Goal: Task Accomplishment & Management: Manage account settings

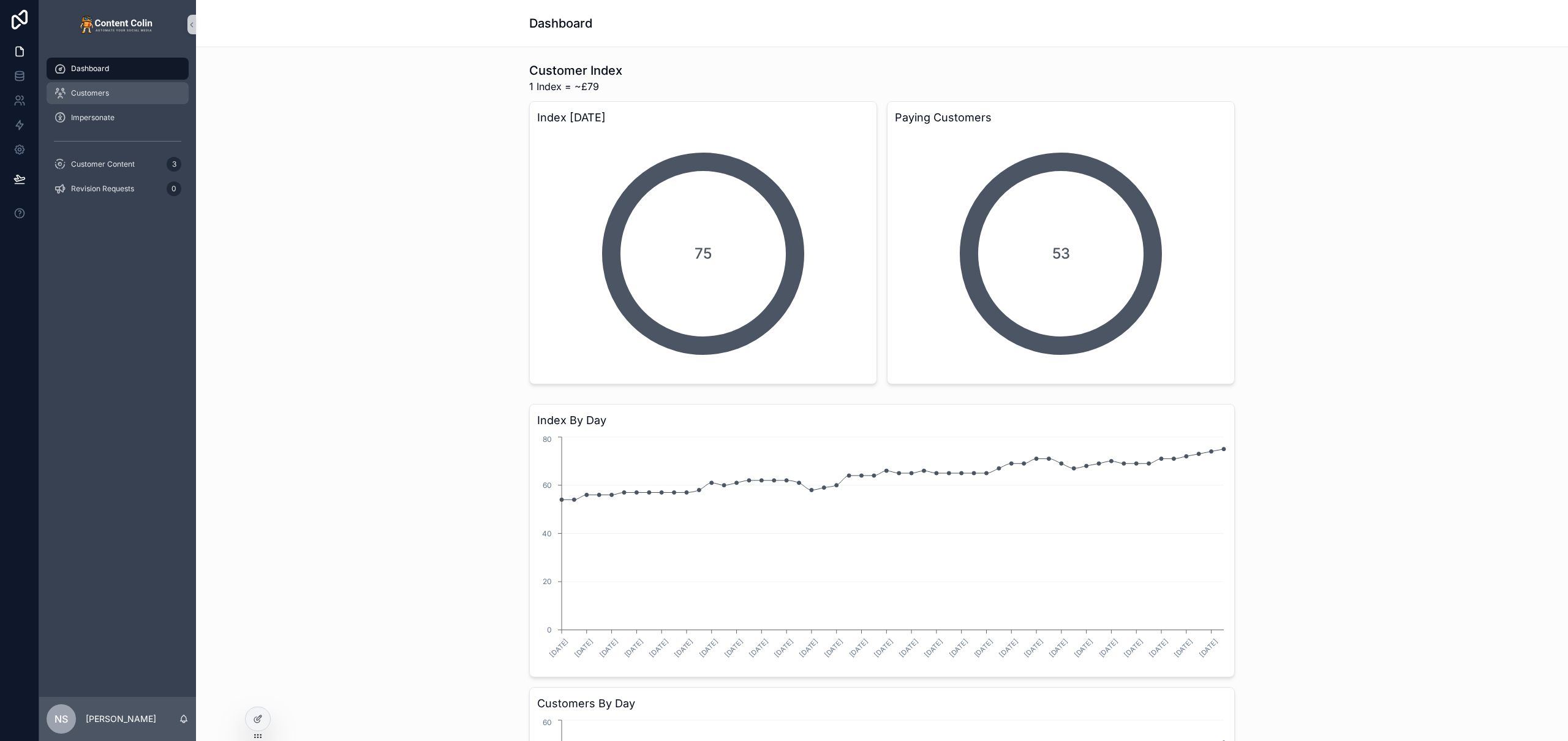
click at [97, 93] on span "Customers" at bounding box center [90, 93] width 38 height 10
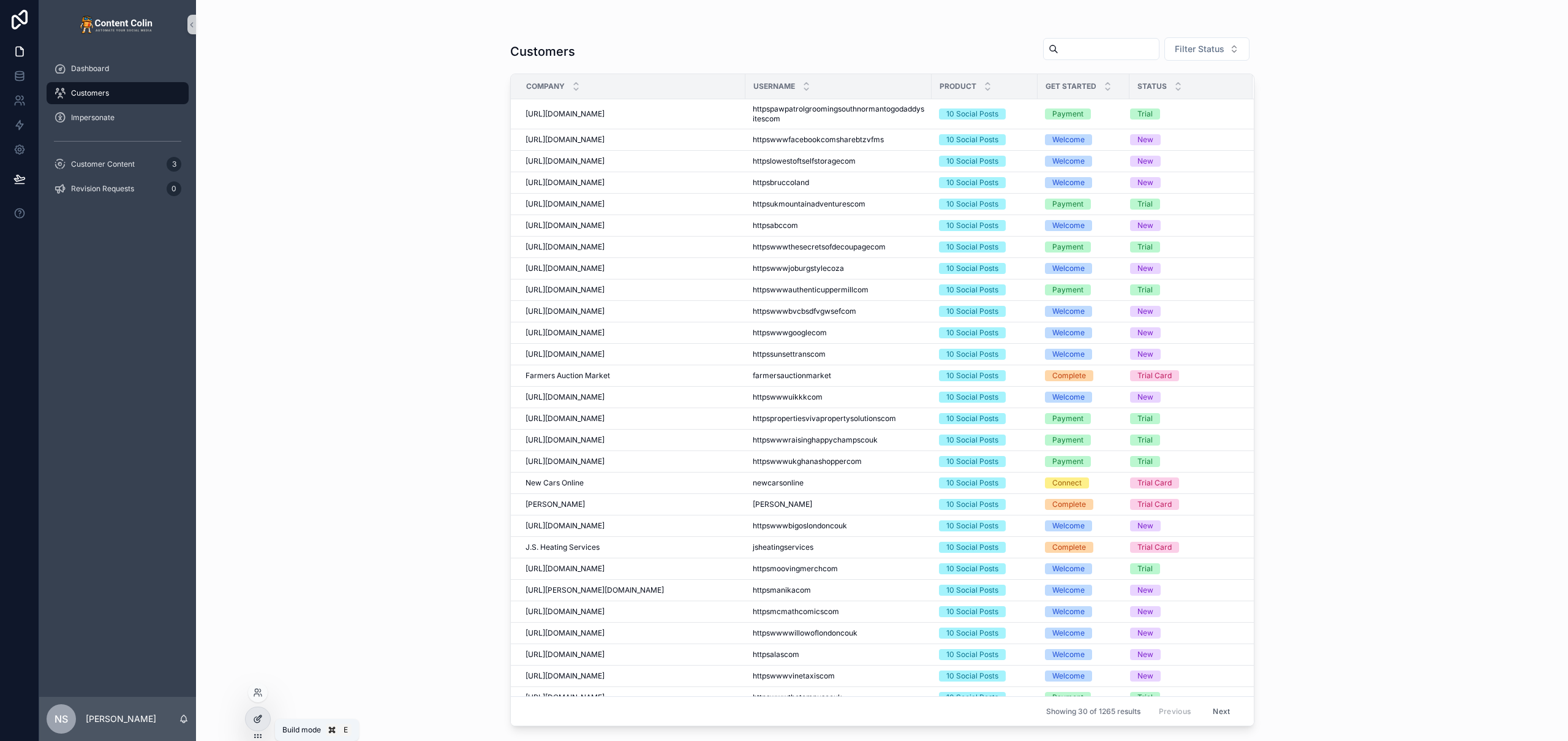
click at [260, 543] on icon at bounding box center [257, 718] width 10 height 10
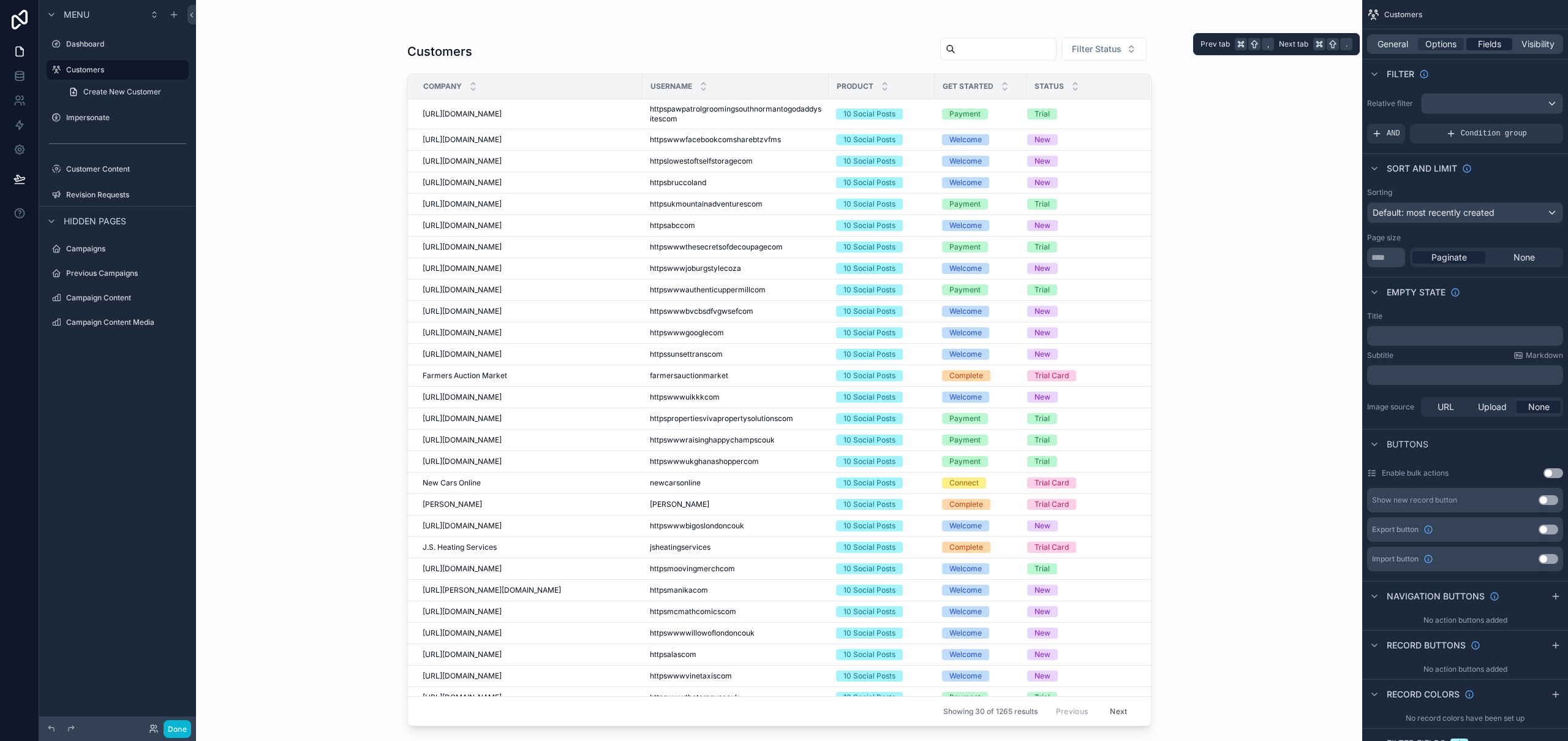
click at [1058, 43] on span "Fields" at bounding box center [1489, 43] width 23 height 12
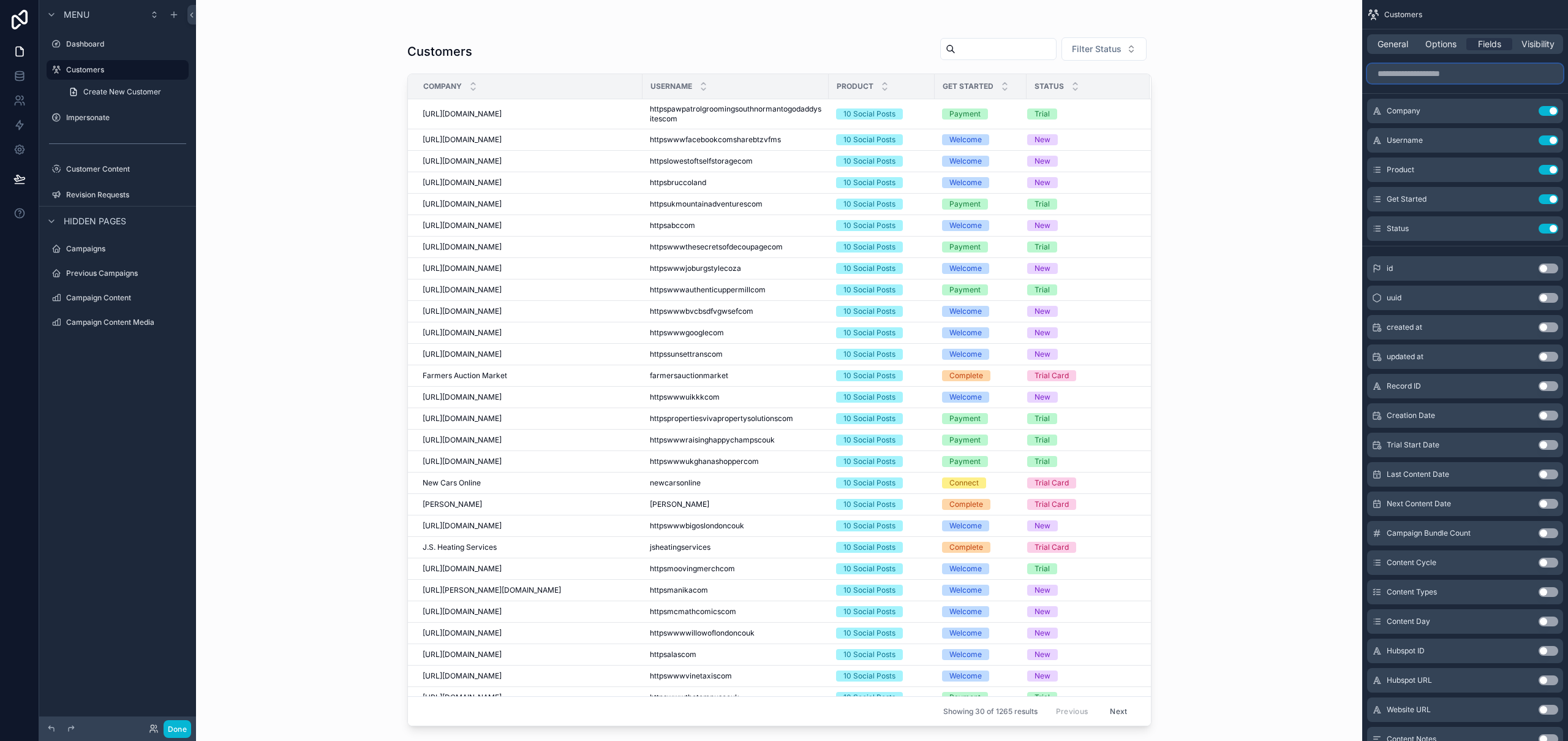
click at [1058, 73] on input "scrollable content" at bounding box center [1465, 73] width 196 height 19
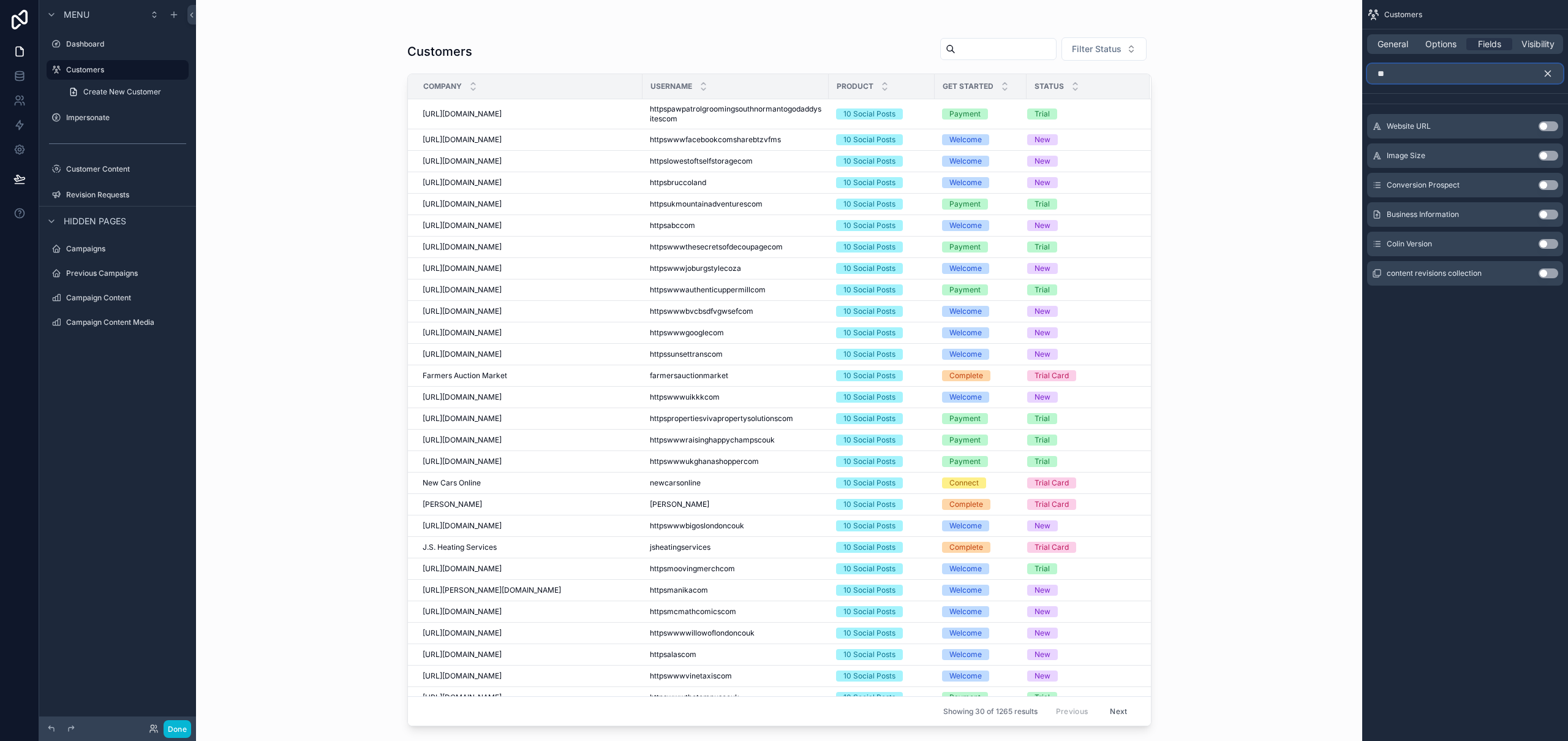
type input "*"
type input "****"
click at [1058, 155] on button "Use setting" at bounding box center [1549, 155] width 19 height 10
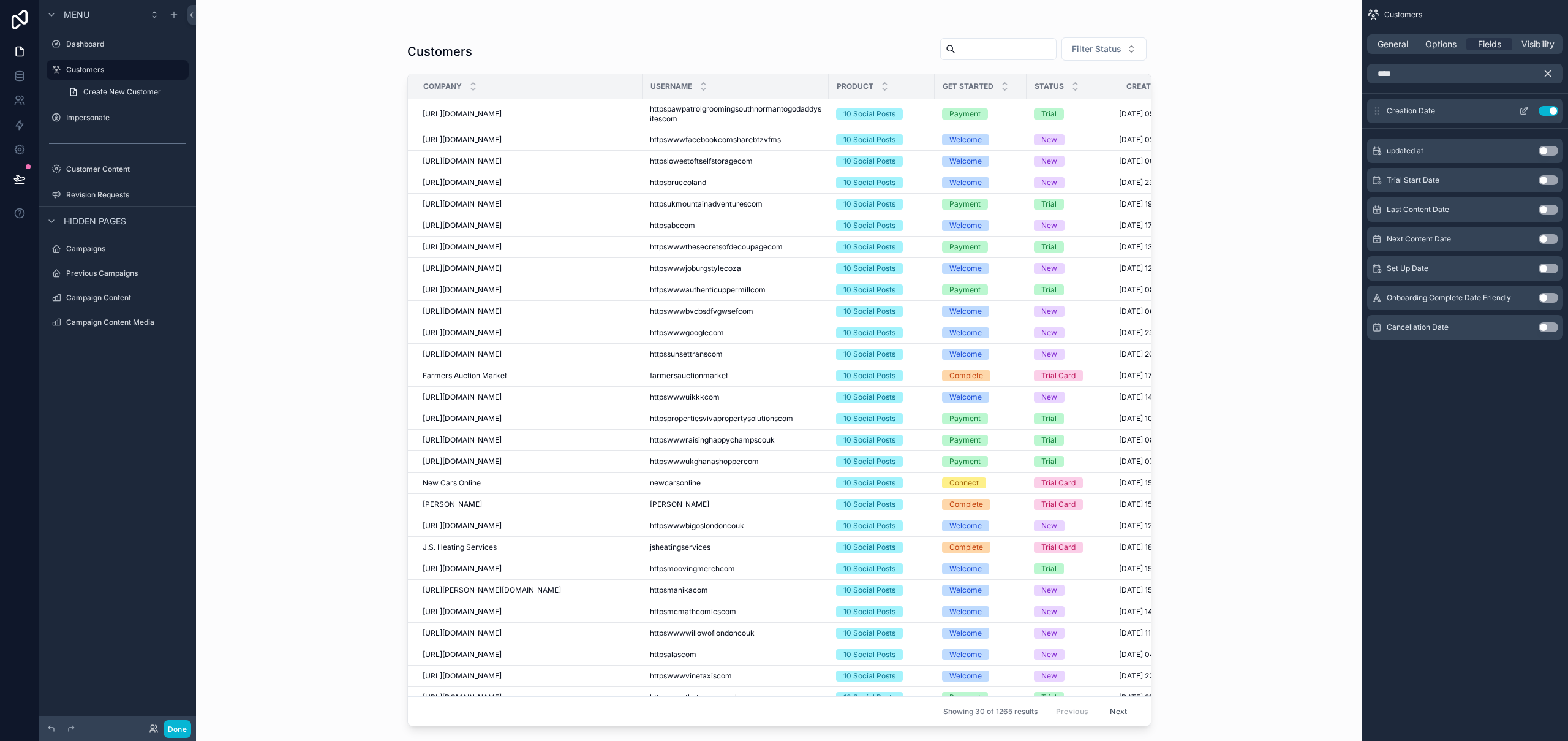
click at [1058, 108] on icon "scrollable content" at bounding box center [1525, 109] width 5 height 5
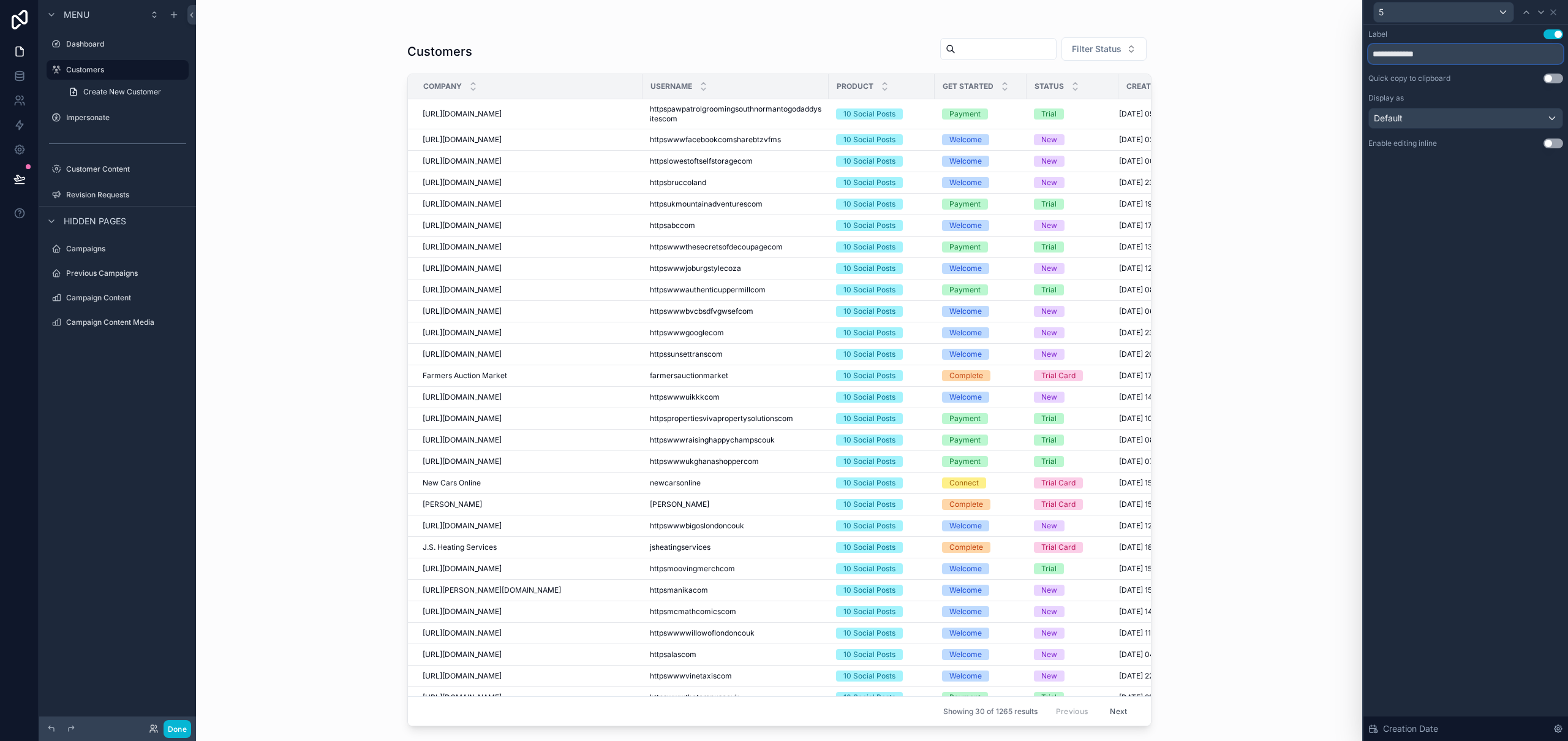
drag, startPoint x: 1464, startPoint y: 45, endPoint x: 1463, endPoint y: 53, distance: 8.1
click at [1058, 45] on input "**********" at bounding box center [1465, 54] width 195 height 19
click at [1058, 53] on input "**********" at bounding box center [1465, 54] width 195 height 19
type input "**********"
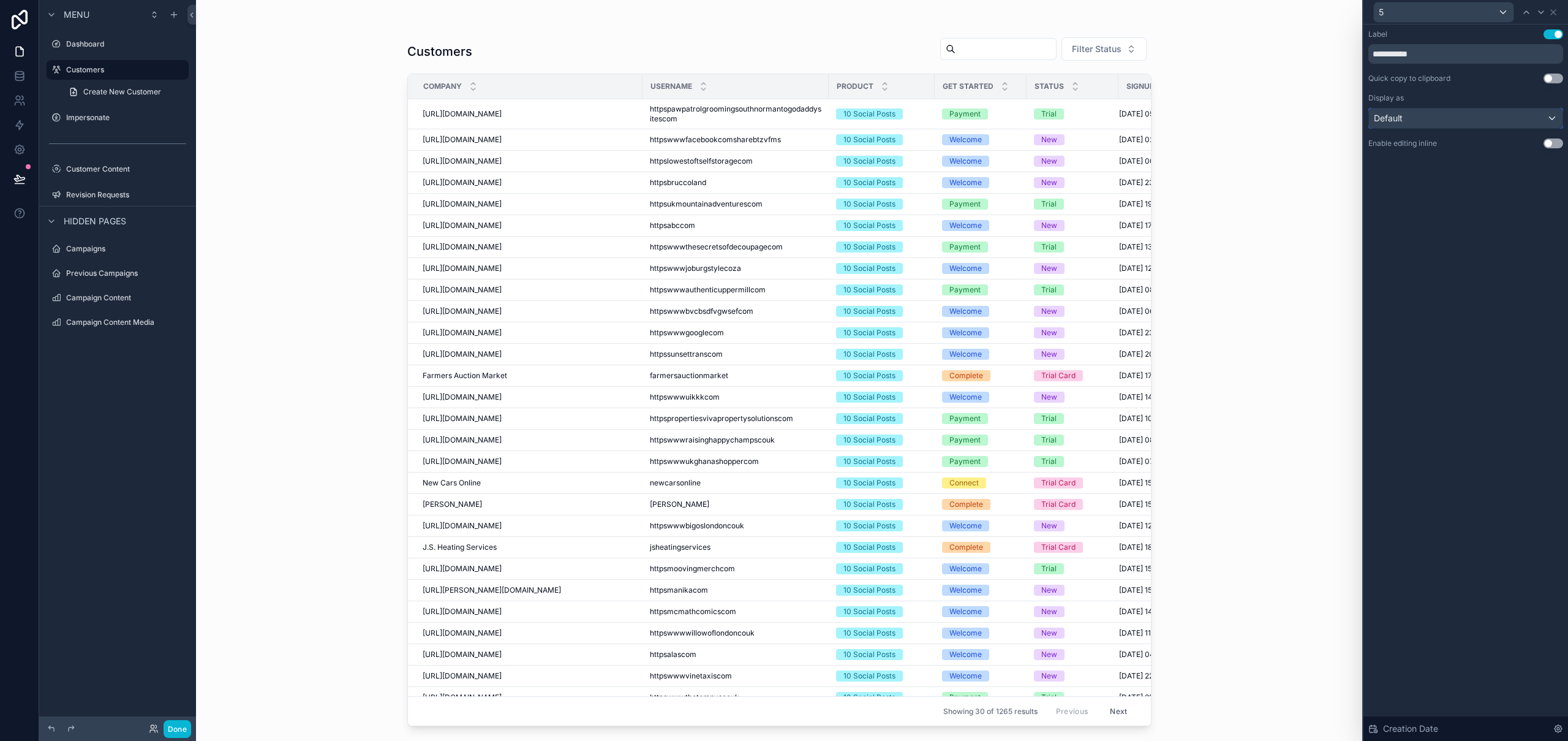
click at [1058, 119] on div "Default" at bounding box center [1465, 117] width 193 height 19
click at [1058, 19] on div at bounding box center [1465, 370] width 204 height 741
click at [1058, 17] on div "5" at bounding box center [1465, 12] width 195 height 24
click at [1058, 14] on icon at bounding box center [1553, 12] width 10 height 10
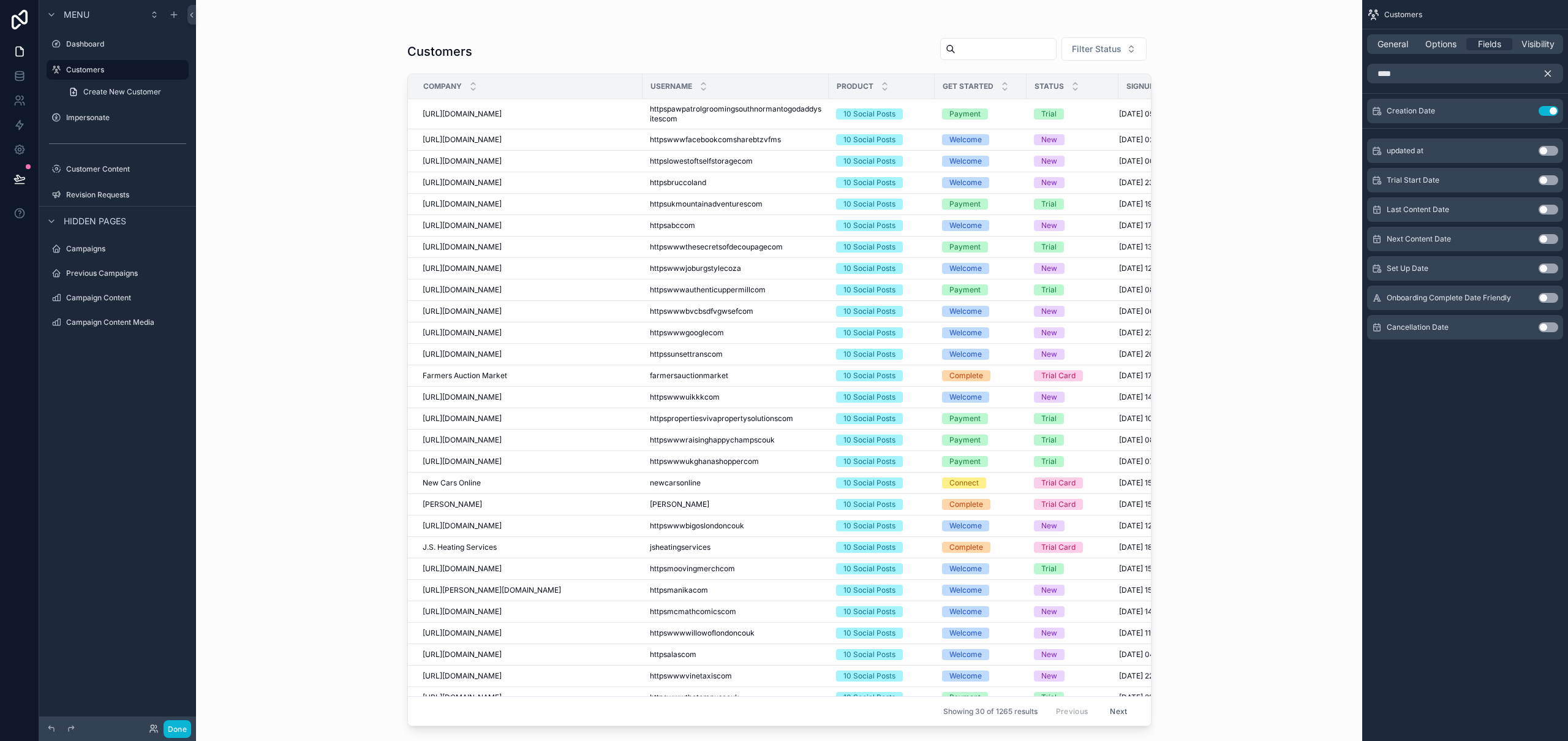
click at [1058, 73] on icon "scrollable content" at bounding box center [1549, 74] width 6 height 6
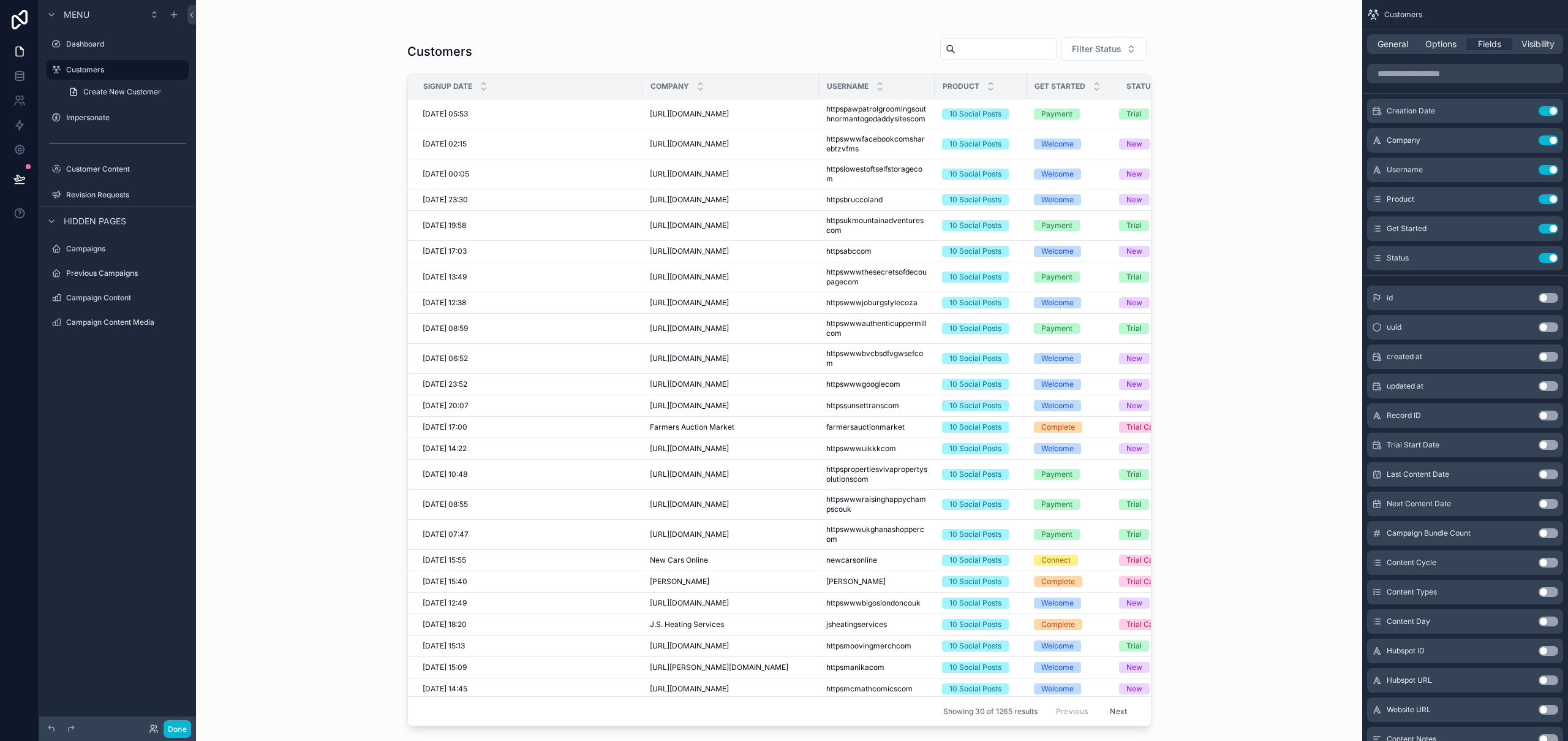
click at [375, 159] on div "Customers Filter Status Signup Date Company Username Product Get Started Status…" at bounding box center [779, 370] width 1167 height 741
drag, startPoint x: 643, startPoint y: 90, endPoint x: 624, endPoint y: 91, distance: 19.0
click at [624, 91] on tr "Signup Date Company Username Product Get Started Status" at bounding box center [809, 86] width 804 height 25
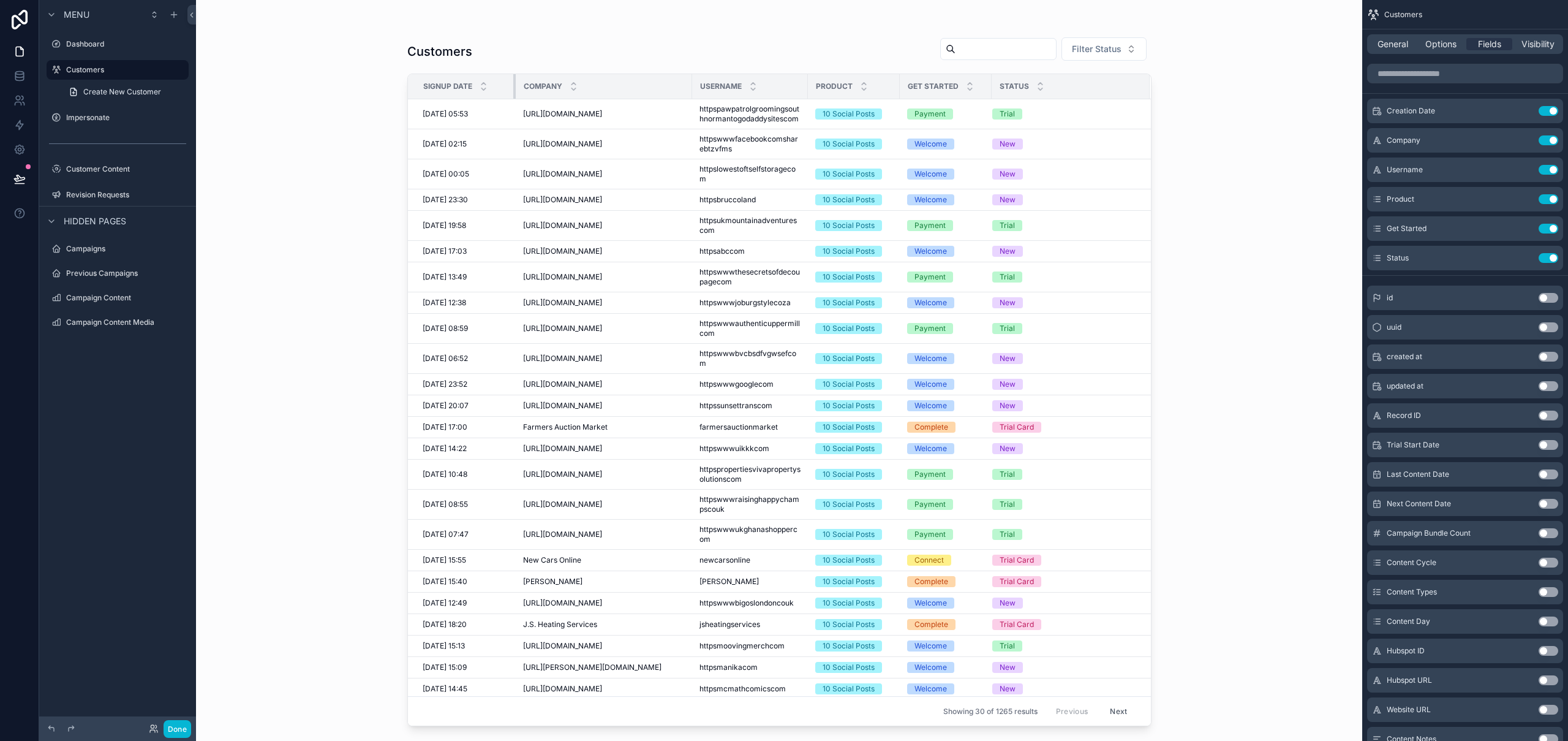
drag, startPoint x: 641, startPoint y: 86, endPoint x: 514, endPoint y: 84, distance: 127.0
click at [514, 84] on div "scrollable content" at bounding box center [515, 86] width 5 height 24
click at [1058, 138] on div "Customers Filter Status Signup Date Company Username Product Get Started Status…" at bounding box center [779, 370] width 1167 height 741
click at [19, 184] on icon at bounding box center [19, 184] width 9 height 0
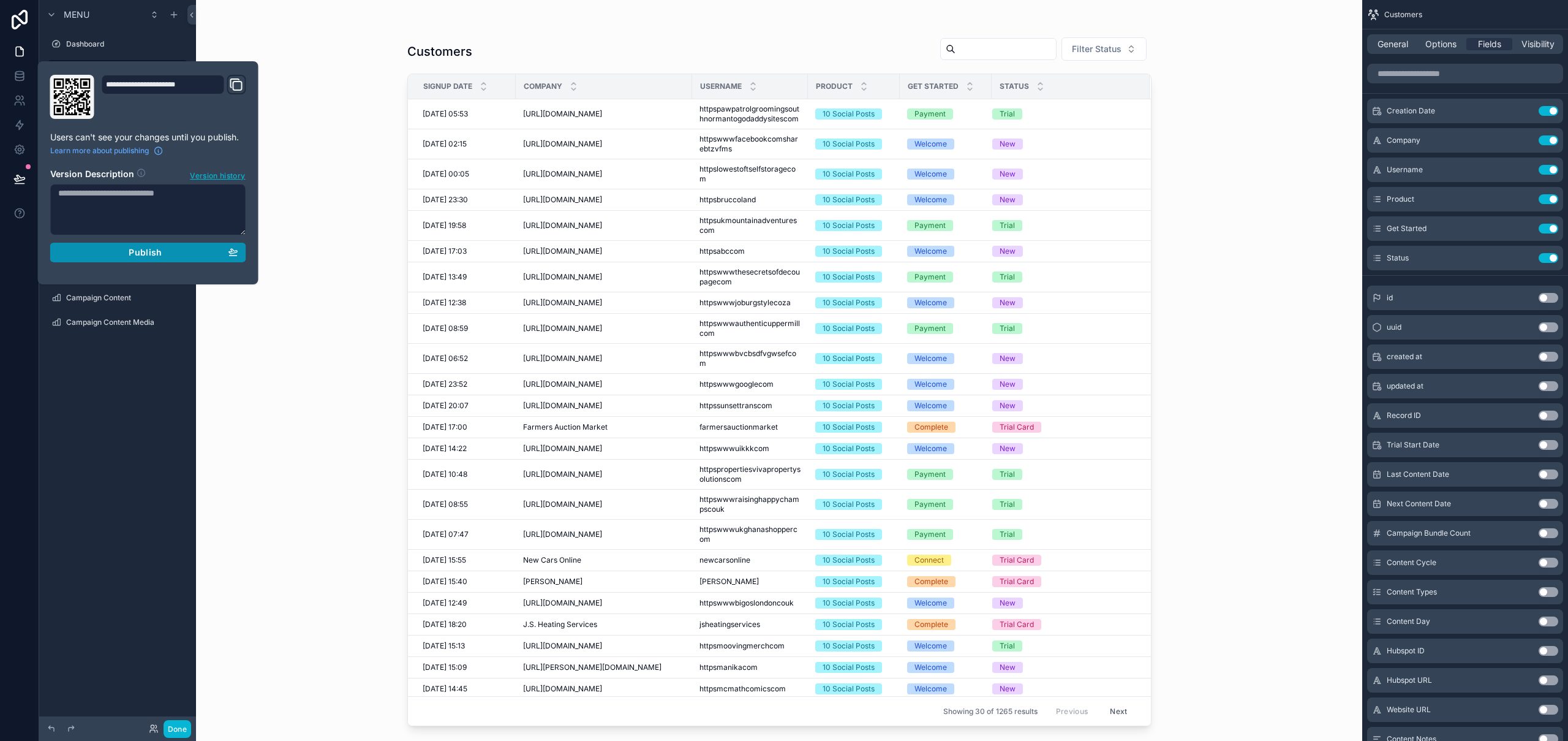
click at [201, 253] on div "Publish" at bounding box center [148, 253] width 180 height 11
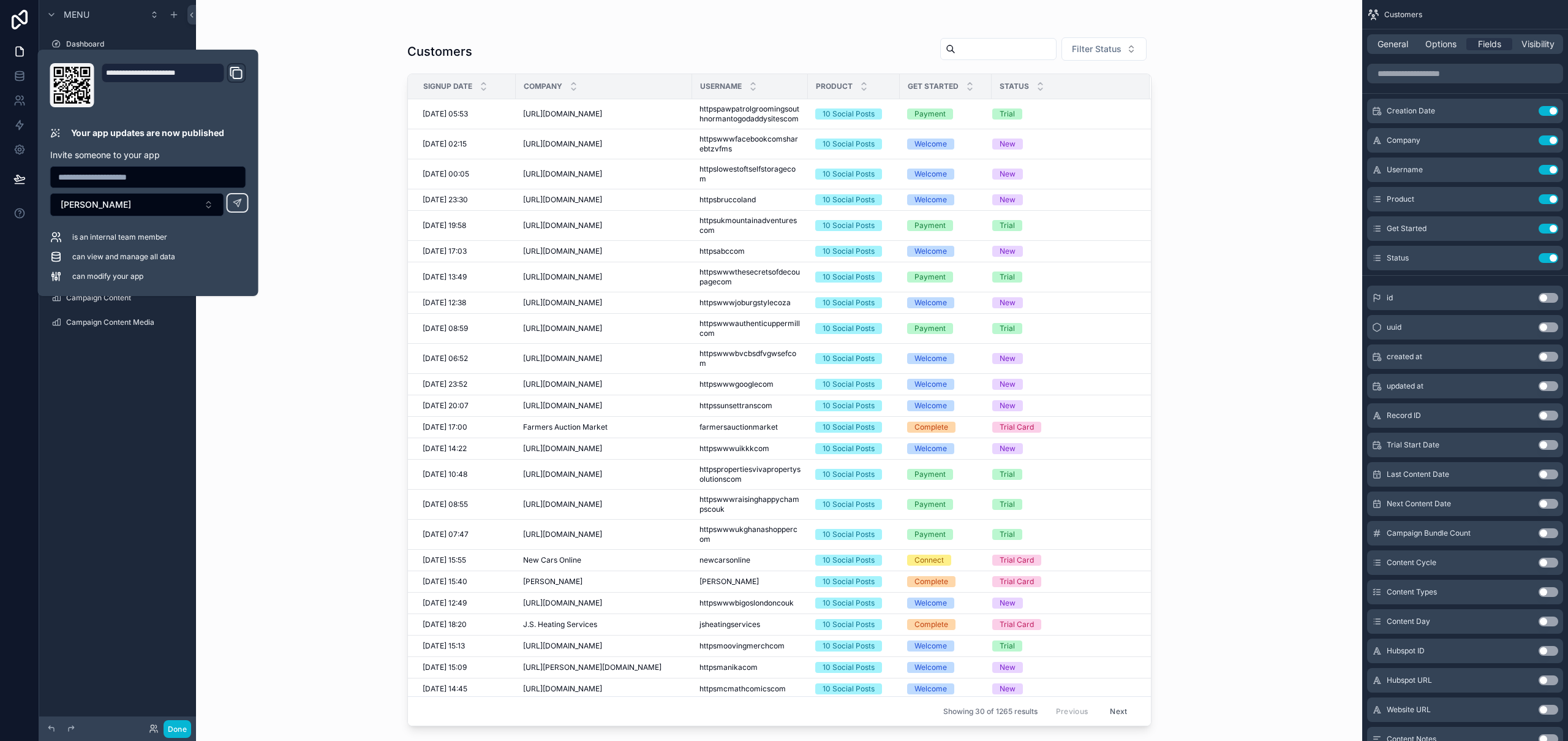
click at [269, 404] on div "Customers Filter Status Signup Date Company Username Product Get Started Status…" at bounding box center [779, 370] width 1167 height 741
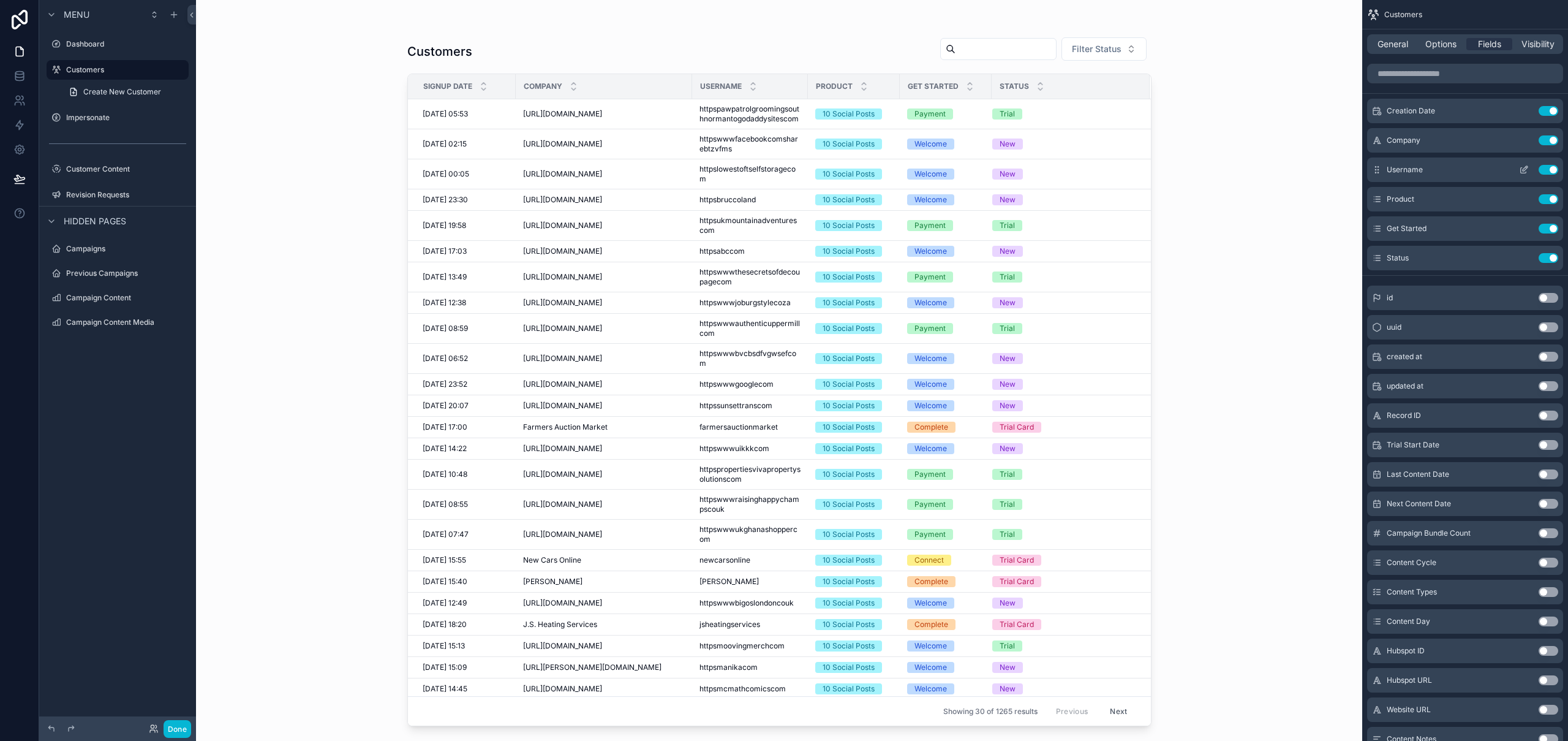
click at [1058, 167] on button "Use setting" at bounding box center [1549, 169] width 19 height 10
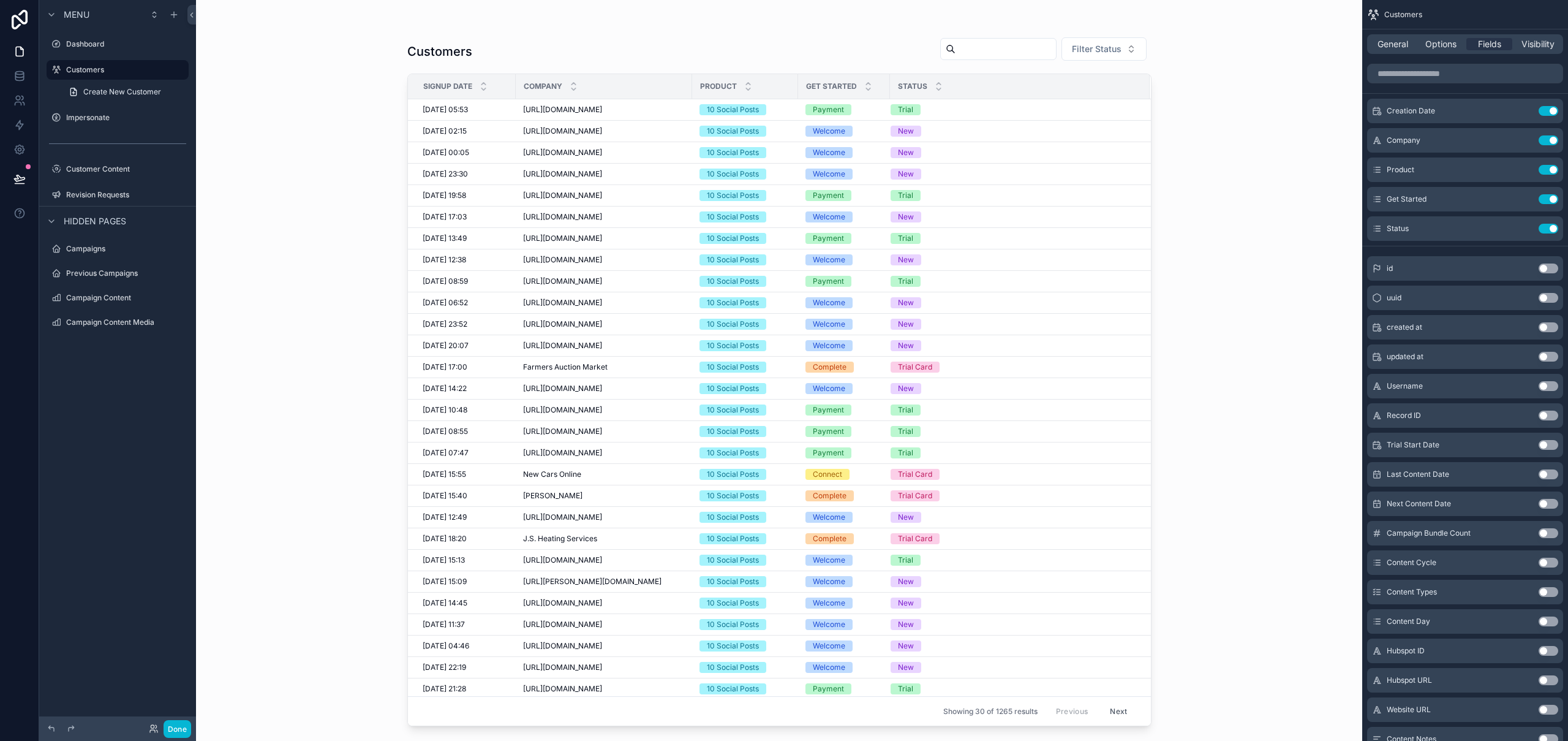
drag, startPoint x: 1276, startPoint y: 127, endPoint x: 1186, endPoint y: 119, distance: 90.4
click at [1058, 126] on div "Customers Filter Status Signup Date Company Product Get Started Status 01/09/20…" at bounding box center [779, 370] width 1167 height 741
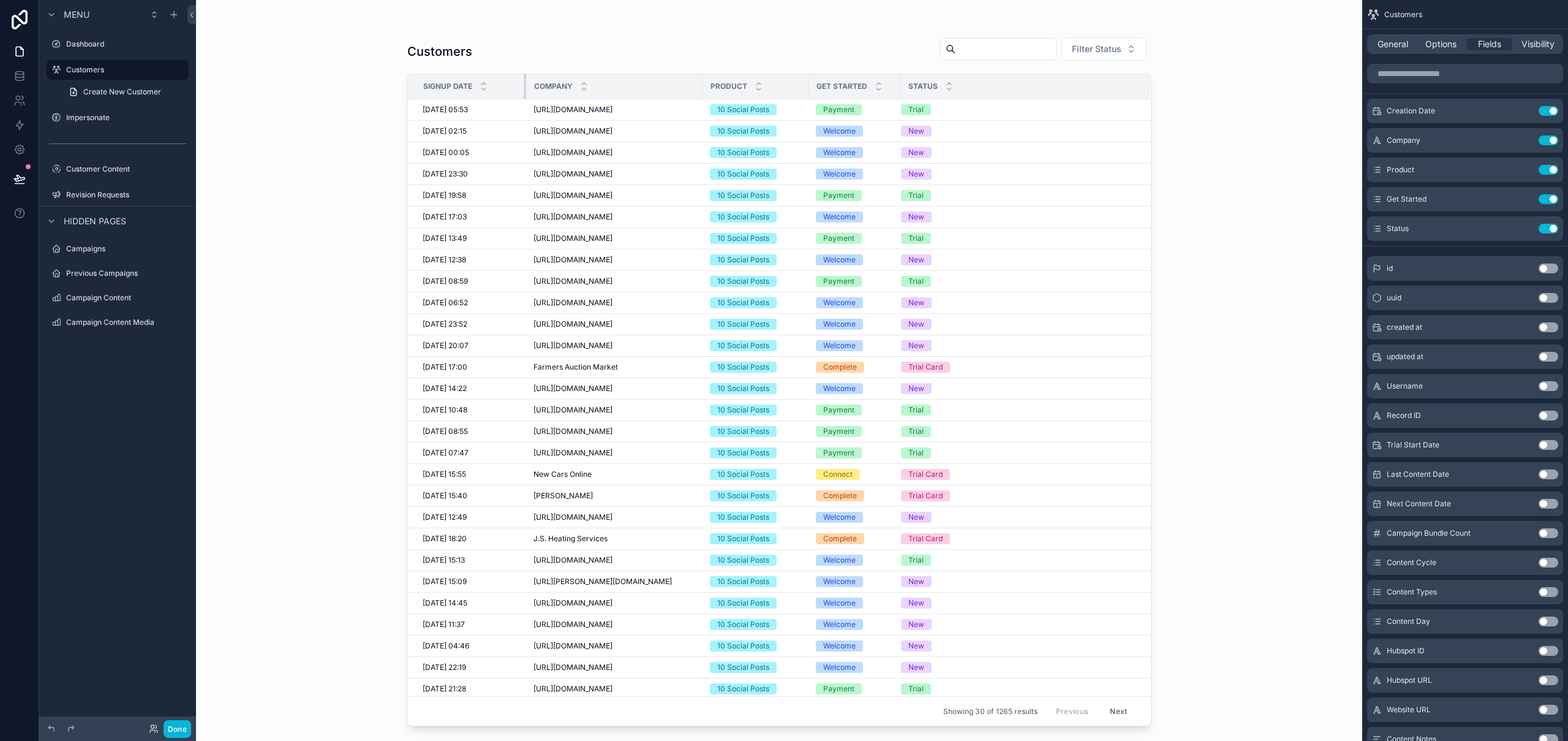
drag, startPoint x: 514, startPoint y: 88, endPoint x: 530, endPoint y: 88, distance: 16.0
click at [529, 88] on div "scrollable content" at bounding box center [525, 86] width 5 height 24
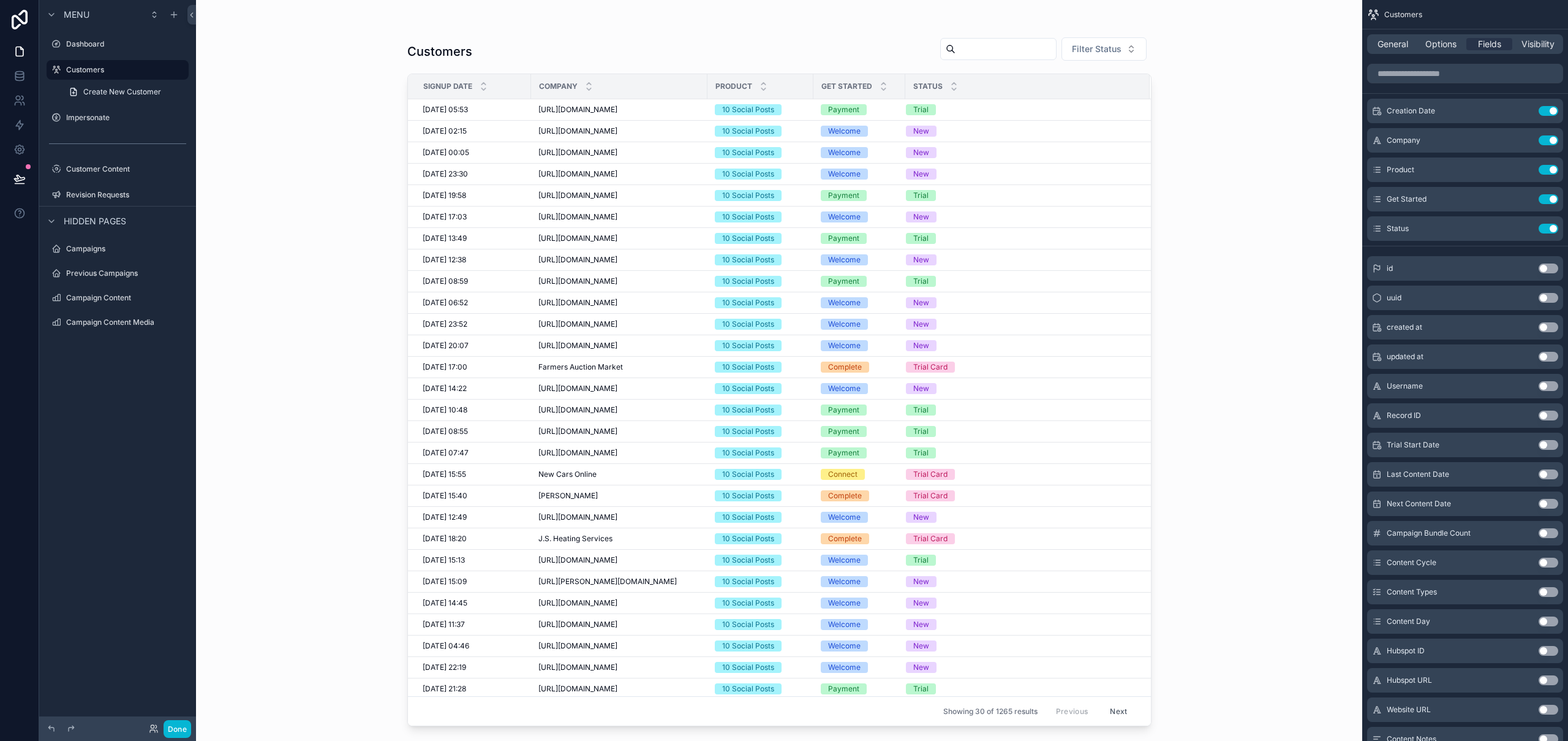
click at [367, 241] on div "Customers Filter Status Signup Date Company Product Get Started Status 01/09/20…" at bounding box center [779, 370] width 1167 height 741
click at [182, 543] on button "Done" at bounding box center [178, 728] width 28 height 18
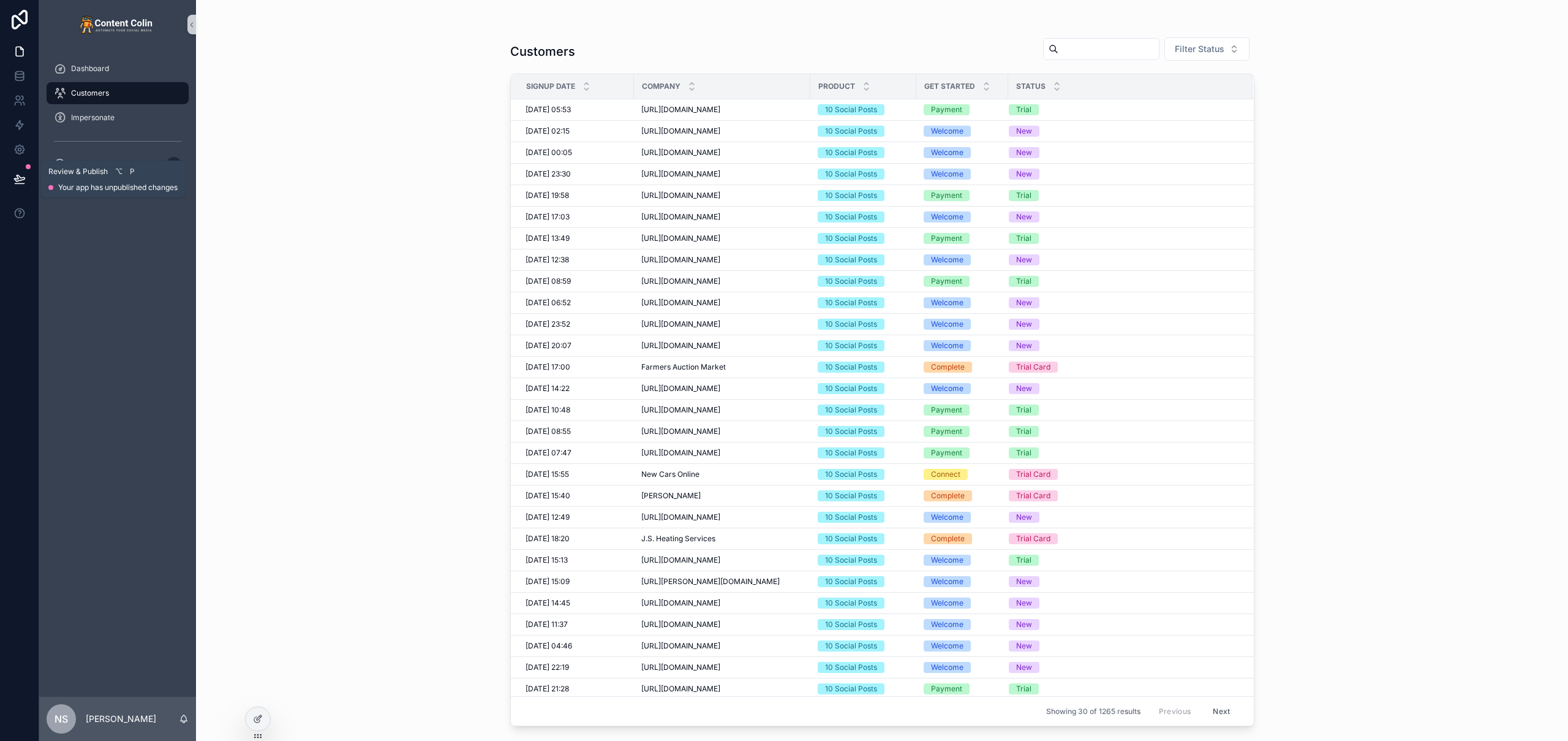
click at [19, 175] on icon at bounding box center [19, 179] width 12 height 12
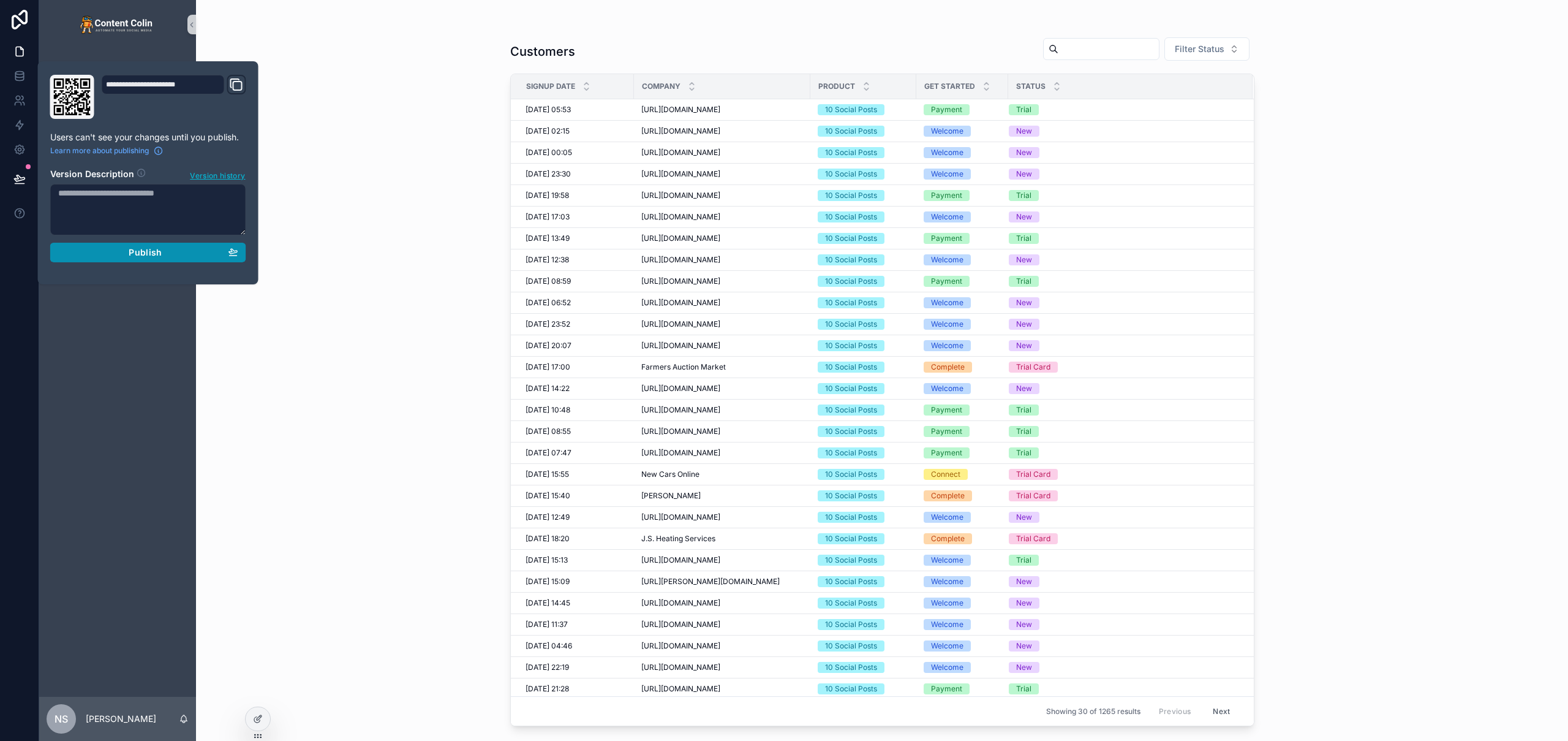
click at [136, 250] on span "Publish" at bounding box center [145, 253] width 33 height 11
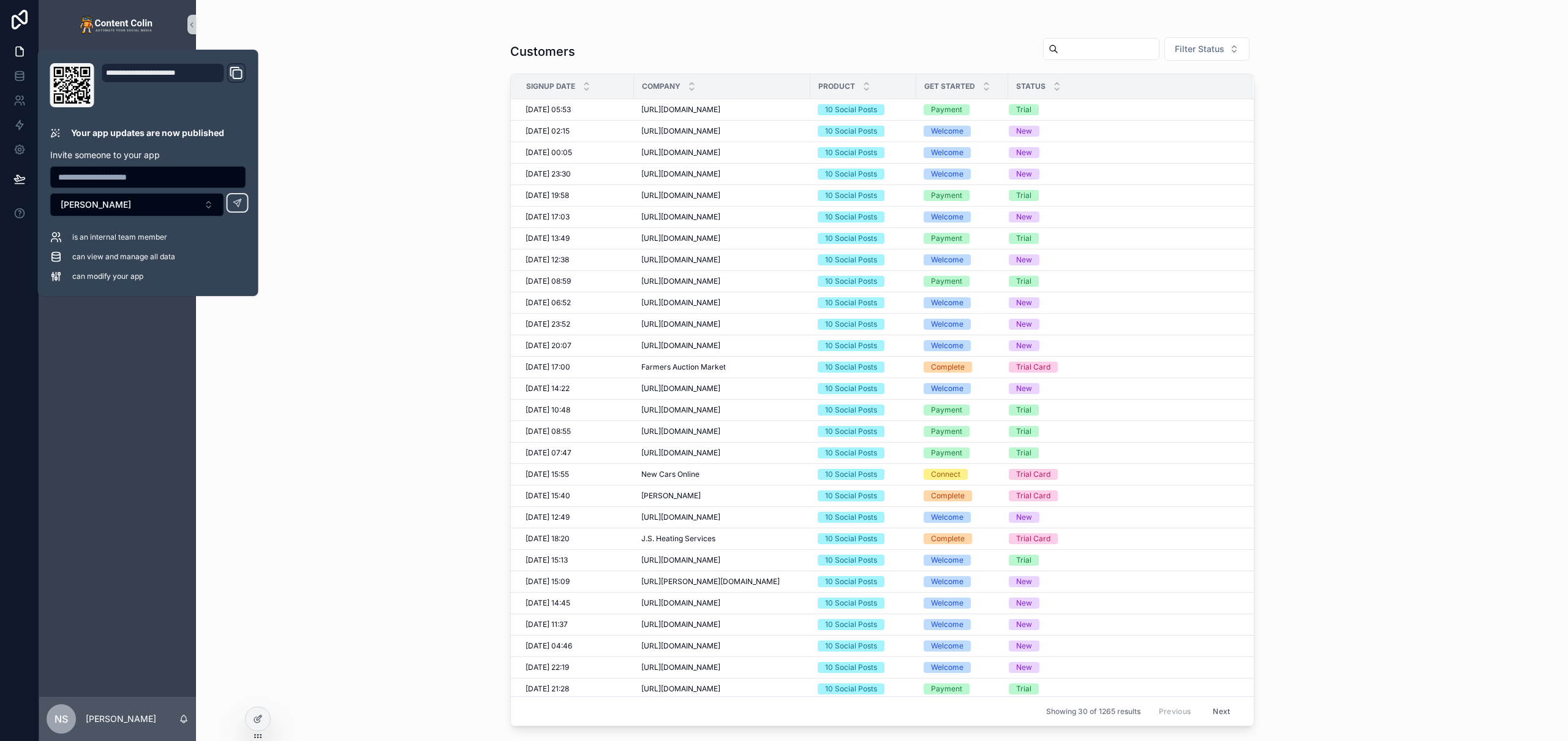
click at [322, 56] on div "Customers Filter Status Signup Date Company Product Get Started Status 01/09/20…" at bounding box center [882, 370] width 1372 height 741
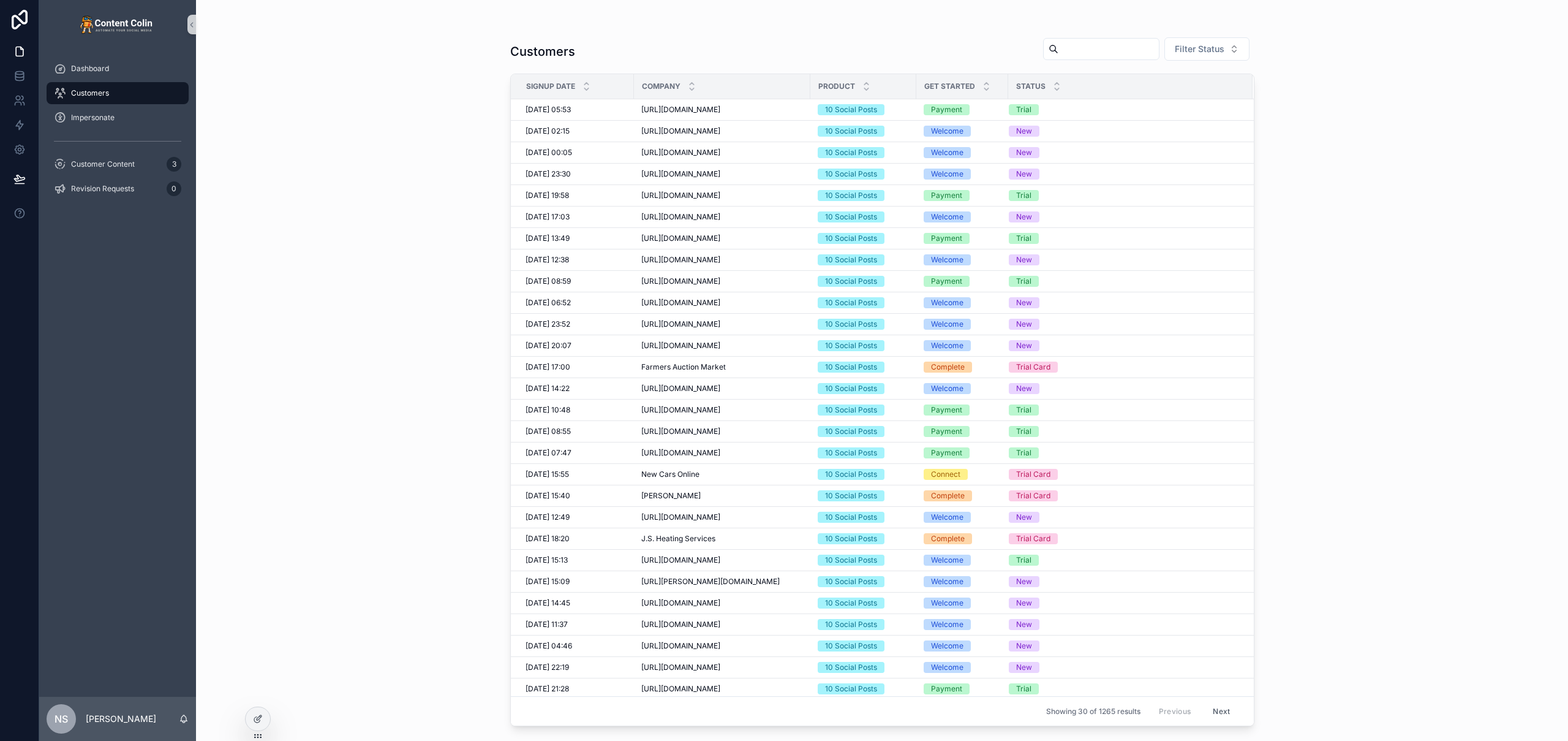
click at [326, 241] on div "Customers Filter Status Signup Date Company Product Get Started Status 01/09/20…" at bounding box center [882, 370] width 1372 height 741
click at [263, 543] on div at bounding box center [258, 718] width 24 height 23
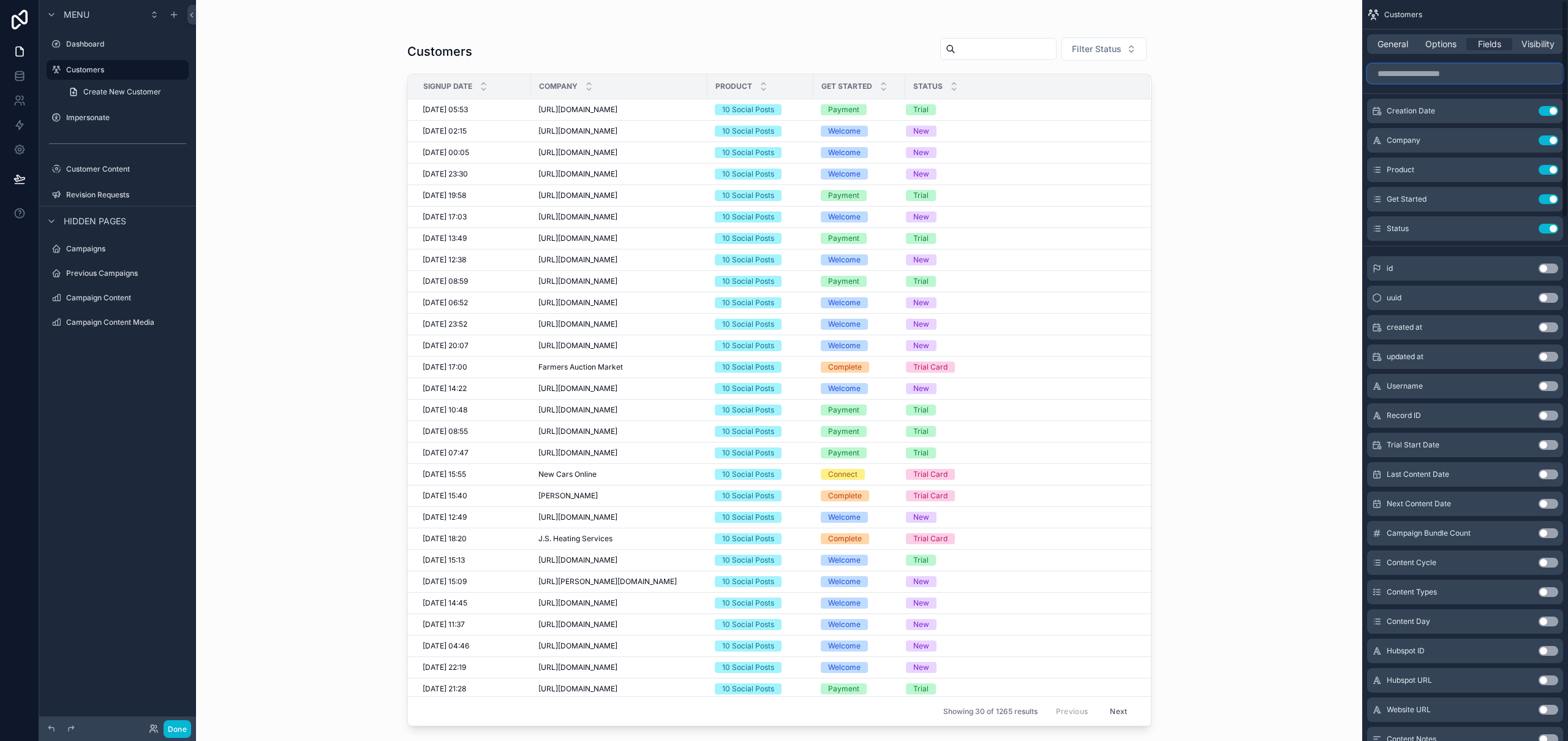
click at [1058, 76] on input "scrollable content" at bounding box center [1465, 73] width 196 height 19
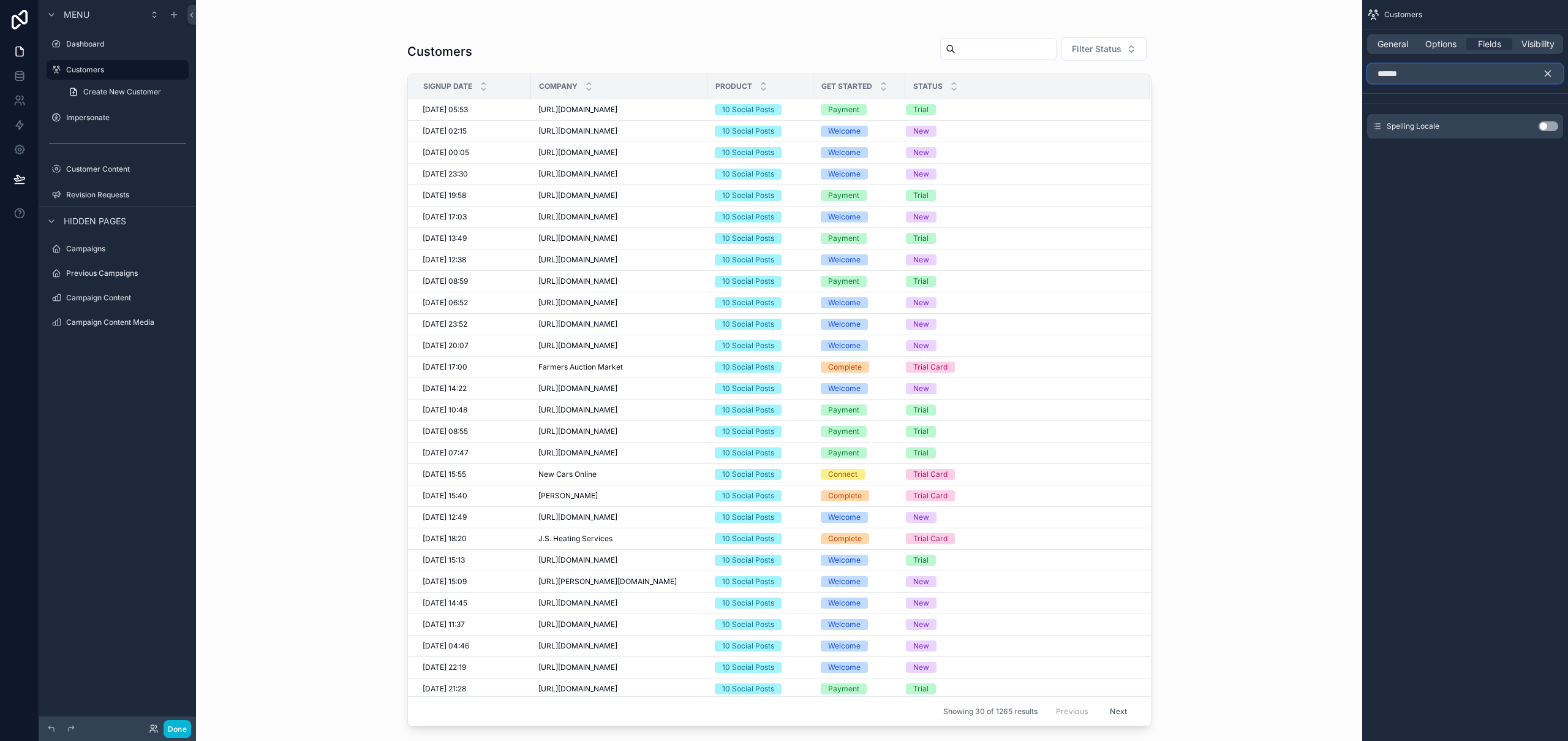
type input "******"
click at [1058, 124] on button "Use setting" at bounding box center [1549, 126] width 19 height 10
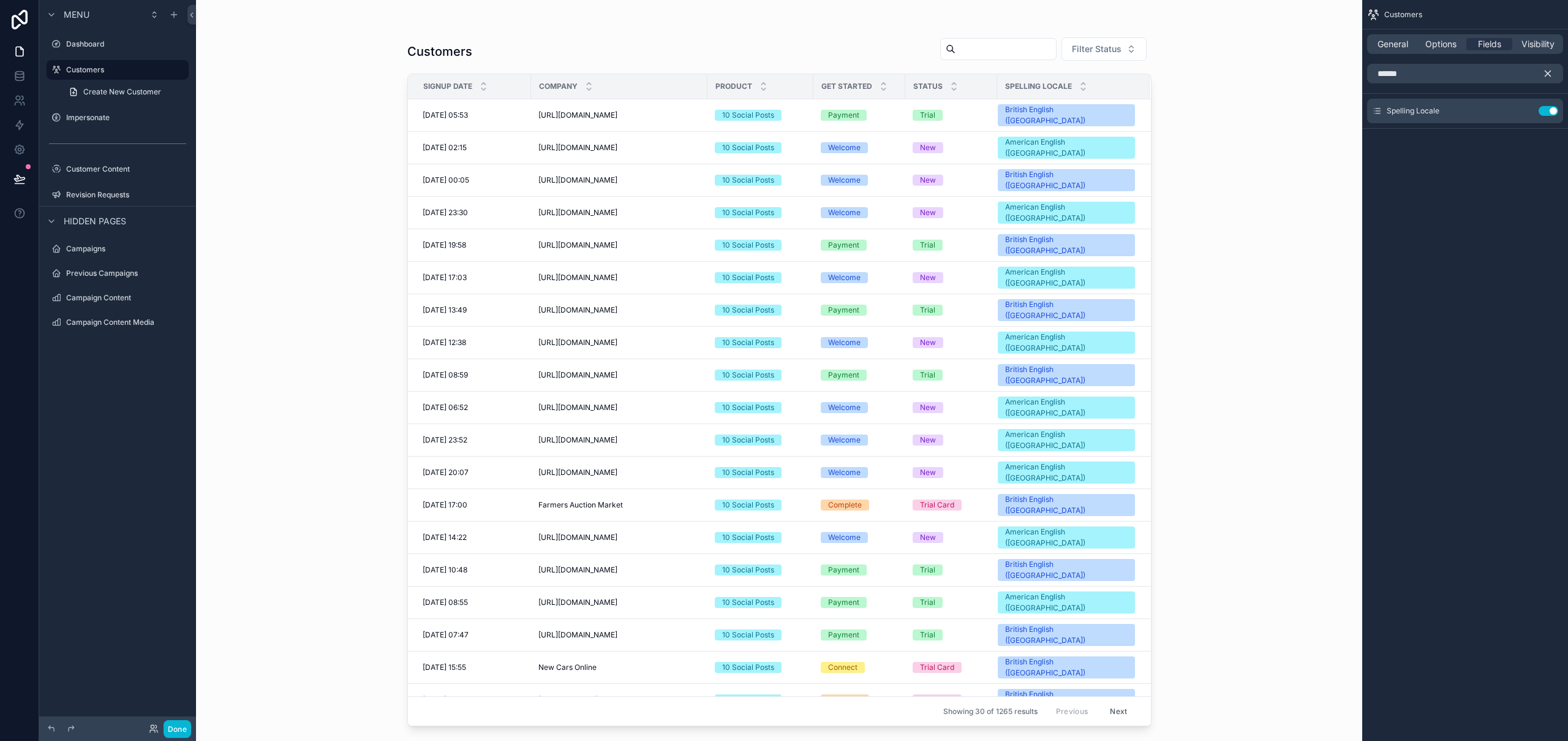
drag, startPoint x: 1451, startPoint y: 84, endPoint x: 1446, endPoint y: 76, distance: 9.4
click at [1058, 84] on div "******" at bounding box center [1465, 74] width 206 height 30
drag, startPoint x: 1438, startPoint y: 73, endPoint x: 1351, endPoint y: 72, distance: 87.0
click at [1058, 72] on div "Dashboard Customers Impersonate Customer Content 3 Revision Requests 0 Campaign…" at bounding box center [882, 370] width 1372 height 741
click at [1058, 177] on div "Customers General Options Fields Visibility ****** Spelling Locale Use setting" at bounding box center [1465, 370] width 206 height 741
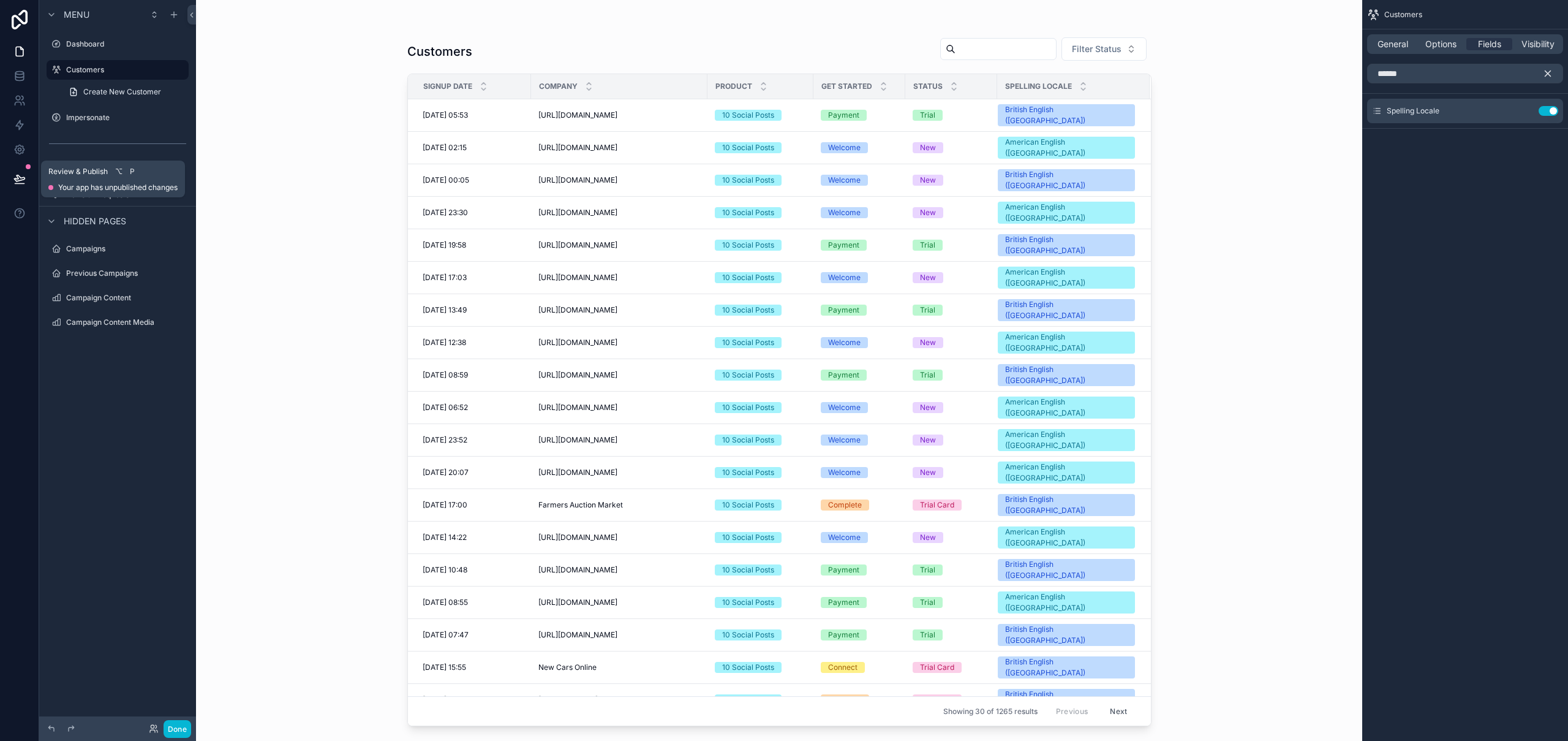
click at [12, 184] on button at bounding box center [19, 179] width 27 height 34
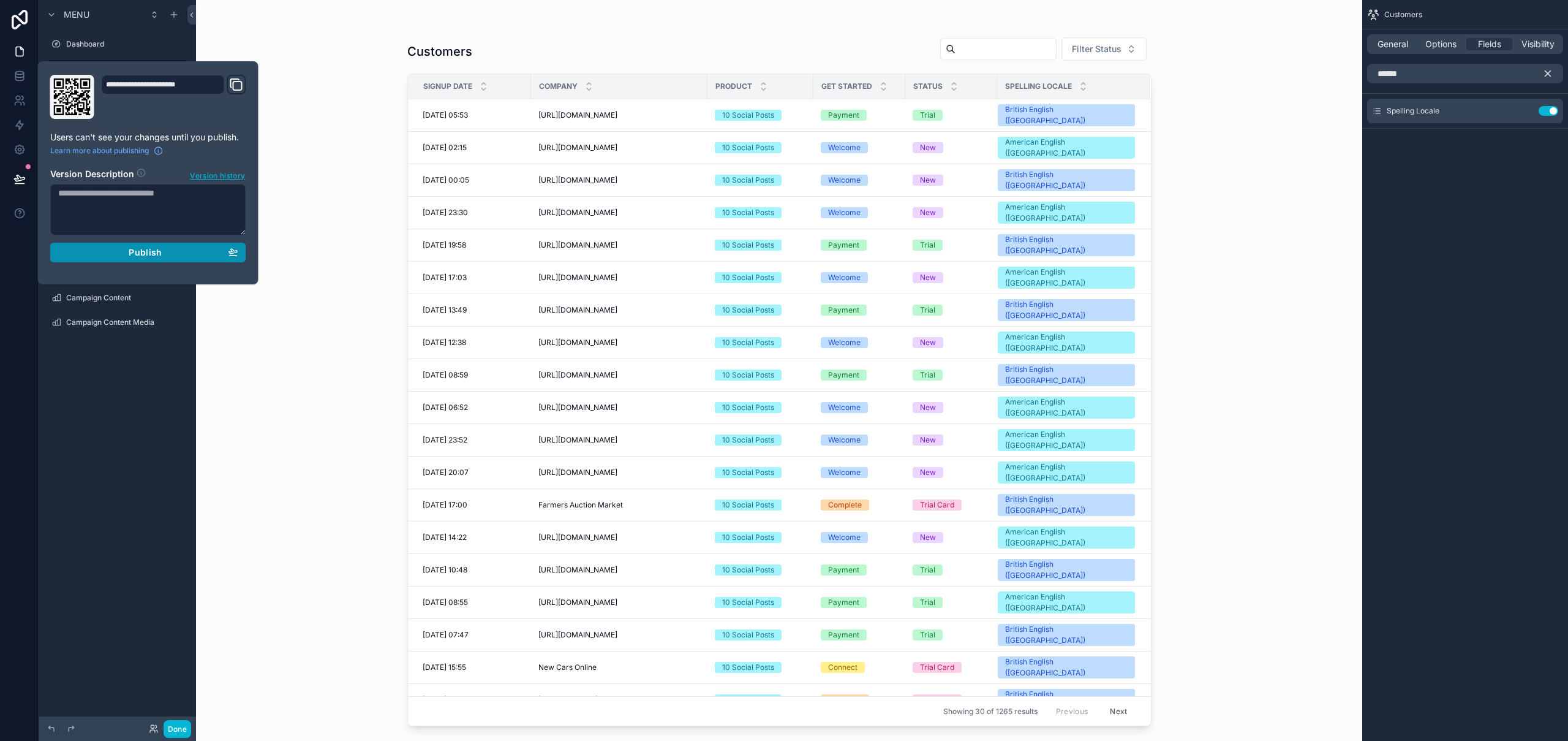
click at [157, 257] on span "Publish" at bounding box center [145, 253] width 33 height 11
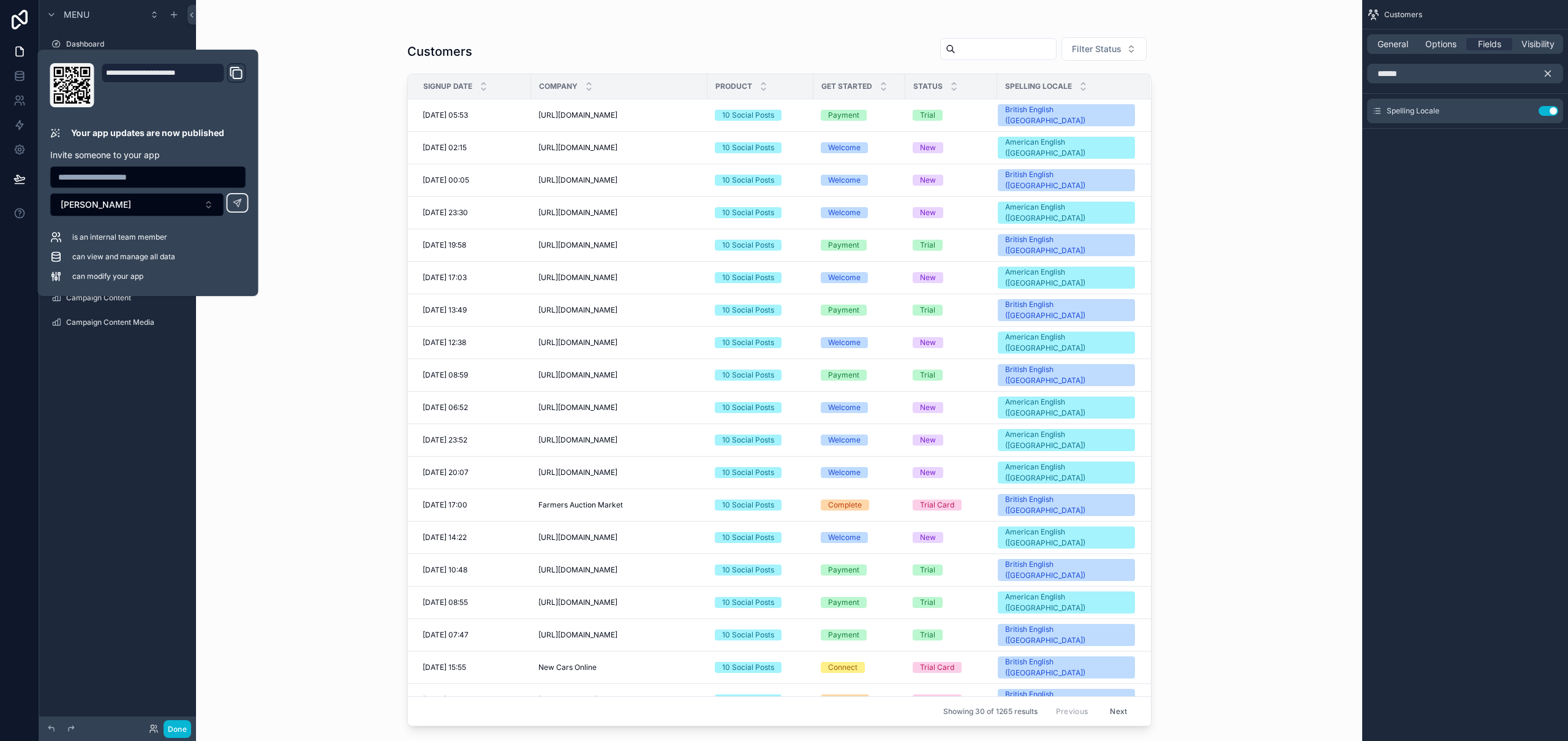
click at [297, 407] on div "Customers Filter Status Signup Date Company Product Get Started Status Spelling…" at bounding box center [779, 370] width 1167 height 741
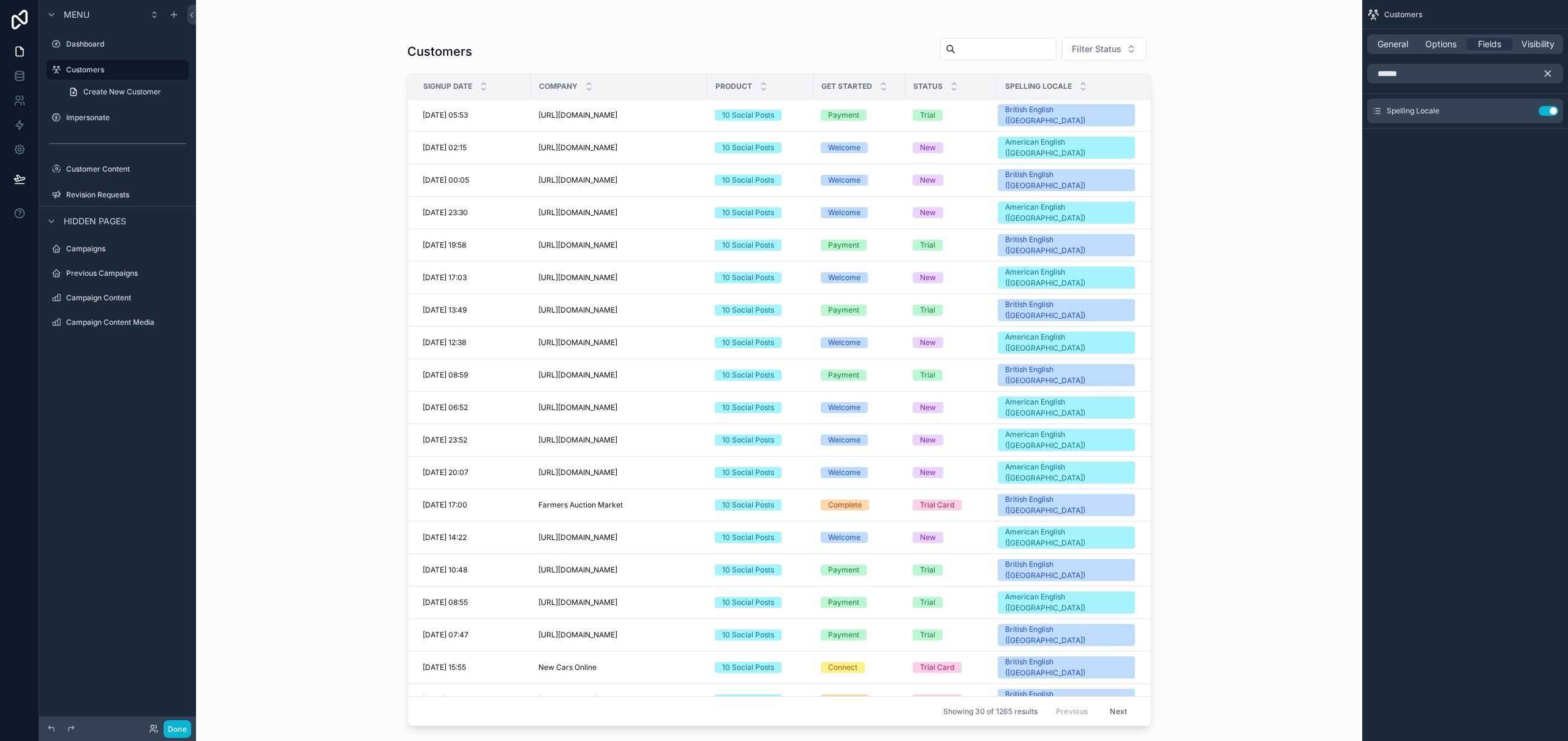
drag, startPoint x: 1147, startPoint y: 220, endPoint x: 1150, endPoint y: 237, distance: 17.3
click at [1058, 237] on div "scrollable content" at bounding box center [779, 363] width 784 height 726
click at [1058, 113] on icon "scrollable content" at bounding box center [1524, 111] width 10 height 10
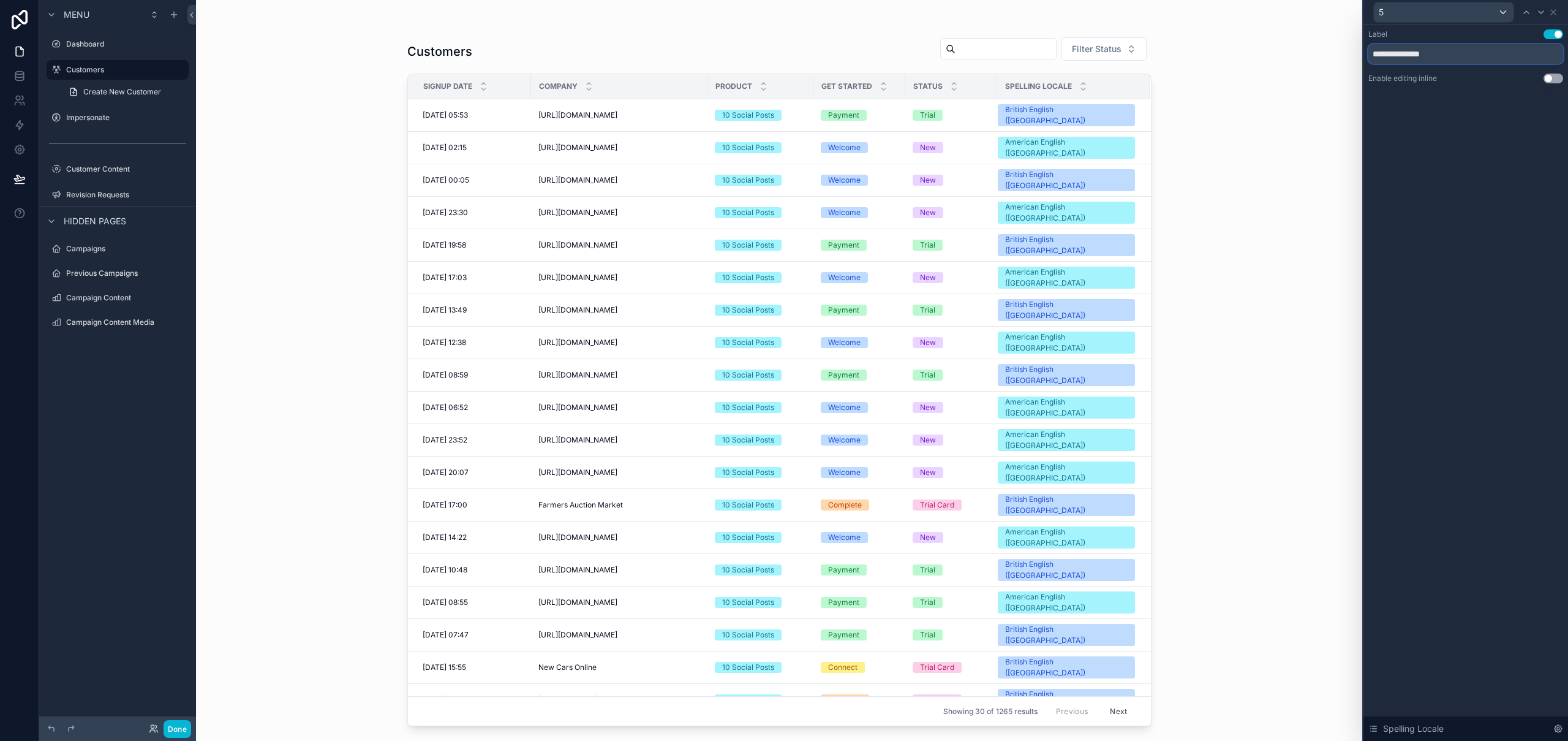
drag, startPoint x: 1449, startPoint y: 59, endPoint x: 1356, endPoint y: 54, distance: 93.1
click at [1058, 54] on div "**********" at bounding box center [784, 370] width 1568 height 741
type input "*******"
click at [1058, 202] on div "Label Use setting ******* Enable editing inline Use setting Spelling Locale" at bounding box center [1465, 382] width 204 height 716
click at [1058, 12] on icon at bounding box center [1553, 12] width 10 height 10
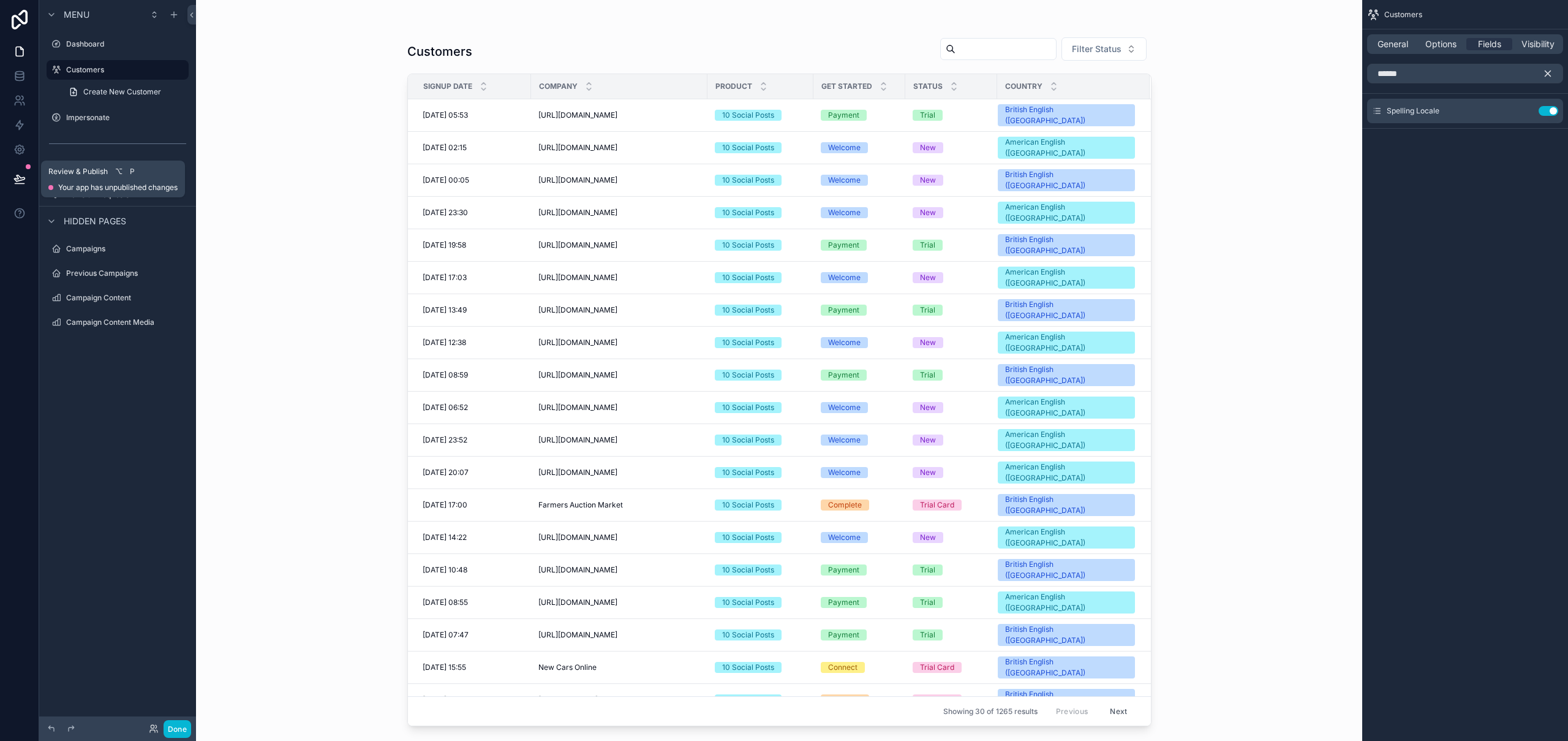
click at [28, 173] on button at bounding box center [19, 179] width 27 height 34
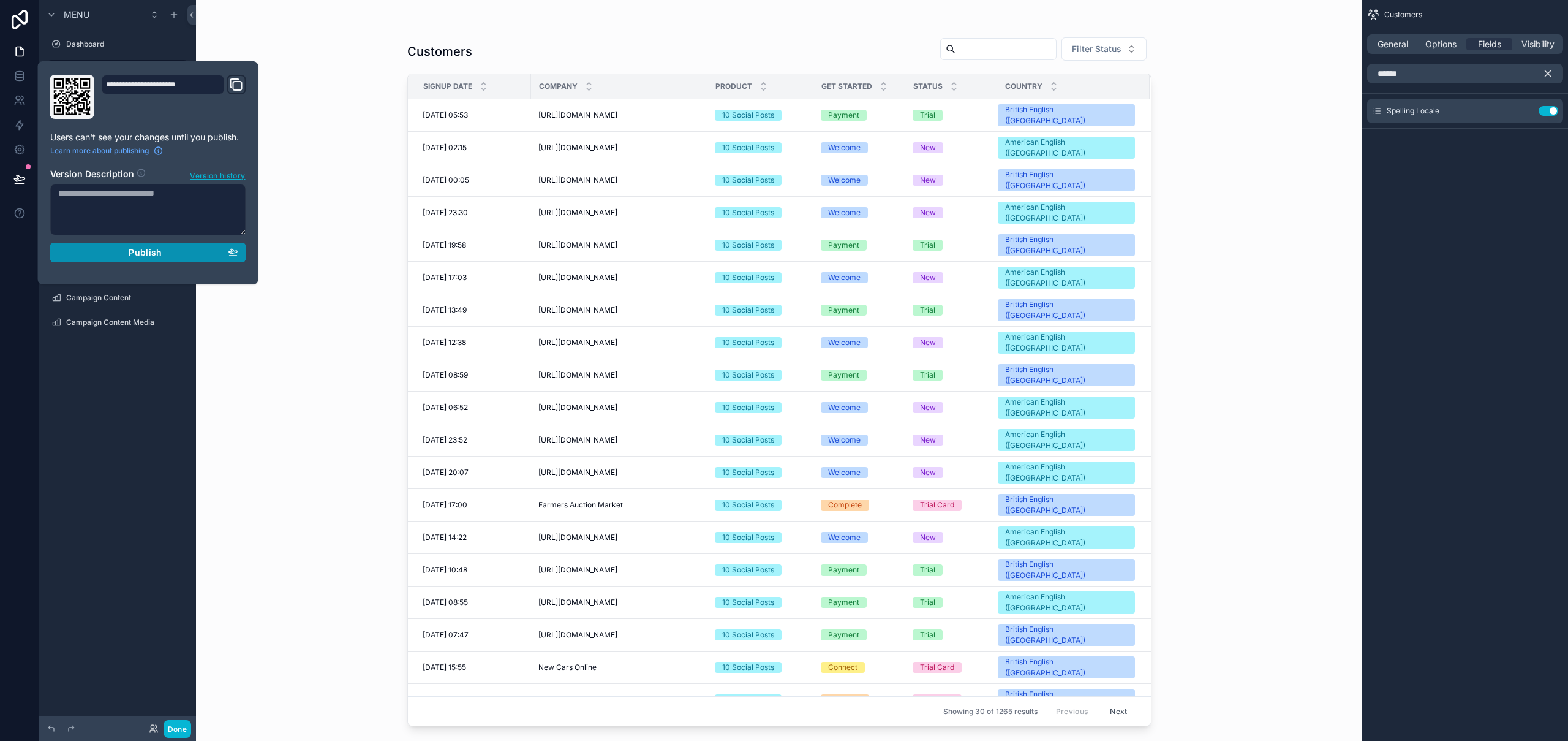
click at [101, 253] on div "Publish" at bounding box center [148, 253] width 180 height 11
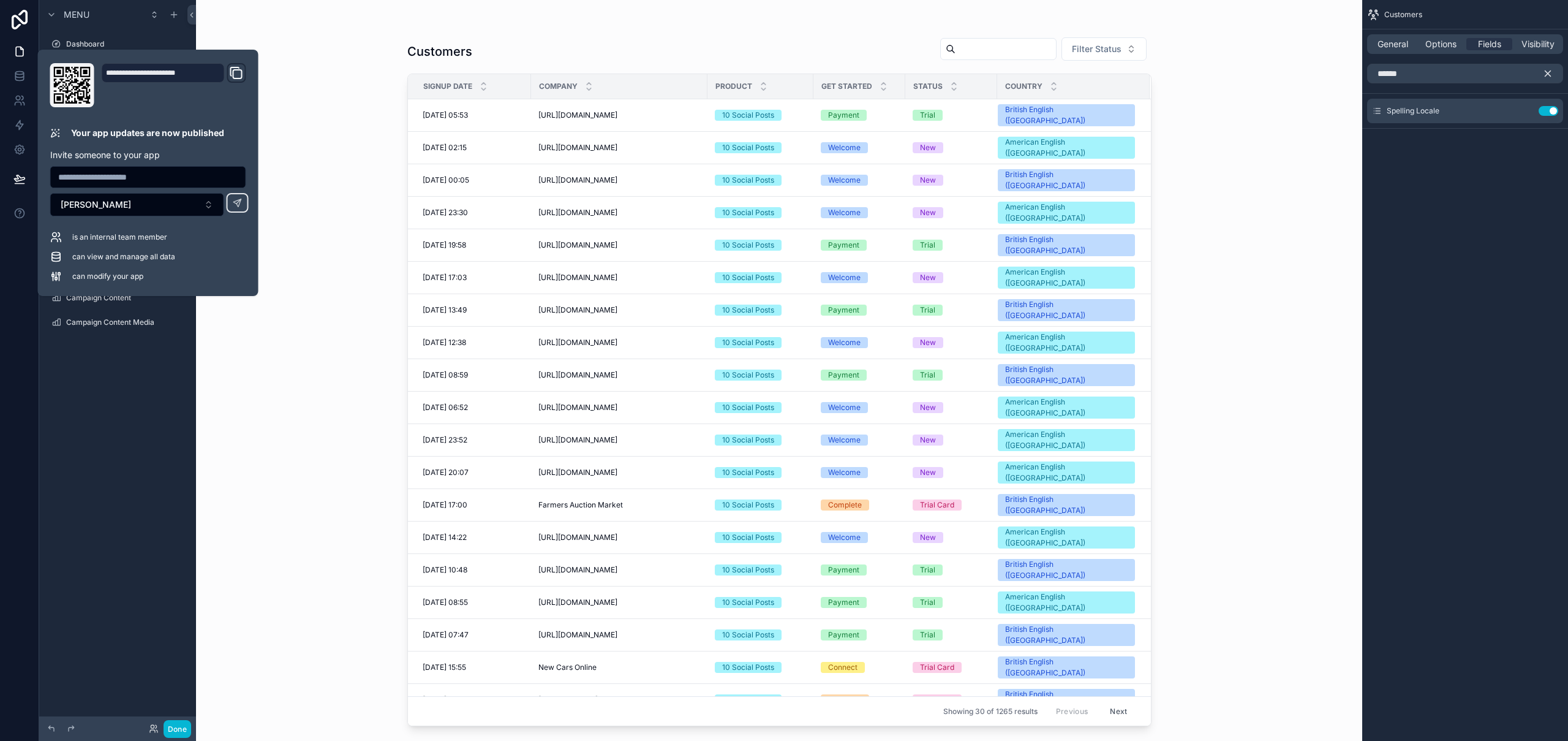
click at [354, 46] on div "Customers Filter Status Signup Date Company Product Get Started Status Country …" at bounding box center [779, 370] width 1167 height 741
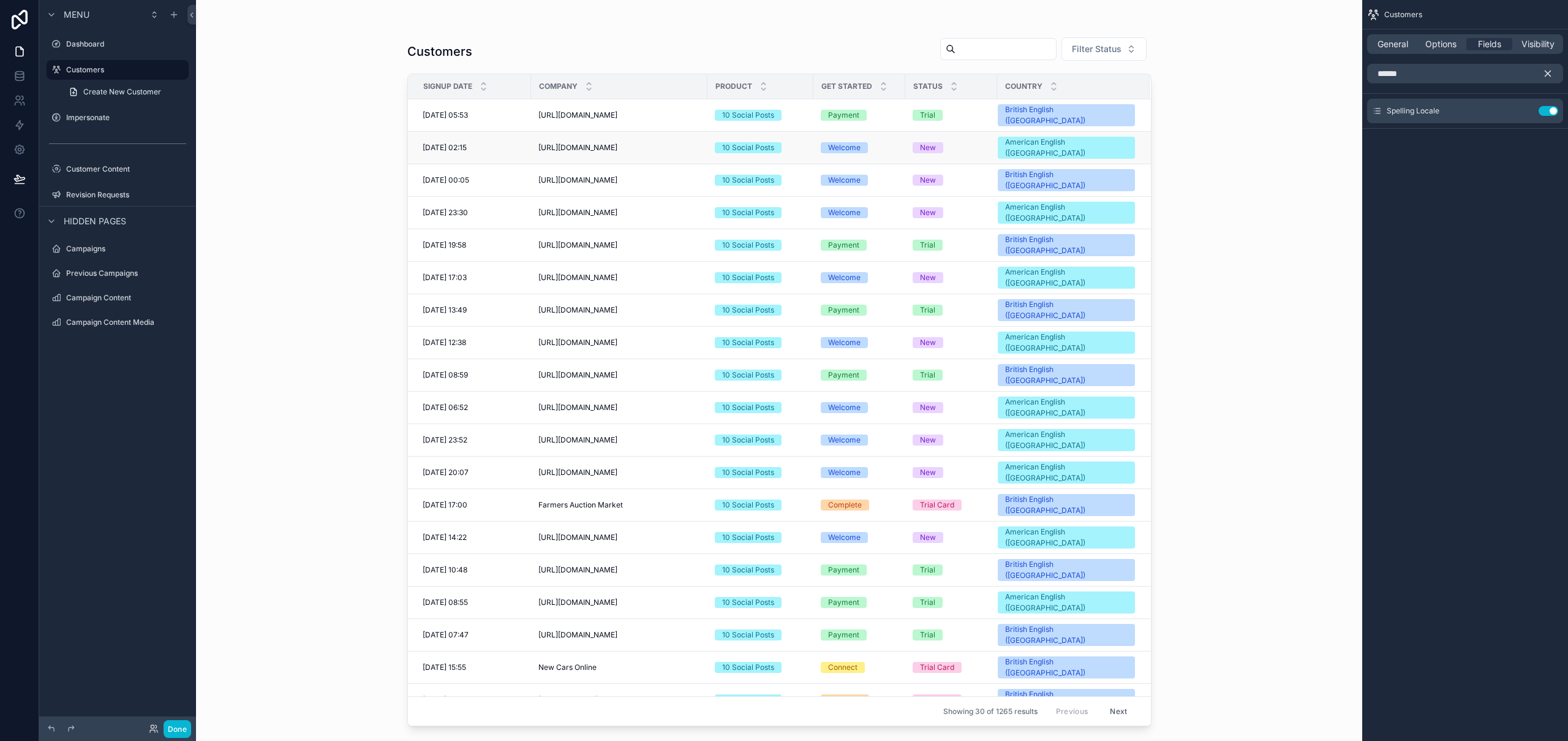
click at [618, 142] on span "https://www.facebook.com/share/1B5TZ9Vfms/" at bounding box center [577, 147] width 79 height 10
drag, startPoint x: 619, startPoint y: 164, endPoint x: 628, endPoint y: 181, distance: 19.2
click at [618, 175] on span "https://lowestoftselfstorage.com" at bounding box center [577, 179] width 79 height 10
click at [631, 229] on td "https://ukmountainadventures.com https://ukmountainadventures.com" at bounding box center [619, 245] width 177 height 32
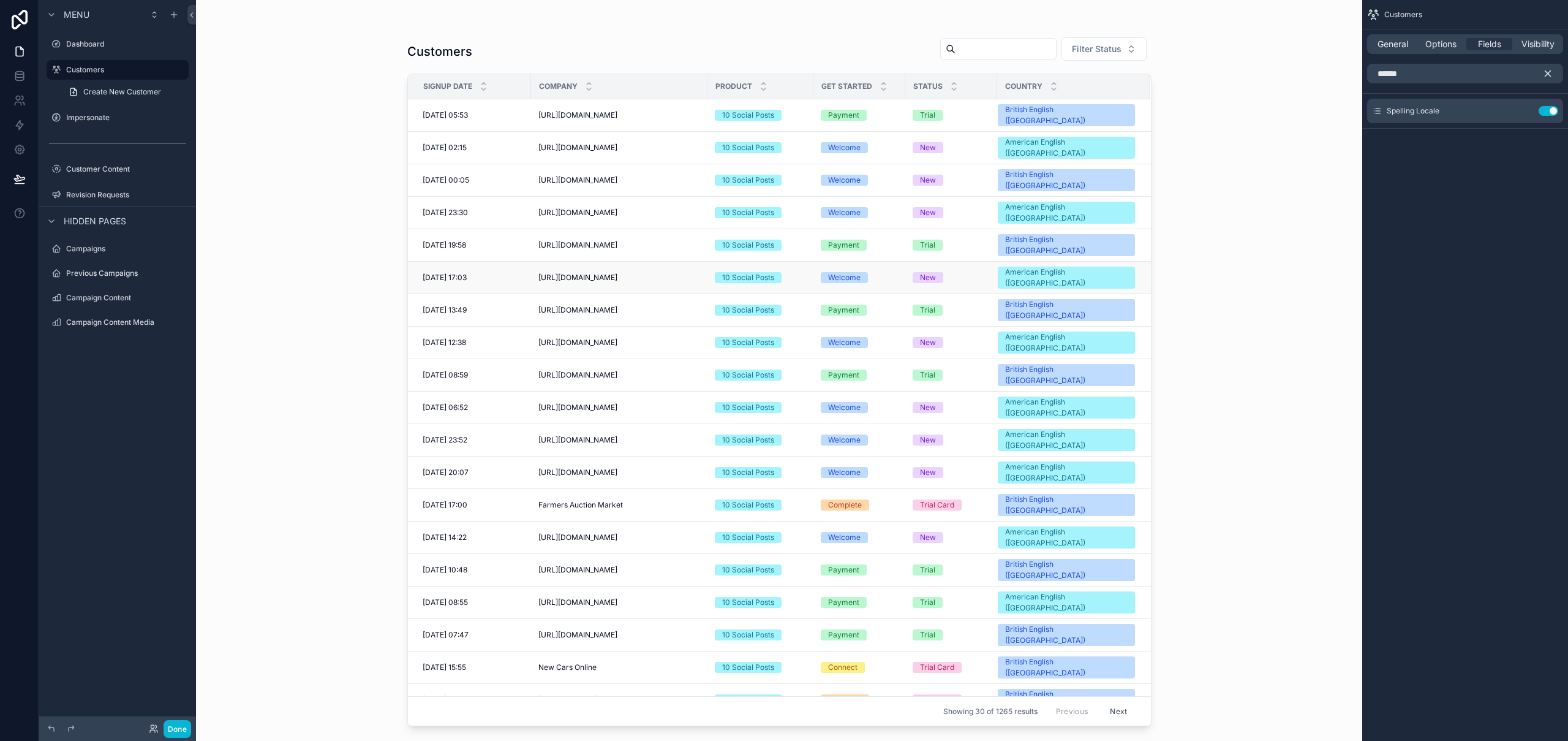
click at [644, 262] on td "https://abc.com https://abc.com" at bounding box center [619, 278] width 177 height 32
click at [19, 151] on icon at bounding box center [19, 149] width 3 height 3
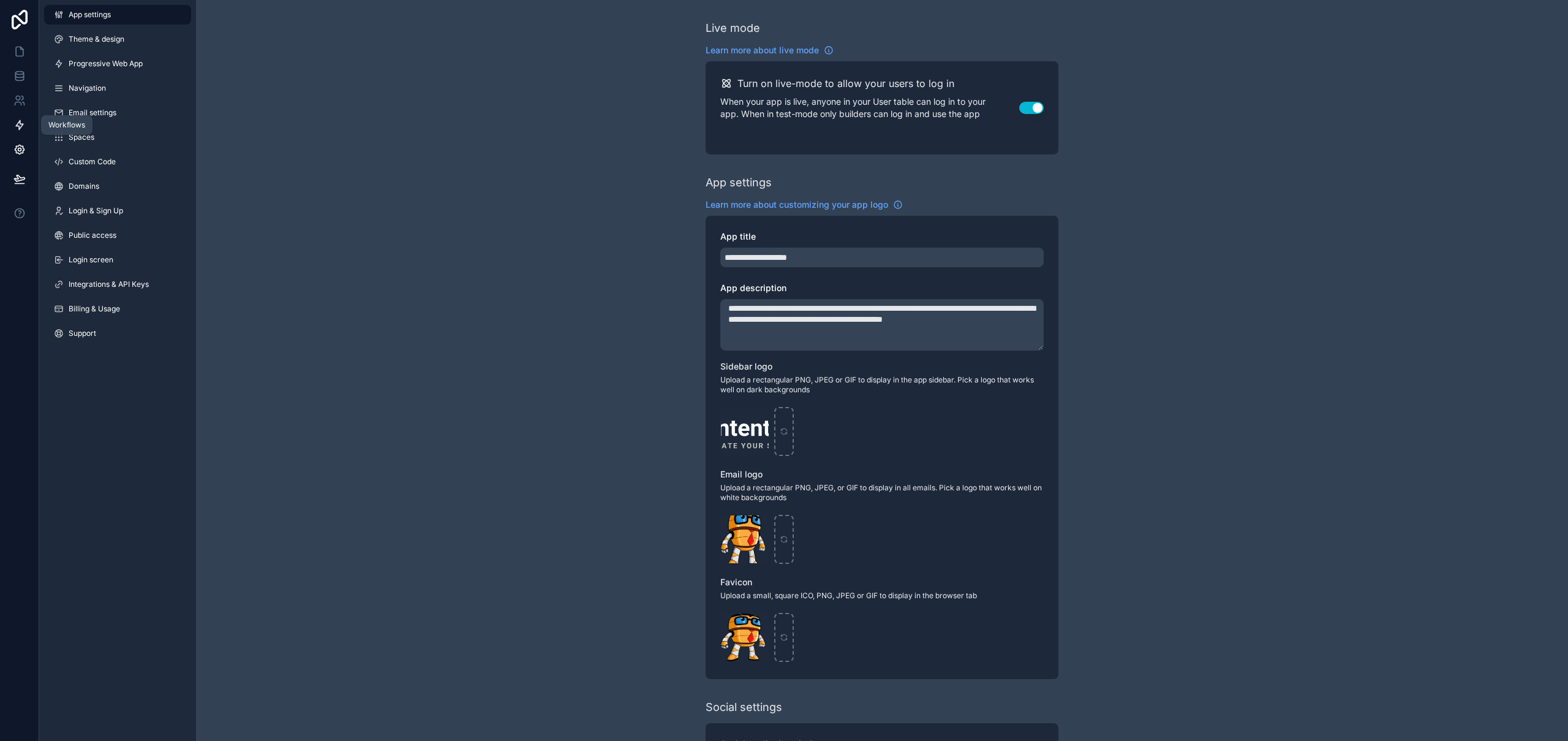
click at [12, 124] on link at bounding box center [19, 125] width 39 height 24
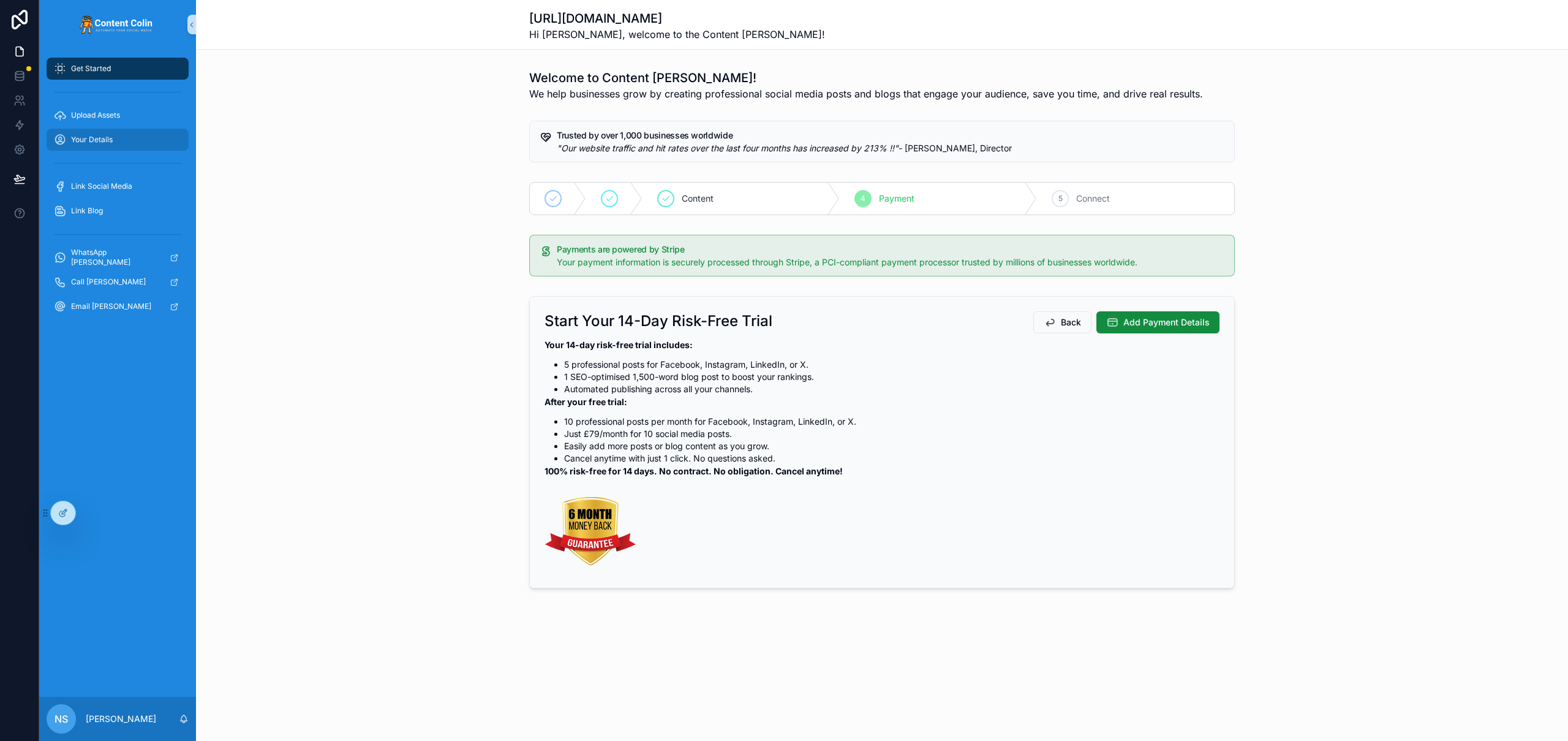
click at [92, 135] on span "Your Details" at bounding box center [92, 140] width 42 height 10
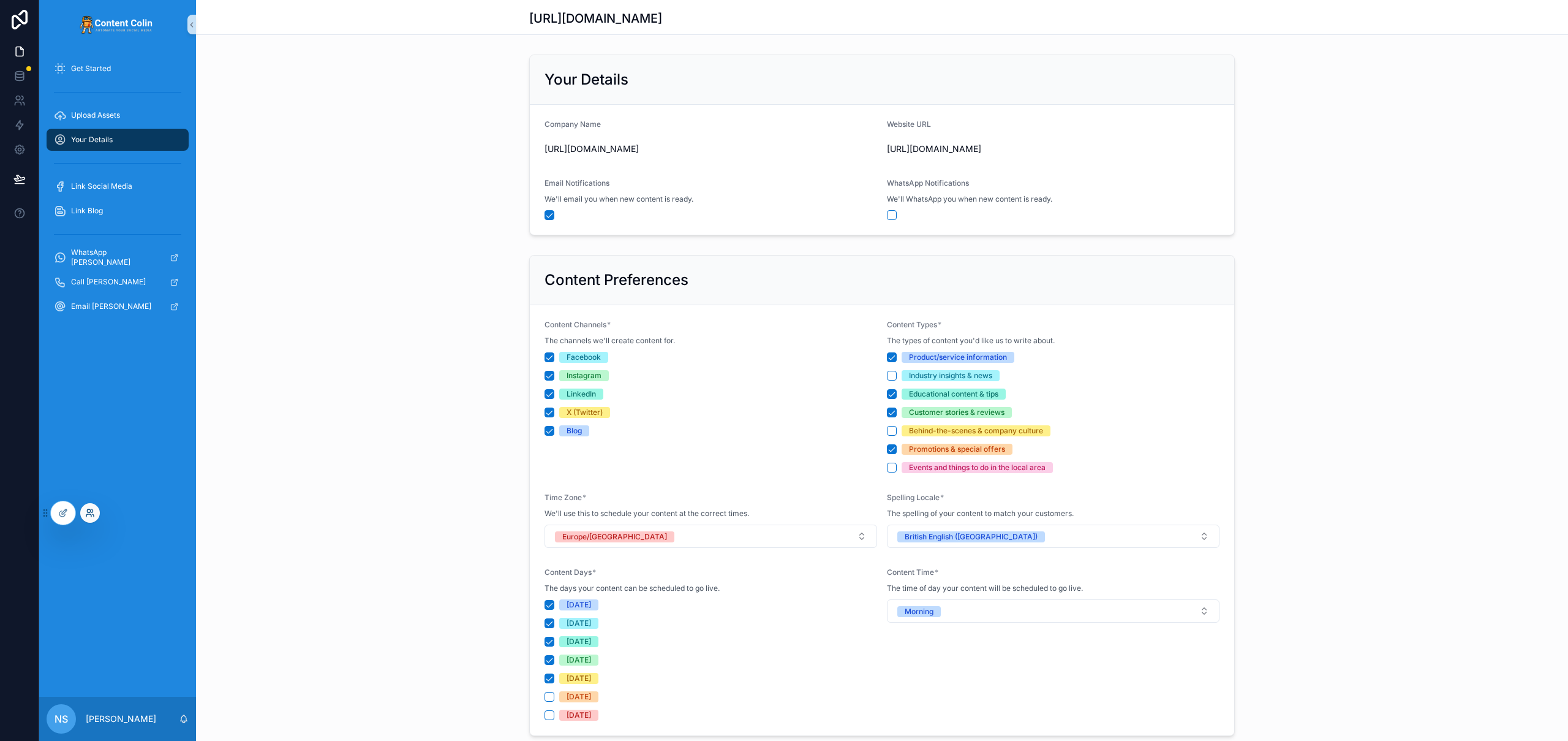
click at [92, 515] on icon at bounding box center [90, 513] width 10 height 10
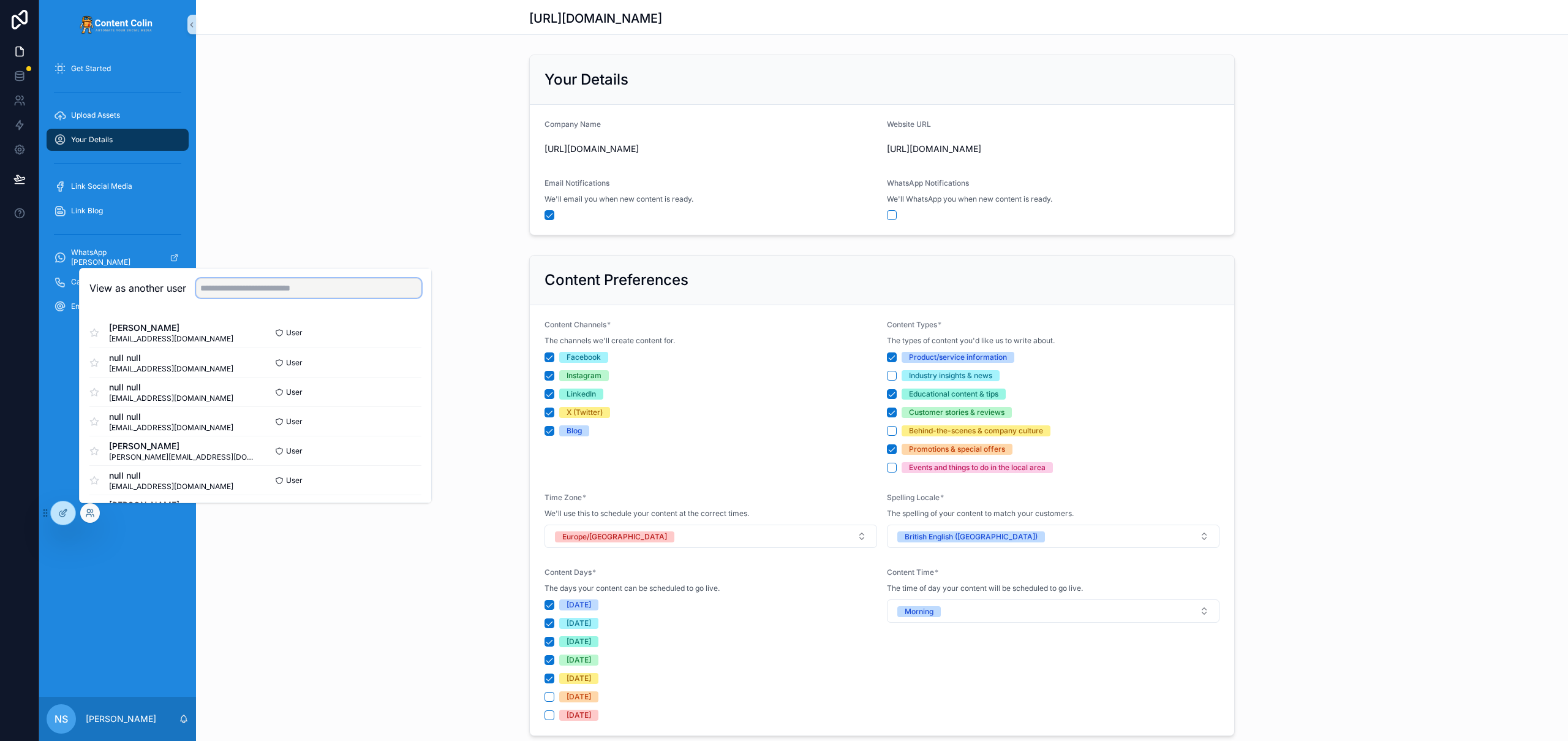
click at [322, 287] on input "text" at bounding box center [309, 288] width 226 height 19
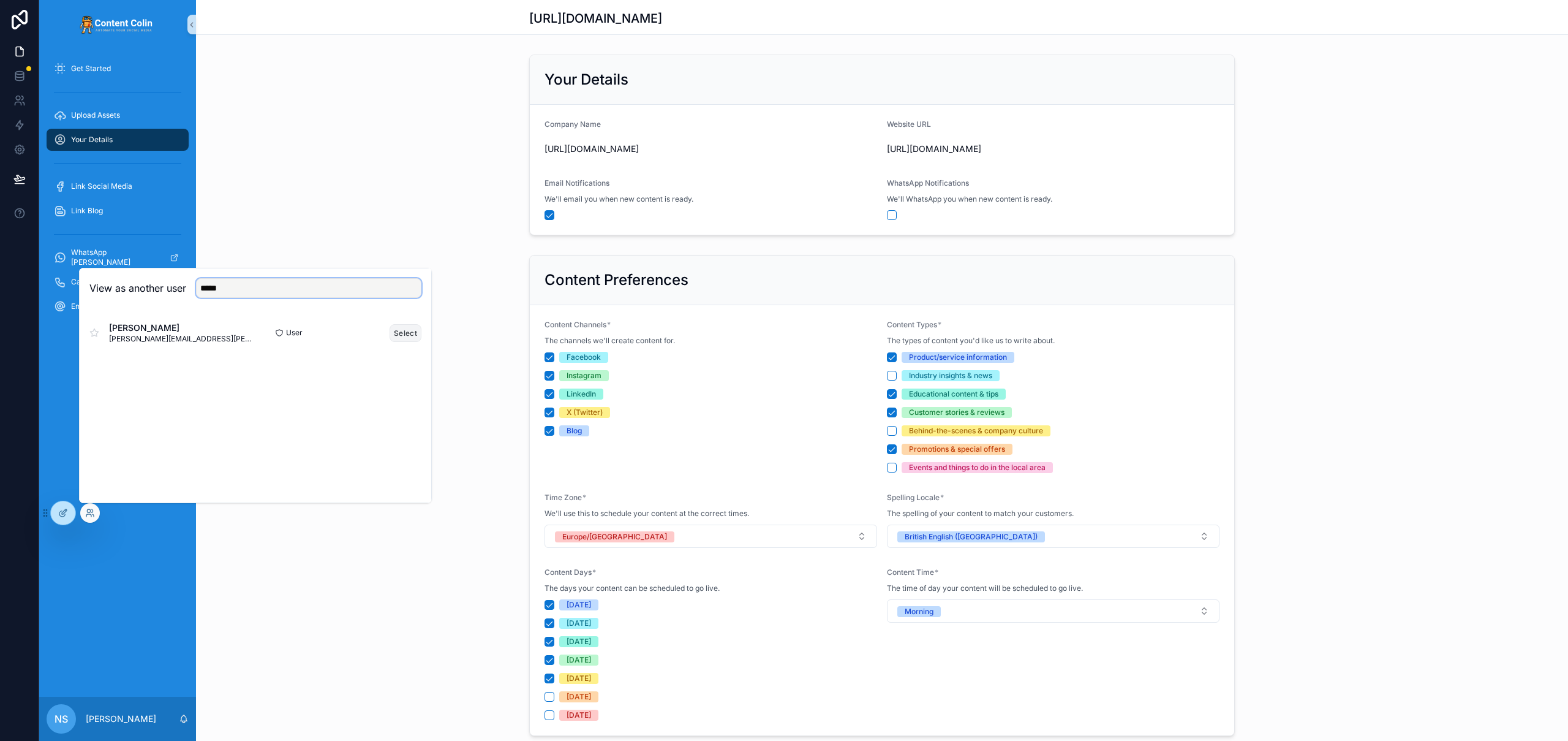
type input "*****"
click at [401, 331] on button "Select" at bounding box center [405, 332] width 31 height 18
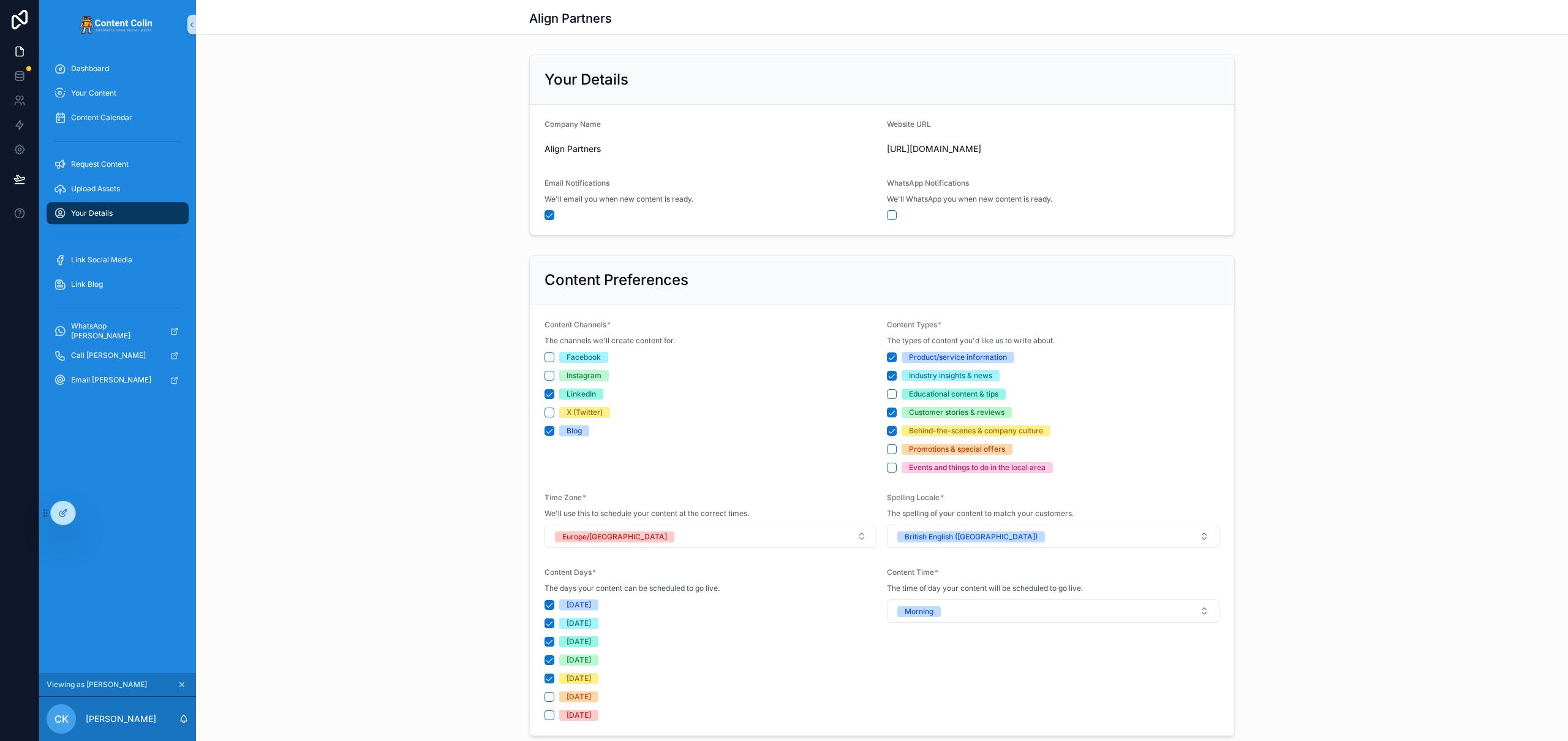
scroll to position [262, 0]
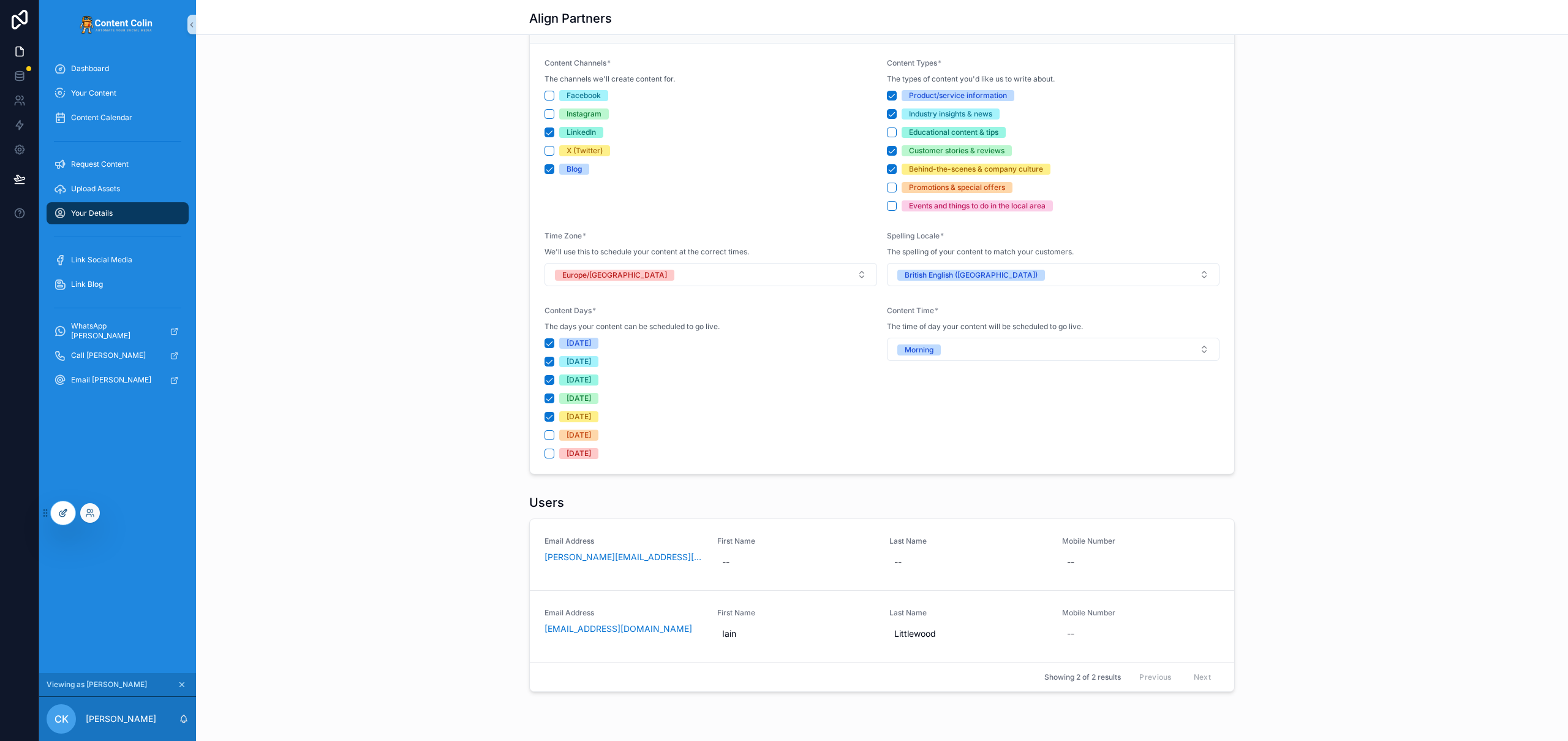
click at [68, 515] on icon at bounding box center [63, 513] width 10 height 10
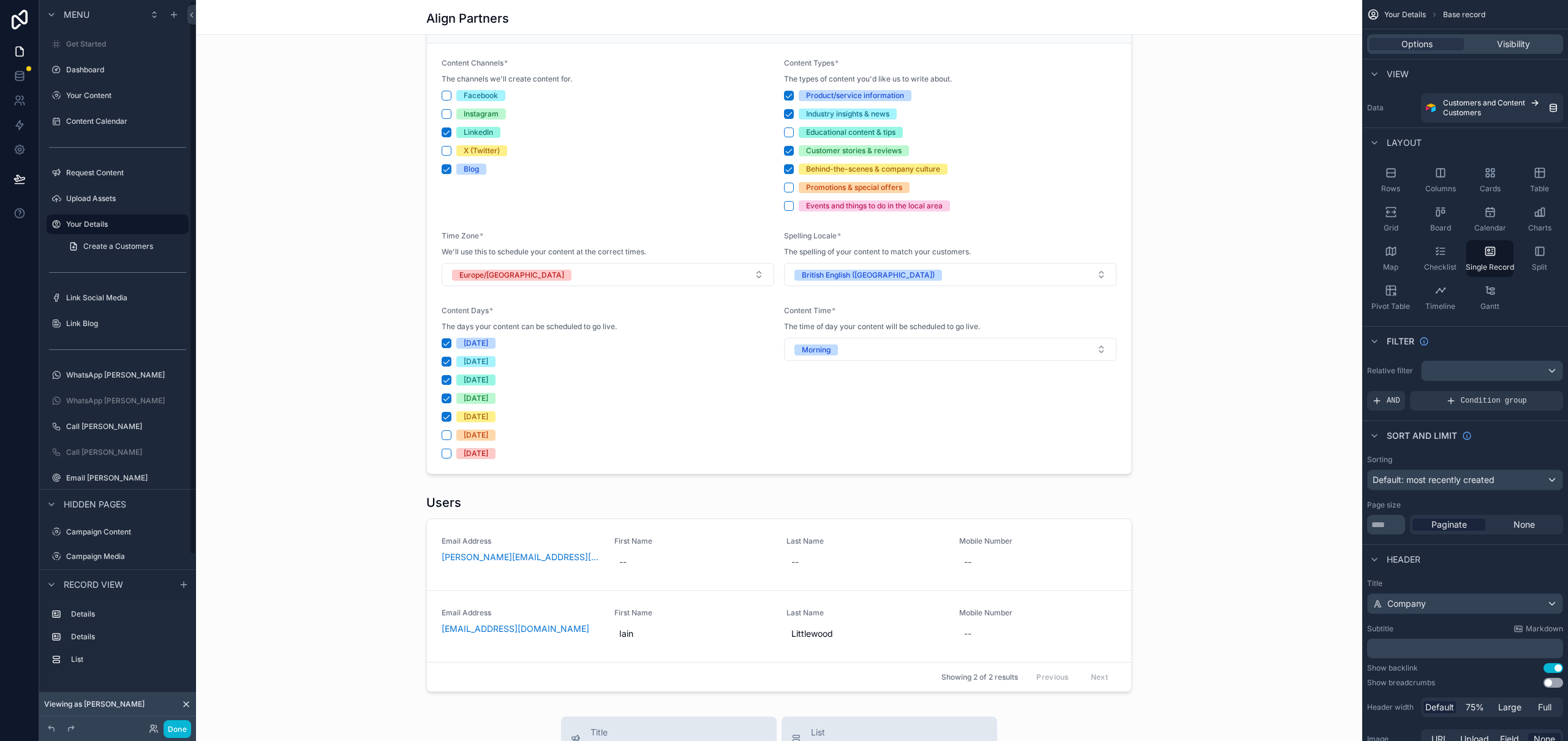
scroll to position [278, 0]
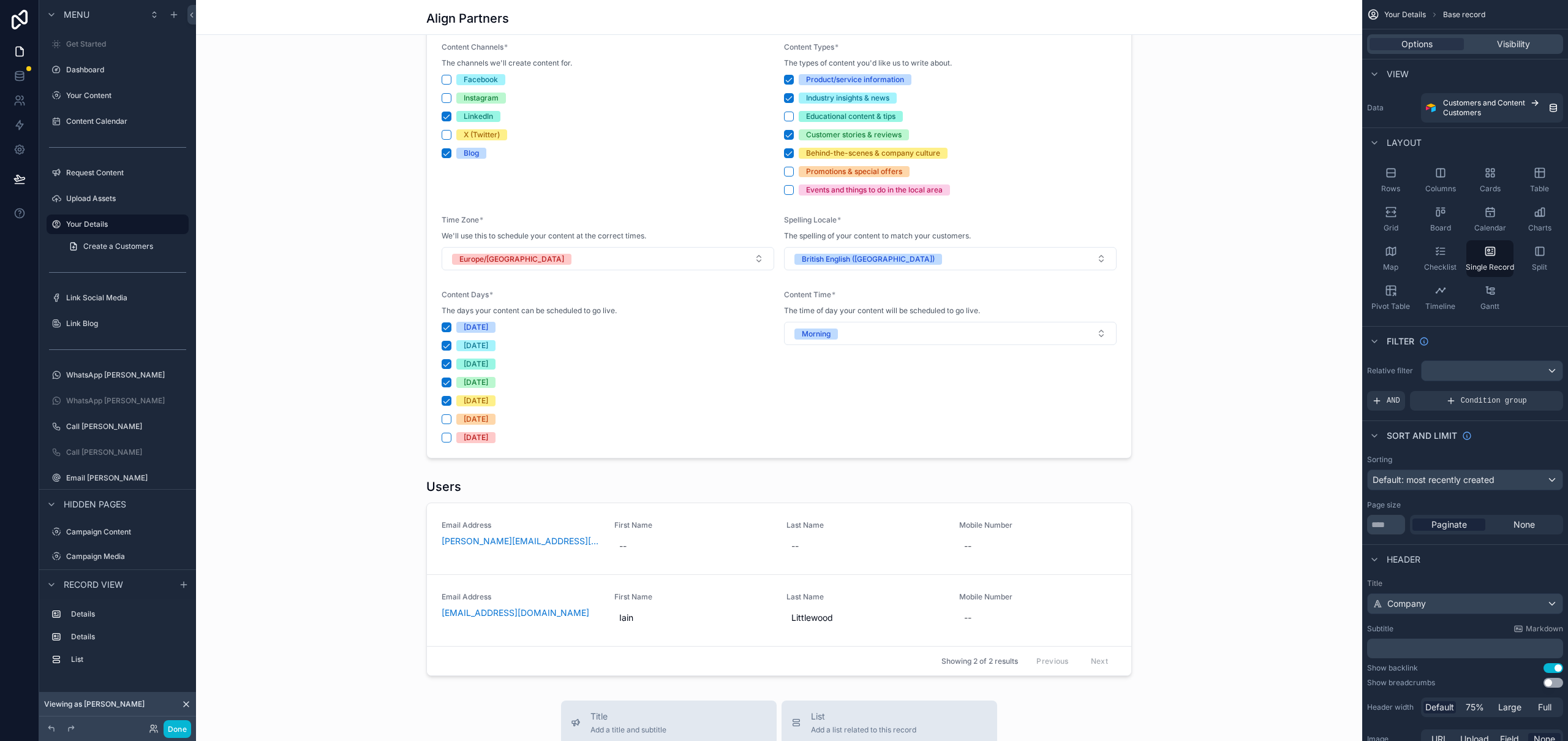
click at [512, 490] on div "scrollable content" at bounding box center [779, 478] width 1167 height 1512
click at [437, 488] on div "scrollable content" at bounding box center [779, 576] width 1167 height 207
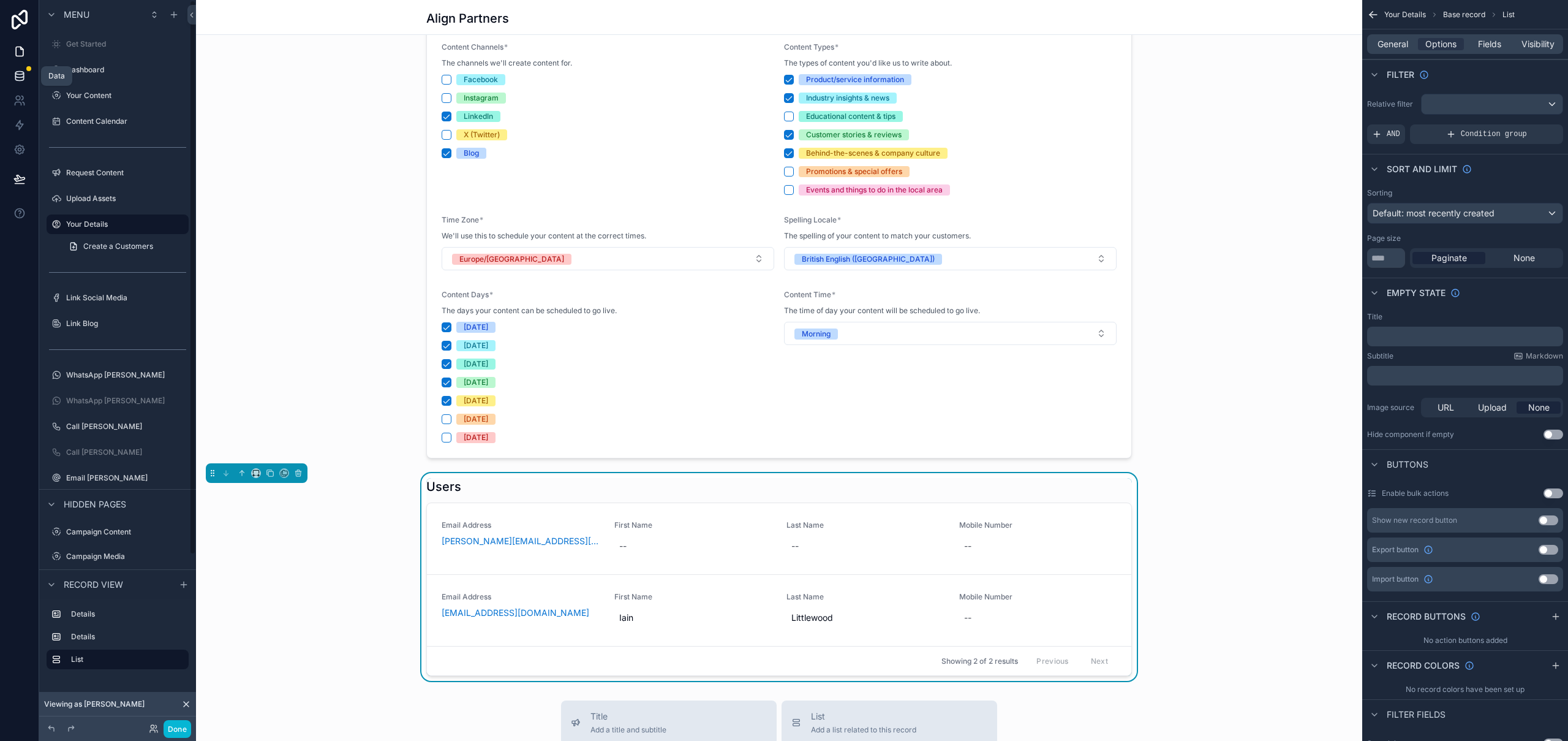
click at [16, 72] on icon at bounding box center [19, 72] width 8 height 3
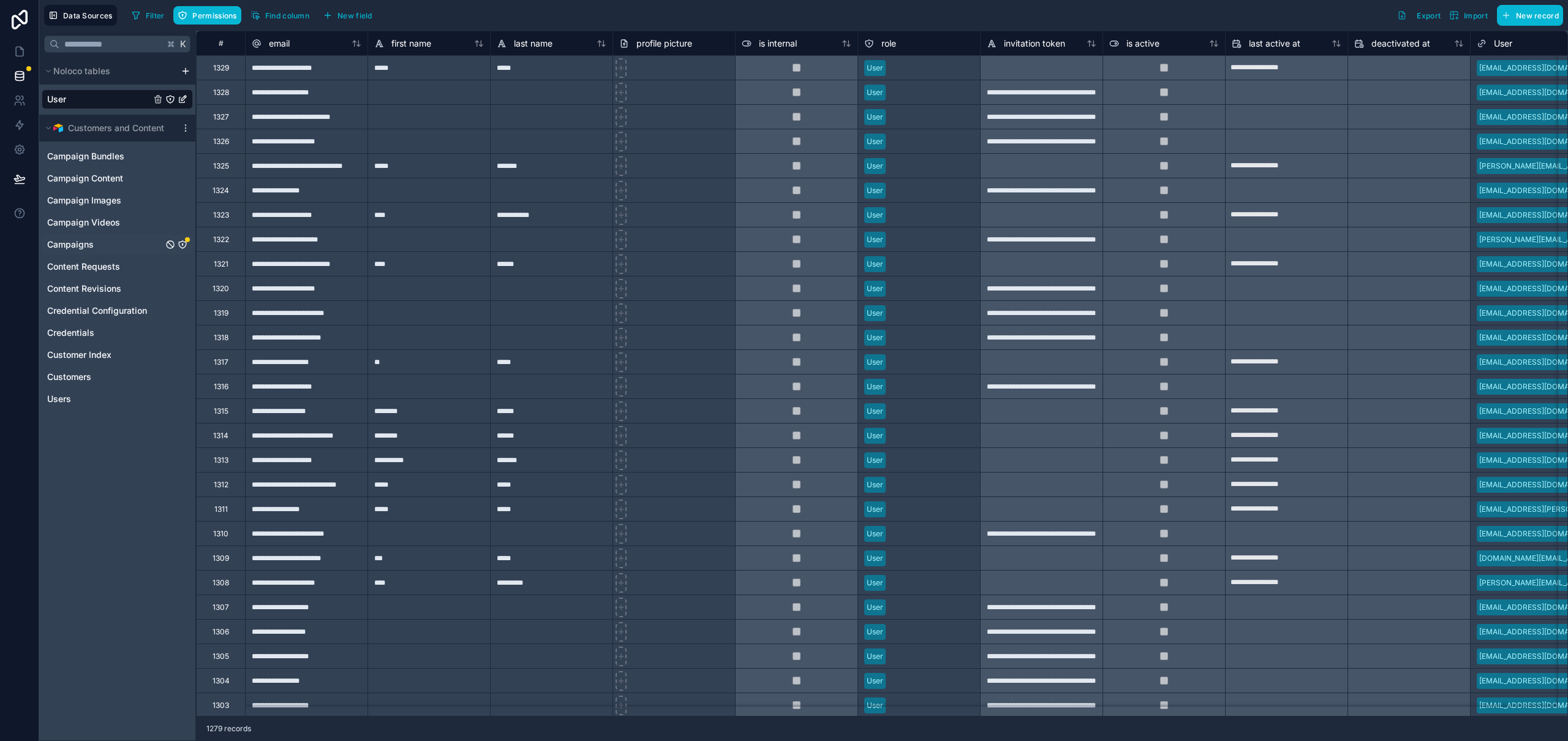
click at [117, 249] on div "Campaigns" at bounding box center [117, 244] width 152 height 19
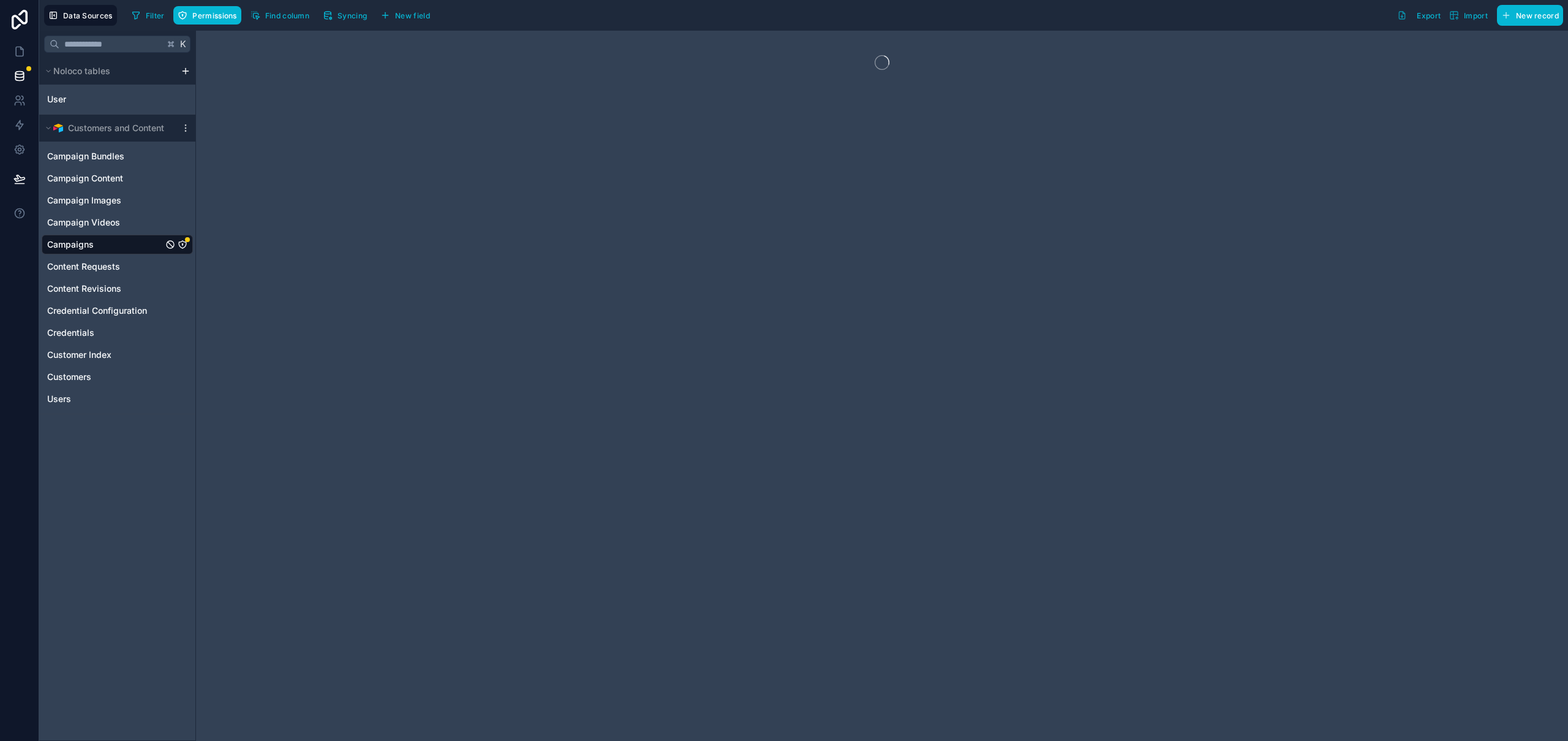
click at [183, 249] on icon "Campaigns" at bounding box center [182, 244] width 10 height 10
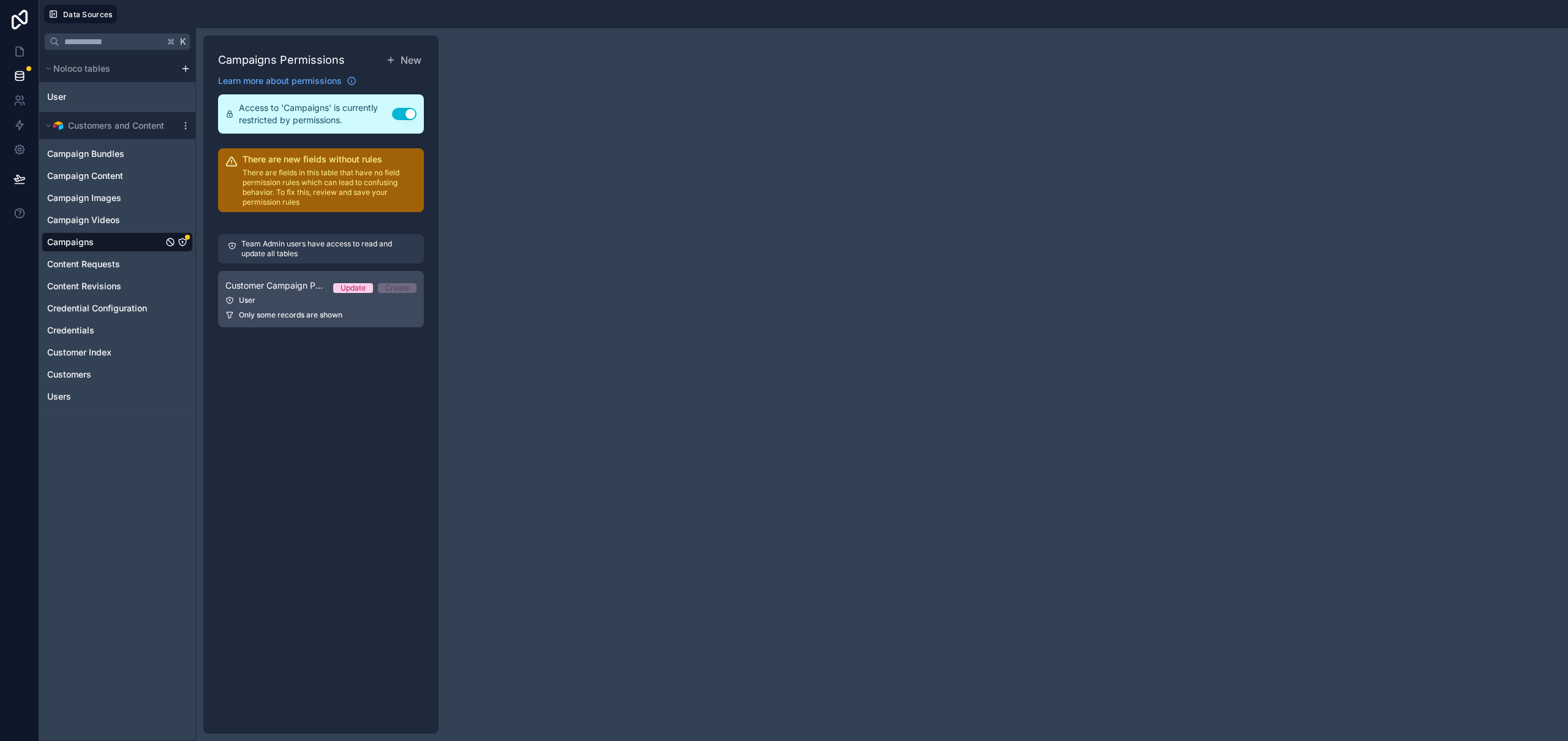
click at [287, 296] on div "User" at bounding box center [321, 300] width 191 height 10
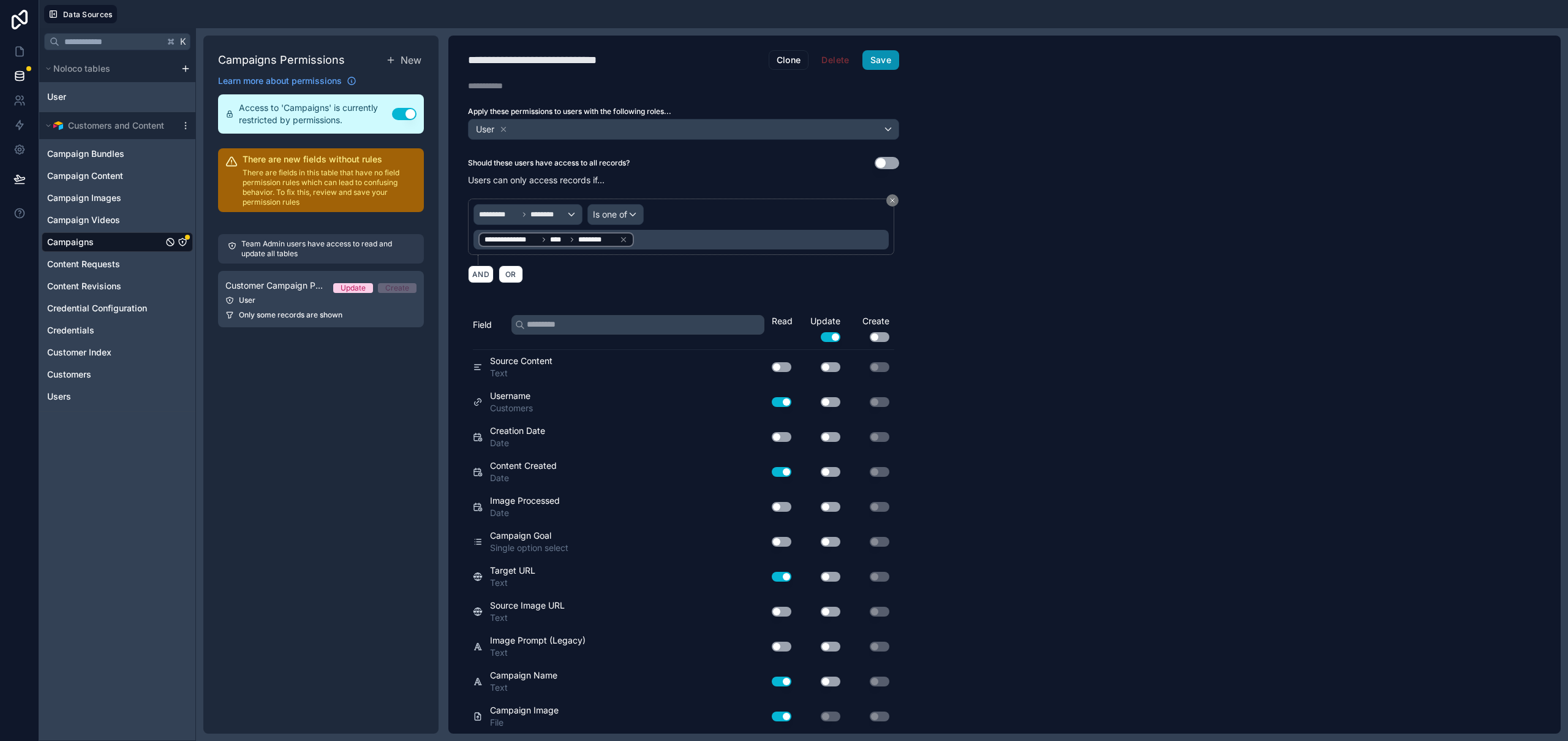
click at [880, 59] on button "Save" at bounding box center [881, 59] width 37 height 19
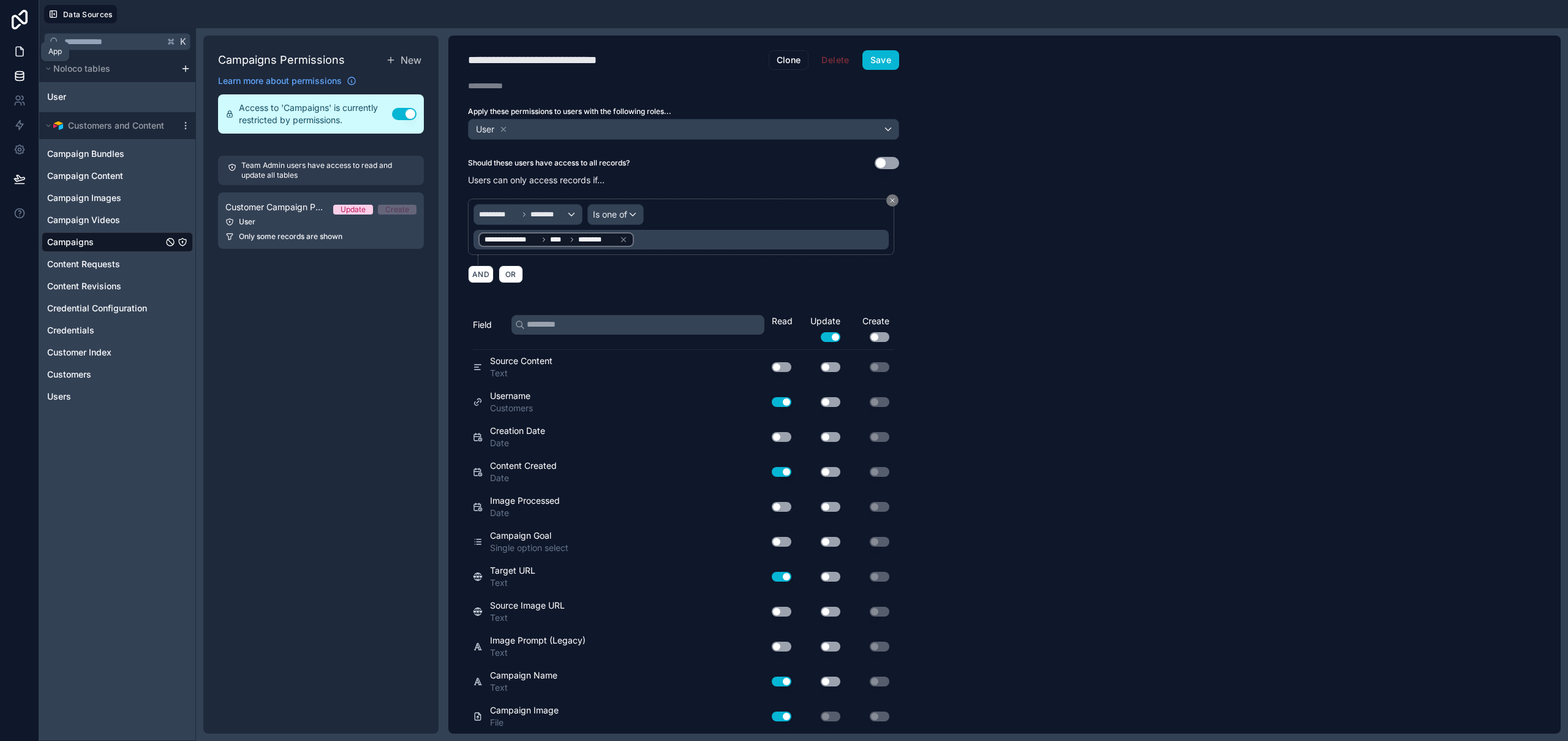
click at [26, 52] on link at bounding box center [19, 51] width 39 height 24
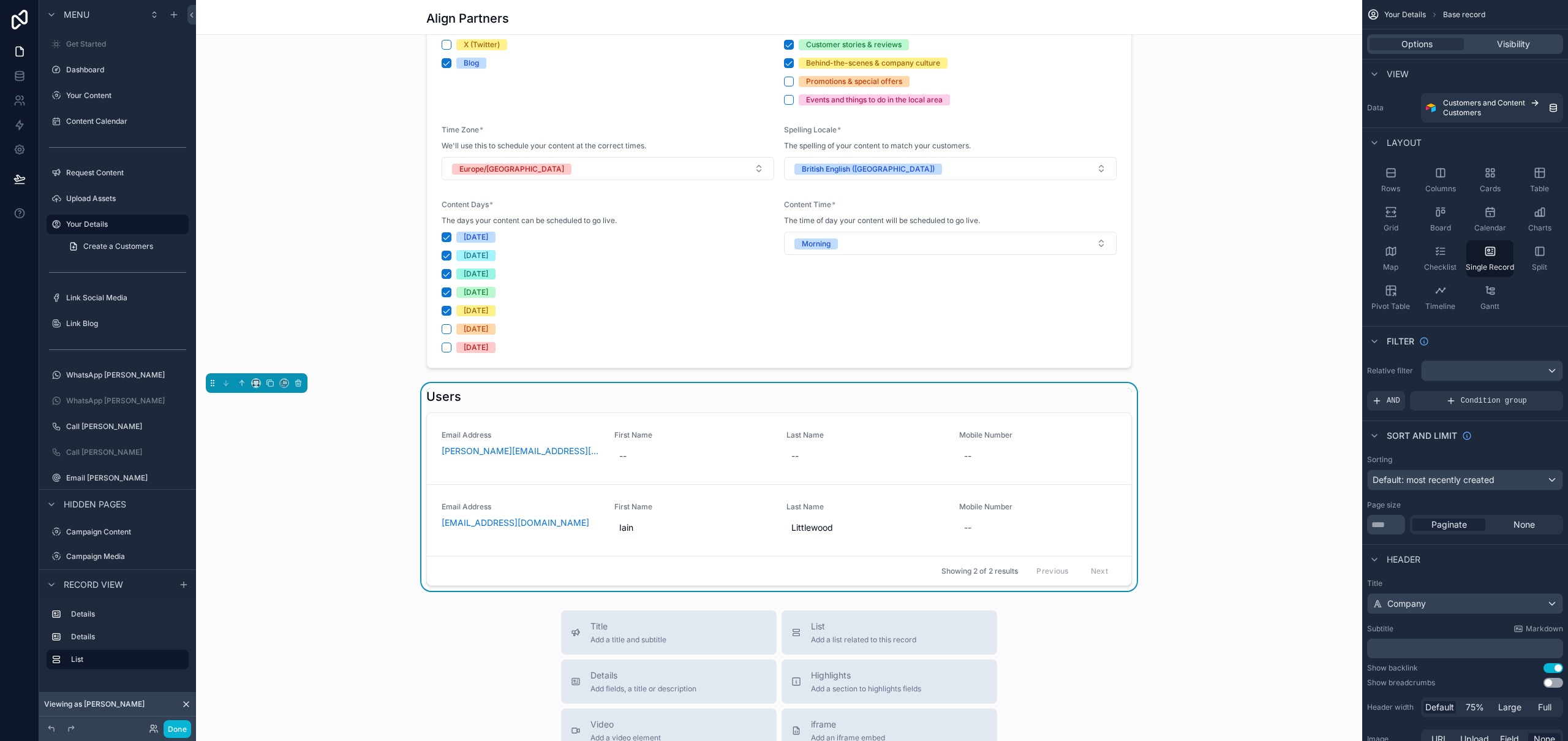
scroll to position [683, 0]
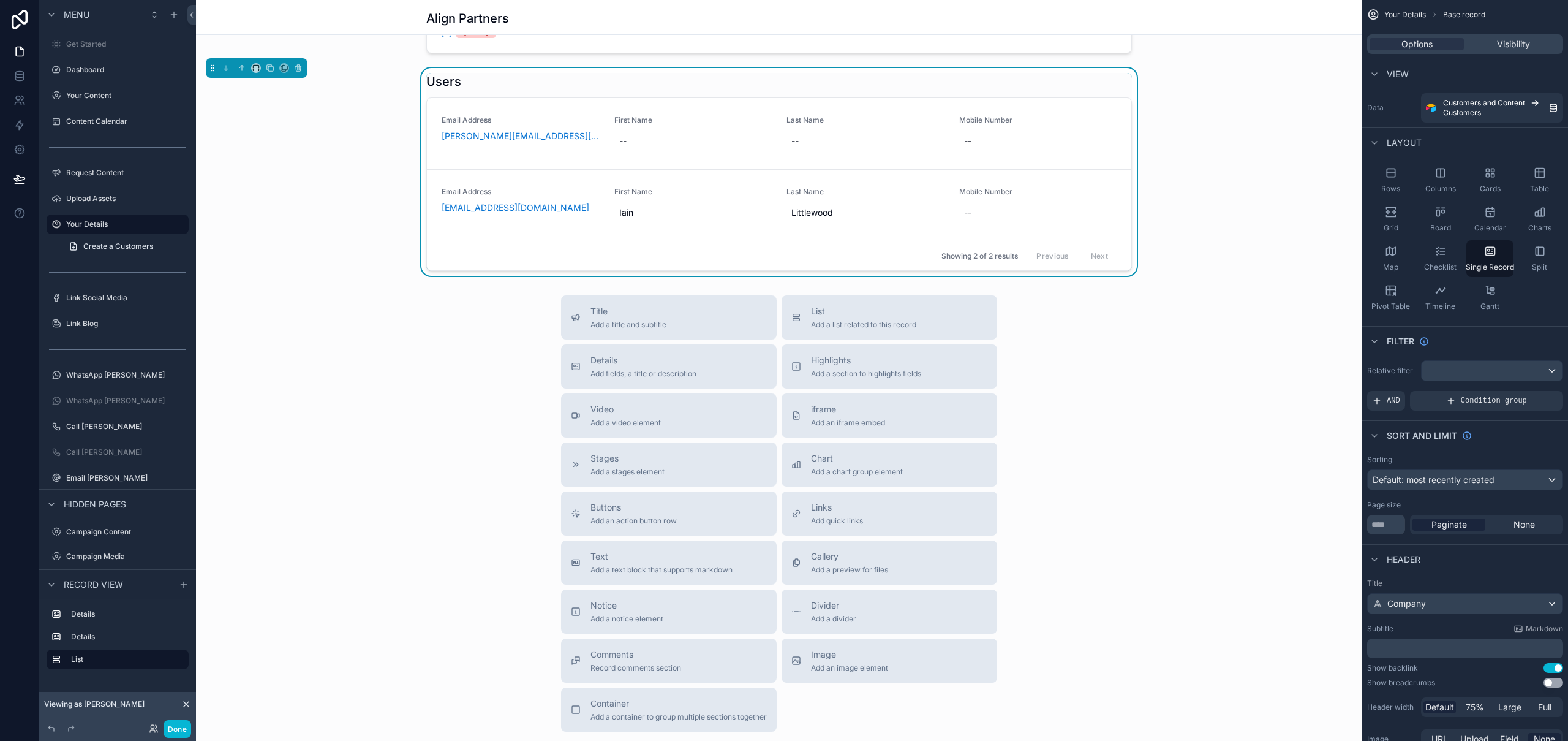
click at [695, 80] on div "Users" at bounding box center [779, 81] width 706 height 18
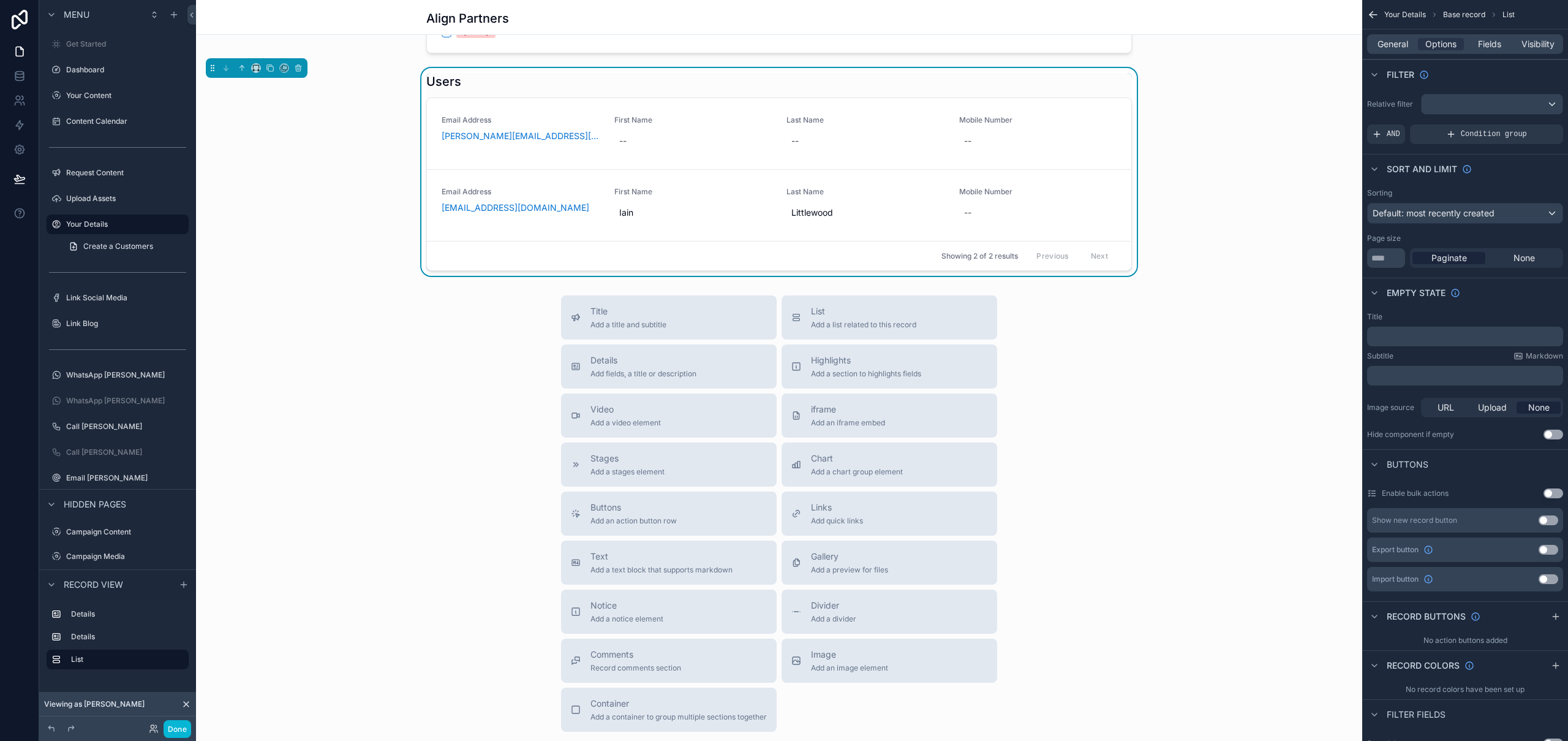
click at [1548, 520] on button "Use setting" at bounding box center [1549, 520] width 19 height 10
click at [1243, 254] on div "Users Email Address chris.king@alignpartners.co.uk First Name -- Last Name -- M…" at bounding box center [779, 172] width 1167 height 207
click at [860, 75] on div "Users" at bounding box center [779, 81] width 706 height 18
click at [1530, 520] on icon "scrollable content" at bounding box center [1529, 520] width 3 height 3
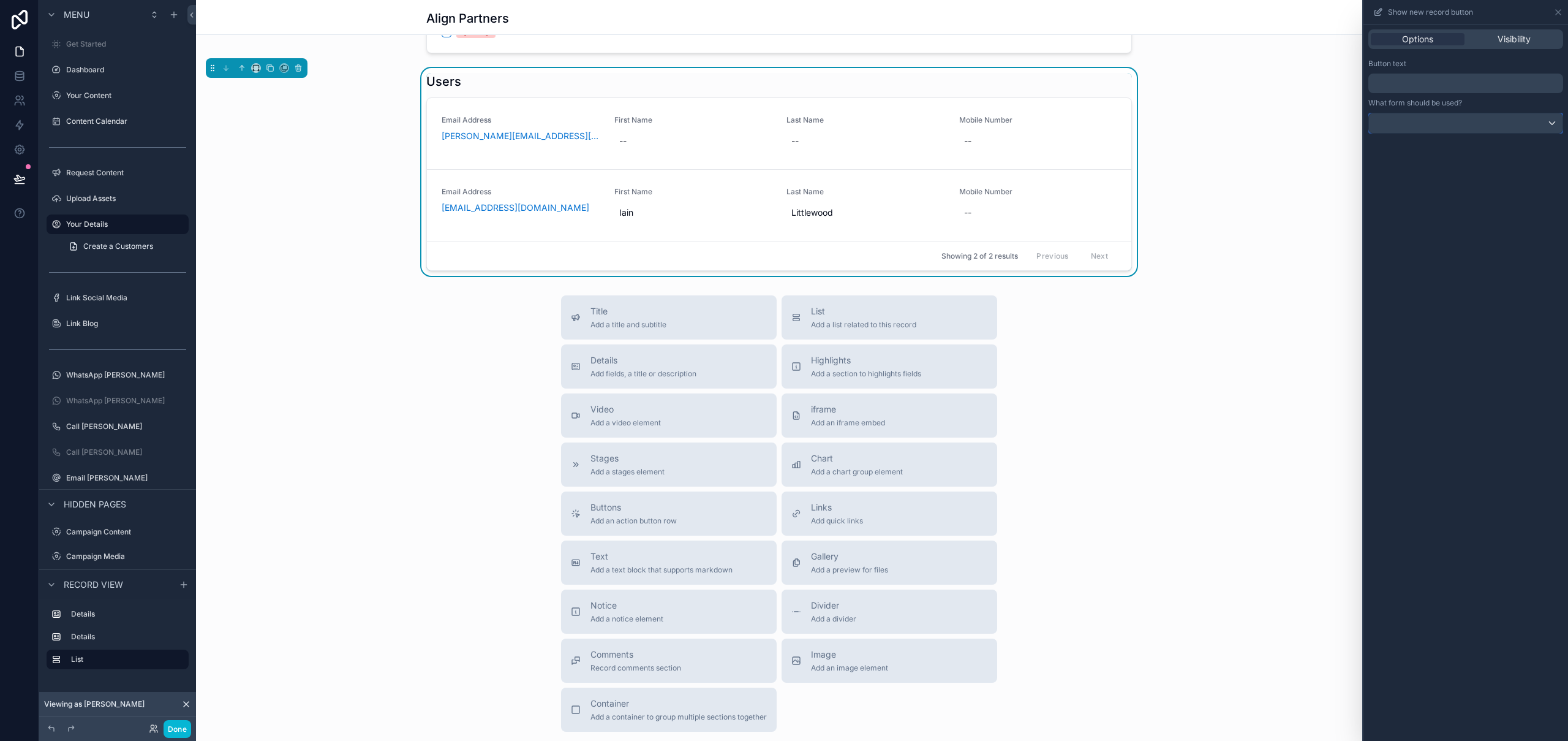
click at [1481, 117] on div at bounding box center [1465, 123] width 193 height 19
click at [1481, 117] on div at bounding box center [1465, 370] width 204 height 741
click at [1558, 12] on icon at bounding box center [1558, 12] width 5 height 5
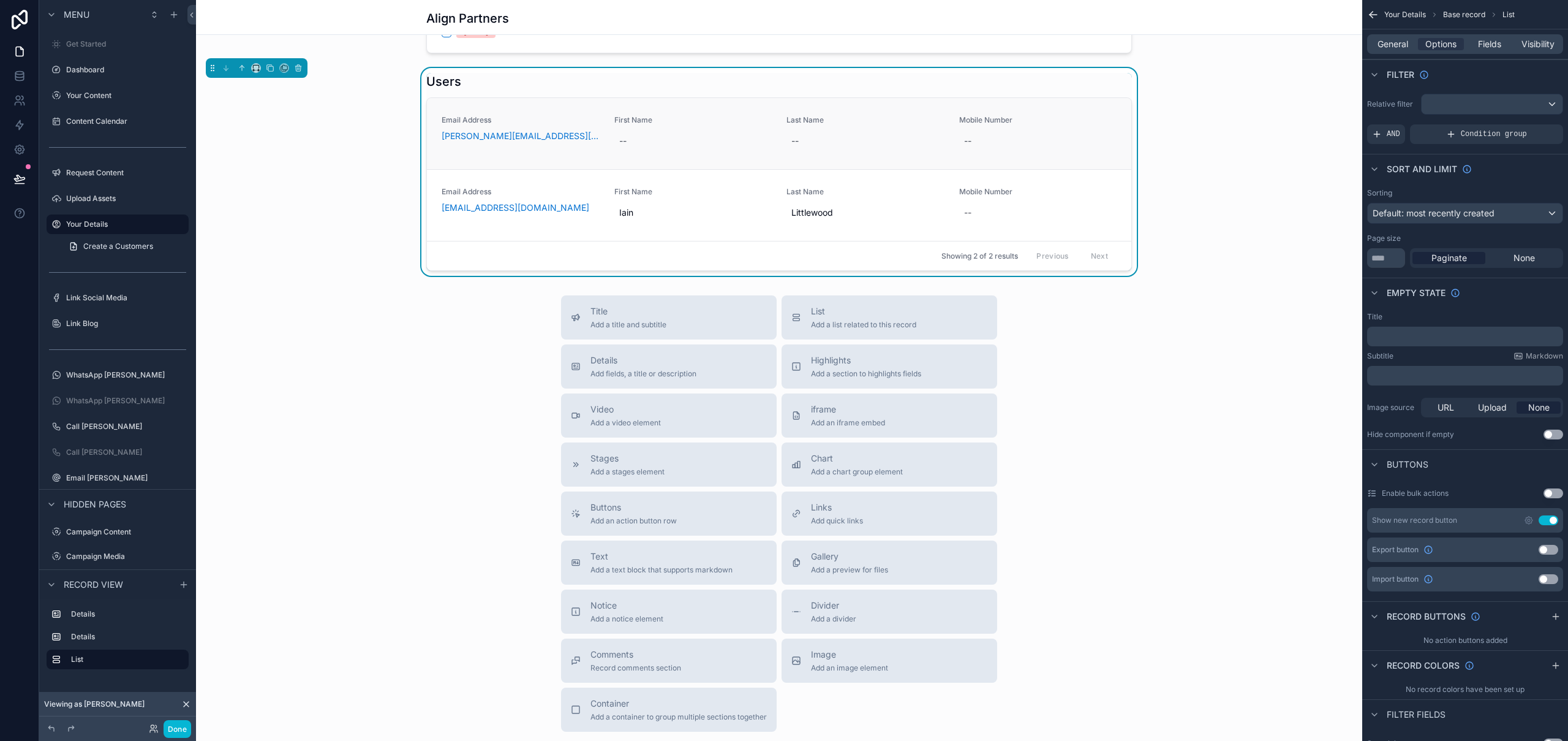
click at [588, 152] on div "Email Address chris.king@alignpartners.co.uk First Name -- Last Name -- Mobile …" at bounding box center [780, 133] width 705 height 71
click at [176, 18] on icon "scrollable content" at bounding box center [174, 15] width 10 height 10
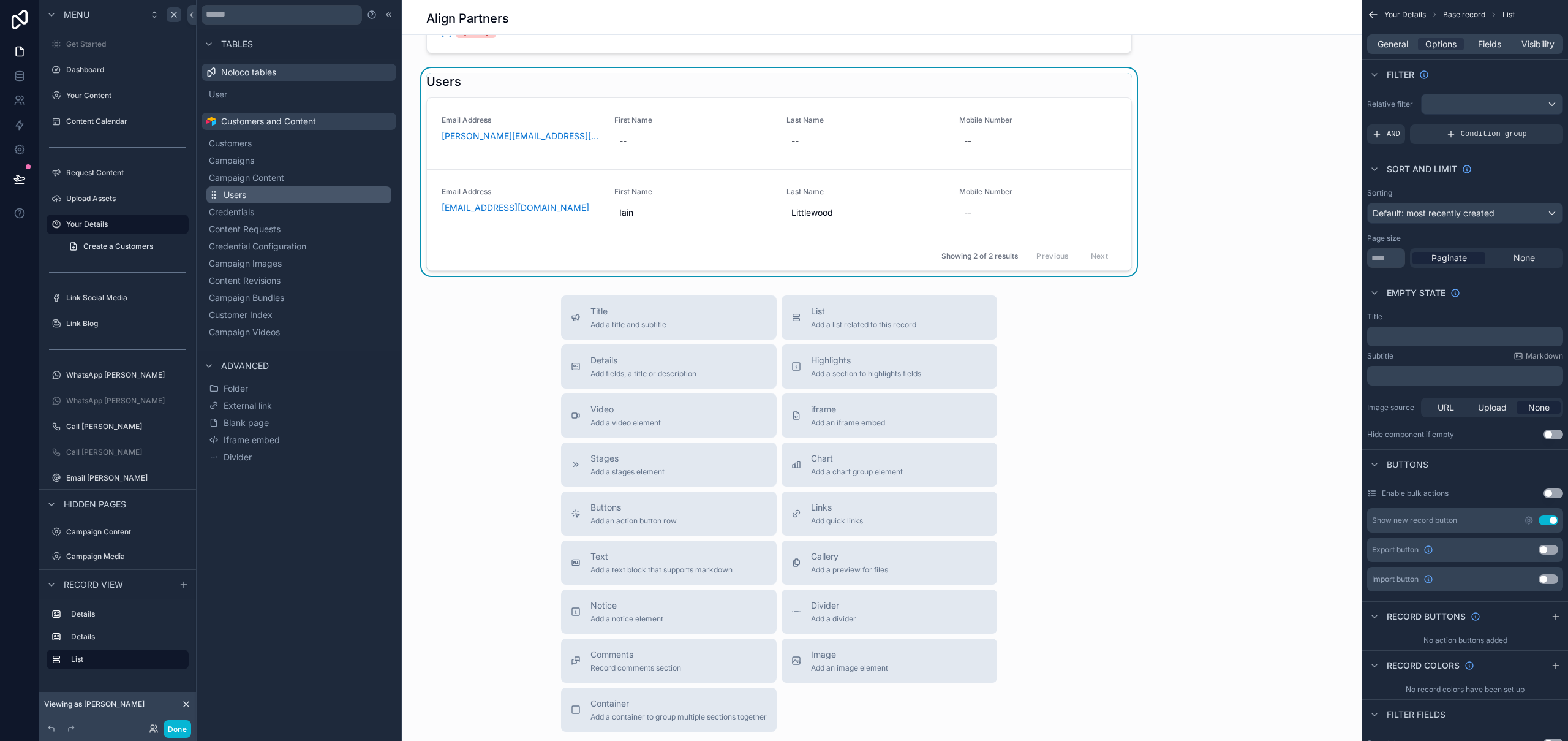
click at [269, 195] on button "Users" at bounding box center [299, 194] width 185 height 18
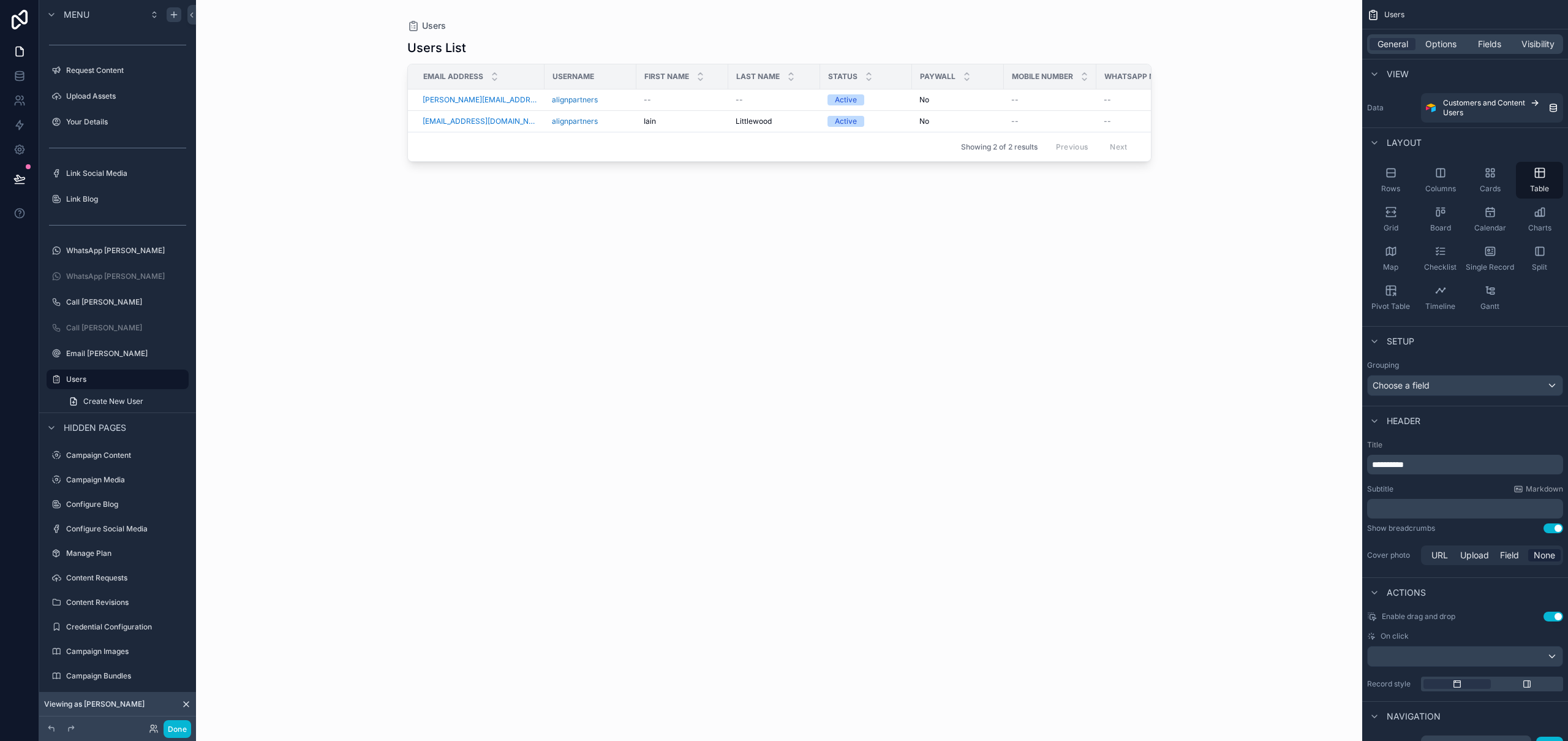
click at [1555, 530] on button "Use setting" at bounding box center [1553, 528] width 19 height 10
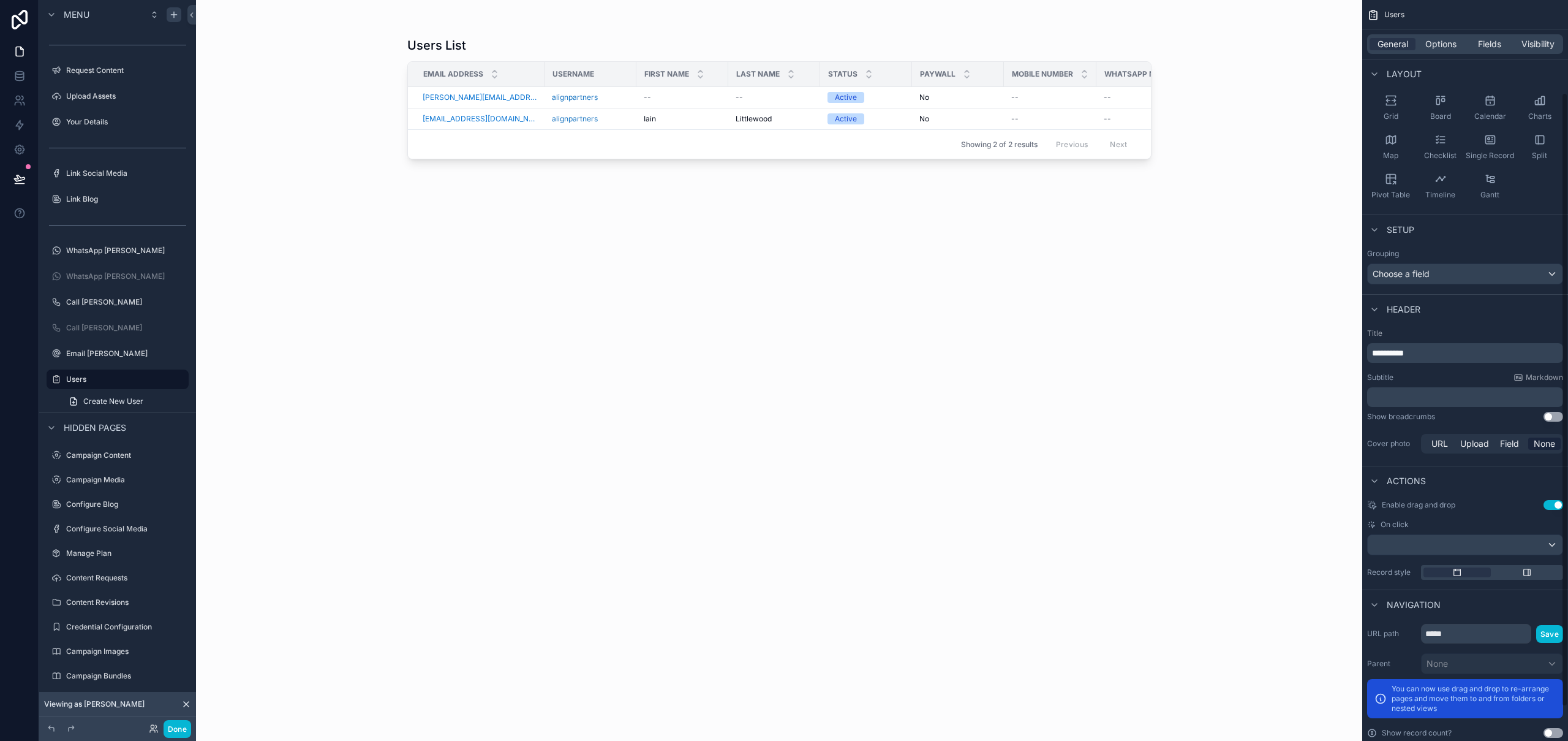
click at [1557, 506] on button "Use setting" at bounding box center [1553, 504] width 19 height 10
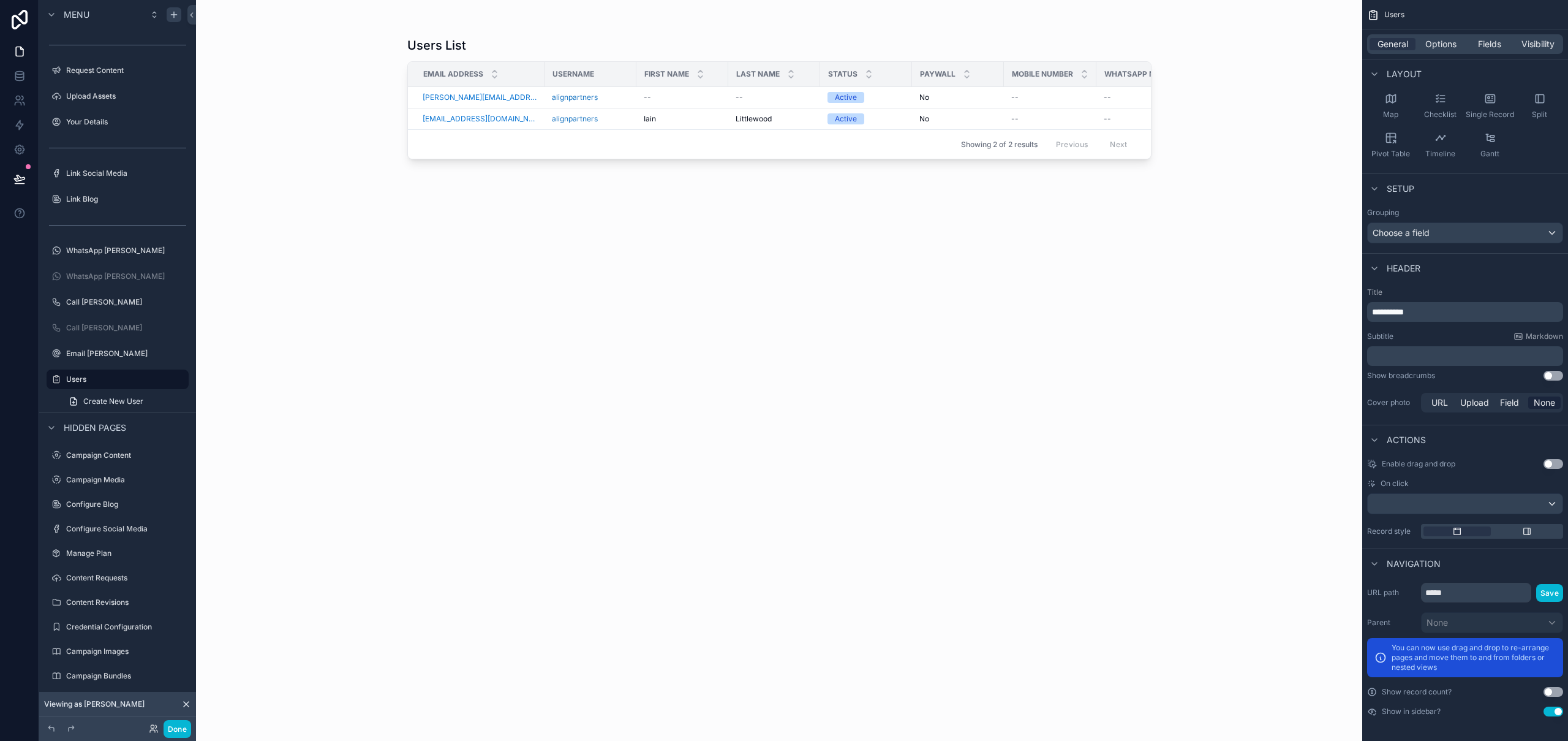
click at [1552, 715] on button "Use setting" at bounding box center [1553, 711] width 19 height 10
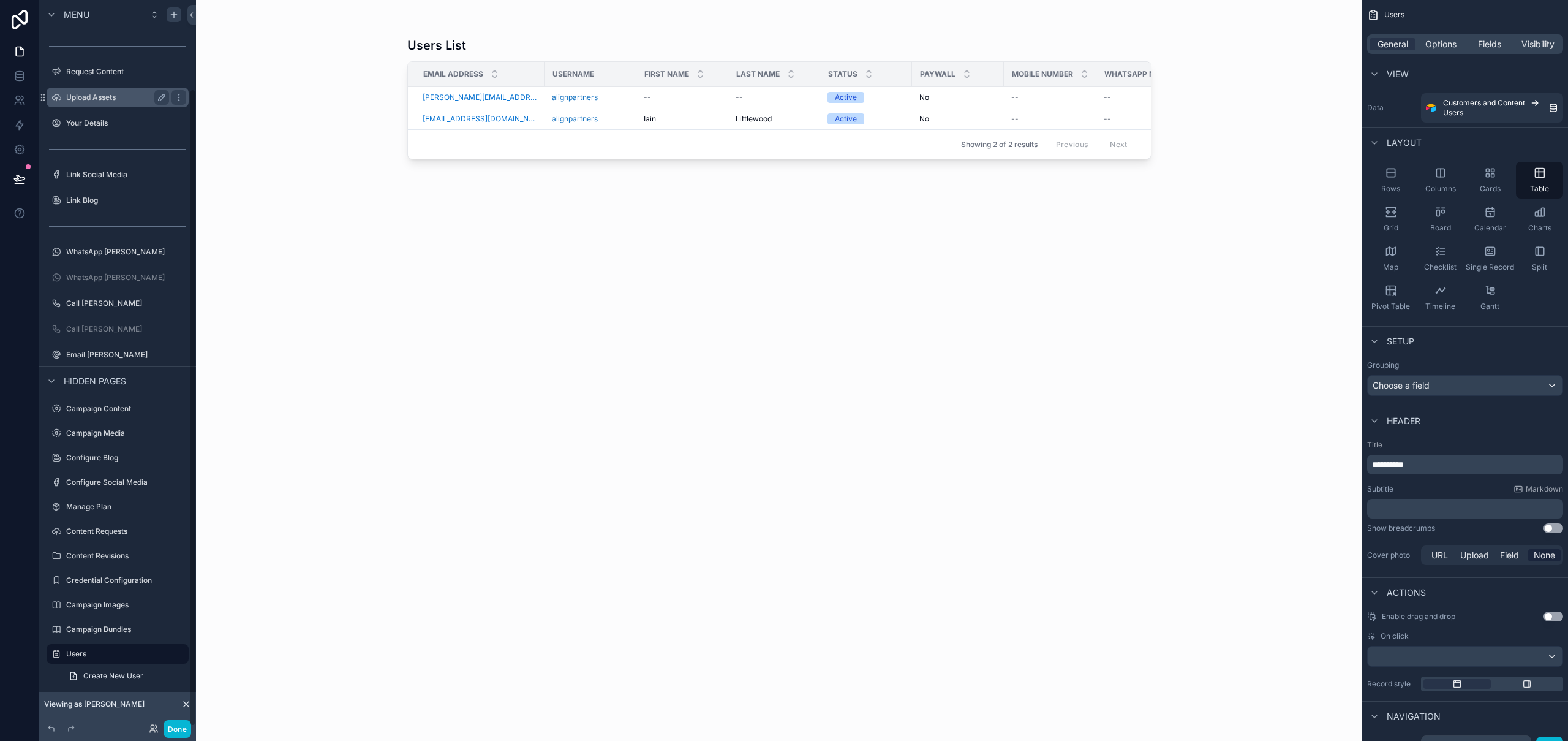
scroll to position [0, 0]
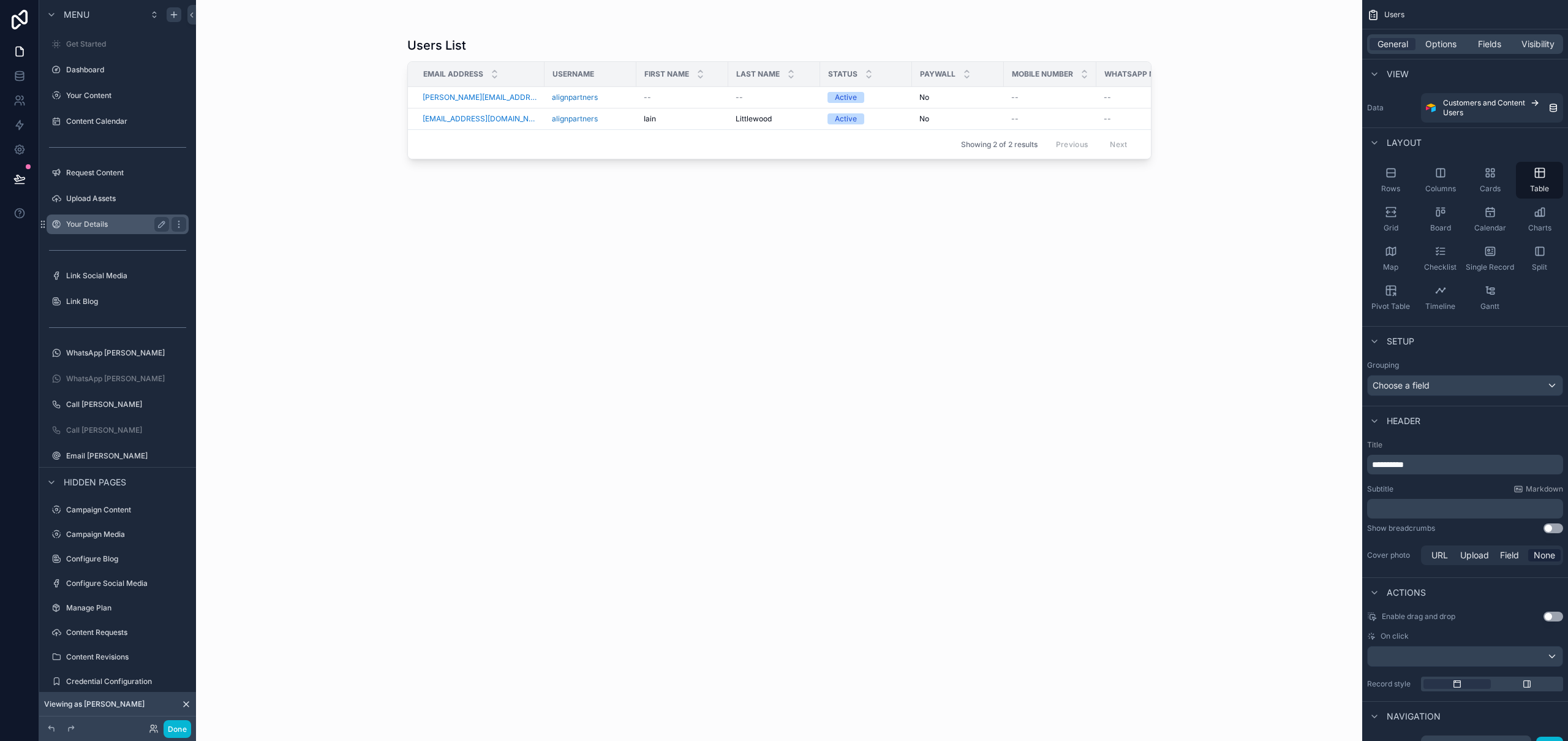
click at [101, 224] on label "Your Details" at bounding box center [116, 224] width 98 height 10
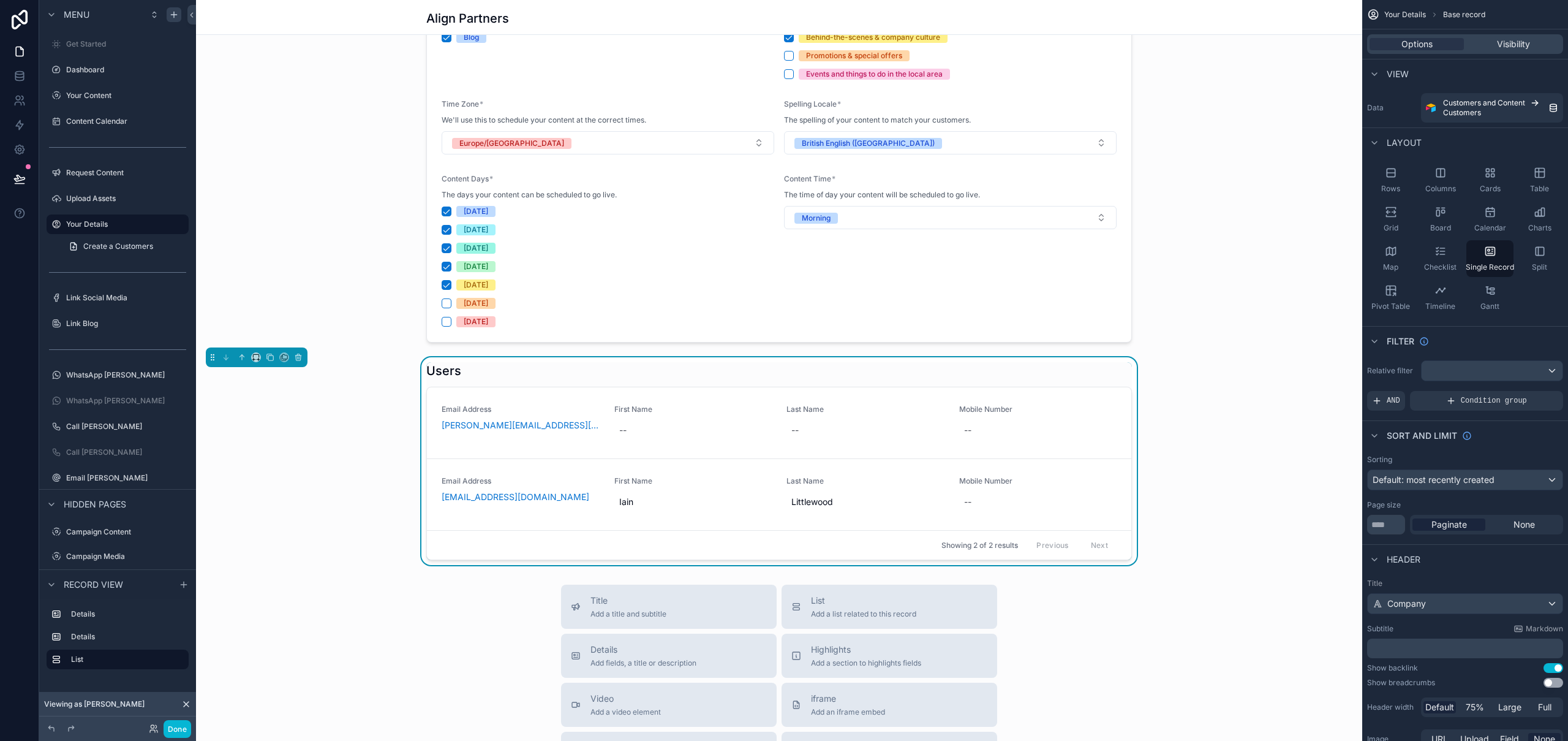
scroll to position [607, 0]
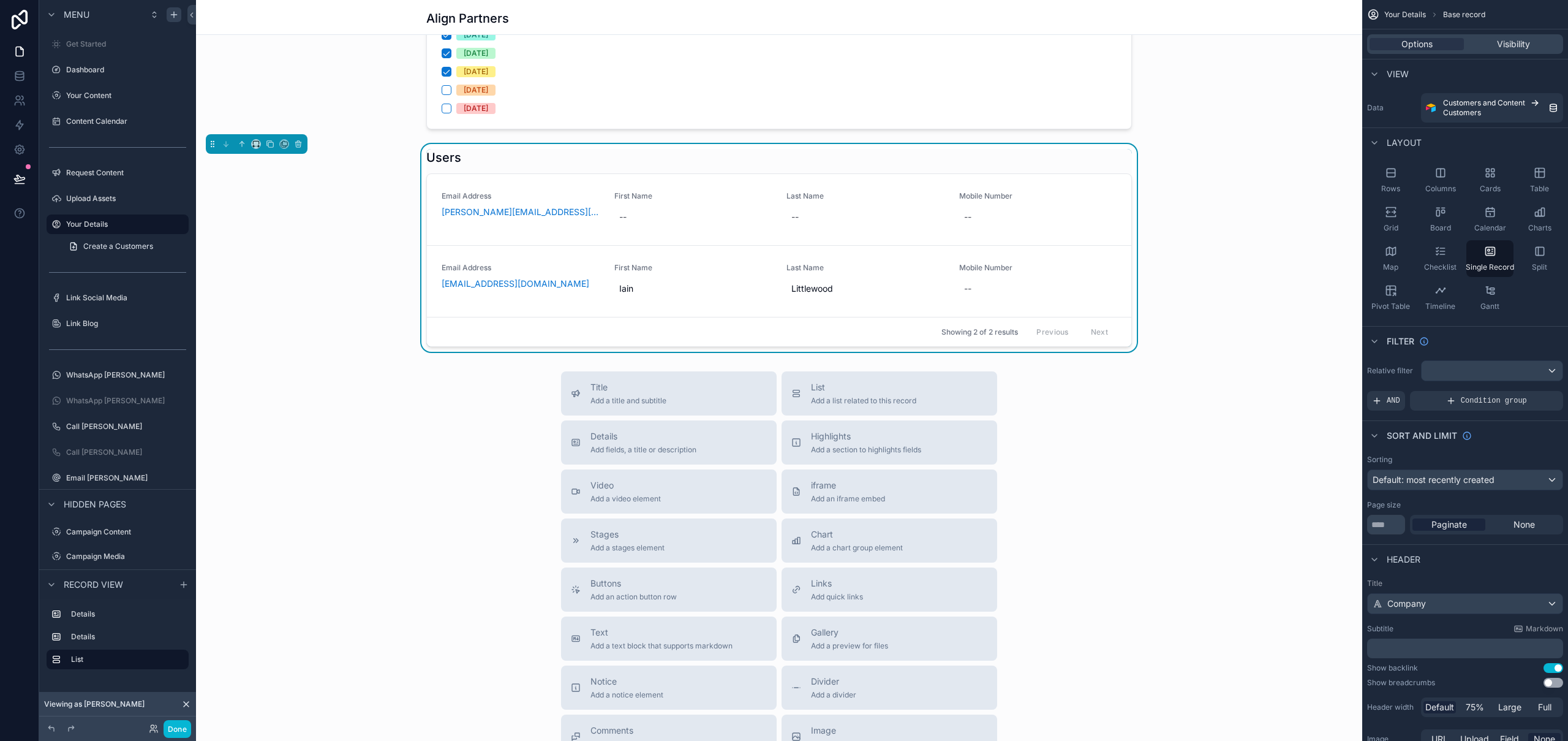
click at [939, 154] on div "Users" at bounding box center [779, 157] width 706 height 18
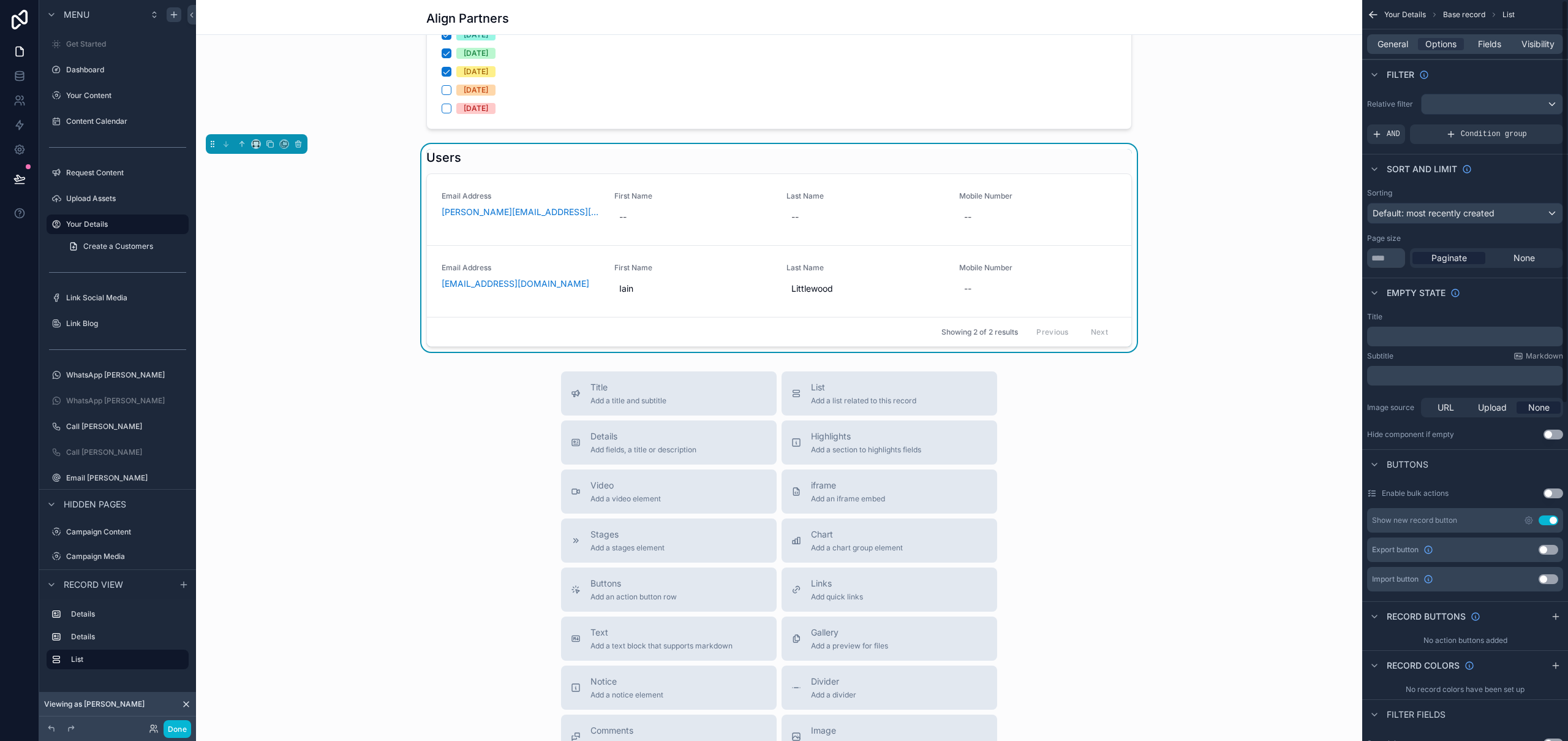
click at [1551, 520] on button "Use setting" at bounding box center [1549, 520] width 19 height 10
click at [1552, 522] on button "Use setting" at bounding box center [1549, 520] width 19 height 10
click at [1533, 520] on icon "scrollable content" at bounding box center [1529, 520] width 10 height 10
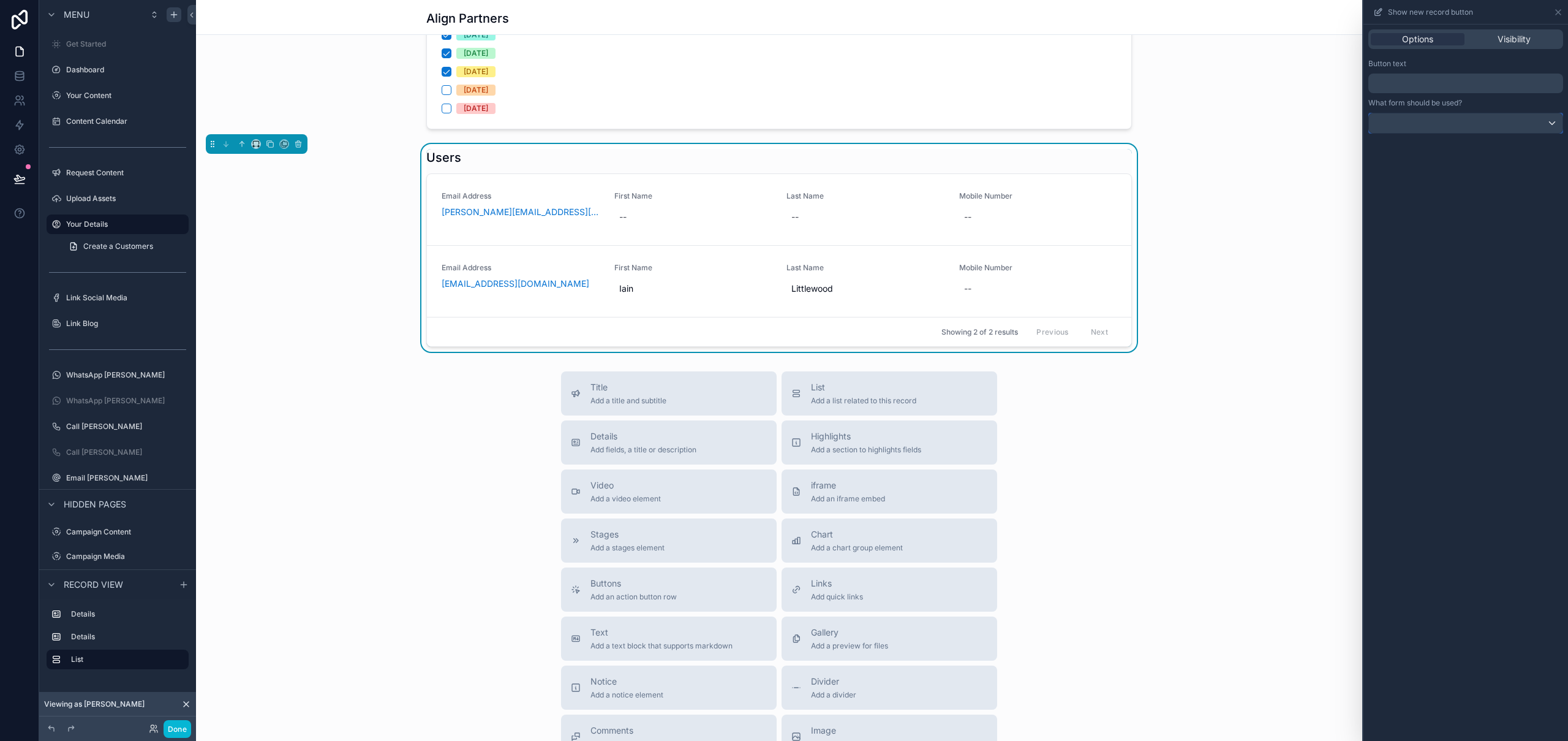
click at [1453, 113] on button at bounding box center [1465, 123] width 195 height 21
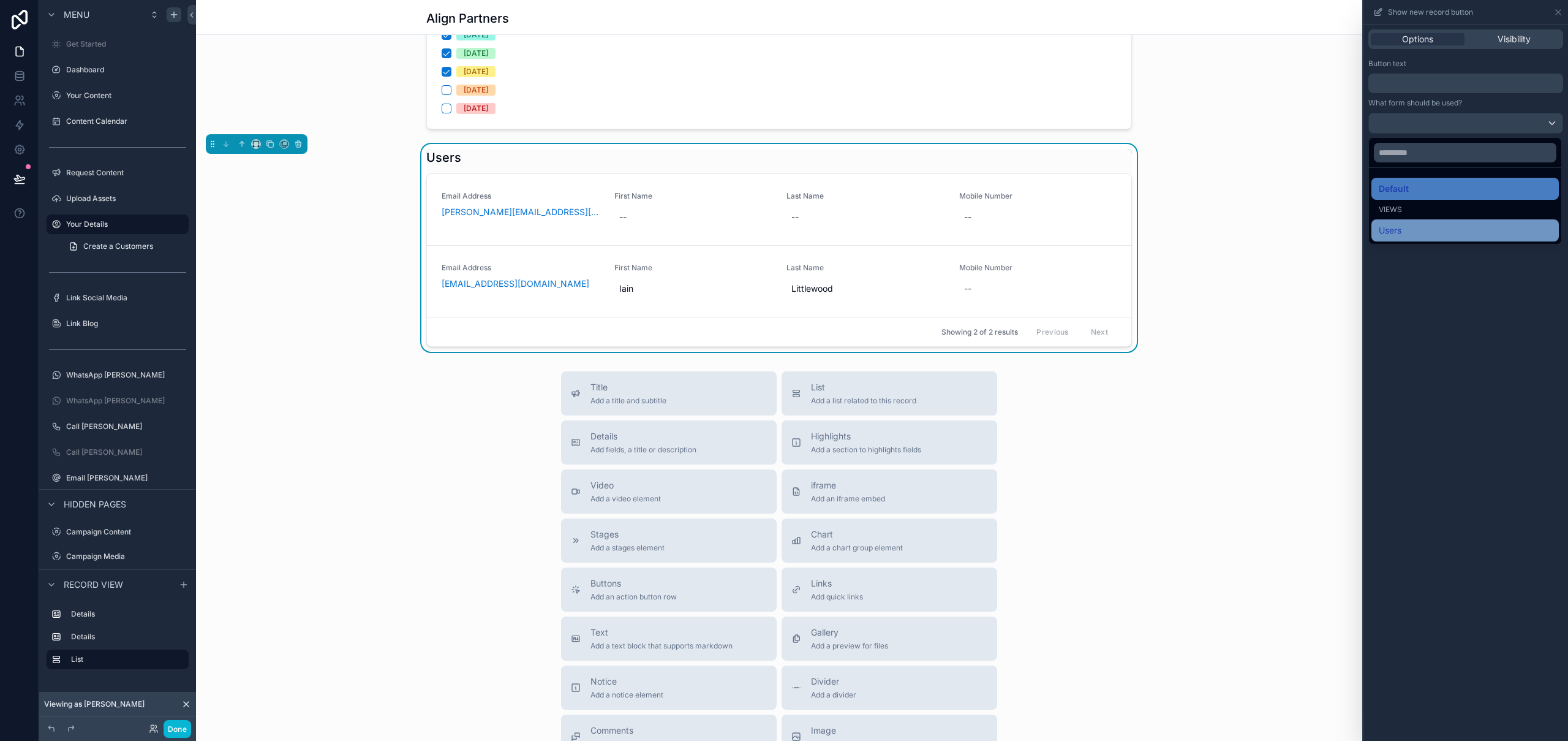
click at [1398, 234] on span "Users" at bounding box center [1390, 230] width 23 height 15
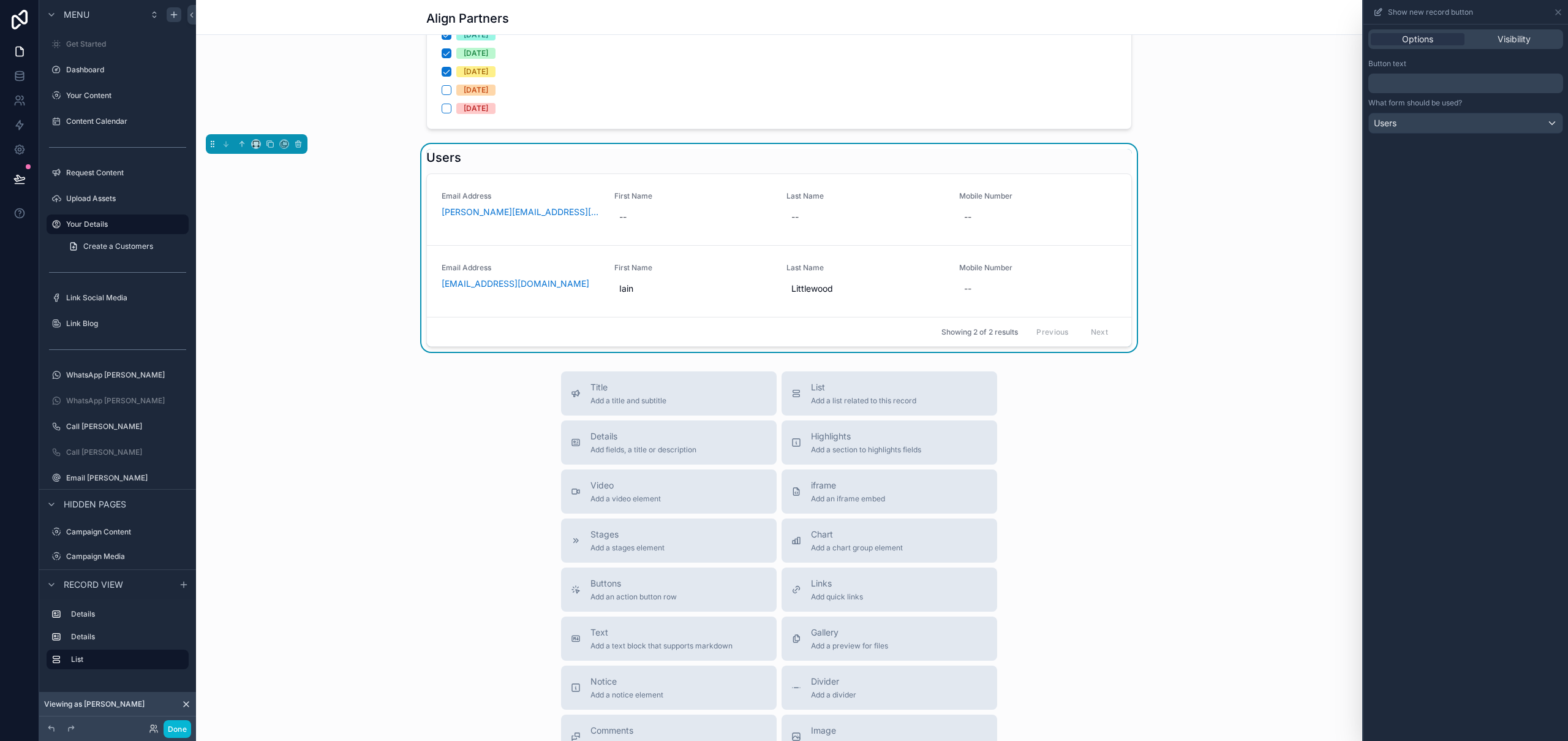
click at [1534, 293] on div "Options Visibility Button text ﻿ What form should be used? Users" at bounding box center [1465, 382] width 204 height 716
drag, startPoint x: 1536, startPoint y: 36, endPoint x: 1536, endPoint y: 30, distance: 6.0
click at [1536, 36] on div "Visibility" at bounding box center [1513, 39] width 93 height 12
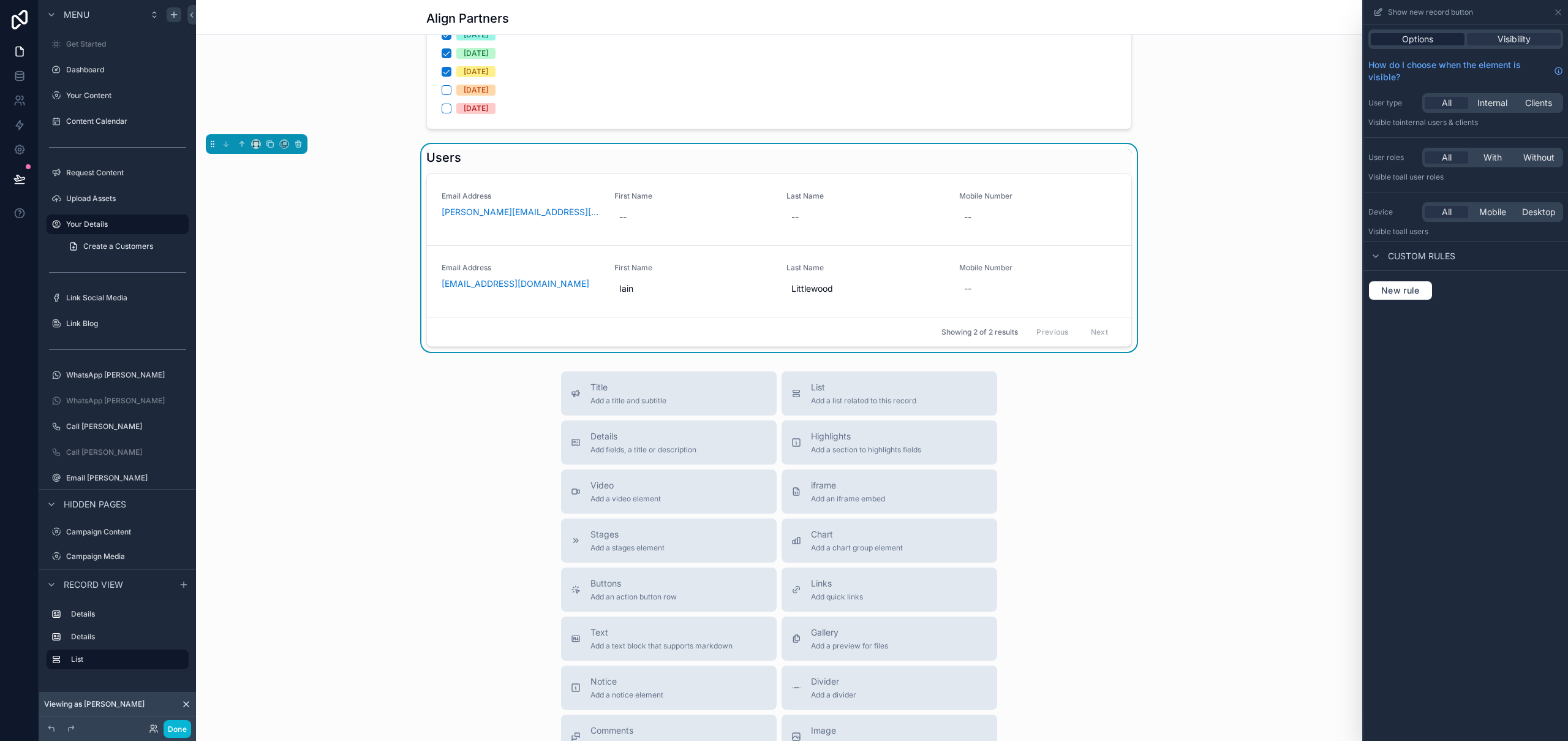
click at [1428, 37] on span "Options" at bounding box center [1418, 39] width 31 height 12
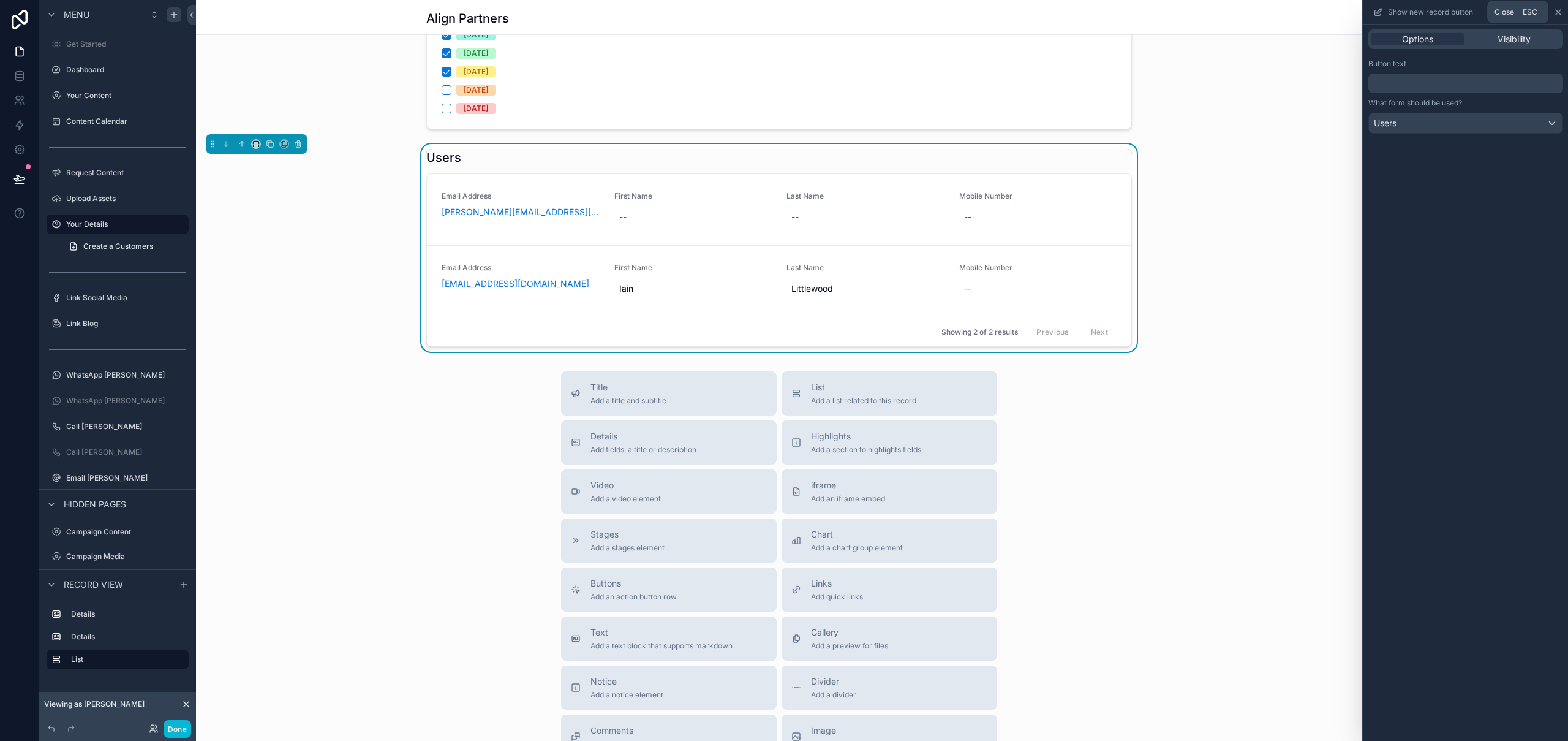
click at [1559, 14] on icon at bounding box center [1558, 12] width 10 height 10
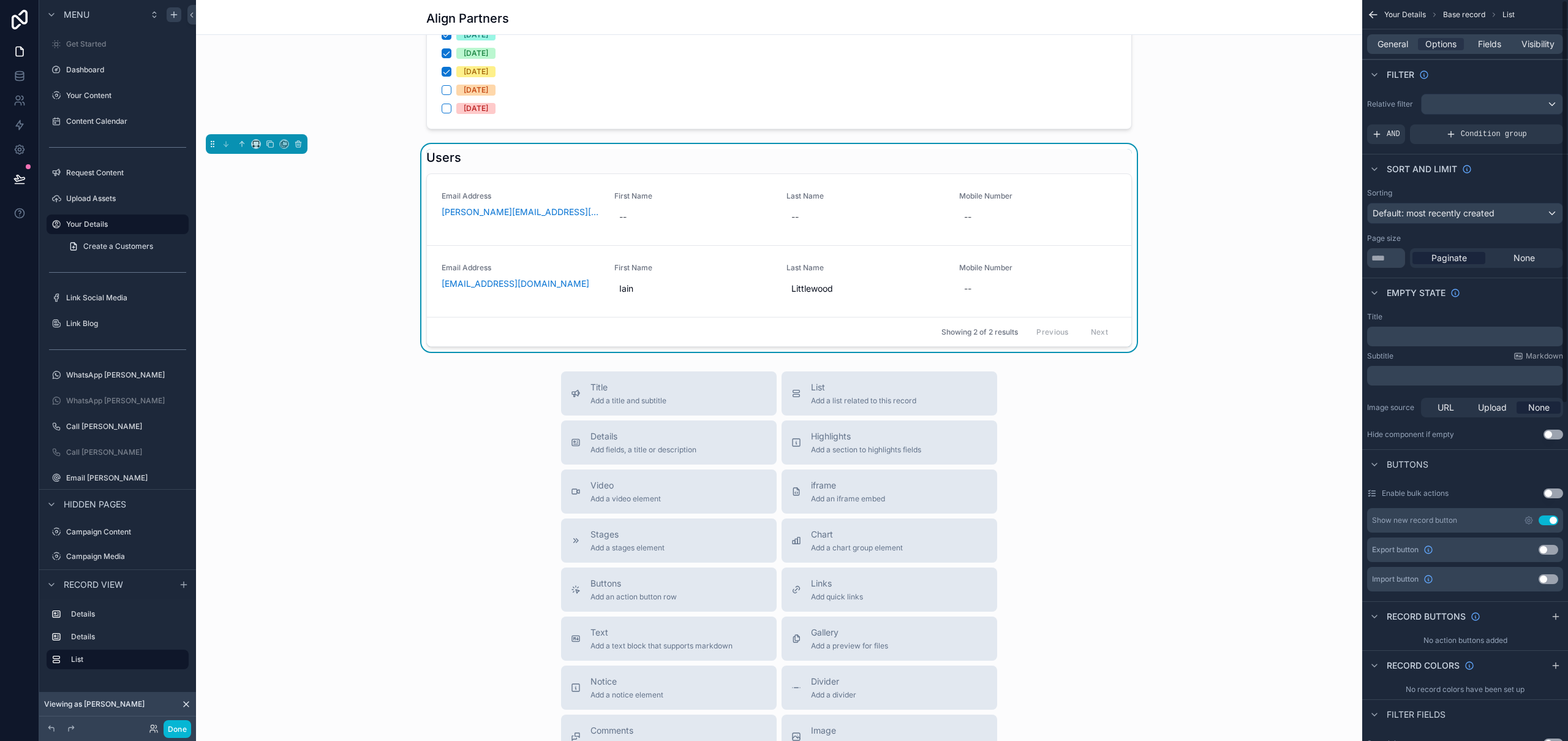
click at [1549, 552] on button "Use setting" at bounding box center [1549, 550] width 19 height 10
click at [1551, 550] on button "Use setting" at bounding box center [1549, 550] width 19 height 10
click at [1529, 520] on icon "scrollable content" at bounding box center [1529, 520] width 10 height 10
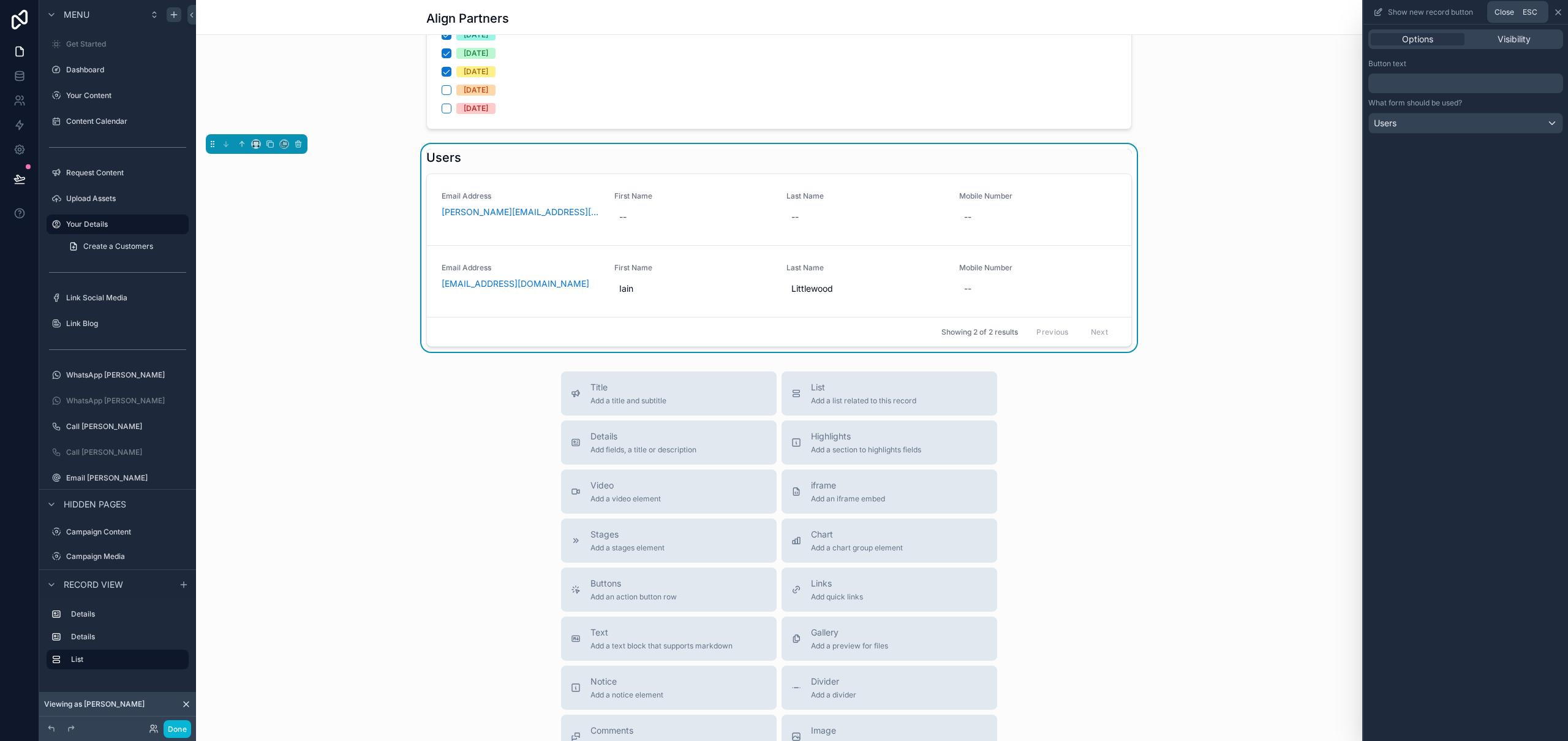
click at [1559, 13] on icon at bounding box center [1558, 12] width 10 height 10
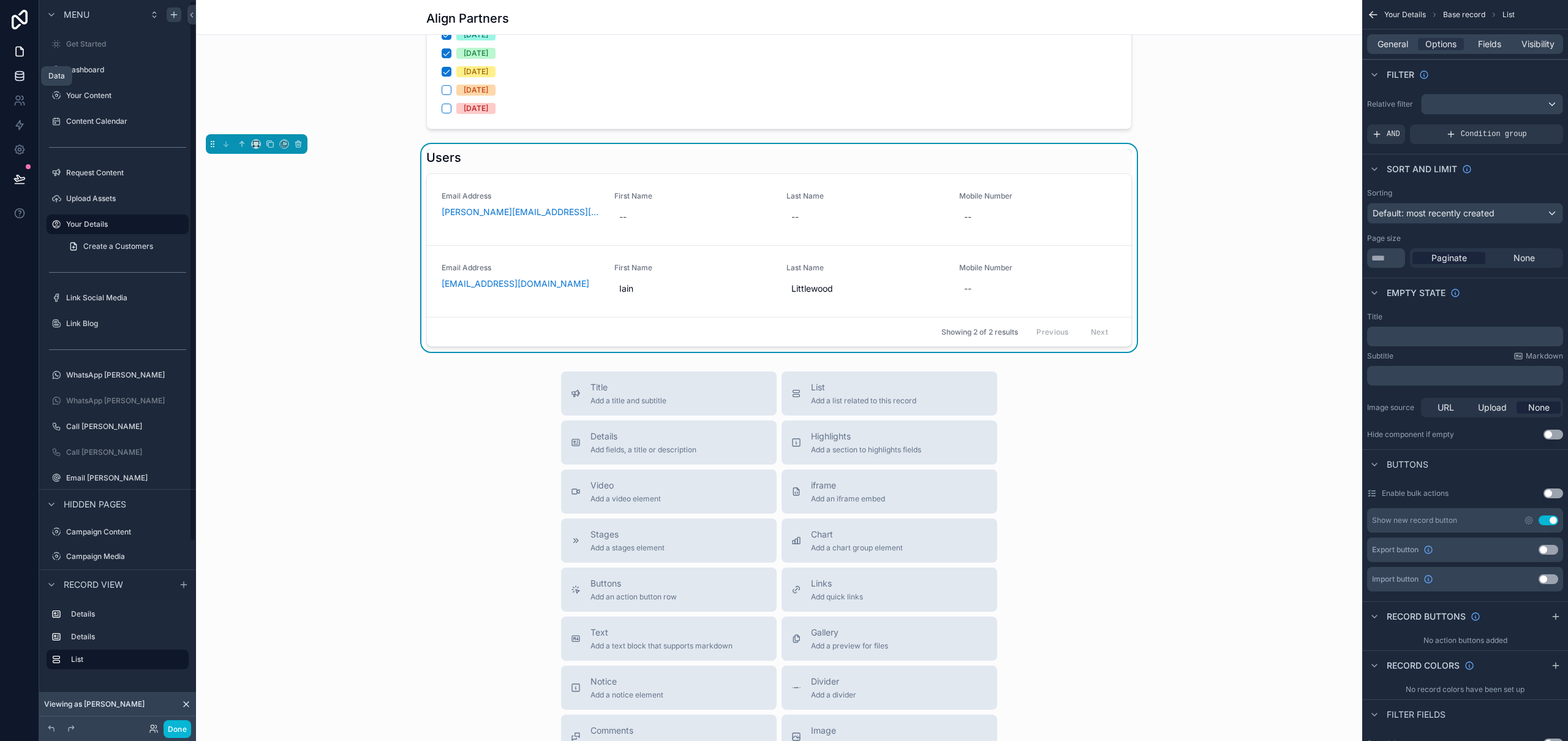
click at [10, 77] on link at bounding box center [19, 76] width 39 height 24
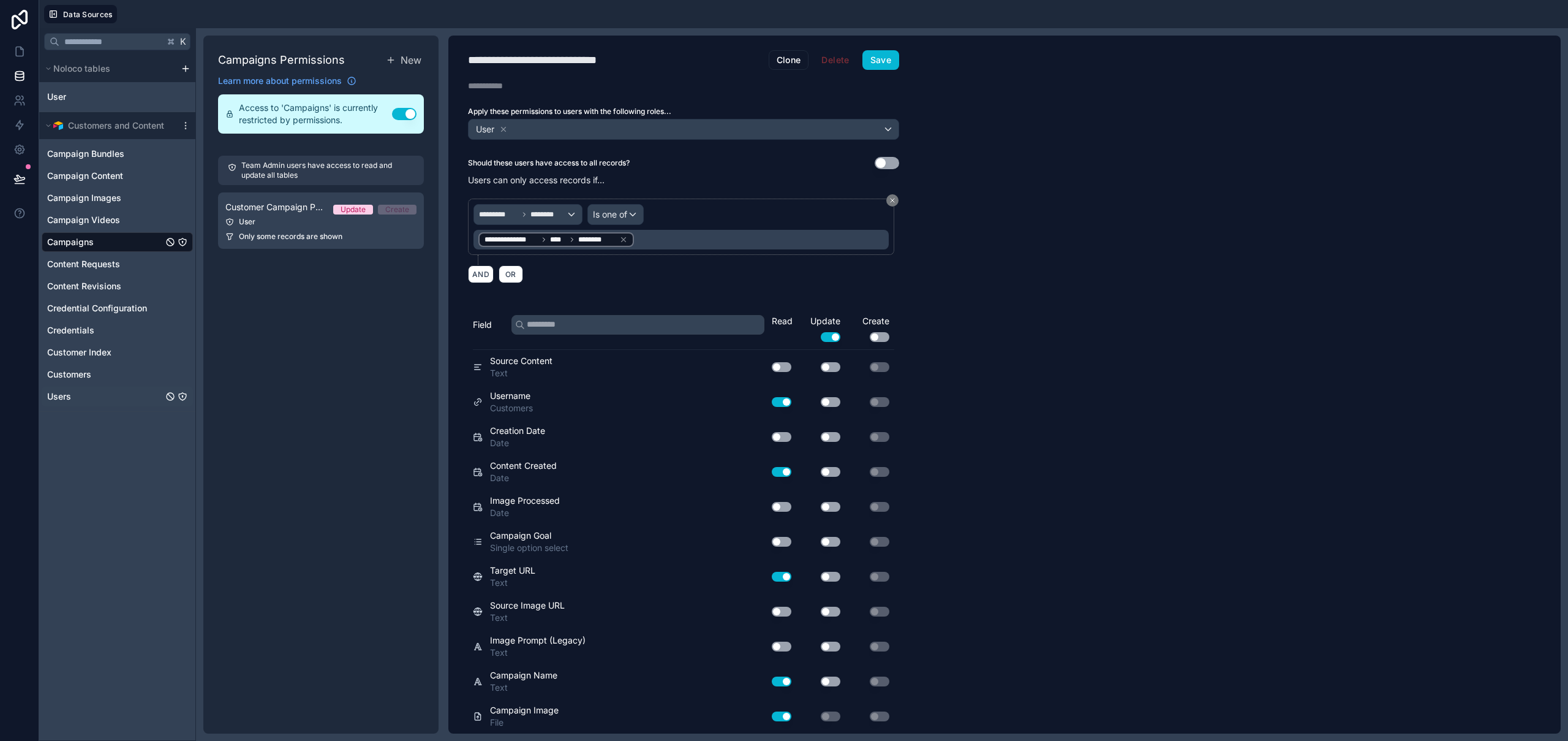
click at [123, 392] on div "Users" at bounding box center [117, 396] width 152 height 19
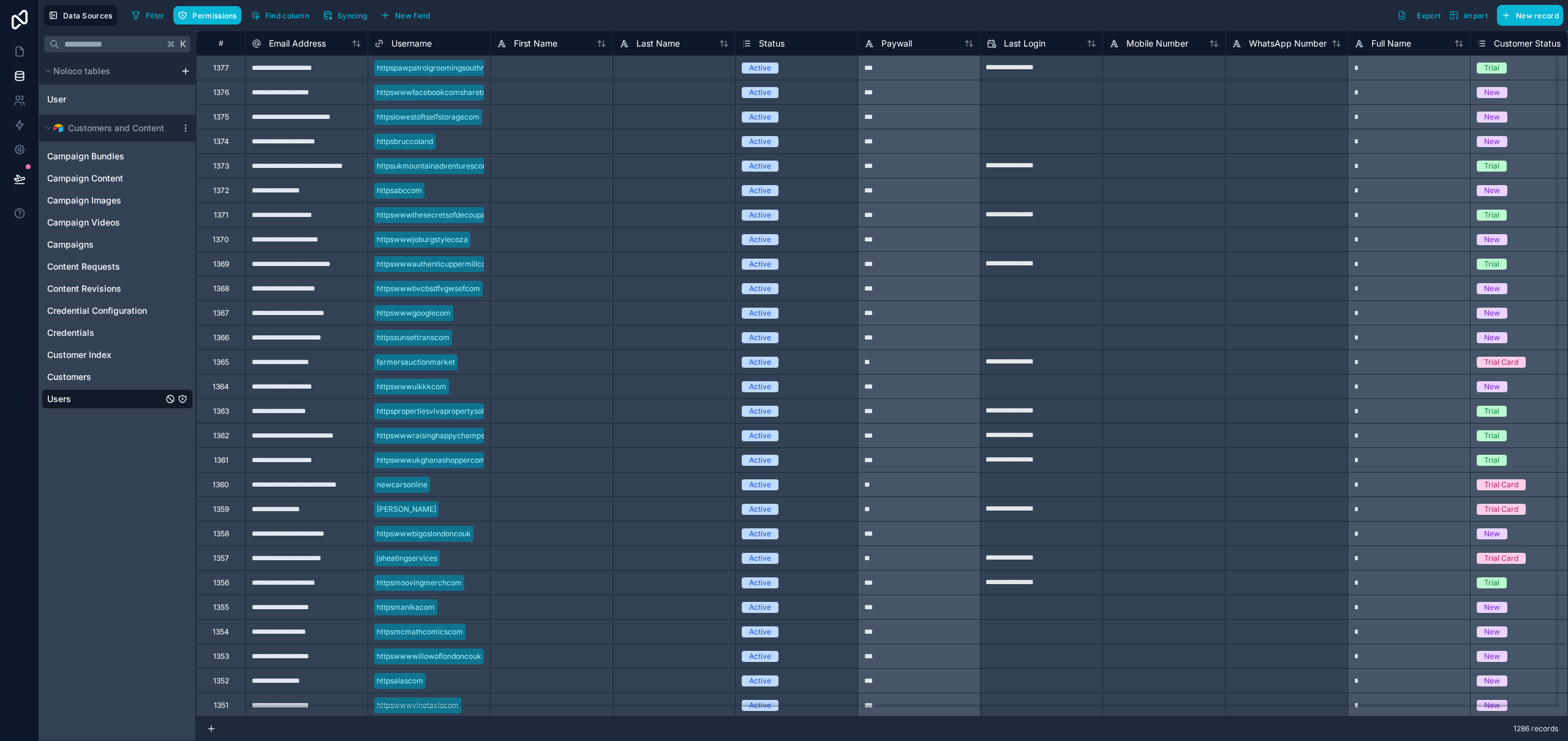
click at [183, 401] on icon "Users" at bounding box center [182, 399] width 10 height 10
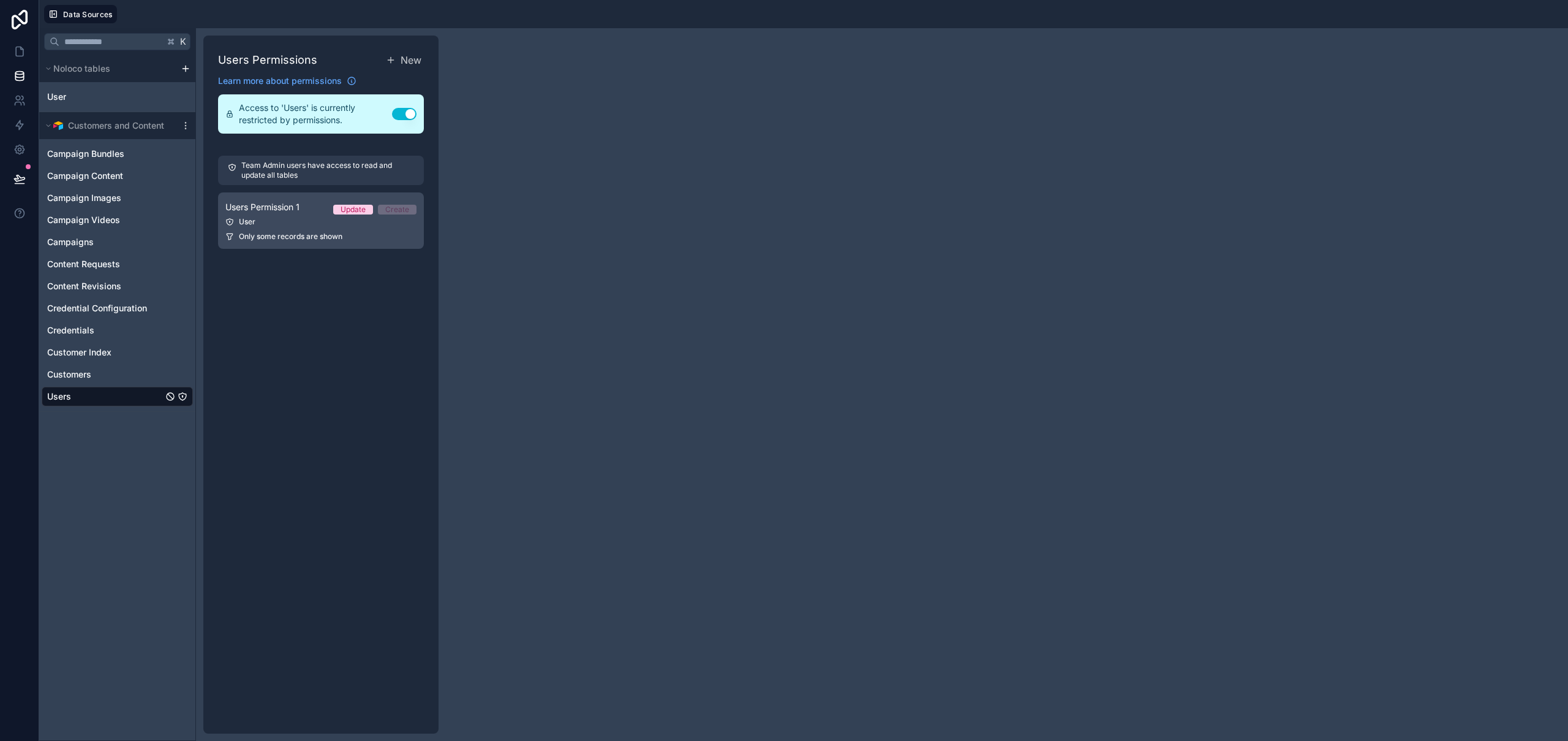
click at [278, 220] on div "User" at bounding box center [321, 221] width 191 height 10
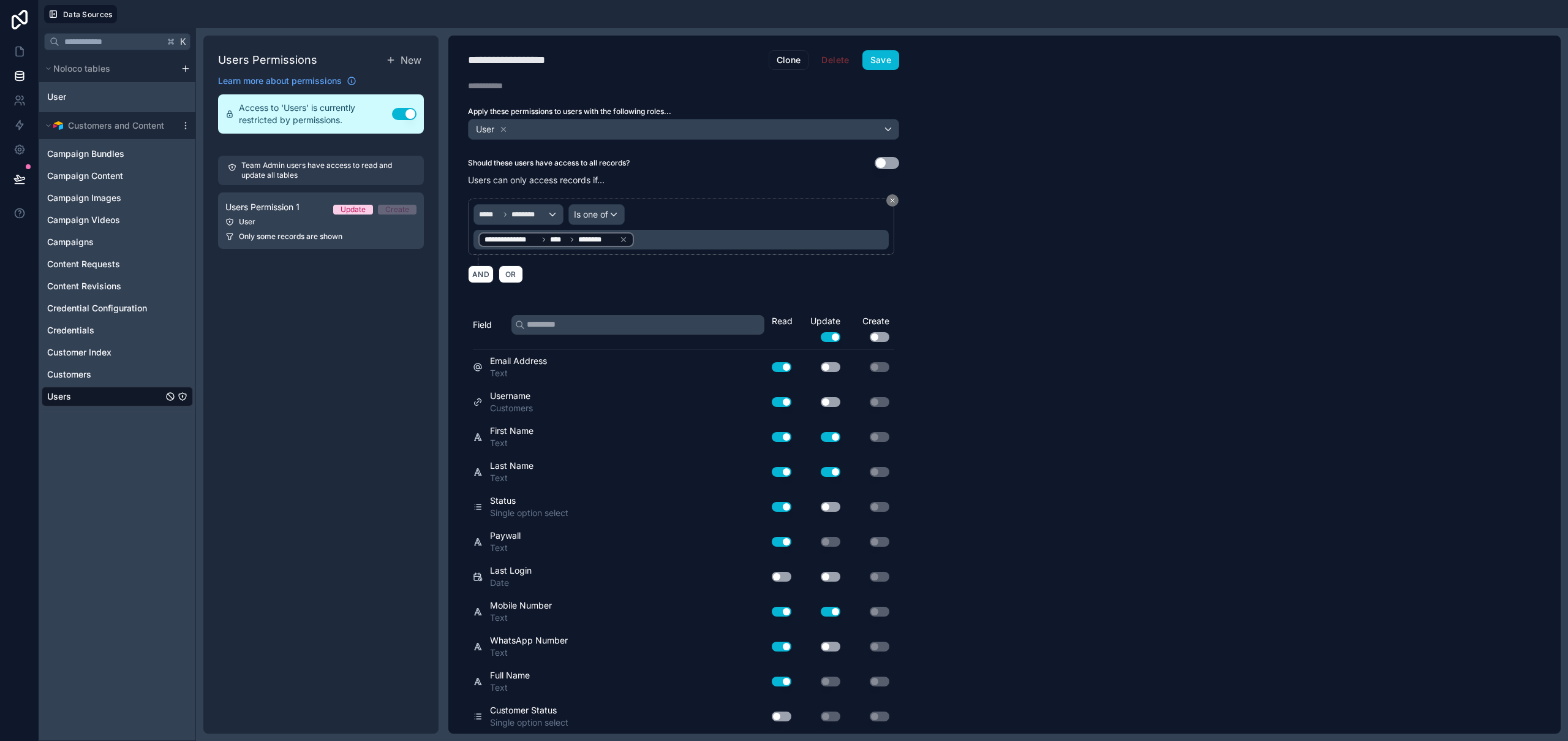
click at [883, 337] on button "Use setting" at bounding box center [879, 337] width 19 height 10
click at [883, 365] on button "Use setting" at bounding box center [879, 366] width 19 height 10
click at [879, 437] on button "Use setting" at bounding box center [879, 437] width 19 height 10
click at [883, 471] on button "Use setting" at bounding box center [879, 472] width 19 height 10
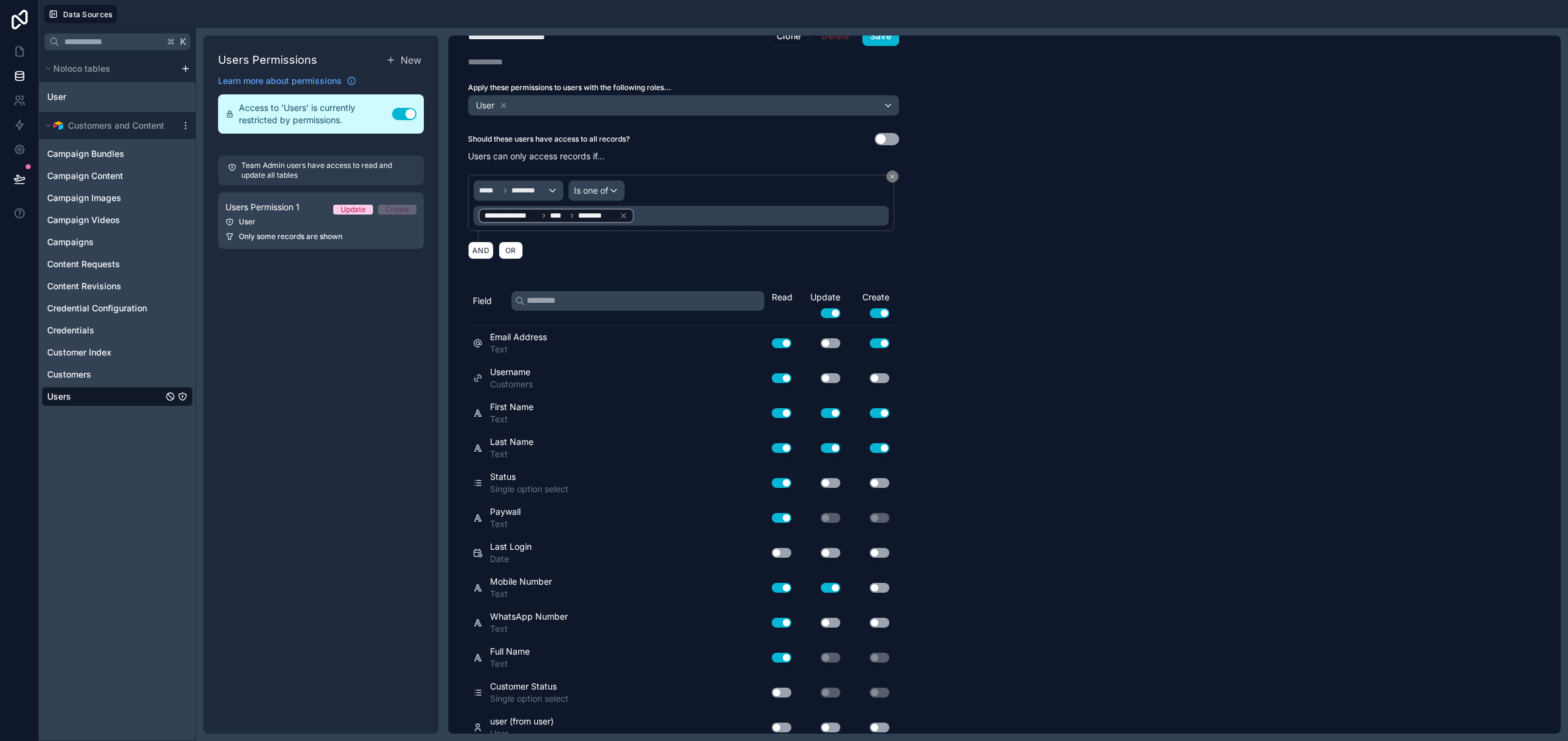
scroll to position [35, 0]
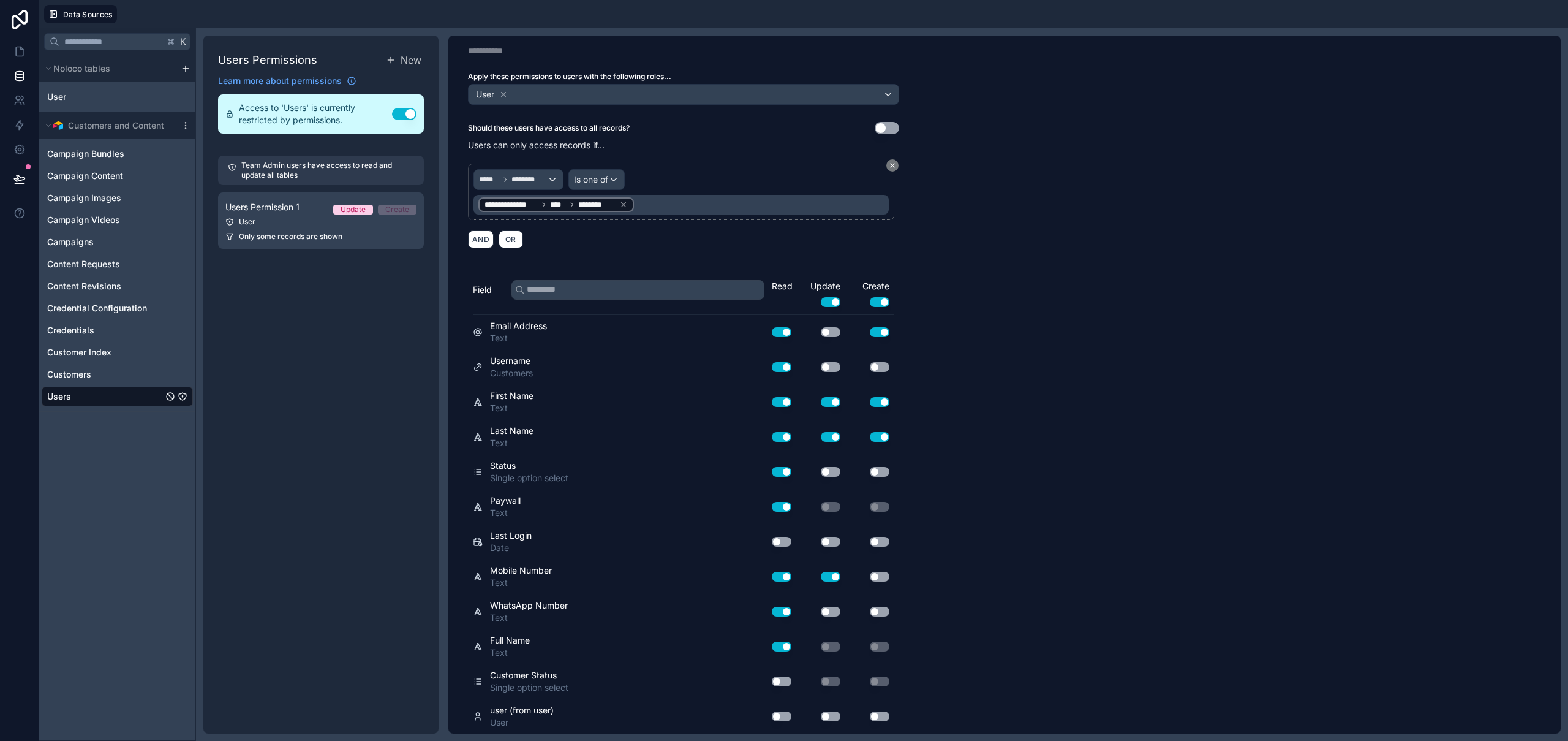
click at [835, 474] on button "Use setting" at bounding box center [830, 472] width 19 height 10
click at [873, 473] on button "Use setting" at bounding box center [879, 472] width 19 height 10
click at [833, 609] on button "Use setting" at bounding box center [830, 611] width 19 height 10
click at [881, 579] on button "Use setting" at bounding box center [879, 576] width 19 height 10
click at [883, 611] on button "Use setting" at bounding box center [879, 611] width 19 height 10
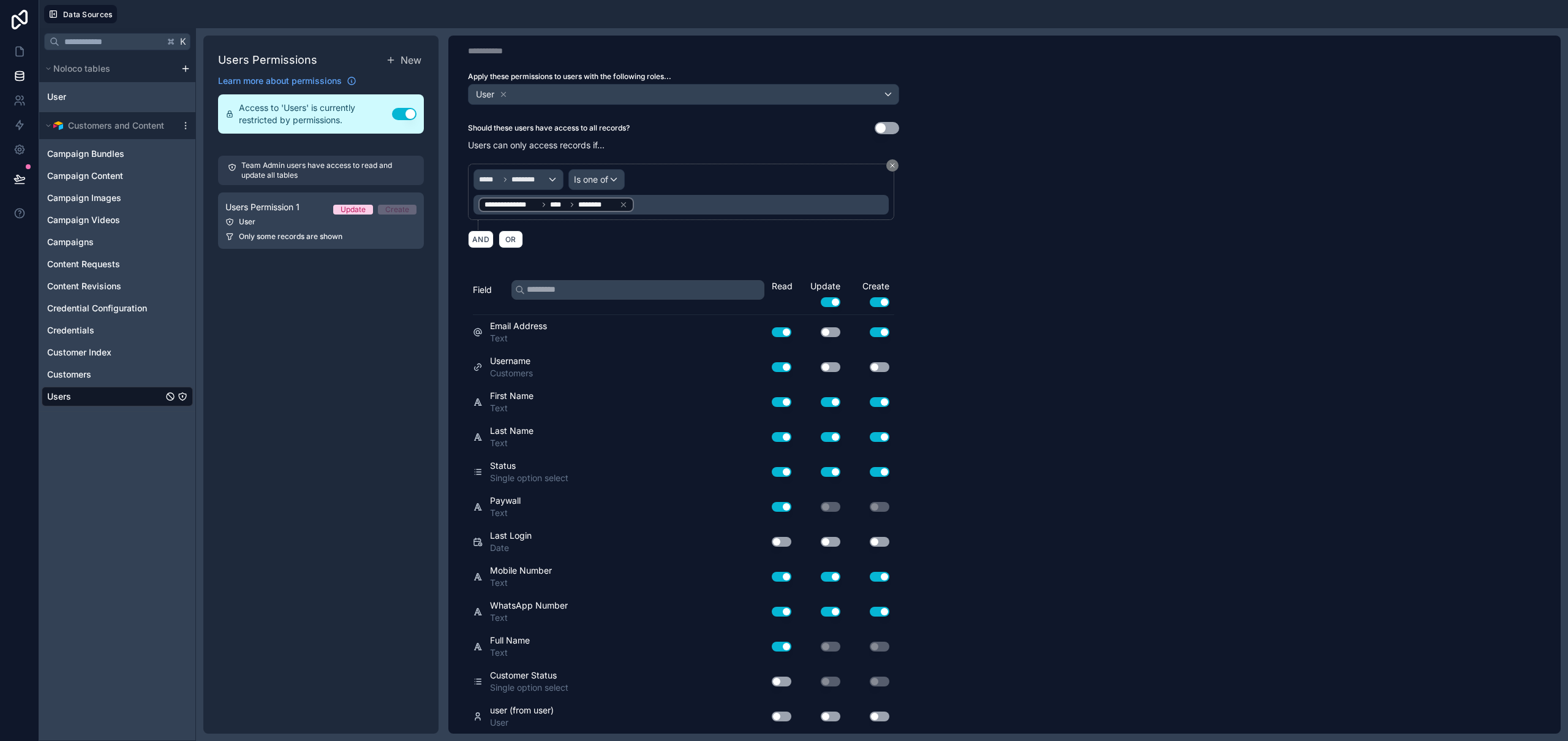
scroll to position [0, 0]
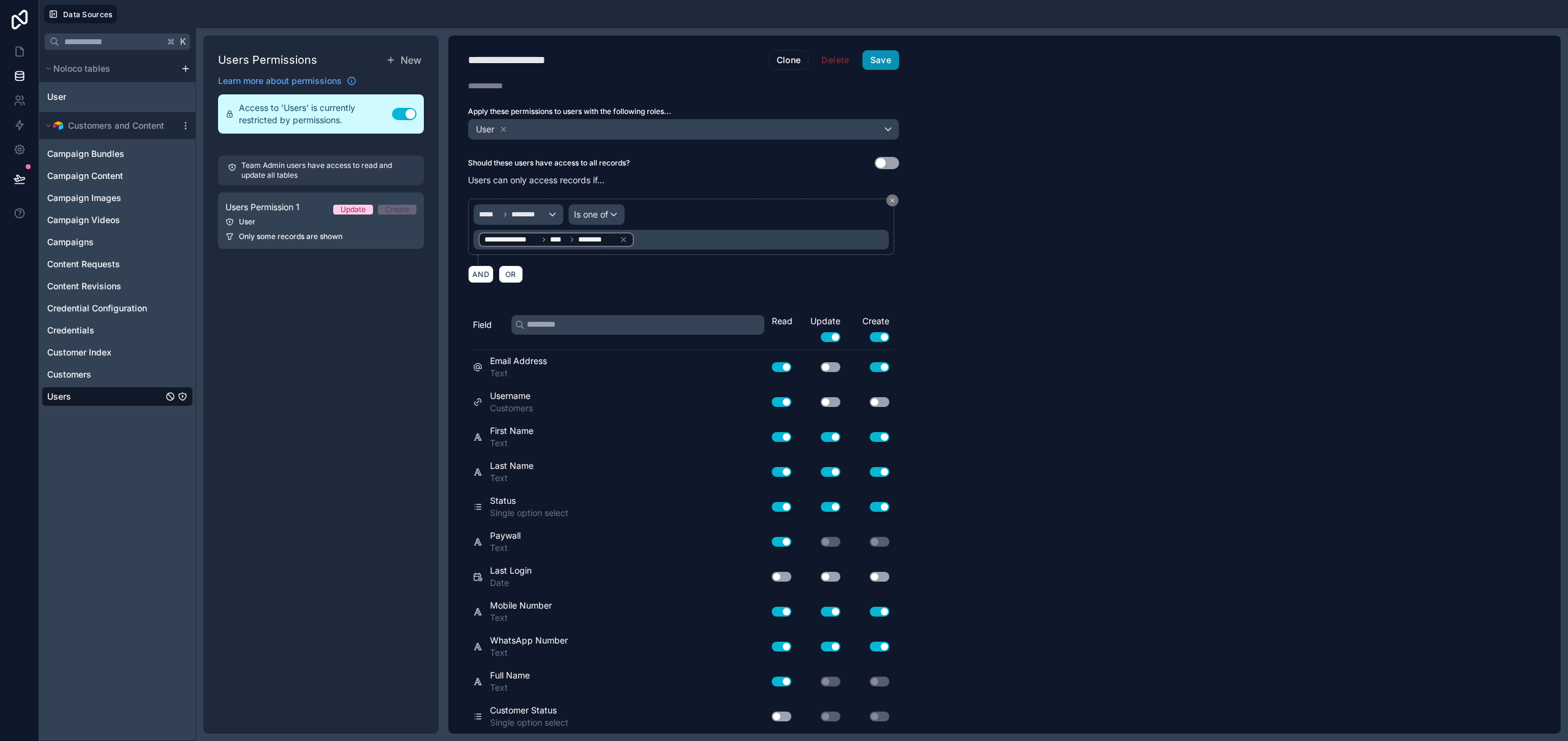
click at [885, 63] on button "Save" at bounding box center [881, 59] width 37 height 19
click at [18, 54] on icon at bounding box center [19, 51] width 12 height 12
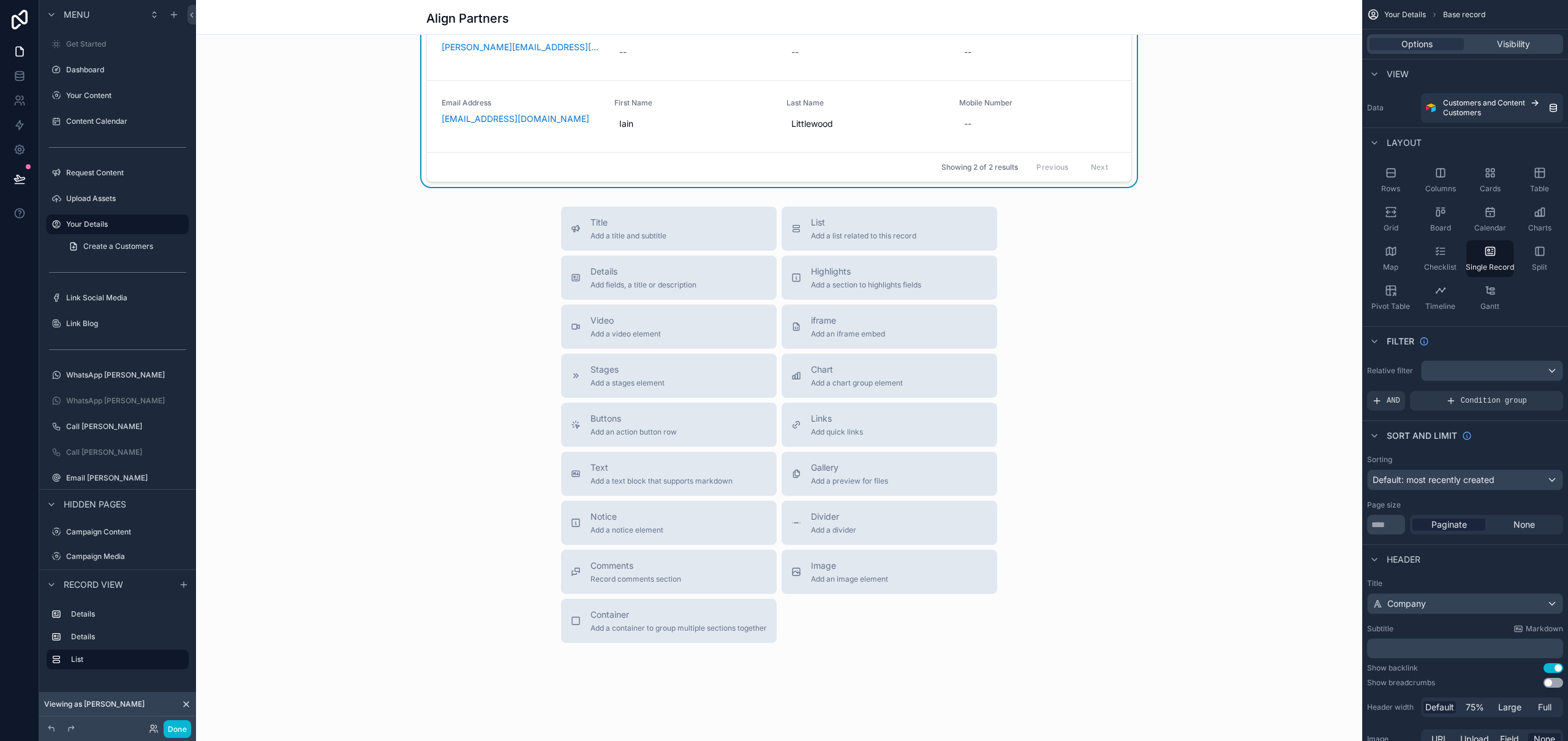
scroll to position [455, 0]
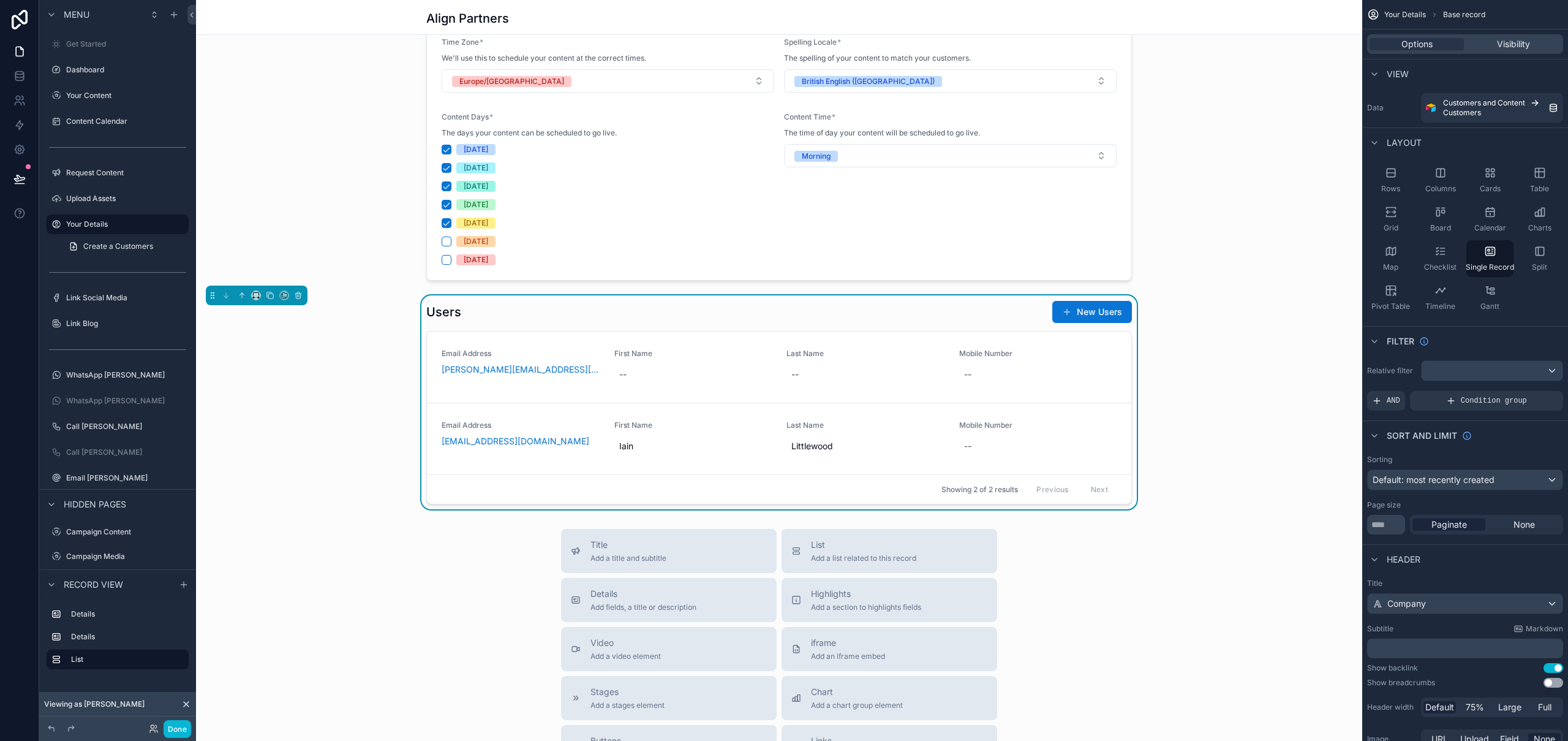
click at [951, 307] on div "Users New Users" at bounding box center [779, 311] width 706 height 23
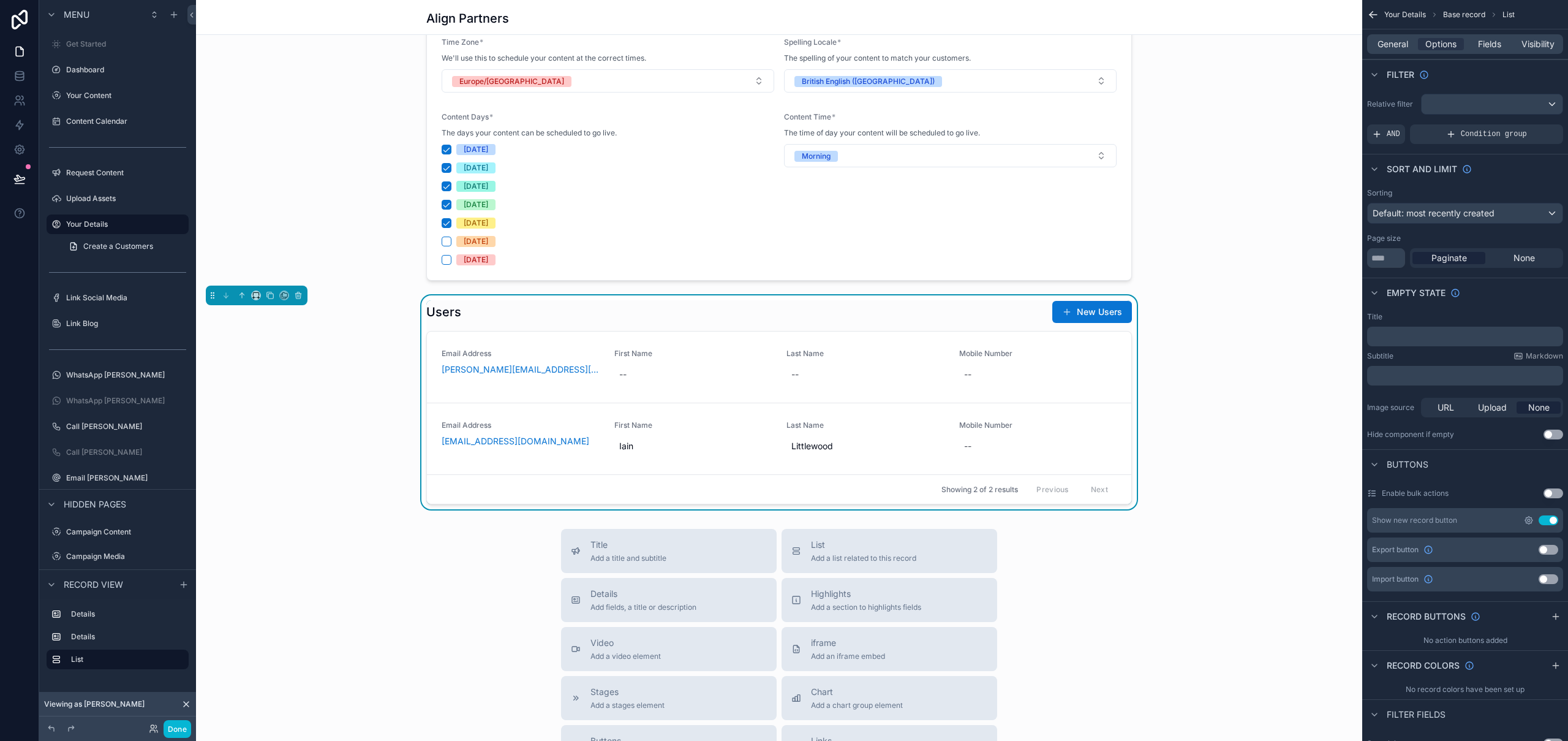
click at [1526, 523] on icon "scrollable content" at bounding box center [1529, 520] width 7 height 7
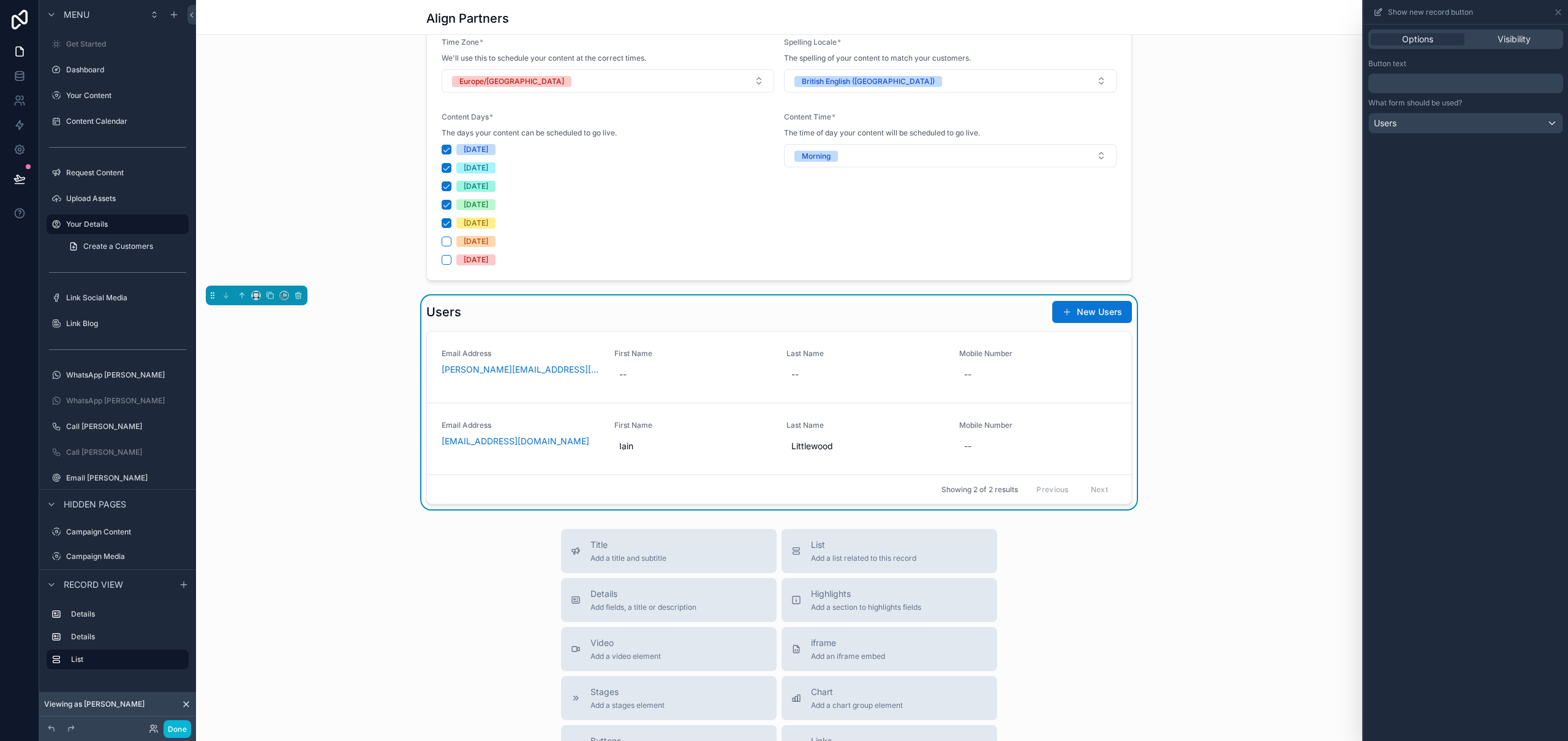
click at [1427, 85] on p "﻿" at bounding box center [1467, 83] width 188 height 15
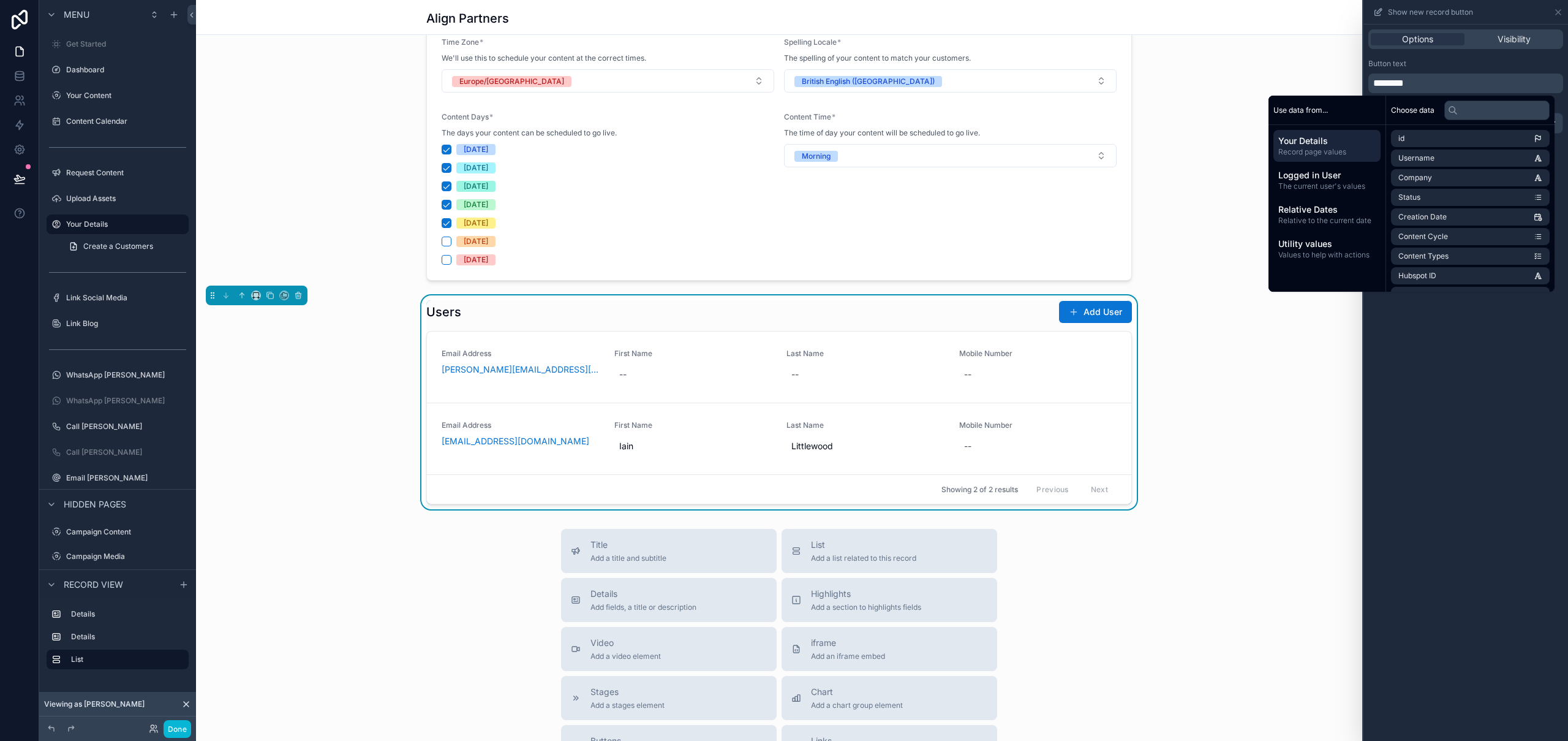
click at [1508, 373] on div "Options Visibility Button text ******** What form should be used? Users" at bounding box center [1465, 382] width 204 height 716
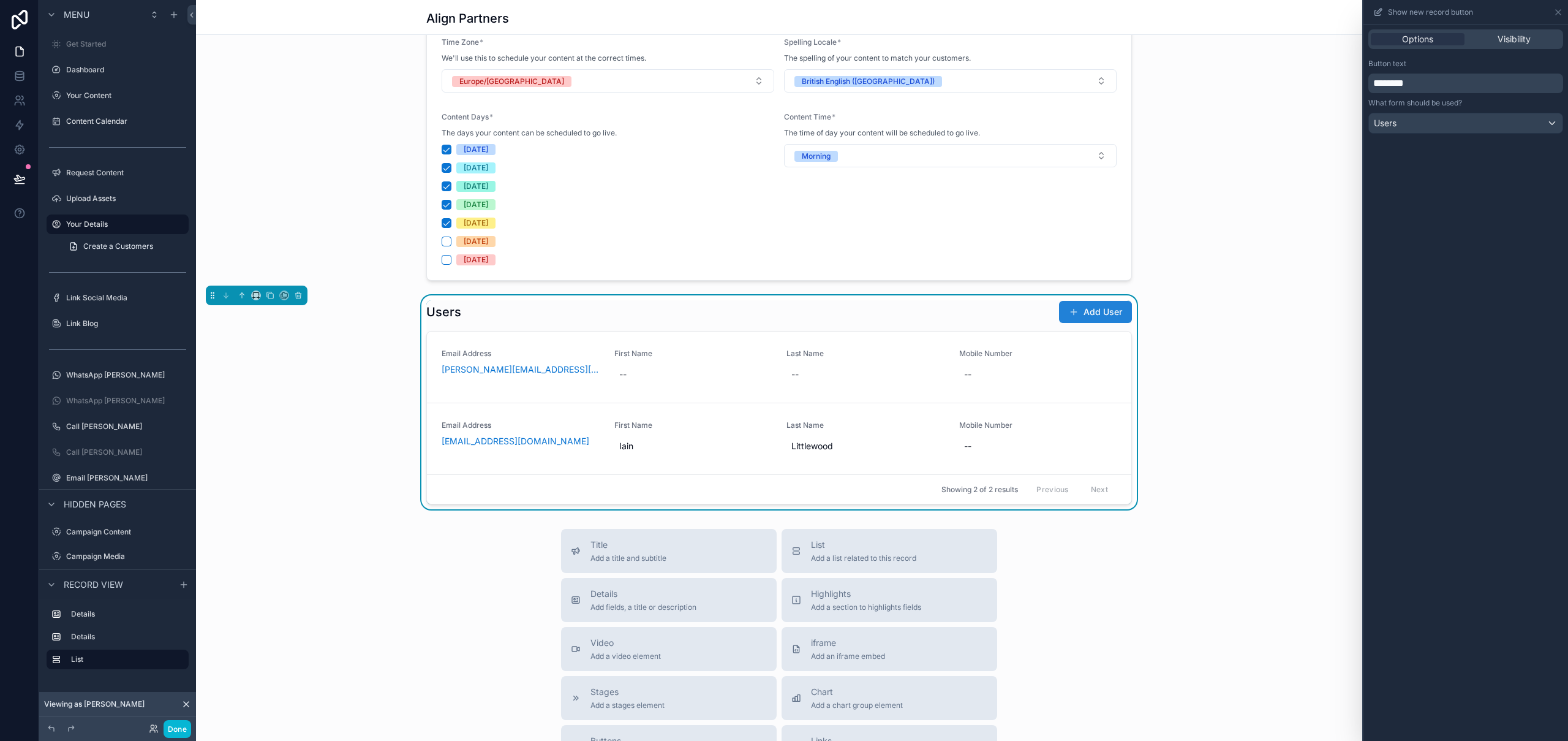
click at [1081, 311] on button "Add User" at bounding box center [1095, 312] width 73 height 22
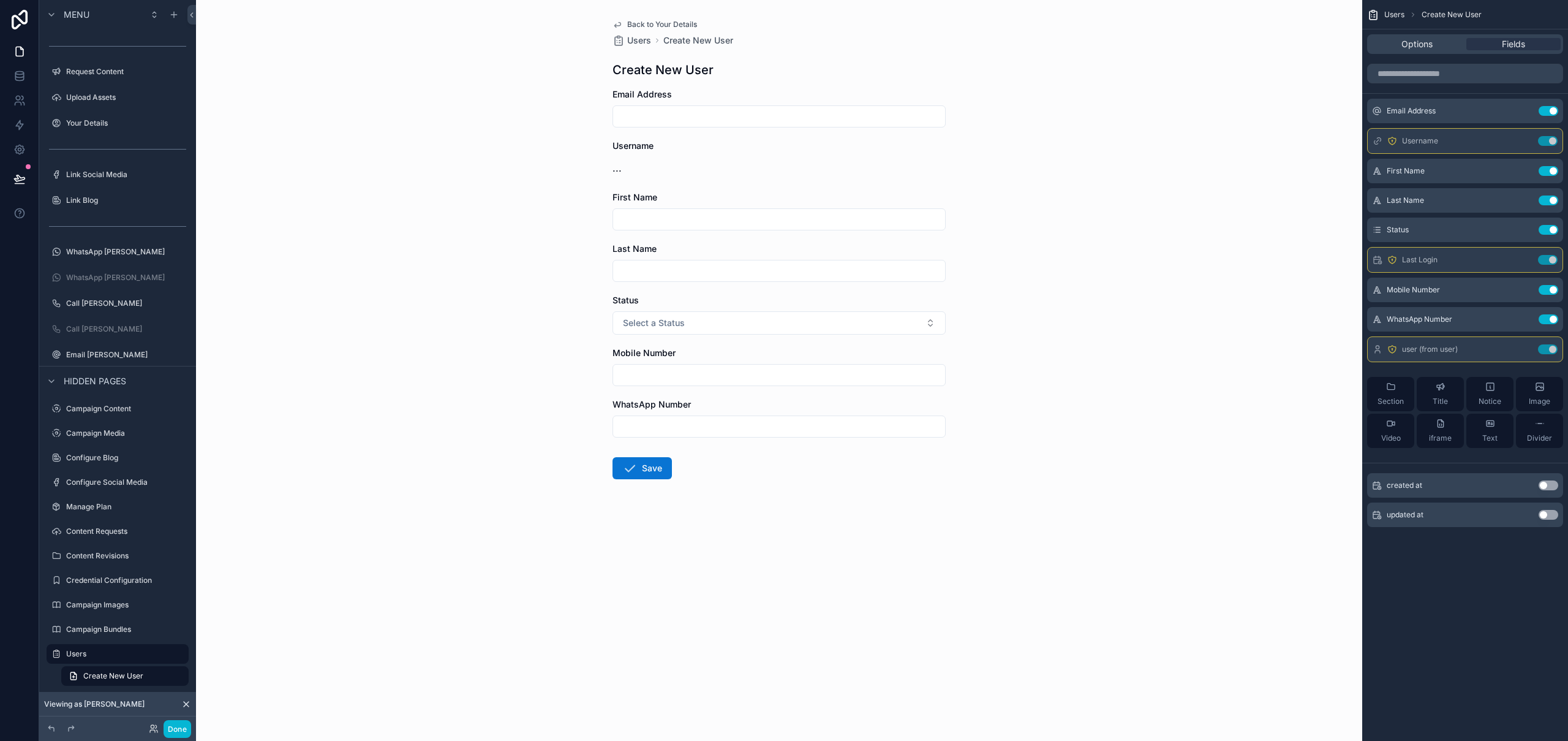
click at [685, 27] on span "Back to Your Details" at bounding box center [661, 24] width 69 height 10
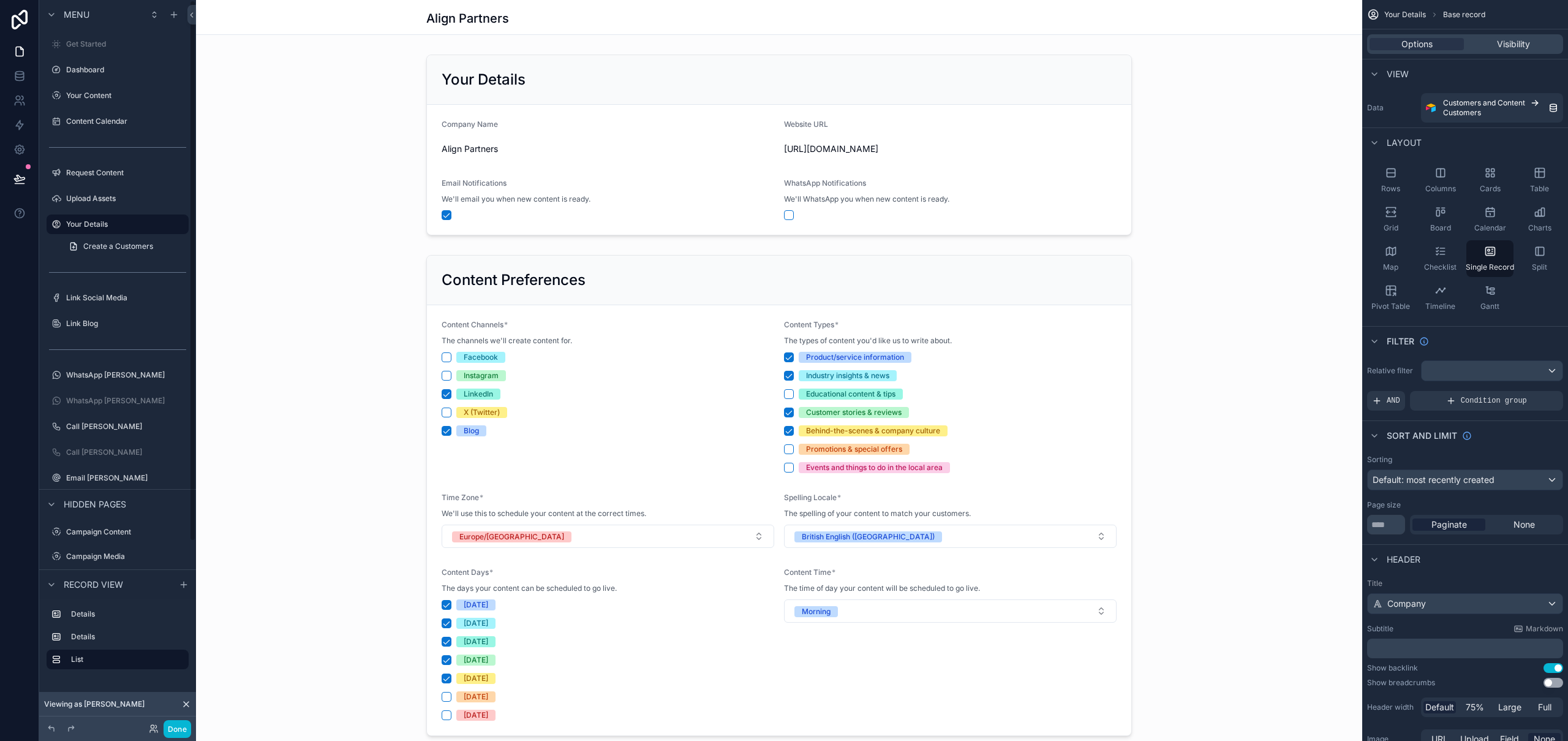
scroll to position [277, 0]
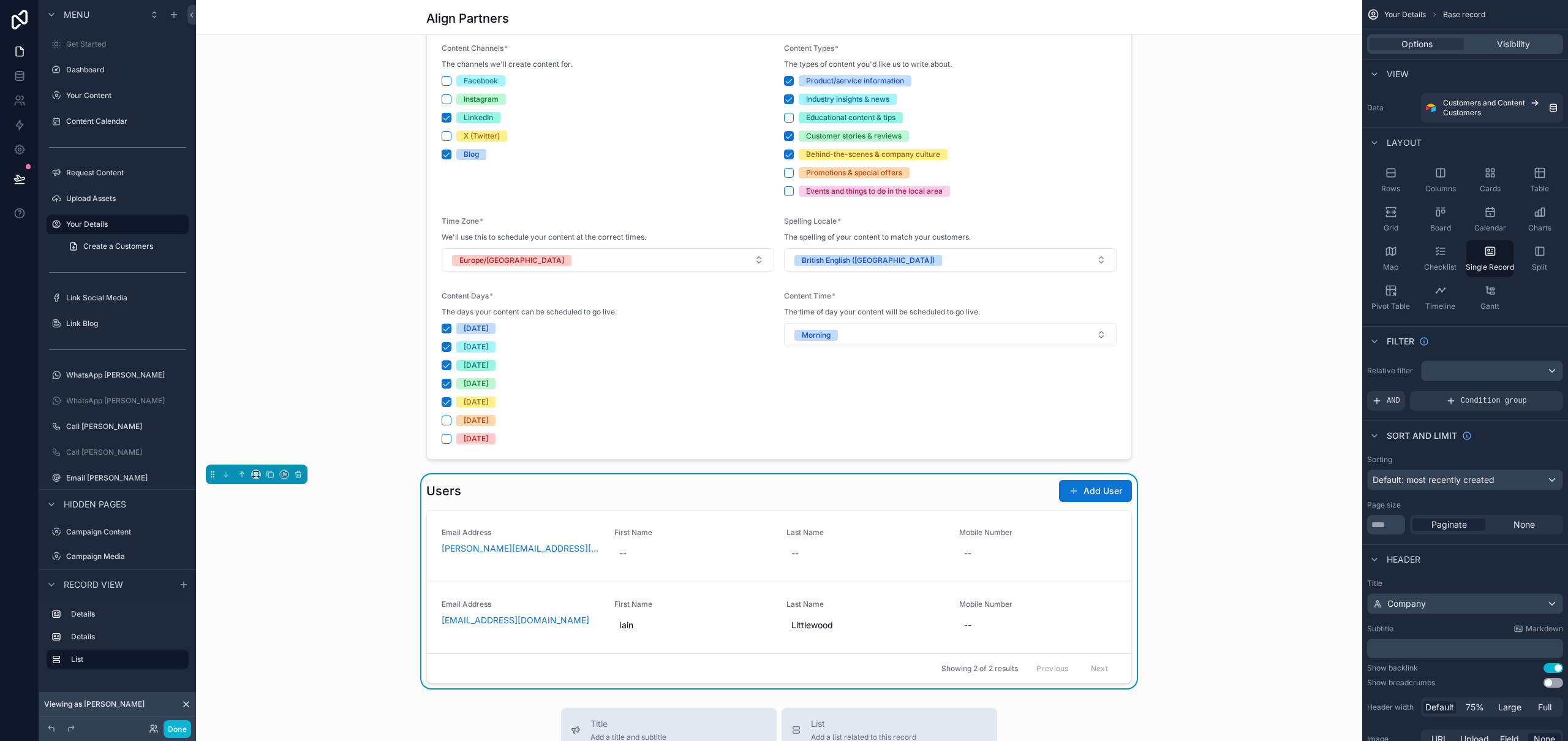
click at [1027, 484] on div "scrollable content" at bounding box center [779, 482] width 1167 height 1518
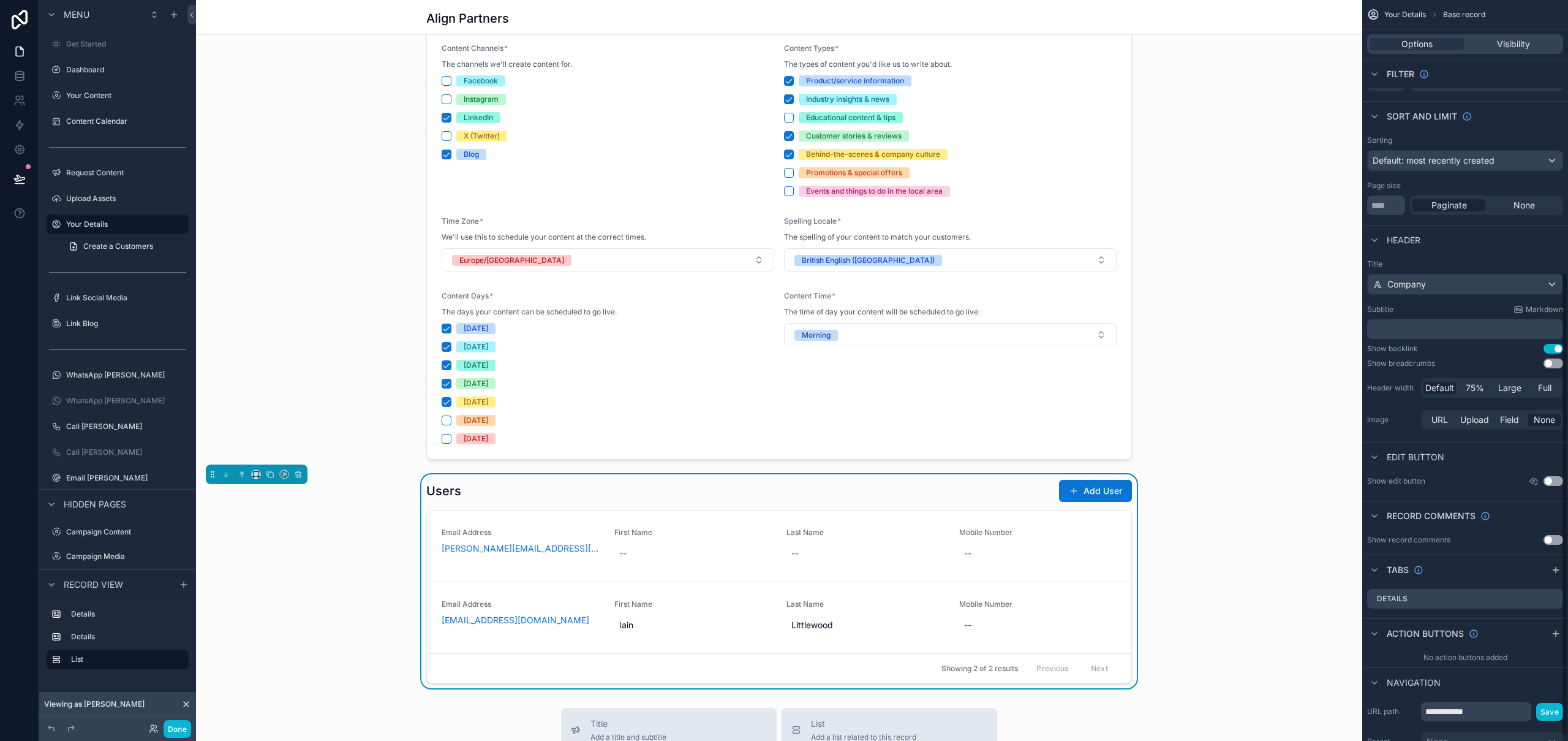
scroll to position [193, 0]
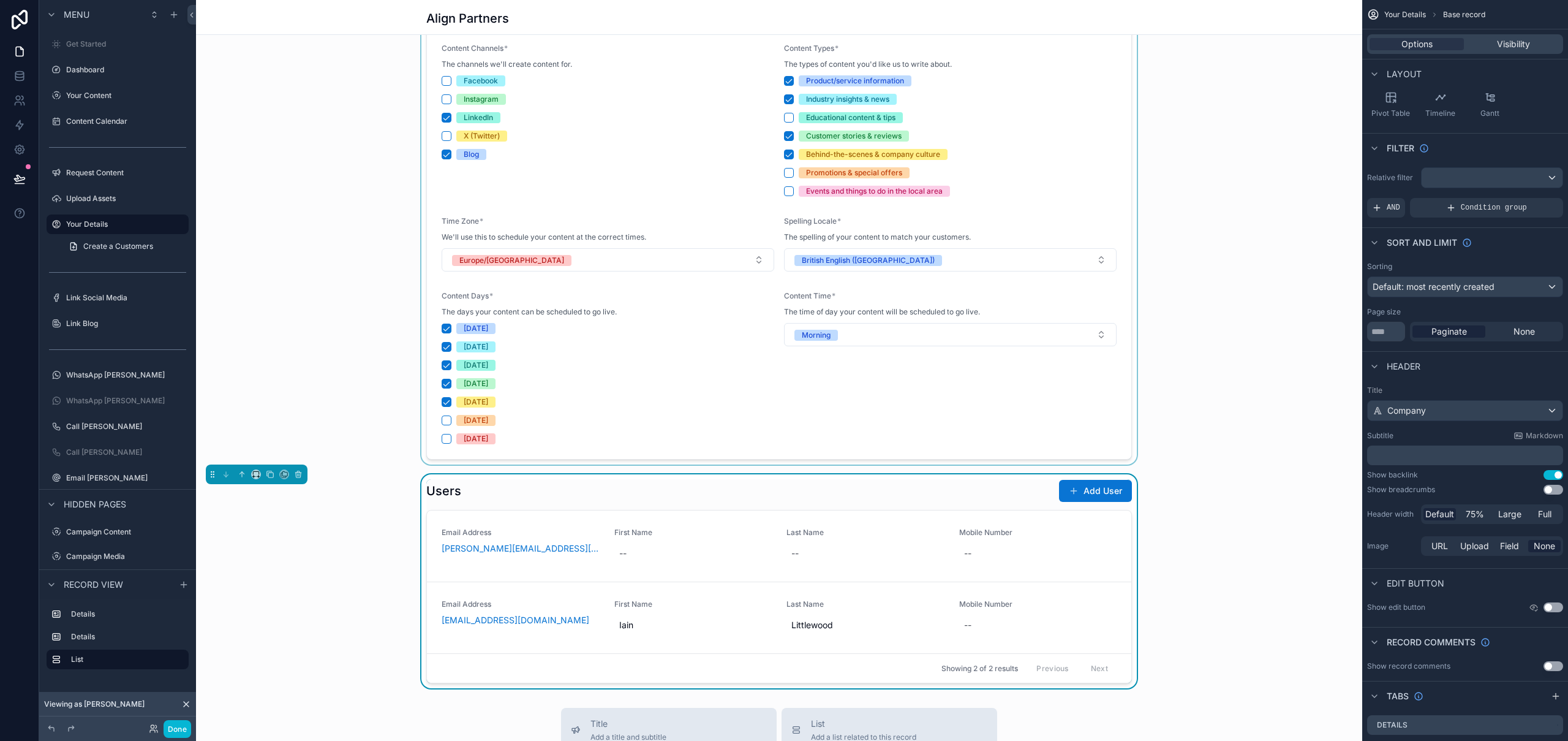
click at [1194, 389] on div "scrollable content" at bounding box center [779, 219] width 1167 height 490
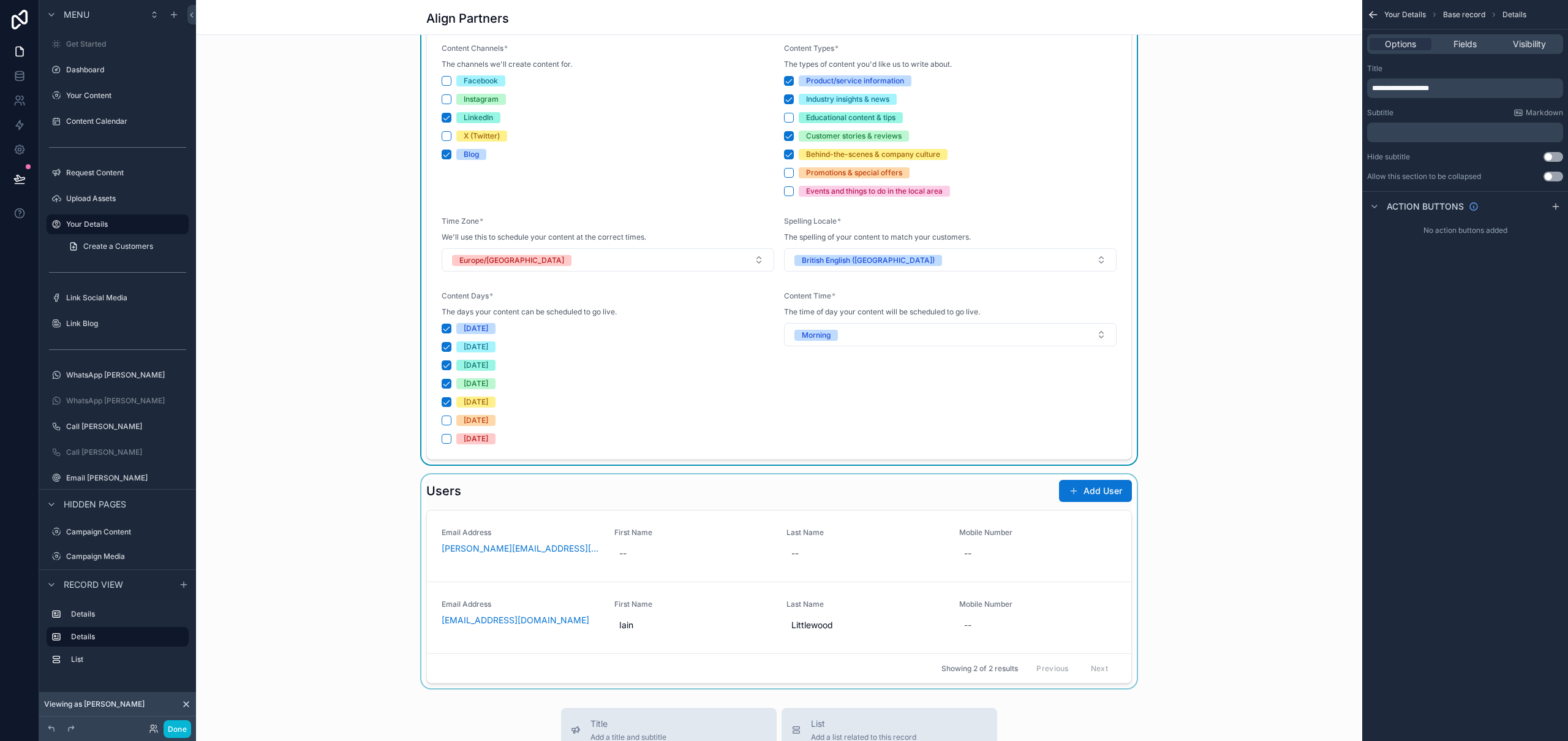
click at [926, 500] on div "scrollable content" at bounding box center [779, 581] width 1167 height 214
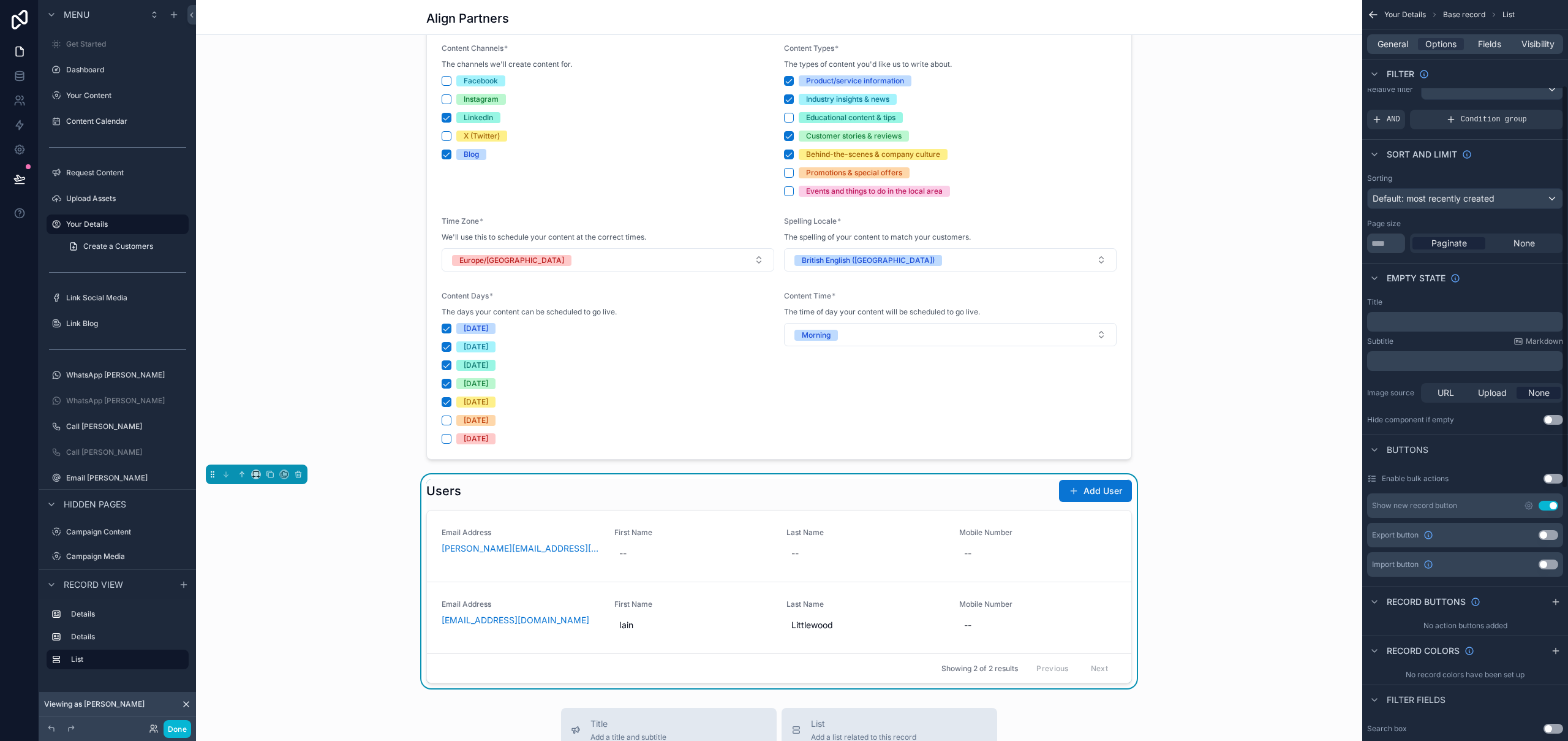
scroll to position [220, 0]
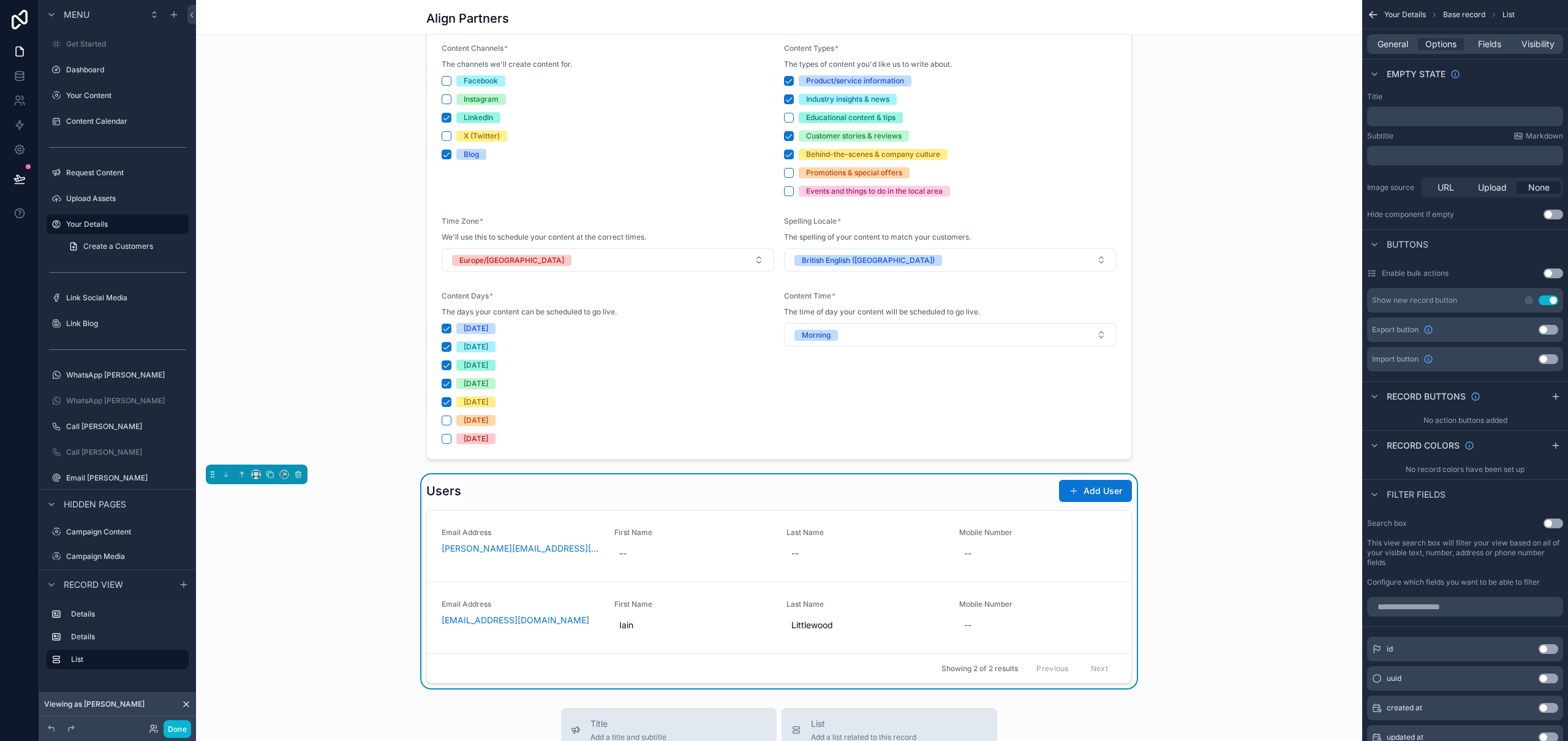
click at [853, 492] on div "Users Add User" at bounding box center [779, 490] width 706 height 23
click at [1085, 490] on button "Add User" at bounding box center [1095, 491] width 73 height 22
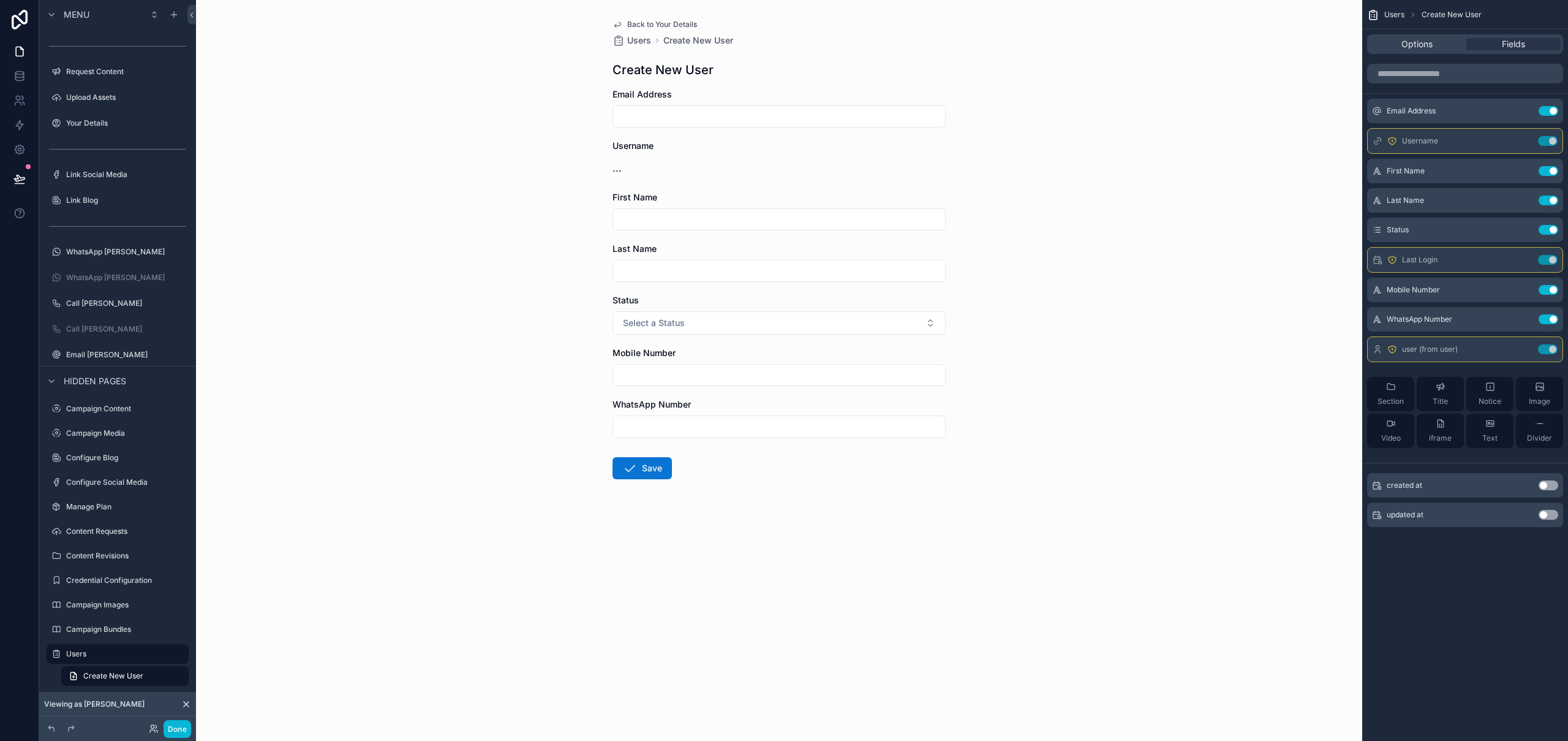
click at [669, 24] on span "Back to Your Details" at bounding box center [661, 24] width 69 height 10
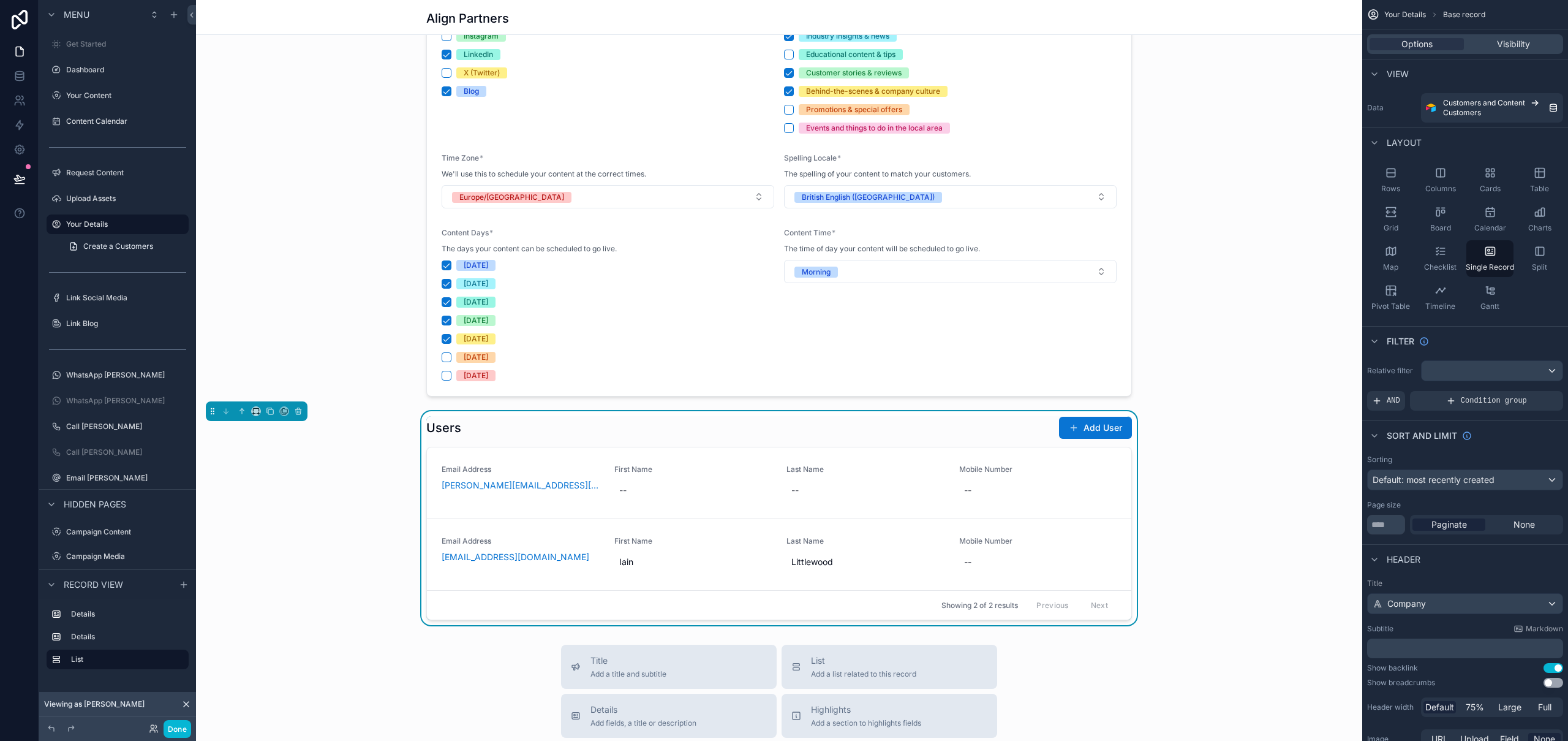
scroll to position [528, 0]
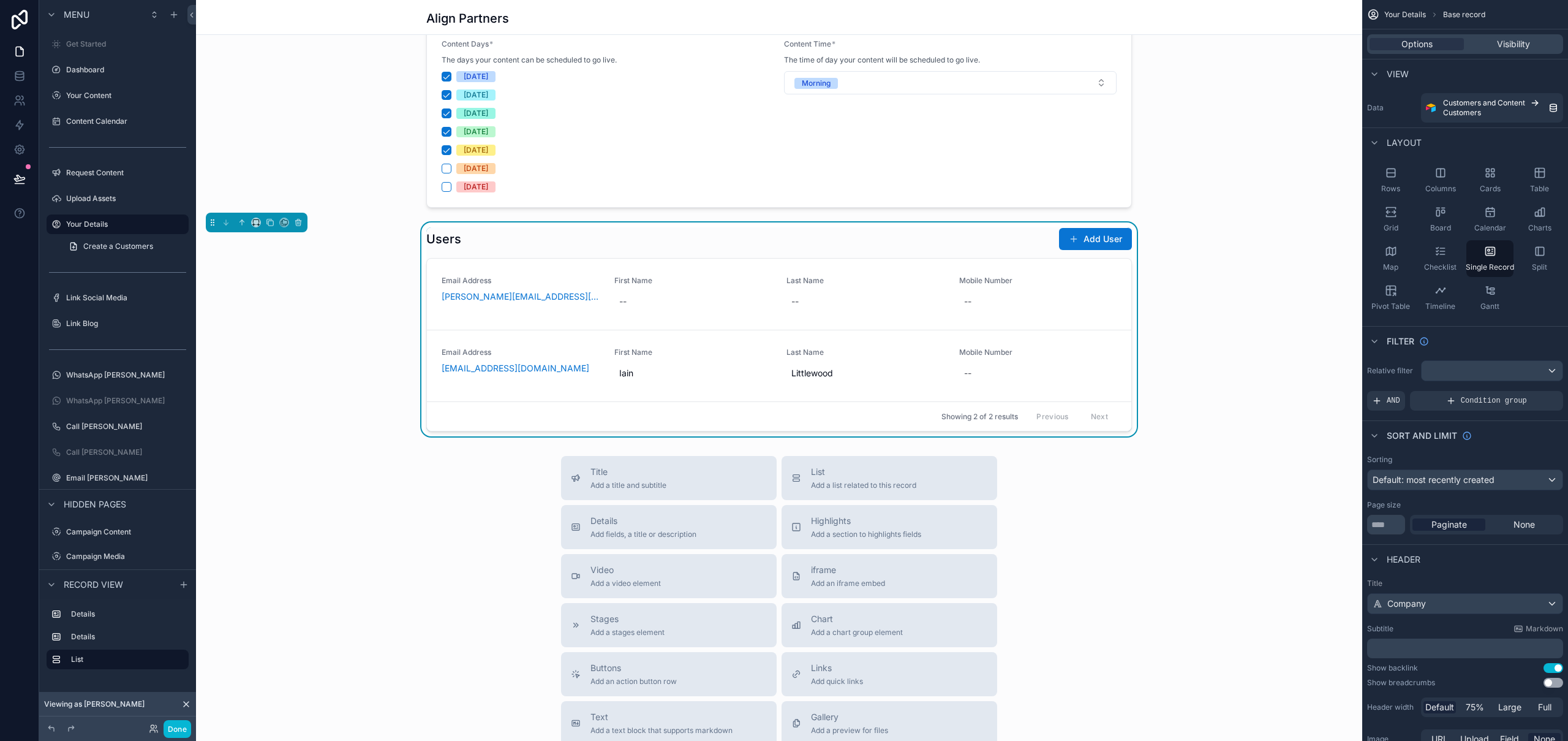
click at [1020, 244] on div "scrollable content" at bounding box center [779, 230] width 1167 height 1518
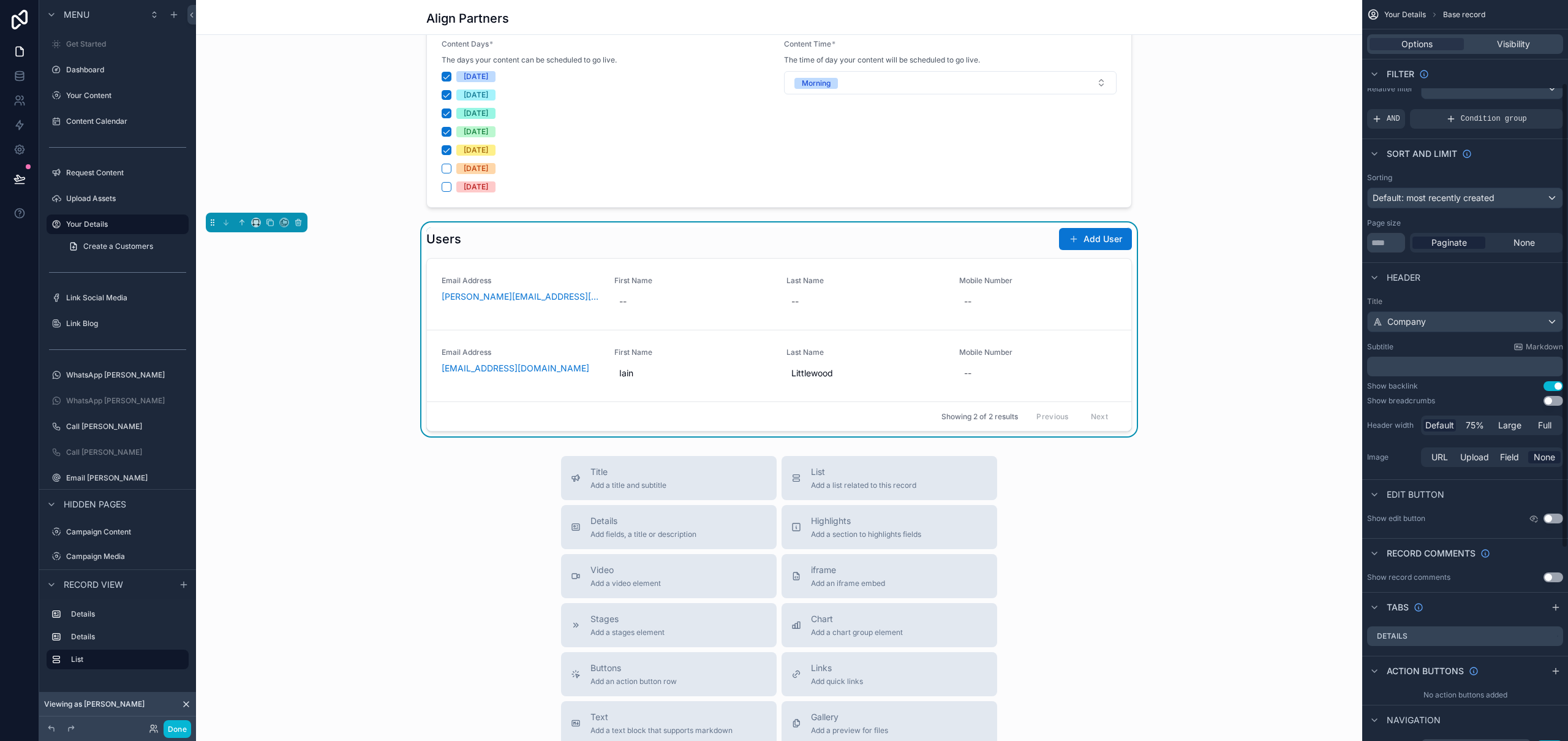
scroll to position [438, 0]
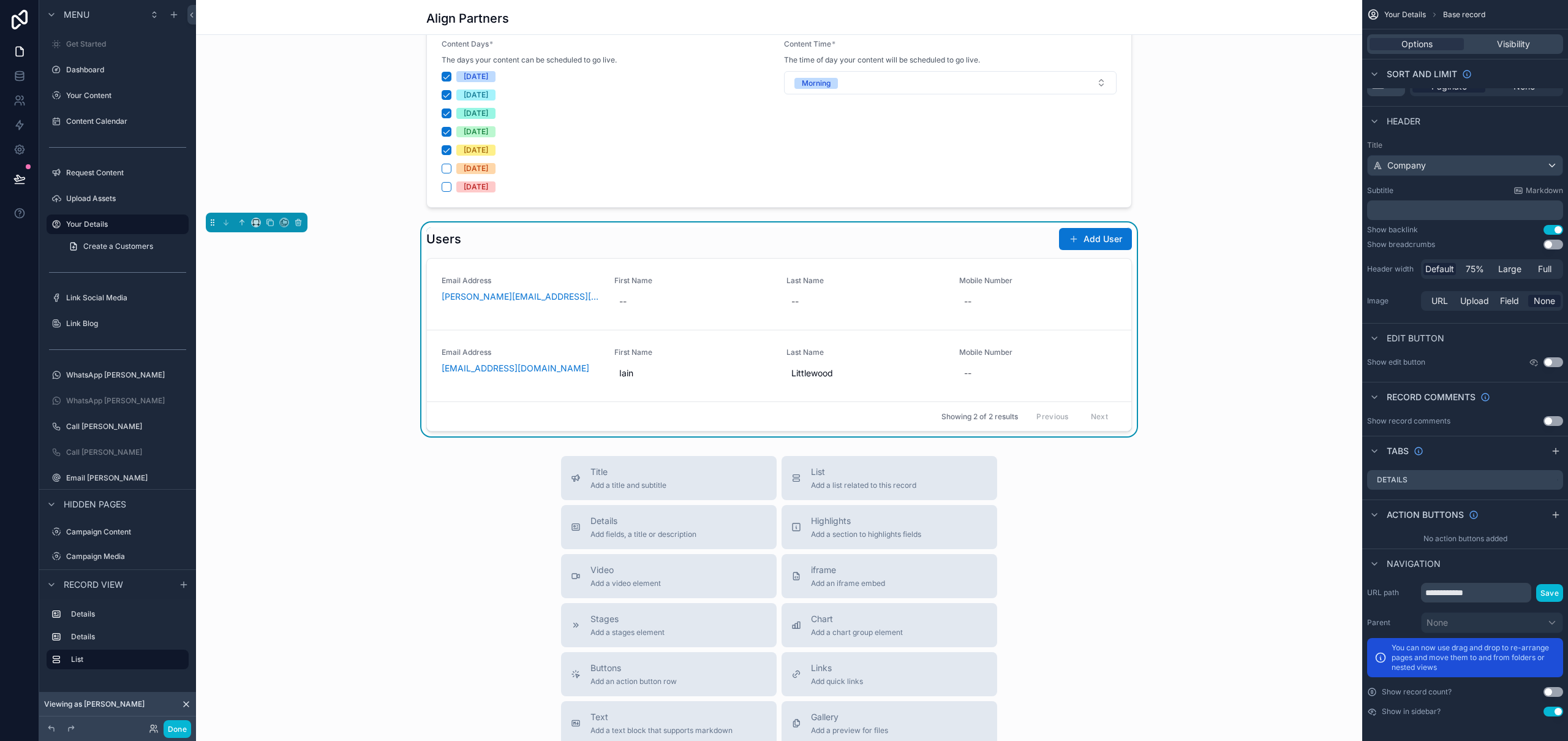
click at [1031, 237] on div "Users Add User" at bounding box center [779, 239] width 706 height 23
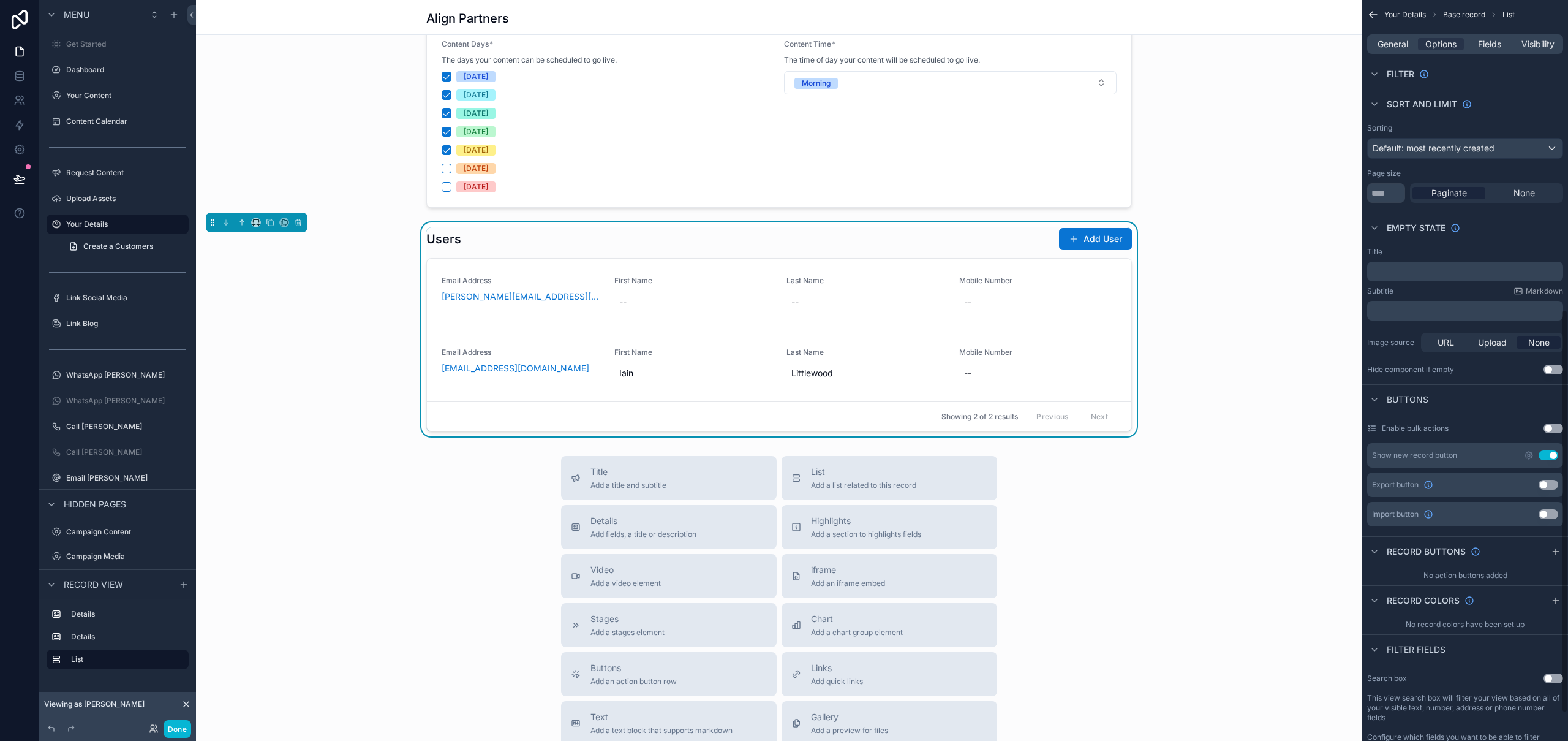
scroll to position [0, 0]
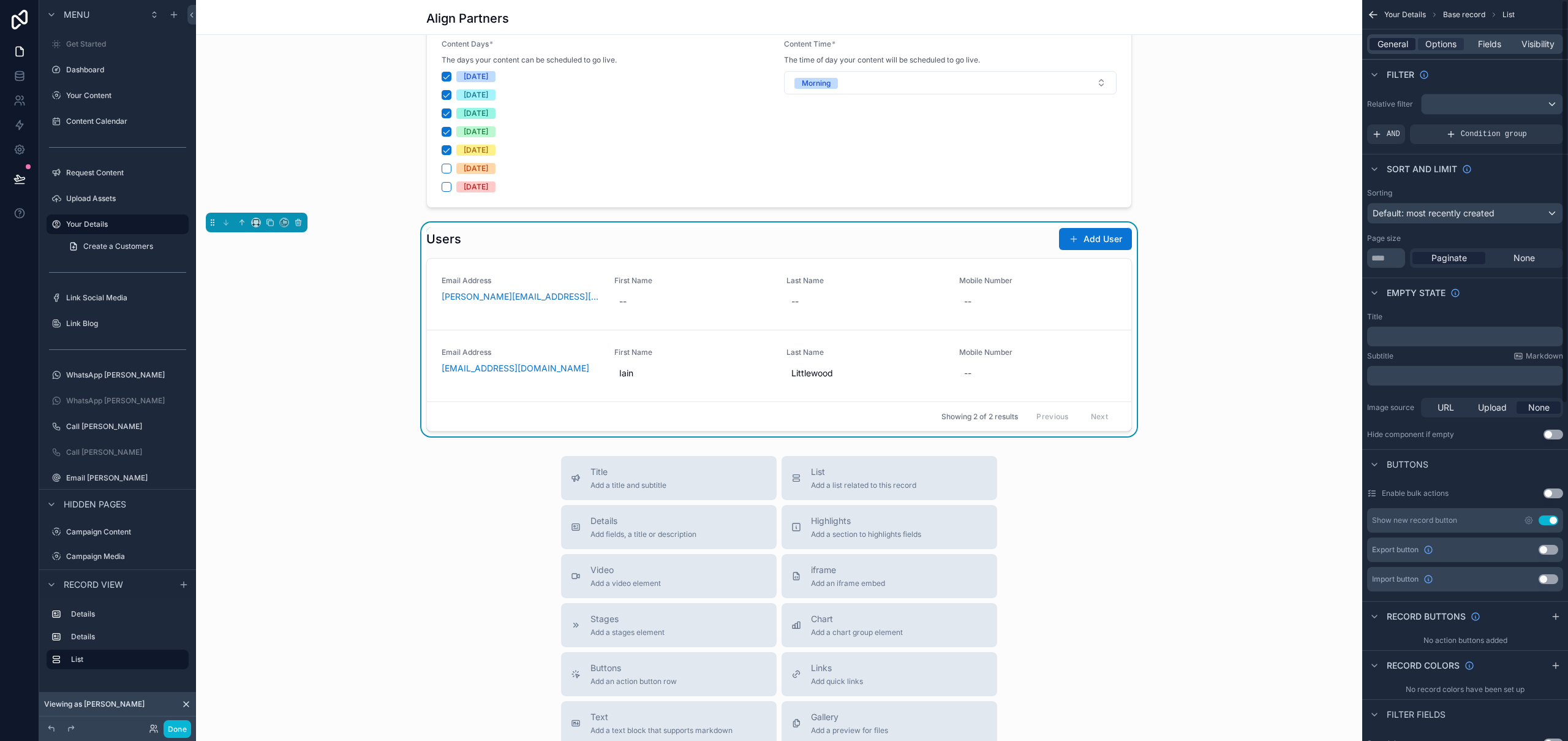
click at [1401, 43] on span "General" at bounding box center [1392, 43] width 31 height 12
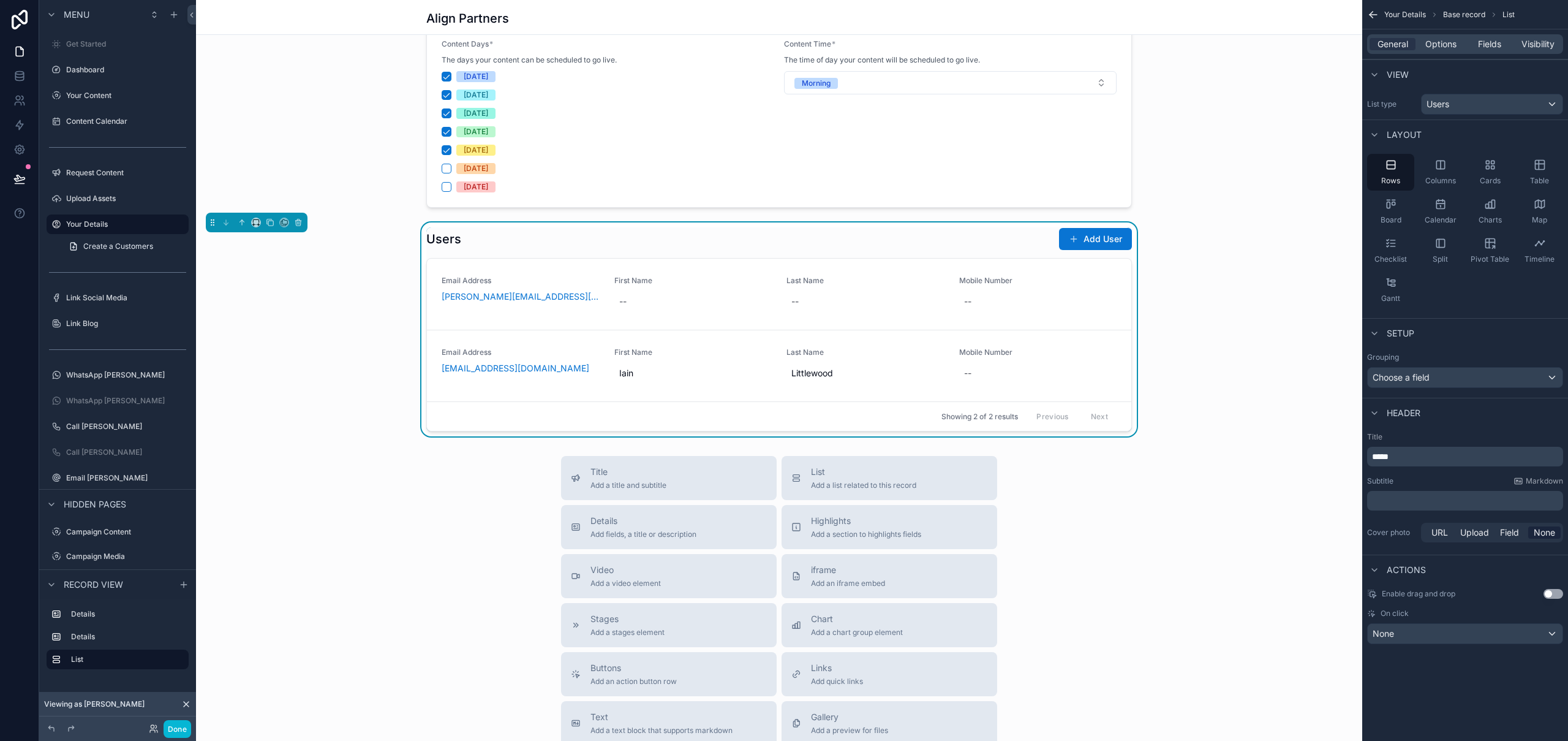
click at [920, 228] on div "Users Add User" at bounding box center [779, 239] width 706 height 23
click at [1452, 41] on span "Options" at bounding box center [1441, 43] width 31 height 12
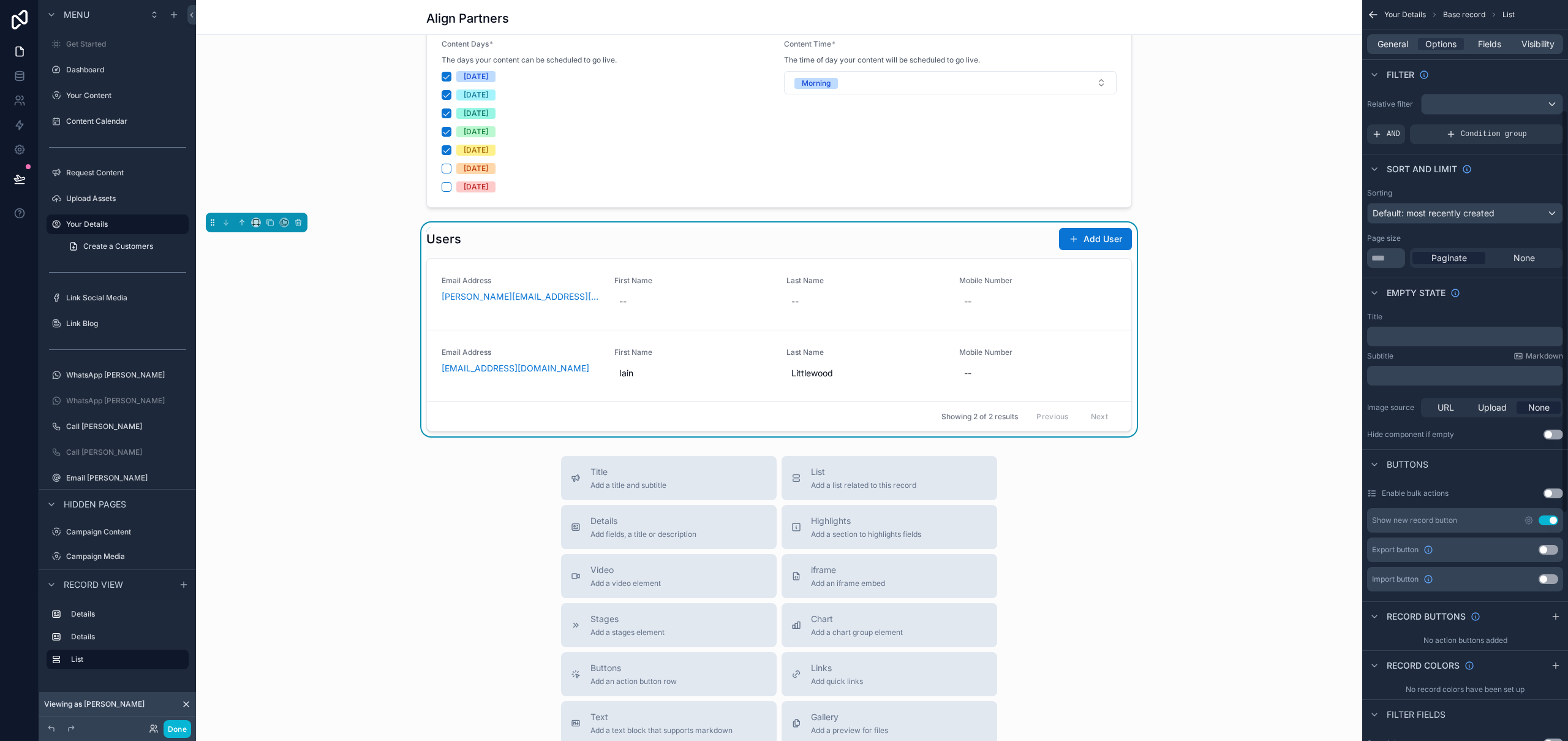
scroll to position [265, 0]
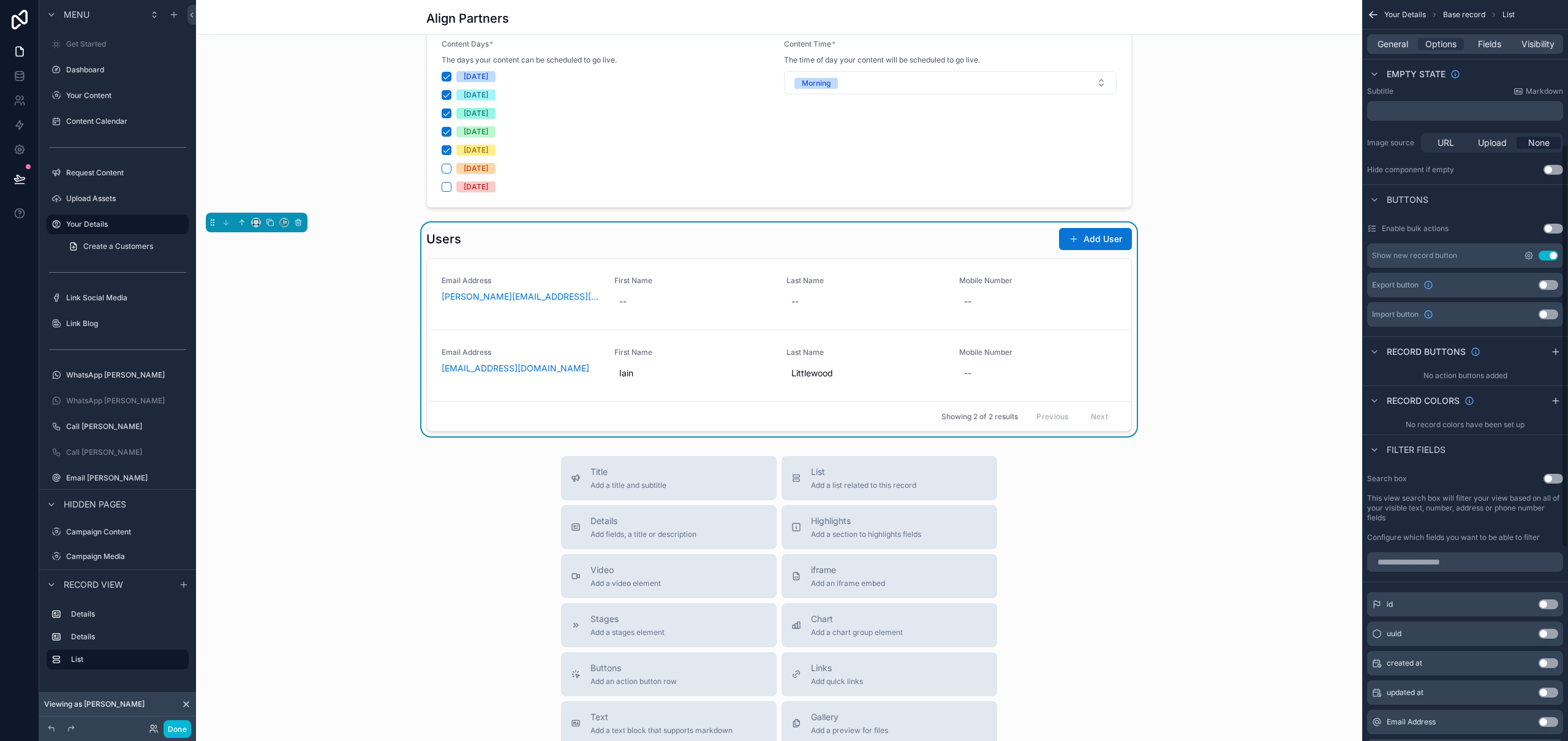
click at [1528, 253] on icon "scrollable content" at bounding box center [1529, 255] width 10 height 10
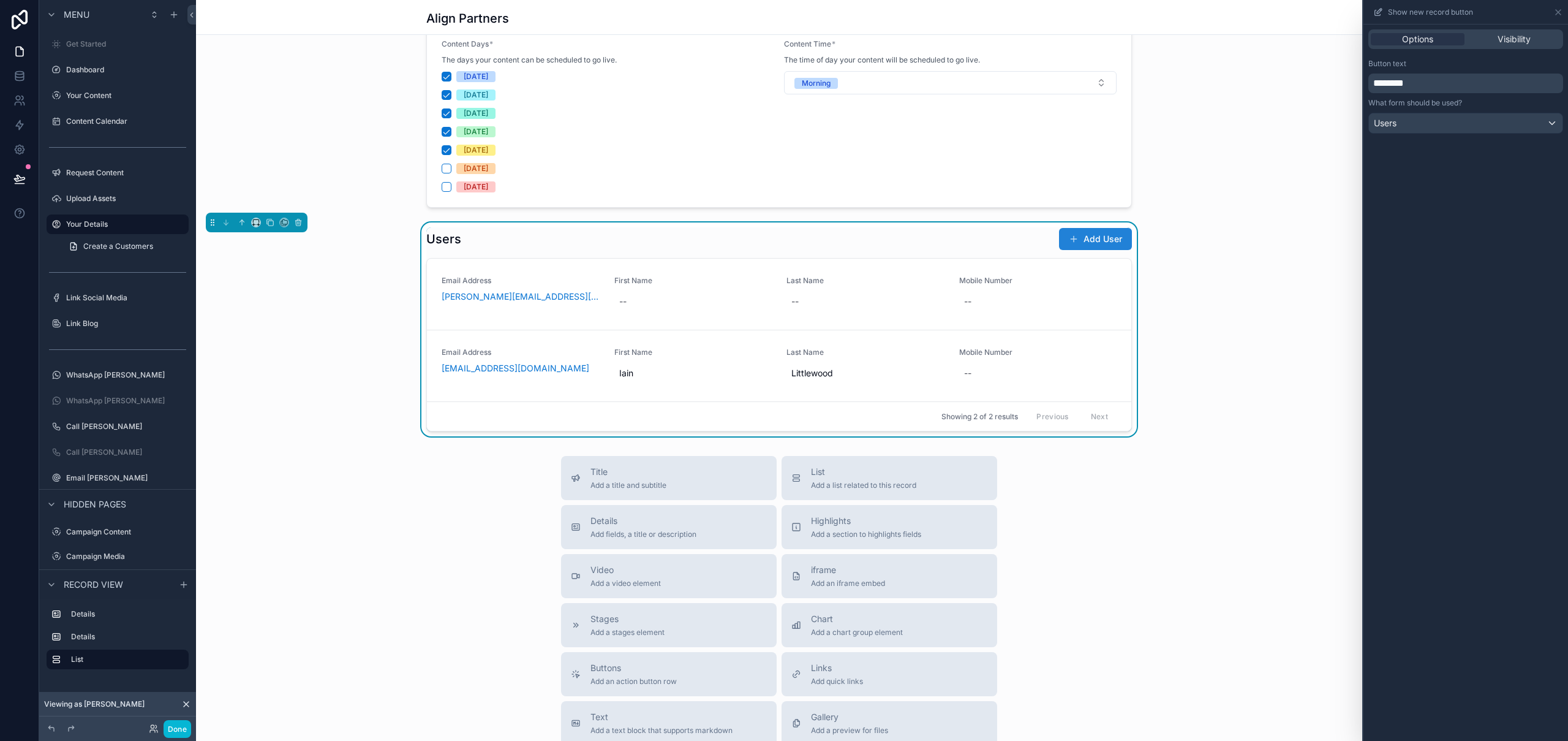
click at [1090, 239] on button "Add User" at bounding box center [1095, 239] width 73 height 22
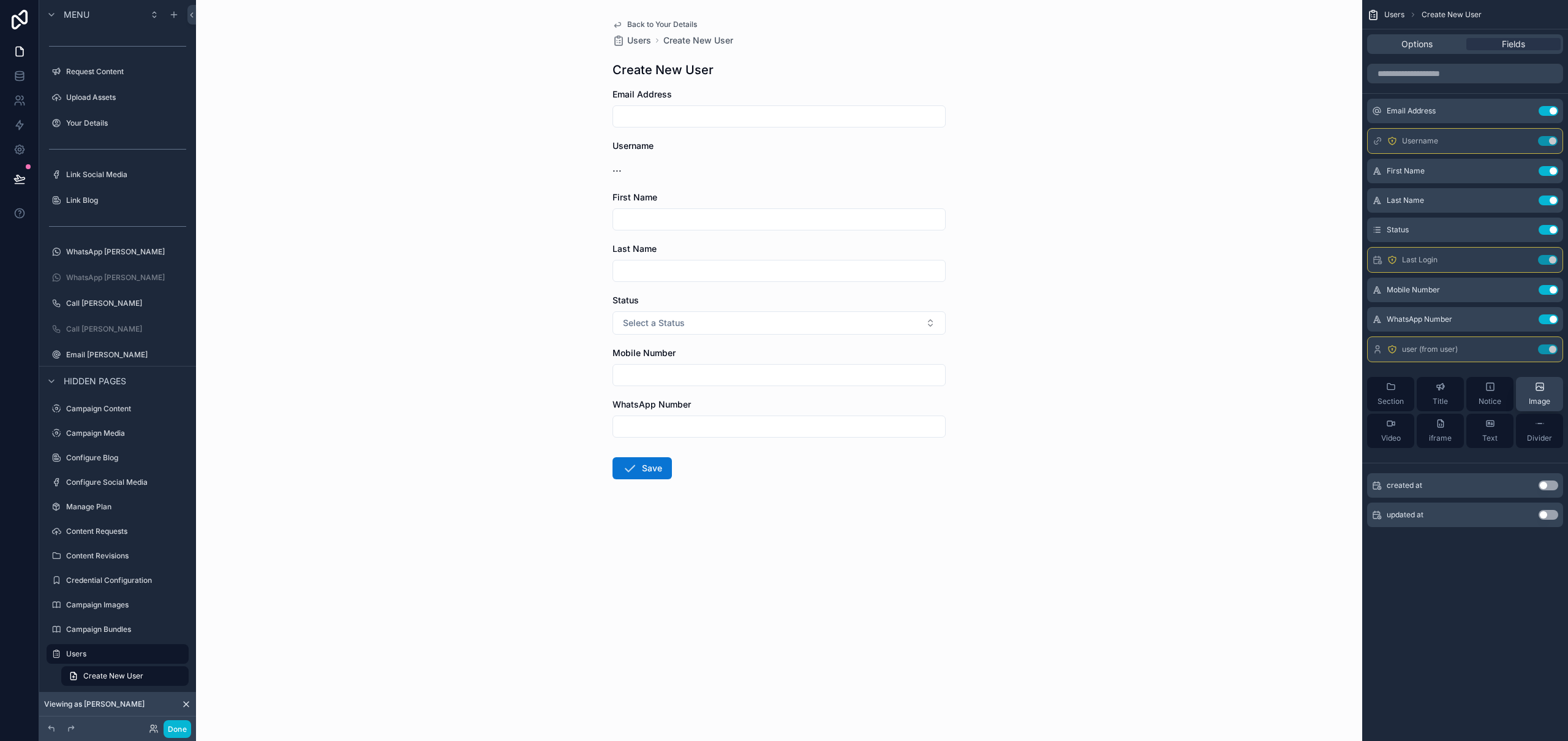
click at [1547, 346] on button "Use setting" at bounding box center [1548, 349] width 19 height 10
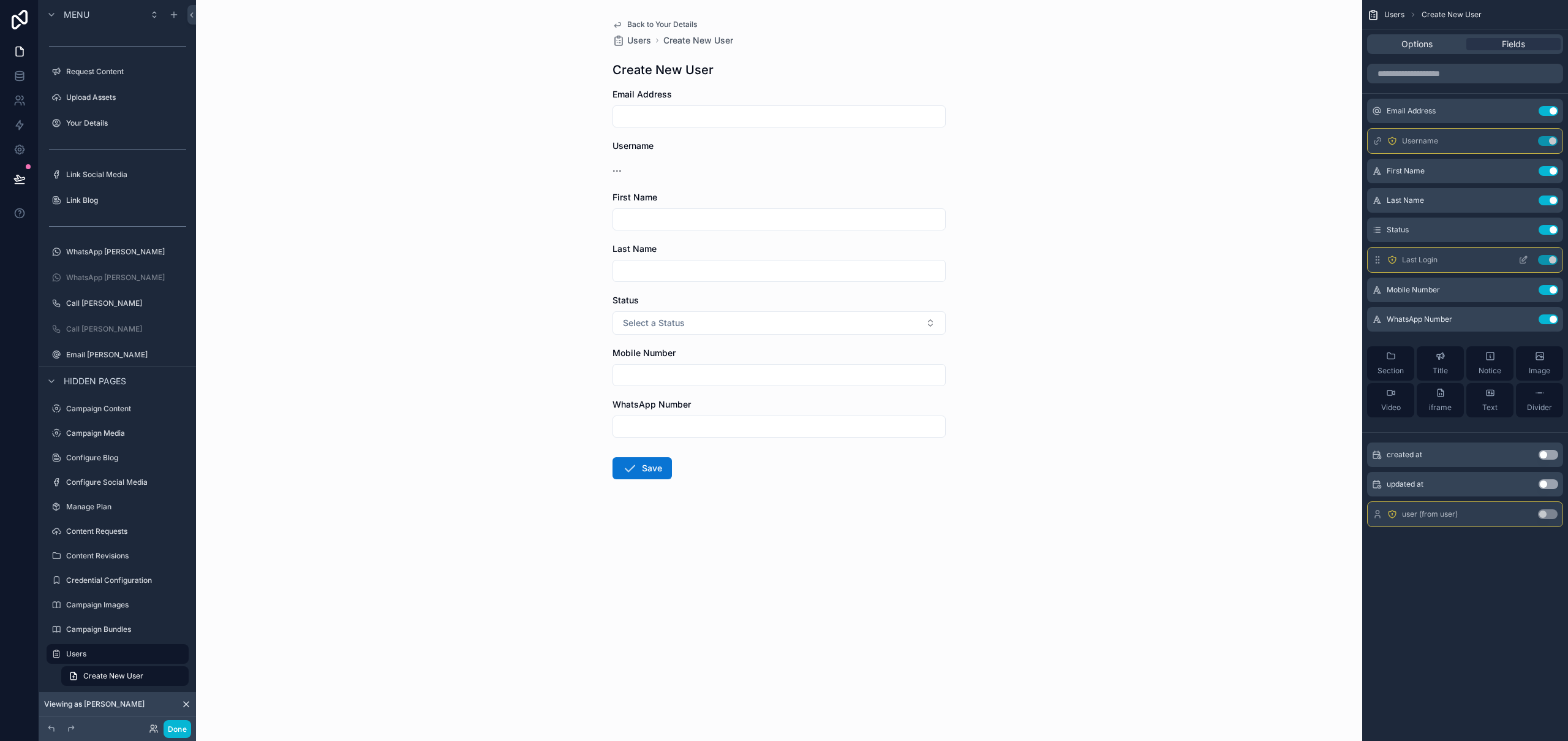
click at [1551, 261] on button "Use setting" at bounding box center [1548, 259] width 19 height 10
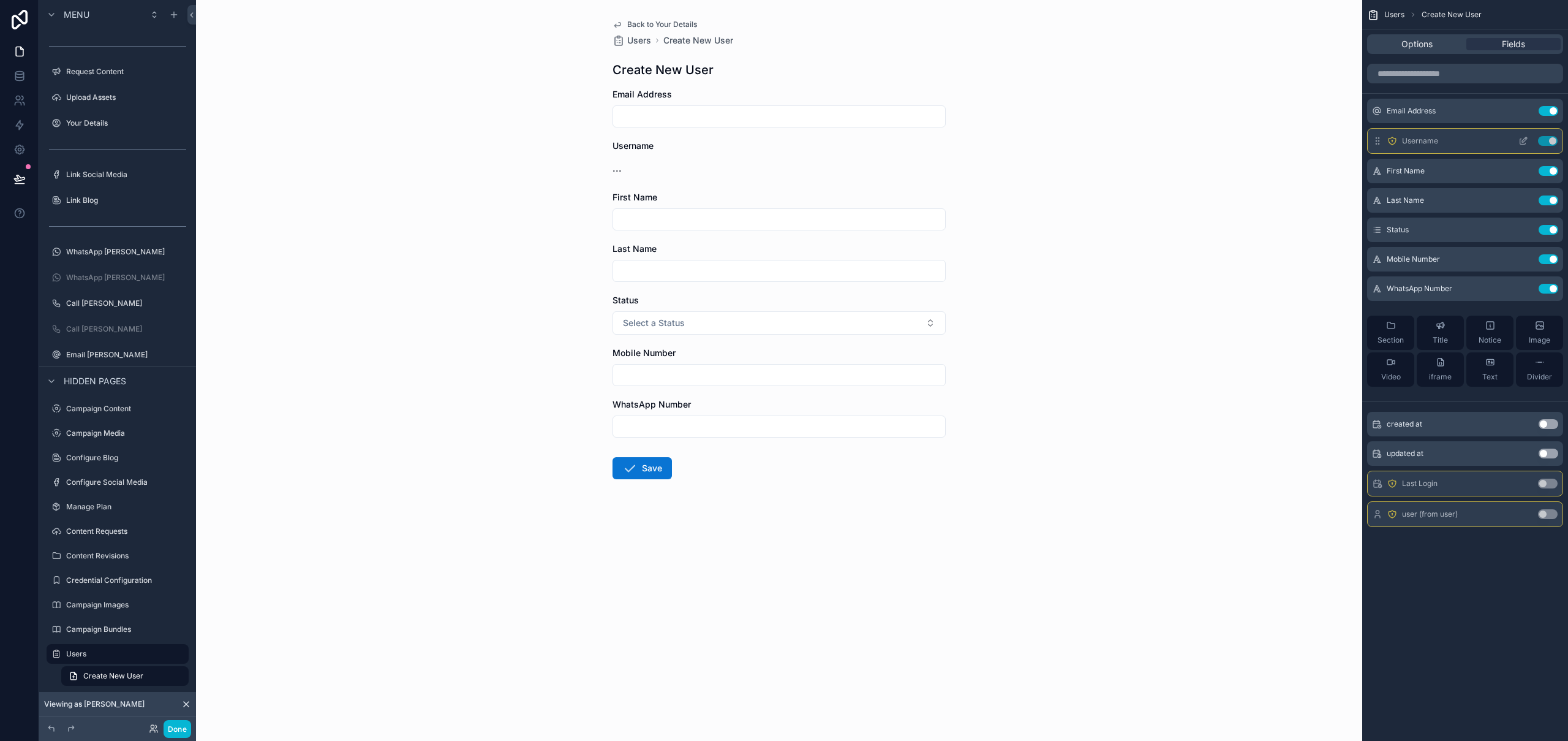
click at [1552, 142] on button "Use setting" at bounding box center [1548, 141] width 19 height 10
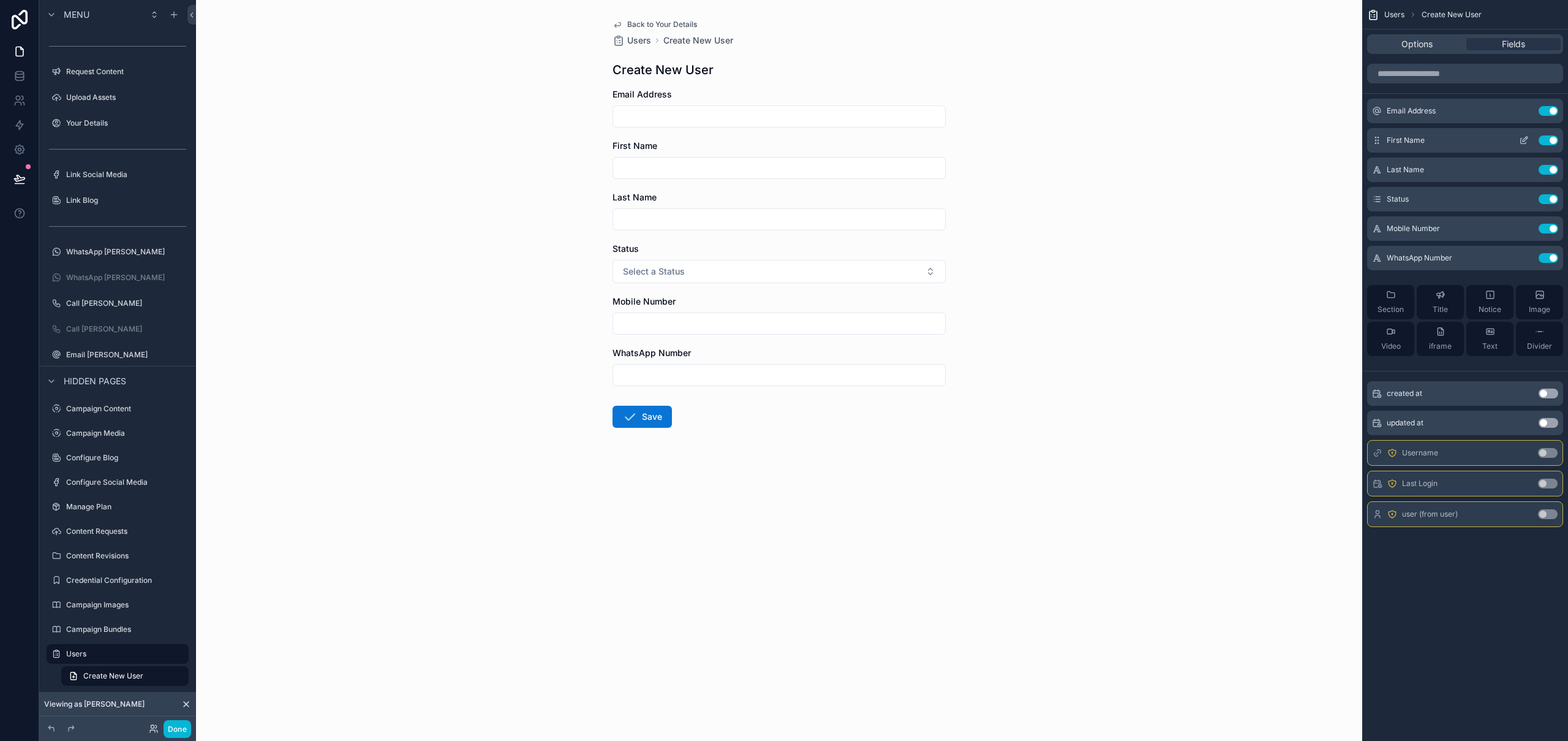
click at [1524, 141] on icon "scrollable content" at bounding box center [1524, 140] width 10 height 10
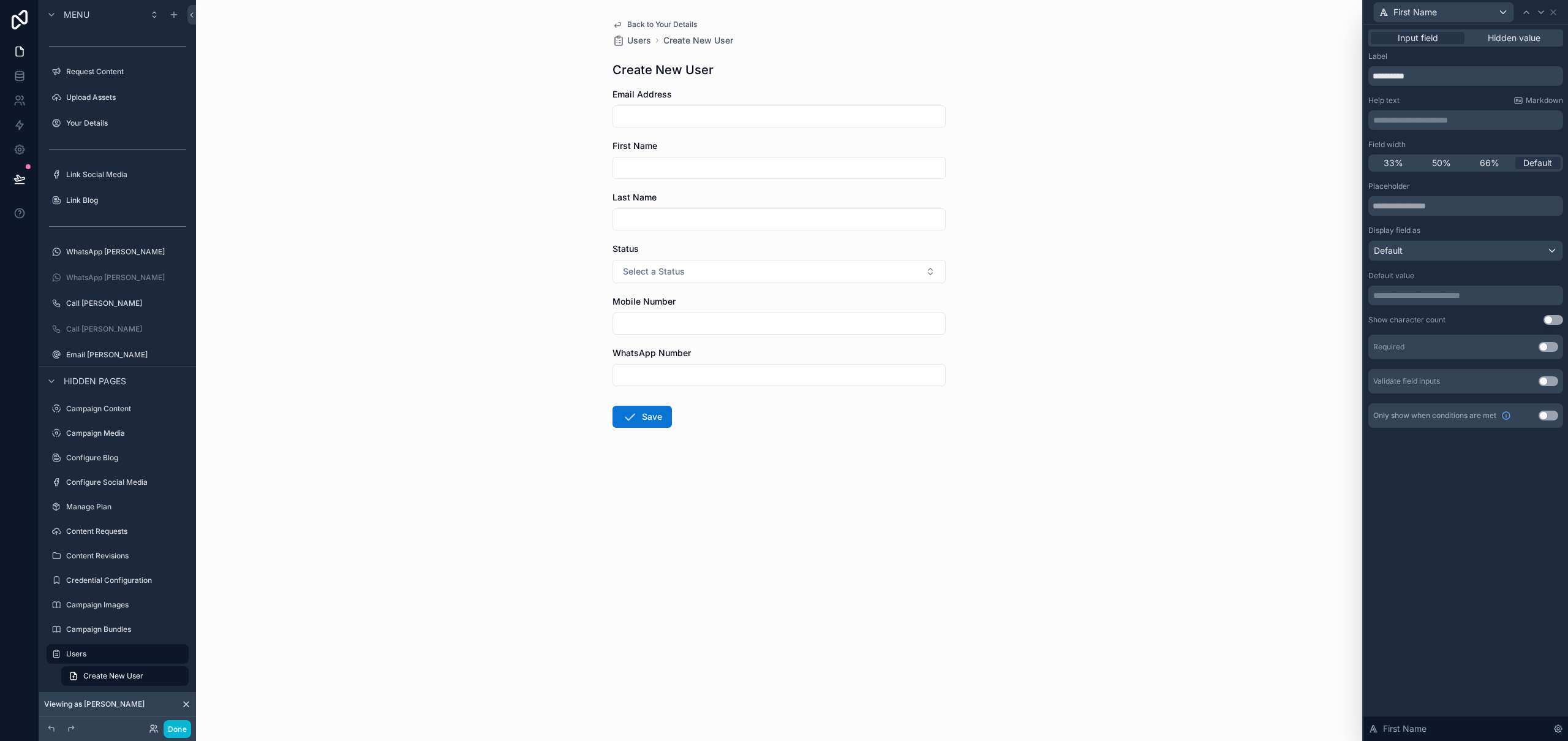
drag, startPoint x: 1445, startPoint y: 162, endPoint x: 1513, endPoint y: 103, distance: 90.0
click at [1445, 162] on span "50%" at bounding box center [1441, 163] width 19 height 12
click at [1542, 10] on icon at bounding box center [1541, 12] width 10 height 10
click at [1441, 164] on span "50%" at bounding box center [1441, 163] width 19 height 12
click at [1544, 11] on icon at bounding box center [1541, 12] width 10 height 10
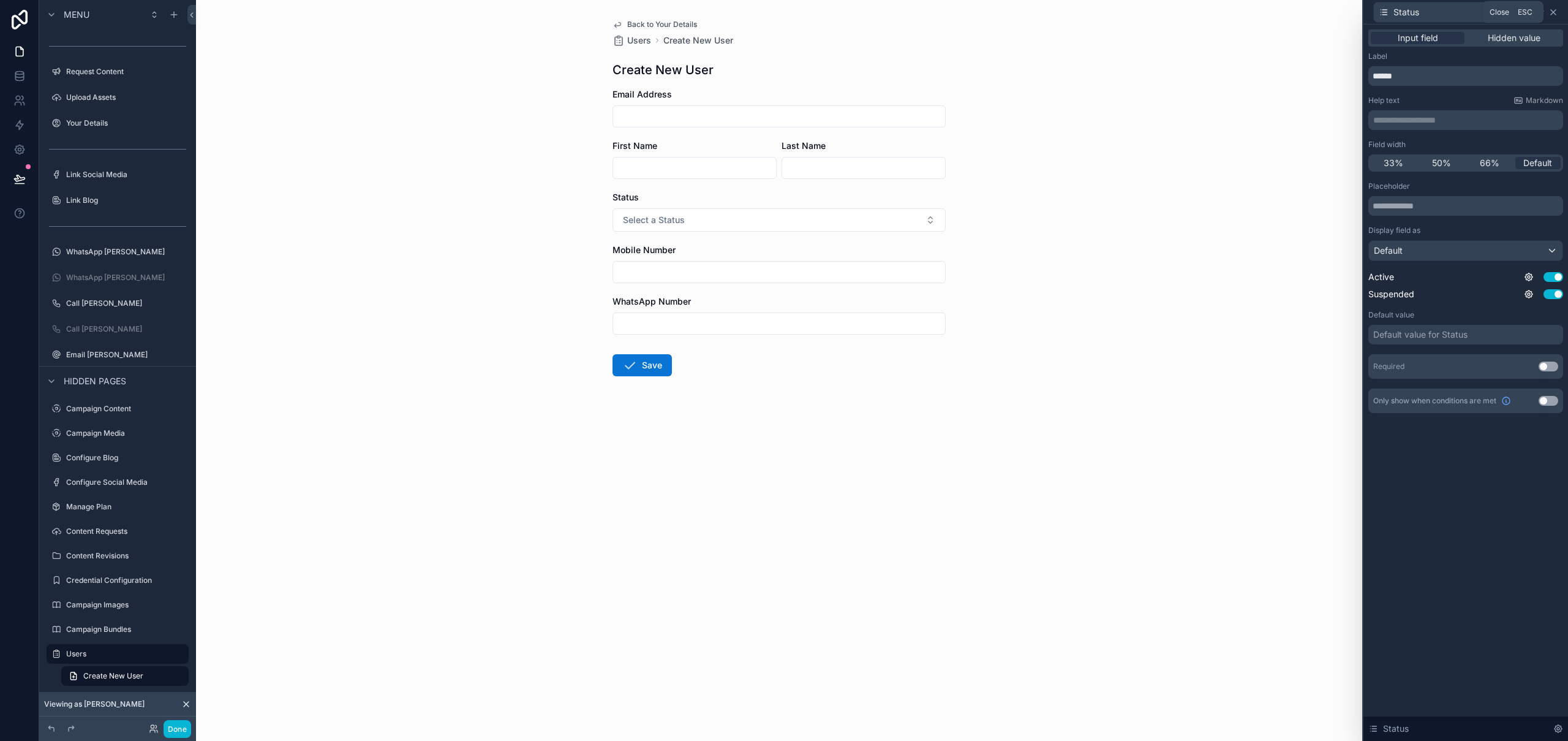
click at [1557, 14] on icon at bounding box center [1553, 12] width 10 height 10
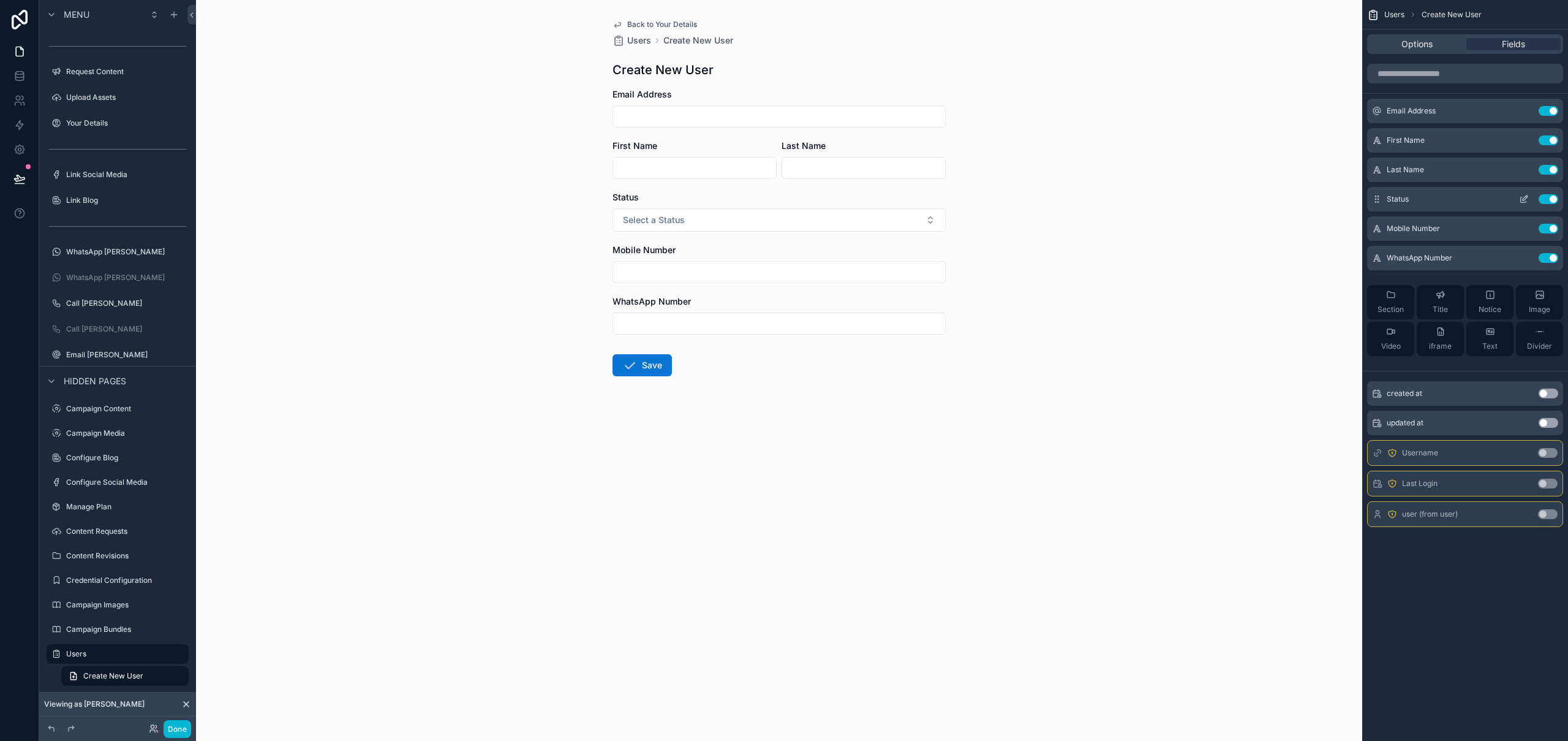
click at [1550, 197] on button "Use setting" at bounding box center [1549, 199] width 19 height 10
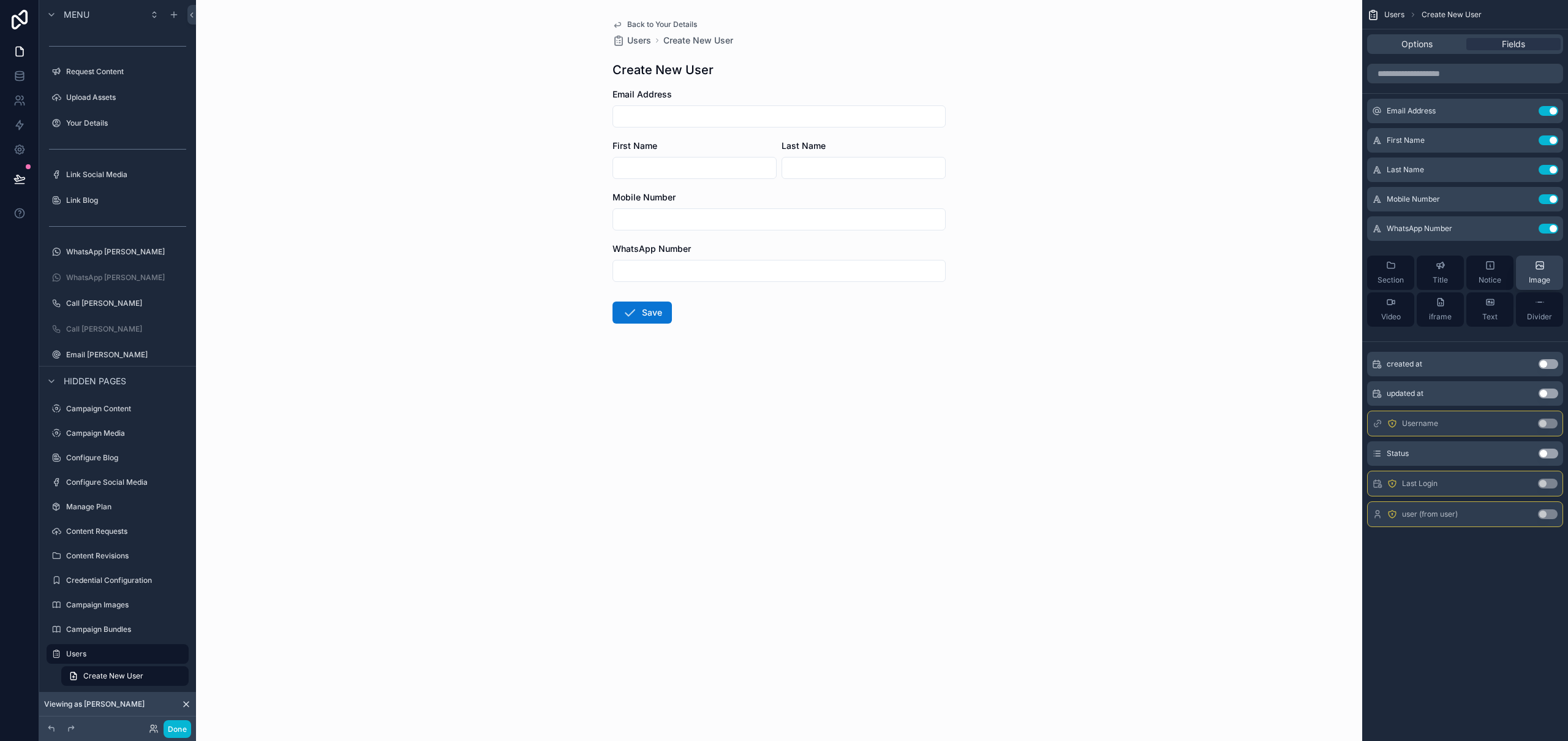
click at [1553, 229] on button "Use setting" at bounding box center [1549, 228] width 19 height 10
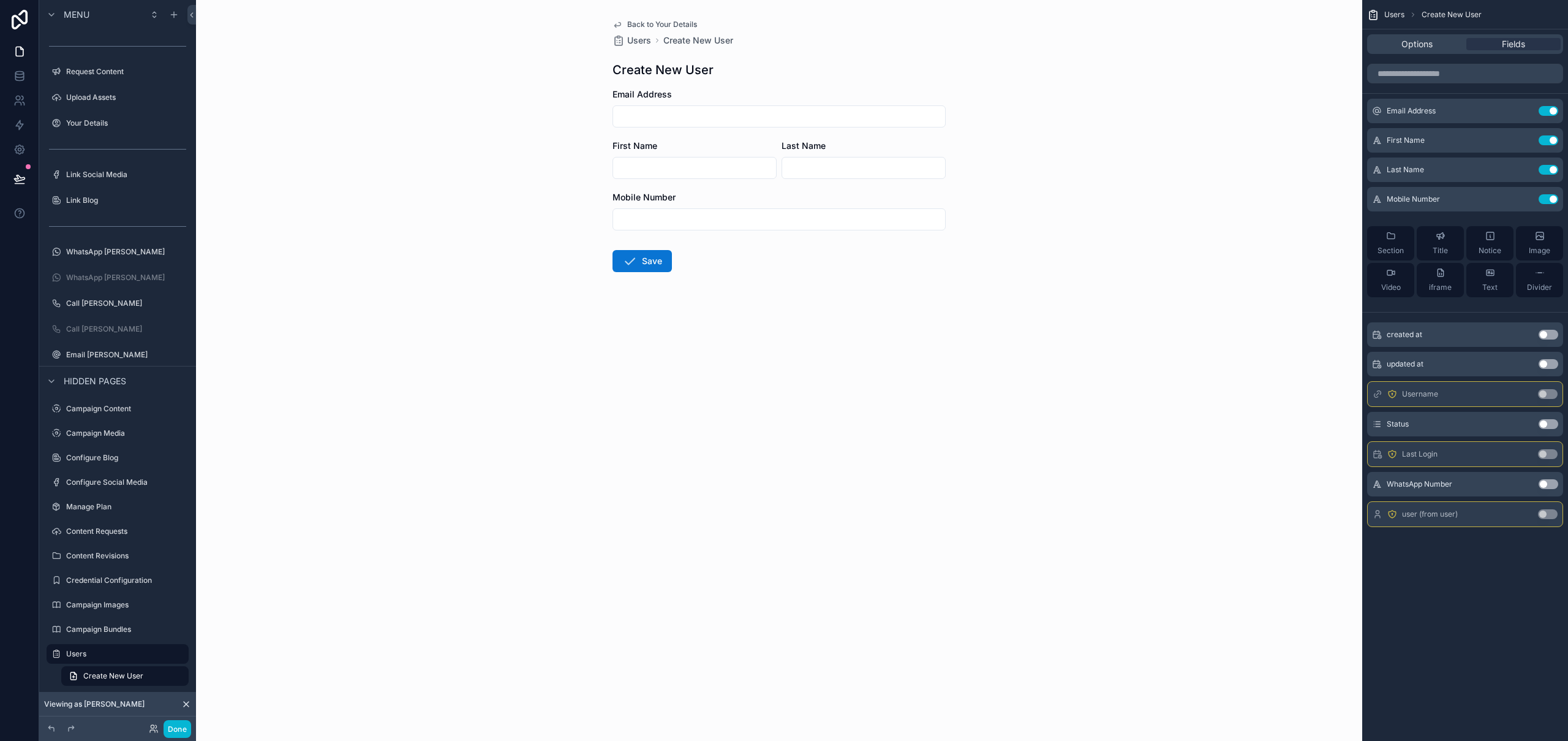
click at [676, 23] on span "Back to Your Details" at bounding box center [661, 24] width 69 height 10
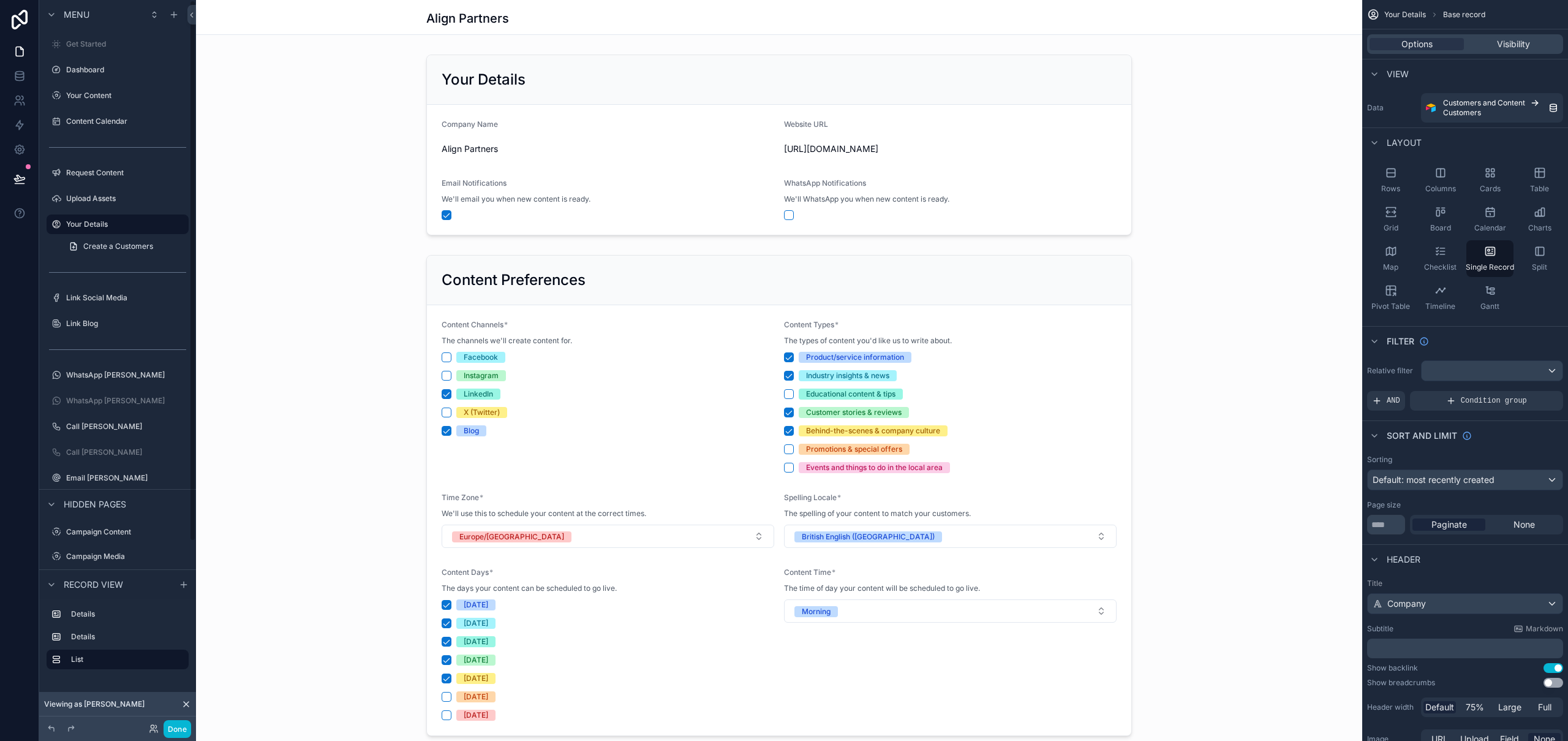
scroll to position [366, 0]
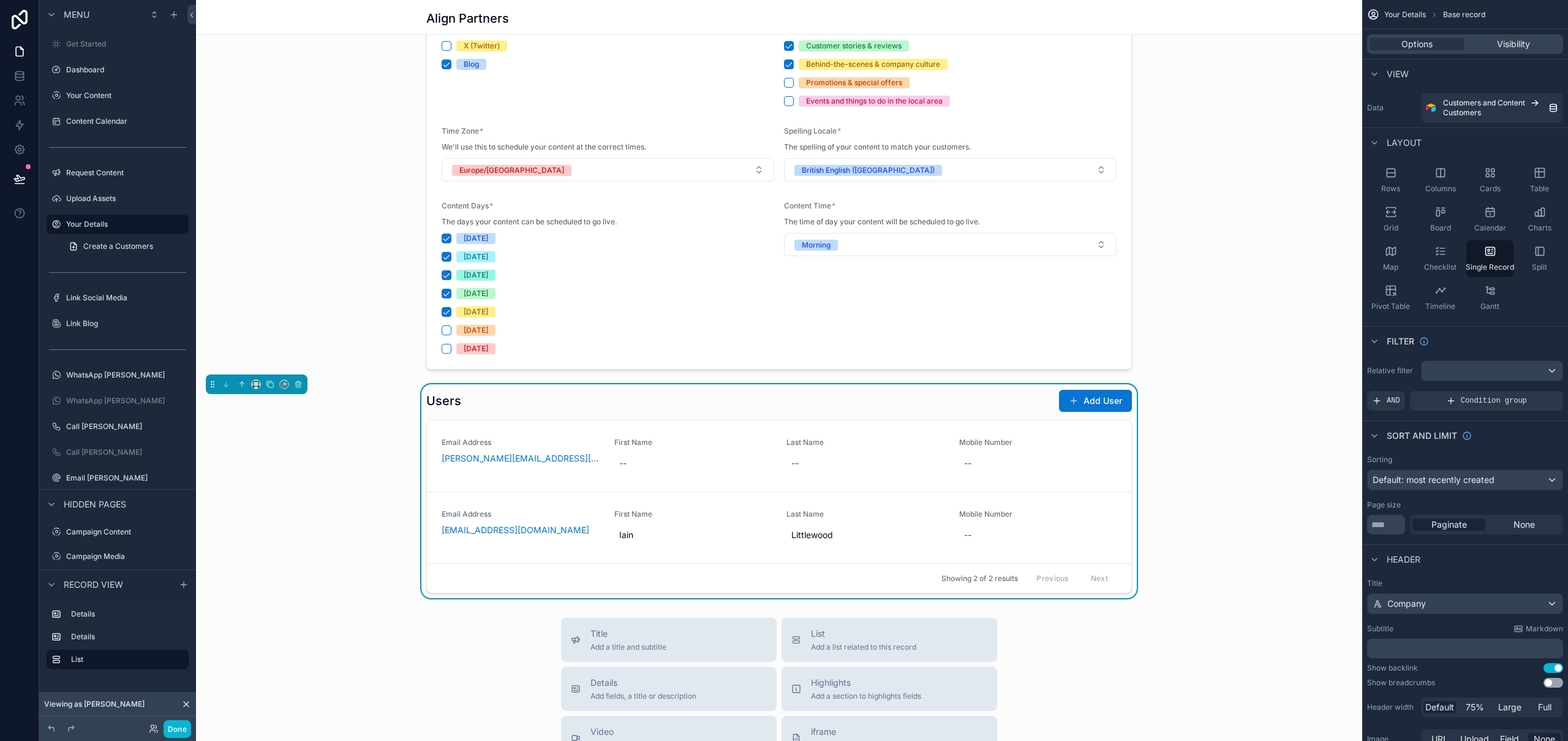
click at [904, 470] on div "scrollable content" at bounding box center [779, 392] width 1167 height 1518
click at [1080, 400] on button "Add User" at bounding box center [1095, 401] width 73 height 22
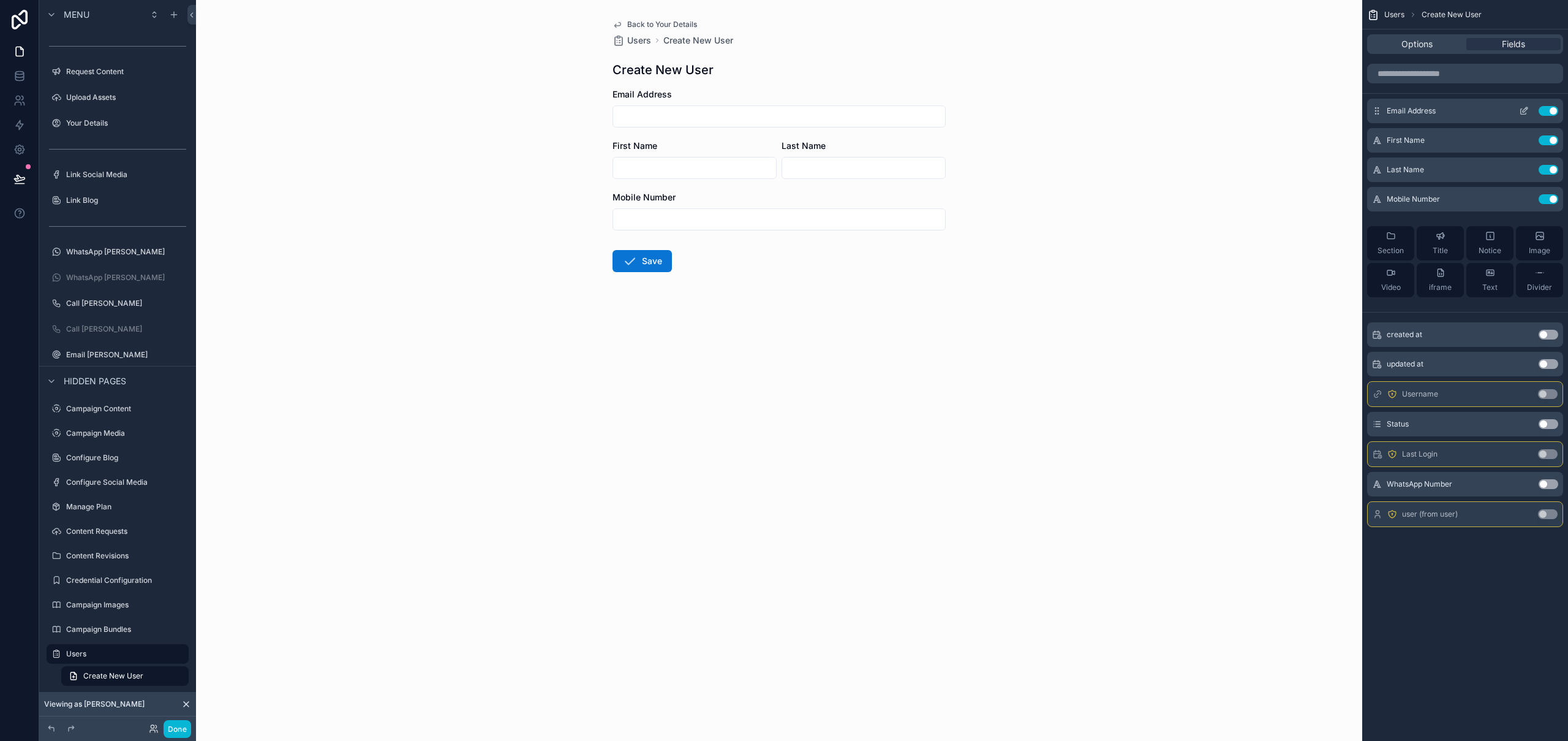
click at [1525, 114] on icon "scrollable content" at bounding box center [1524, 111] width 10 height 10
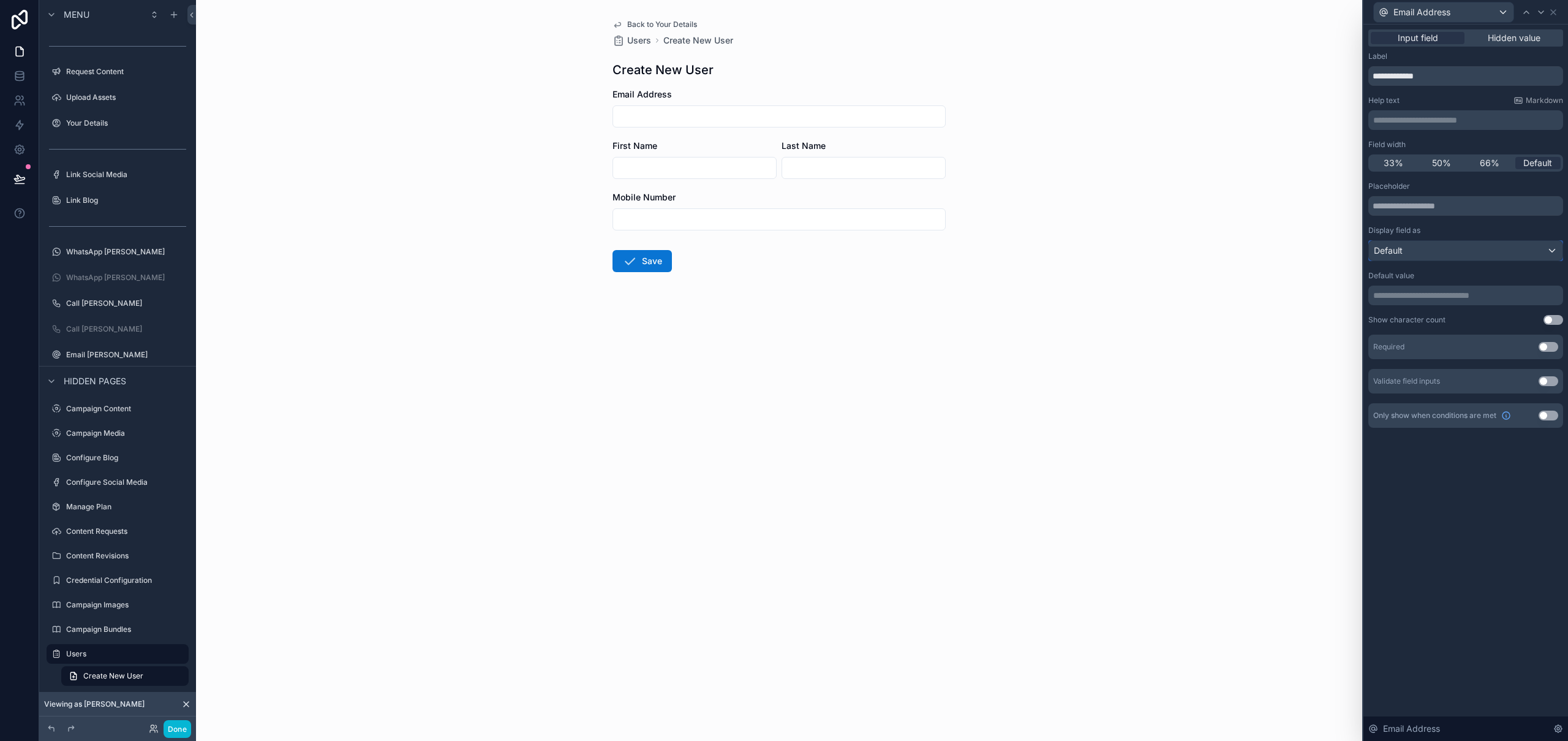
click at [1426, 252] on div "Default" at bounding box center [1465, 250] width 193 height 19
click at [1426, 252] on div at bounding box center [1465, 370] width 204 height 741
click at [1547, 348] on button "Use setting" at bounding box center [1549, 347] width 19 height 10
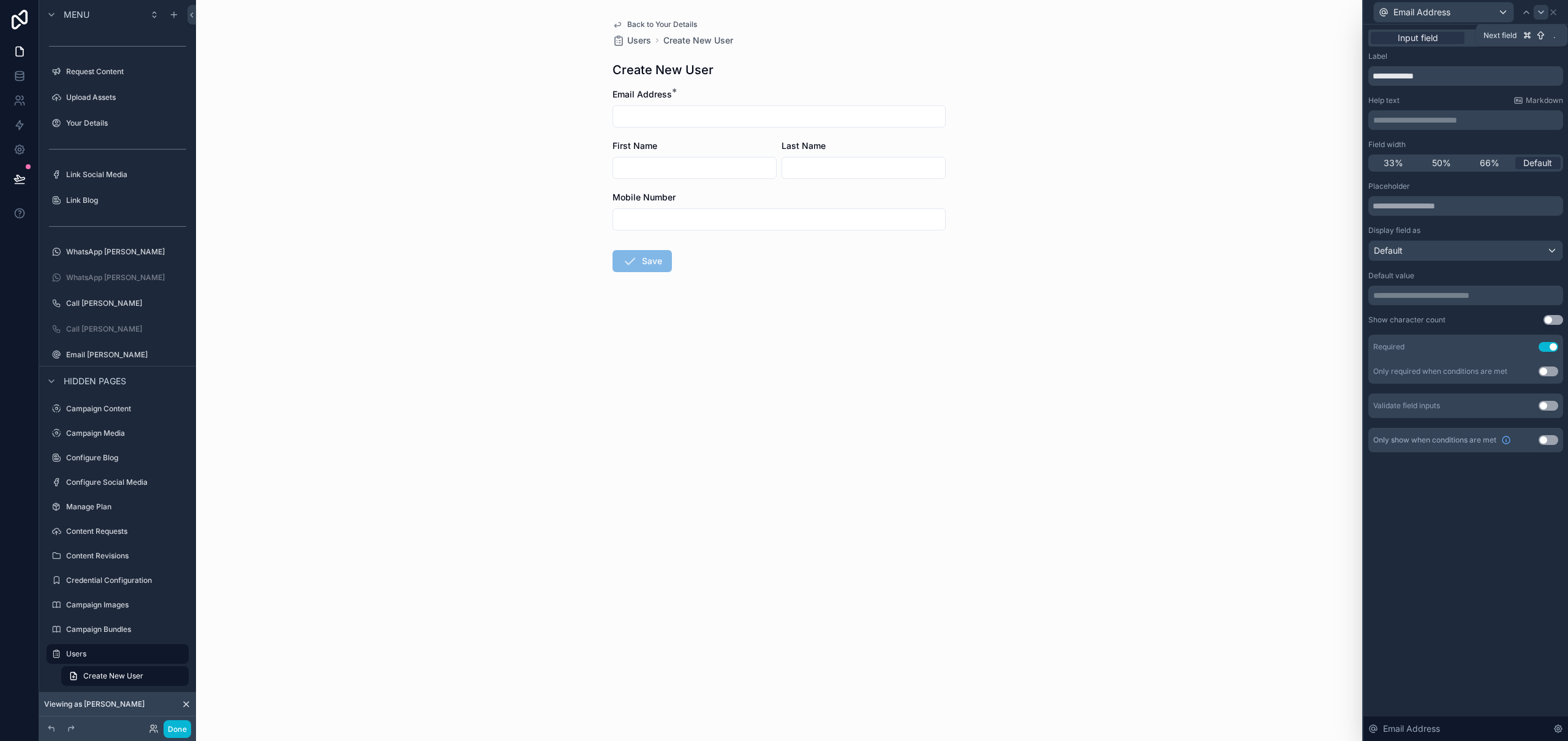
click at [1539, 12] on icon at bounding box center [1541, 12] width 5 height 3
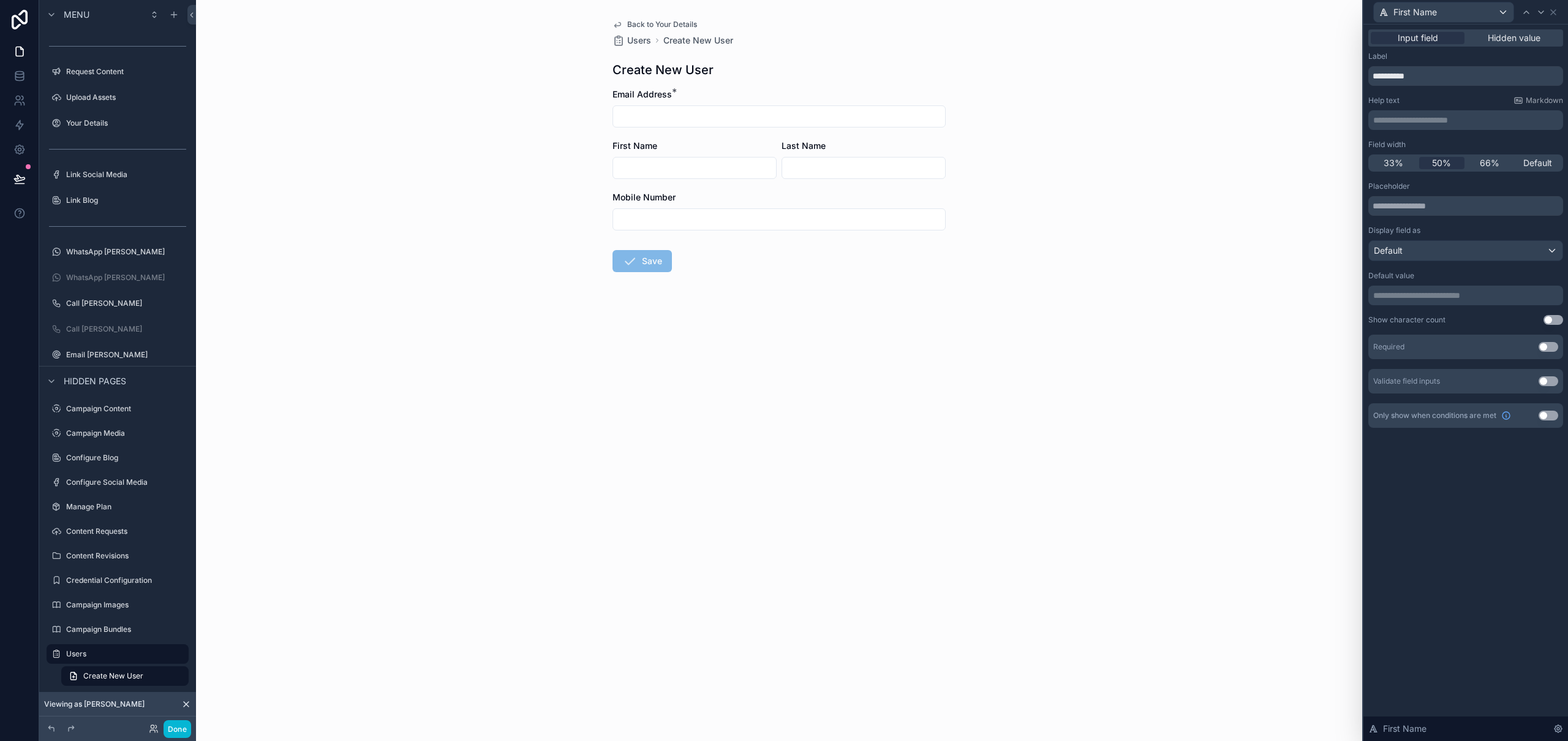
click at [1547, 346] on button "Use setting" at bounding box center [1549, 347] width 19 height 10
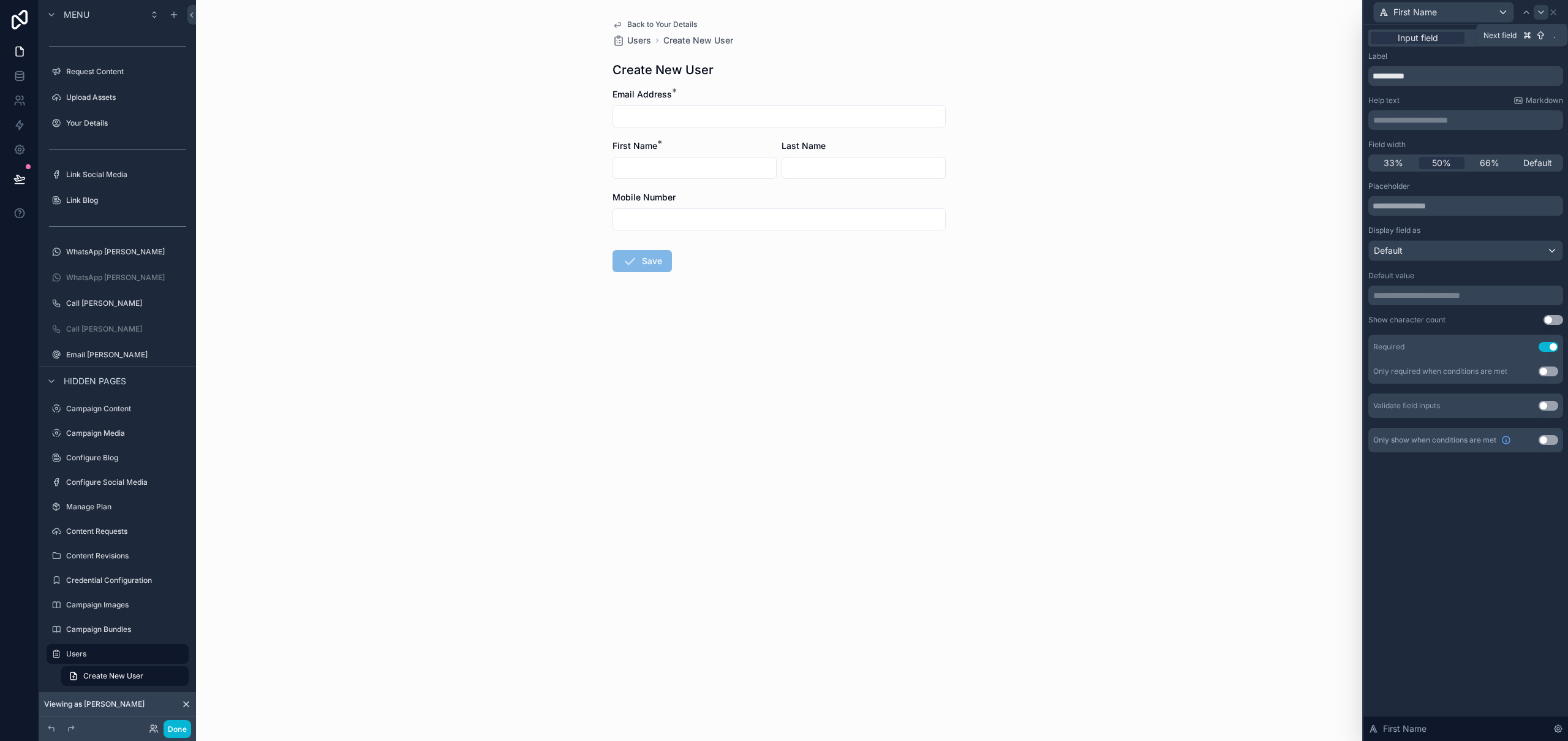
click at [1542, 14] on icon at bounding box center [1541, 12] width 10 height 10
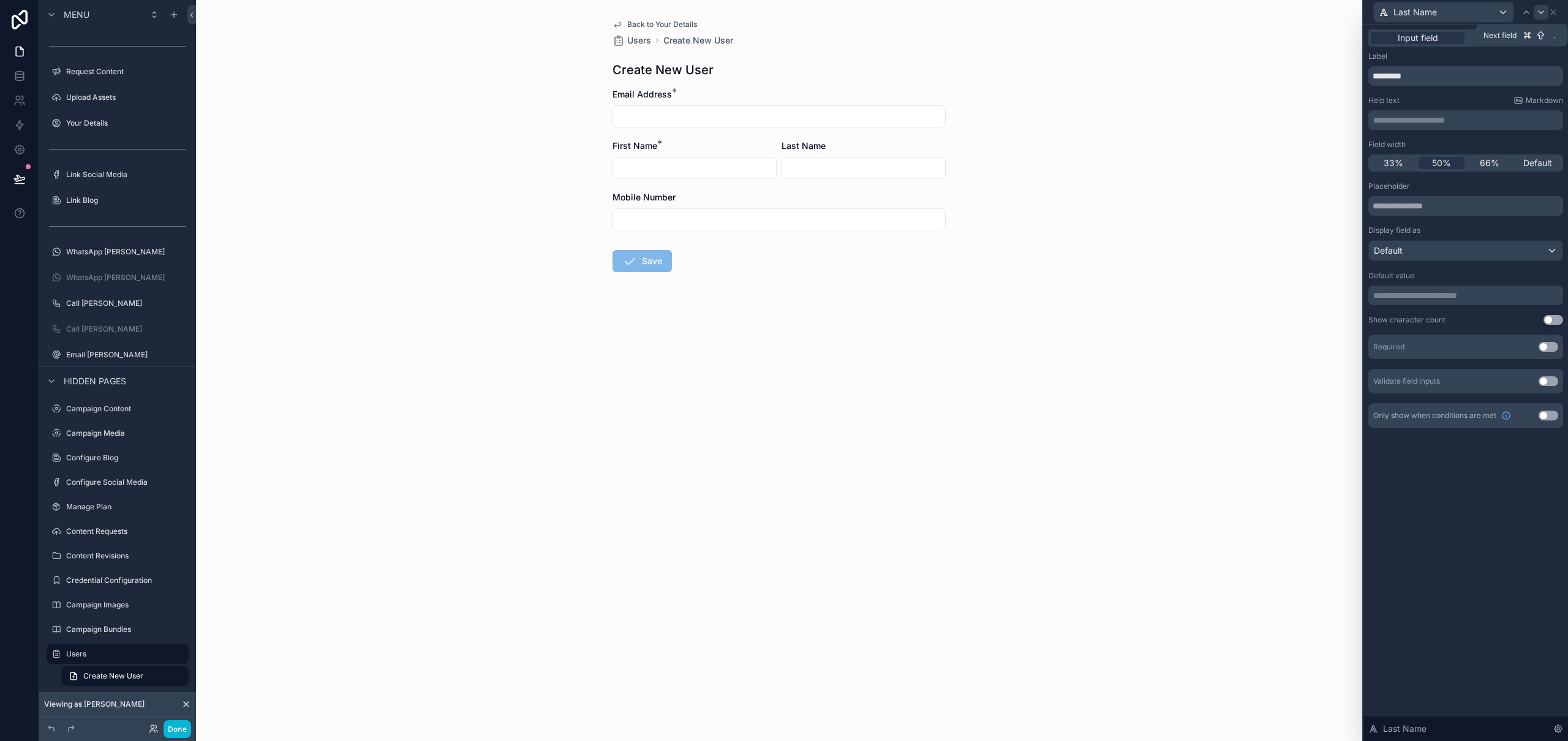
click at [1542, 14] on icon at bounding box center [1541, 12] width 10 height 10
click at [1553, 14] on icon at bounding box center [1553, 12] width 10 height 10
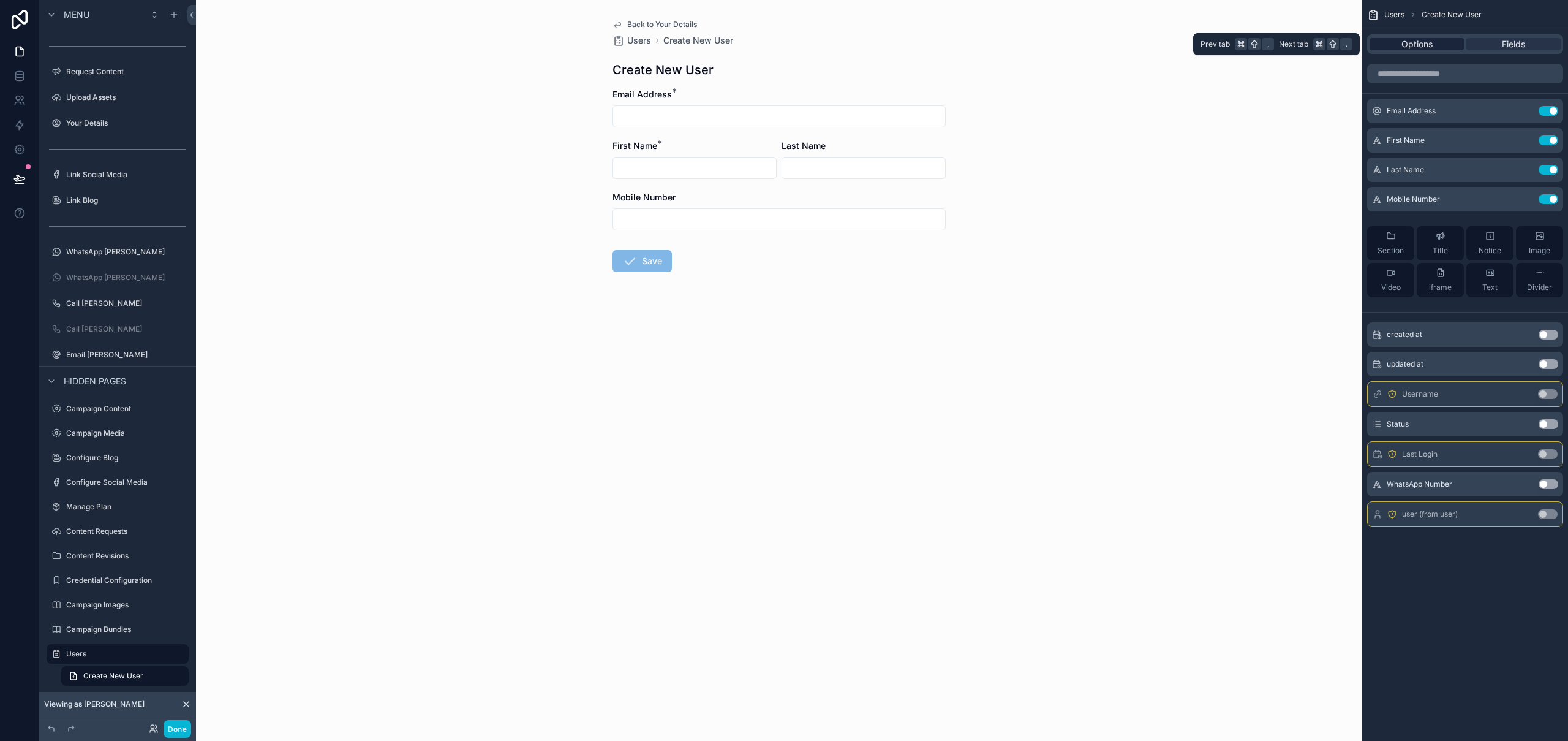
click at [1410, 49] on div "Options Fields" at bounding box center [1465, 43] width 196 height 19
click at [1421, 40] on span "Options" at bounding box center [1417, 43] width 31 height 12
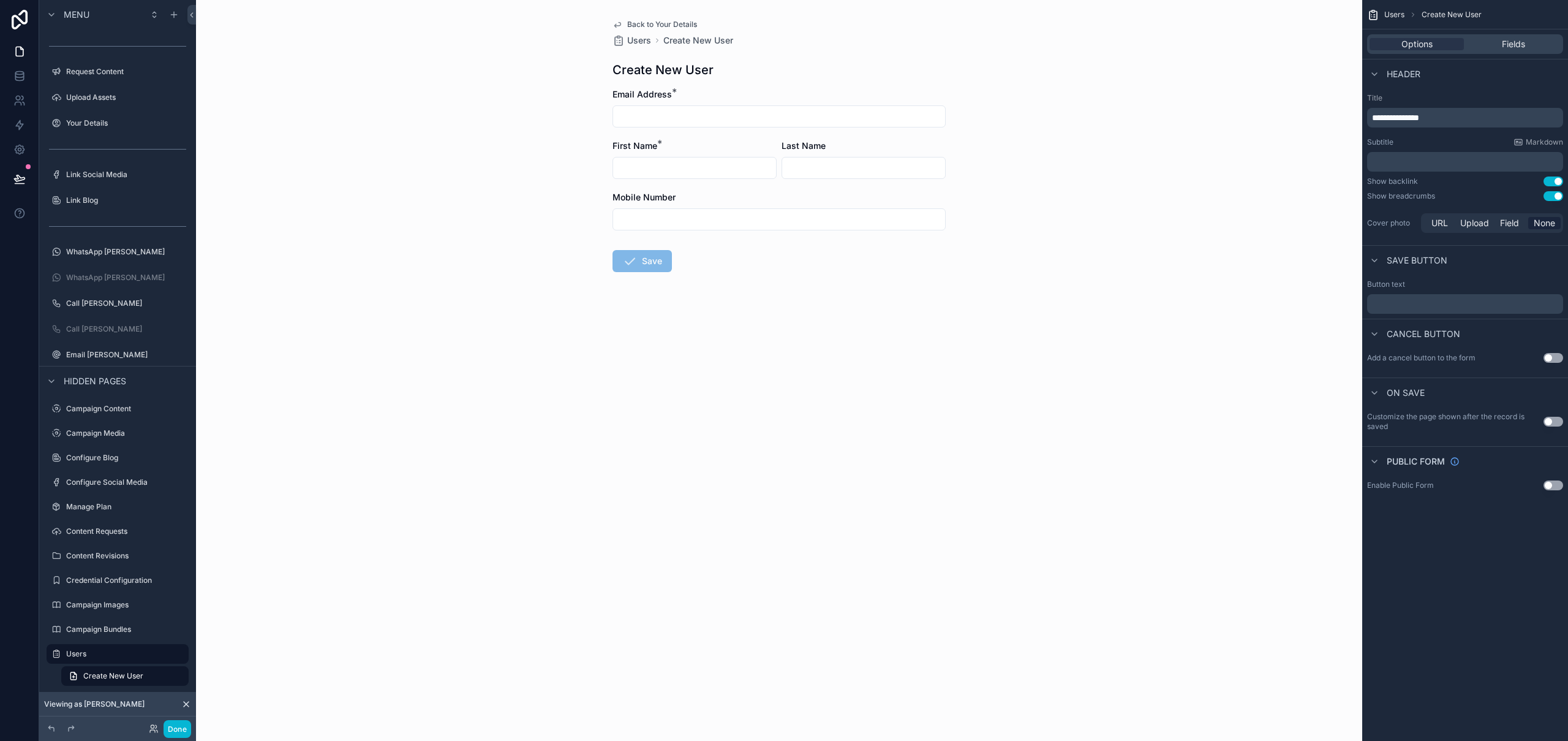
click at [1557, 360] on button "Use setting" at bounding box center [1553, 357] width 19 height 10
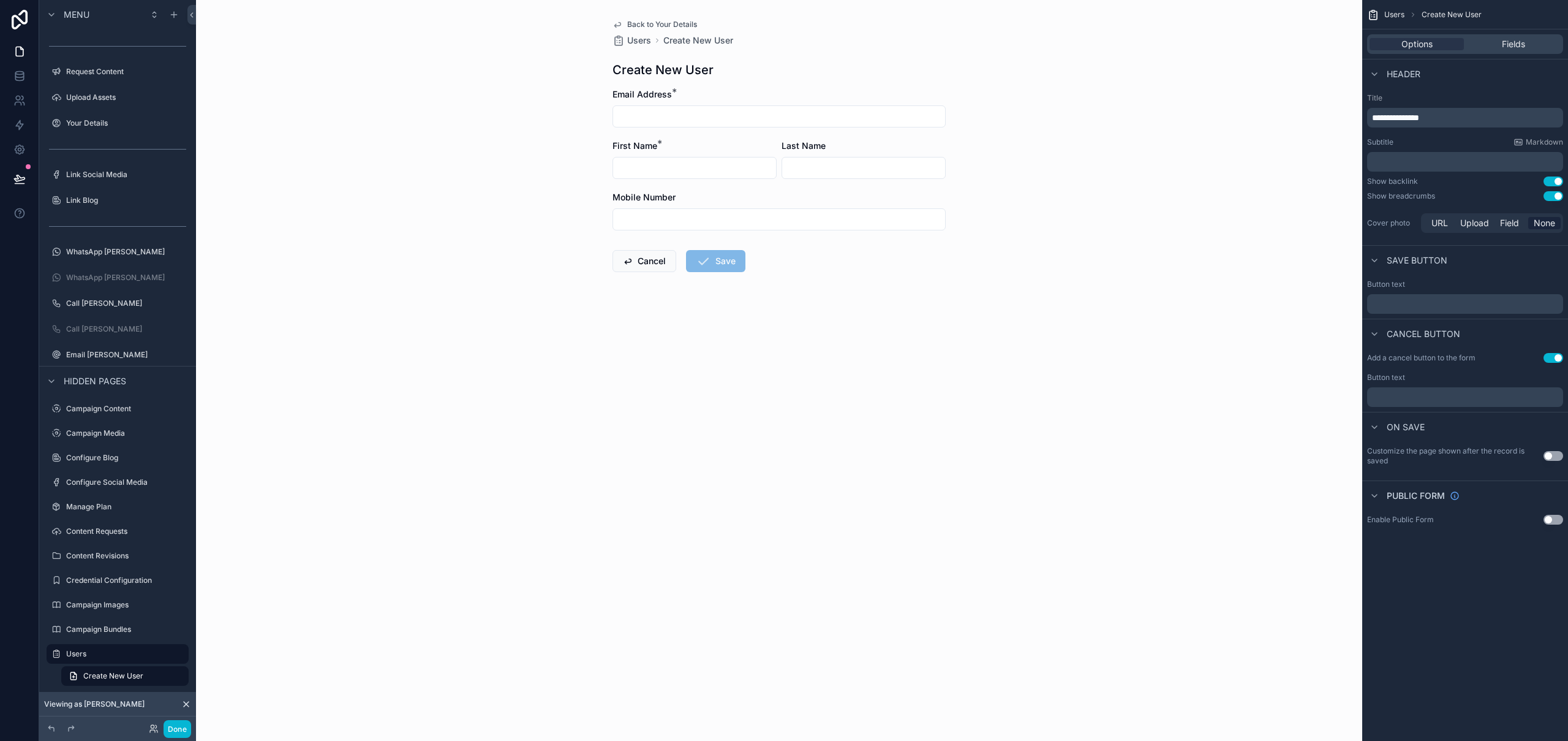
click at [1556, 456] on button "Use setting" at bounding box center [1553, 455] width 19 height 10
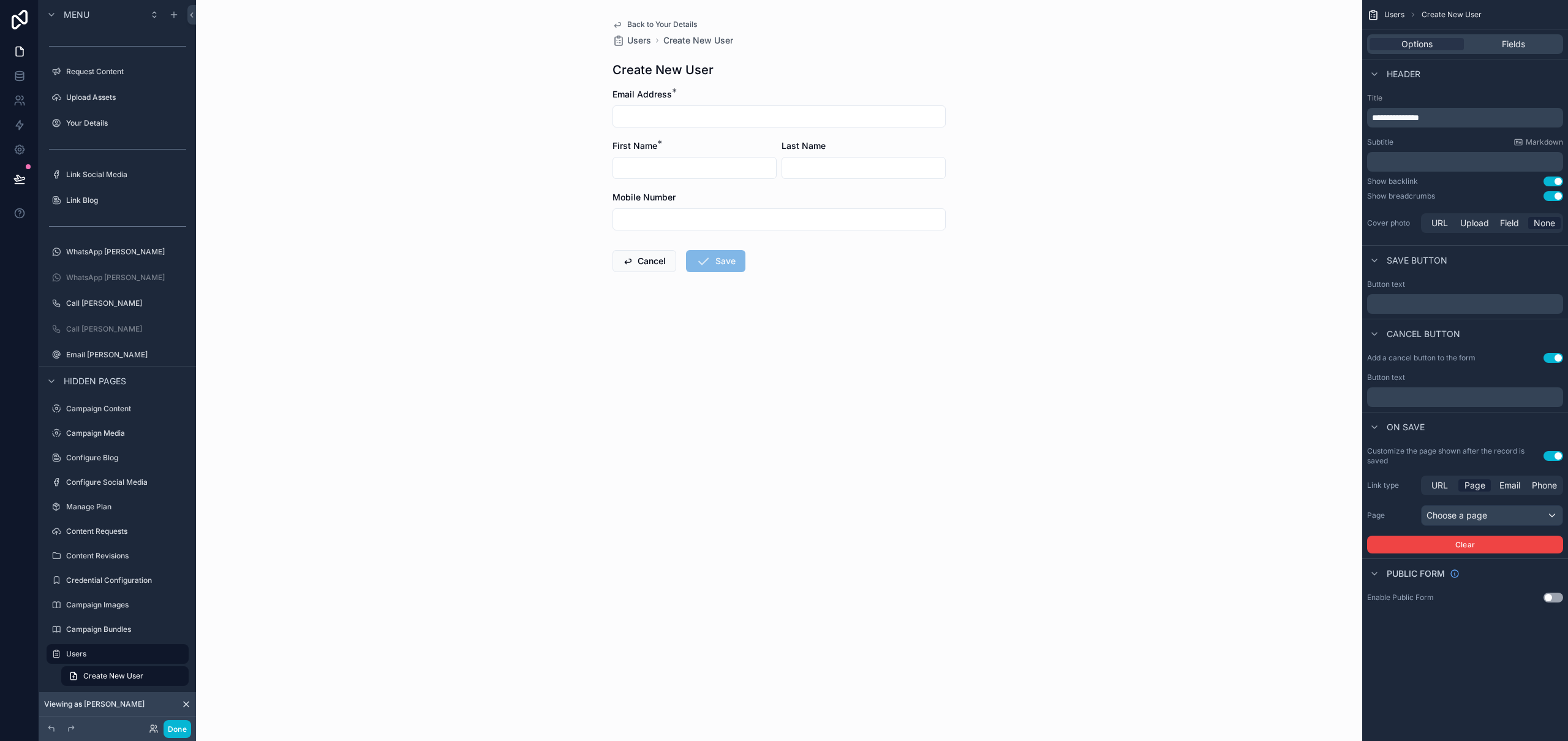
click at [1556, 456] on button "Use setting" at bounding box center [1553, 455] width 19 height 10
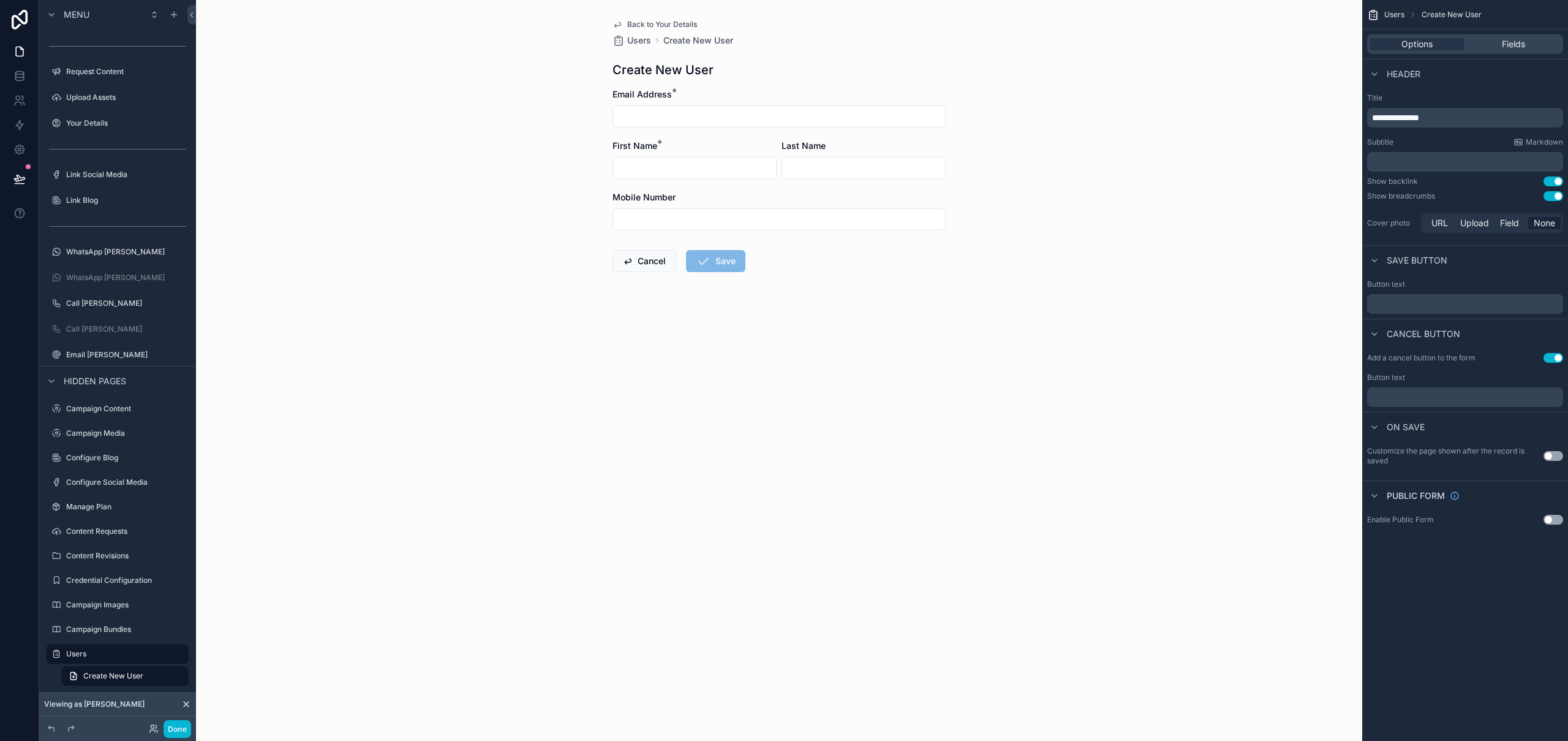
click at [1377, 117] on span "**********" at bounding box center [1395, 117] width 47 height 8
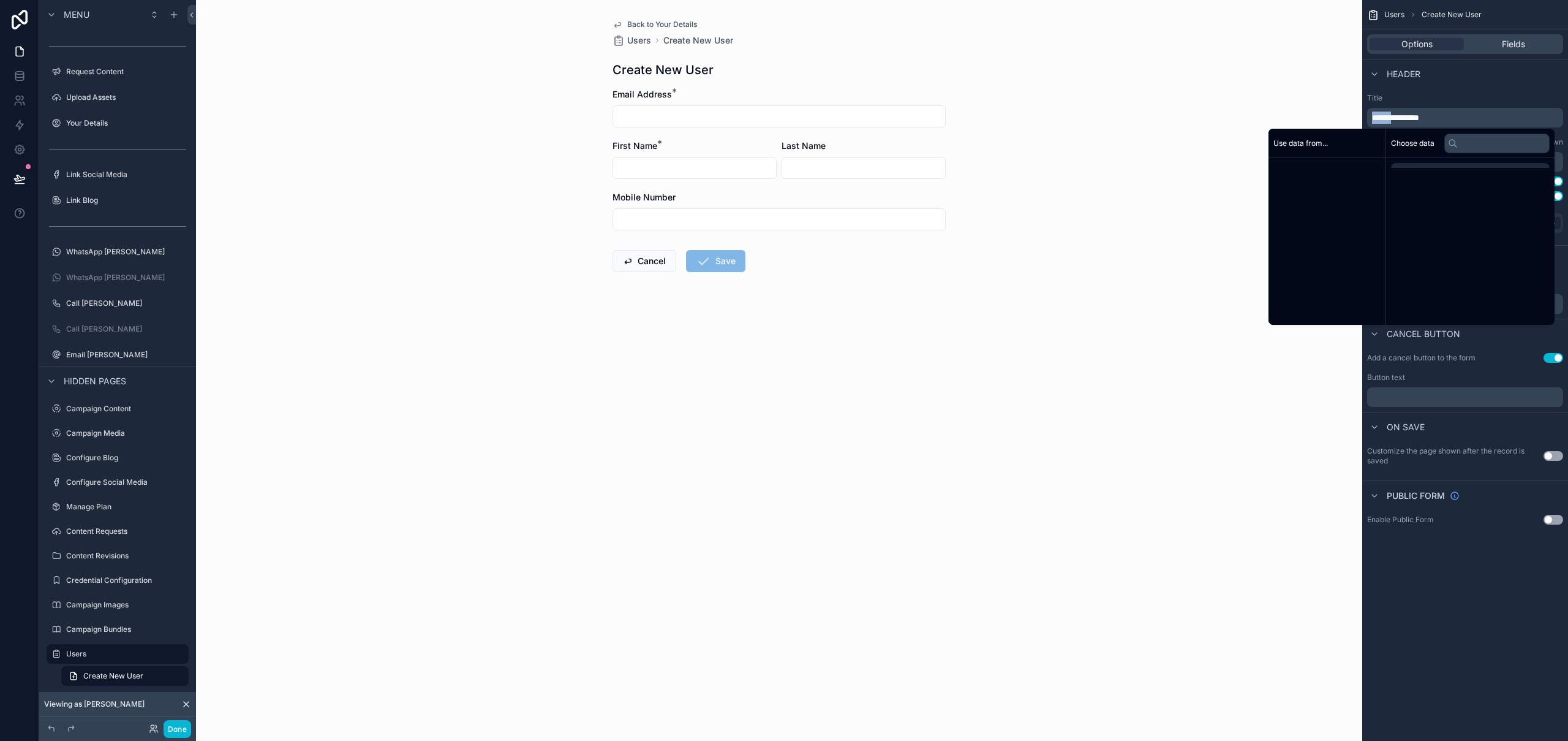
click at [1377, 117] on span "**********" at bounding box center [1395, 117] width 47 height 8
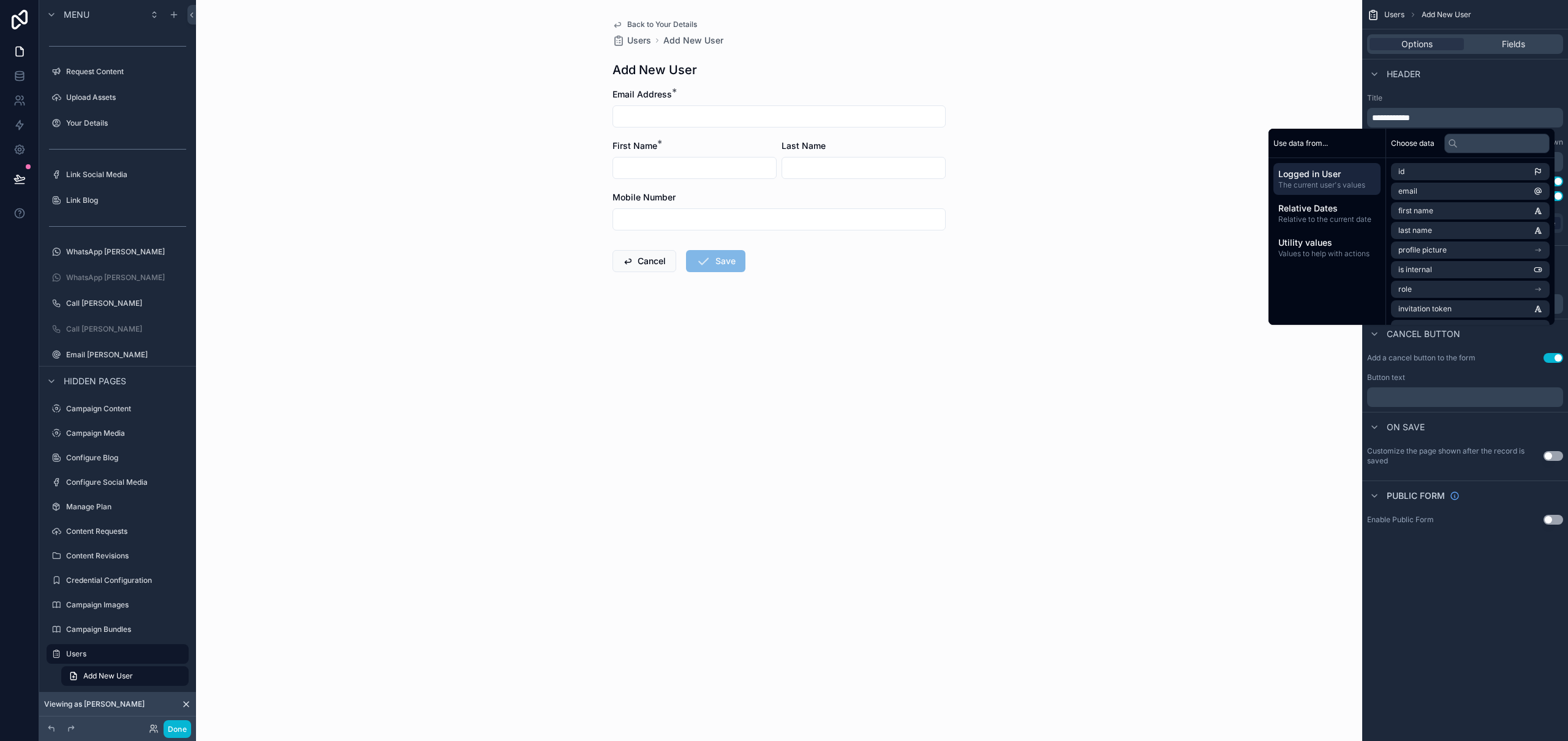
click at [1525, 79] on div "Header" at bounding box center [1465, 74] width 206 height 30
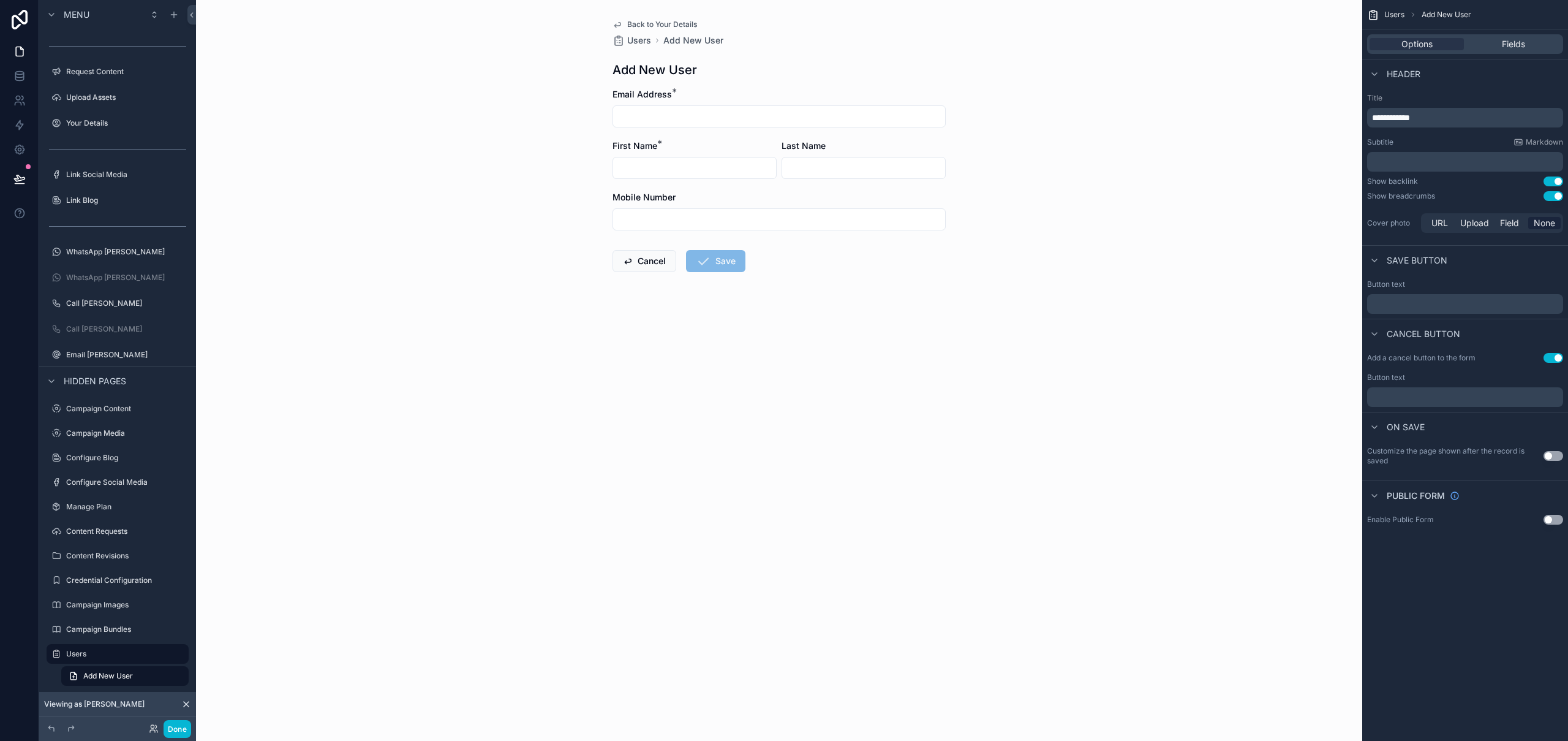
click at [1554, 198] on button "Use setting" at bounding box center [1553, 196] width 19 height 10
click at [683, 26] on span "Back to Your Details" at bounding box center [661, 24] width 69 height 10
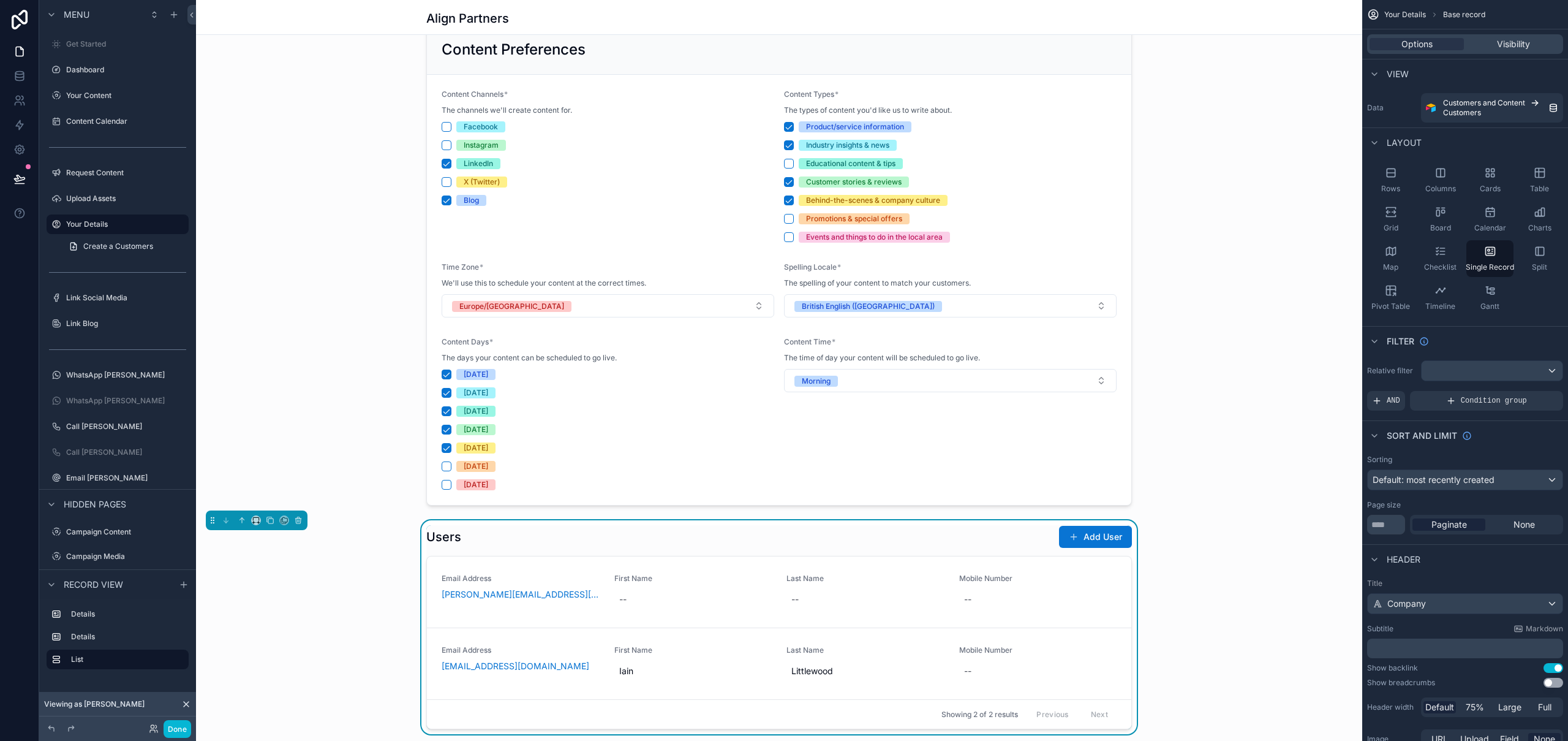
scroll to position [293, 0]
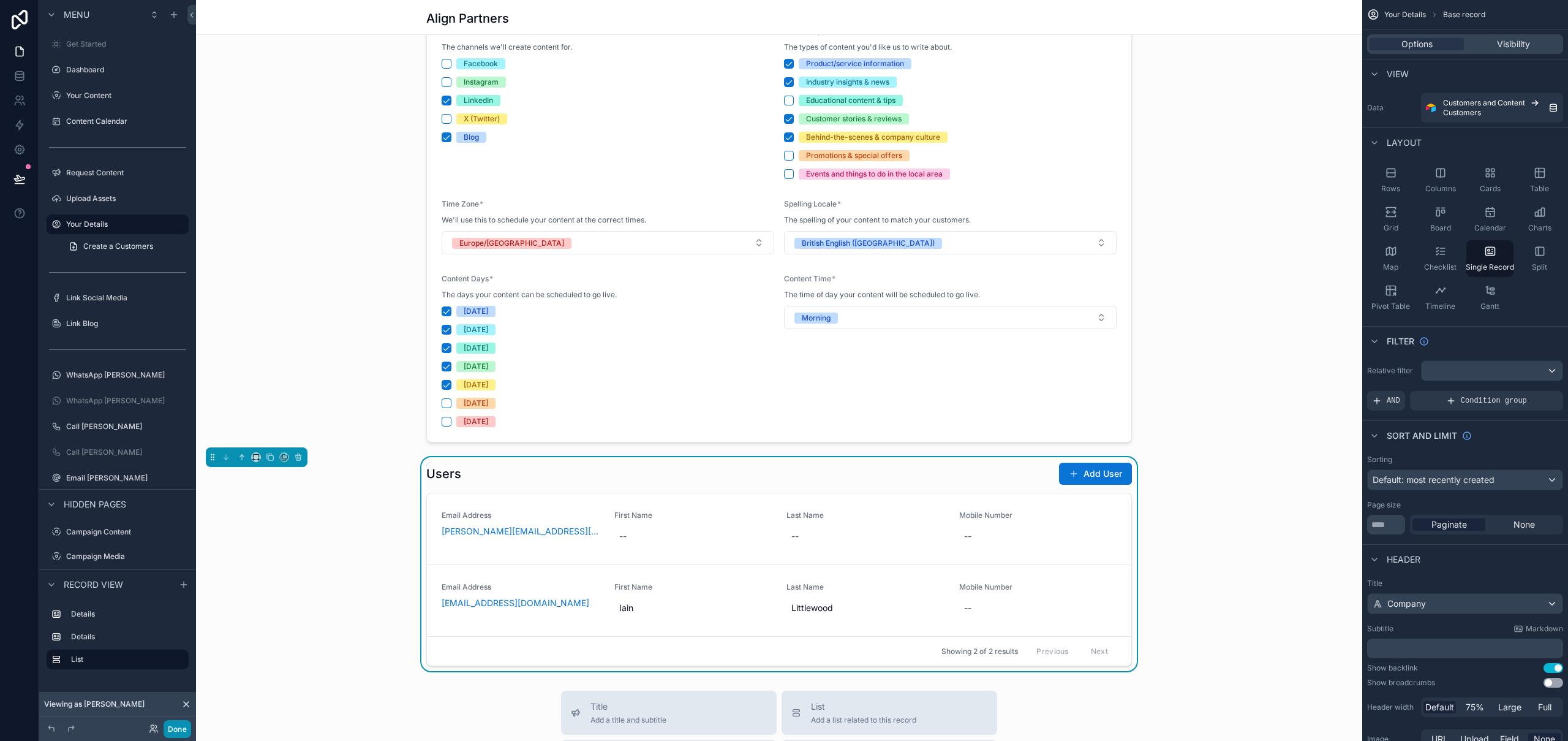
drag, startPoint x: 182, startPoint y: 723, endPoint x: 189, endPoint y: 722, distance: 7.1
click at [182, 723] on button "Done" at bounding box center [178, 728] width 28 height 18
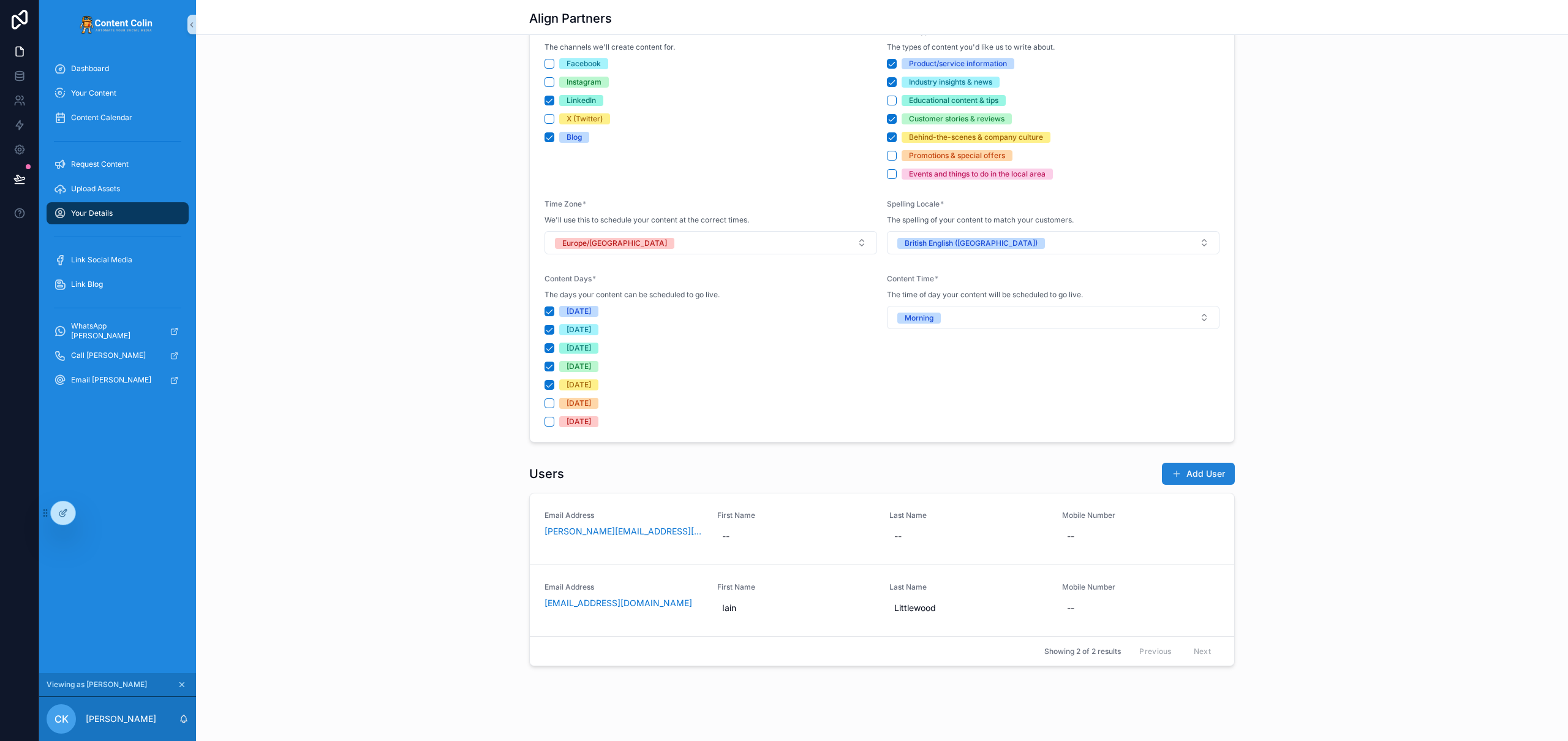
click at [1194, 470] on button "Add User" at bounding box center [1198, 474] width 73 height 22
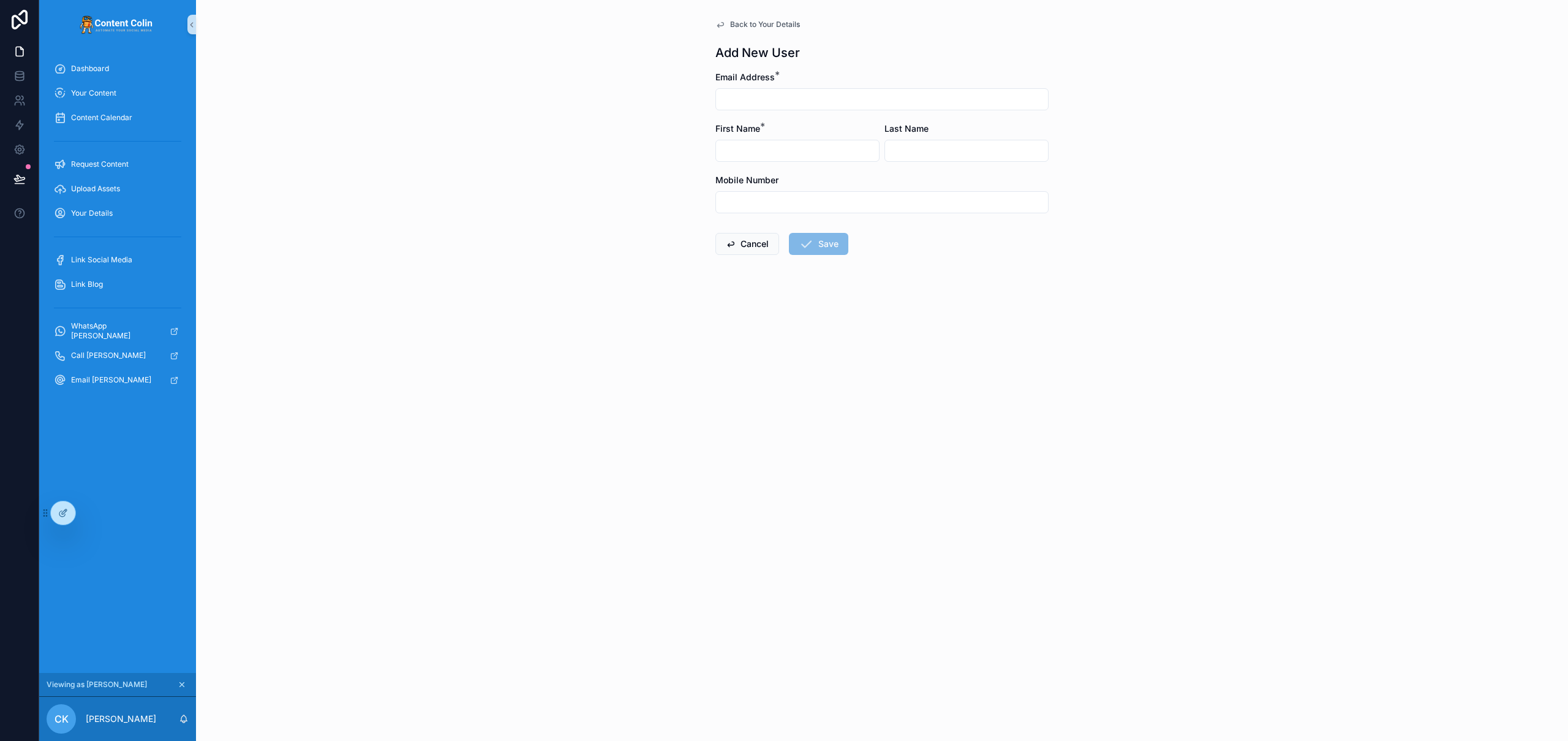
click at [795, 95] on input "scrollable content" at bounding box center [882, 99] width 332 height 18
type input "**********"
type input "****"
click at [913, 402] on div "**********" at bounding box center [882, 370] width 1372 height 741
click at [833, 243] on button "Save" at bounding box center [819, 244] width 59 height 22
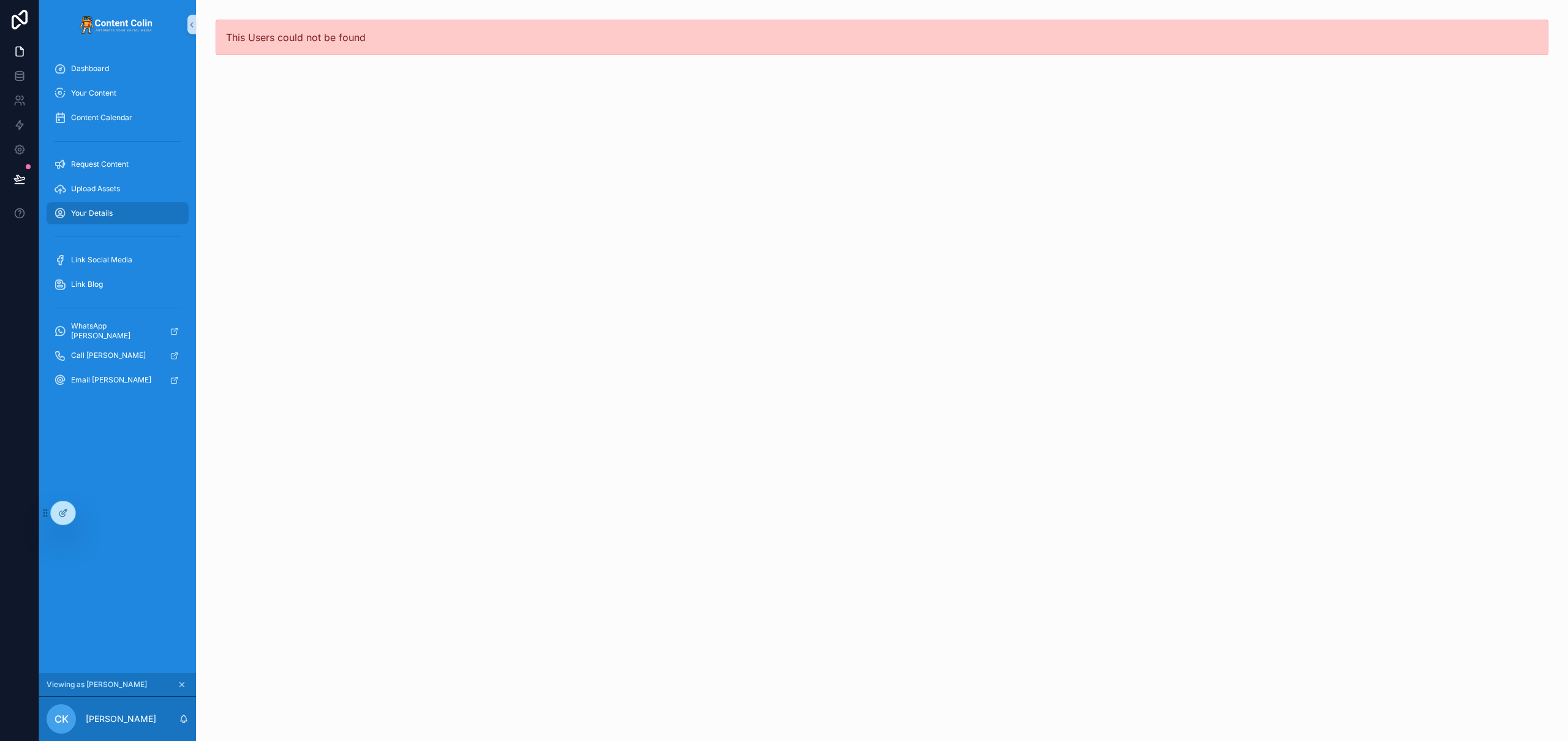
click at [109, 211] on span "Your Details" at bounding box center [92, 213] width 42 height 10
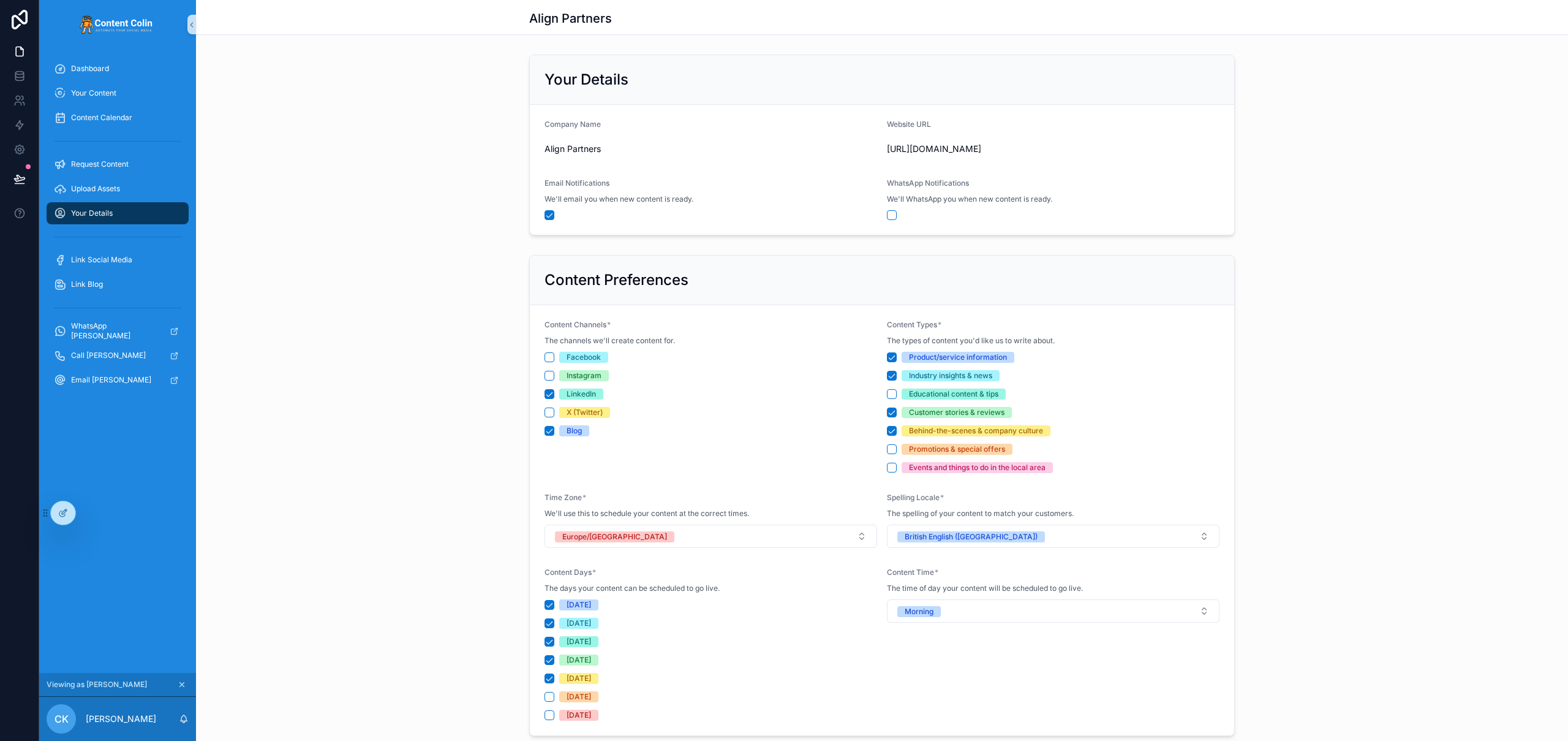
scroll to position [302, 0]
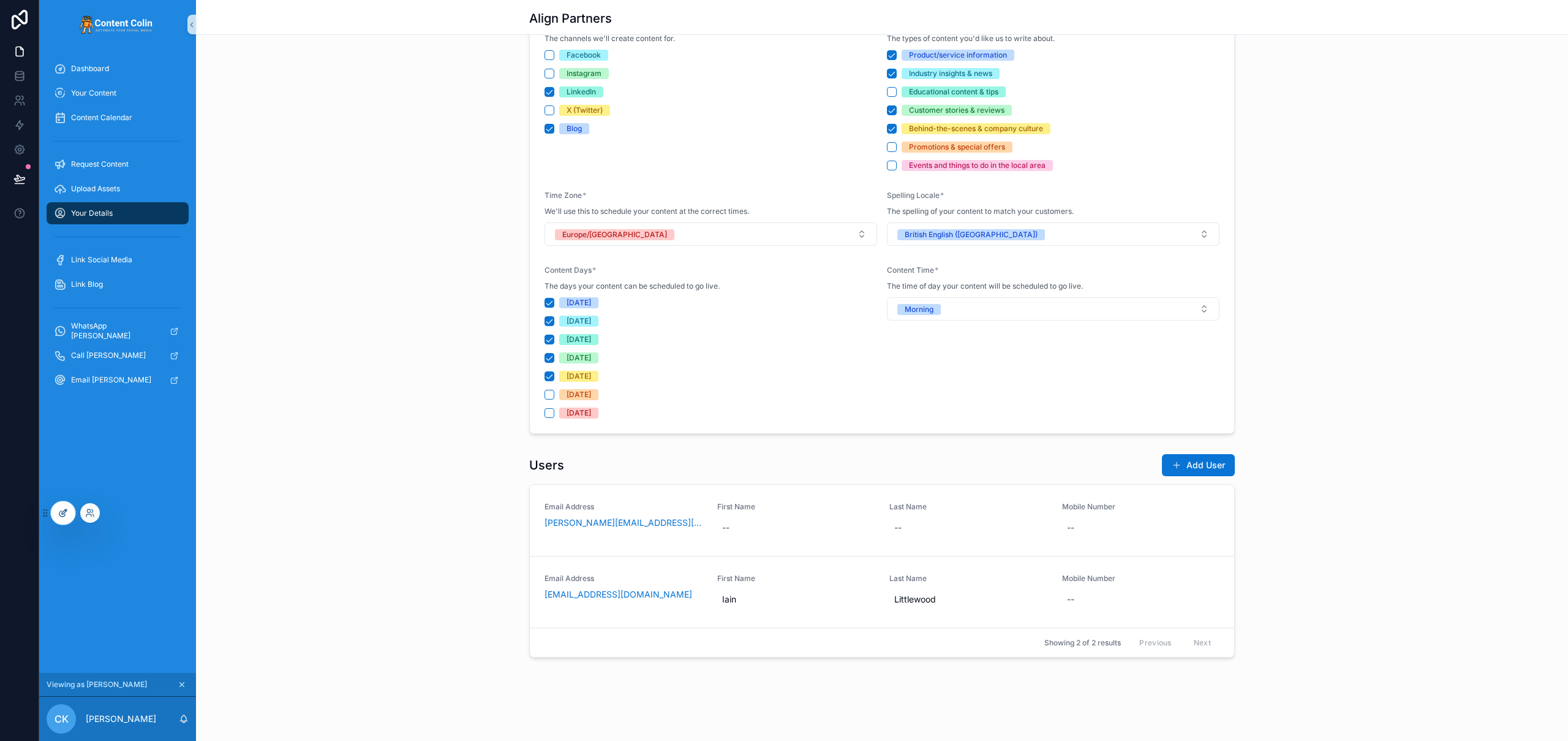
click at [63, 517] on icon at bounding box center [63, 513] width 10 height 10
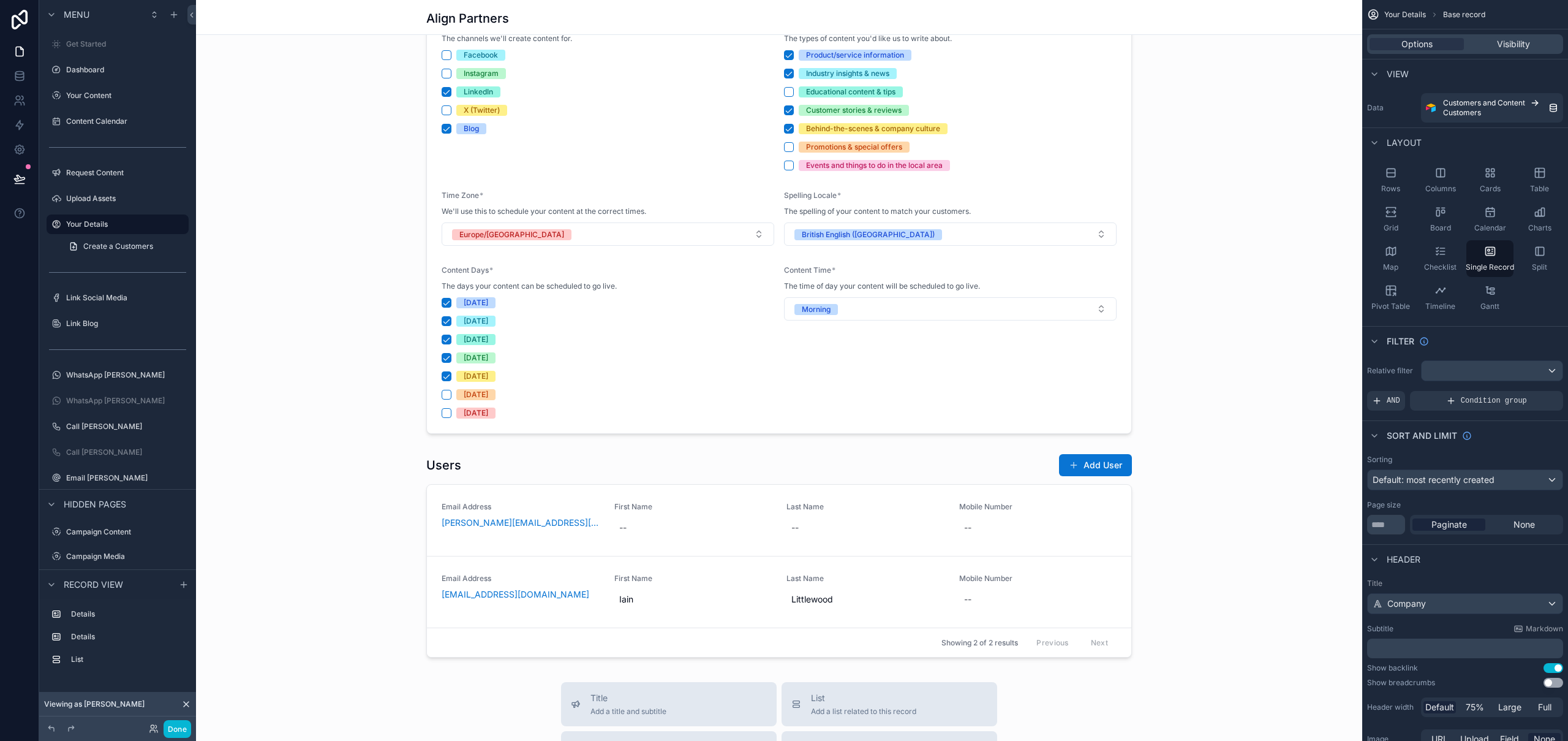
click at [975, 454] on div "scrollable content" at bounding box center [779, 457] width 1167 height 1518
click at [975, 467] on div "scrollable content" at bounding box center [779, 555] width 1167 height 214
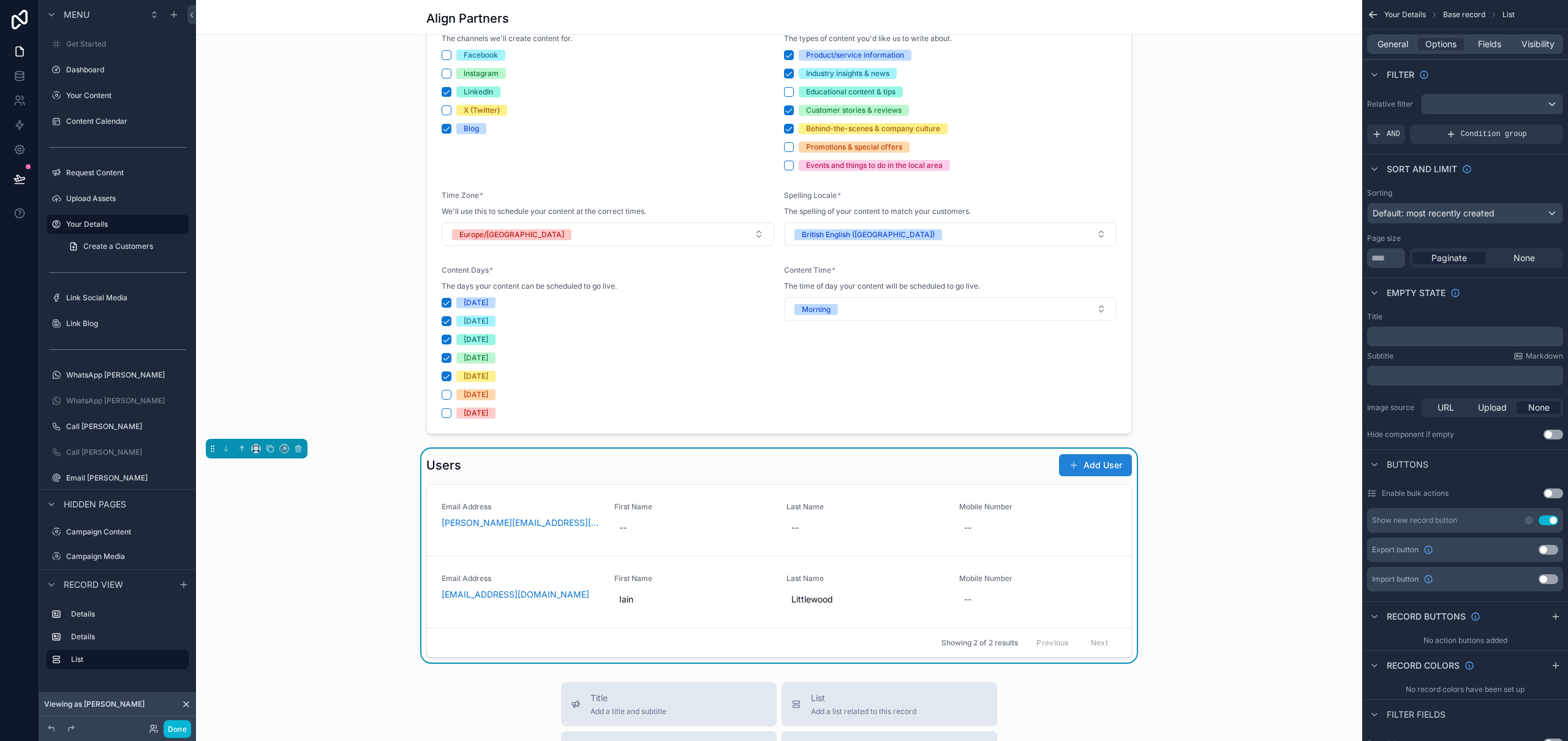
click at [1089, 465] on button "Add User" at bounding box center [1095, 465] width 73 height 22
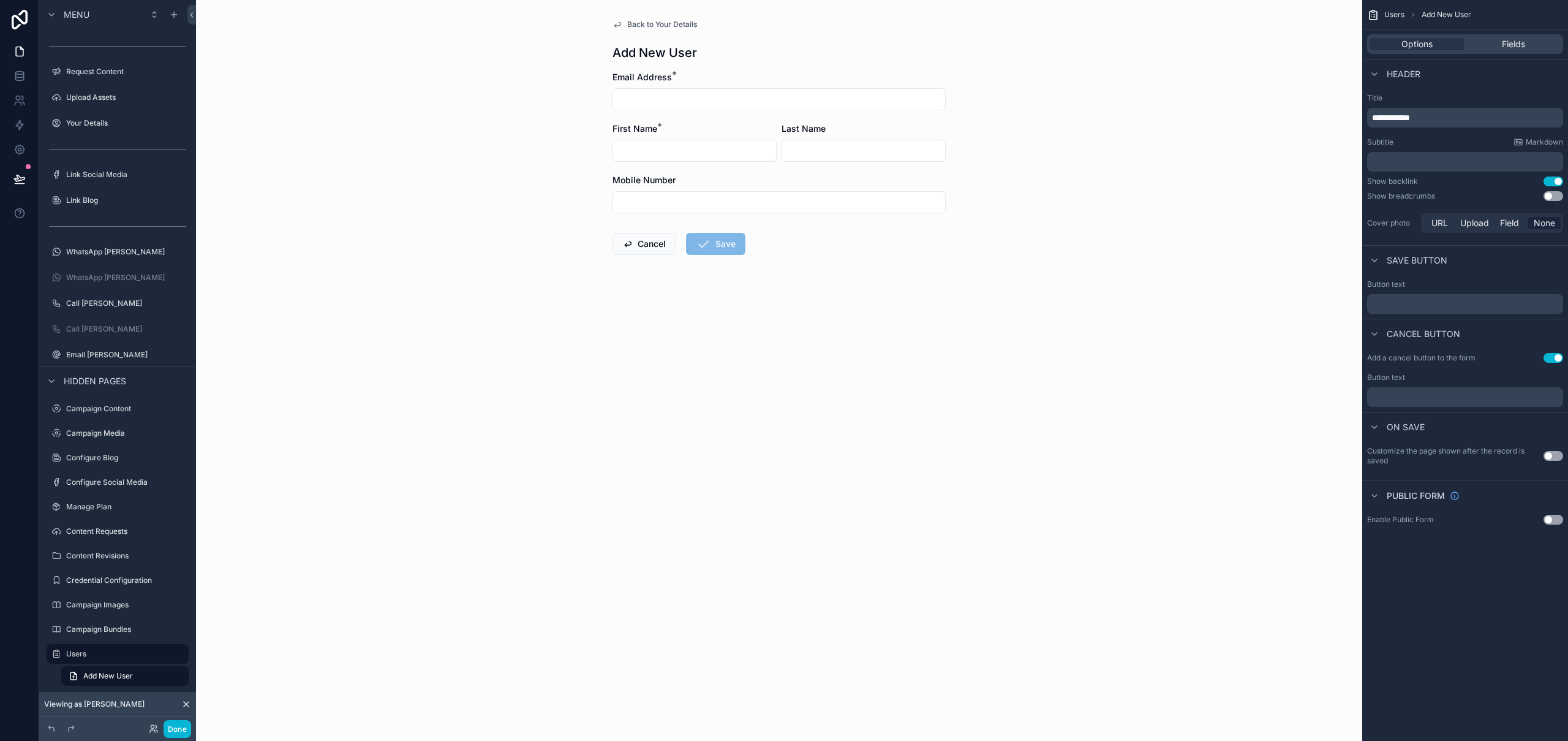
click at [1560, 459] on button "Use setting" at bounding box center [1553, 455] width 19 height 10
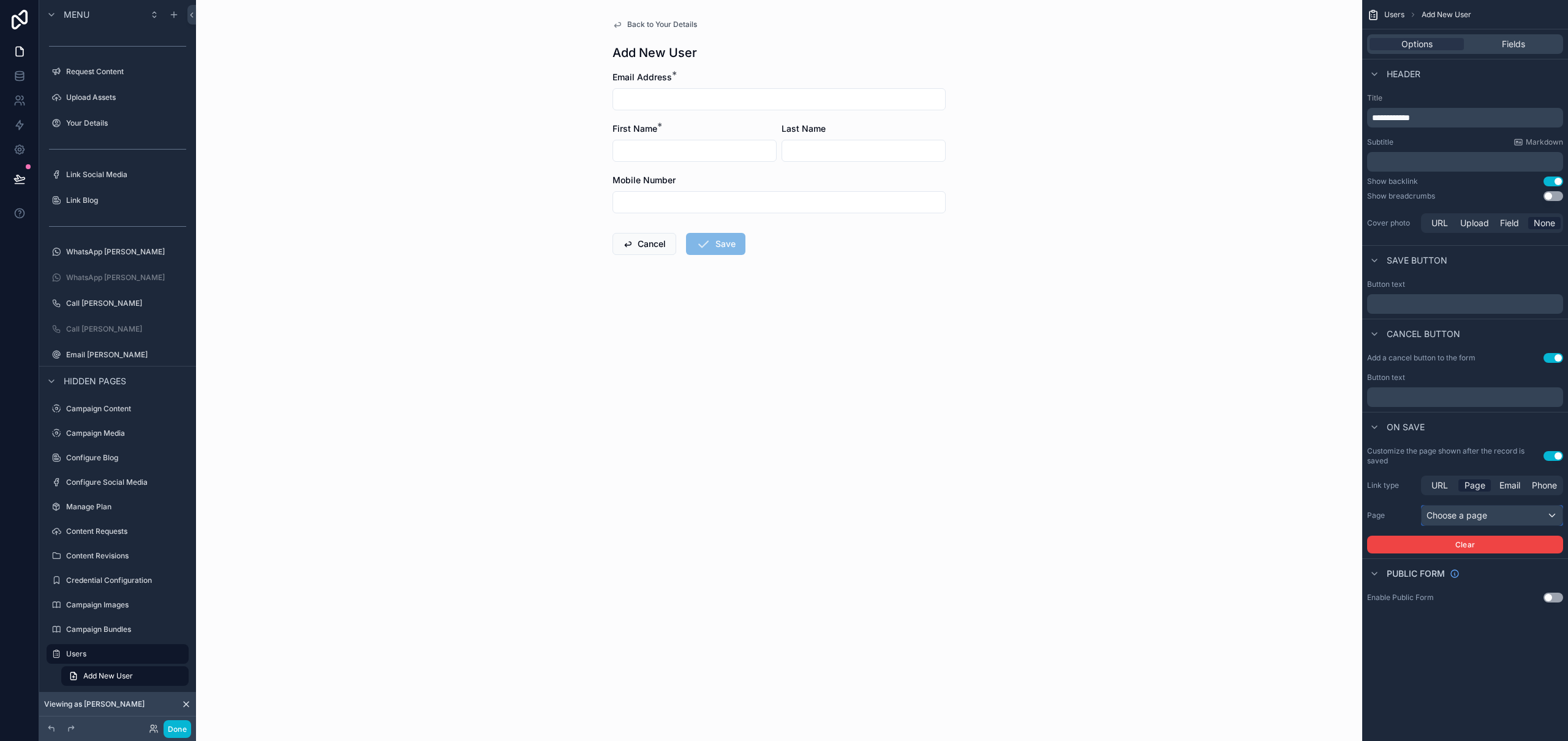
click at [1480, 515] on div "Choose a page" at bounding box center [1492, 514] width 141 height 19
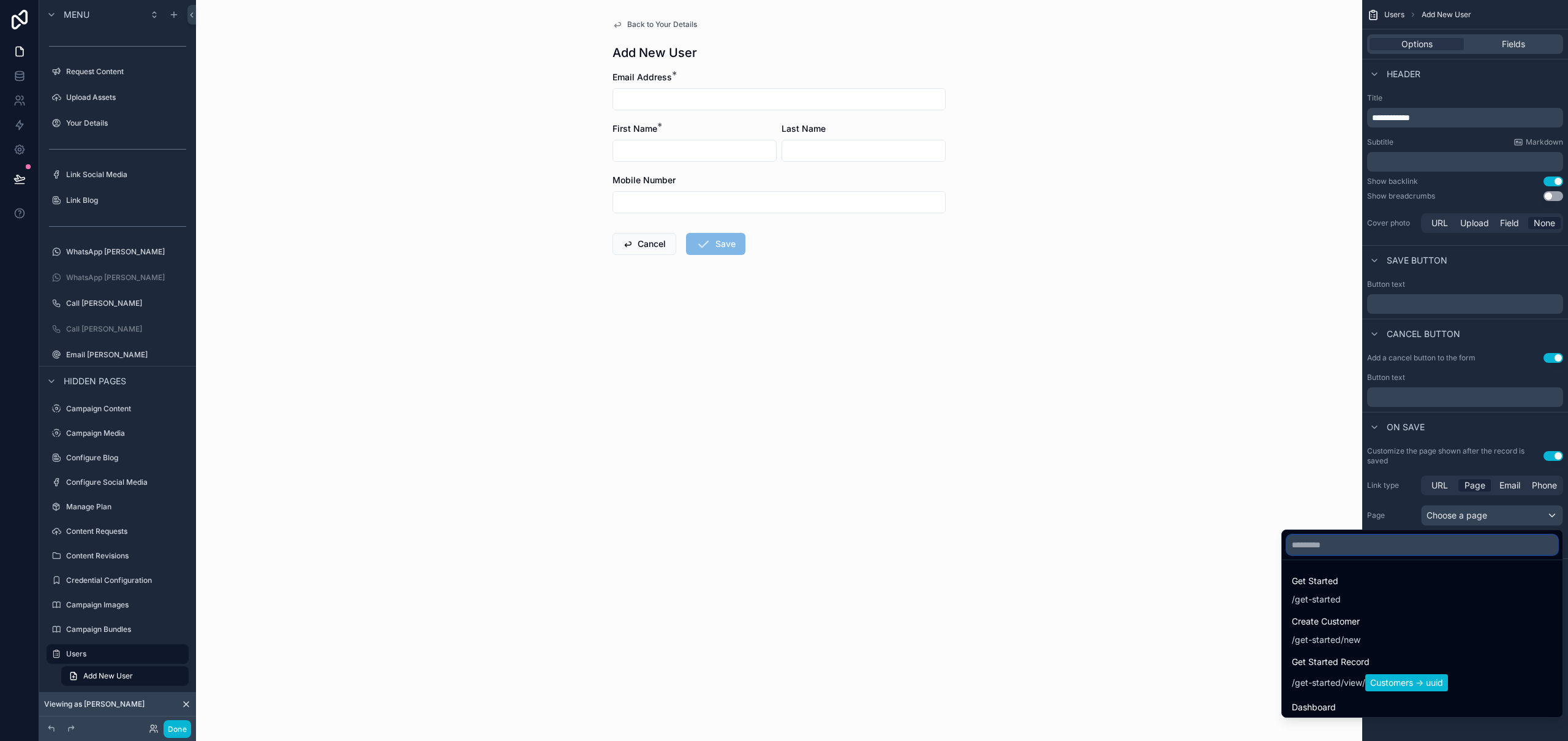
click at [1390, 544] on input "text" at bounding box center [1422, 544] width 271 height 19
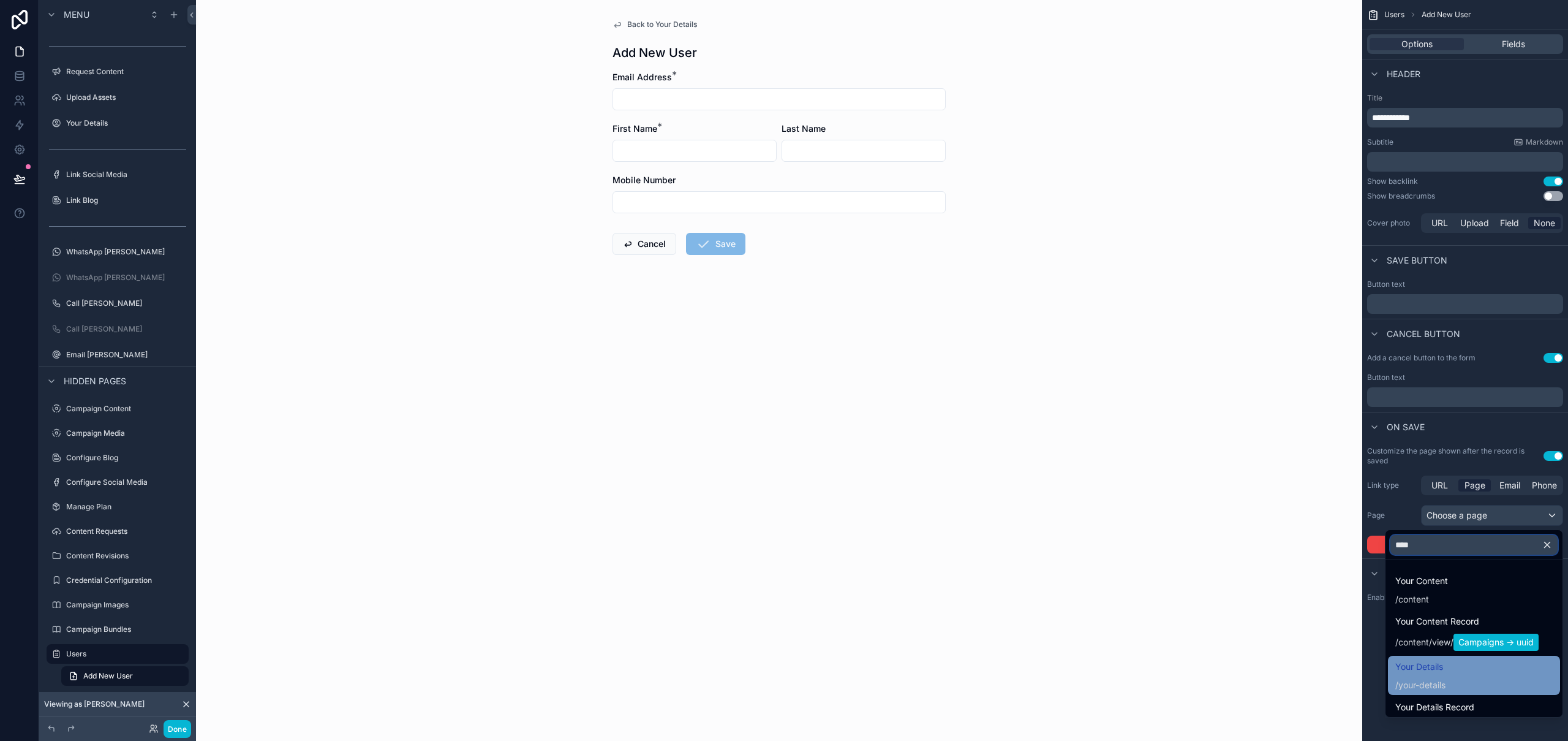
scroll to position [8, 0]
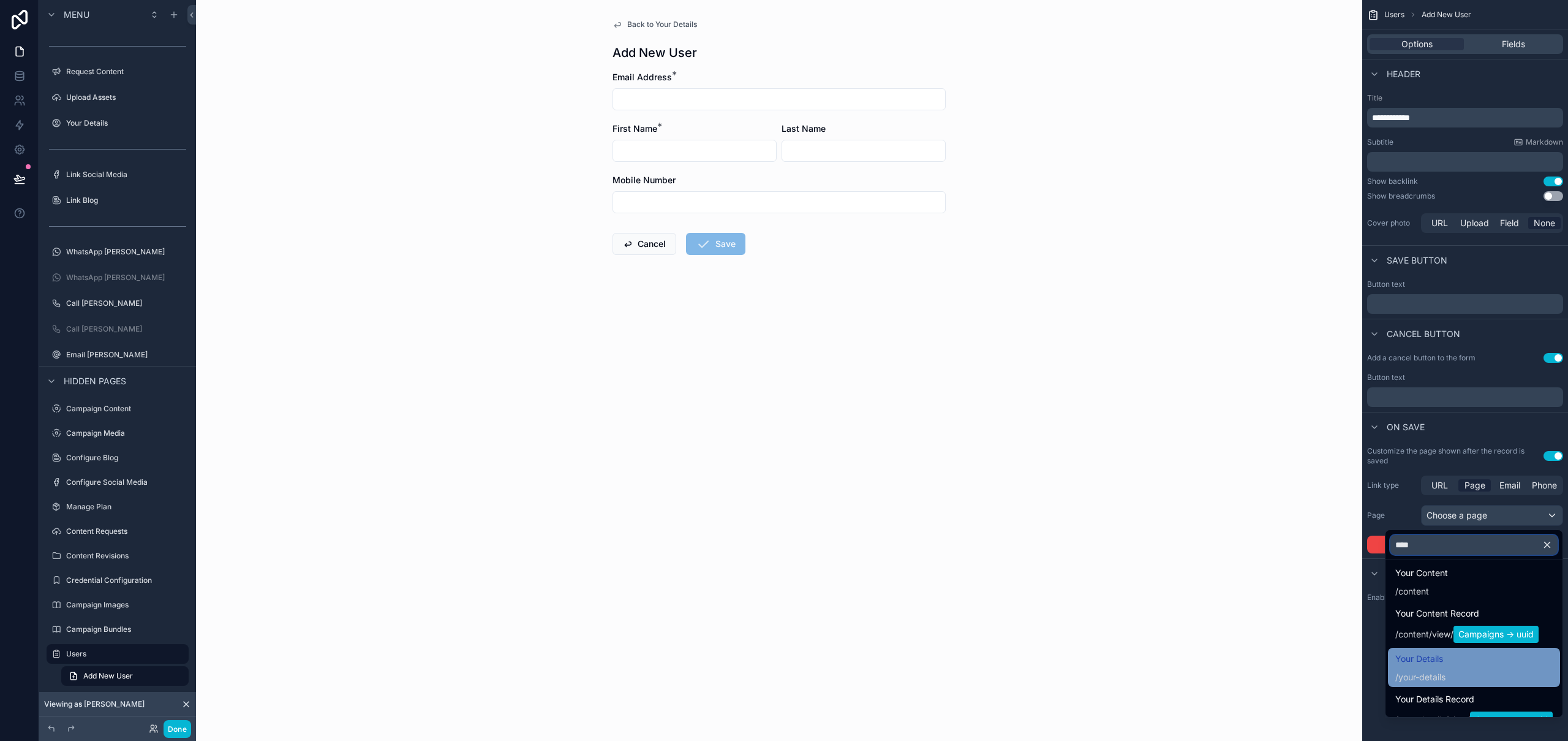
type input "****"
click at [1452, 679] on div "Your Details / your-details" at bounding box center [1475, 667] width 157 height 31
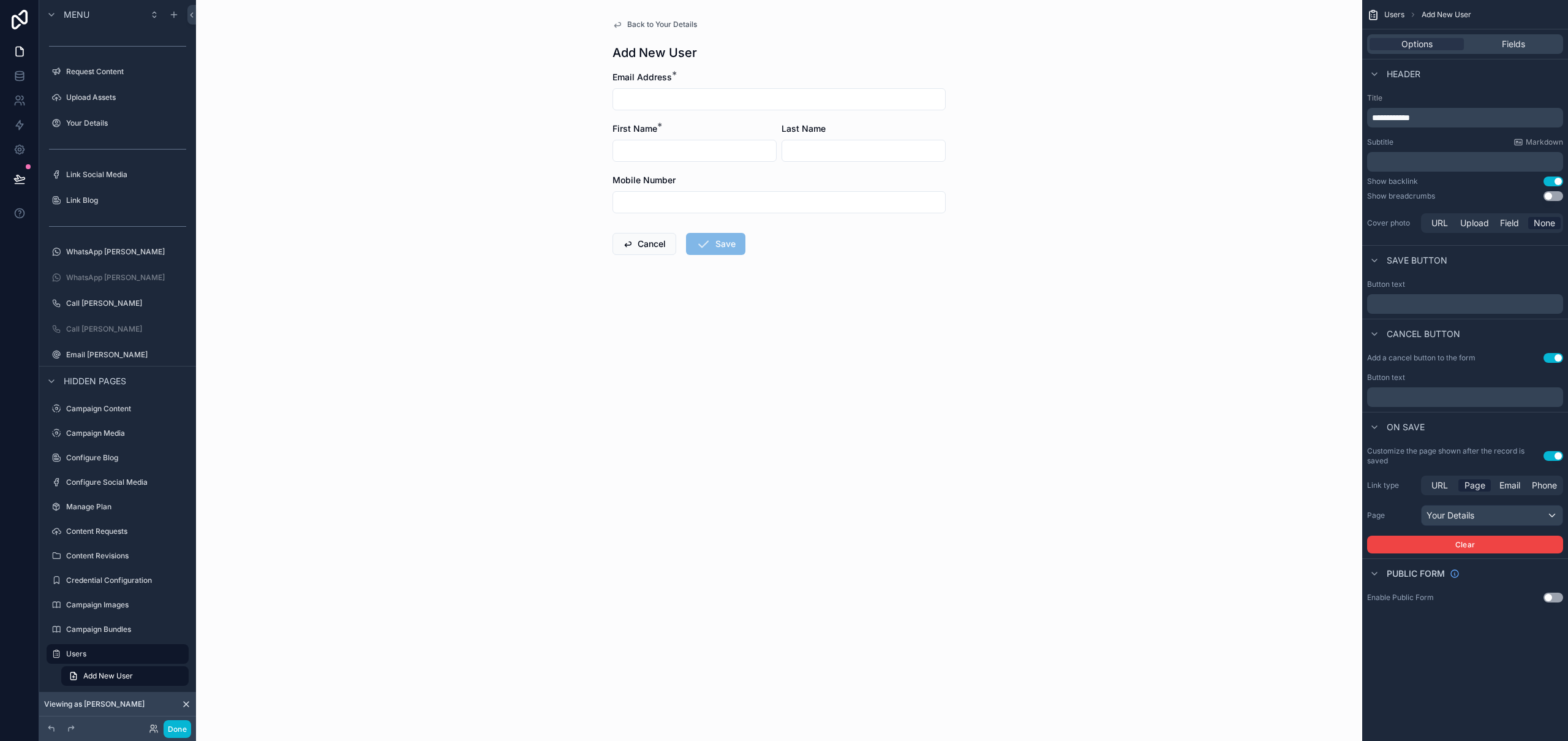
click at [1452, 679] on div "**********" at bounding box center [1465, 370] width 206 height 741
click at [1523, 46] on span "Fields" at bounding box center [1513, 43] width 23 height 12
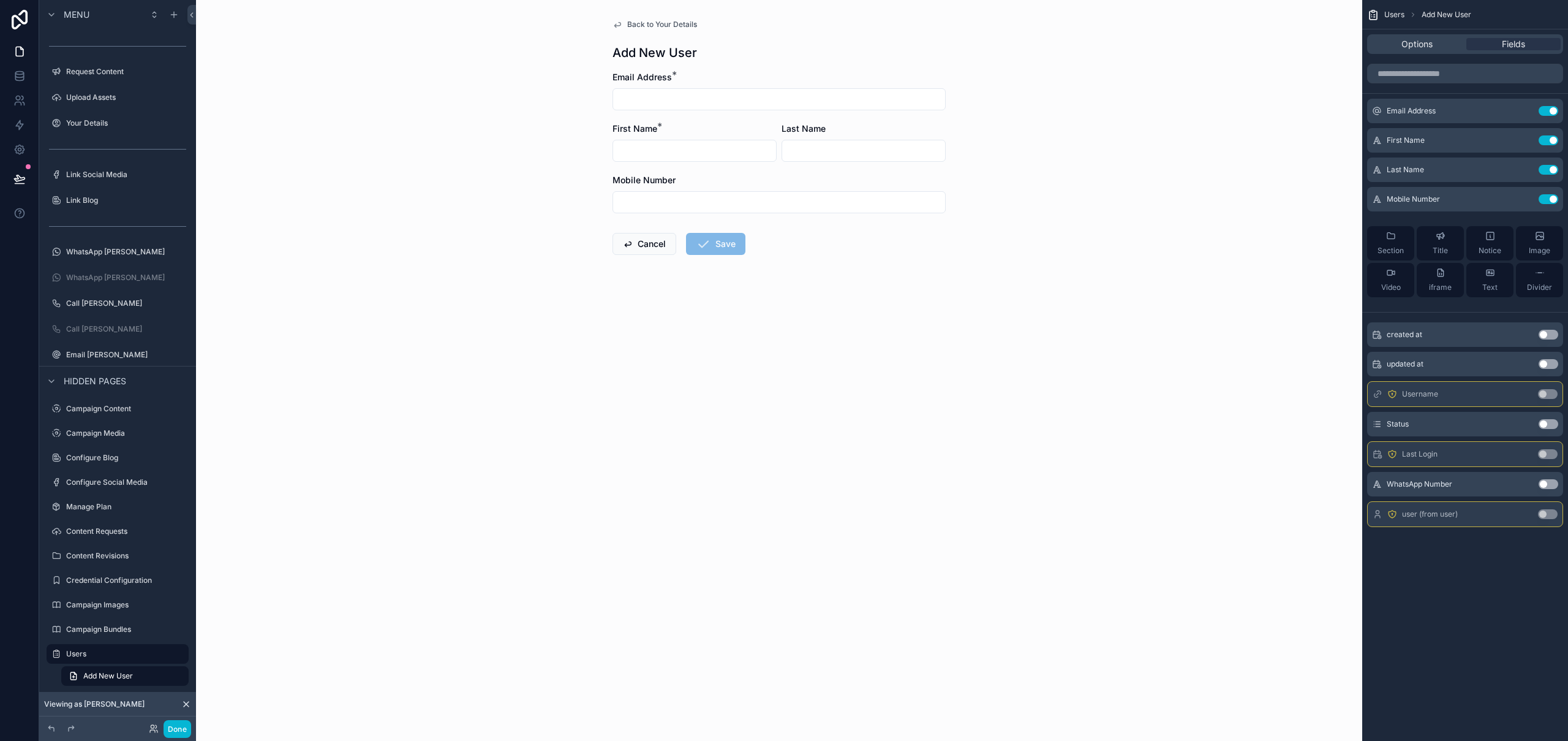
click at [1549, 394] on button "Use setting" at bounding box center [1548, 394] width 19 height 10
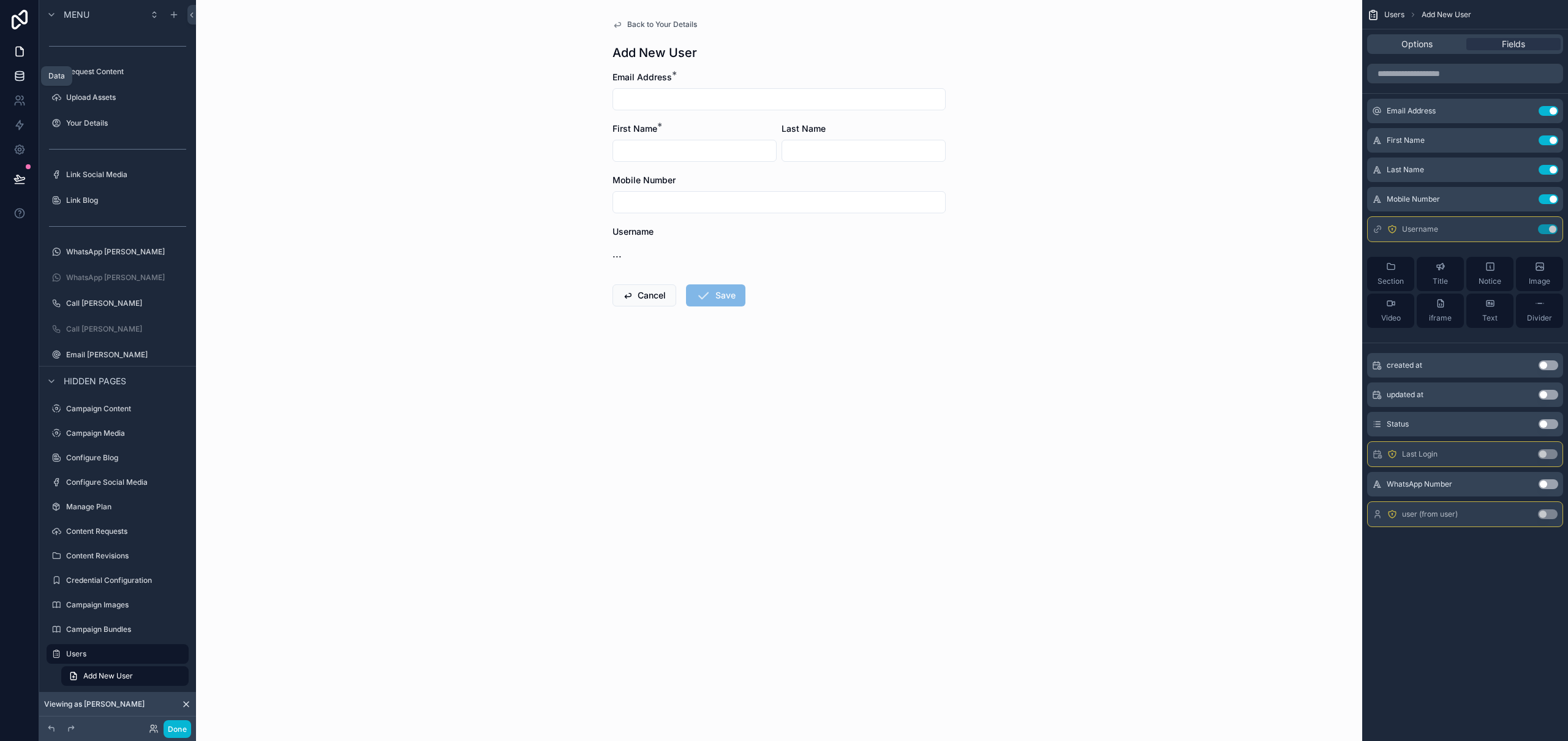
click at [21, 75] on icon at bounding box center [19, 75] width 12 height 12
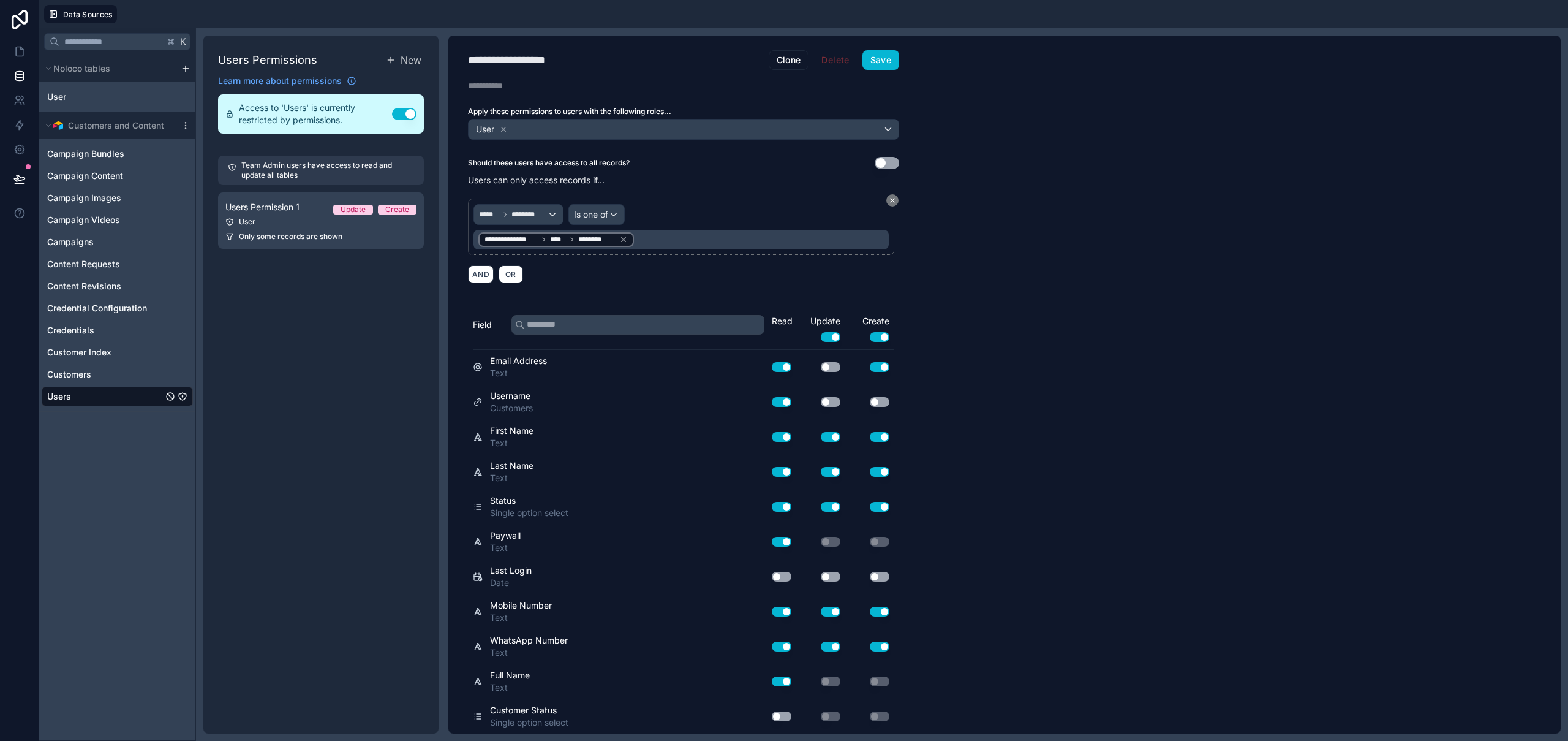
click at [108, 396] on div "Users" at bounding box center [117, 396] width 152 height 19
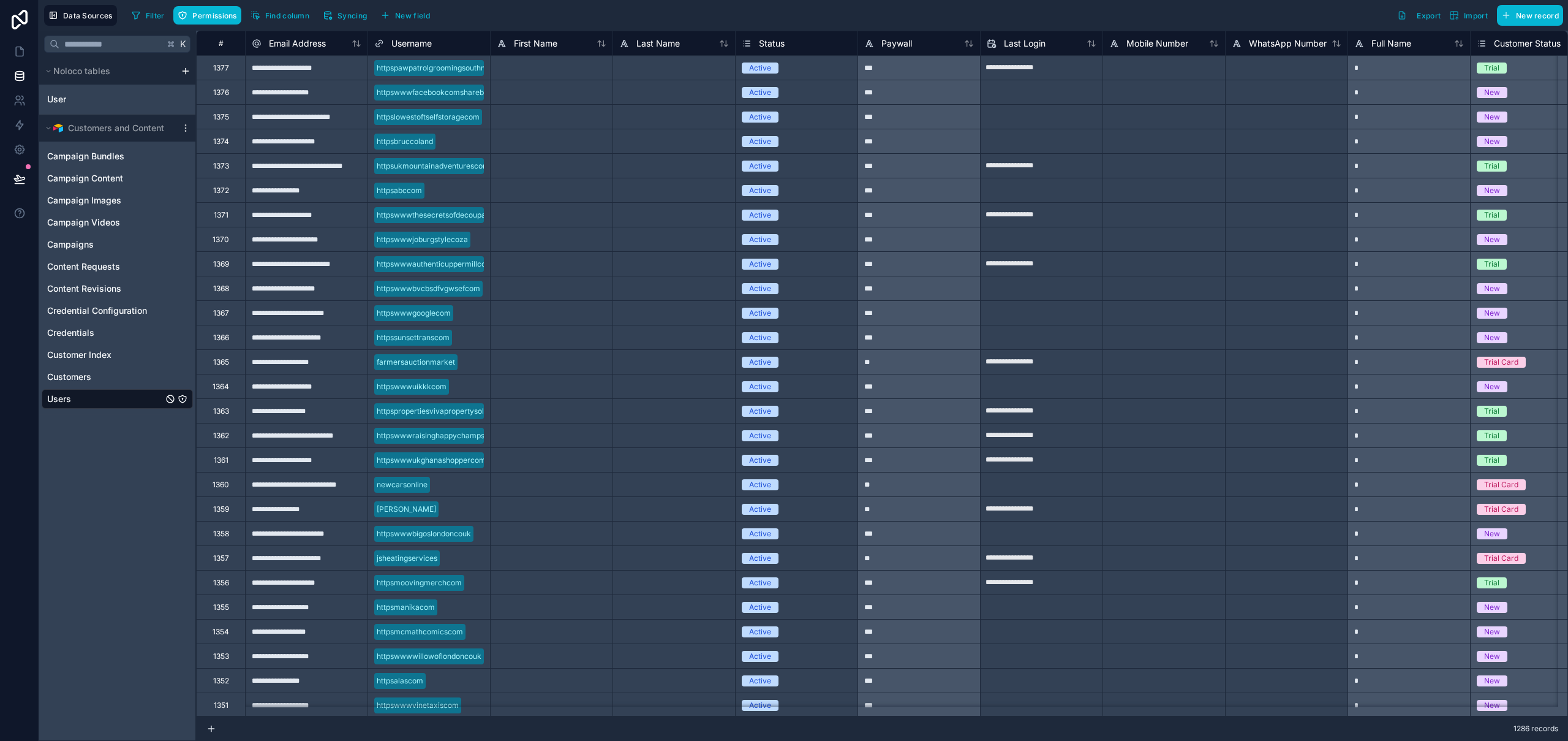
click at [184, 400] on icon "Users" at bounding box center [182, 399] width 10 height 10
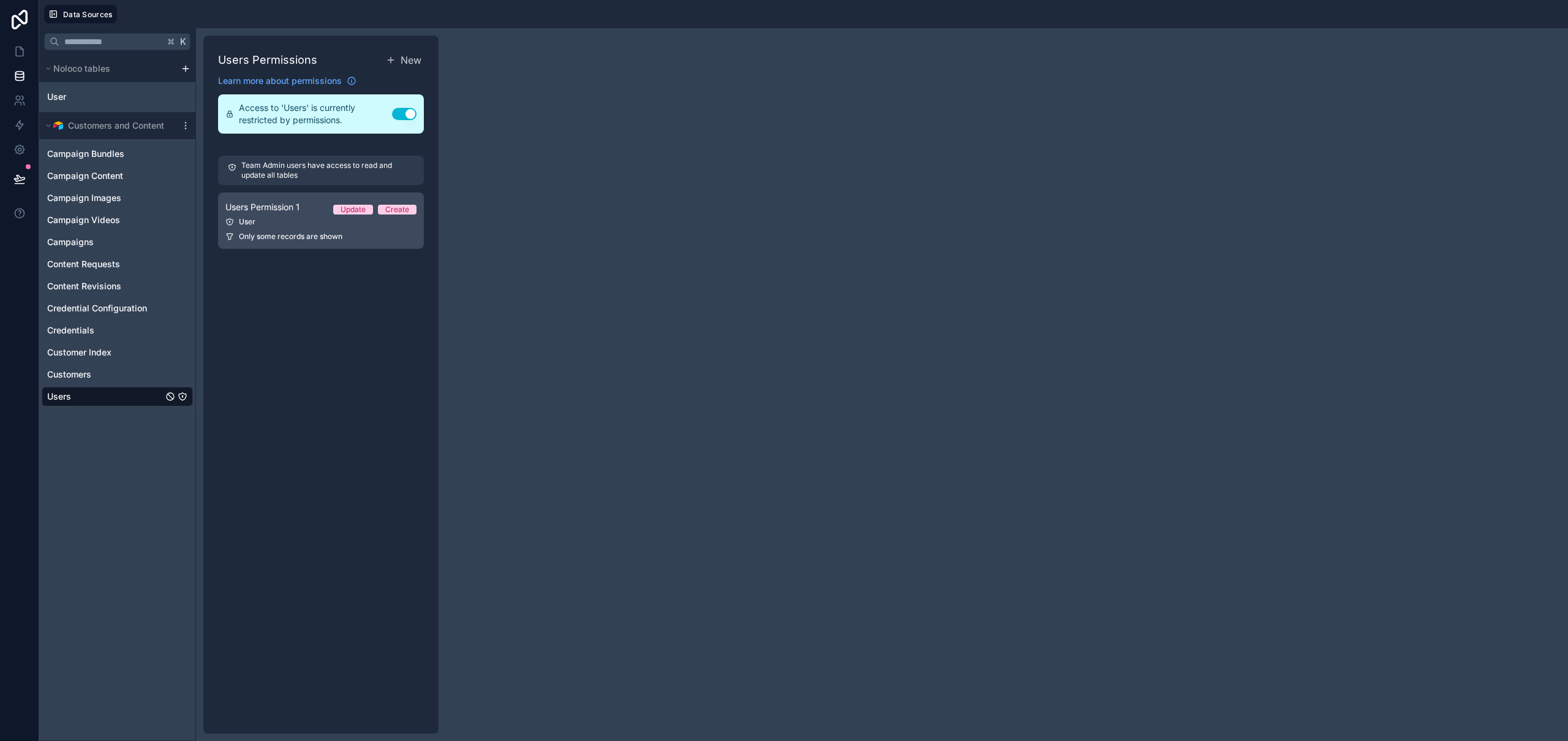
click at [264, 215] on link "Users Permission 1 Update Create User Only some records are shown" at bounding box center [321, 220] width 206 height 56
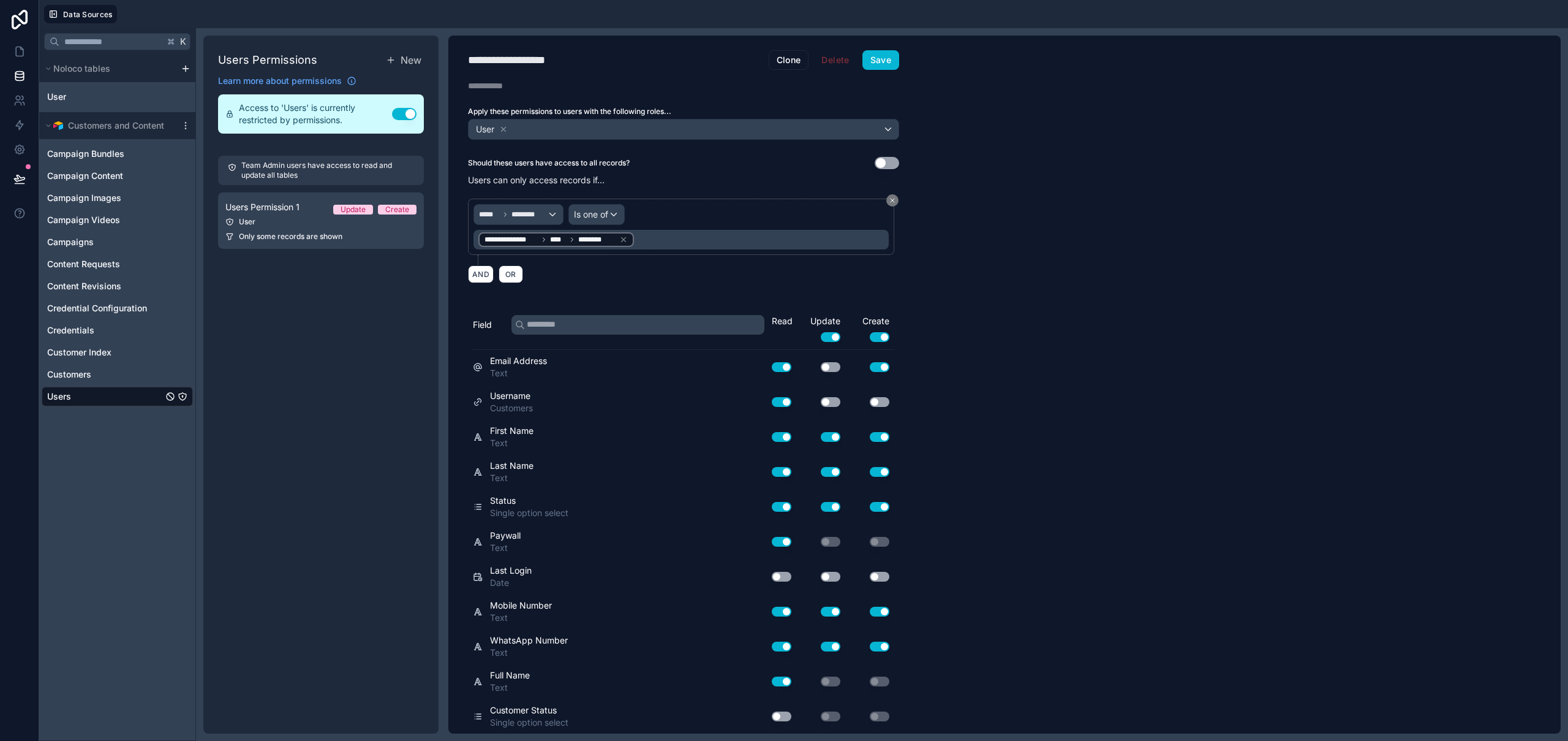
scroll to position [35, 0]
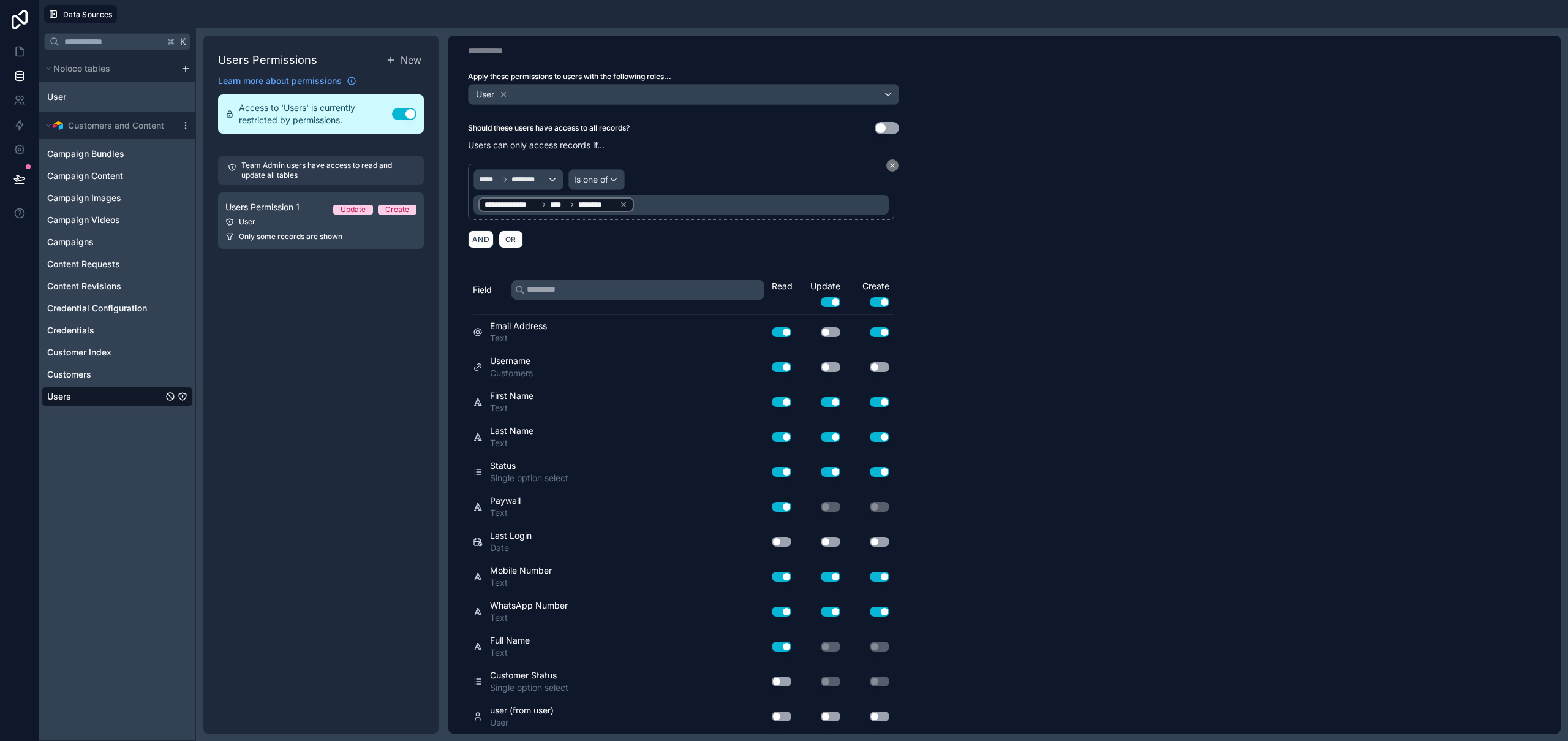
click at [788, 717] on button "Use setting" at bounding box center [781, 716] width 19 height 10
click at [830, 714] on button "Use setting" at bounding box center [830, 716] width 19 height 10
click at [879, 717] on button "Use setting" at bounding box center [879, 716] width 19 height 10
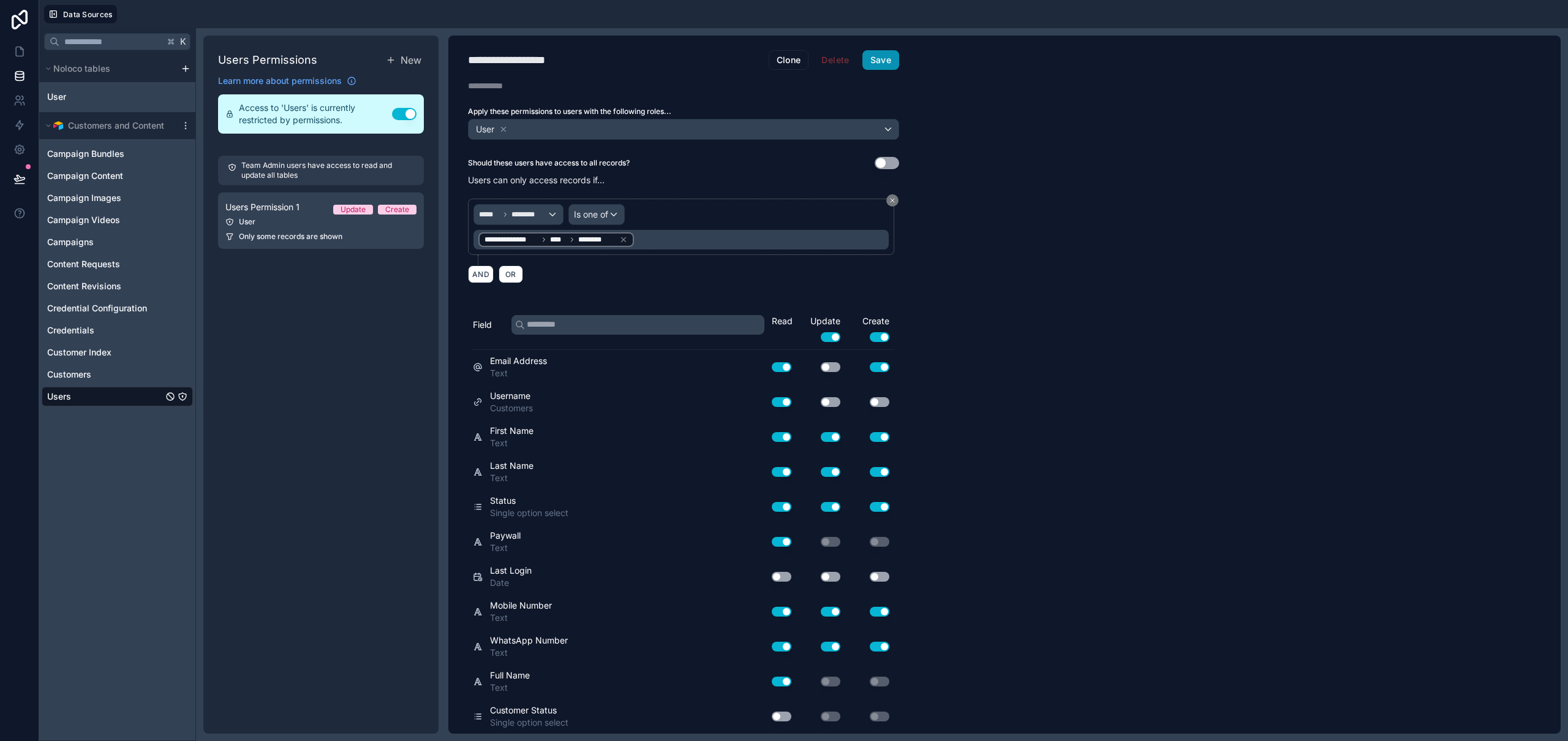
click at [872, 62] on button "Save" at bounding box center [881, 59] width 37 height 19
drag, startPoint x: 12, startPoint y: 52, endPoint x: 16, endPoint y: 58, distance: 7.2
click at [12, 52] on link at bounding box center [19, 51] width 39 height 24
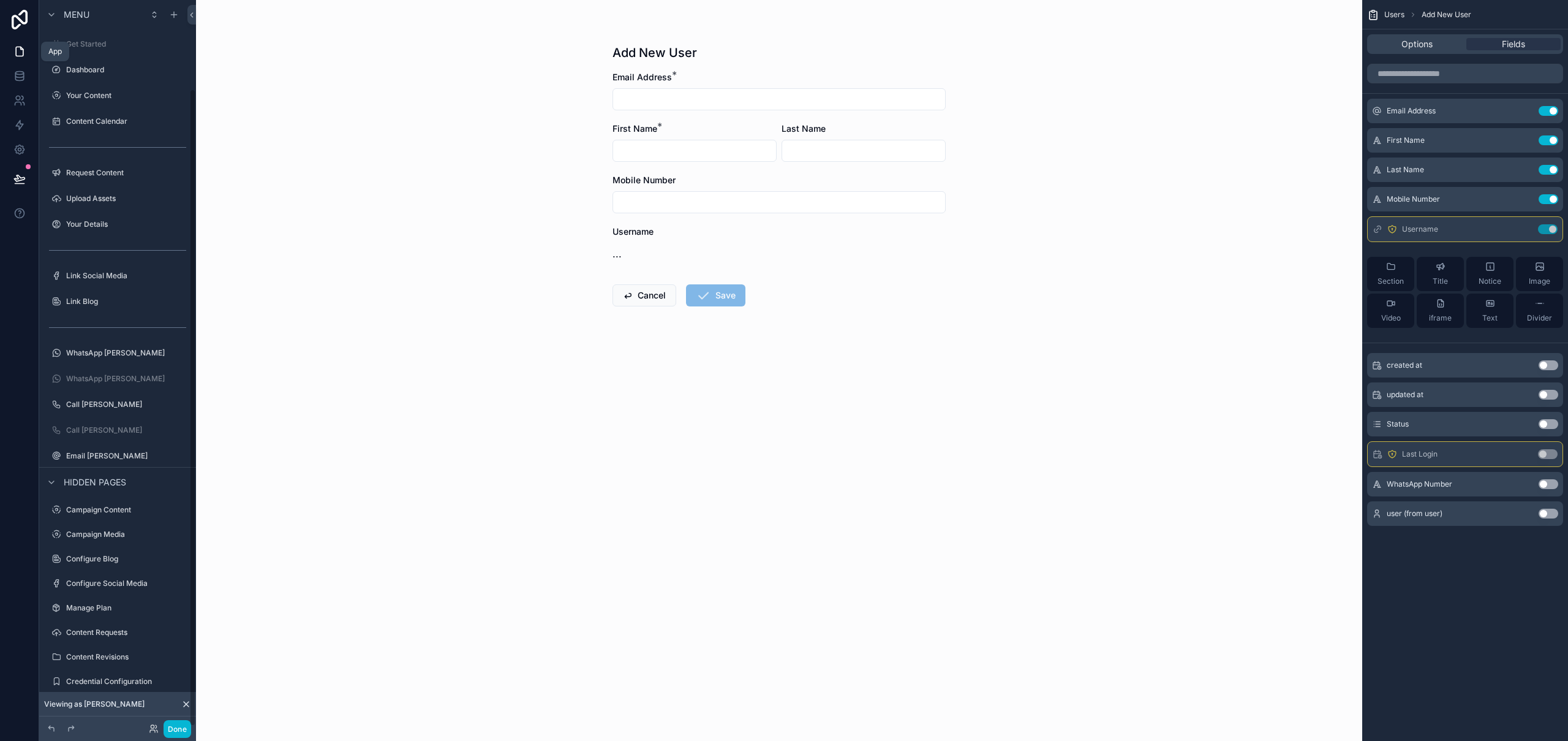
scroll to position [101, 0]
click at [1525, 229] on icon "scrollable content" at bounding box center [1524, 228] width 10 height 10
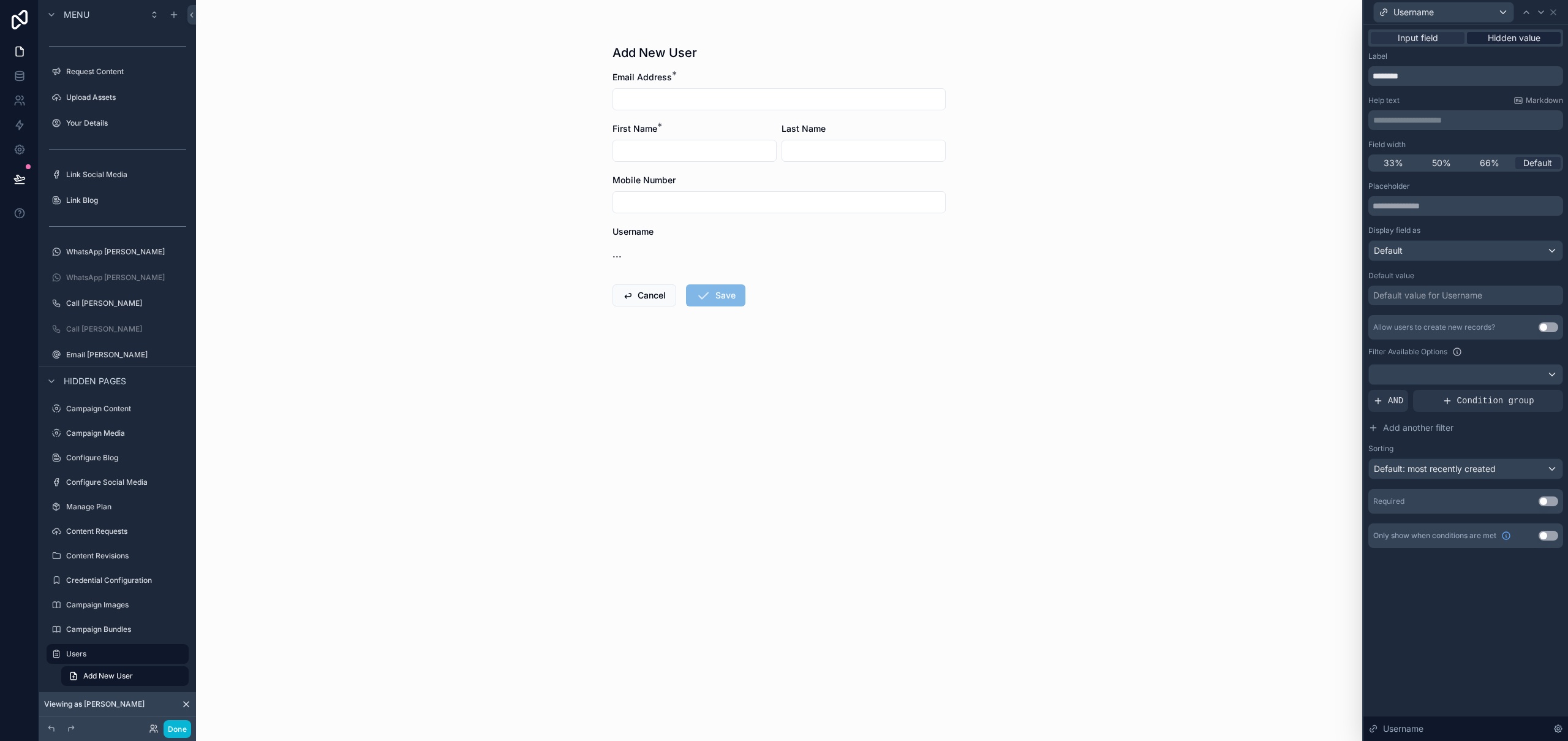
click at [1525, 41] on span "Hidden value" at bounding box center [1514, 37] width 53 height 12
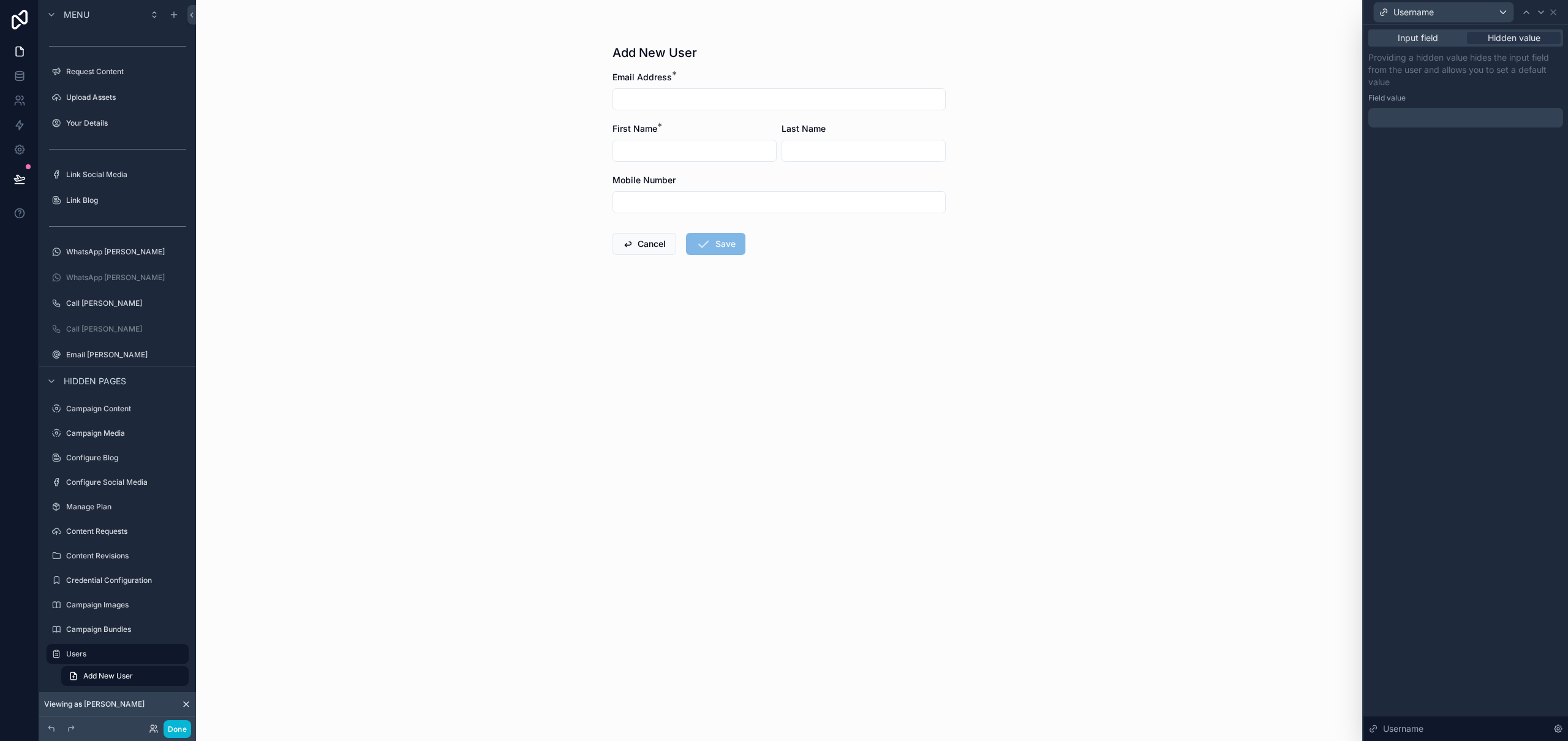
click at [1398, 119] on div at bounding box center [1465, 117] width 195 height 19
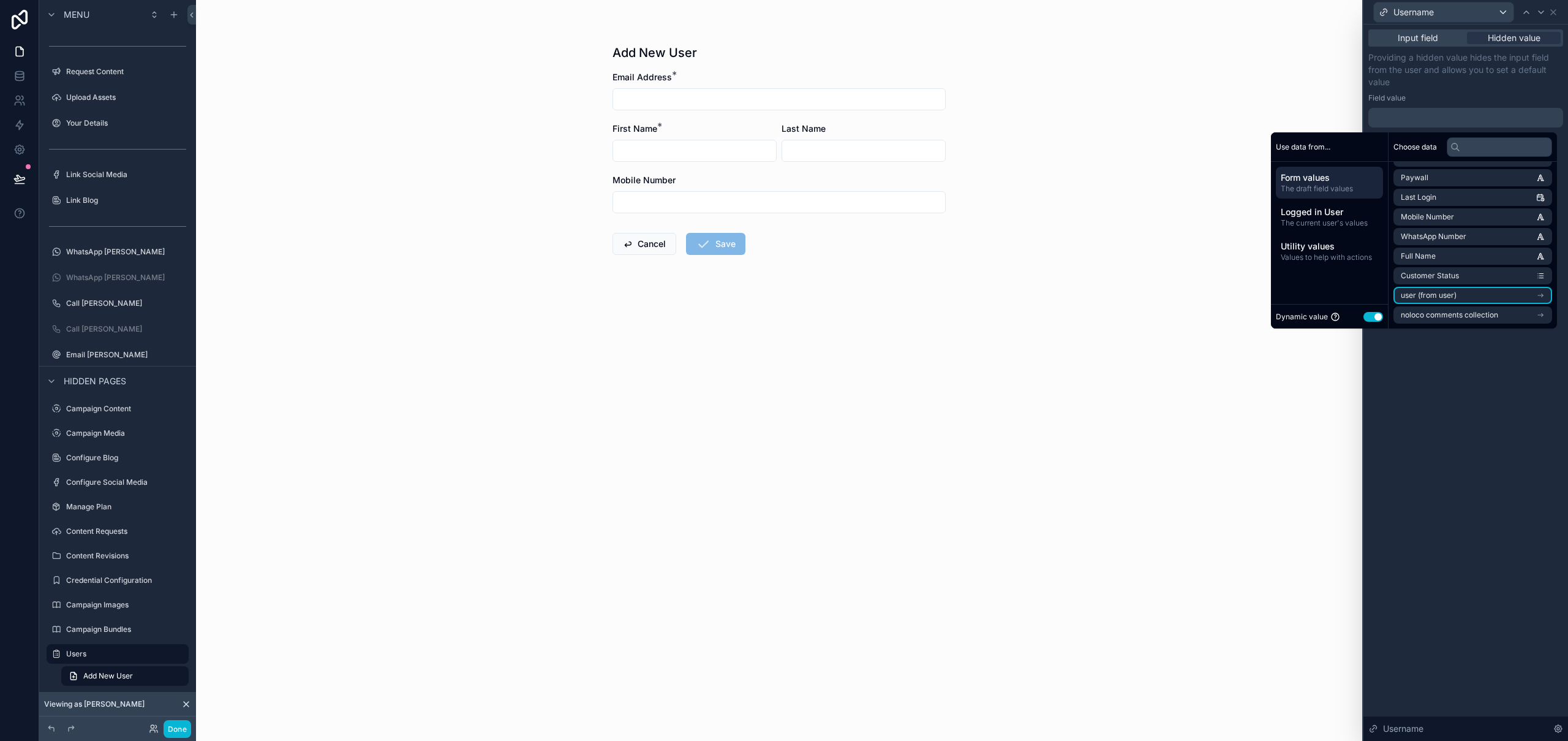
scroll to position [0, 0]
click at [1308, 210] on span "Logged in User" at bounding box center [1329, 212] width 97 height 12
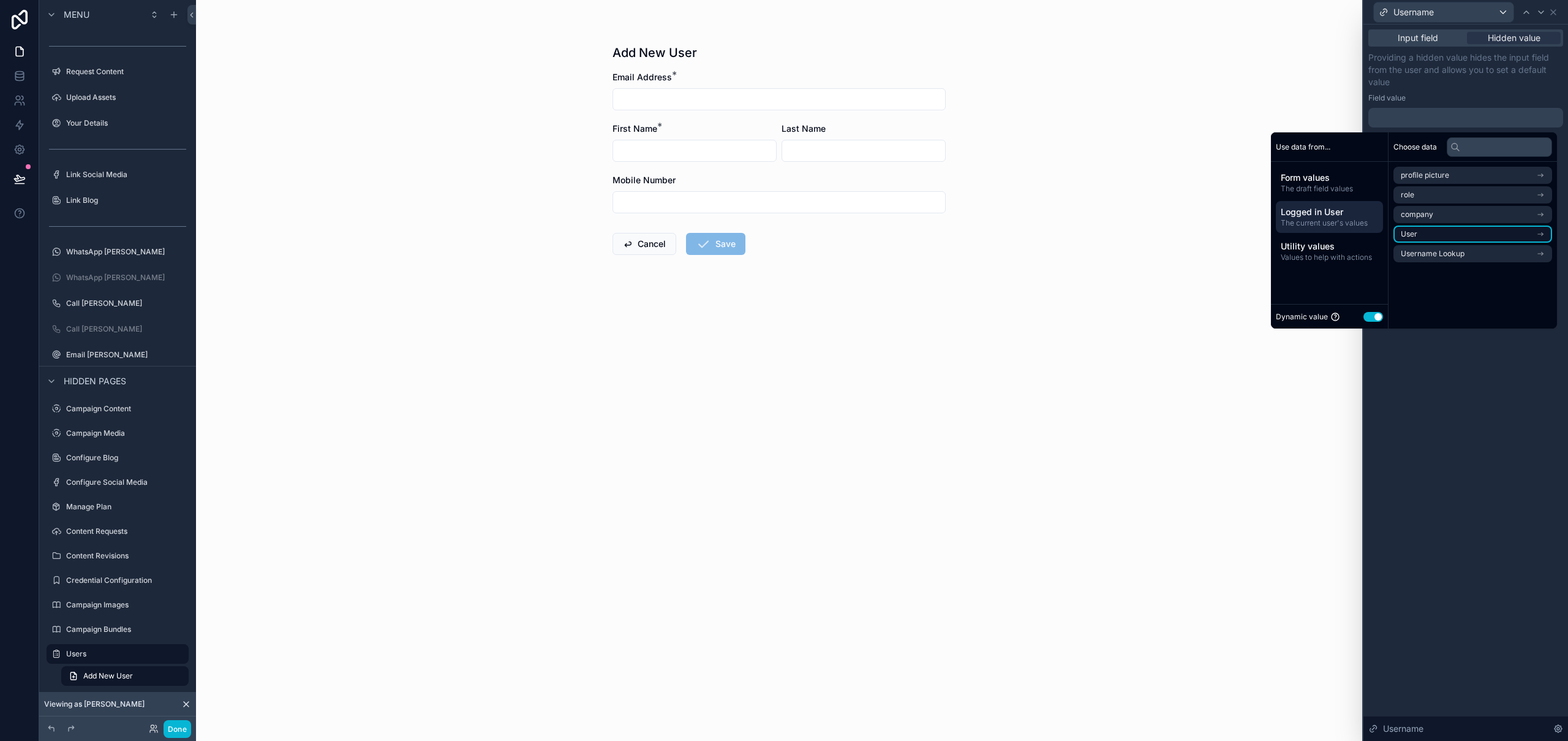
click at [1459, 233] on li "User" at bounding box center [1474, 234] width 159 height 18
click at [1436, 204] on li "Username" at bounding box center [1474, 197] width 159 height 18
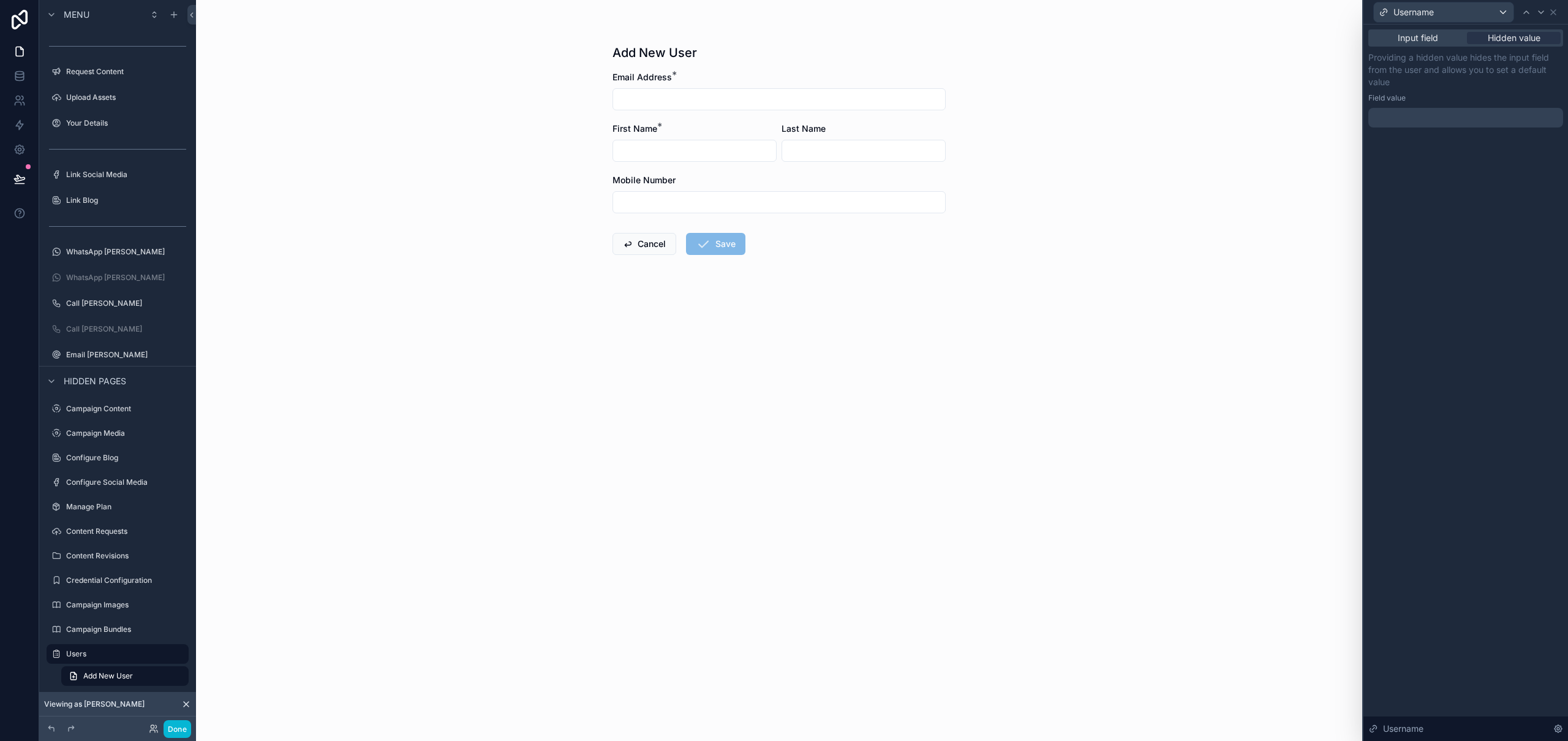
click at [1470, 390] on div "Input field Hidden value Providing a hidden value hides the input field from th…" at bounding box center [1465, 382] width 204 height 716
click at [1422, 113] on div at bounding box center [1465, 117] width 195 height 19
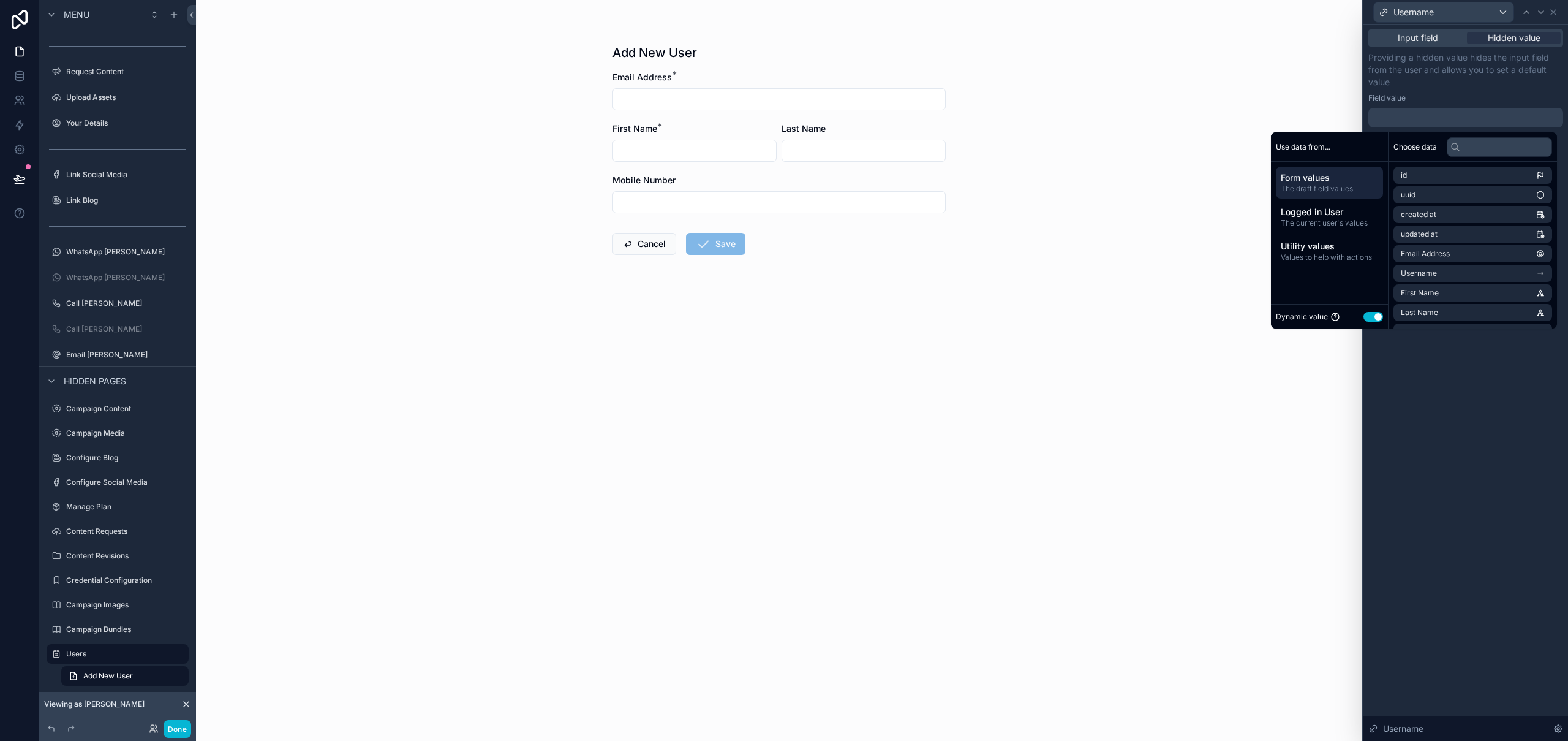
click at [1323, 179] on span "Form values" at bounding box center [1329, 177] width 97 height 12
click at [1459, 271] on li "Username" at bounding box center [1474, 273] width 159 height 18
click at [1478, 150] on input "text" at bounding box center [1500, 146] width 105 height 19
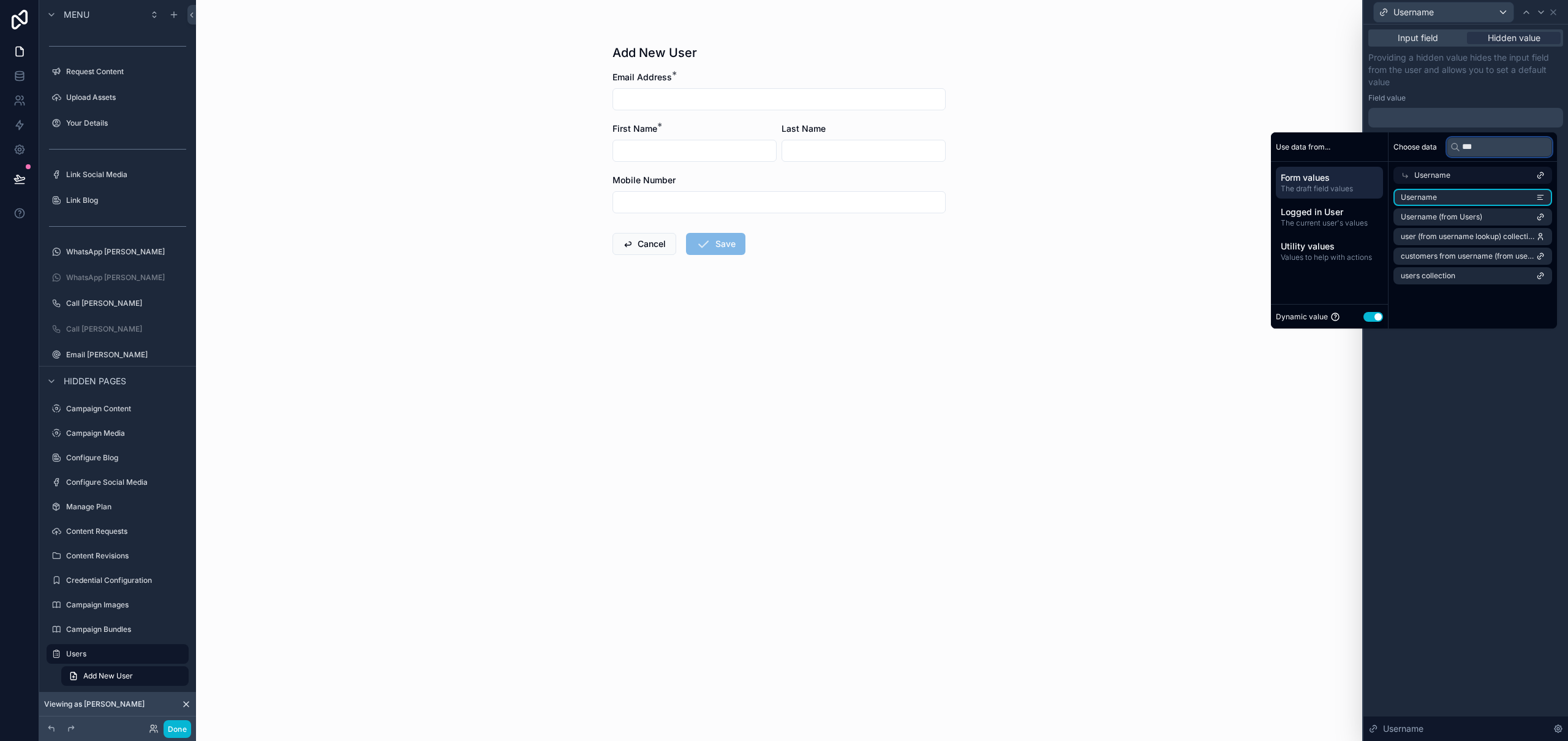
scroll to position [0, 0]
type input "****"
click at [1311, 178] on span "Form values" at bounding box center [1329, 177] width 97 height 12
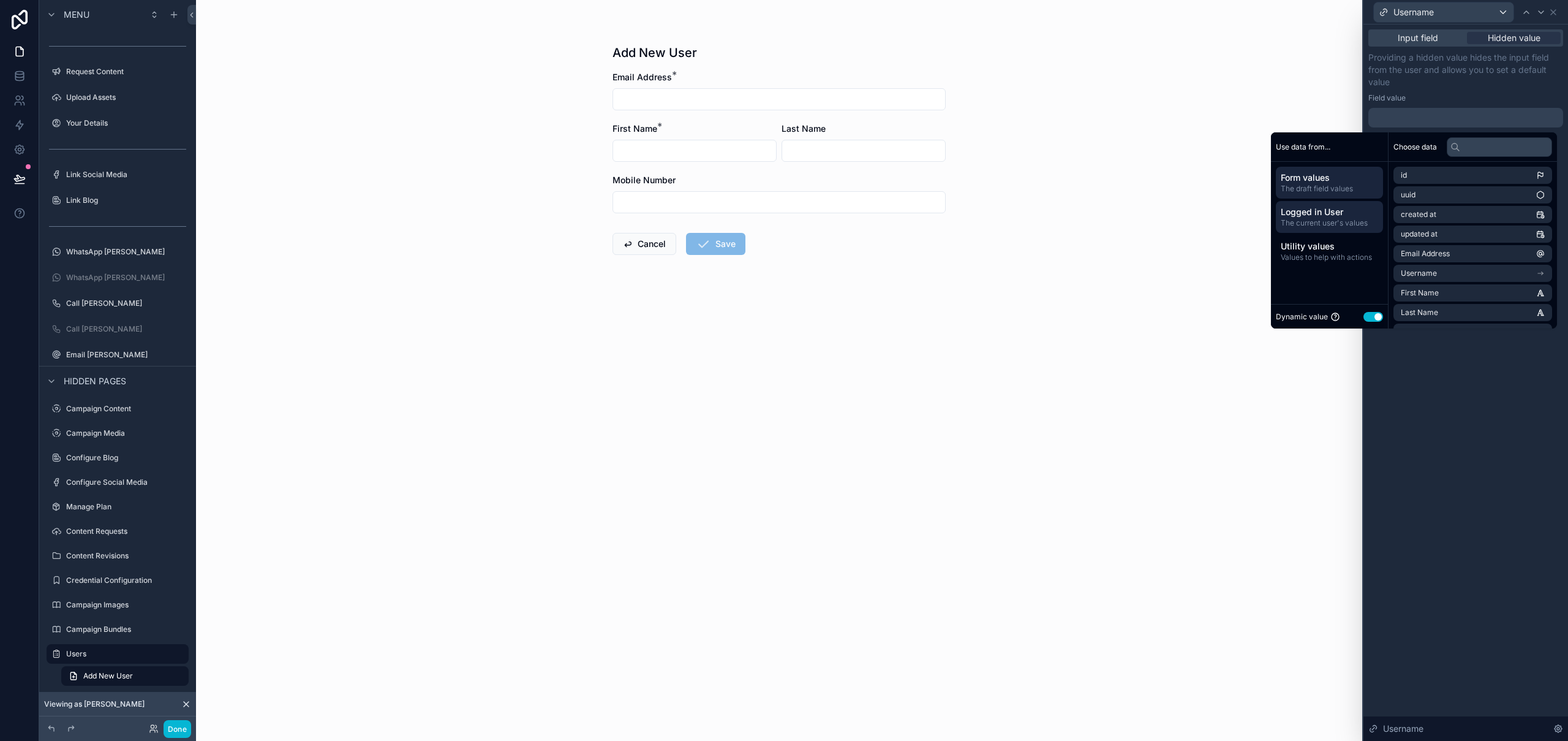
click at [1350, 220] on span "The current user's values" at bounding box center [1329, 223] width 97 height 10
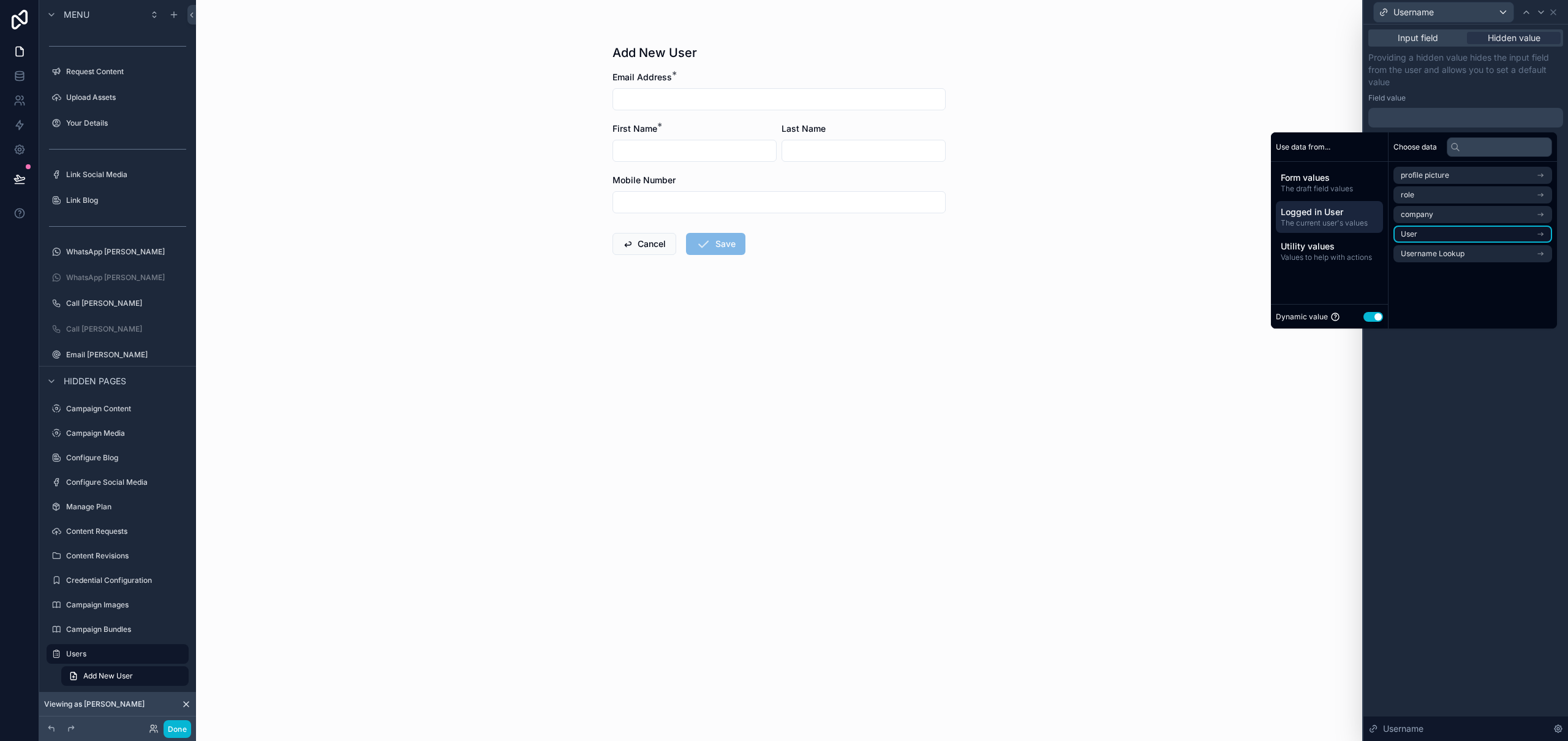
click at [1482, 235] on li "User" at bounding box center [1474, 234] width 159 height 18
click at [1472, 200] on li "Username" at bounding box center [1474, 197] width 159 height 18
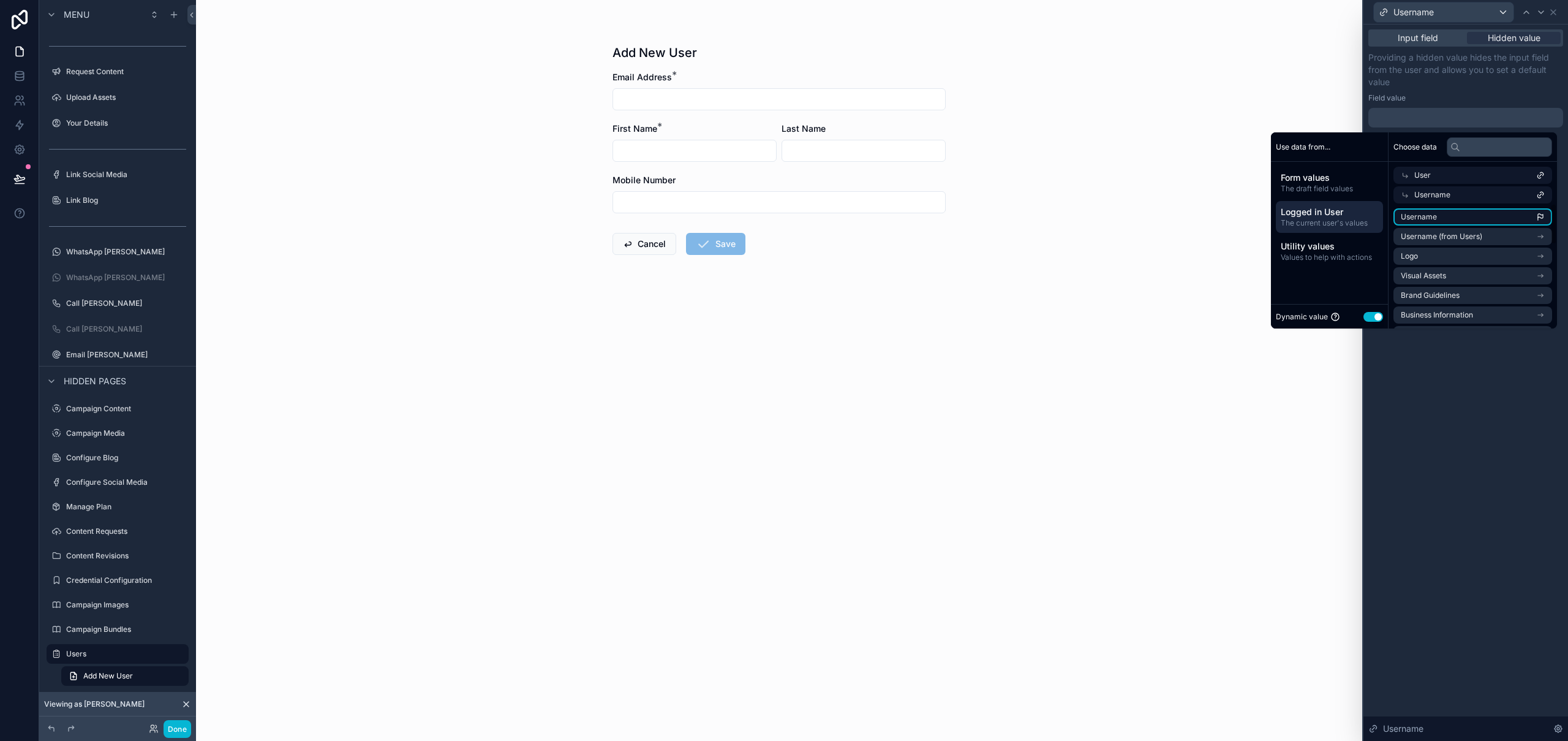
click at [1466, 217] on li "Username" at bounding box center [1474, 216] width 159 height 18
click at [1462, 433] on div "**********" at bounding box center [1465, 382] width 204 height 716
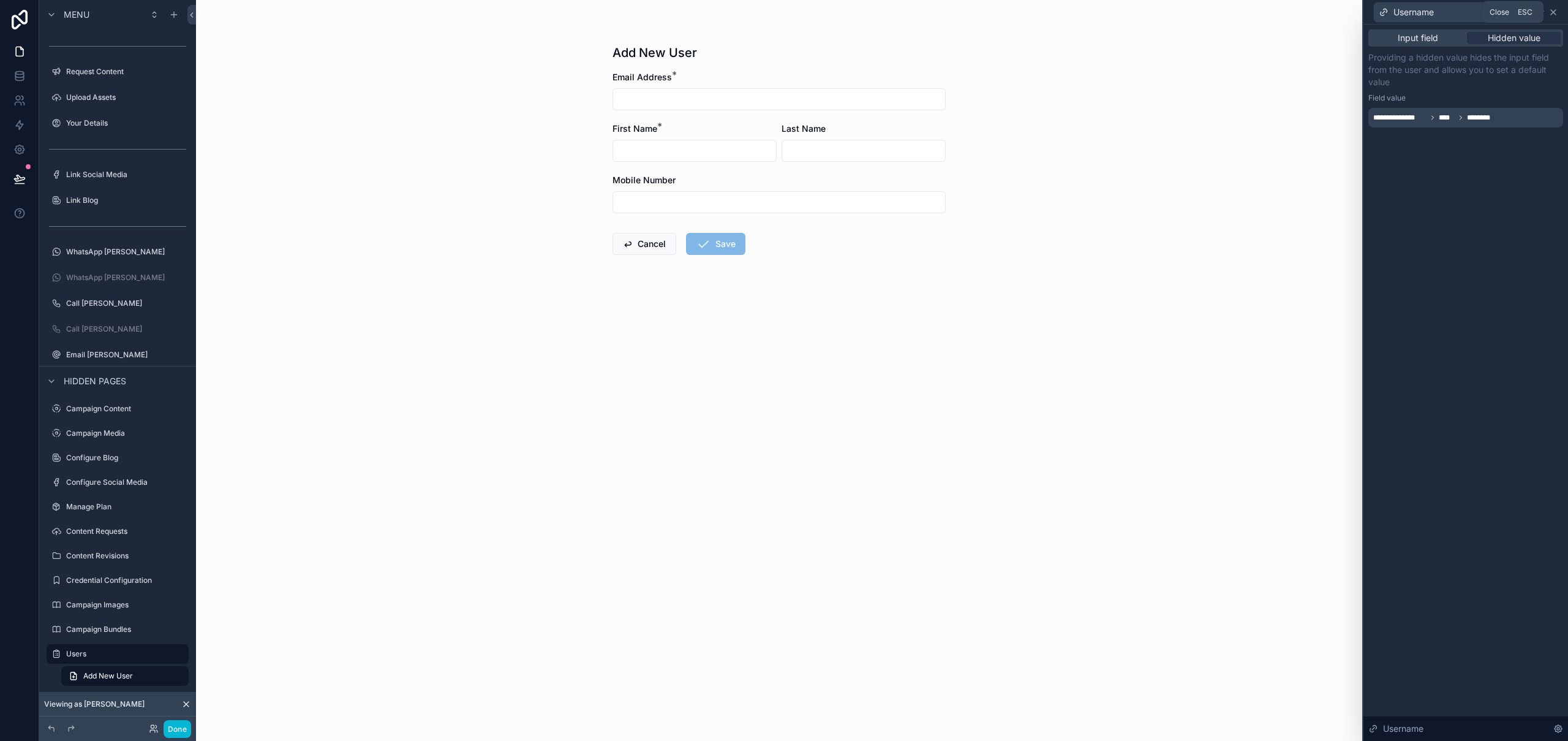
click at [1557, 13] on icon at bounding box center [1553, 12] width 10 height 10
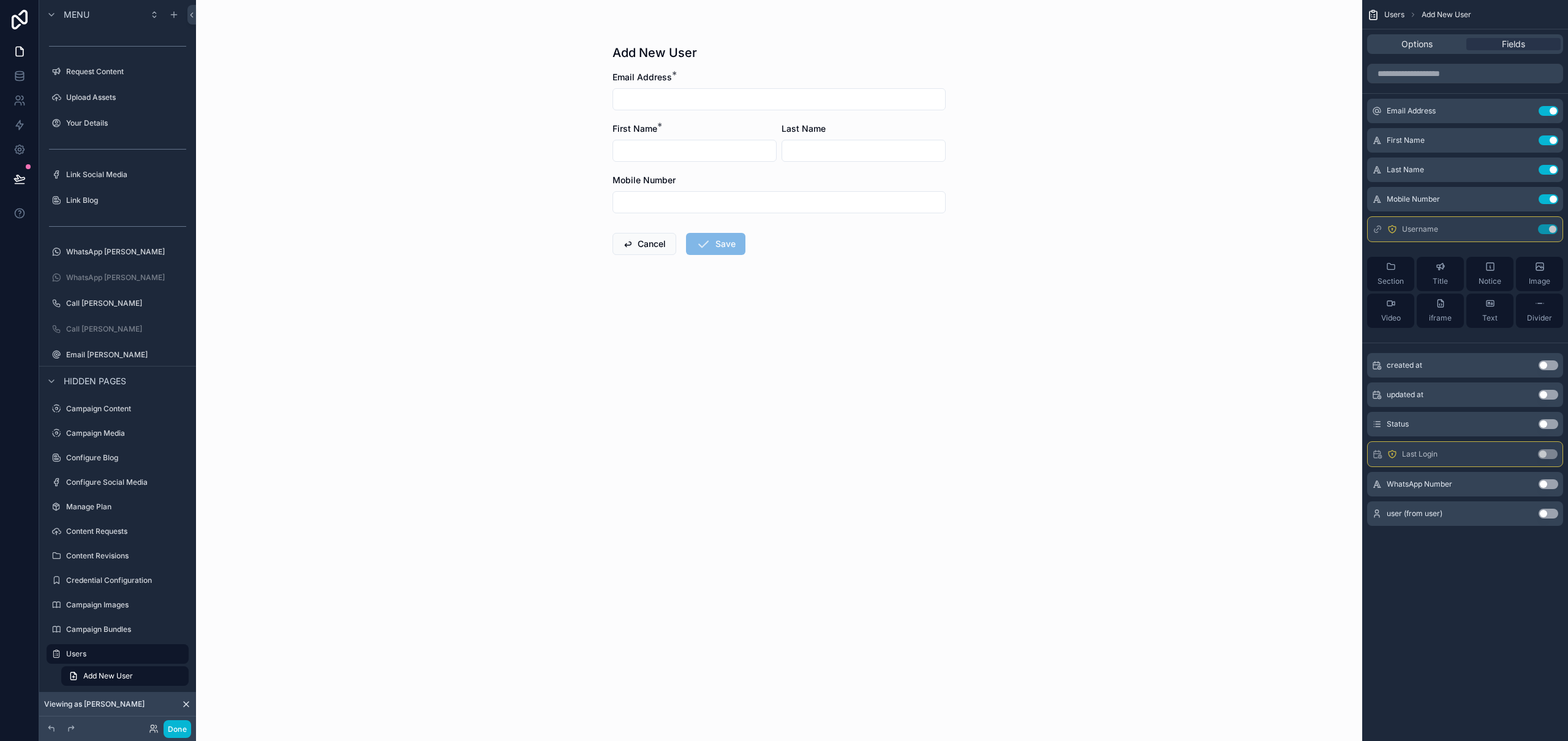
click at [1216, 281] on div "Add New User Email Address * First Name * Last Name Mobile Number Cancel Save" at bounding box center [779, 370] width 1167 height 741
drag, startPoint x: 395, startPoint y: 585, endPoint x: 191, endPoint y: 697, distance: 232.7
click at [388, 581] on div "Add New User Email Address * First Name * Last Name Mobile Number Cancel Save" at bounding box center [779, 370] width 1167 height 741
click at [184, 729] on button "Done" at bounding box center [178, 728] width 28 height 18
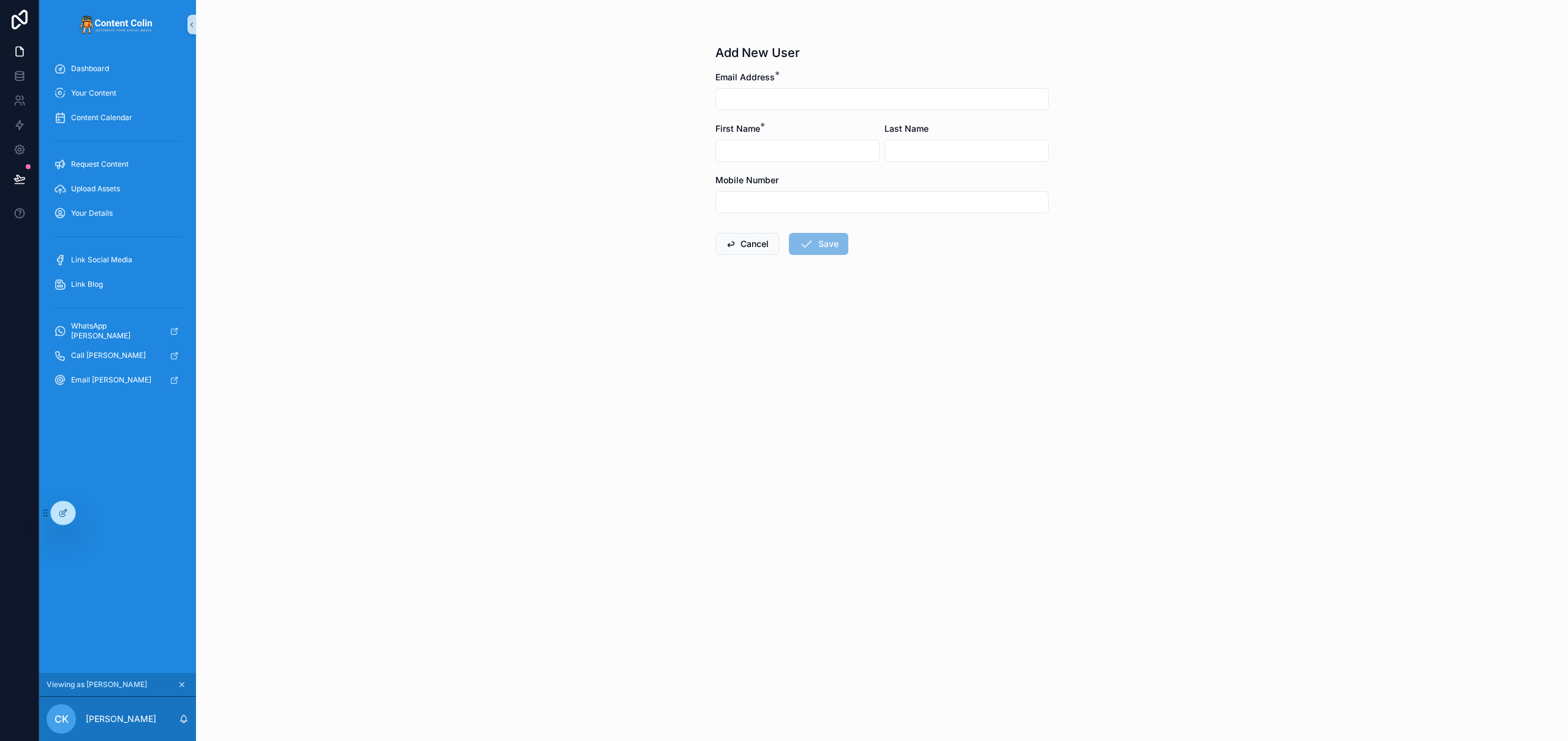
click at [463, 133] on div "Add New User Email Address * First Name * Last Name Mobile Number Cancel Save" at bounding box center [882, 370] width 1372 height 741
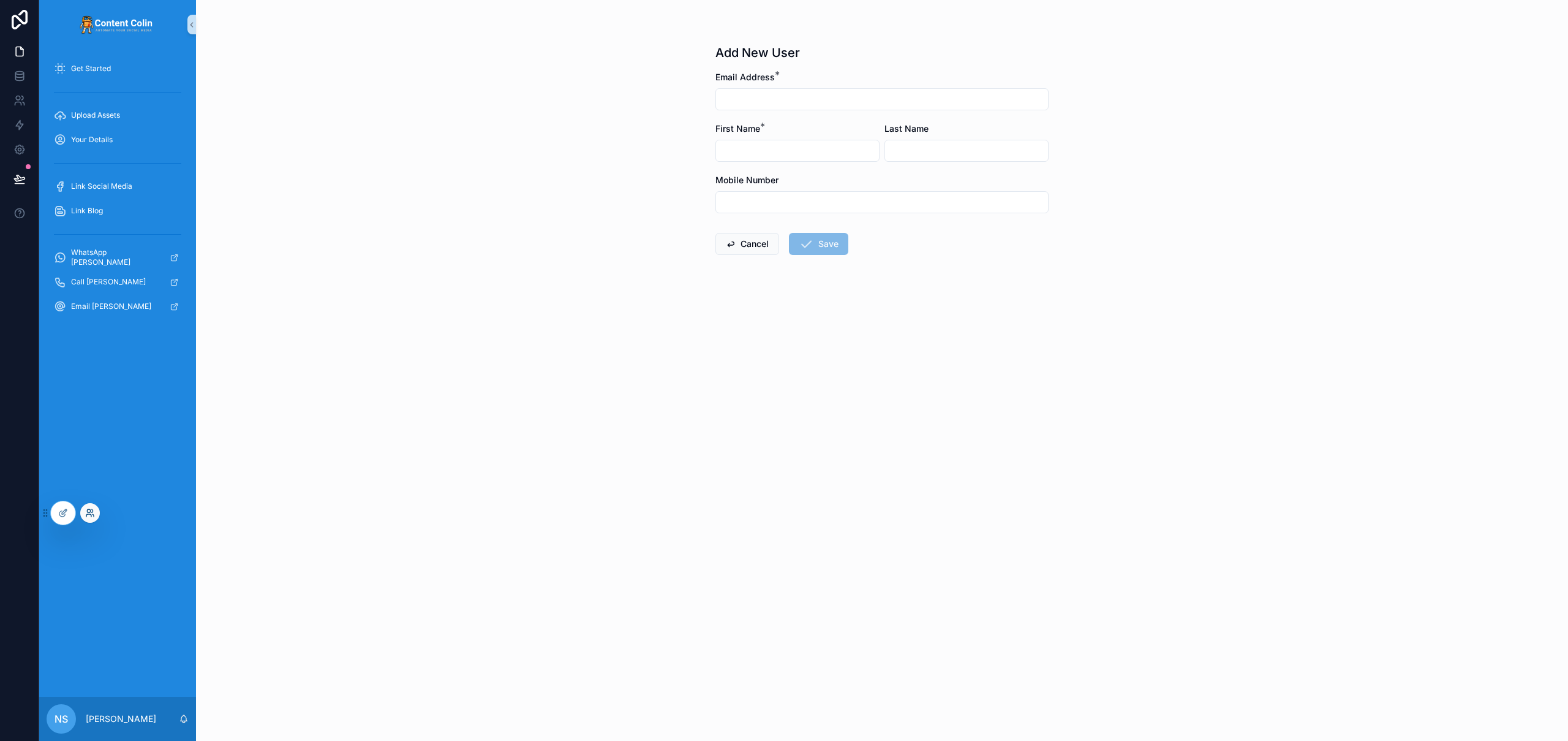
click at [87, 509] on icon at bounding box center [88, 510] width 3 height 3
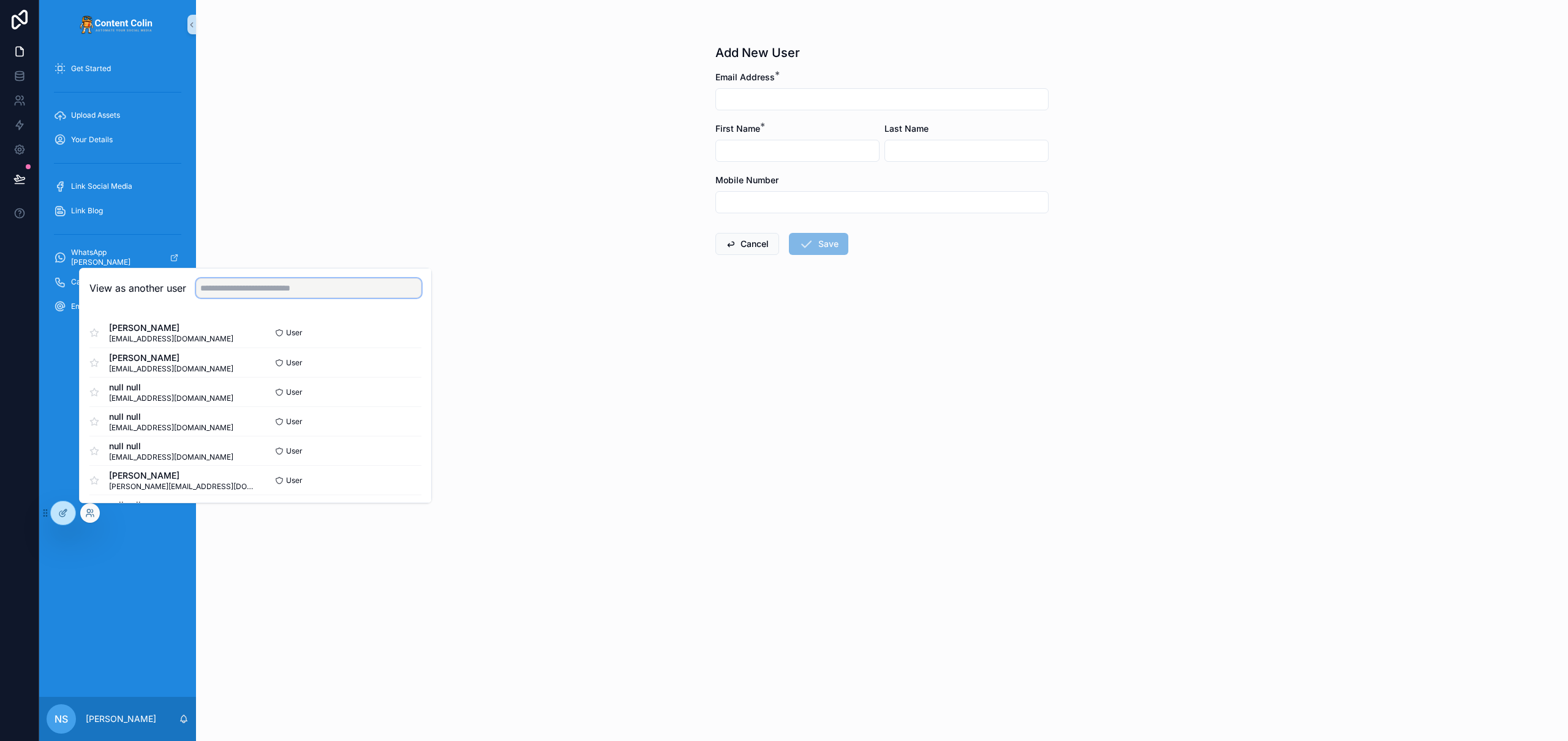
click at [278, 293] on input "text" at bounding box center [309, 288] width 226 height 19
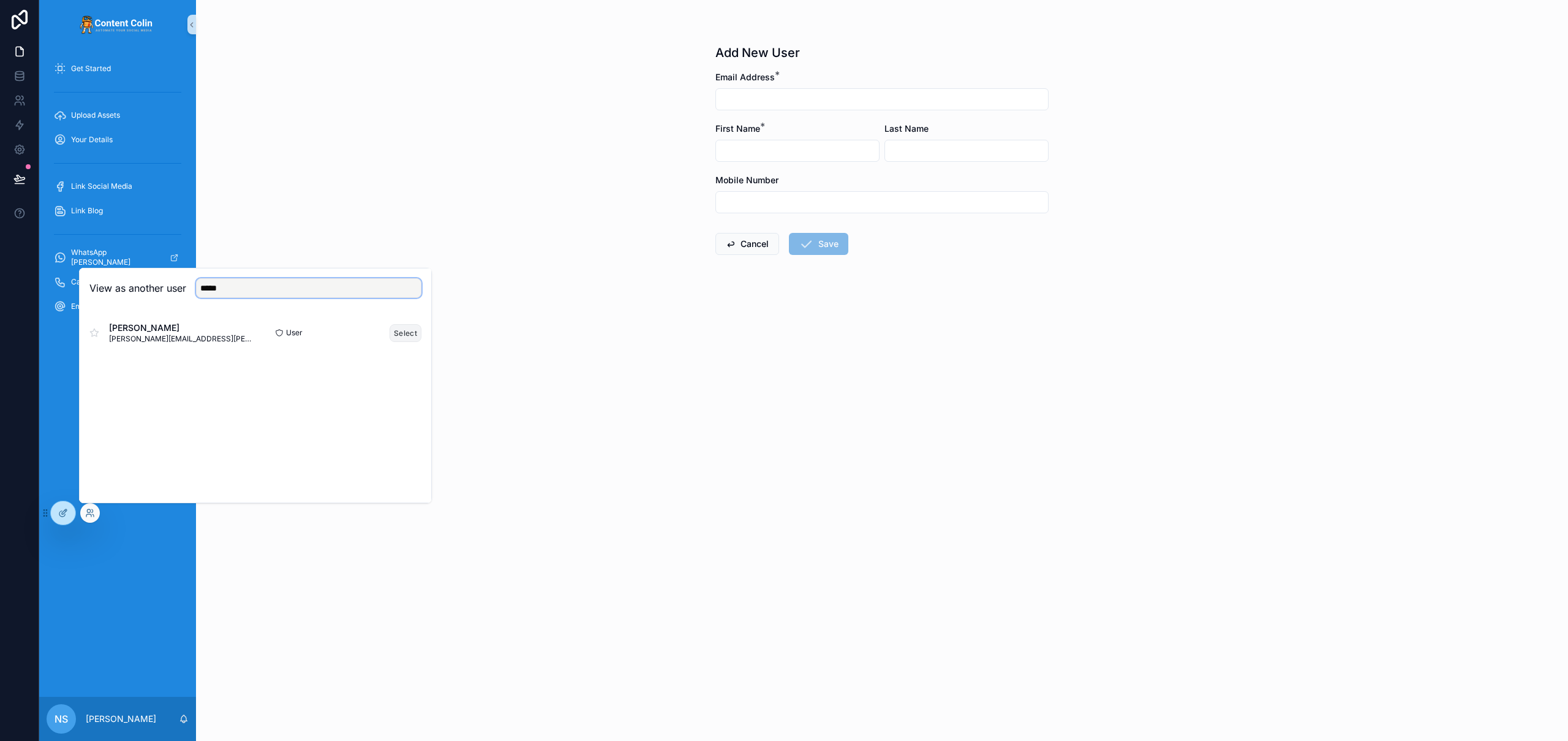
type input "*****"
click at [415, 331] on button "Select" at bounding box center [405, 332] width 31 height 18
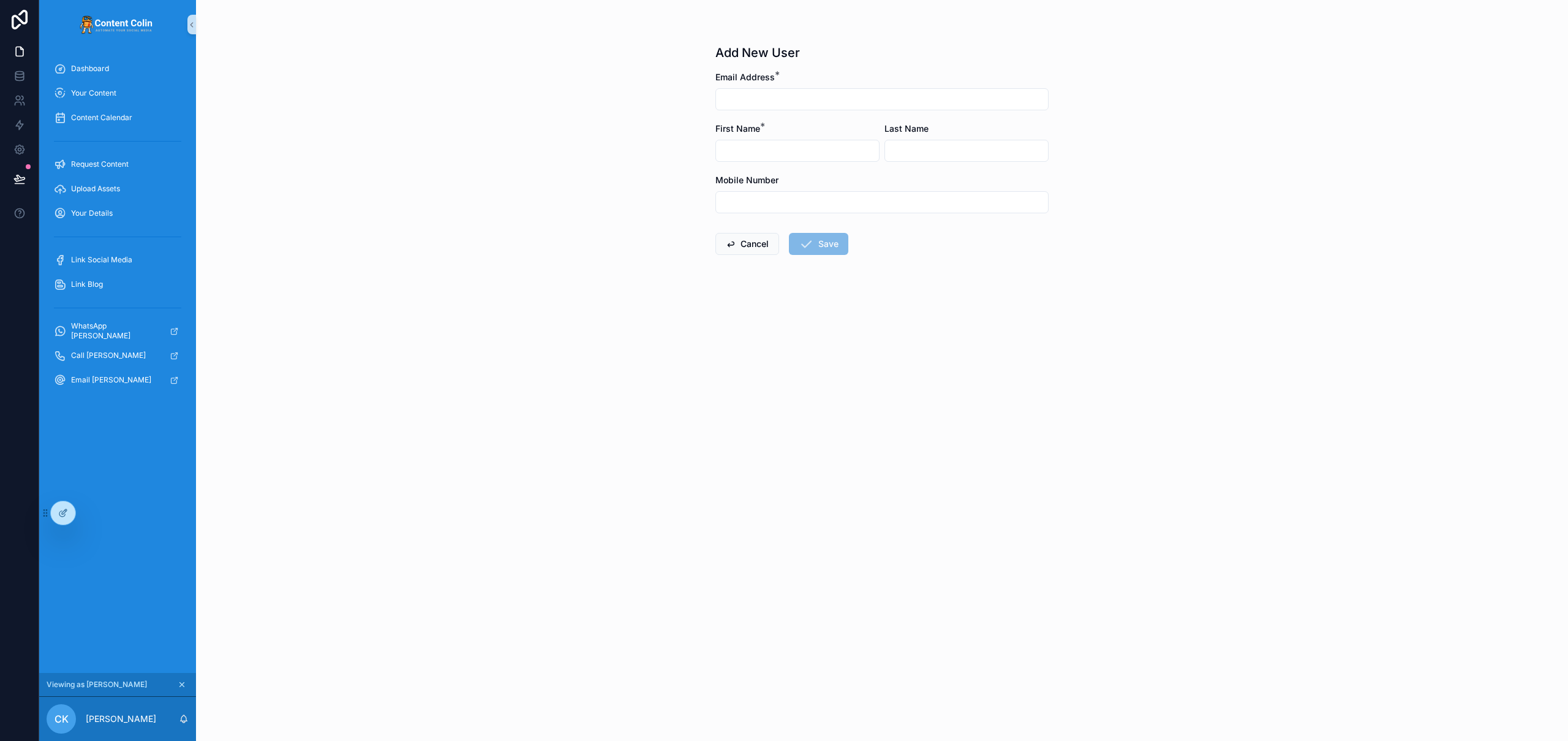
click at [788, 100] on input "scrollable content" at bounding box center [882, 99] width 332 height 18
click at [105, 214] on span "Your Details" at bounding box center [92, 213] width 42 height 10
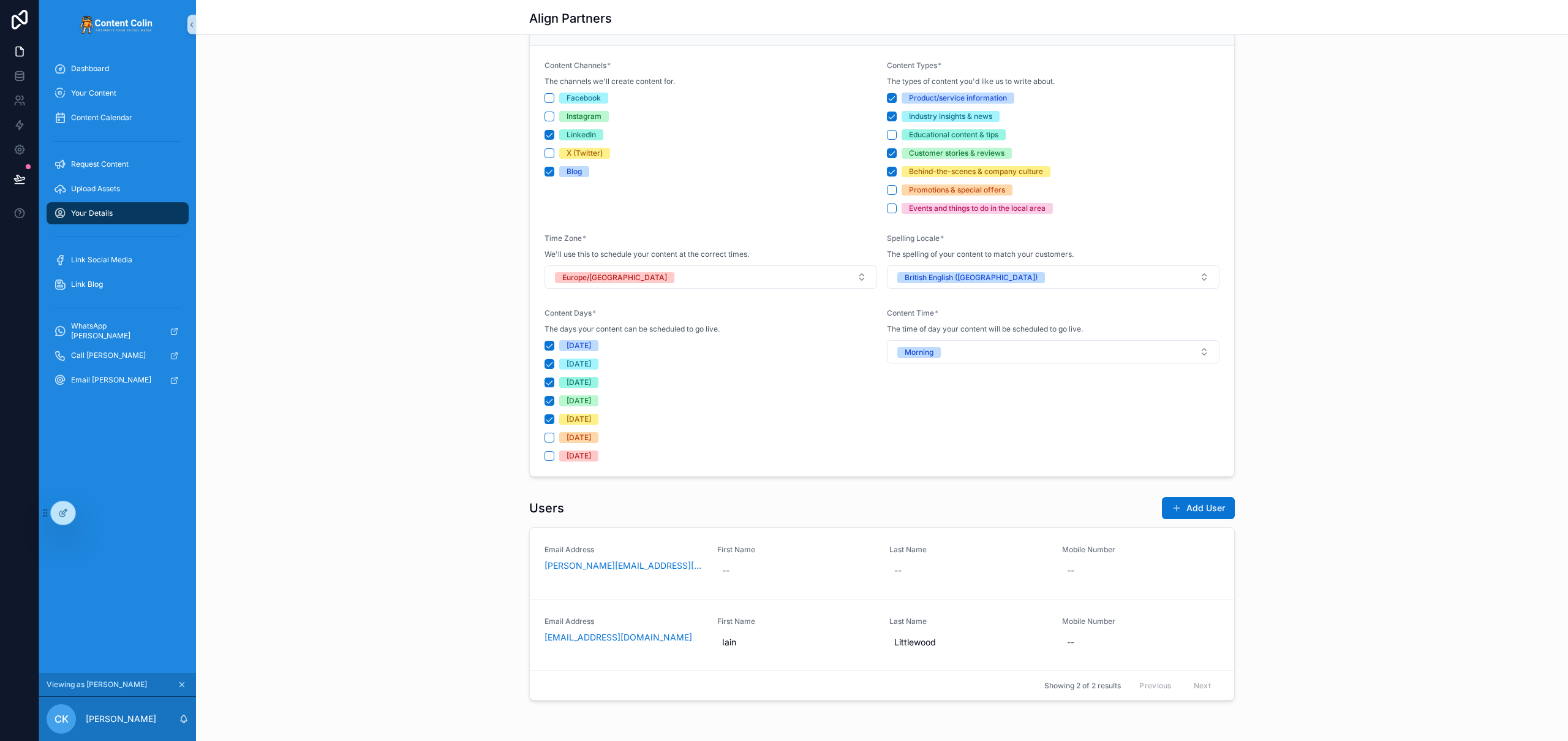
scroll to position [302, 0]
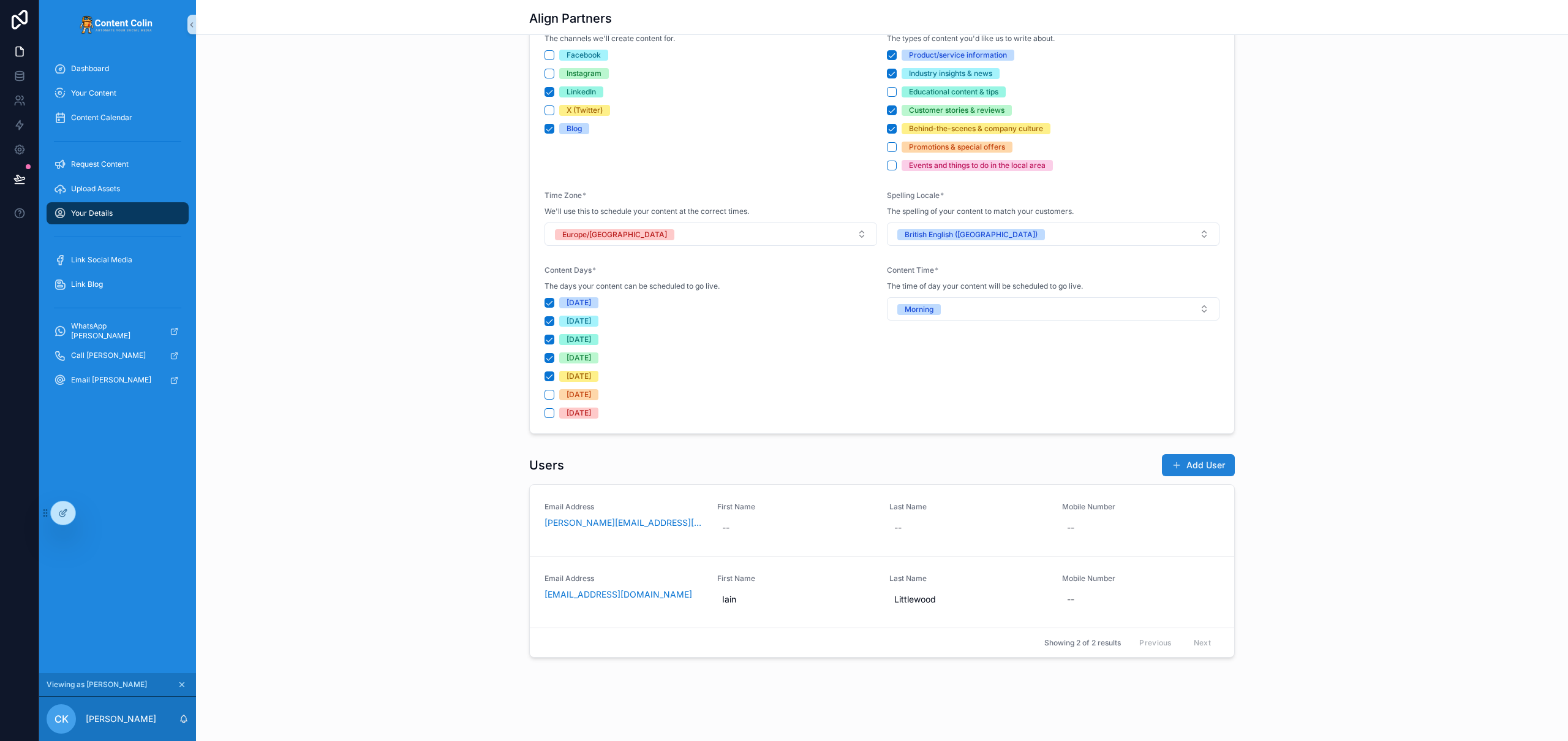
click at [1197, 467] on button "Add User" at bounding box center [1198, 465] width 73 height 22
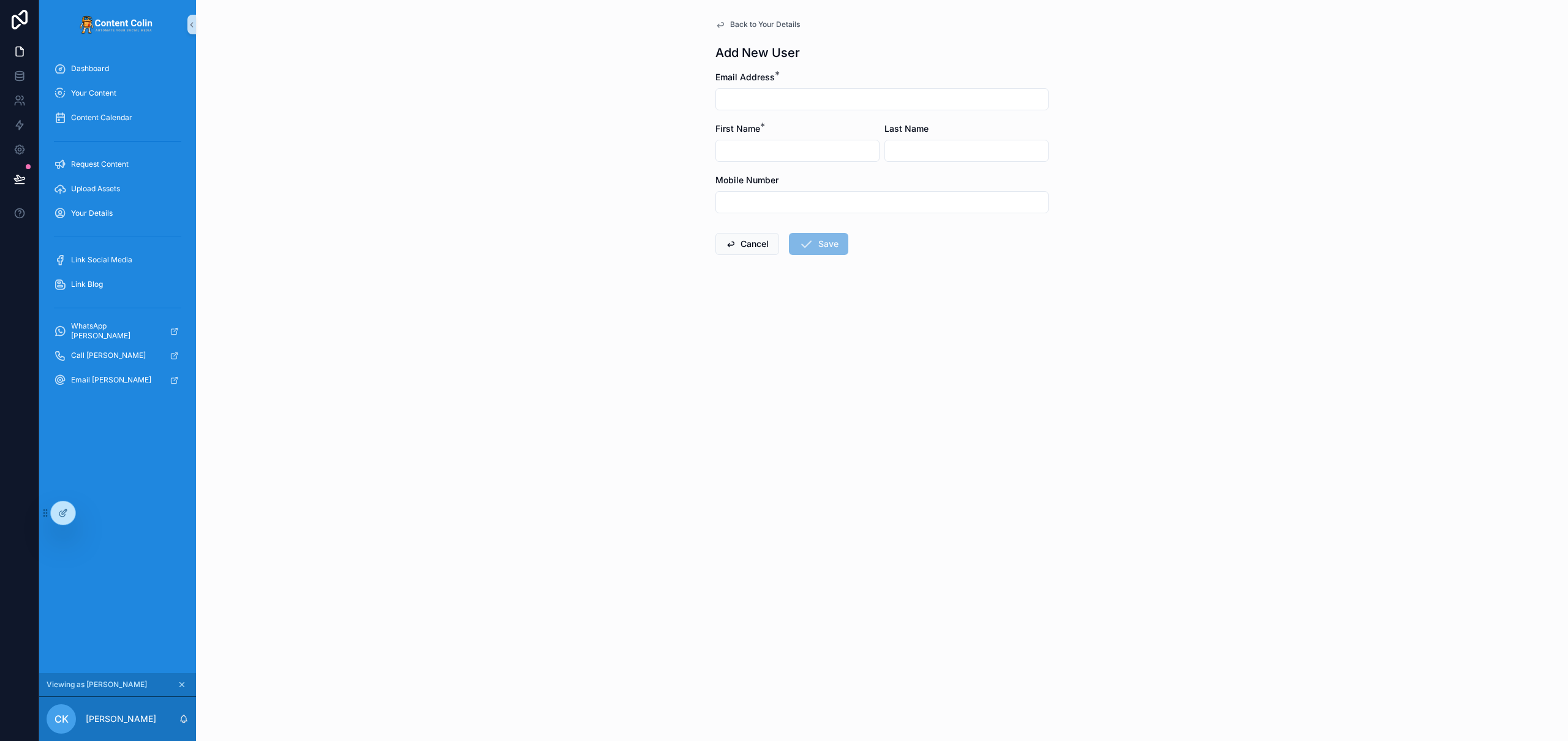
click at [800, 103] on input "scrollable content" at bounding box center [882, 99] width 332 height 18
type input "**********"
type input "****"
click at [878, 289] on form "**********" at bounding box center [882, 202] width 333 height 262
click at [830, 246] on button "Save" at bounding box center [819, 244] width 59 height 22
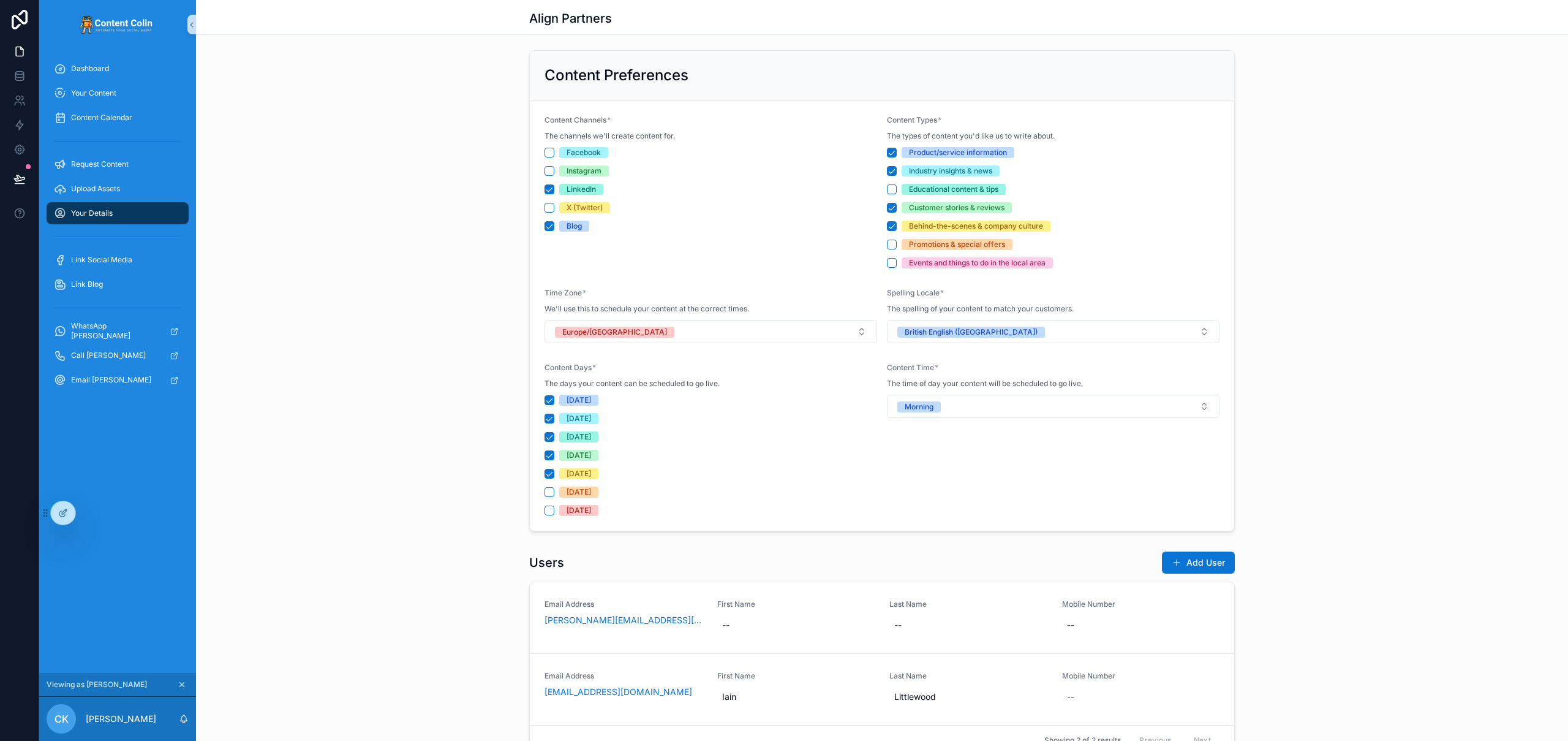
scroll to position [302, 0]
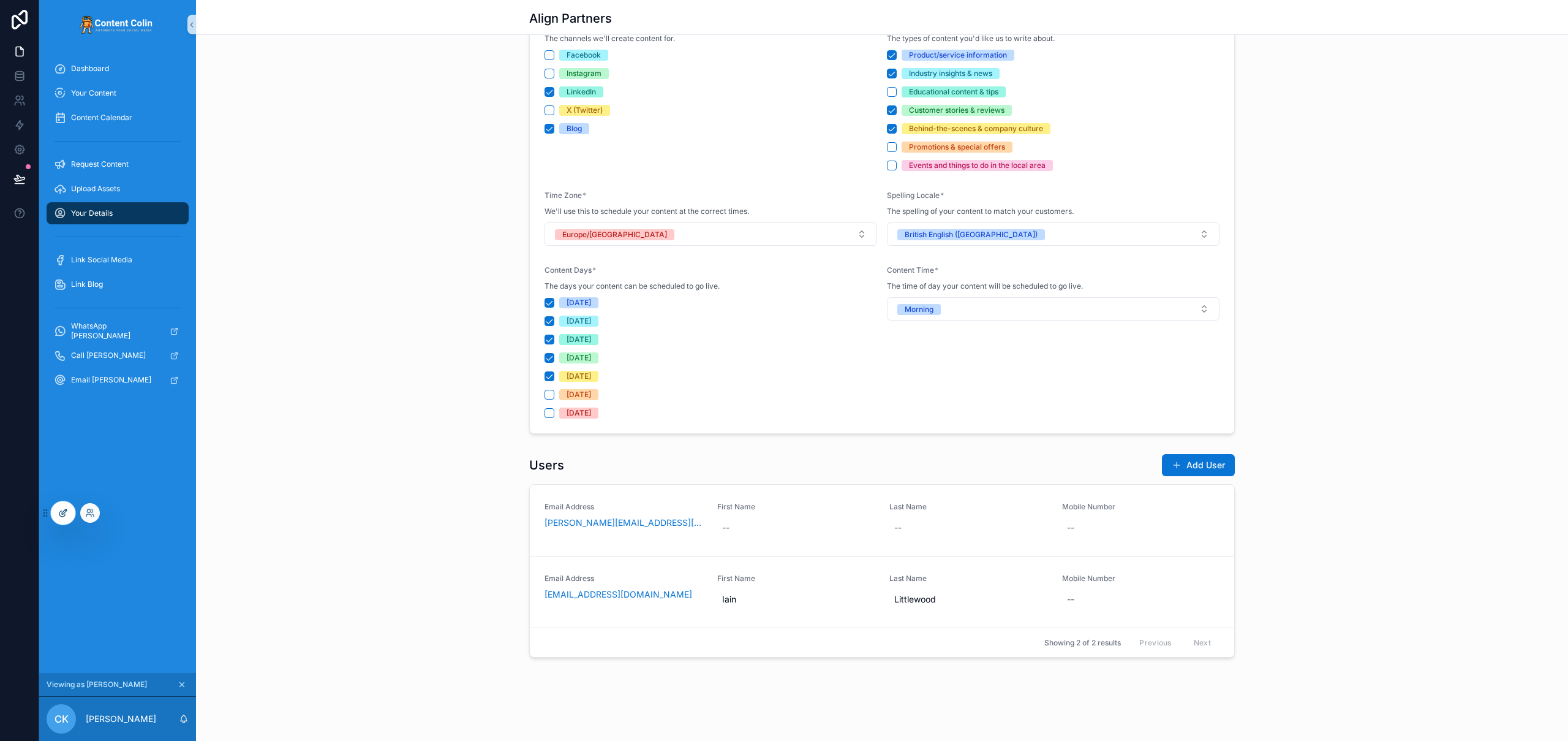
click at [65, 517] on icon at bounding box center [63, 513] width 10 height 10
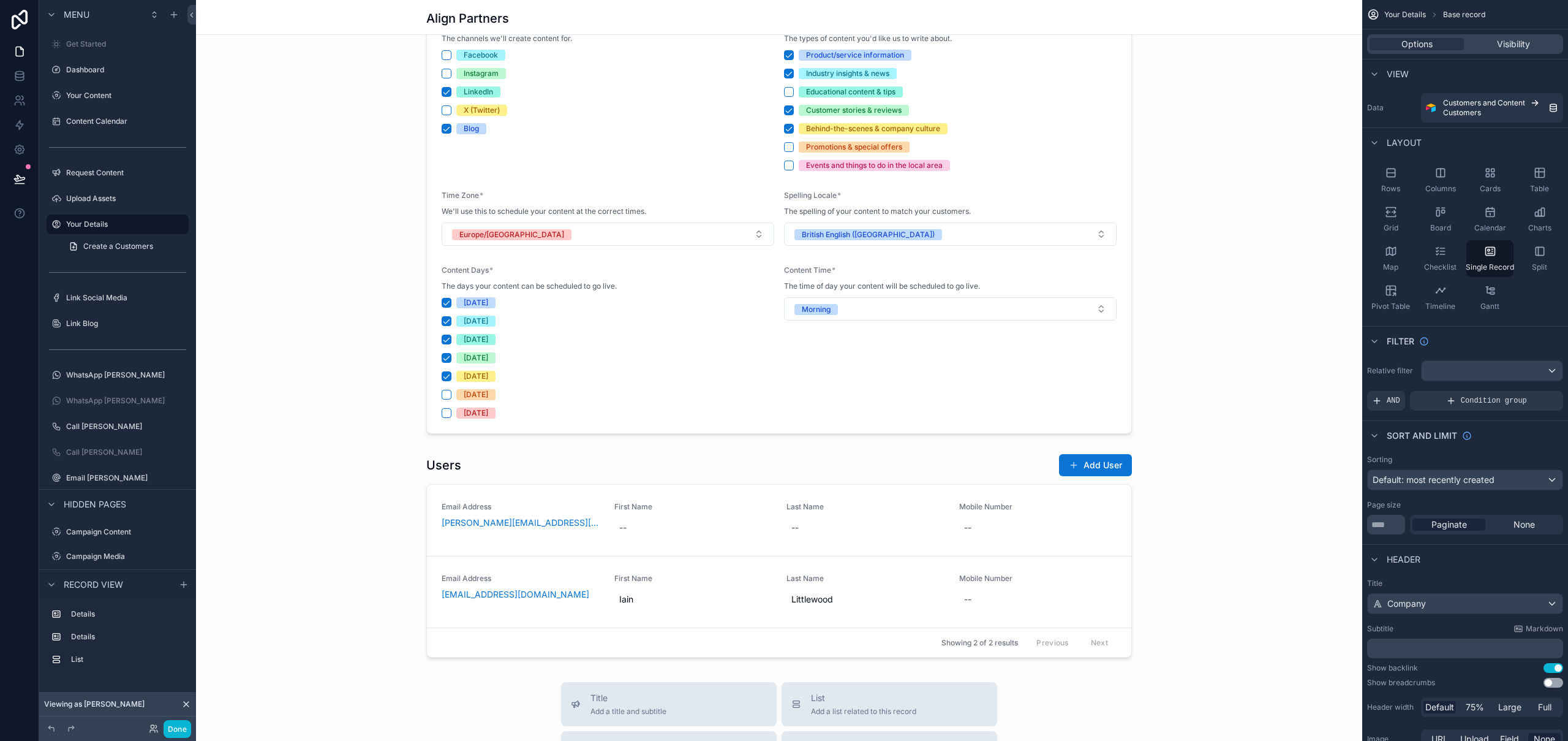
click at [1016, 473] on div "scrollable content" at bounding box center [779, 457] width 1167 height 1518
click at [1002, 467] on div "scrollable content" at bounding box center [779, 555] width 1167 height 214
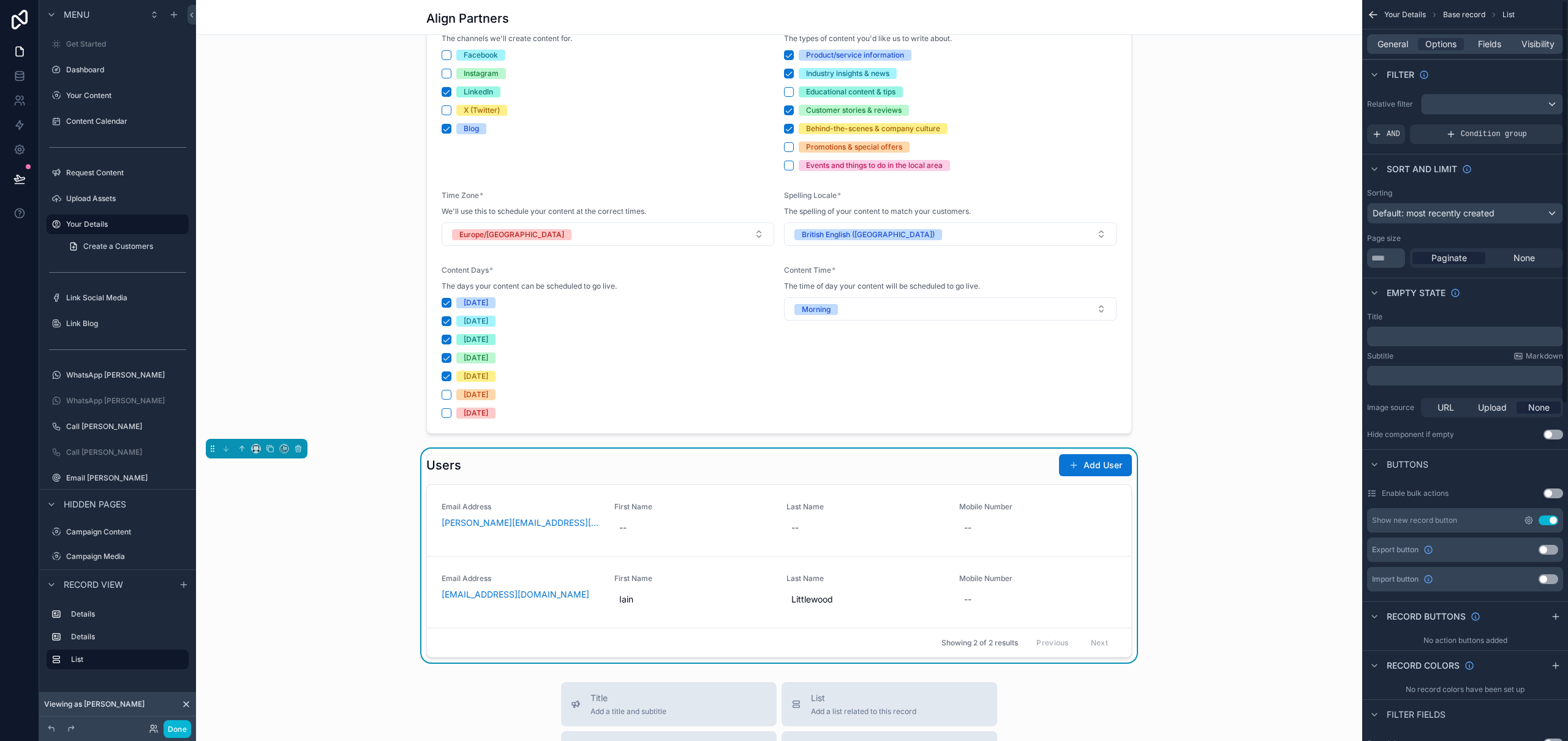
click at [1530, 517] on icon "scrollable content" at bounding box center [1529, 520] width 7 height 7
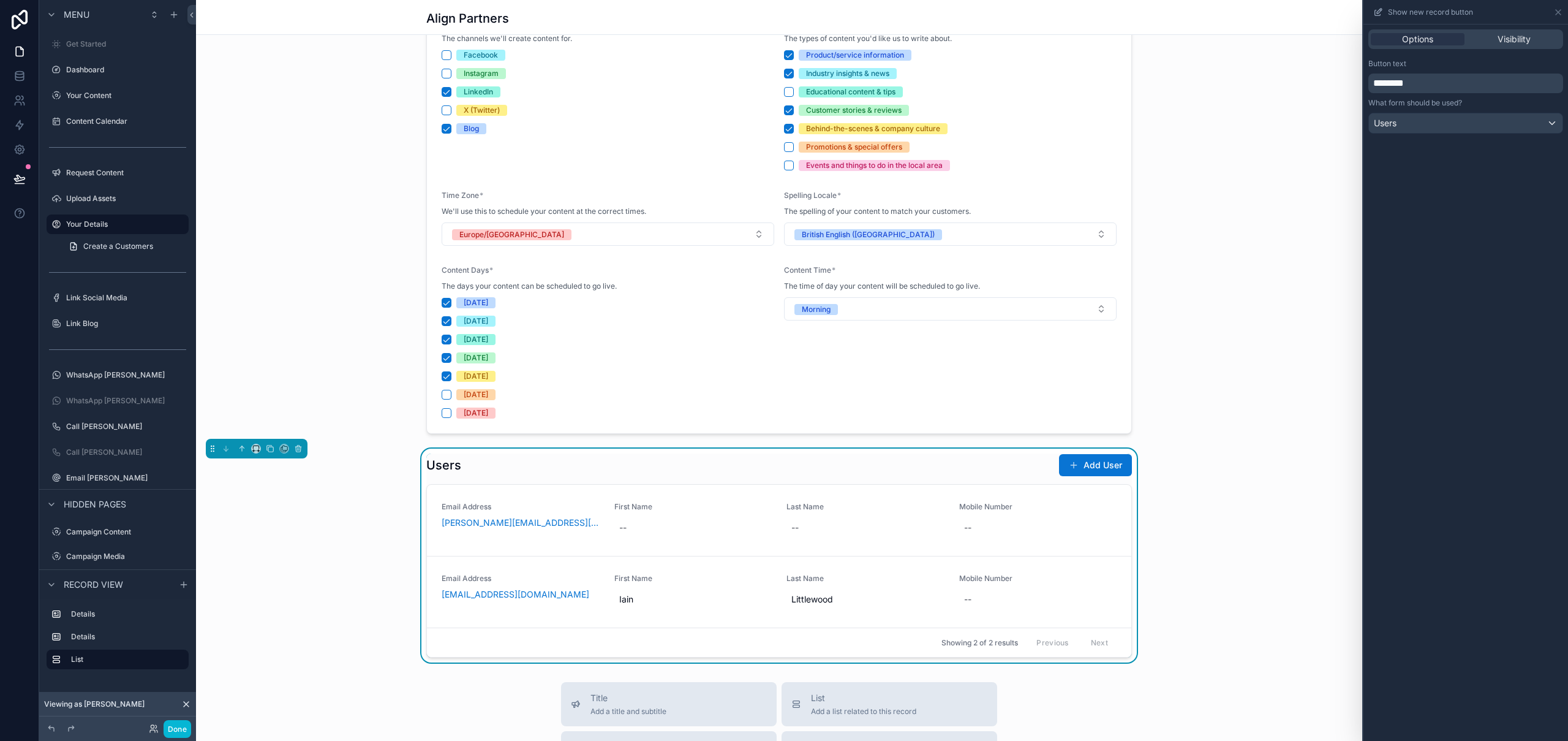
click at [1240, 460] on div "Users Add User Email Address chris.king@alignpartners.co.uk First Name -- Last …" at bounding box center [779, 555] width 1167 height 214
click at [1094, 469] on button "Add User" at bounding box center [1095, 465] width 73 height 22
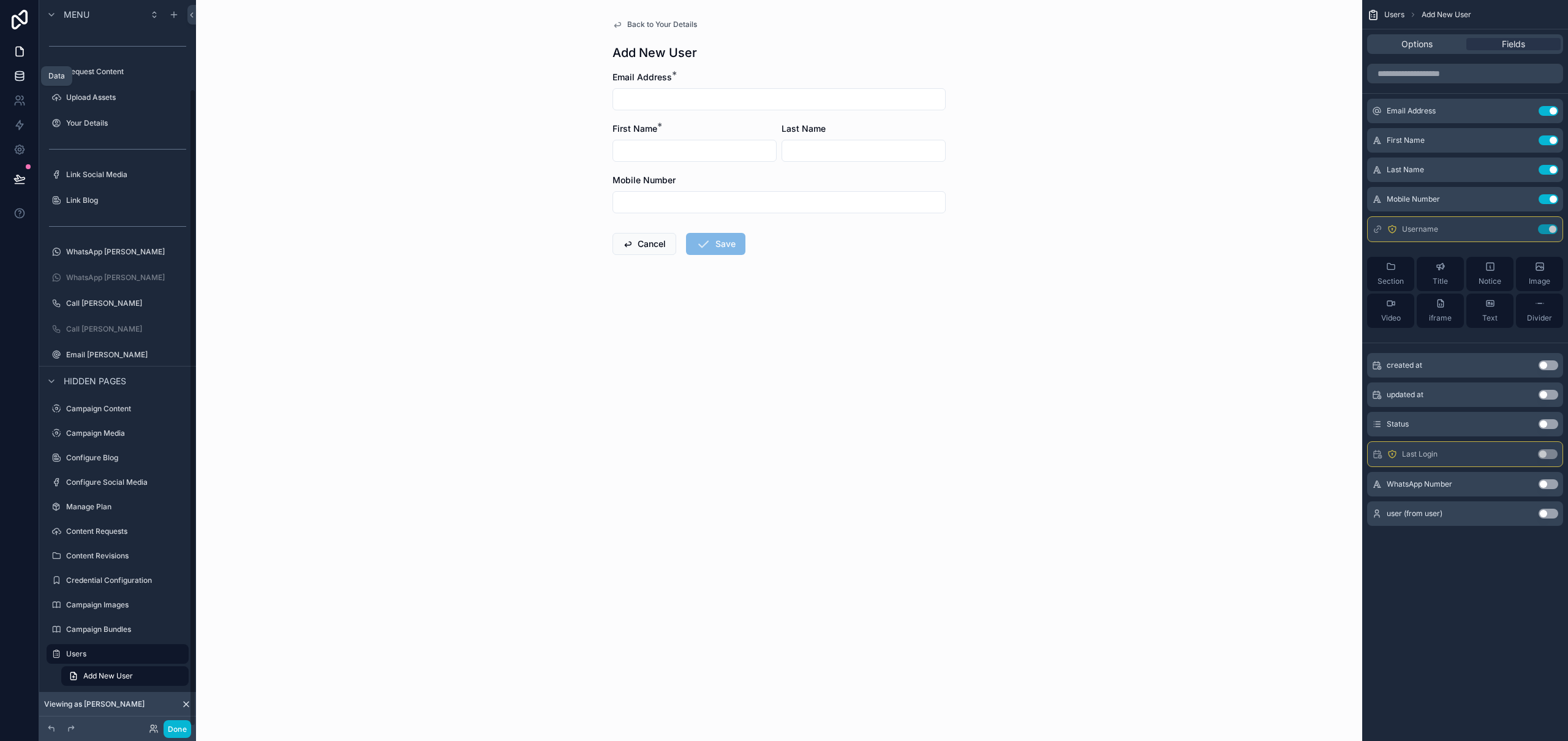
click at [19, 68] on link at bounding box center [19, 76] width 39 height 24
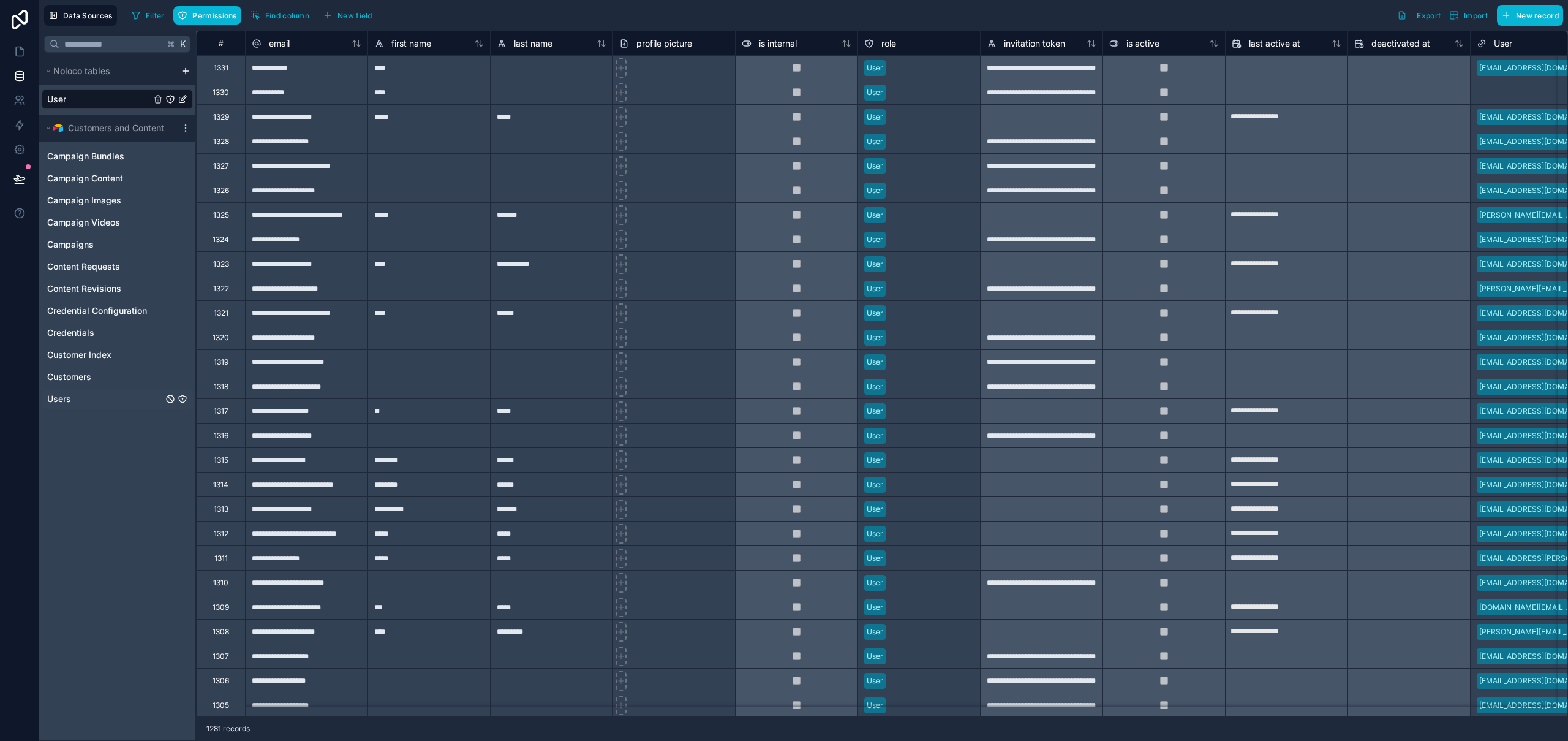
click at [95, 407] on div "Users" at bounding box center [117, 399] width 152 height 19
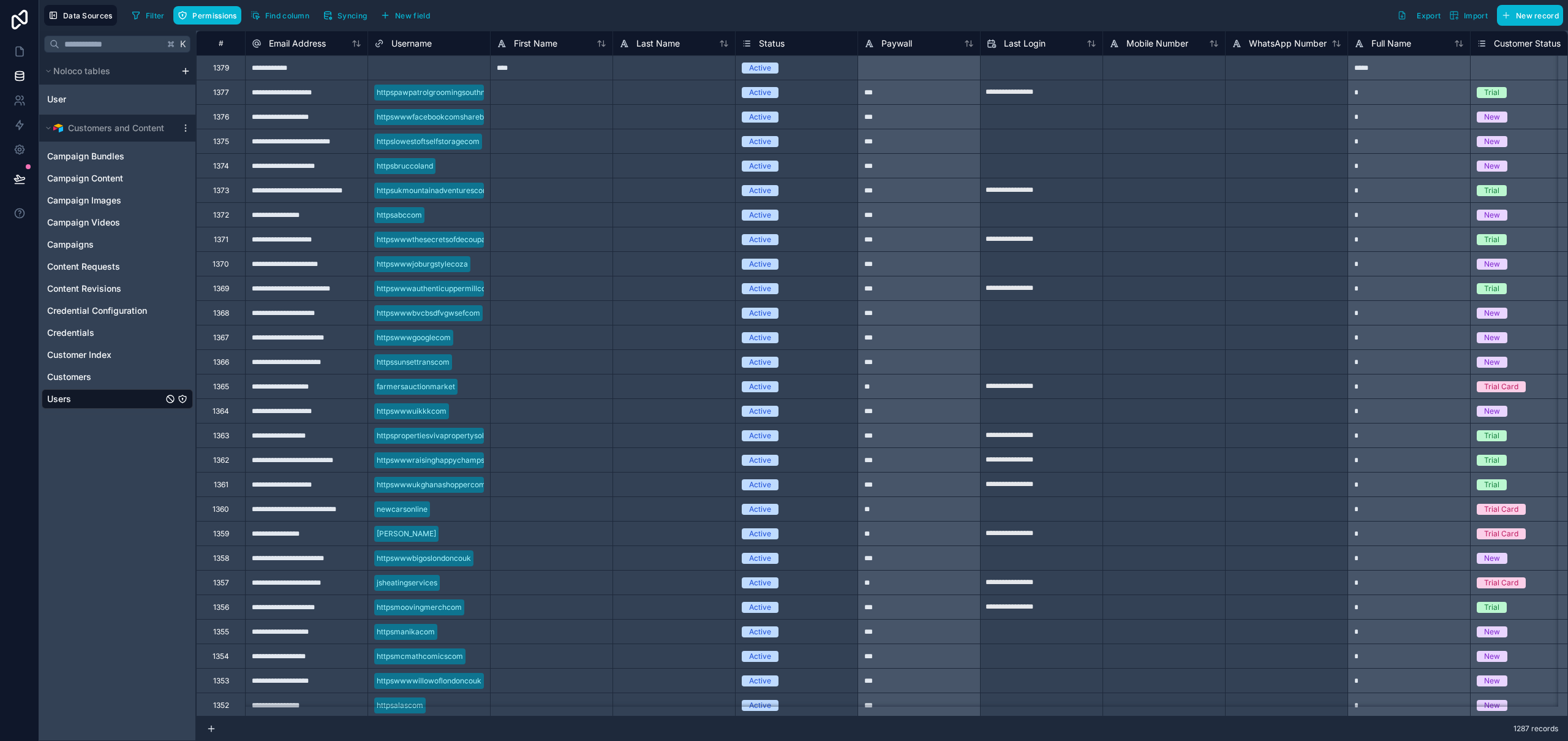
click at [182, 401] on icon "Users" at bounding box center [182, 399] width 10 height 10
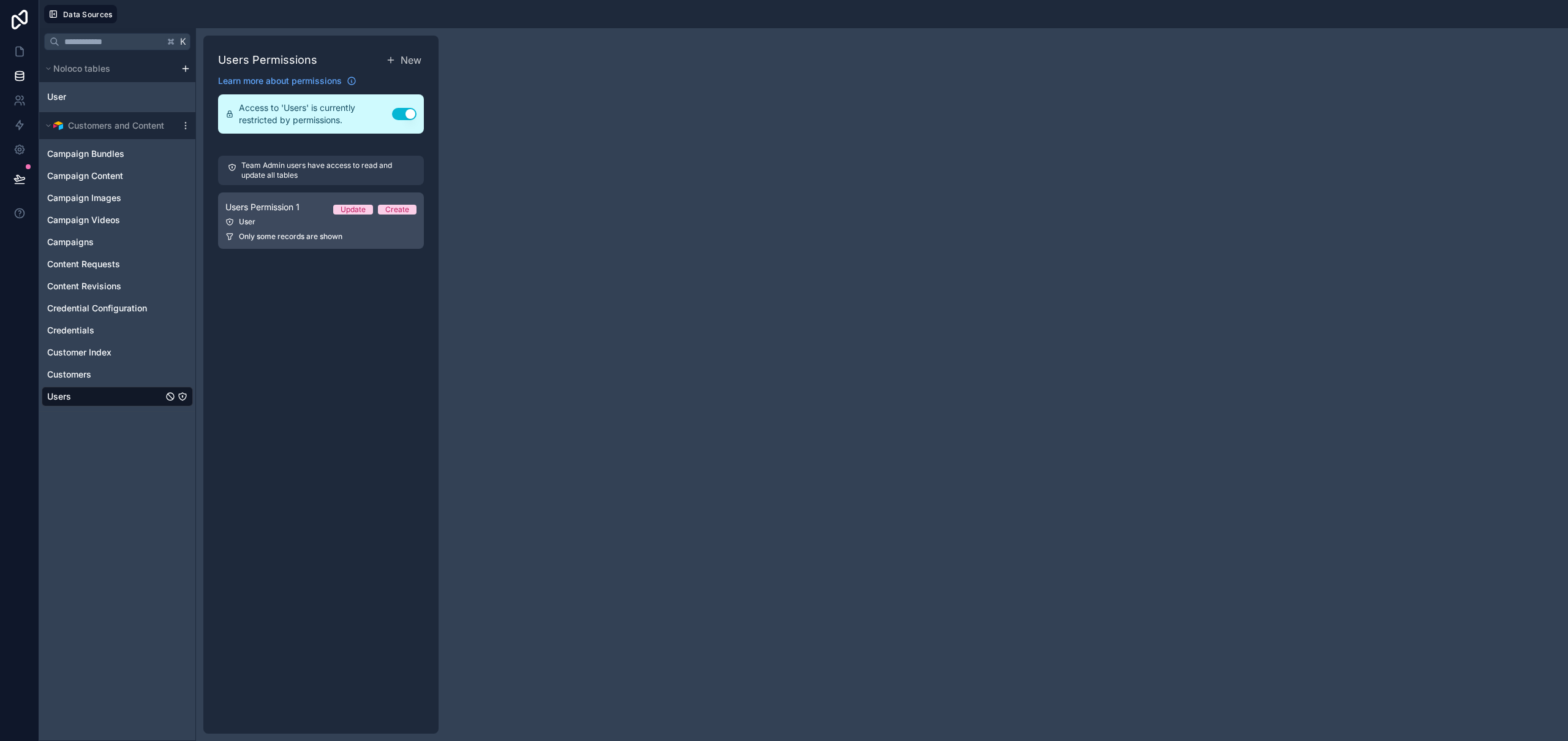
click at [260, 242] on link "Users Permission 1 Update Create User Only some records are shown" at bounding box center [321, 220] width 206 height 56
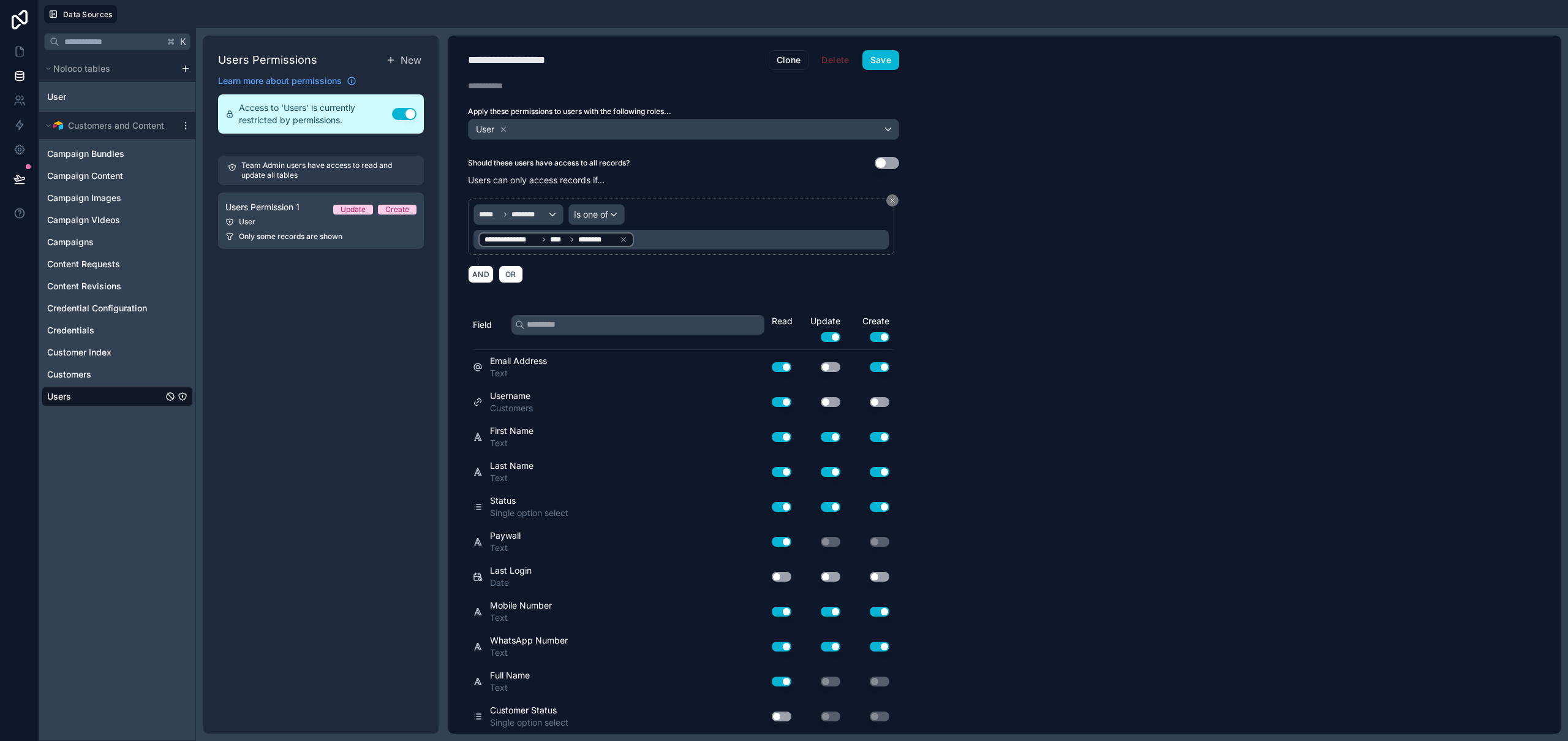
scroll to position [35, 0]
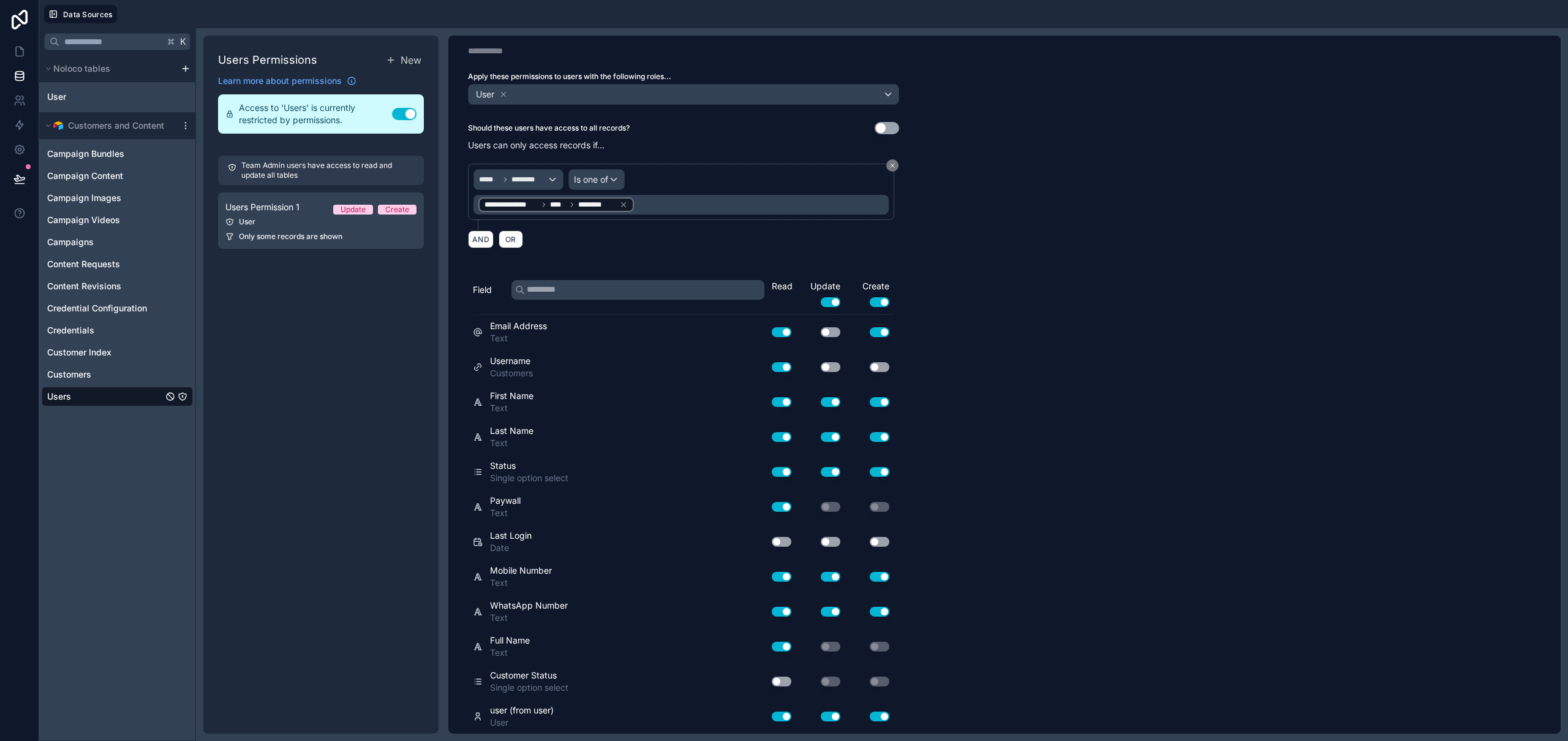
click at [834, 366] on button "Use setting" at bounding box center [830, 366] width 19 height 10
click at [878, 366] on button "Use setting" at bounding box center [879, 366] width 19 height 10
click at [784, 719] on button "Use setting" at bounding box center [781, 716] width 19 height 10
drag, startPoint x: 830, startPoint y: 718, endPoint x: 846, endPoint y: 719, distance: 16.0
click at [830, 719] on button "Use setting" at bounding box center [830, 716] width 19 height 10
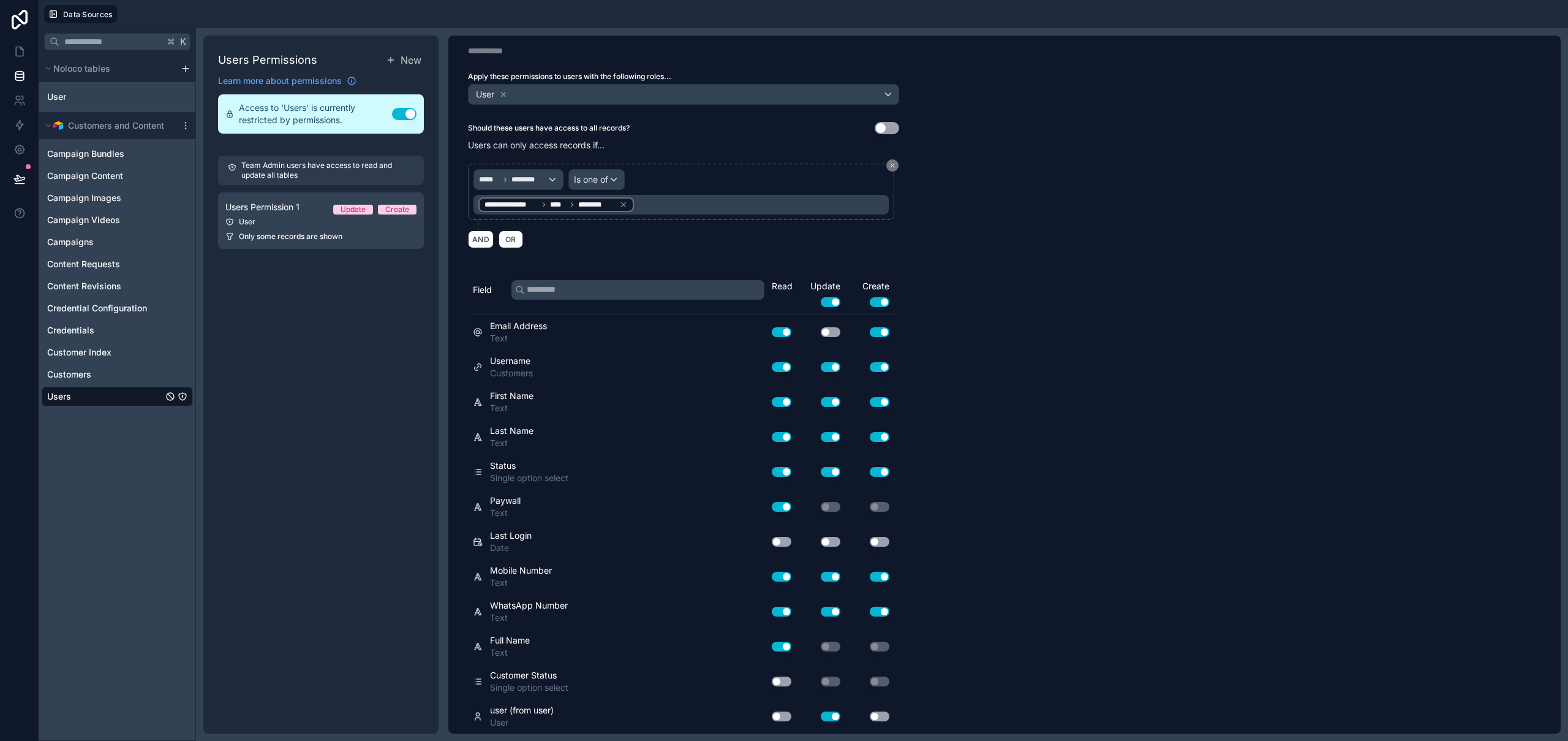
click at [833, 719] on button "Use setting" at bounding box center [830, 716] width 19 height 10
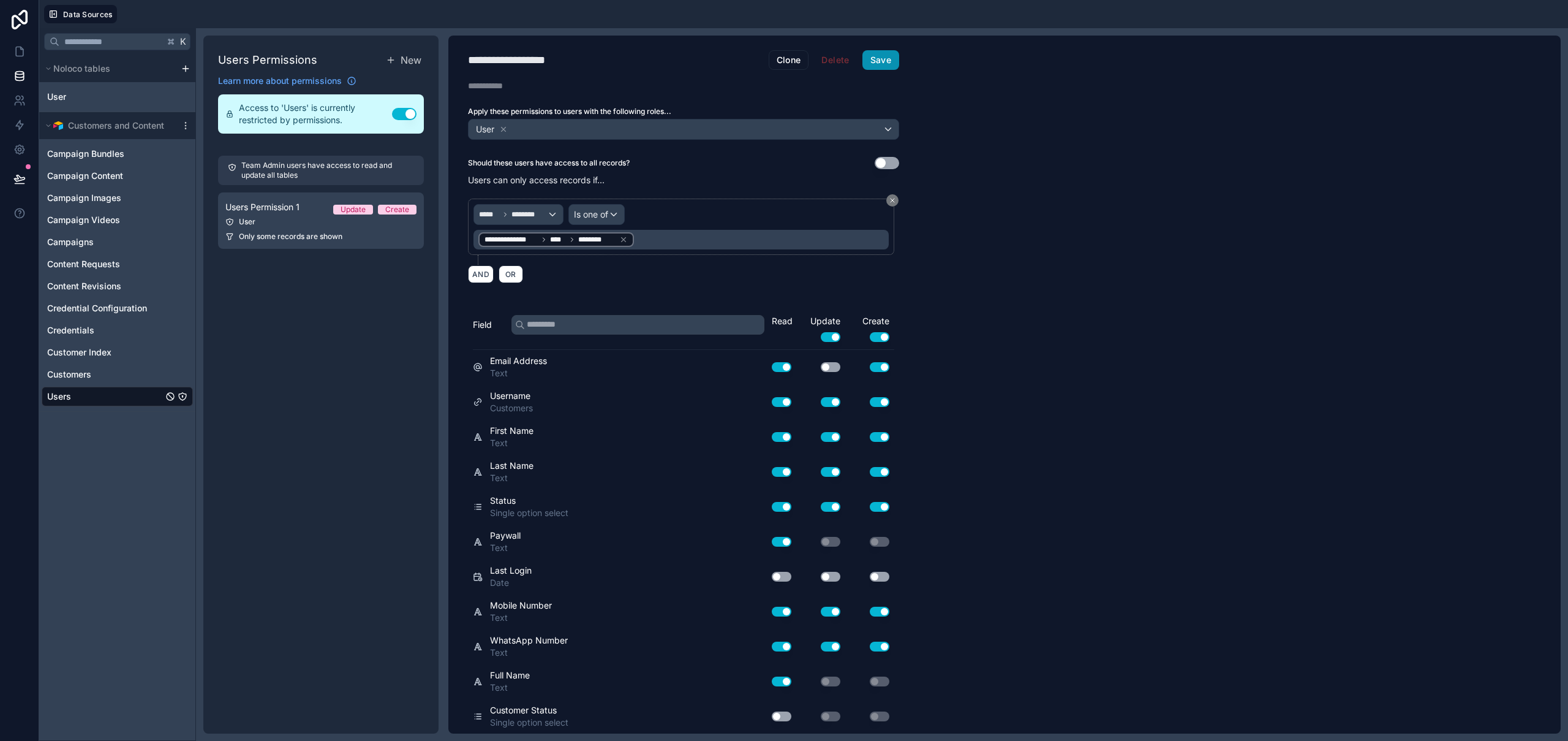
click at [879, 62] on button "Save" at bounding box center [881, 59] width 37 height 19
click at [21, 48] on icon at bounding box center [19, 52] width 7 height 9
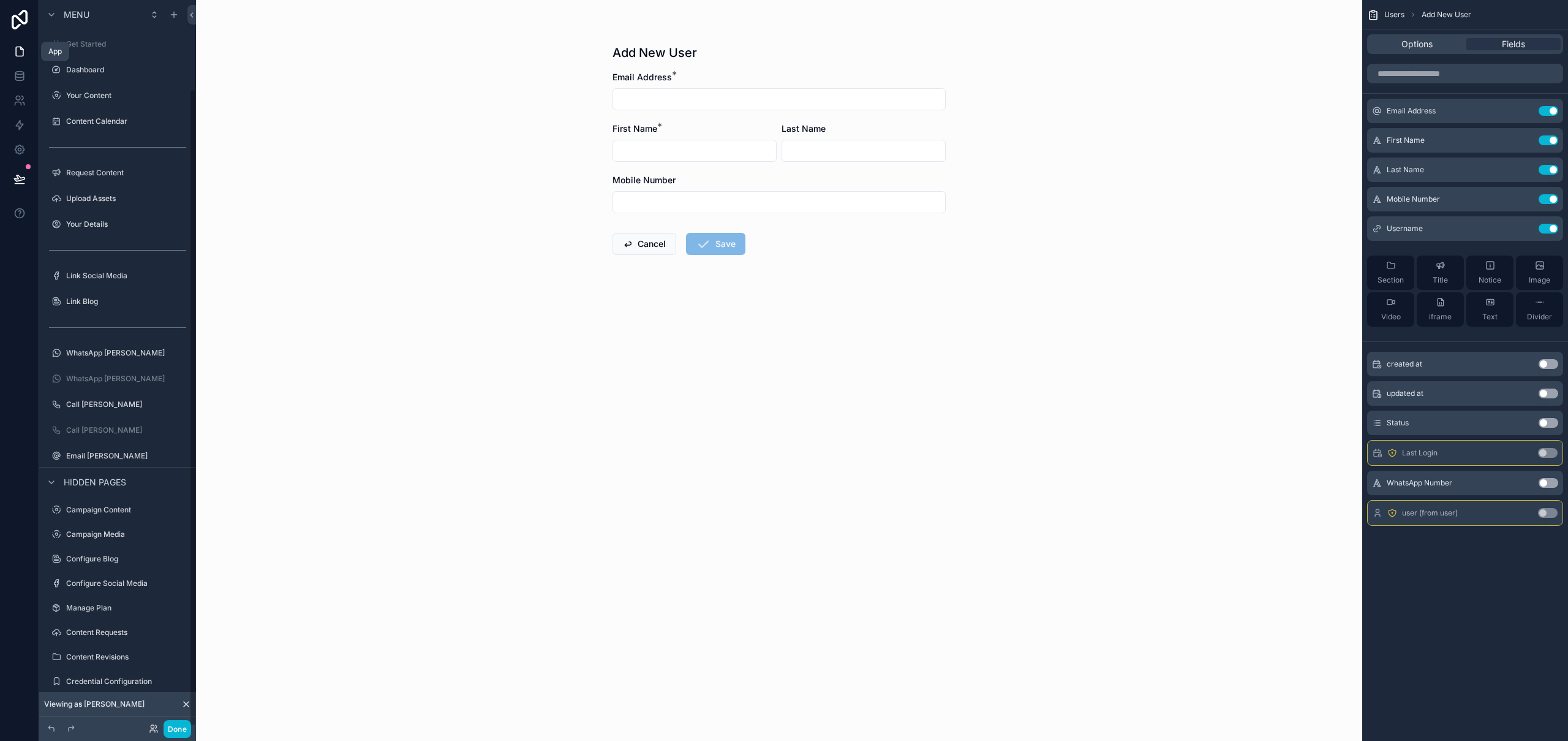
scroll to position [101, 0]
click at [1525, 231] on icon "scrollable content" at bounding box center [1524, 229] width 6 height 6
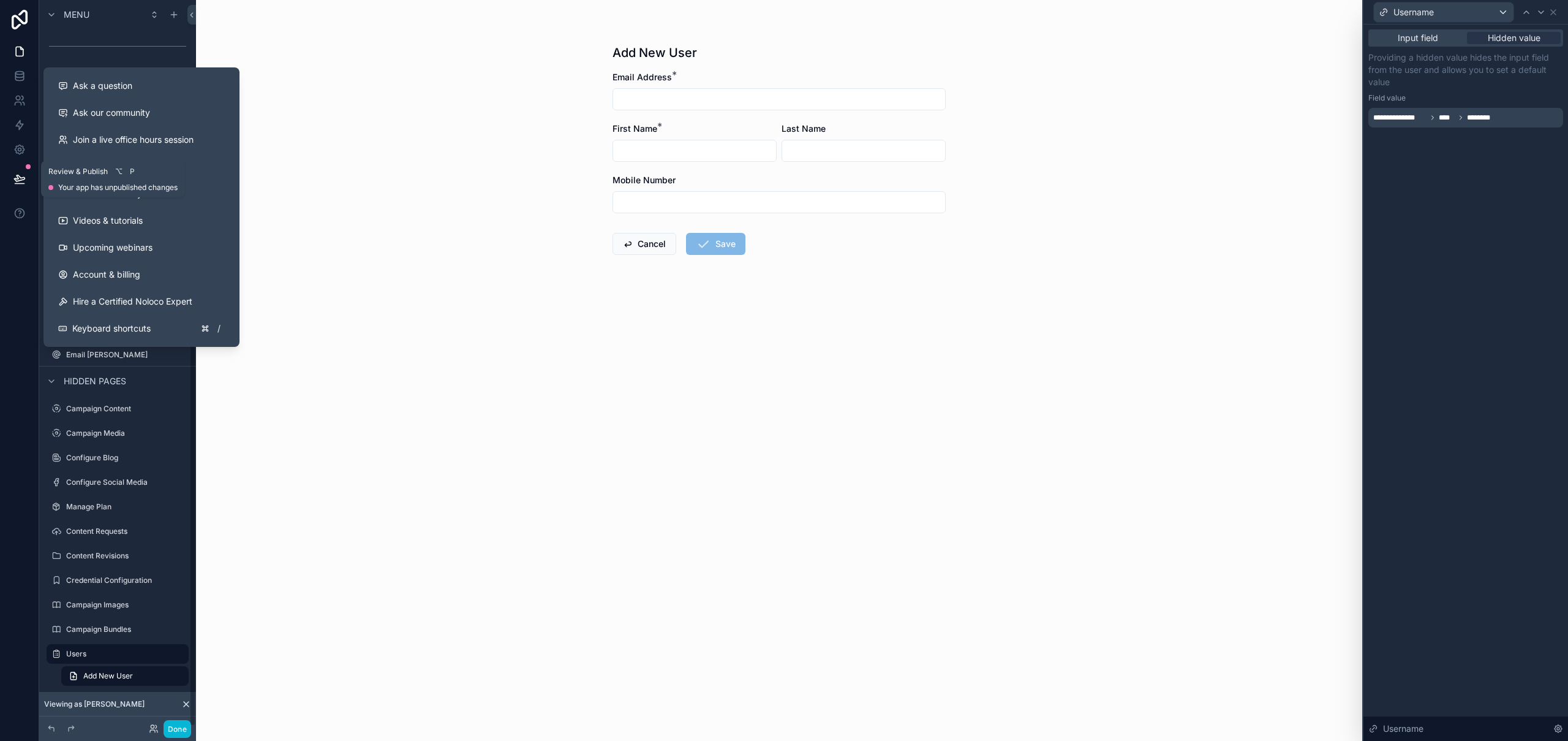
click at [23, 179] on icon at bounding box center [19, 178] width 10 height 6
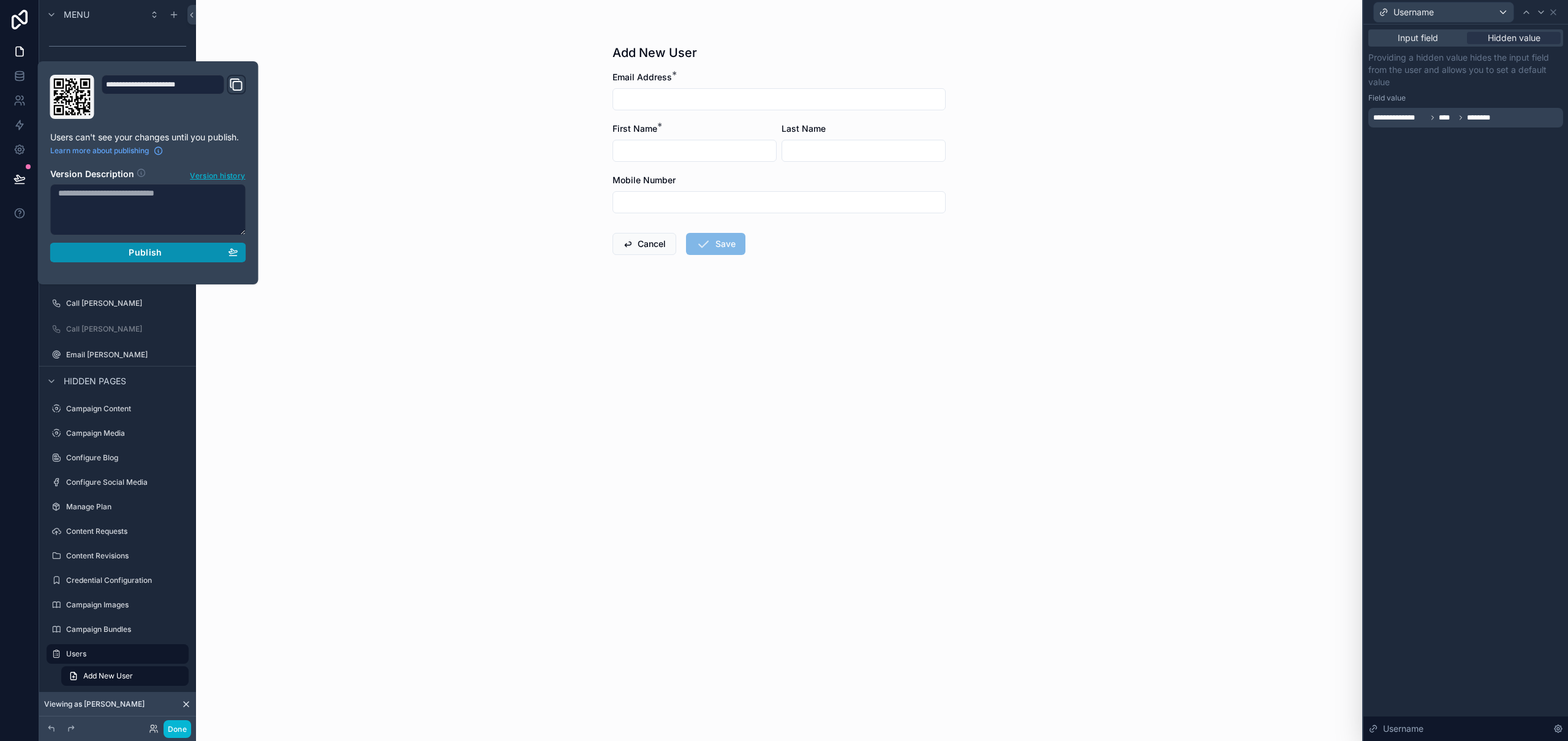
click at [142, 250] on span "Publish" at bounding box center [145, 253] width 33 height 11
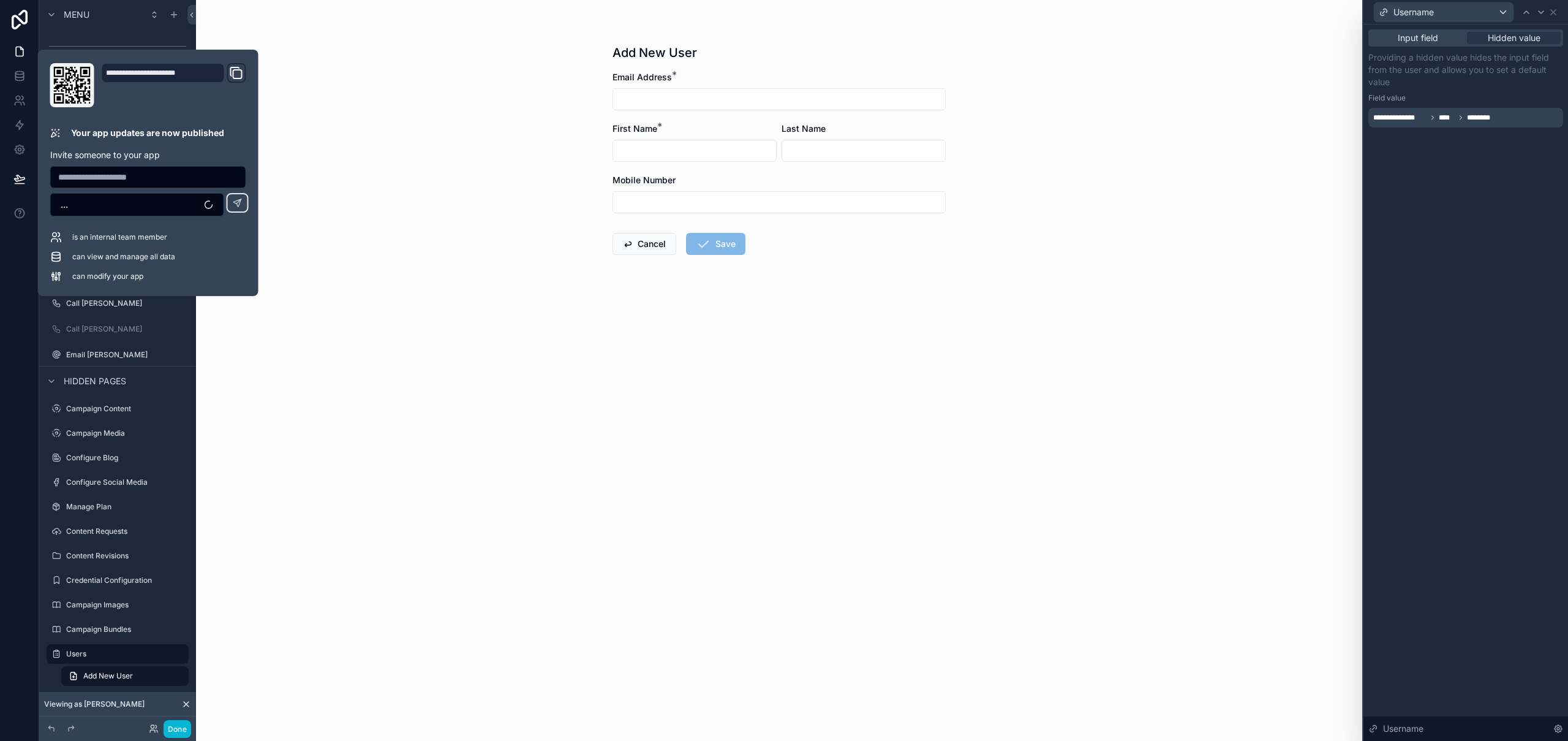
click at [409, 196] on div "Add New User Email Address * First Name * Last Name Mobile Number Cancel Save" at bounding box center [779, 370] width 1167 height 741
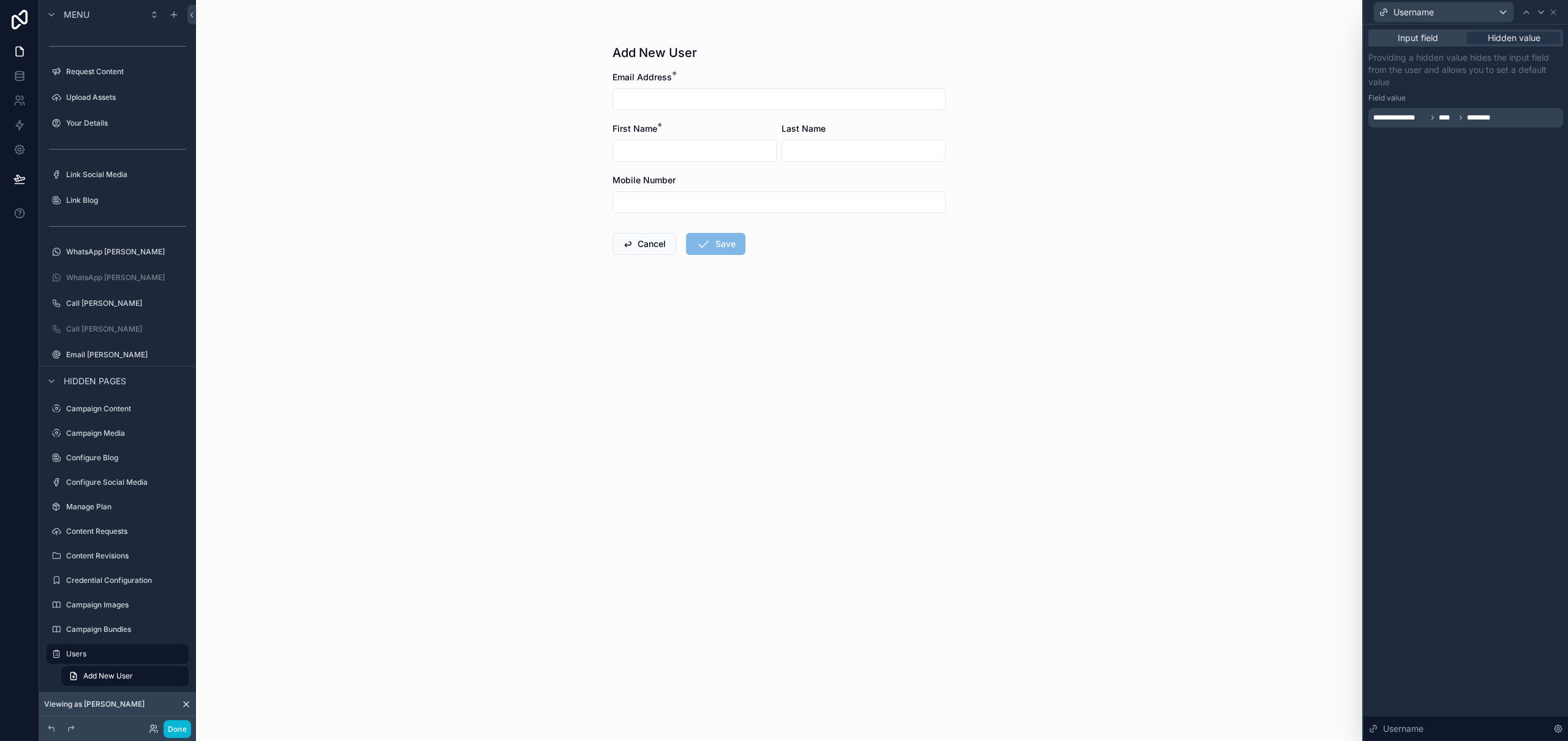
drag, startPoint x: 652, startPoint y: 18, endPoint x: 591, endPoint y: 47, distance: 67.5
click at [618, 18] on div "Add New User Email Address * First Name * Last Name Mobile Number Cancel Save" at bounding box center [779, 167] width 352 height 333
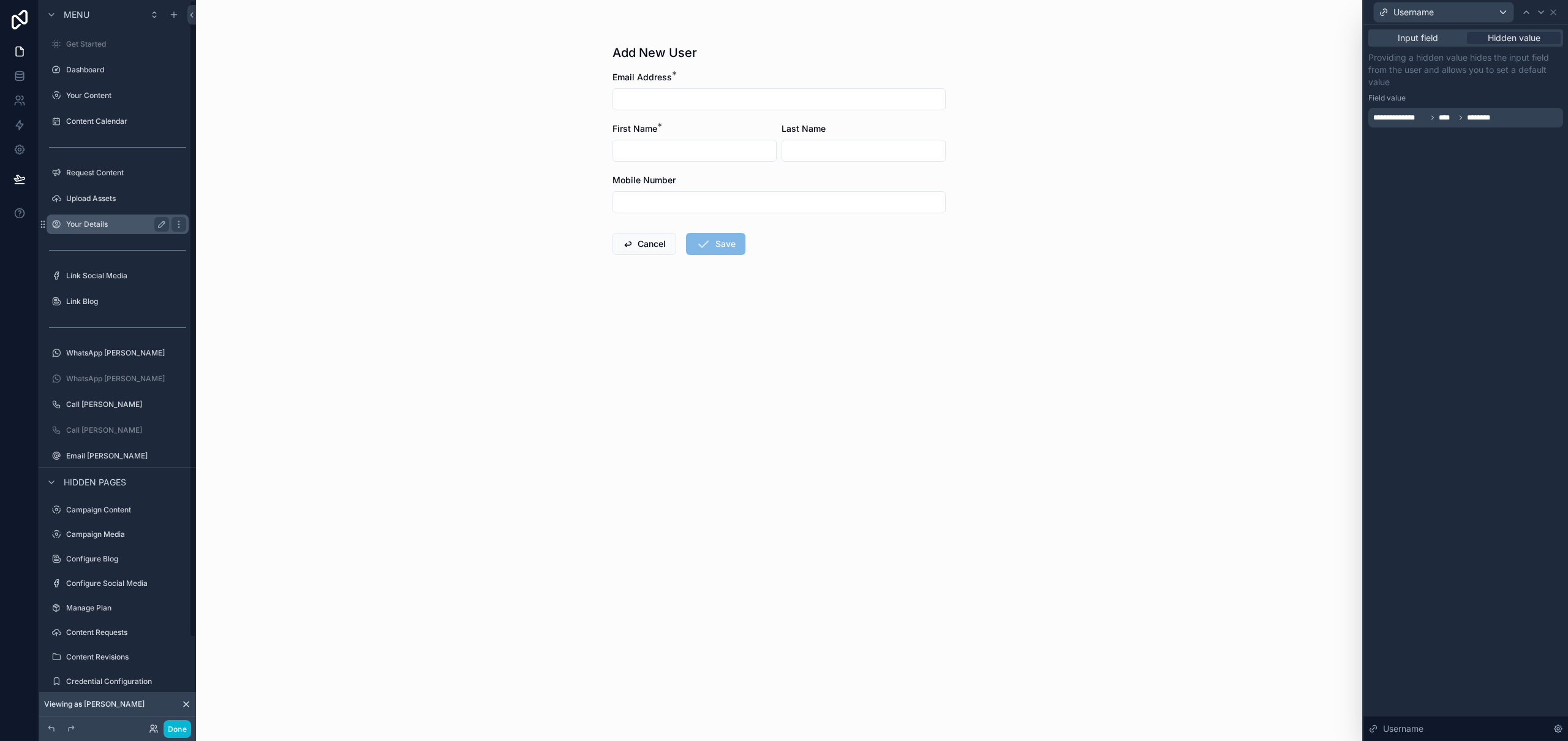
click at [101, 221] on label "Your Details" at bounding box center [116, 224] width 98 height 10
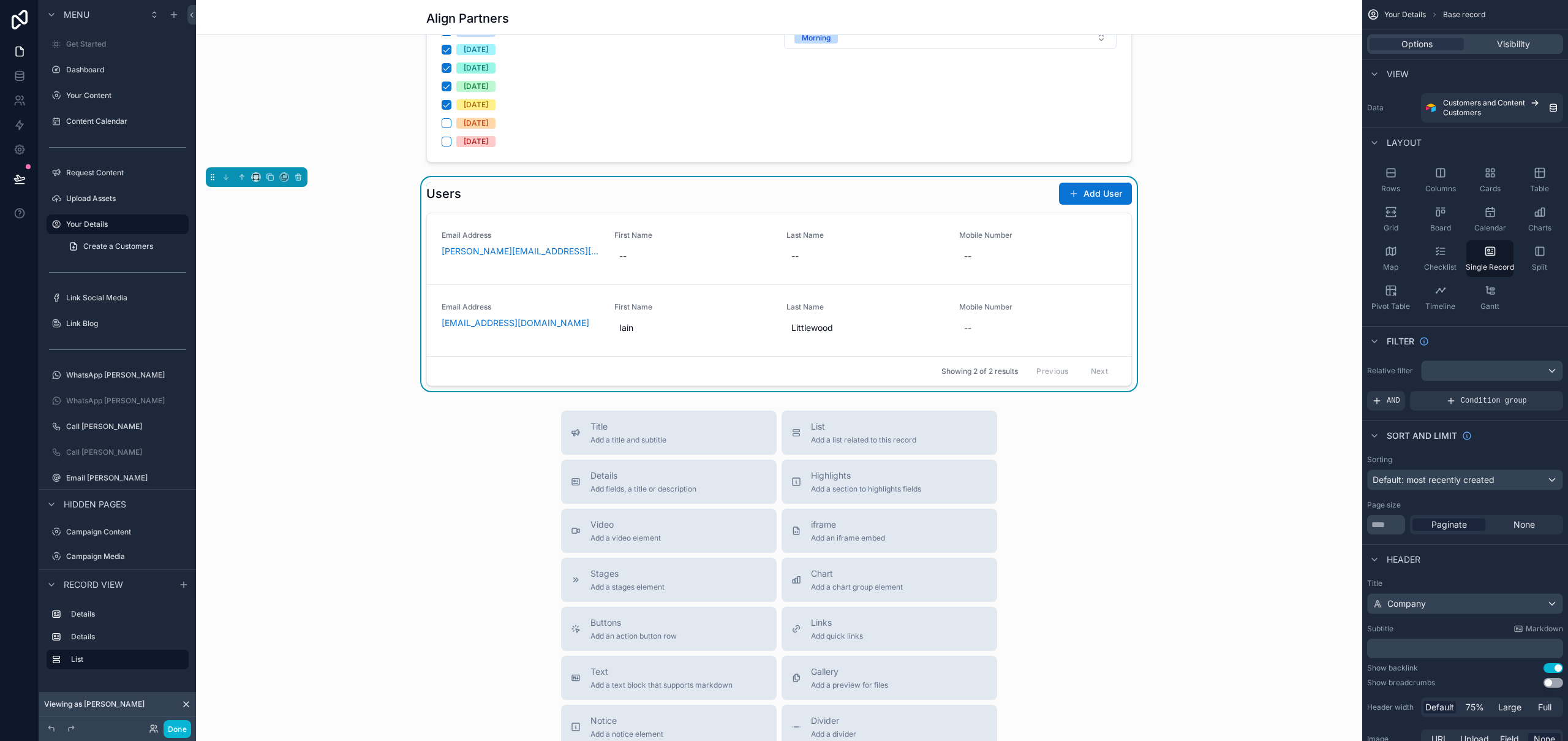
scroll to position [636, 0]
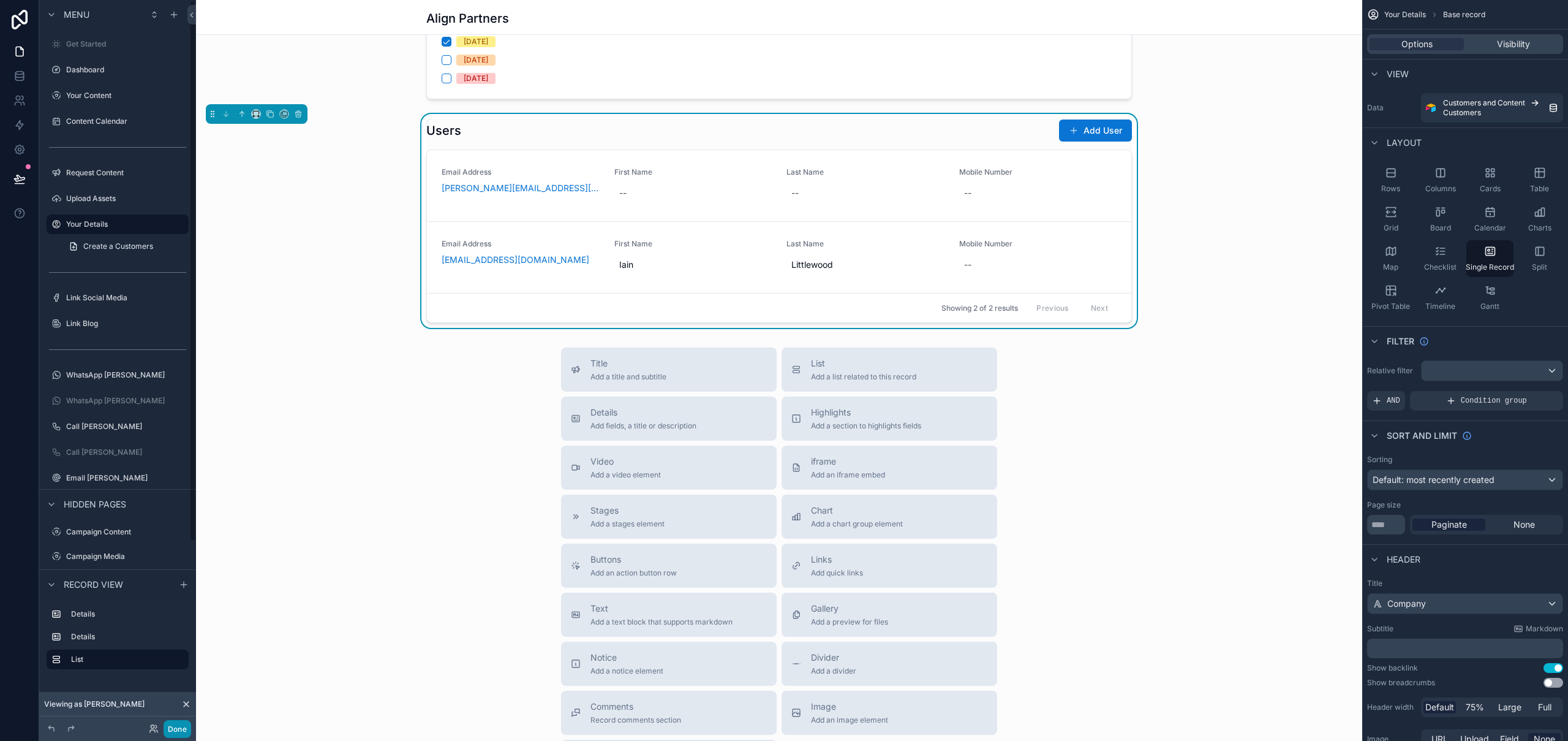
click at [184, 732] on button "Done" at bounding box center [178, 728] width 28 height 18
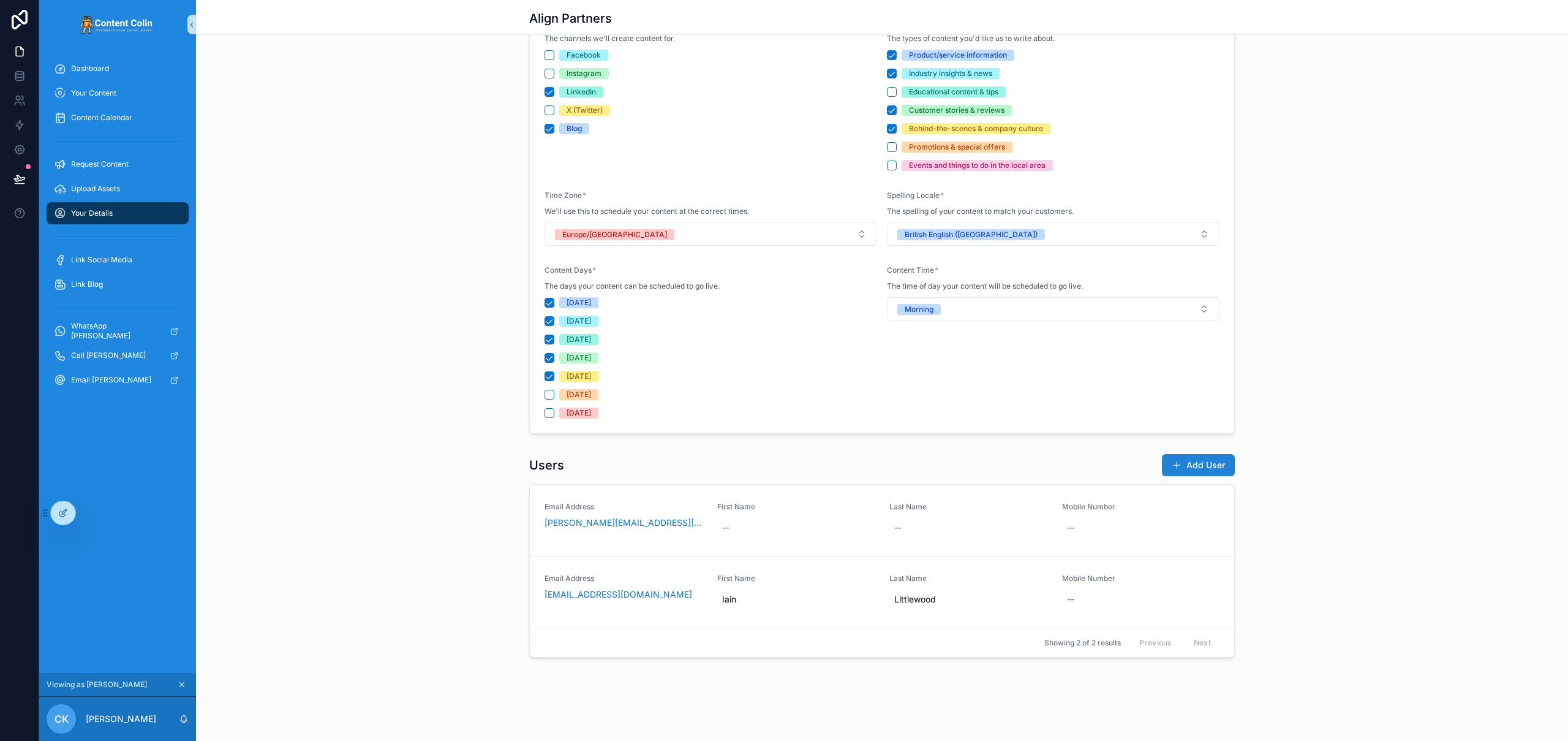
click at [1189, 470] on button "Add User" at bounding box center [1198, 465] width 73 height 22
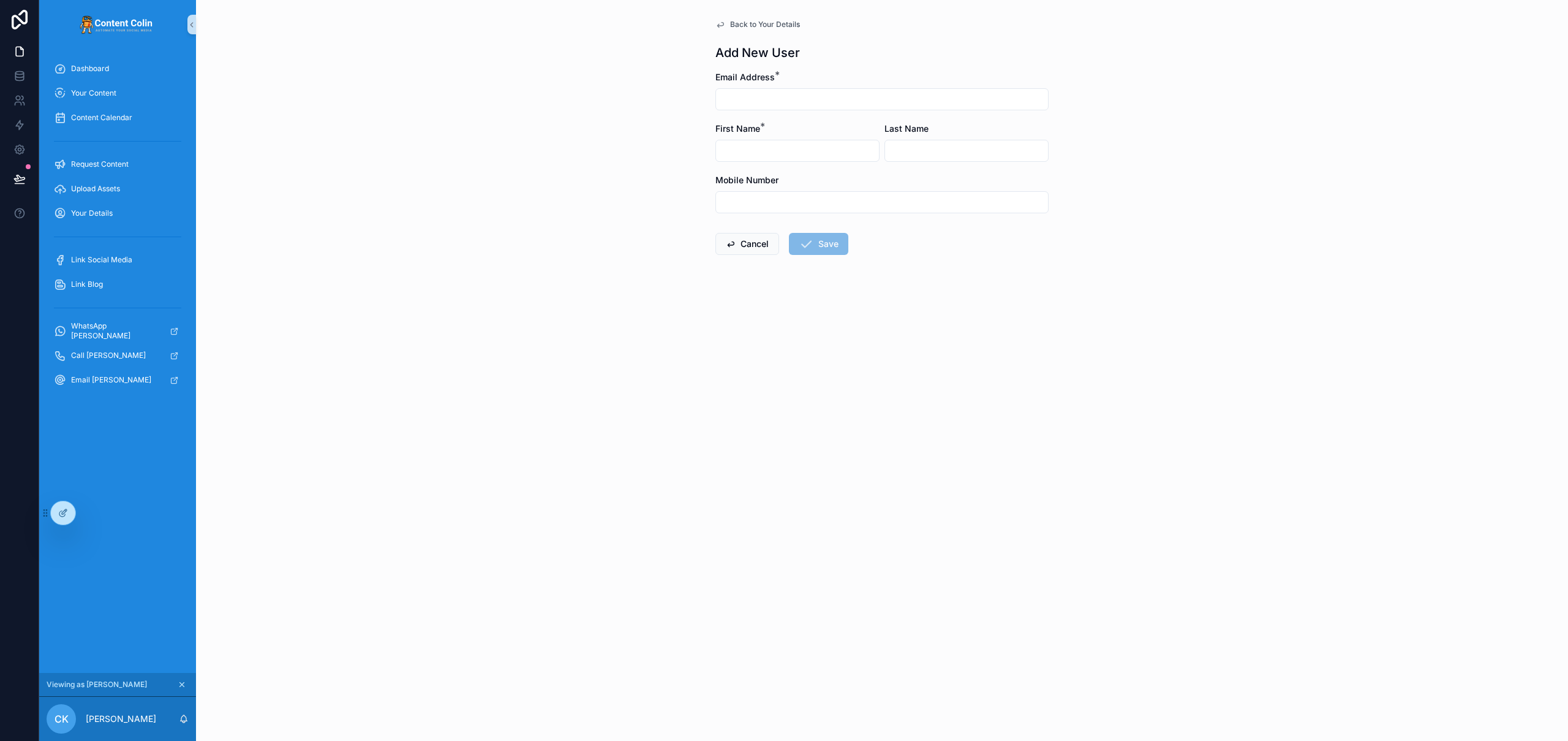
click at [742, 93] on input "scrollable content" at bounding box center [882, 99] width 332 height 18
type input "**********"
click at [747, 150] on input "scrollable content" at bounding box center [797, 151] width 163 height 18
type input "****"
click at [930, 371] on div "**********" at bounding box center [882, 370] width 1372 height 741
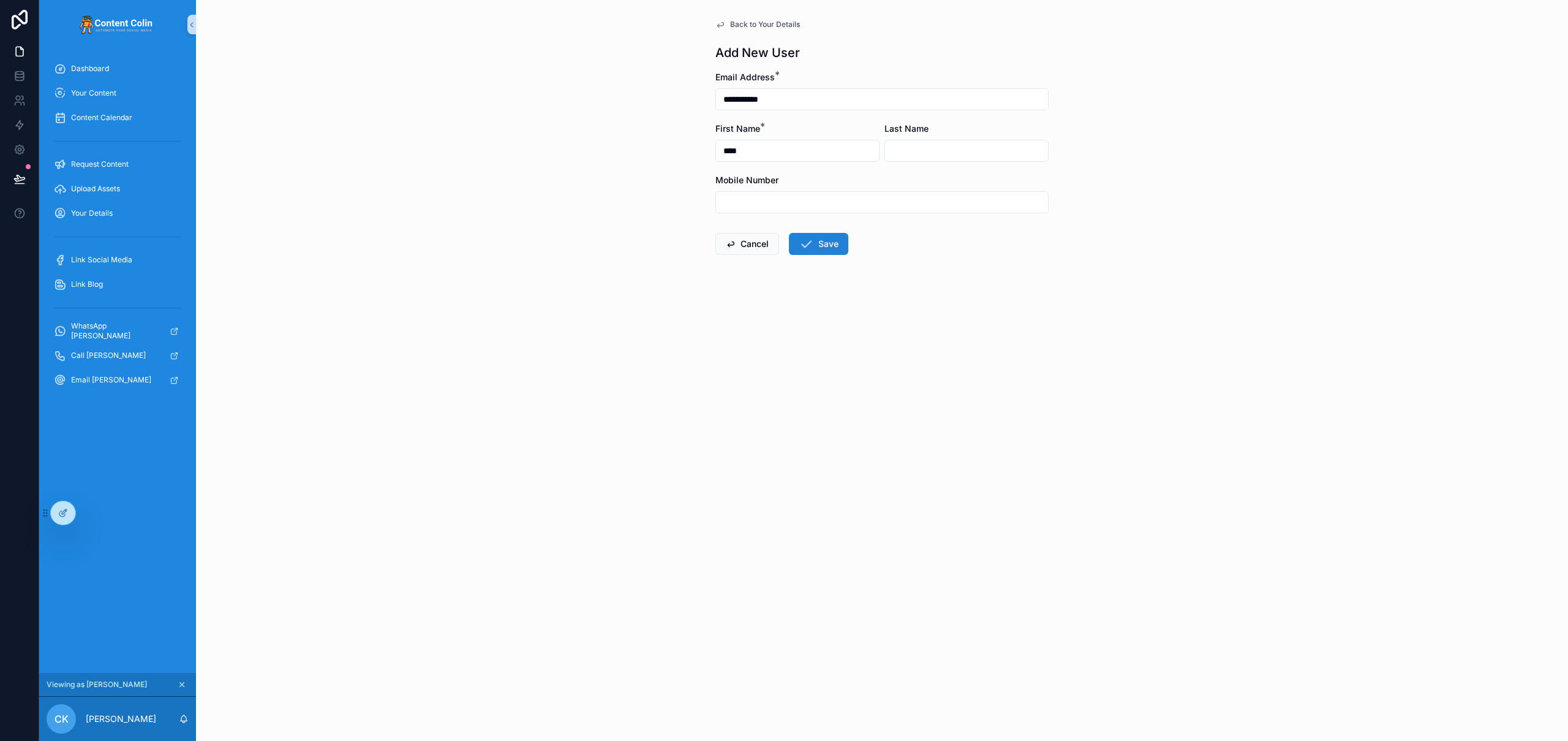
click at [815, 241] on button "Save" at bounding box center [819, 244] width 59 height 22
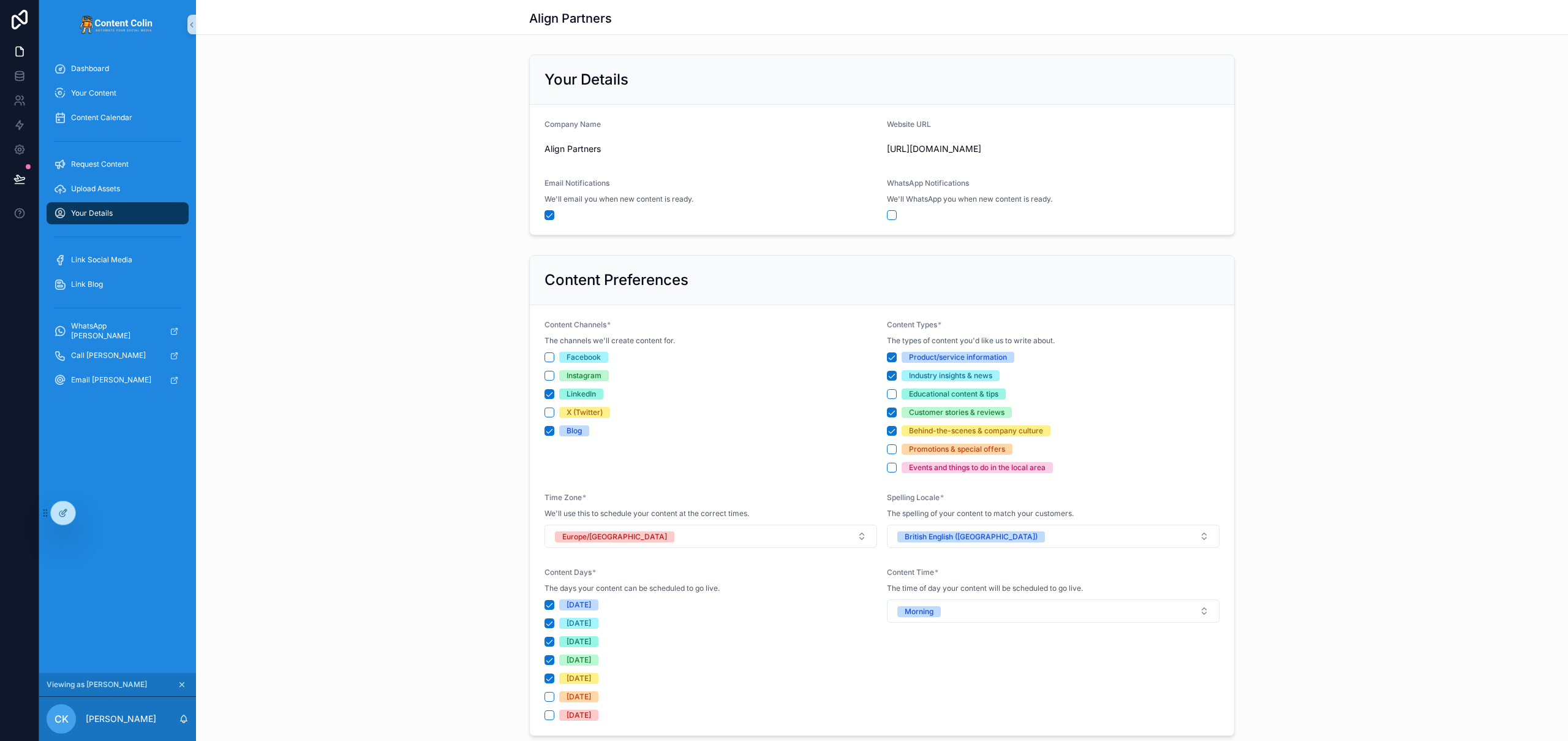
scroll to position [374, 0]
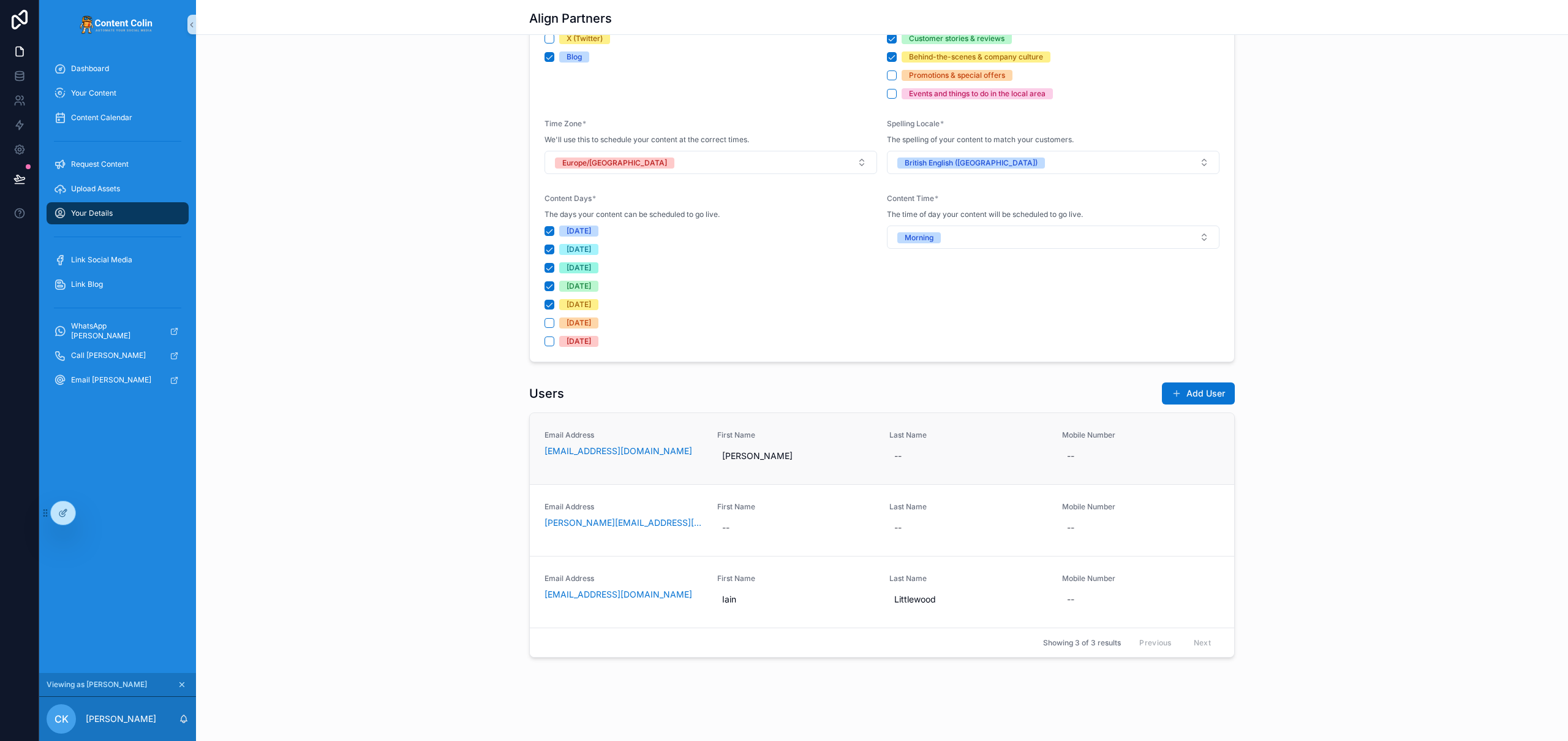
click at [1031, 443] on div "Last Name --" at bounding box center [969, 449] width 158 height 37
click at [948, 539] on div "Email Address chris.king@alignpartners.co.uk First Name -- Last Name -- Mobile …" at bounding box center [883, 519] width 705 height 71
click at [450, 403] on div "Users Add User Email Address 909@apox.uk First Name Nick Last Name -- Mobile Nu…" at bounding box center [882, 519] width 1372 height 286
click at [65, 515] on icon at bounding box center [62, 513] width 6 height 6
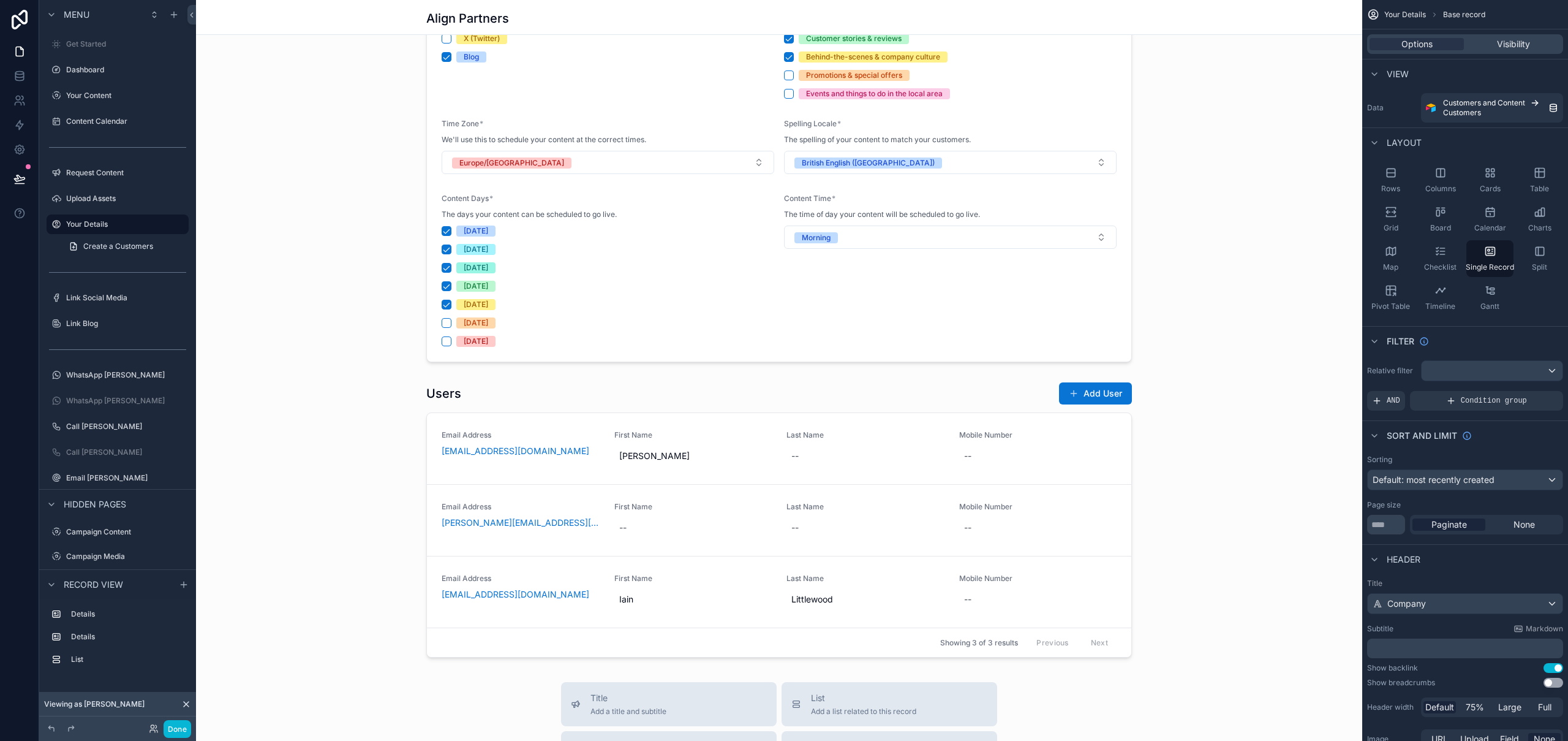
click at [615, 400] on div "scrollable content" at bounding box center [779, 421] width 1167 height 1589
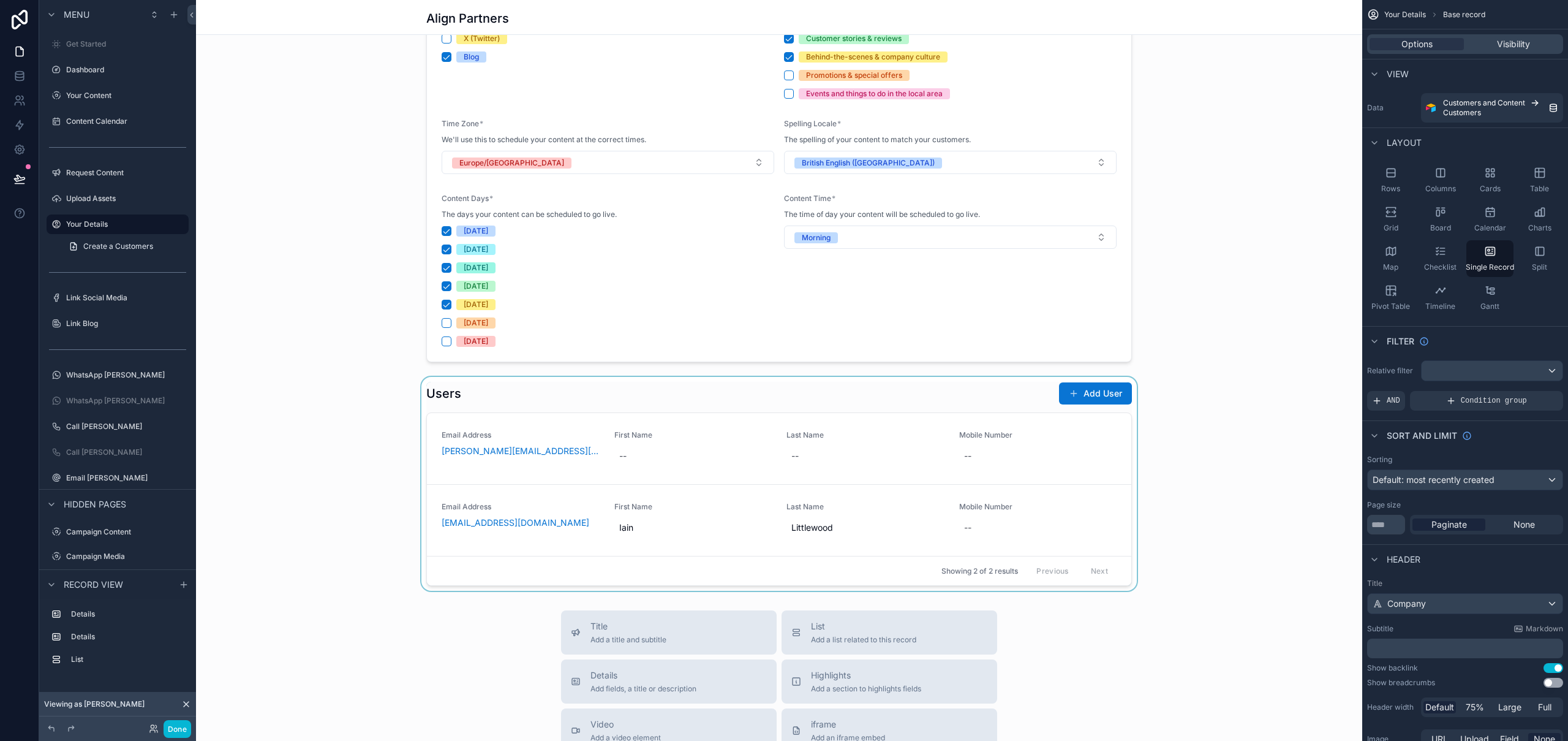
click at [609, 388] on div "scrollable content" at bounding box center [779, 483] width 1167 height 214
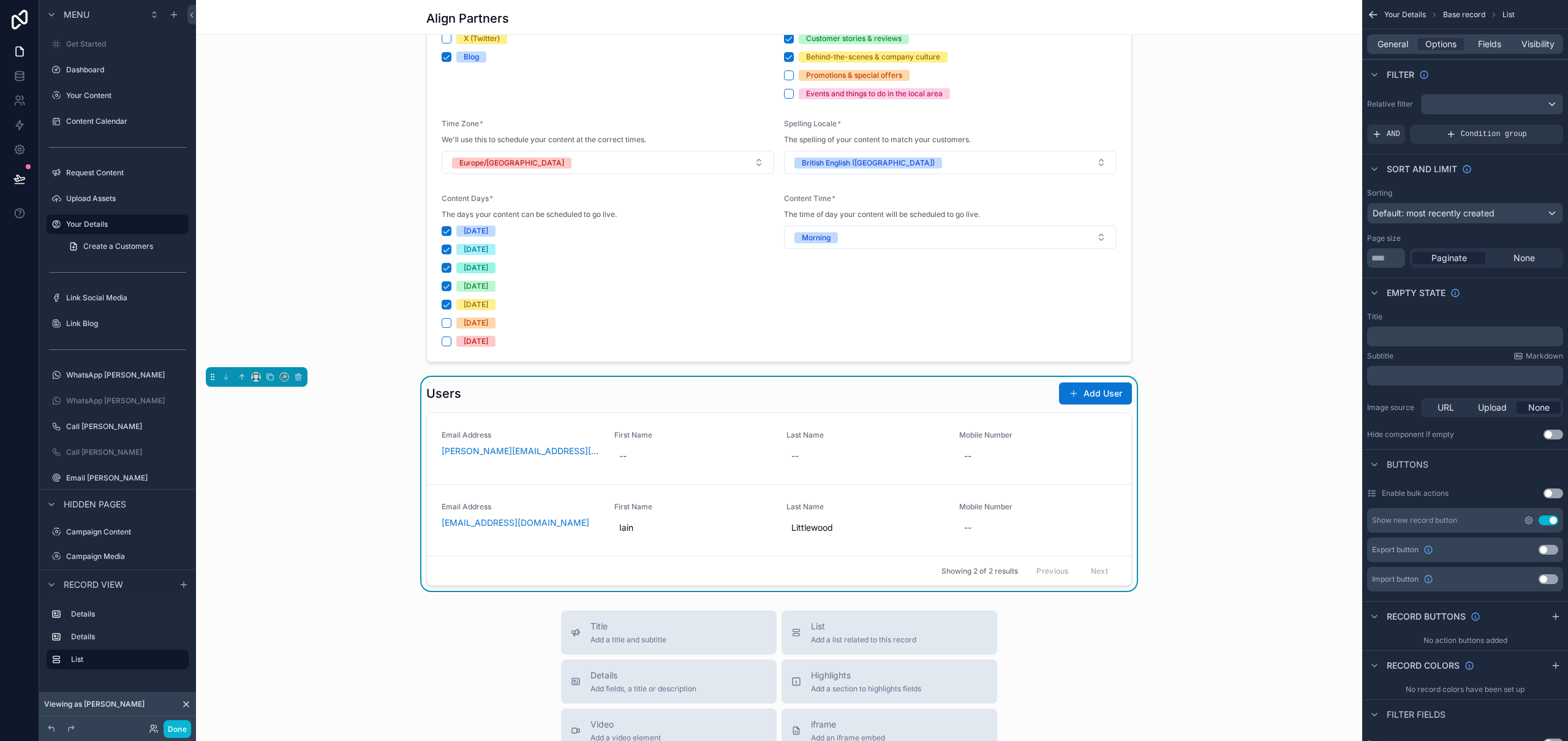
click at [1530, 520] on icon "scrollable content" at bounding box center [1529, 520] width 3 height 3
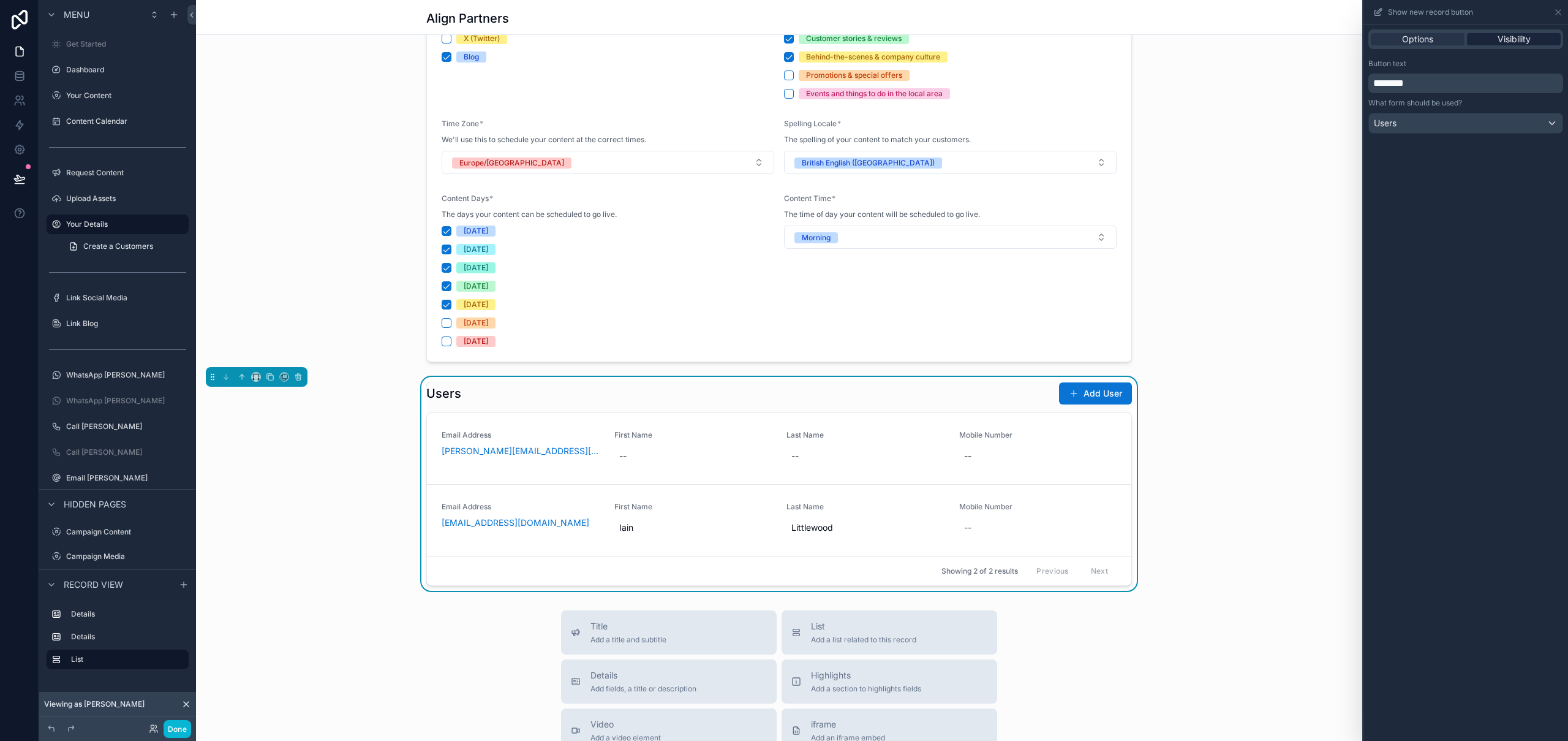
click at [1520, 35] on span "Visibility" at bounding box center [1514, 39] width 33 height 12
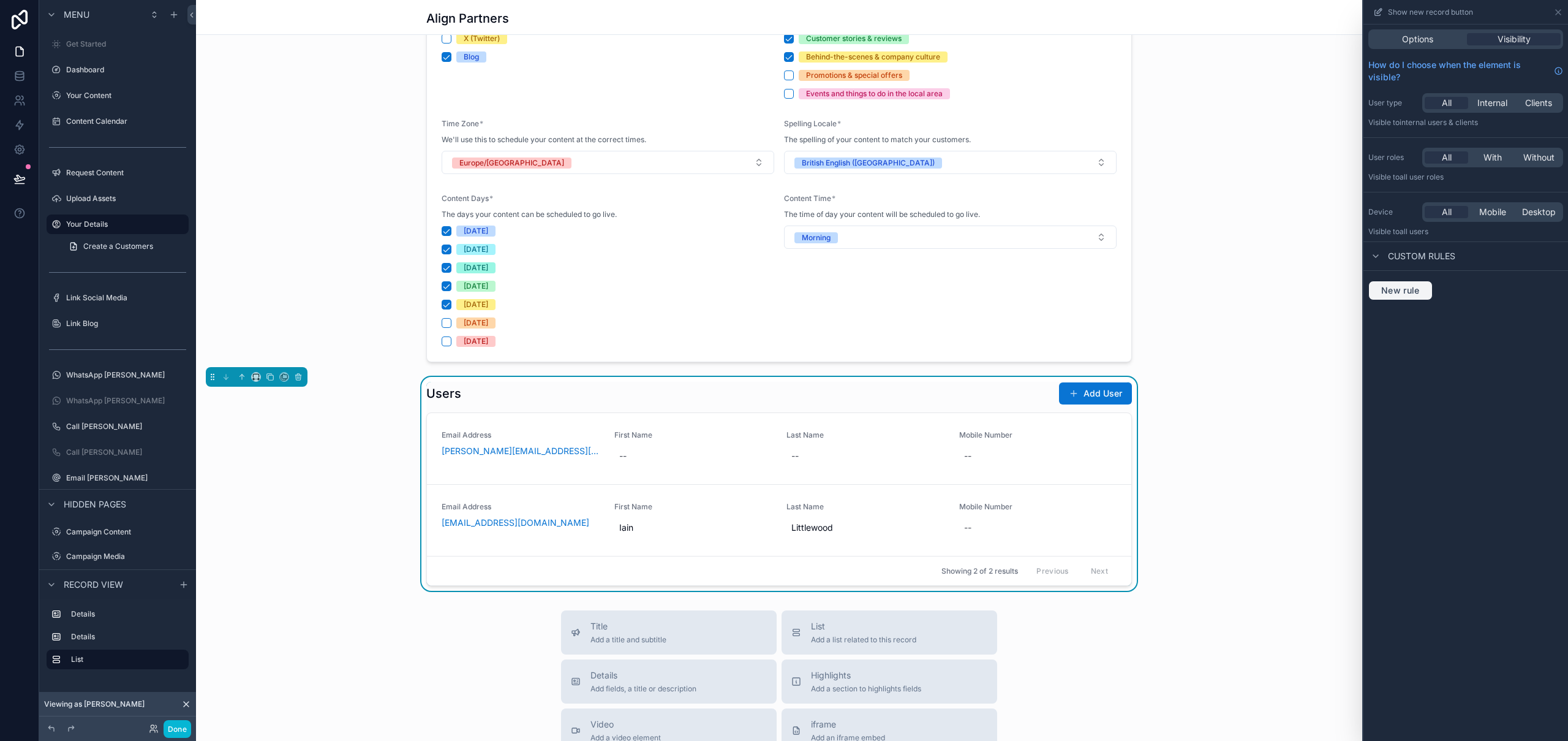
click at [1414, 293] on span "New rule" at bounding box center [1401, 290] width 48 height 11
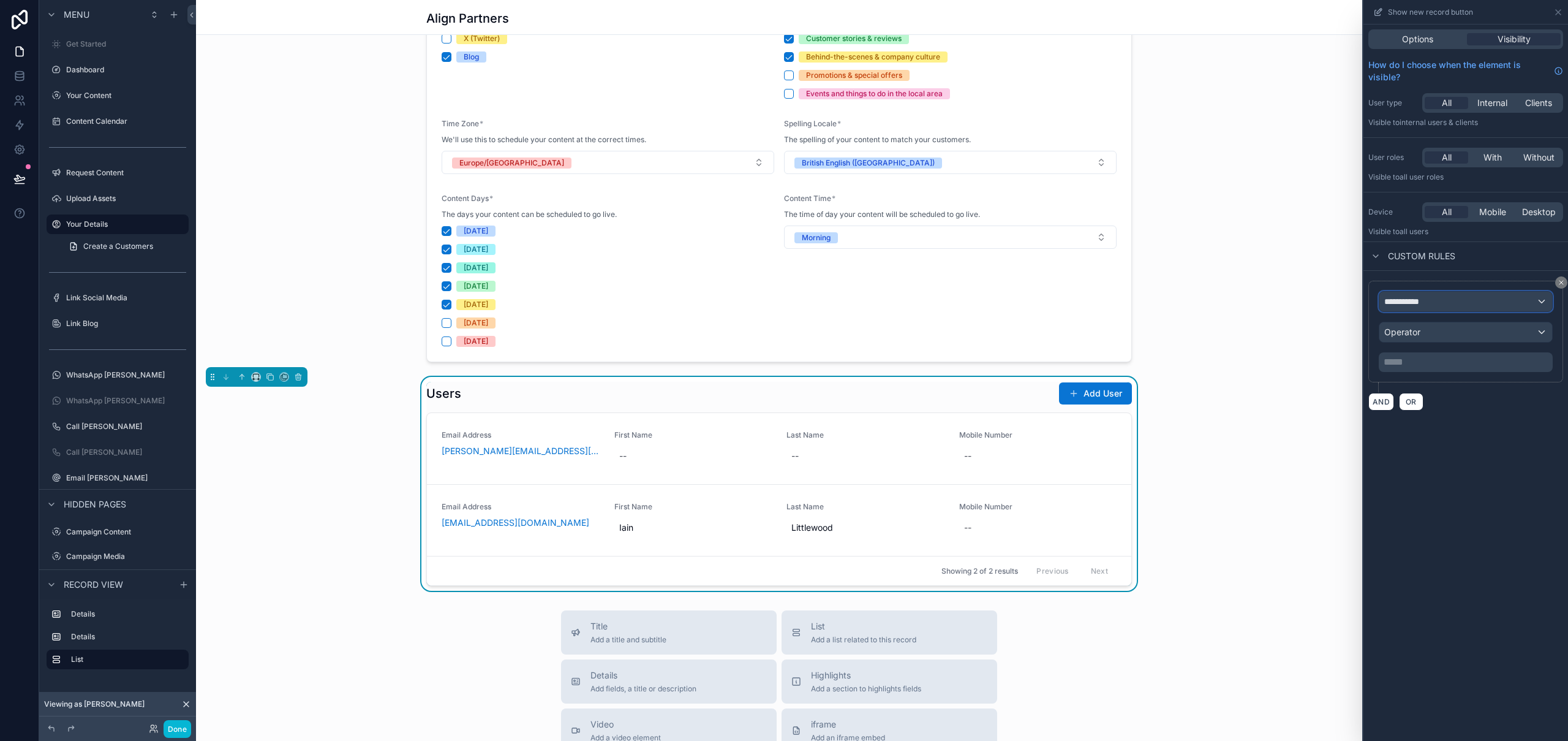
click at [1415, 301] on span "**********" at bounding box center [1407, 301] width 45 height 12
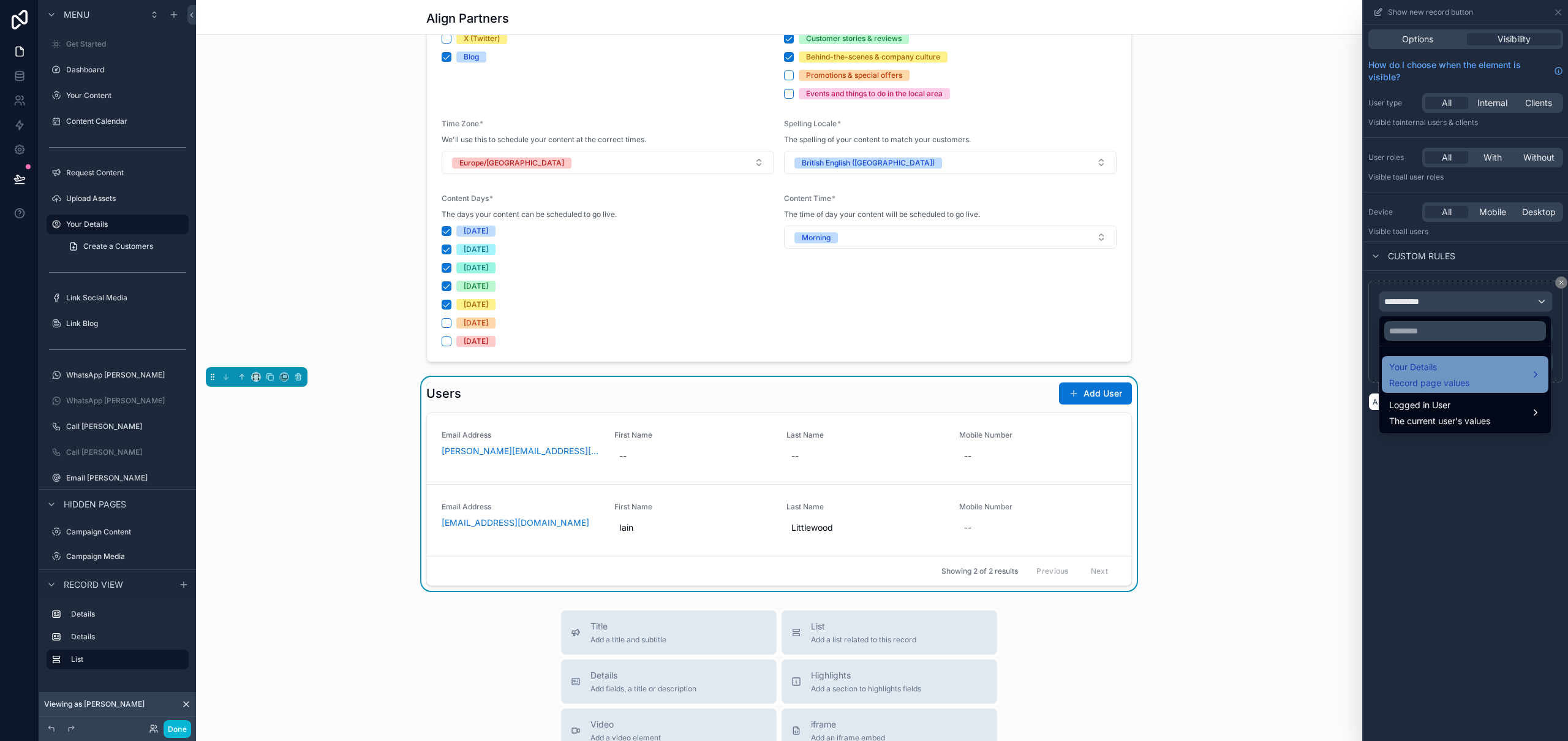
click at [1439, 370] on span "Your Details" at bounding box center [1429, 367] width 80 height 15
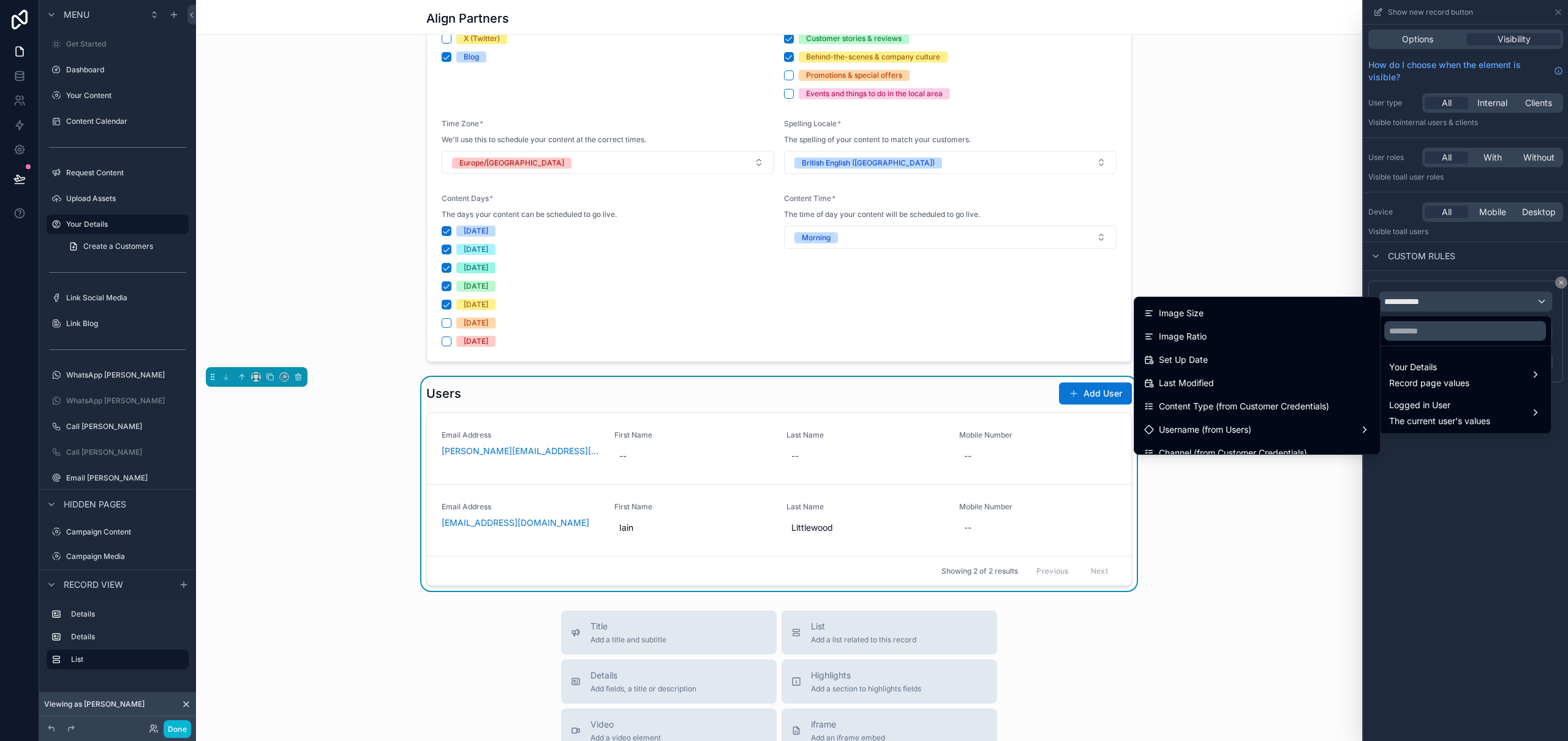
scroll to position [158, 0]
click at [1406, 330] on input "text" at bounding box center [1465, 330] width 162 height 19
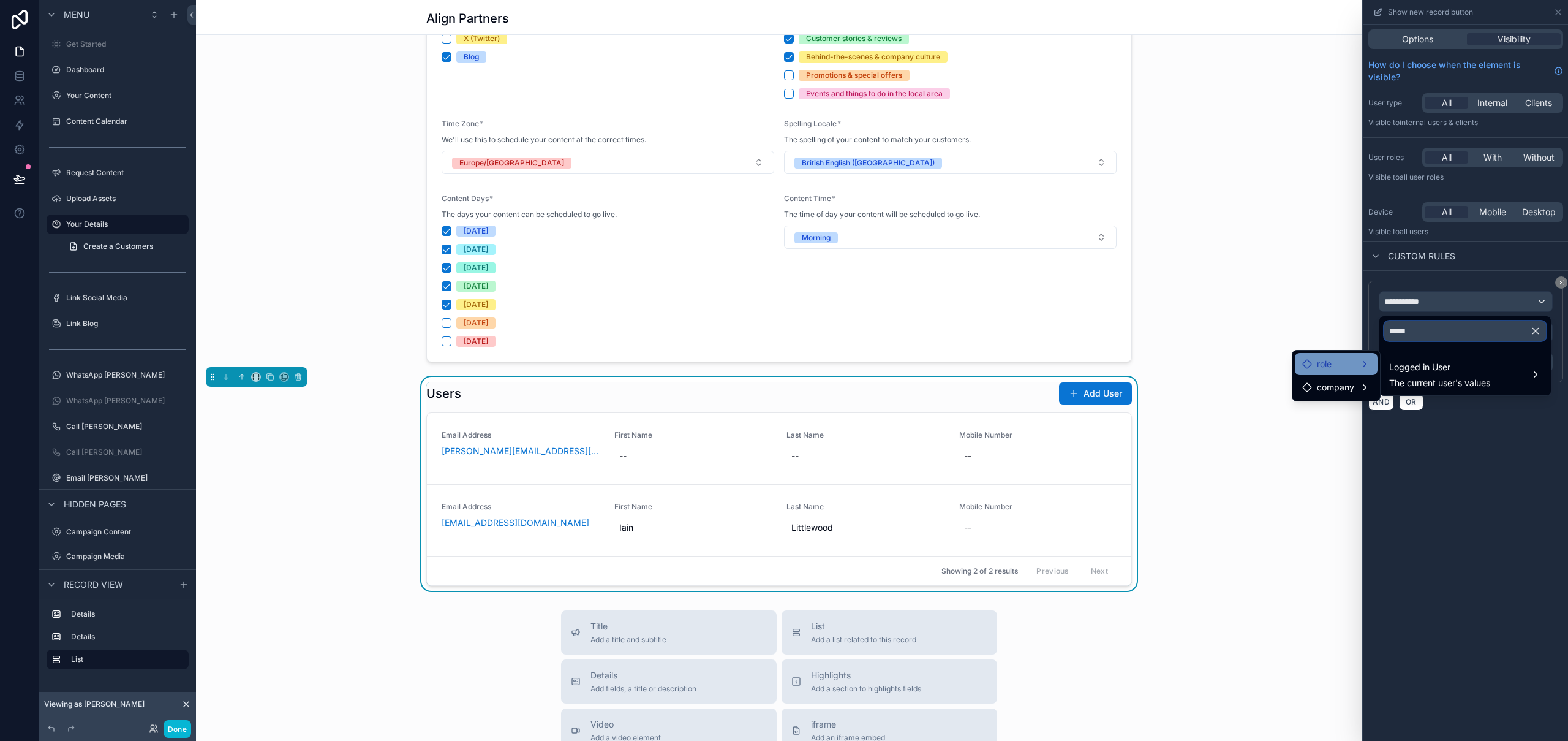
type input "*****"
click at [1339, 364] on div "role" at bounding box center [1337, 364] width 68 height 15
click at [1332, 389] on span "company" at bounding box center [1336, 388] width 37 height 15
click at [1423, 384] on span "users collection" at bounding box center [1435, 389] width 62 height 15
click at [1476, 392] on div "users collection" at bounding box center [1436, 389] width 93 height 15
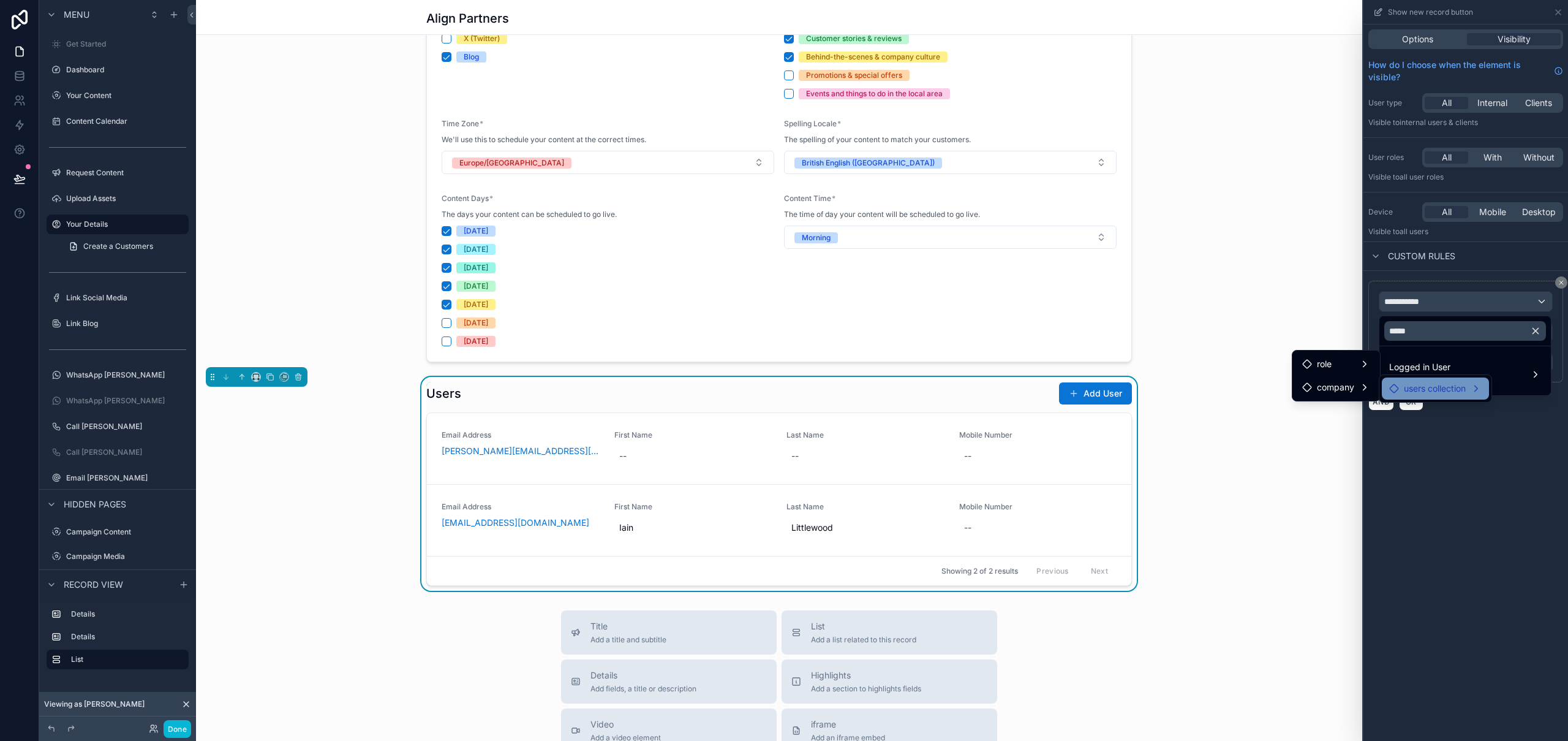
click at [1410, 390] on span "users collection" at bounding box center [1435, 389] width 62 height 15
click at [1410, 389] on span "users collection" at bounding box center [1435, 389] width 62 height 15
click at [1336, 390] on span "company" at bounding box center [1336, 388] width 37 height 15
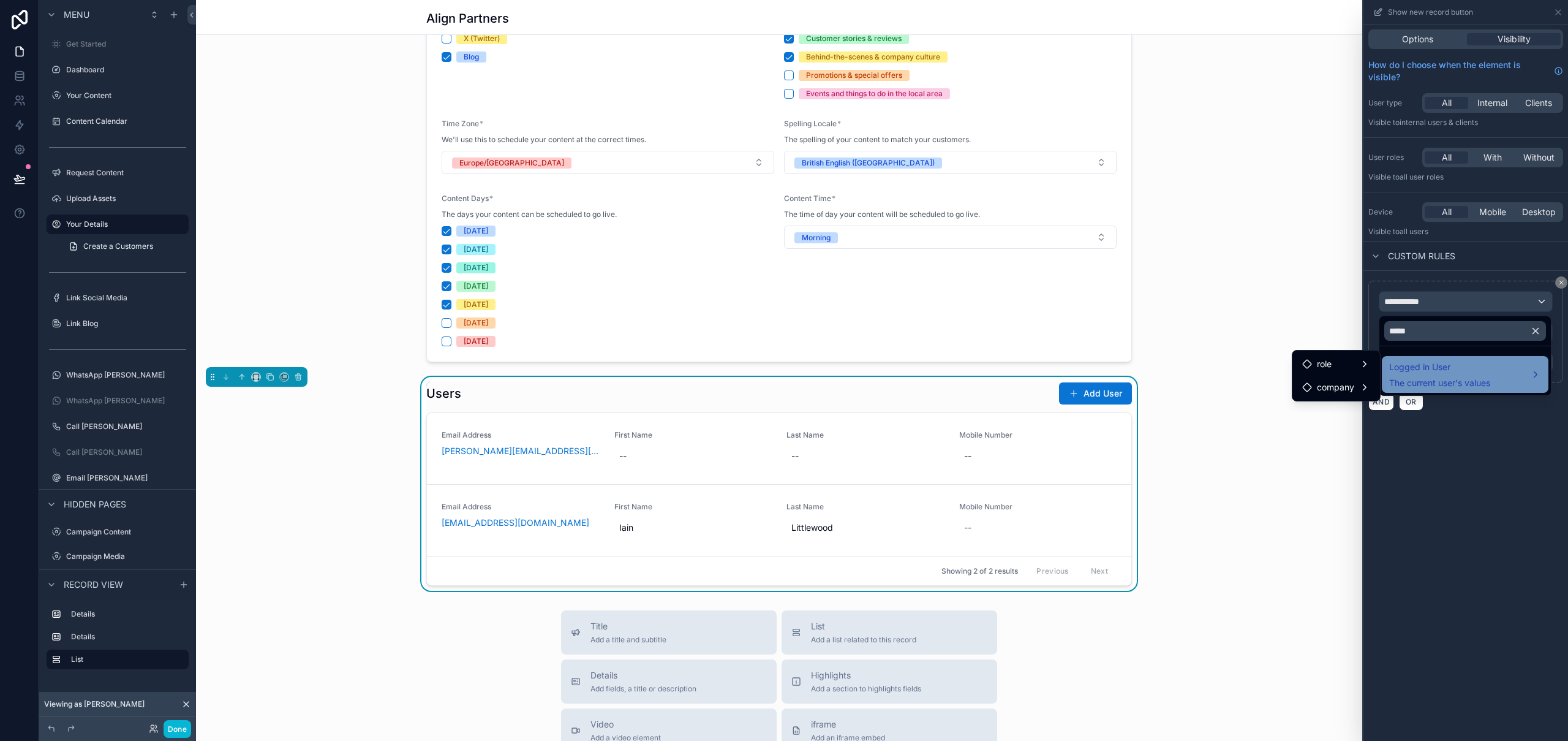
click at [1415, 389] on span "The current user's values" at bounding box center [1439, 382] width 101 height 12
click at [1325, 388] on span "company" at bounding box center [1336, 388] width 37 height 15
click at [1508, 460] on div at bounding box center [1465, 370] width 204 height 741
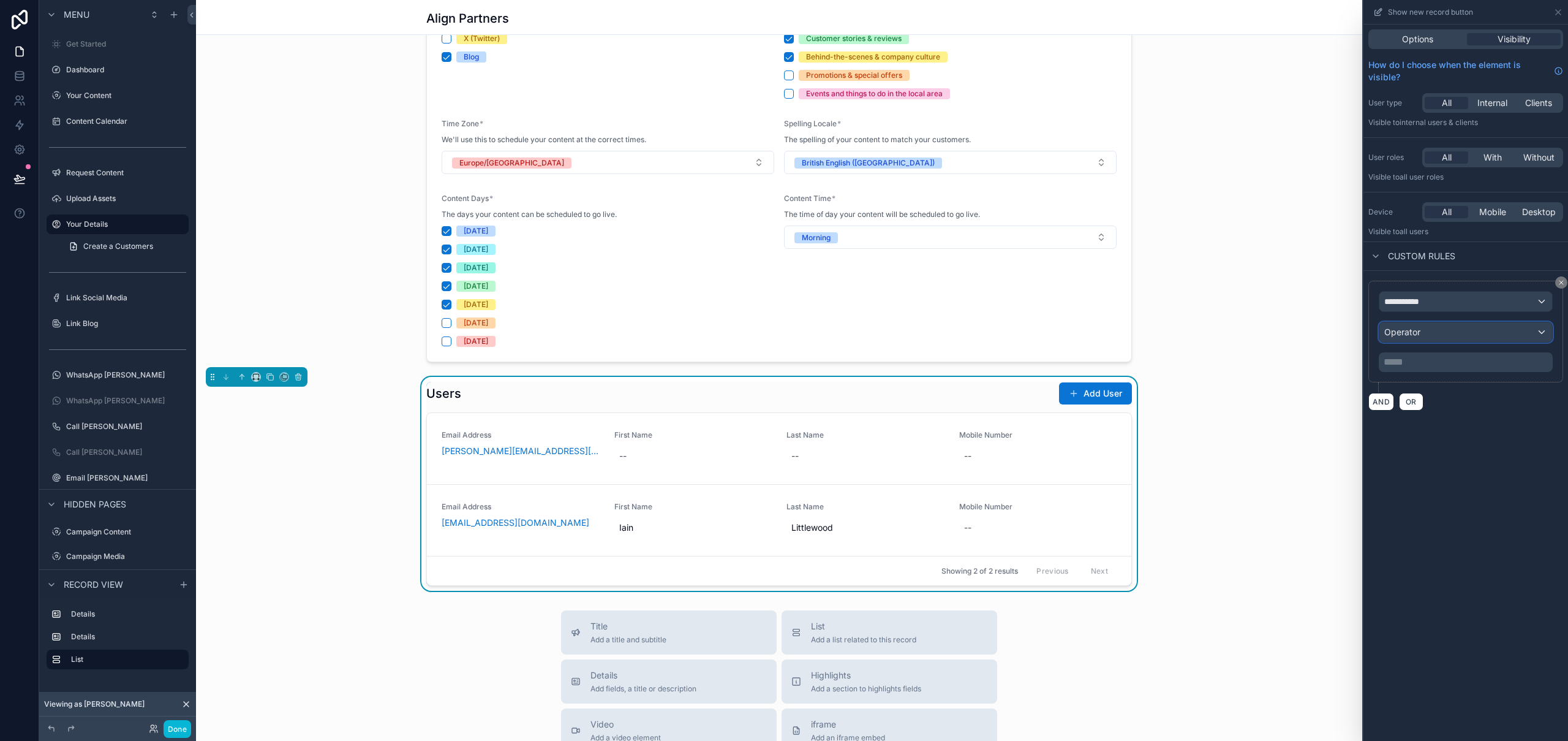
click at [1541, 331] on div "Operator" at bounding box center [1465, 331] width 173 height 19
click at [1562, 281] on div at bounding box center [1465, 370] width 204 height 741
click at [1562, 282] on icon at bounding box center [1562, 282] width 7 height 7
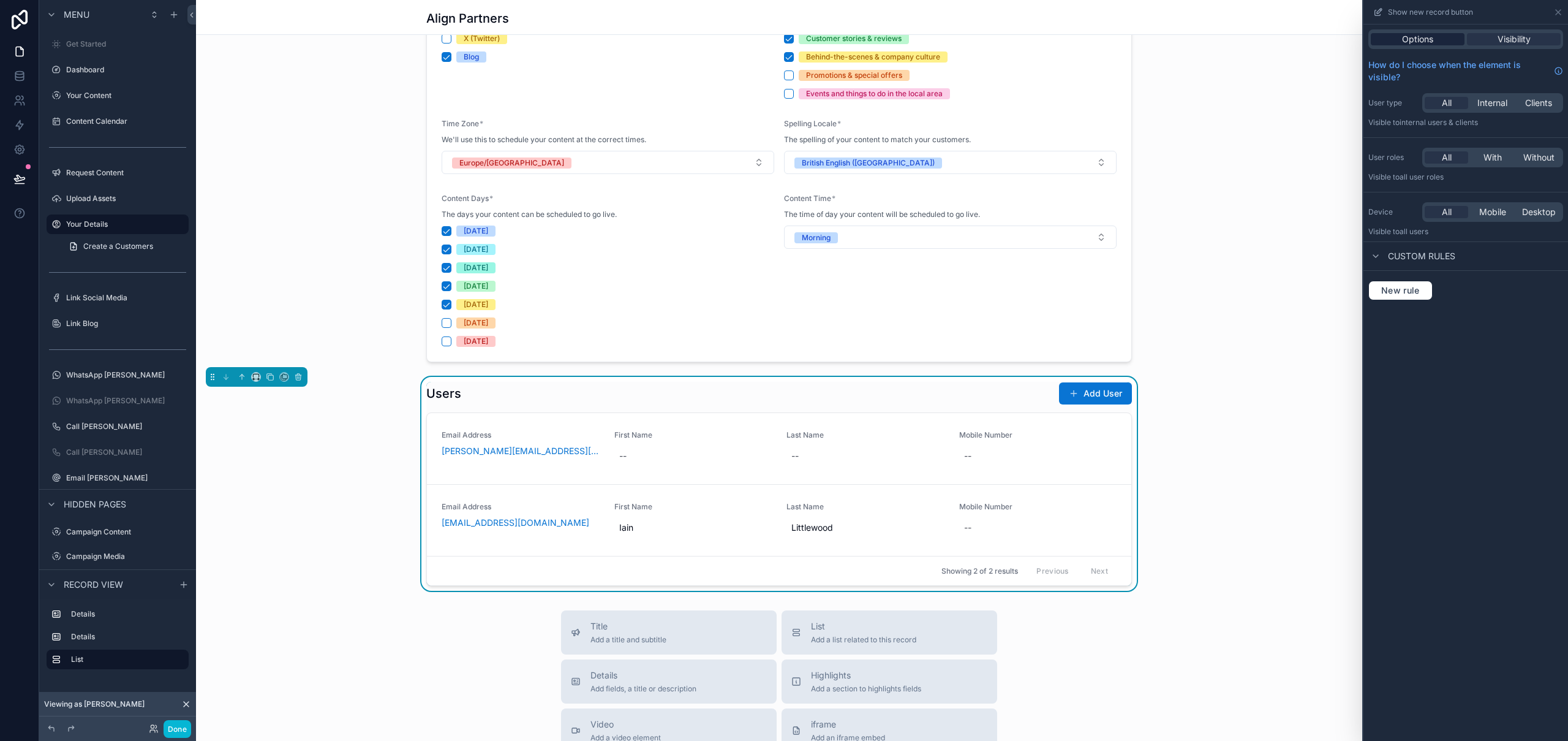
click at [1424, 41] on span "Options" at bounding box center [1418, 39] width 31 height 12
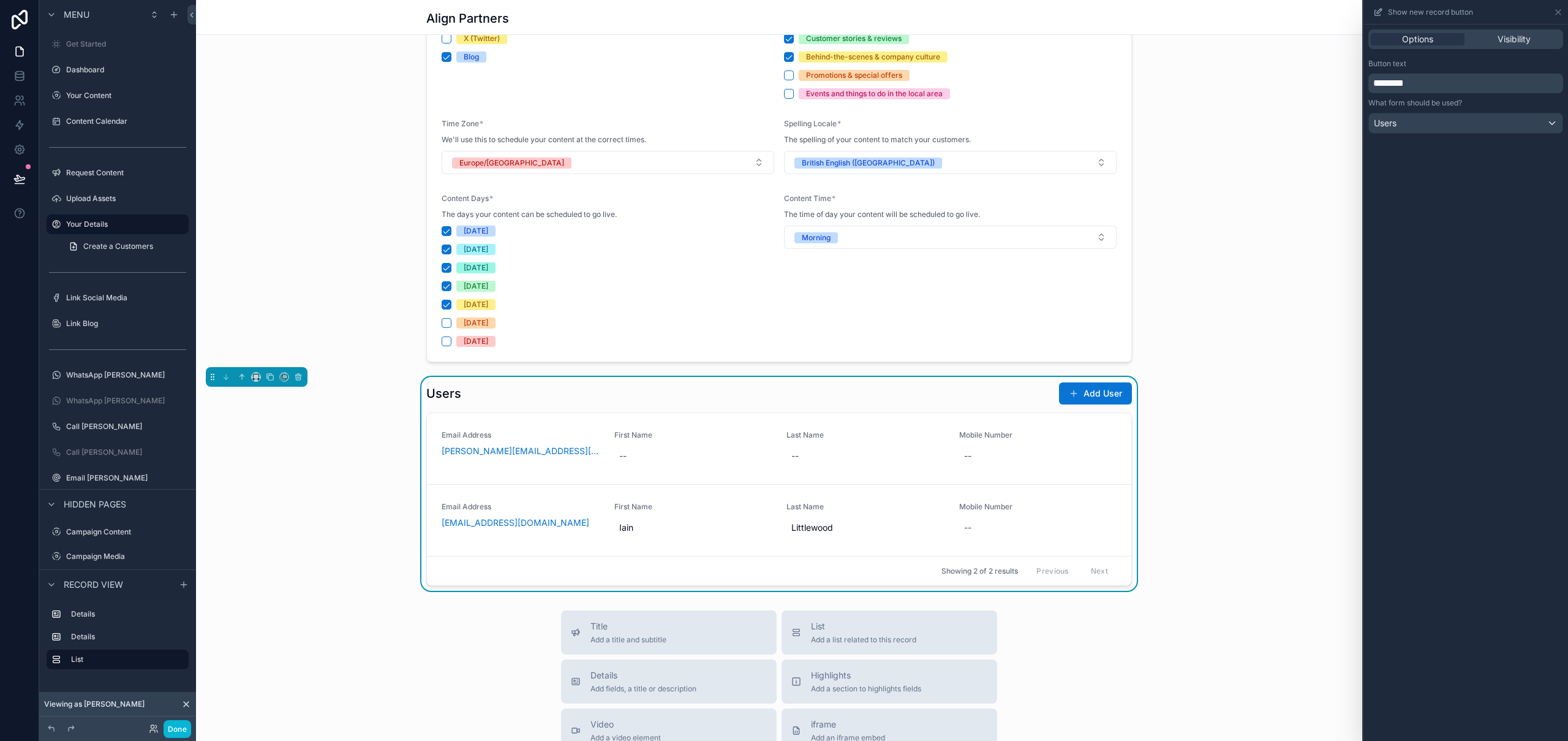
click at [968, 389] on div "Users Add User" at bounding box center [779, 393] width 706 height 23
click at [1247, 358] on div "scrollable content" at bounding box center [779, 121] width 1167 height 490
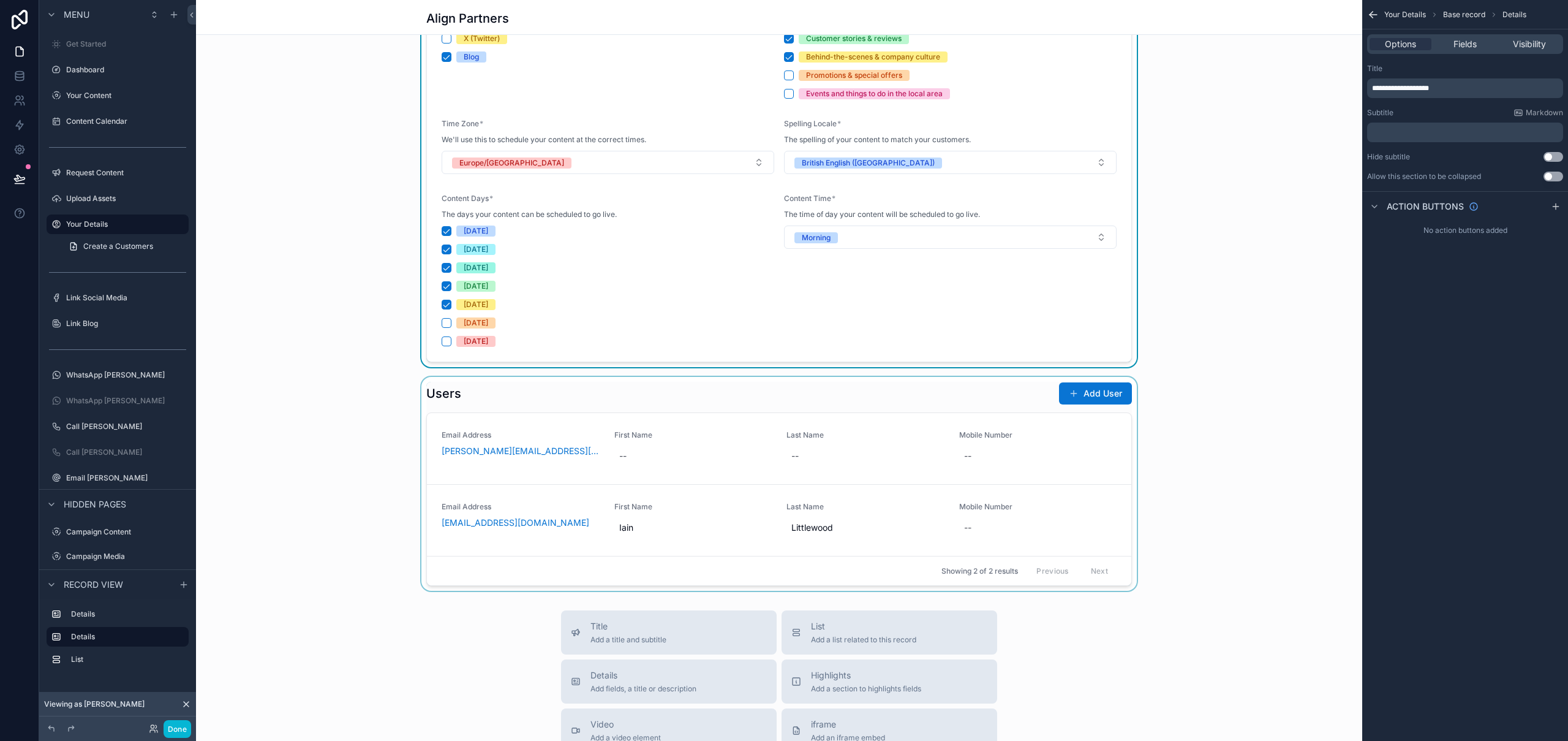
click at [981, 387] on div "scrollable content" at bounding box center [779, 483] width 1167 height 214
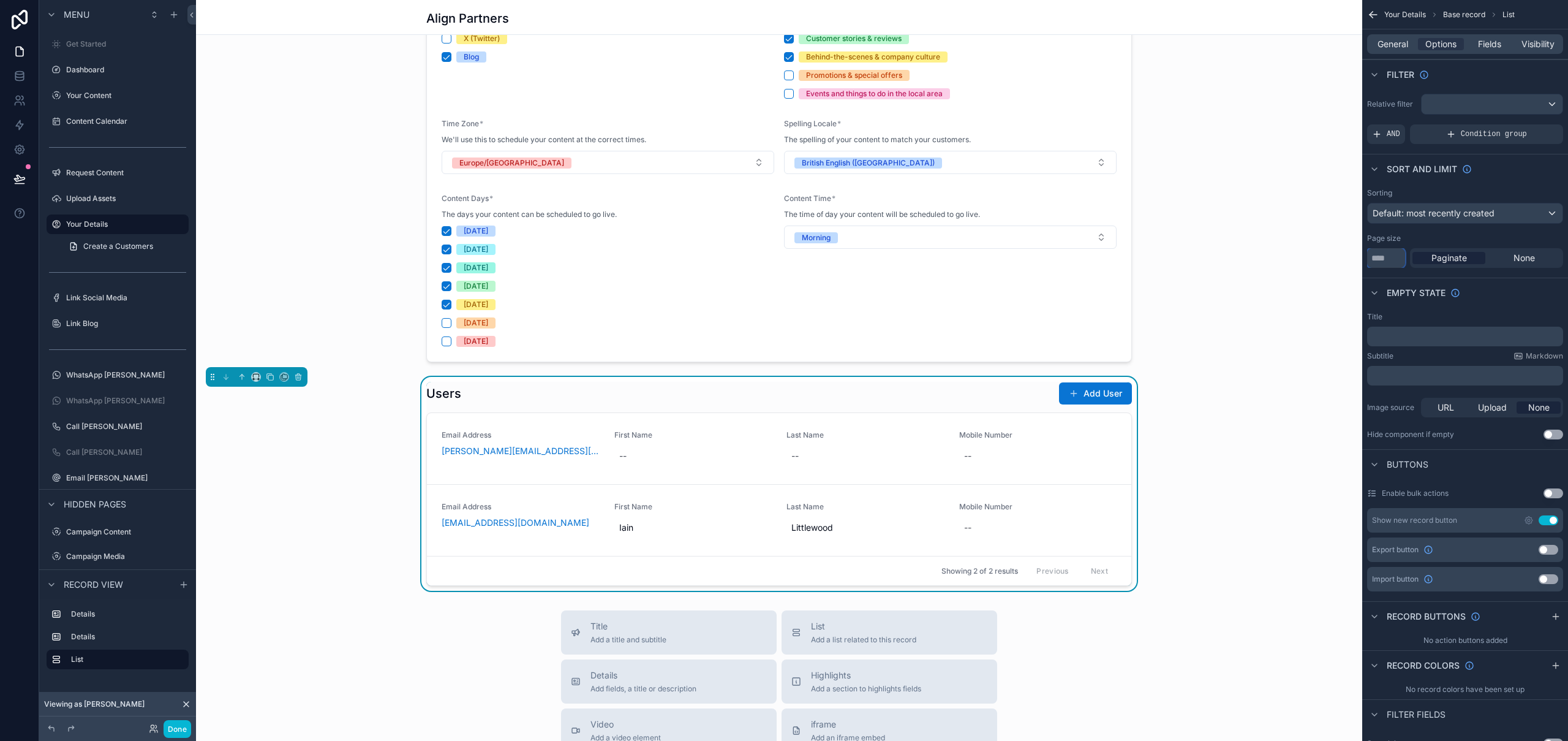
drag, startPoint x: 1380, startPoint y: 253, endPoint x: 1368, endPoint y: 256, distance: 12.4
click at [1368, 256] on input "**" at bounding box center [1386, 257] width 38 height 19
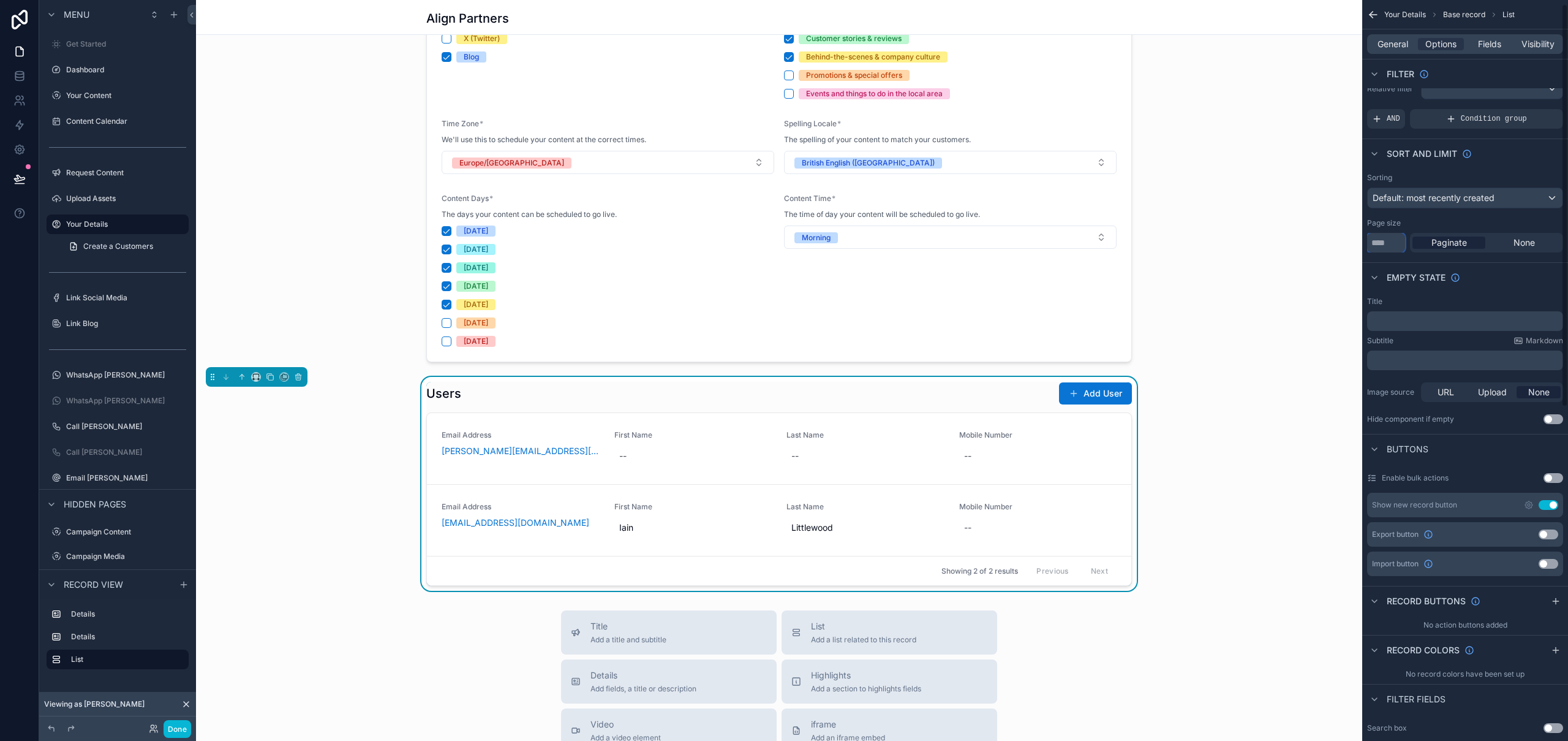
scroll to position [23, 0]
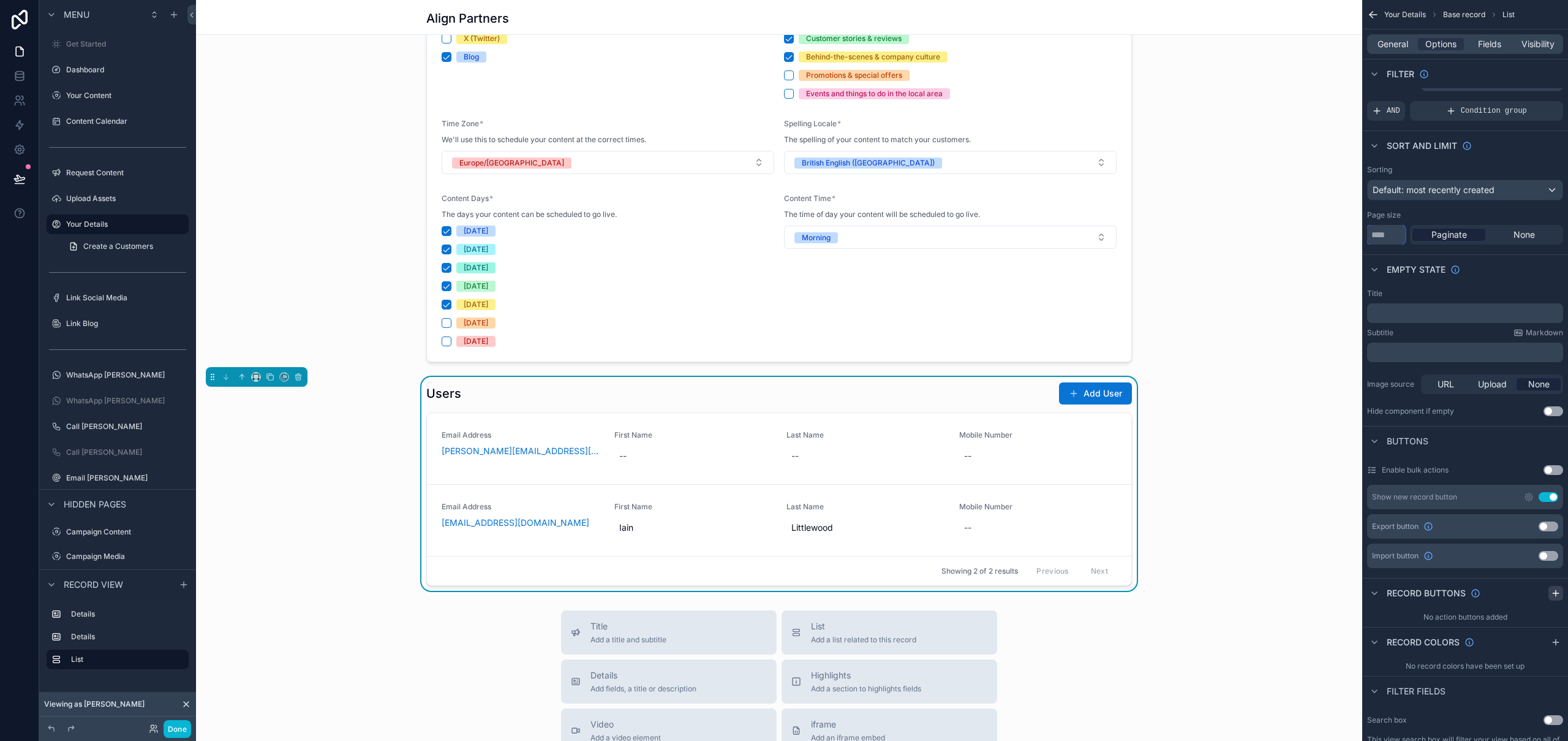
type input "*"
click at [1558, 590] on icon "scrollable content" at bounding box center [1556, 593] width 10 height 10
click at [1555, 624] on icon "scrollable content" at bounding box center [1553, 623] width 6 height 6
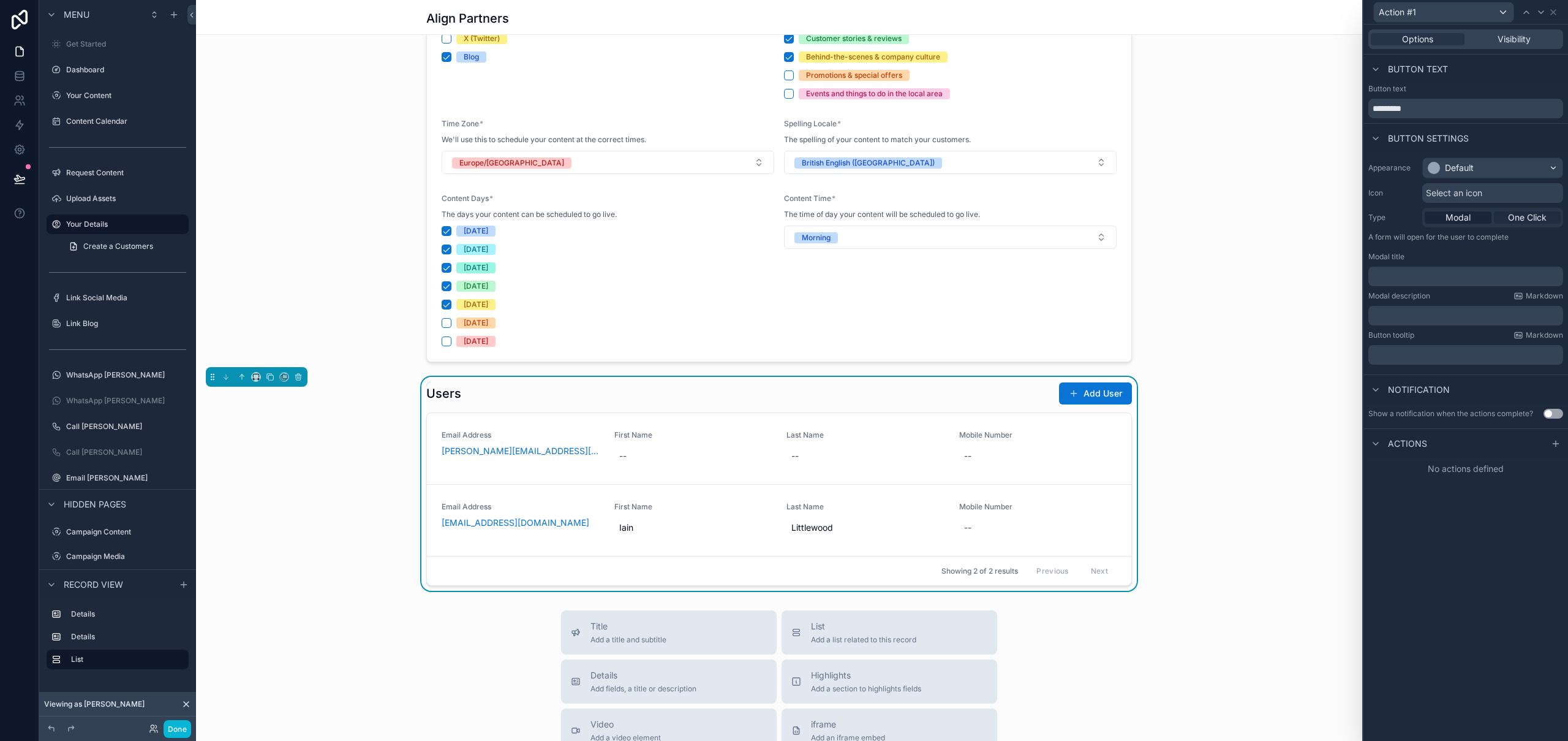
click at [1530, 218] on span "One Click" at bounding box center [1527, 216] width 39 height 12
click at [1502, 482] on div "Options Visibility Button text Button text ********* Button settings Appearance…" at bounding box center [1465, 382] width 204 height 716
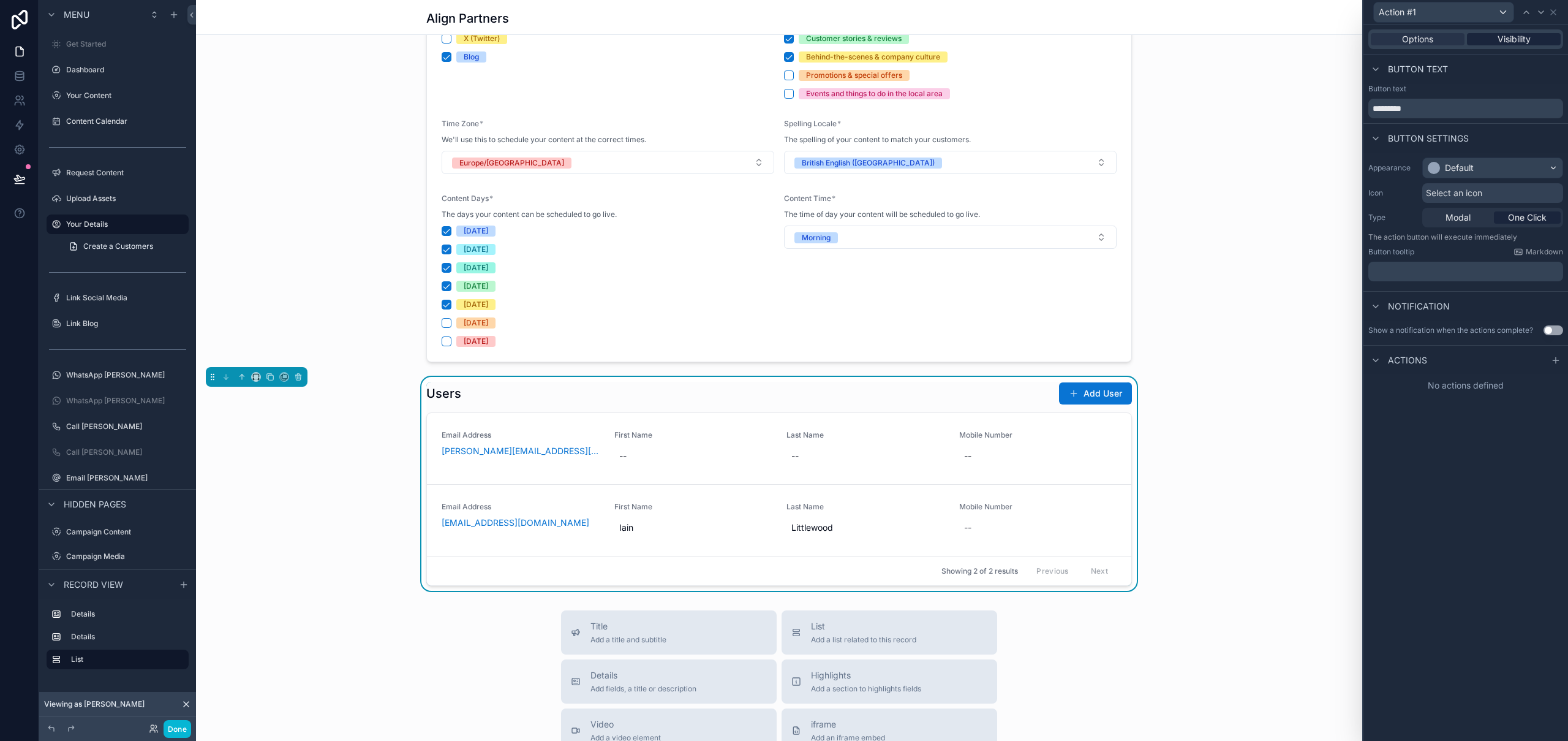
click at [1529, 38] on span "Visibility" at bounding box center [1514, 39] width 33 height 12
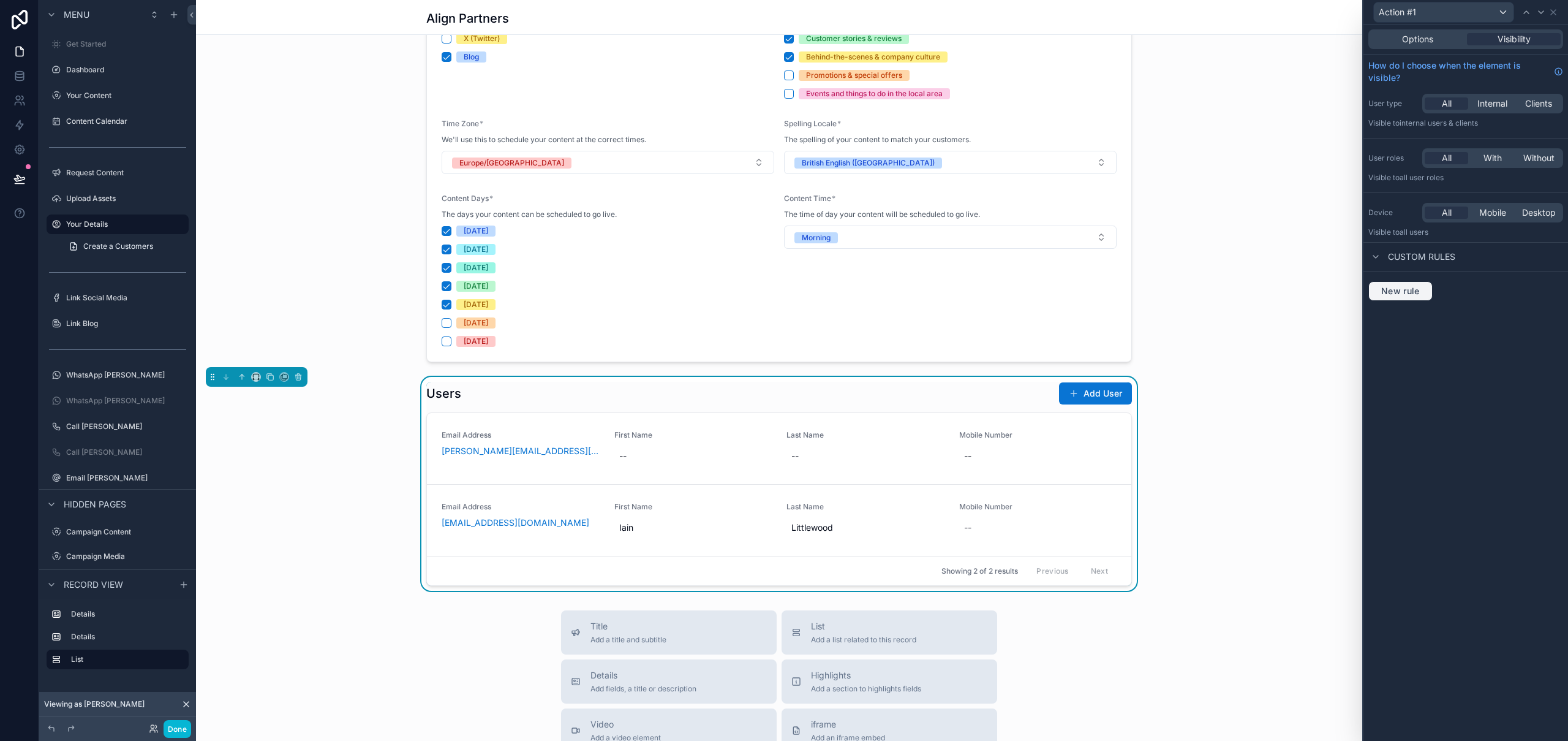
click at [1417, 292] on span "New rule" at bounding box center [1401, 291] width 48 height 11
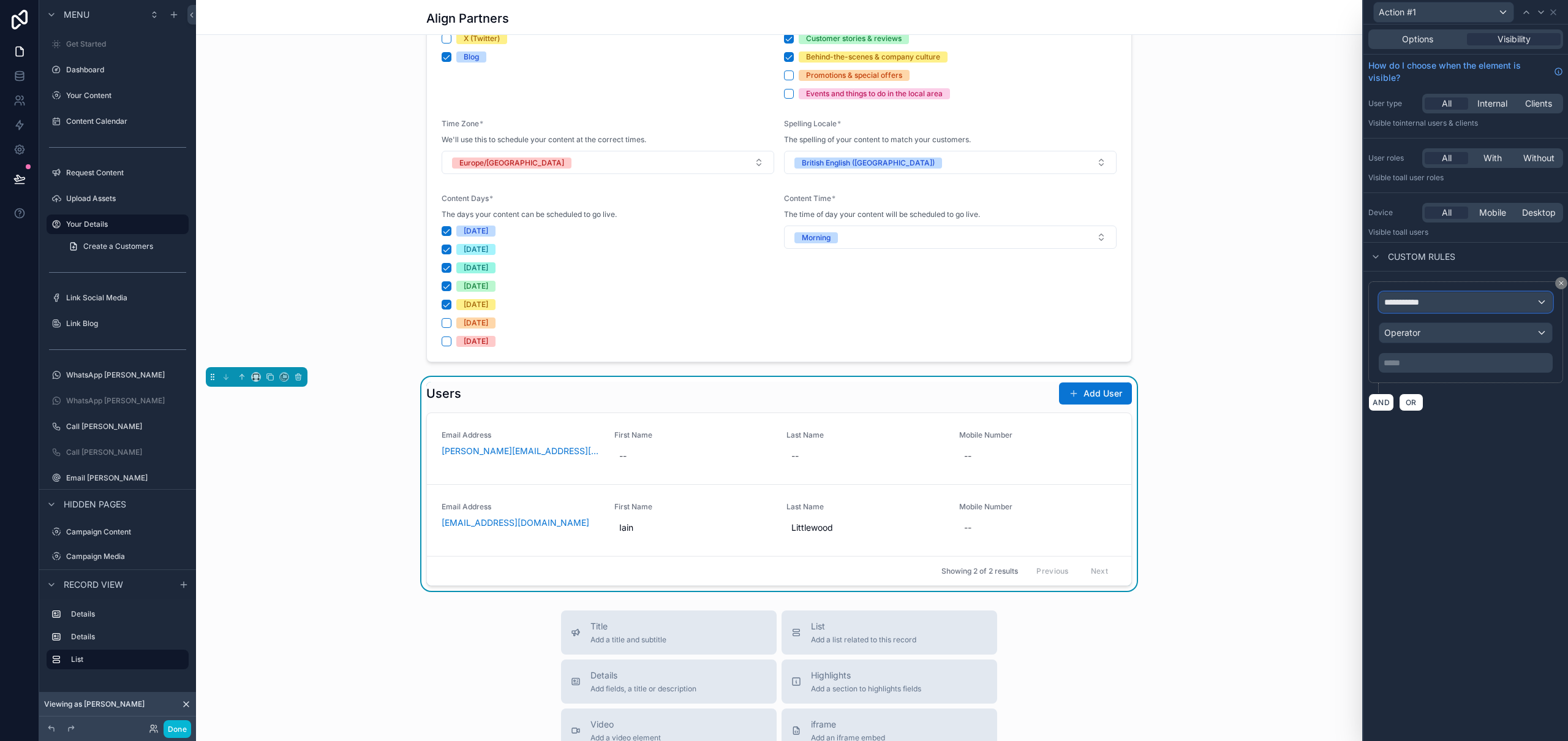
click at [1433, 306] on div "**********" at bounding box center [1465, 302] width 173 height 19
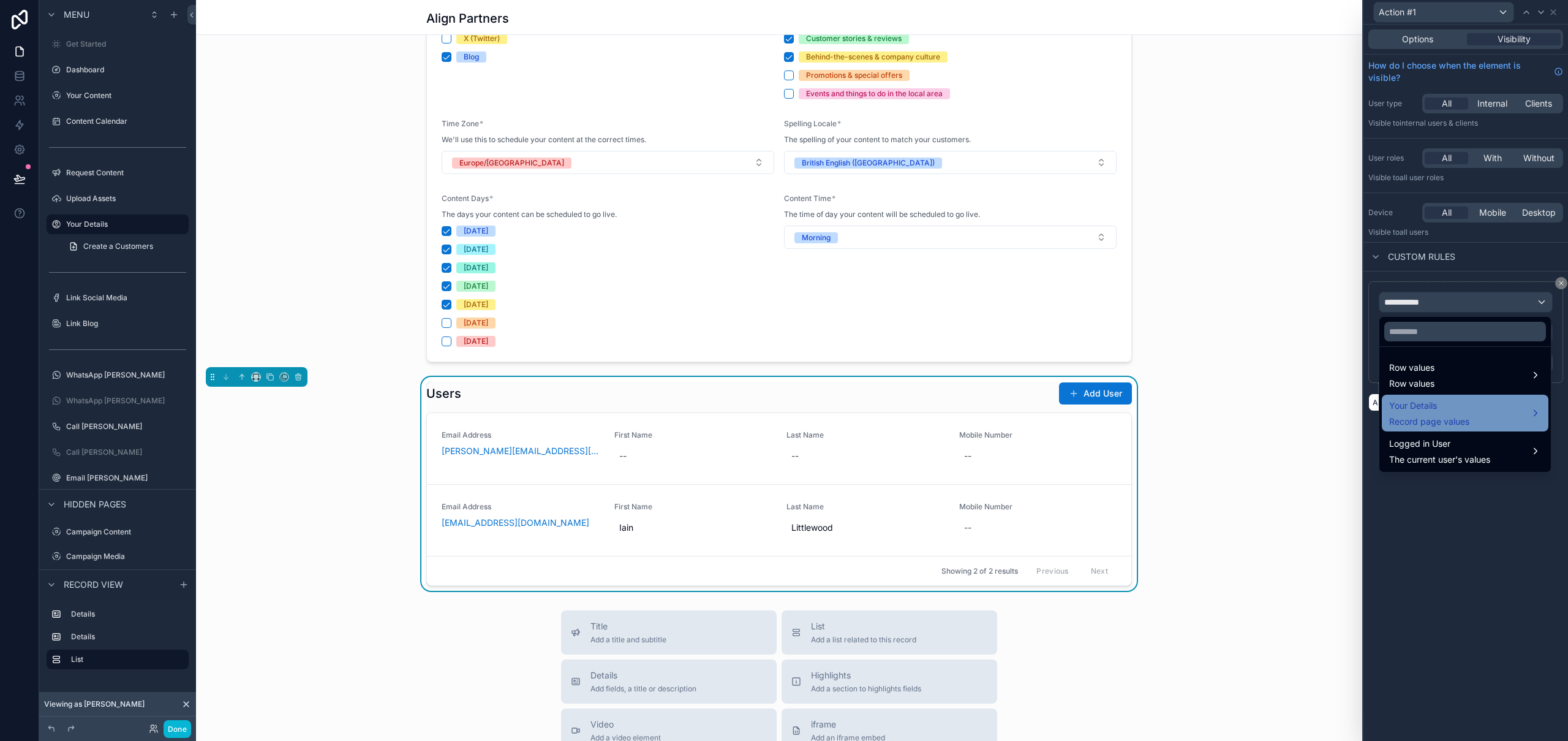
click at [1451, 422] on span "Record page values" at bounding box center [1429, 421] width 80 height 12
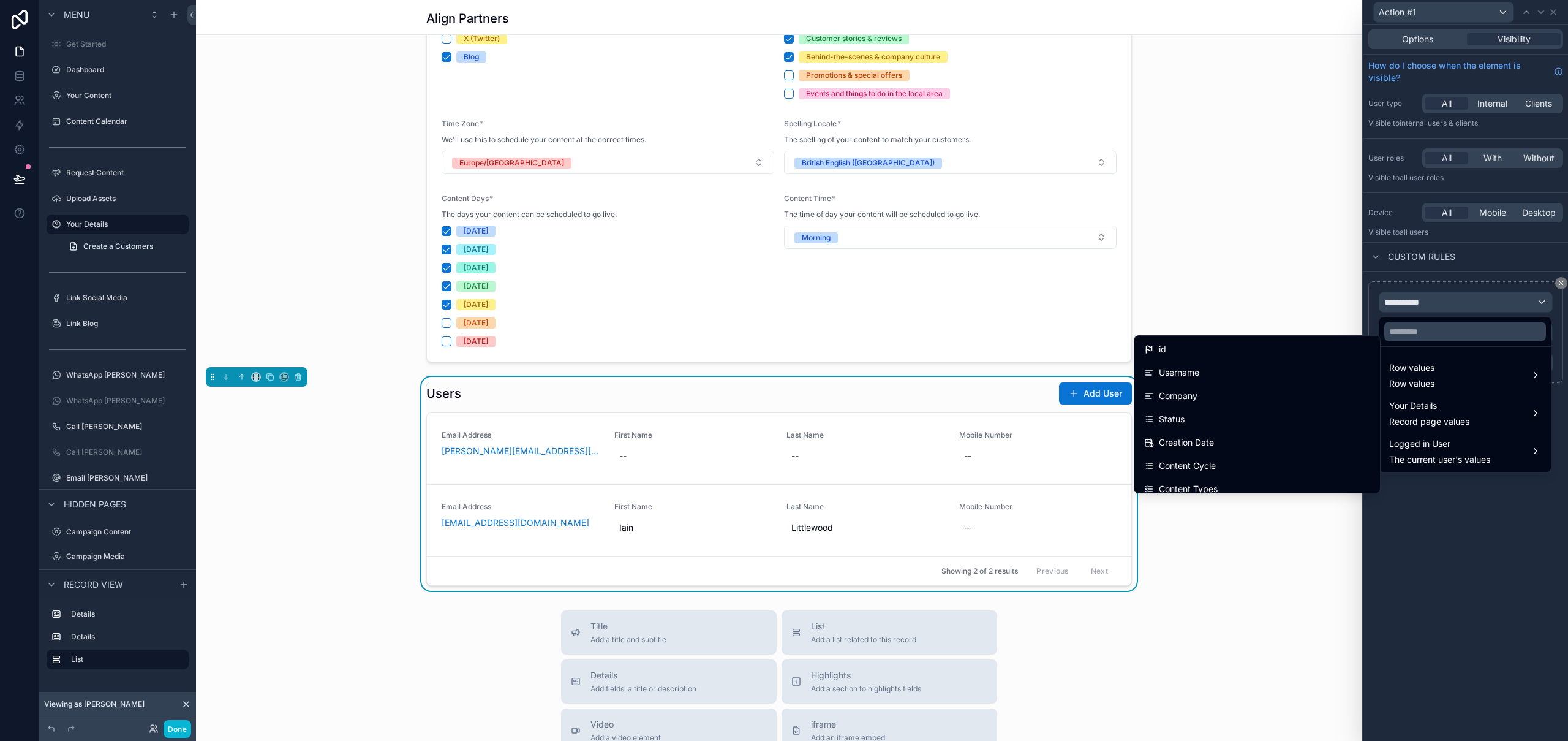
click at [1187, 541] on div "Users Add User Email Address chris.king@alignpartners.co.uk First Name -- Last …" at bounding box center [779, 483] width 1167 height 214
click at [1198, 571] on div "Users Add User Email Address chris.king@alignpartners.co.uk First Name -- Last …" at bounding box center [779, 483] width 1167 height 214
click at [1179, 233] on div "scrollable content" at bounding box center [779, 121] width 1167 height 490
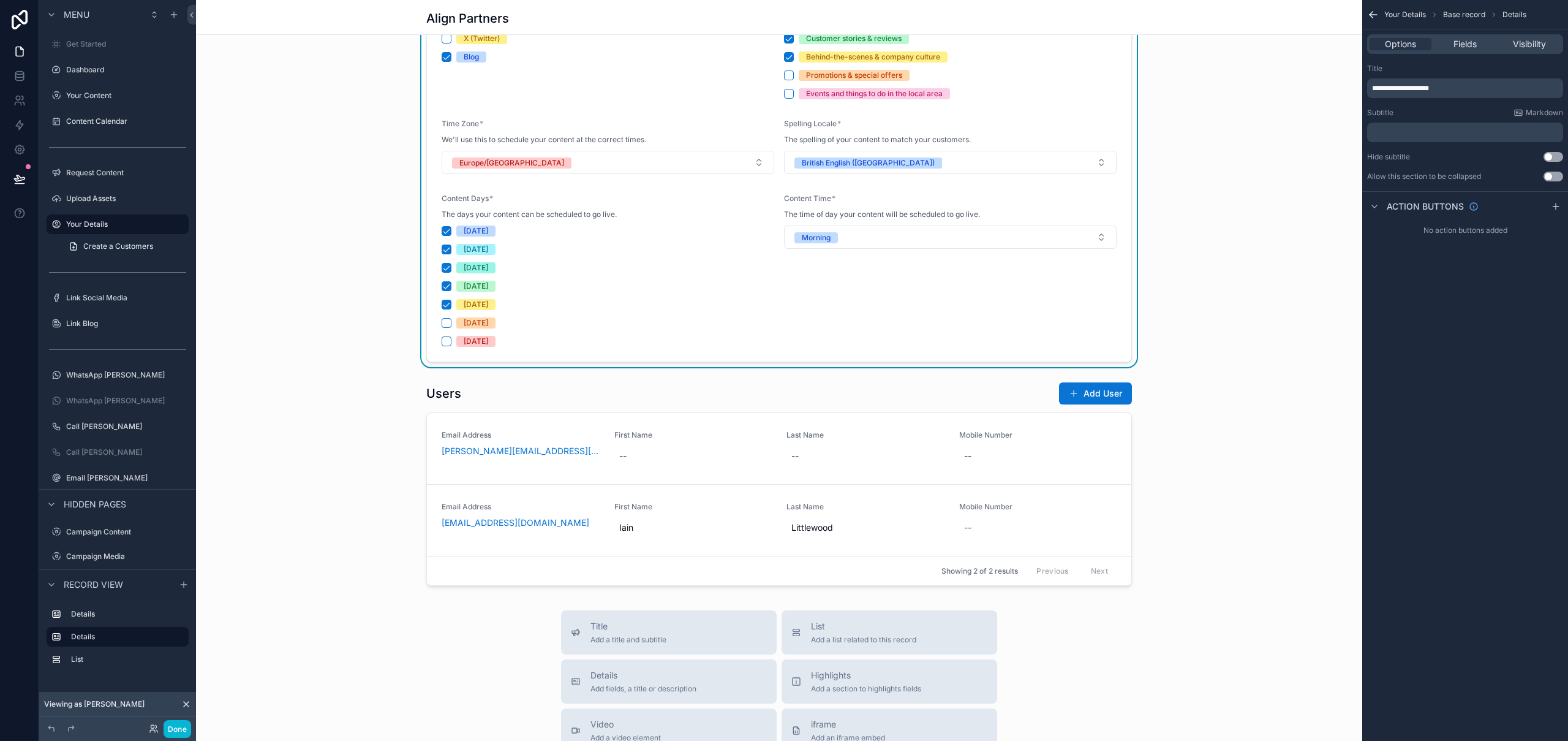
scroll to position [0, 0]
click at [1171, 460] on div "scrollable content" at bounding box center [779, 483] width 1167 height 214
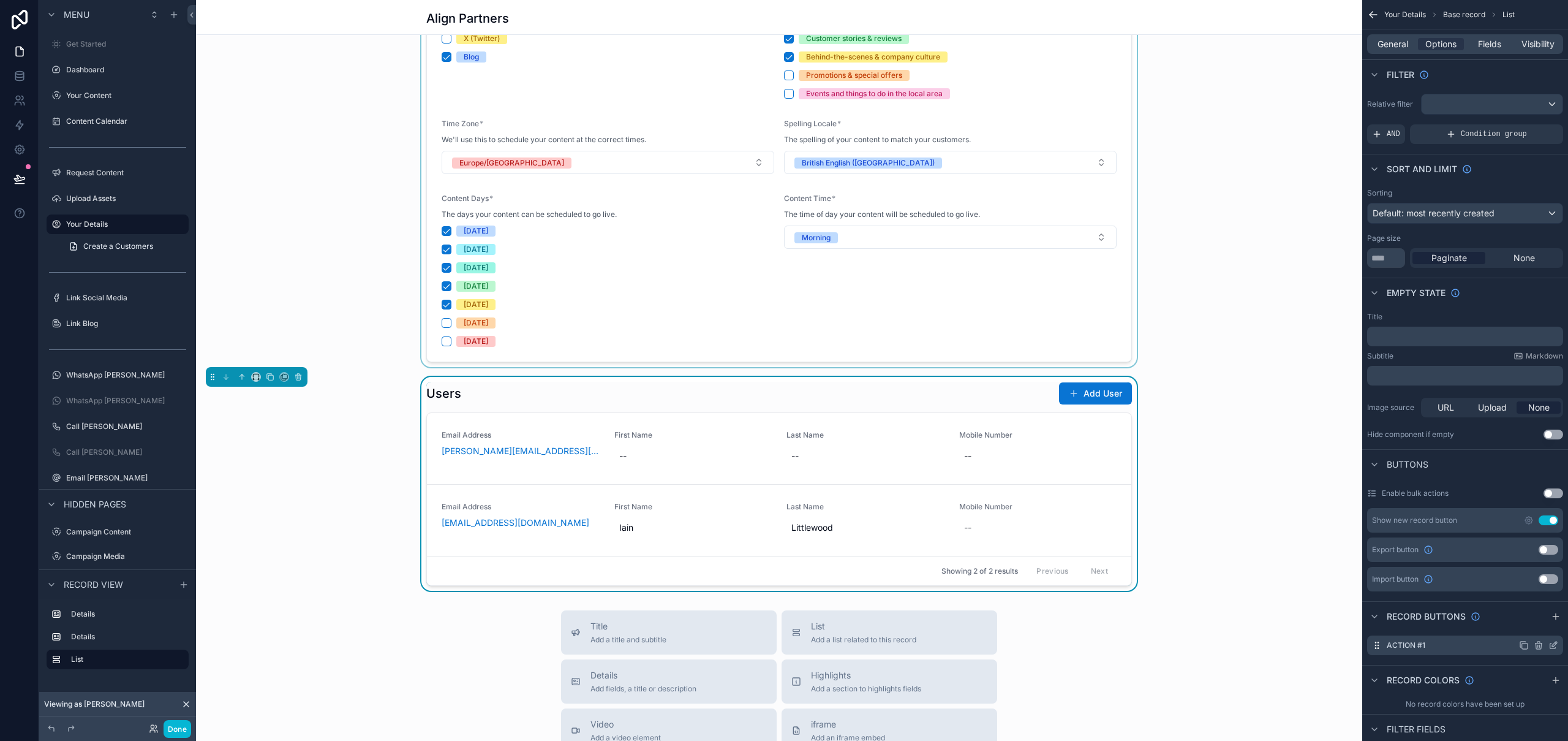
click at [1557, 643] on icon "scrollable content" at bounding box center [1553, 645] width 10 height 10
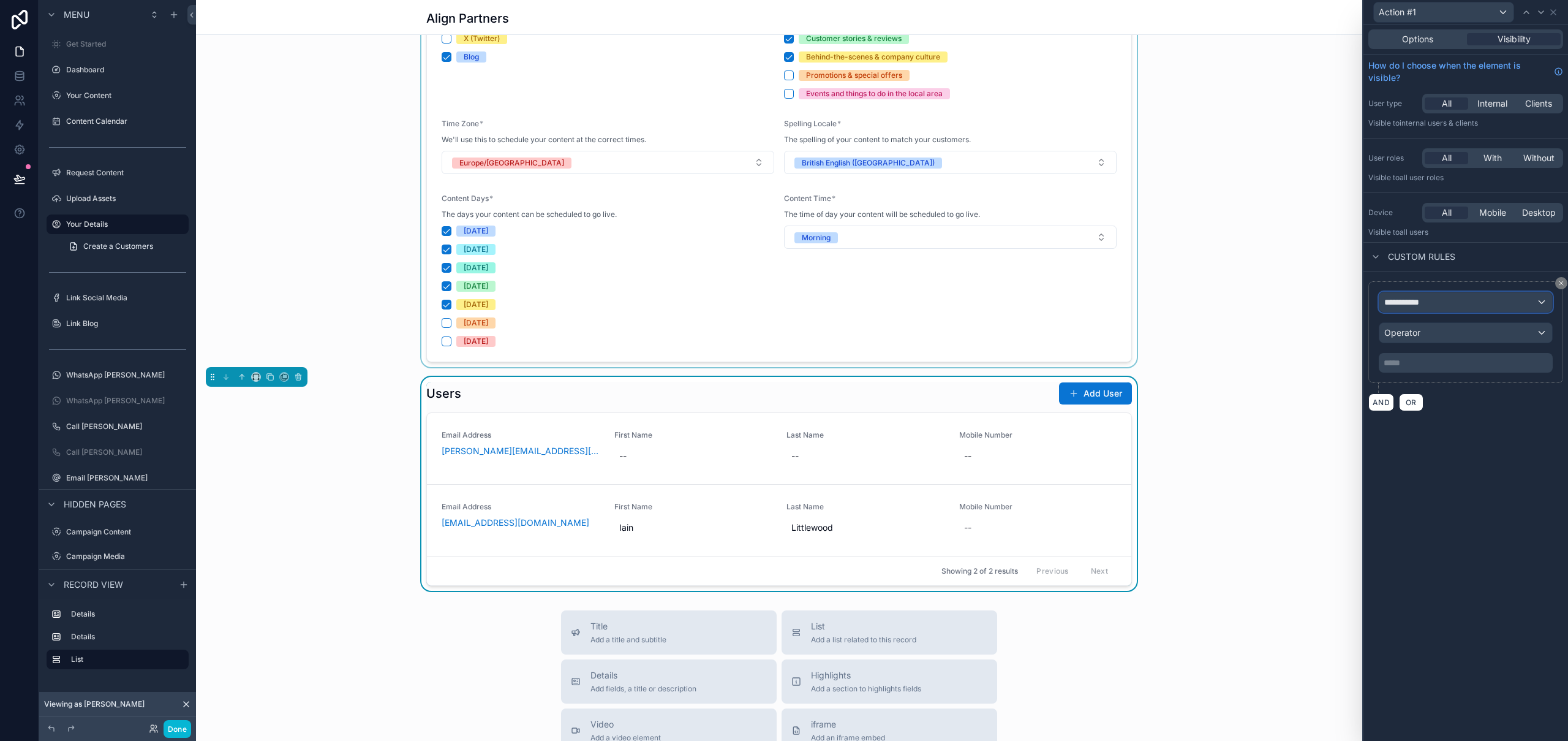
click at [1455, 308] on div "**********" at bounding box center [1465, 302] width 173 height 19
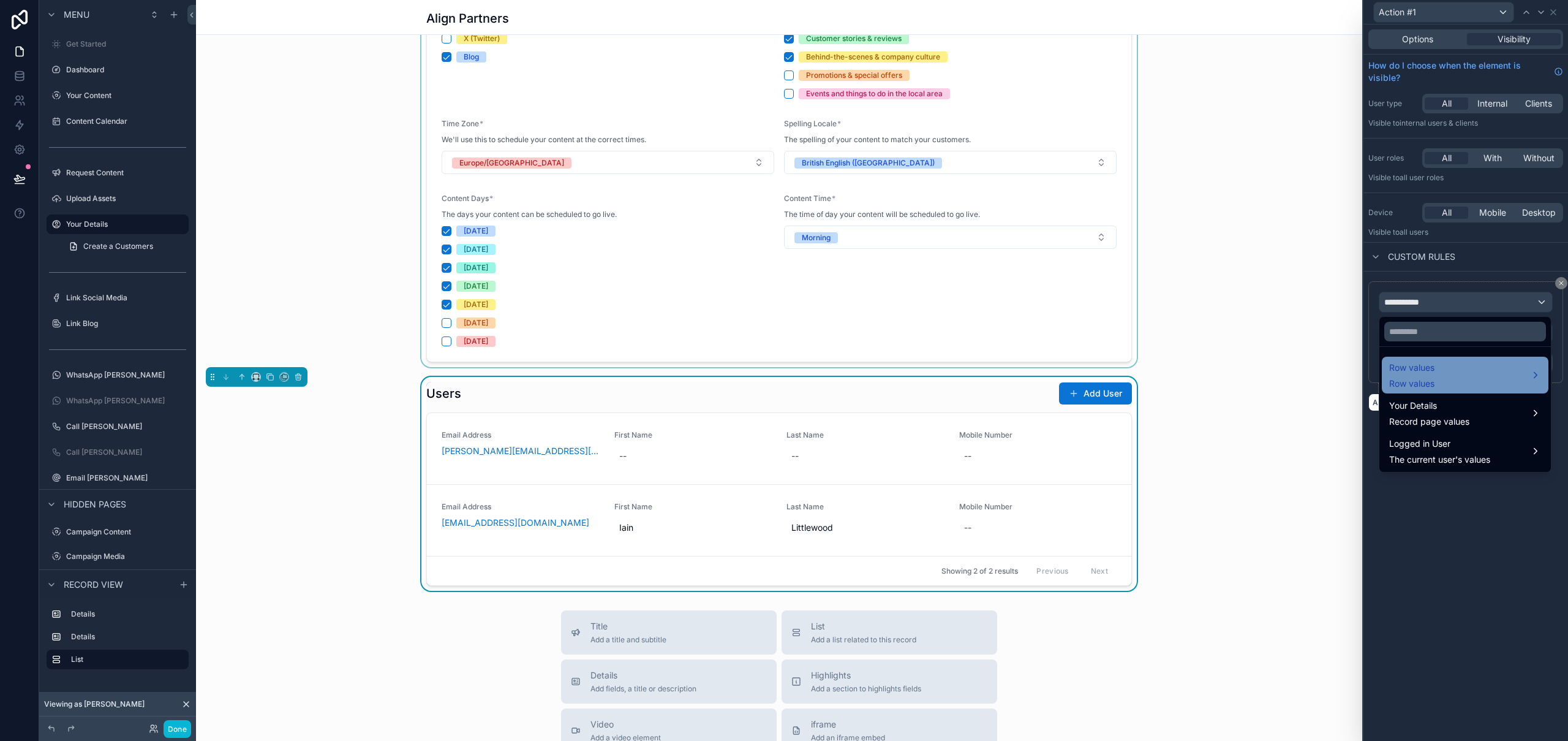
click at [1438, 382] on div "Row values Row values" at bounding box center [1465, 375] width 152 height 30
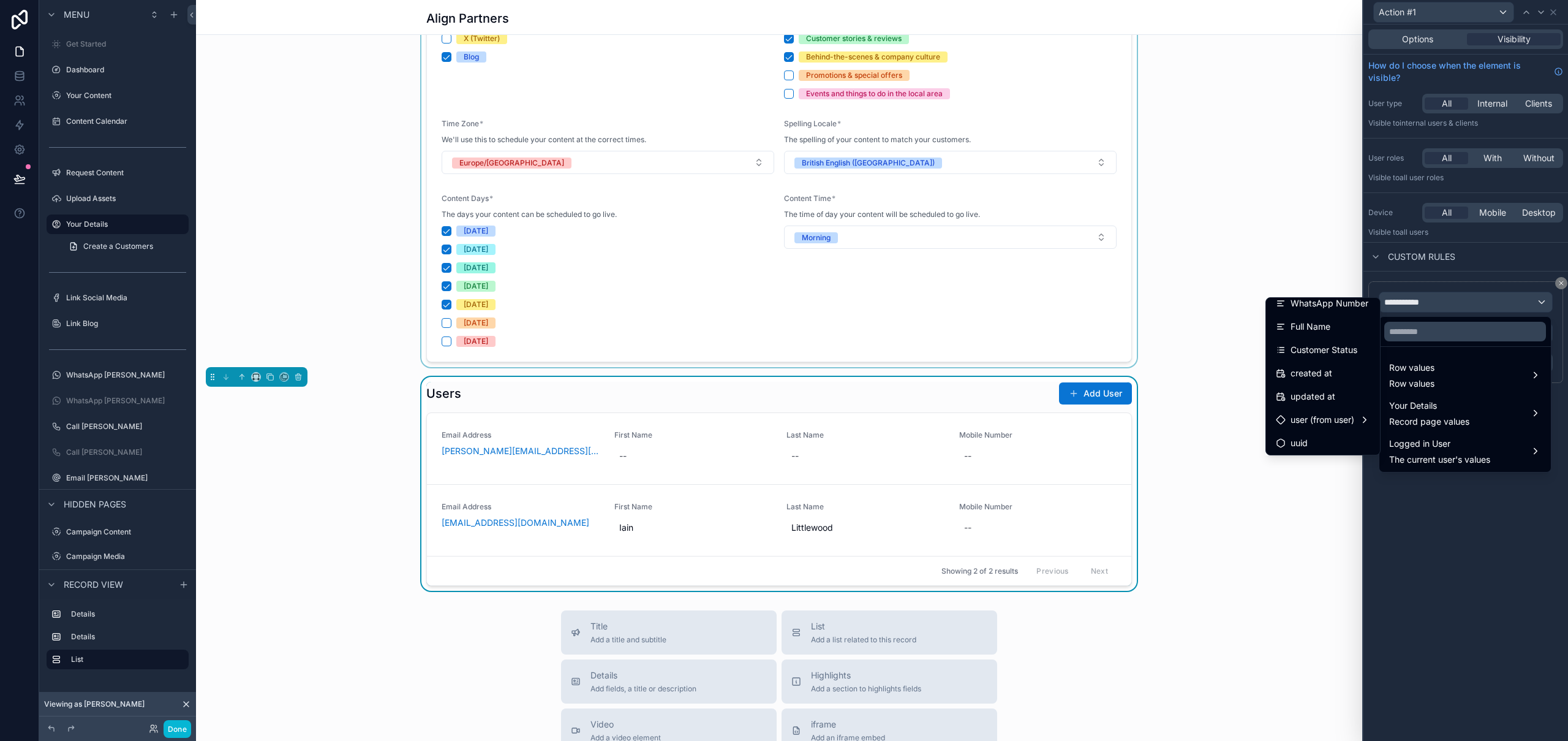
scroll to position [219, 0]
click at [1464, 375] on div "Row values Row values" at bounding box center [1465, 375] width 152 height 30
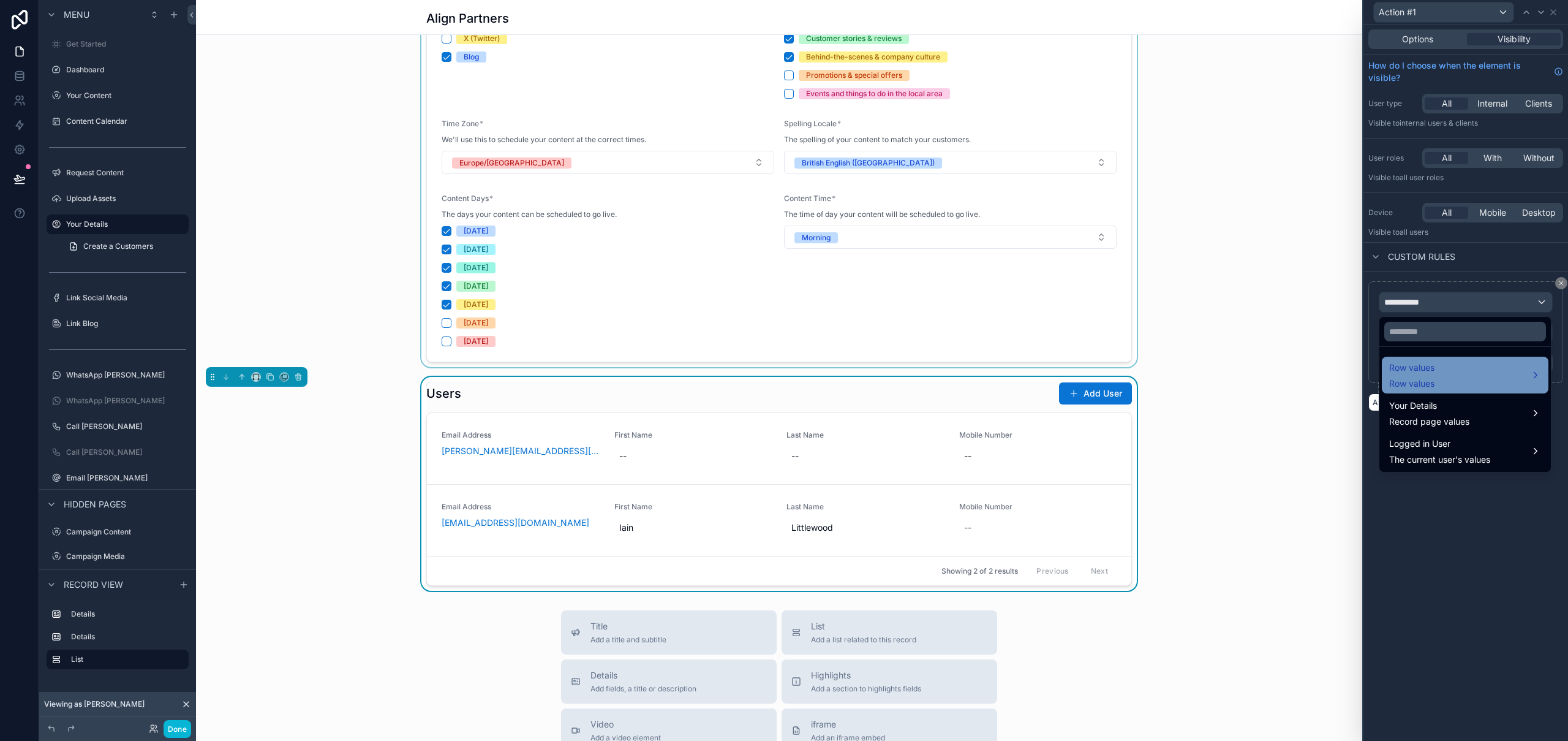
click at [1464, 375] on div "Row values Row values" at bounding box center [1465, 375] width 152 height 30
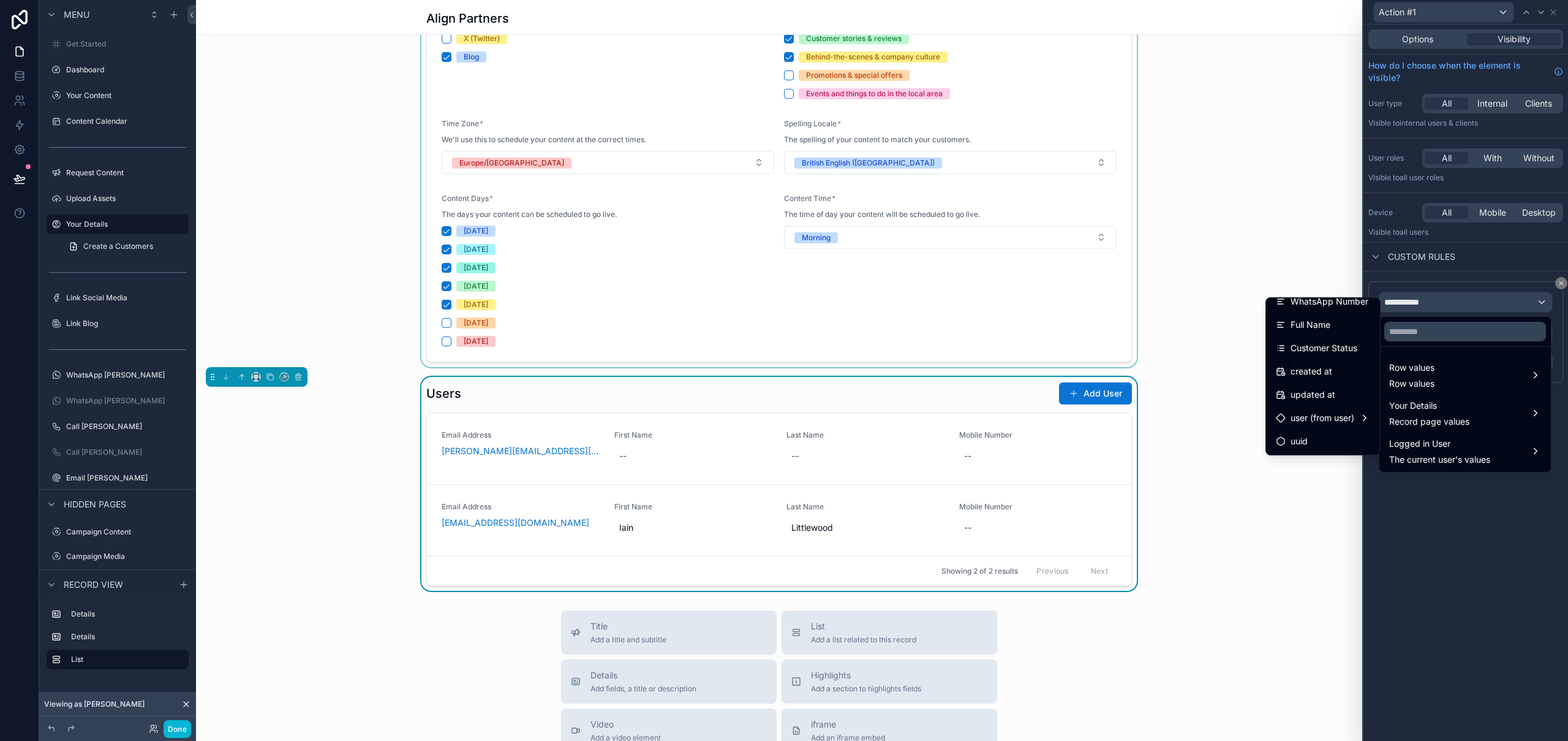
click at [1489, 545] on div at bounding box center [1465, 370] width 204 height 741
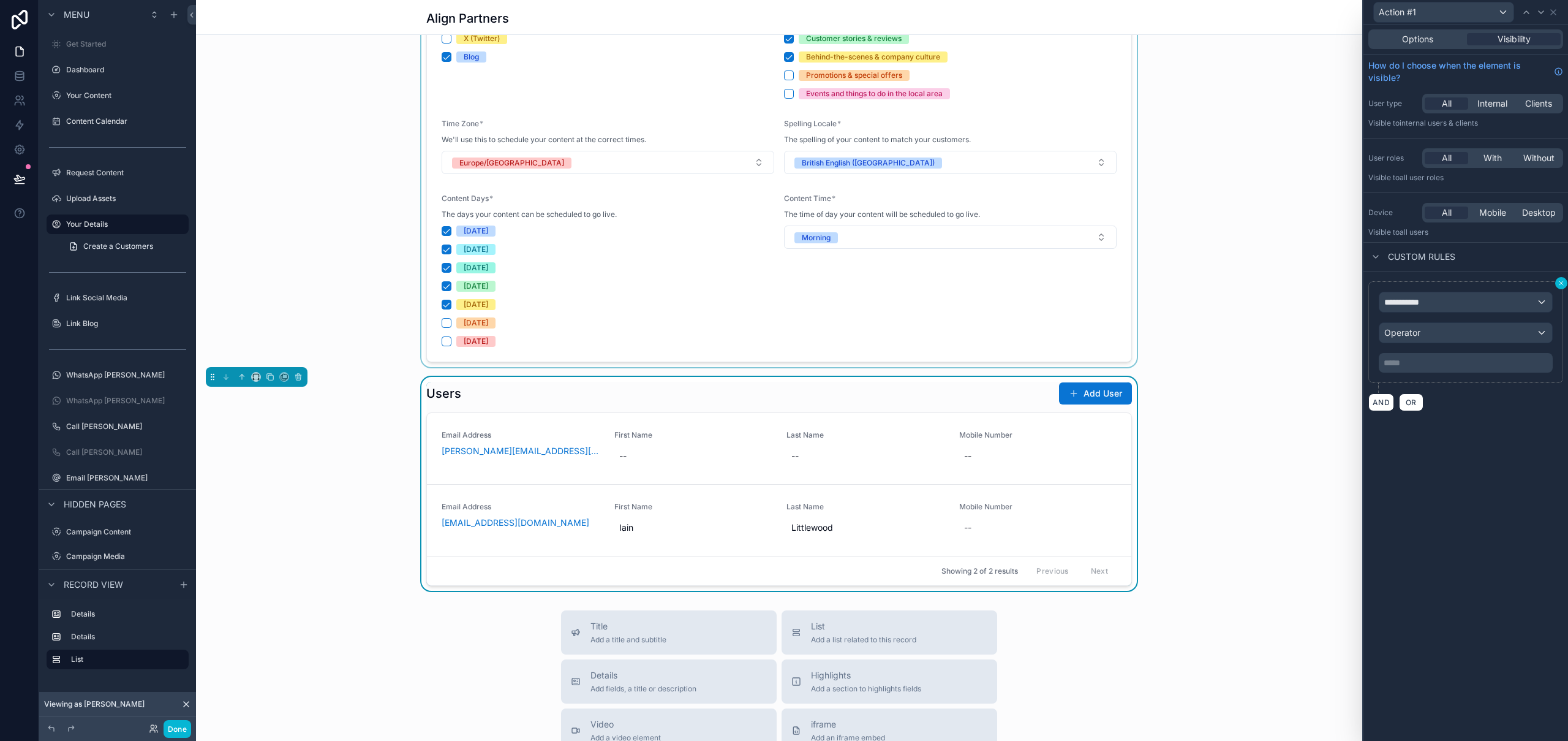
click at [1561, 283] on icon at bounding box center [1562, 283] width 4 height 4
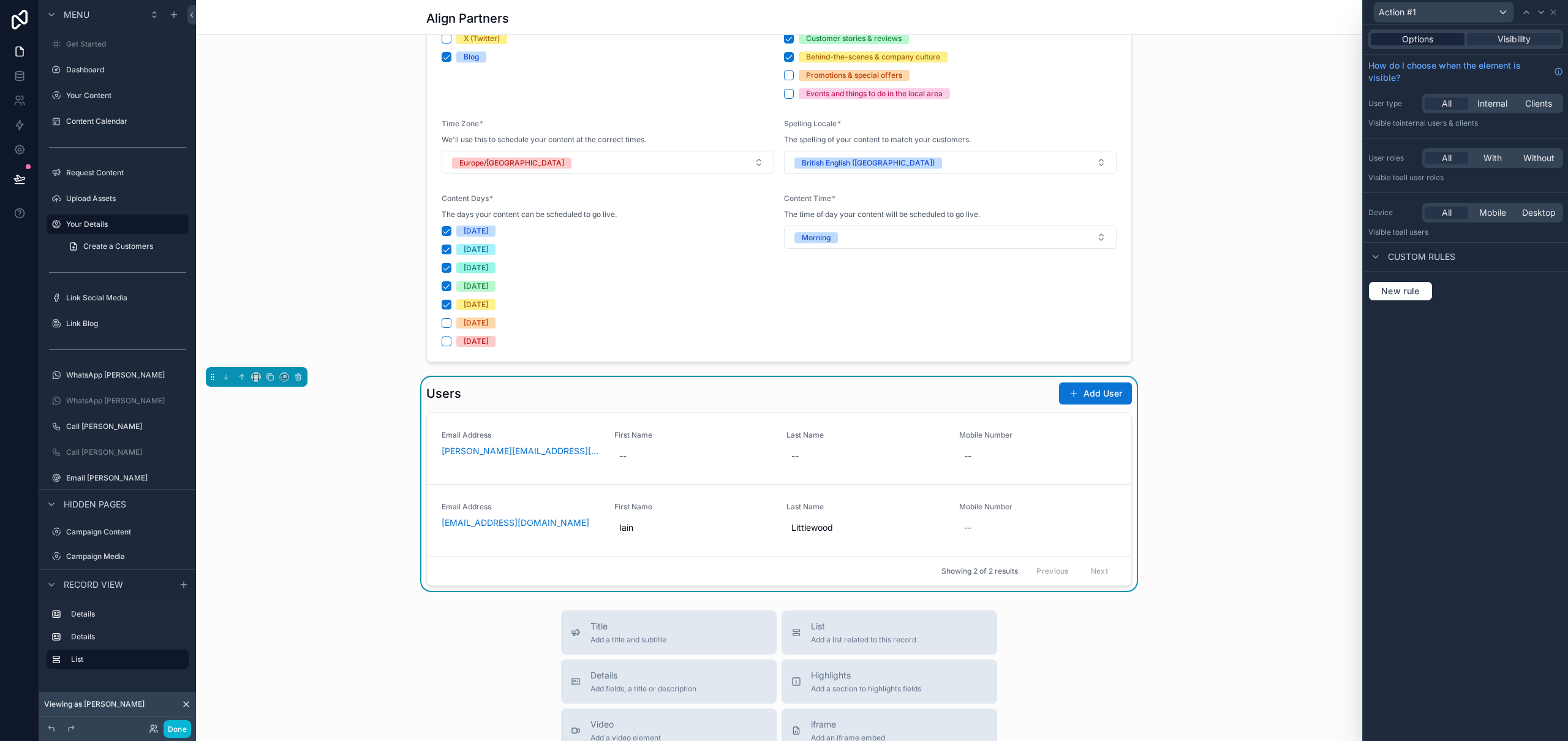
click at [1434, 40] on div "Options" at bounding box center [1417, 39] width 93 height 12
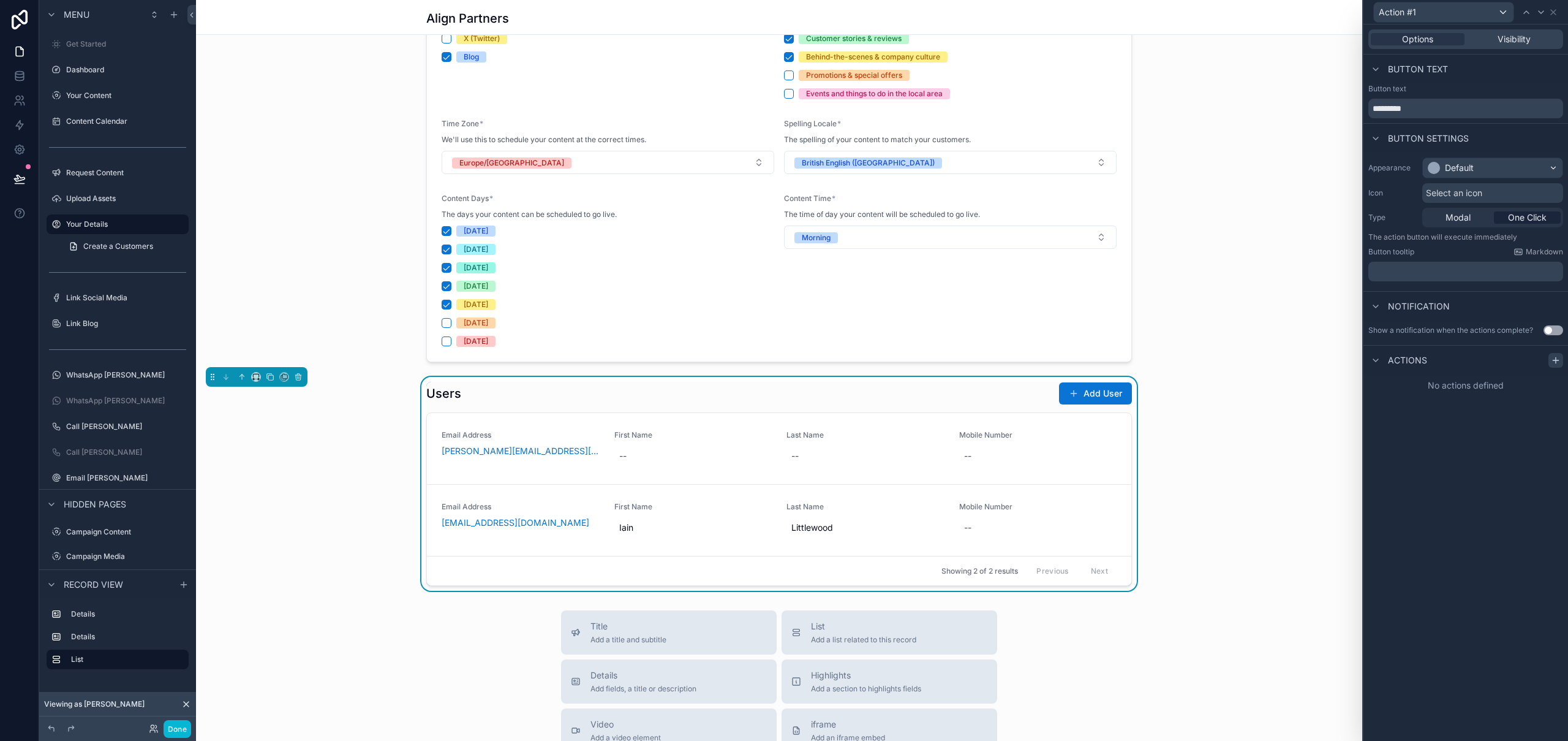
click at [1560, 360] on icon at bounding box center [1556, 360] width 10 height 10
click at [1486, 408] on div "Select a type" at bounding box center [1465, 409] width 184 height 19
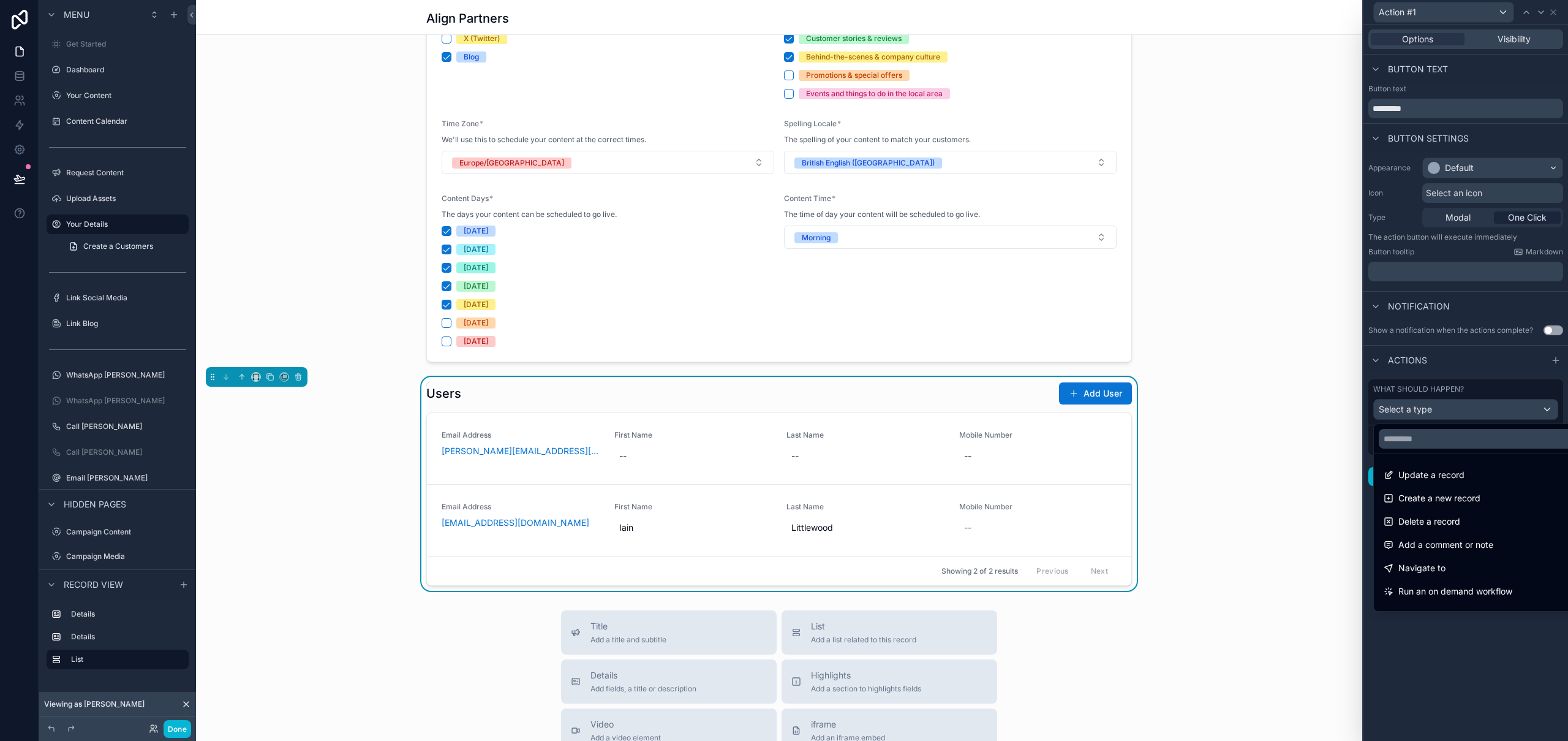
click at [1486, 408] on div at bounding box center [1465, 370] width 204 height 741
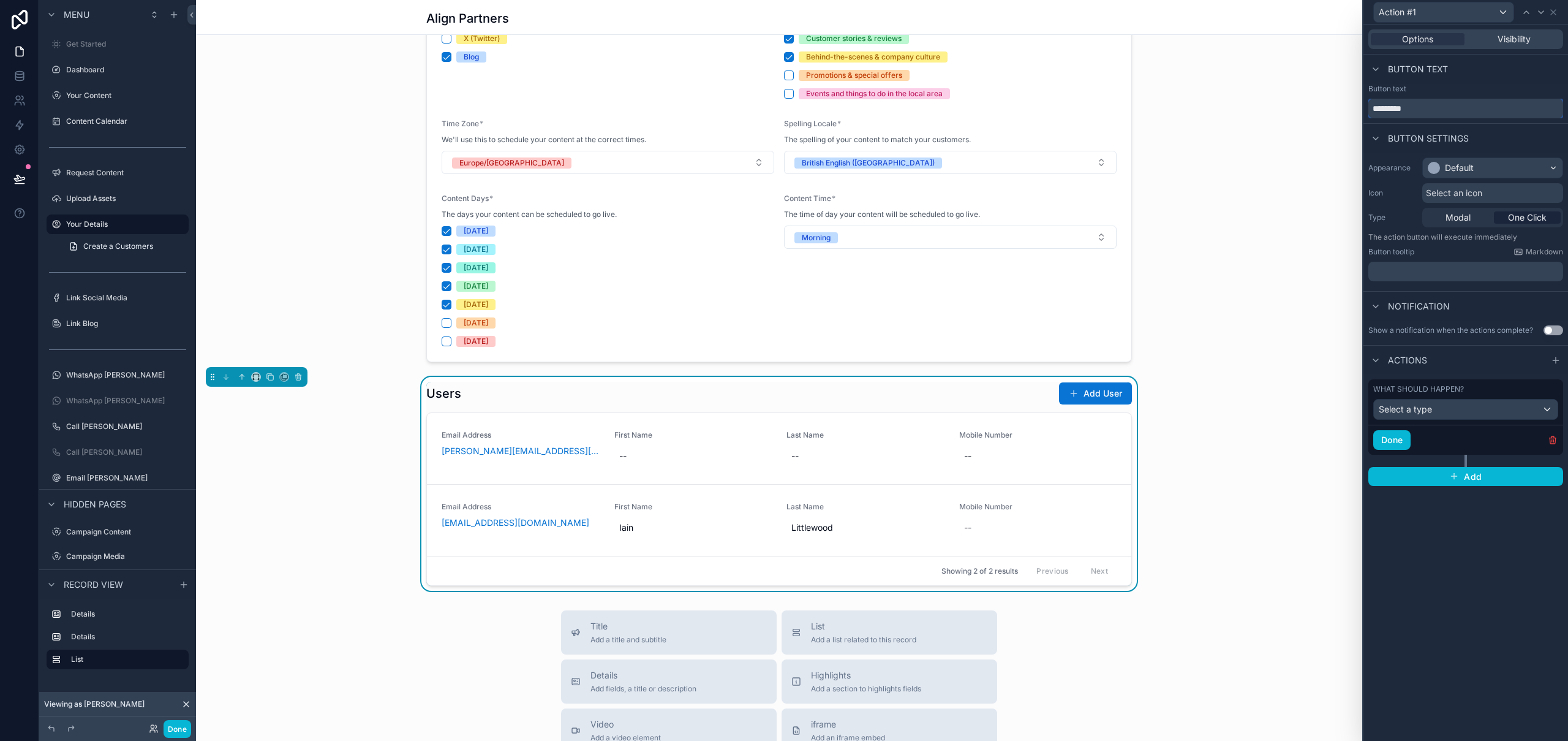
drag, startPoint x: 1434, startPoint y: 110, endPoint x: 1372, endPoint y: 114, distance: 62.1
click at [1372, 114] on input "*********" at bounding box center [1465, 108] width 195 height 19
type input "******"
click at [1463, 167] on div "Default" at bounding box center [1459, 167] width 29 height 12
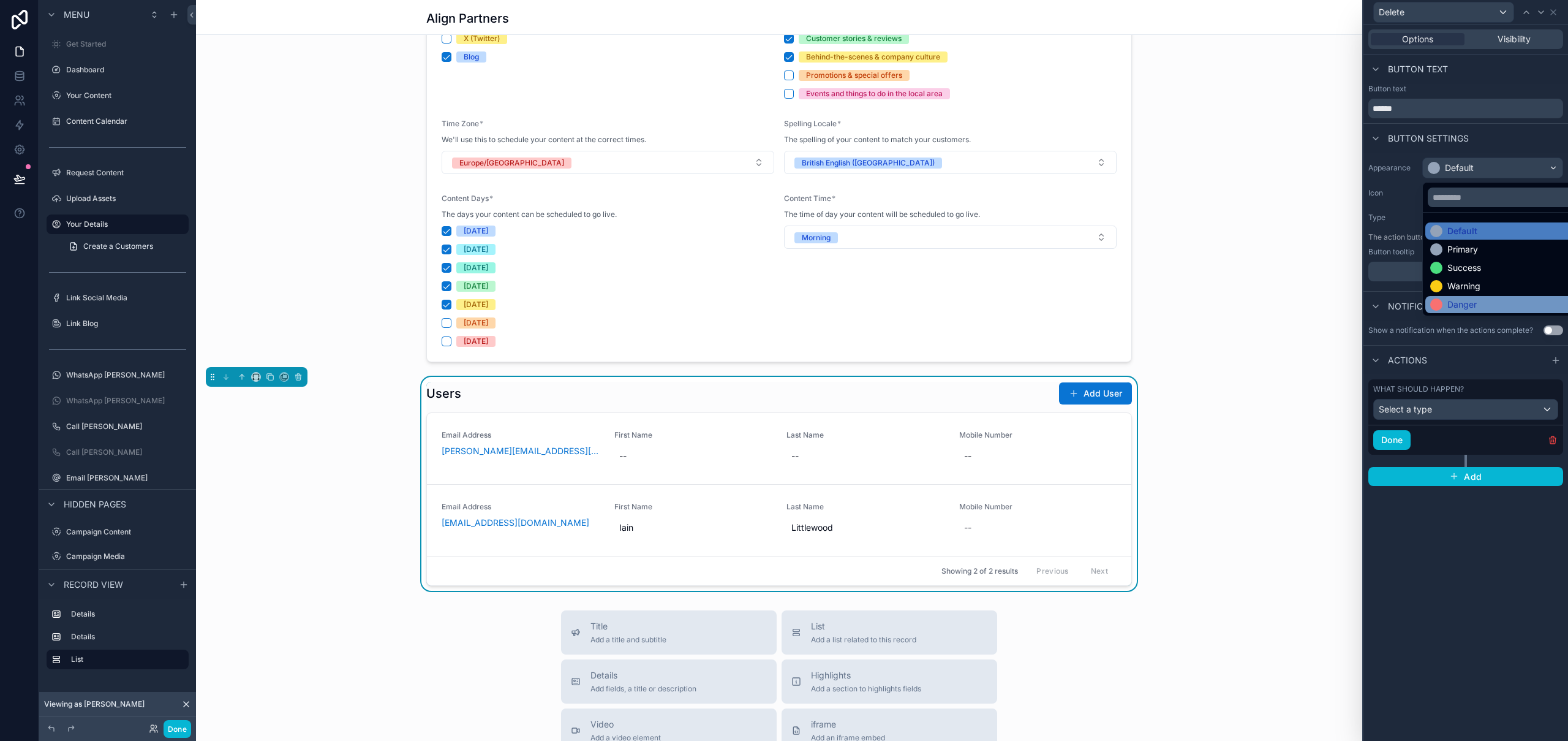
click at [1465, 302] on div "Danger" at bounding box center [1463, 304] width 30 height 12
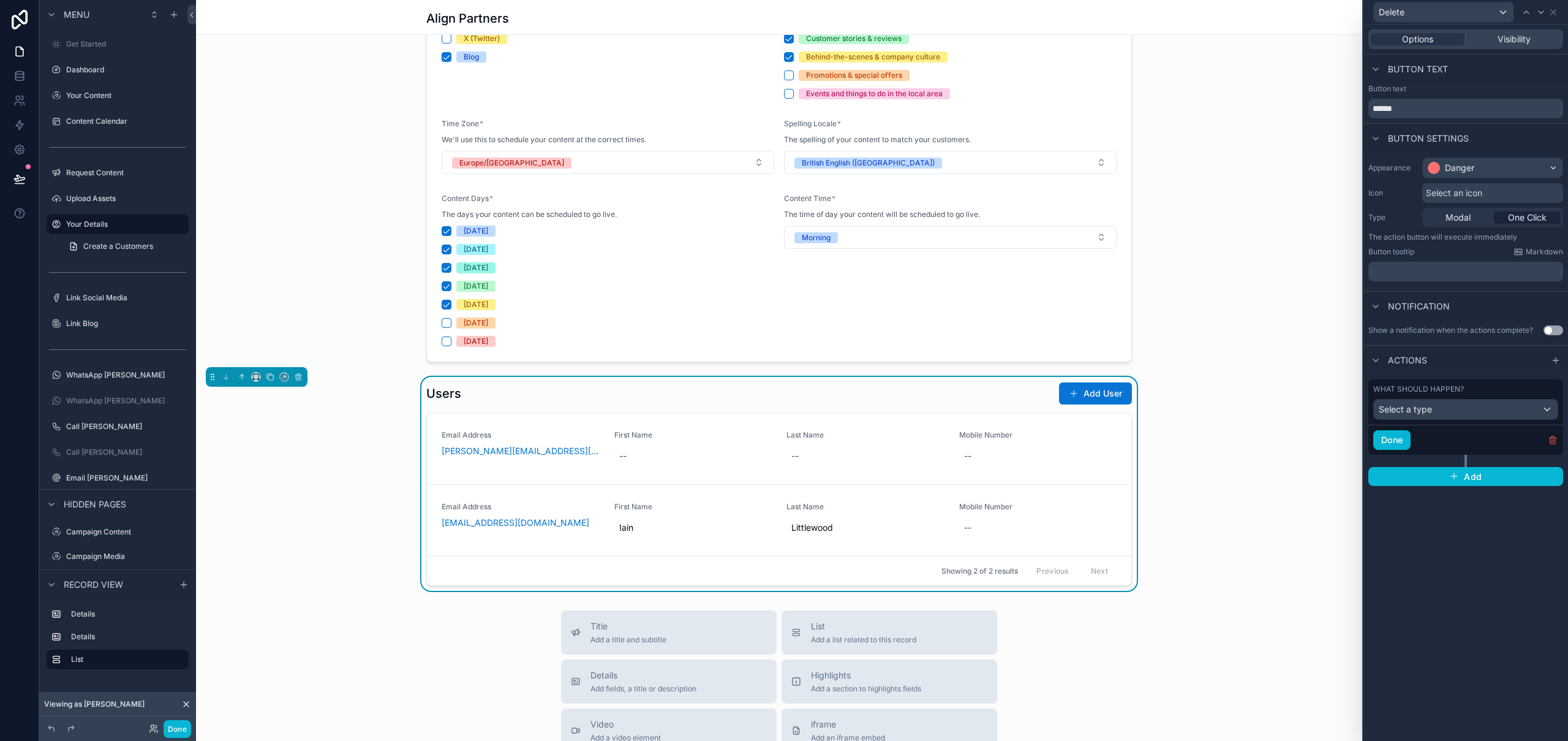
click at [1472, 194] on span "Select an icon" at bounding box center [1454, 192] width 56 height 12
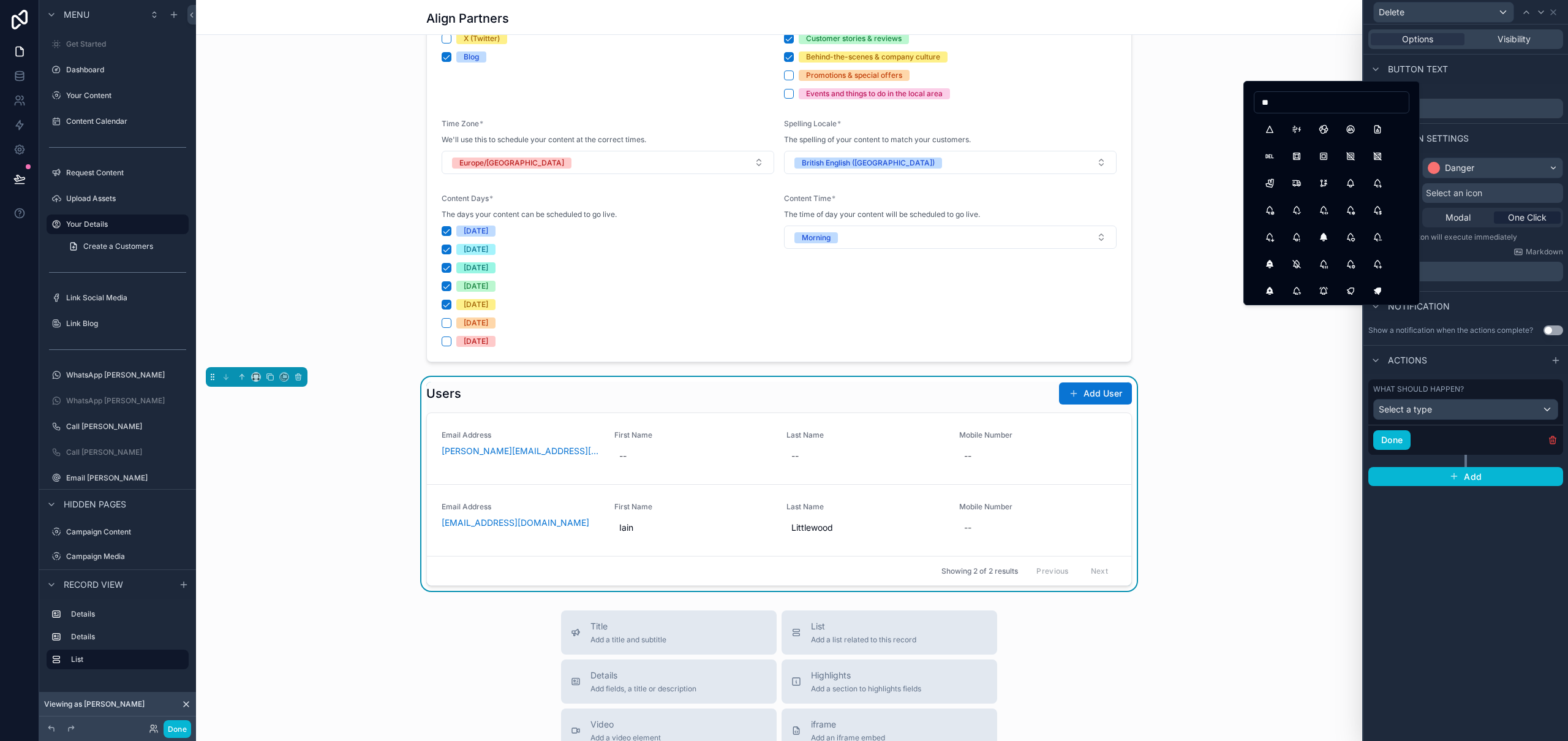
type input "*"
click at [1284, 106] on input "*" at bounding box center [1331, 102] width 154 height 18
click at [1285, 106] on input "*" at bounding box center [1331, 102] width 154 height 18
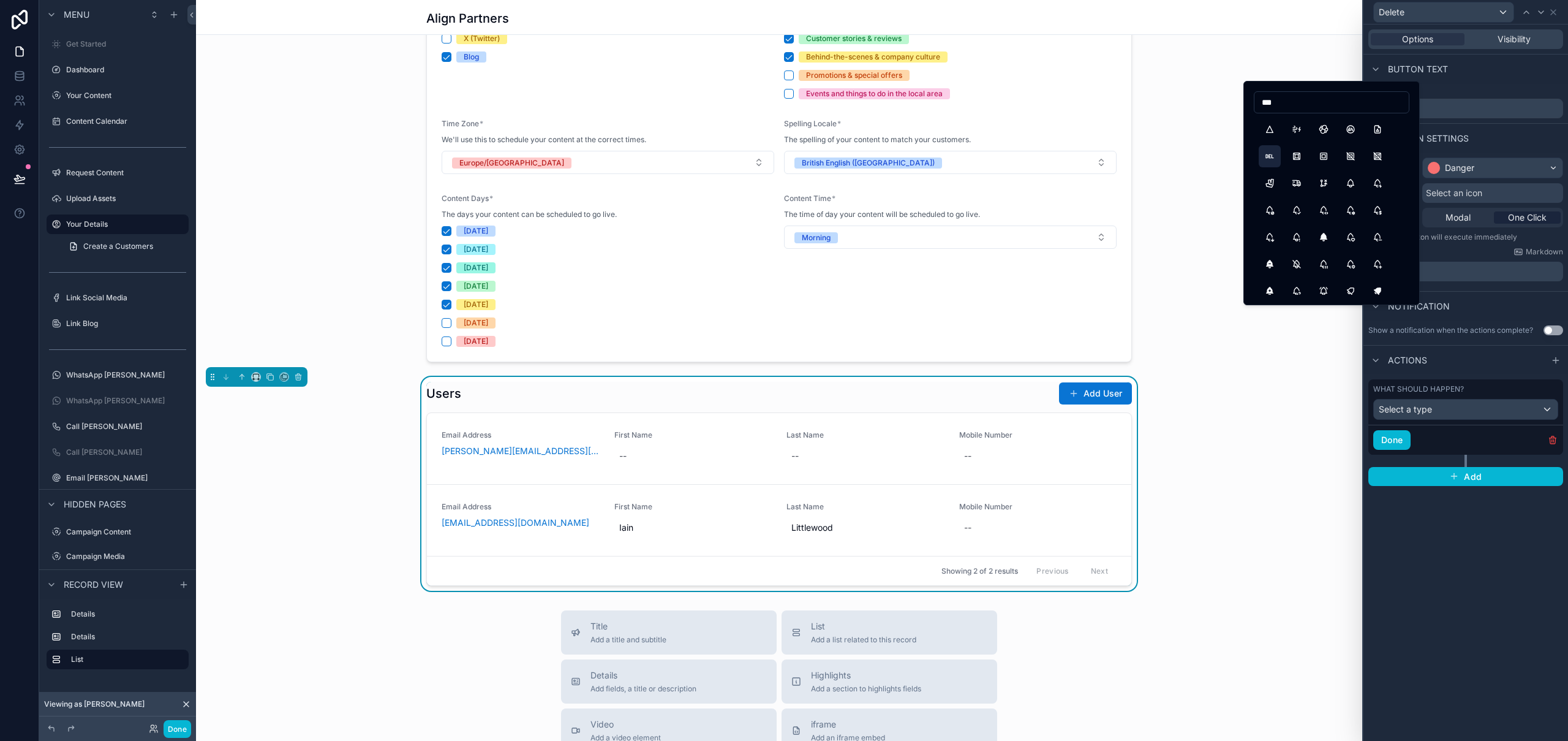
type input "***"
click at [1268, 154] on button "HttpDelete" at bounding box center [1270, 156] width 22 height 22
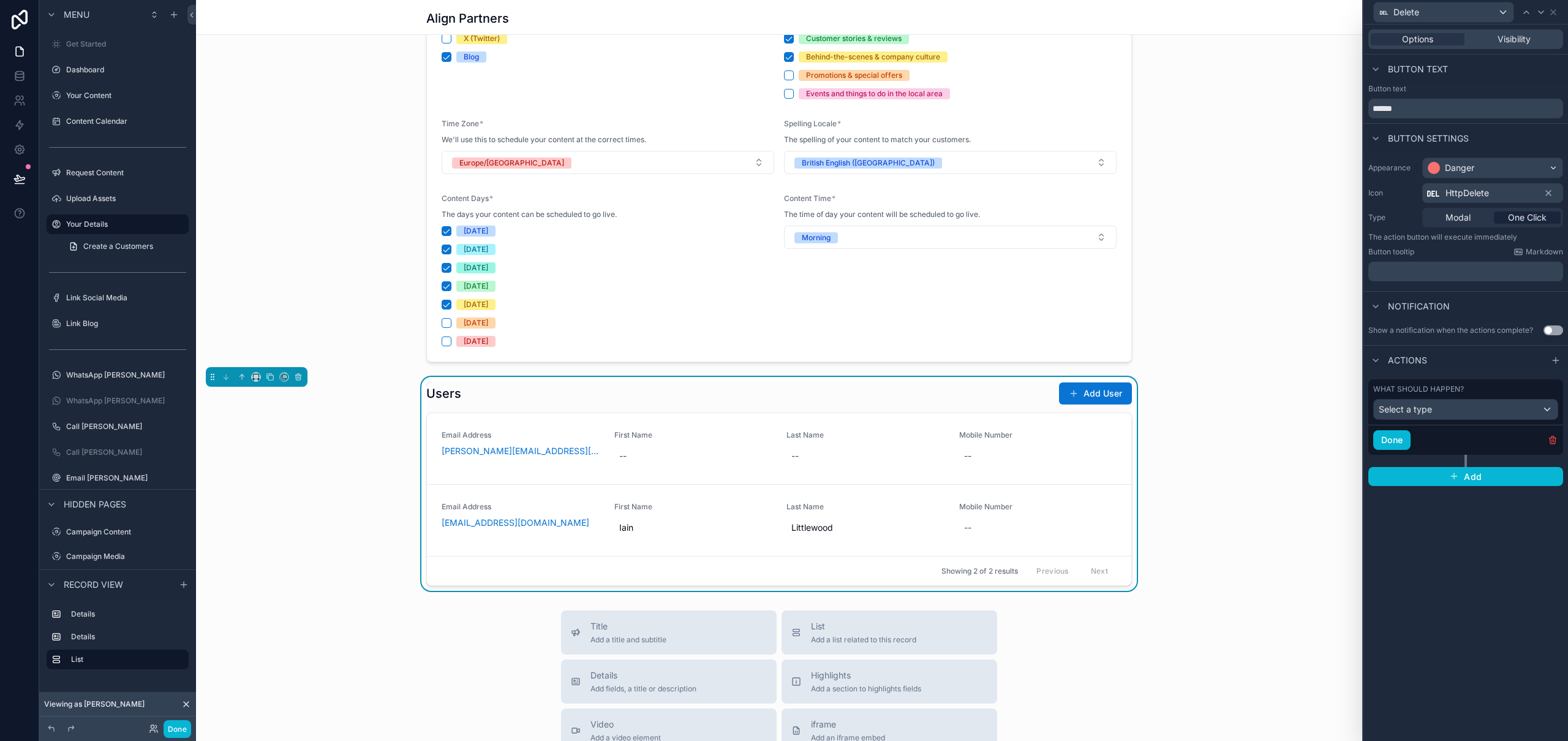
click at [1474, 188] on span "HttpDelete" at bounding box center [1467, 192] width 43 height 12
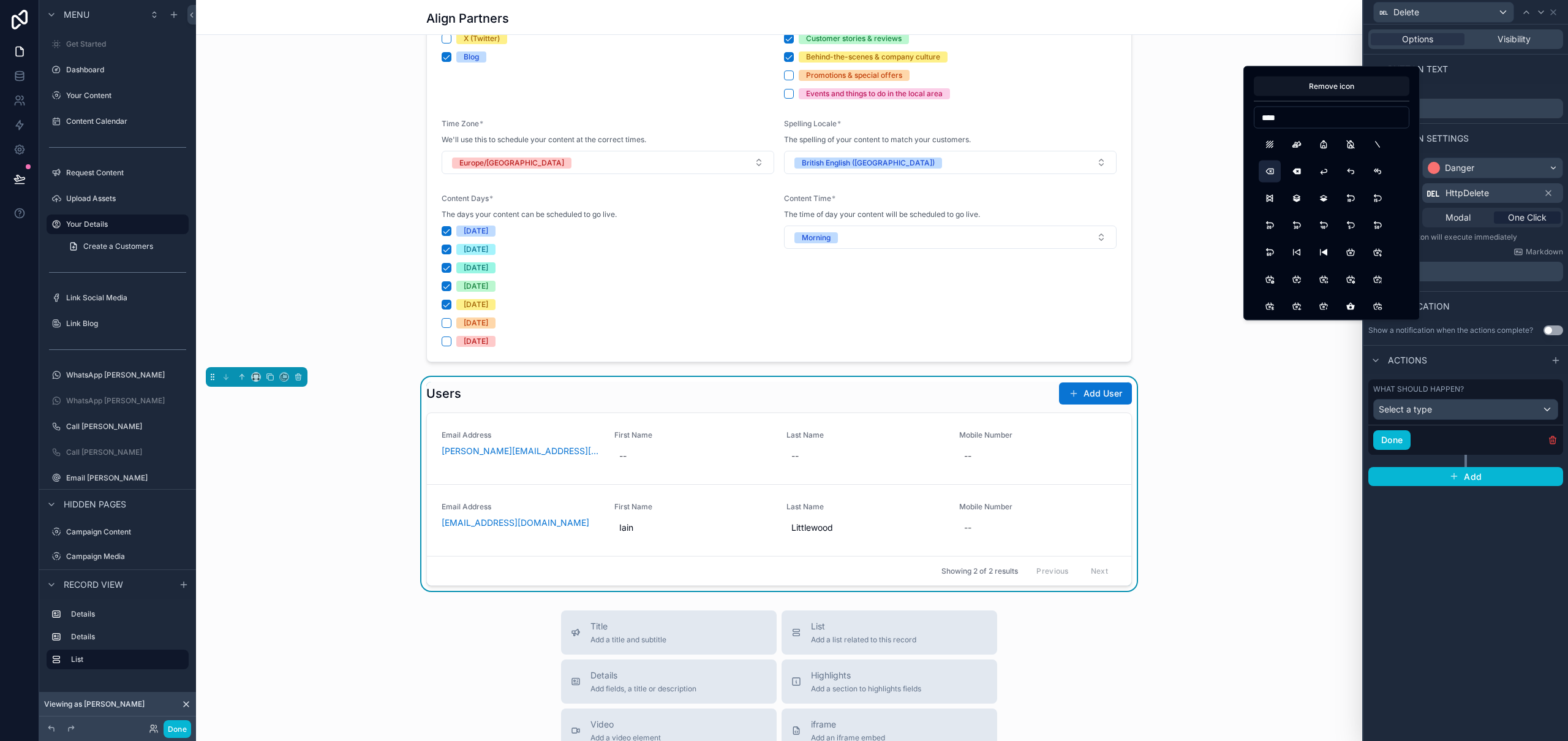
type input "****"
click at [1276, 172] on button "Backspace" at bounding box center [1270, 172] width 22 height 22
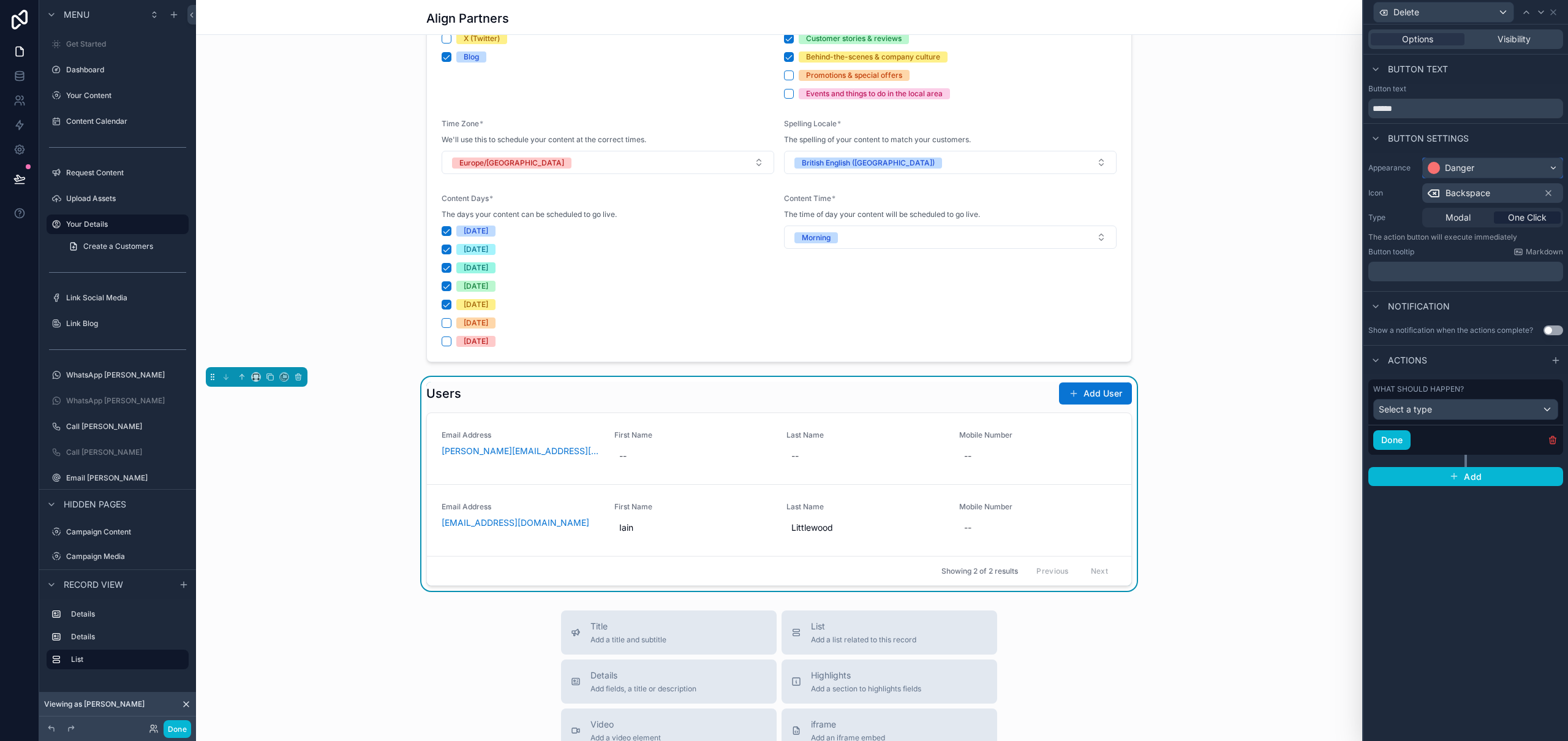
click at [1464, 173] on div "Danger" at bounding box center [1460, 167] width 30 height 12
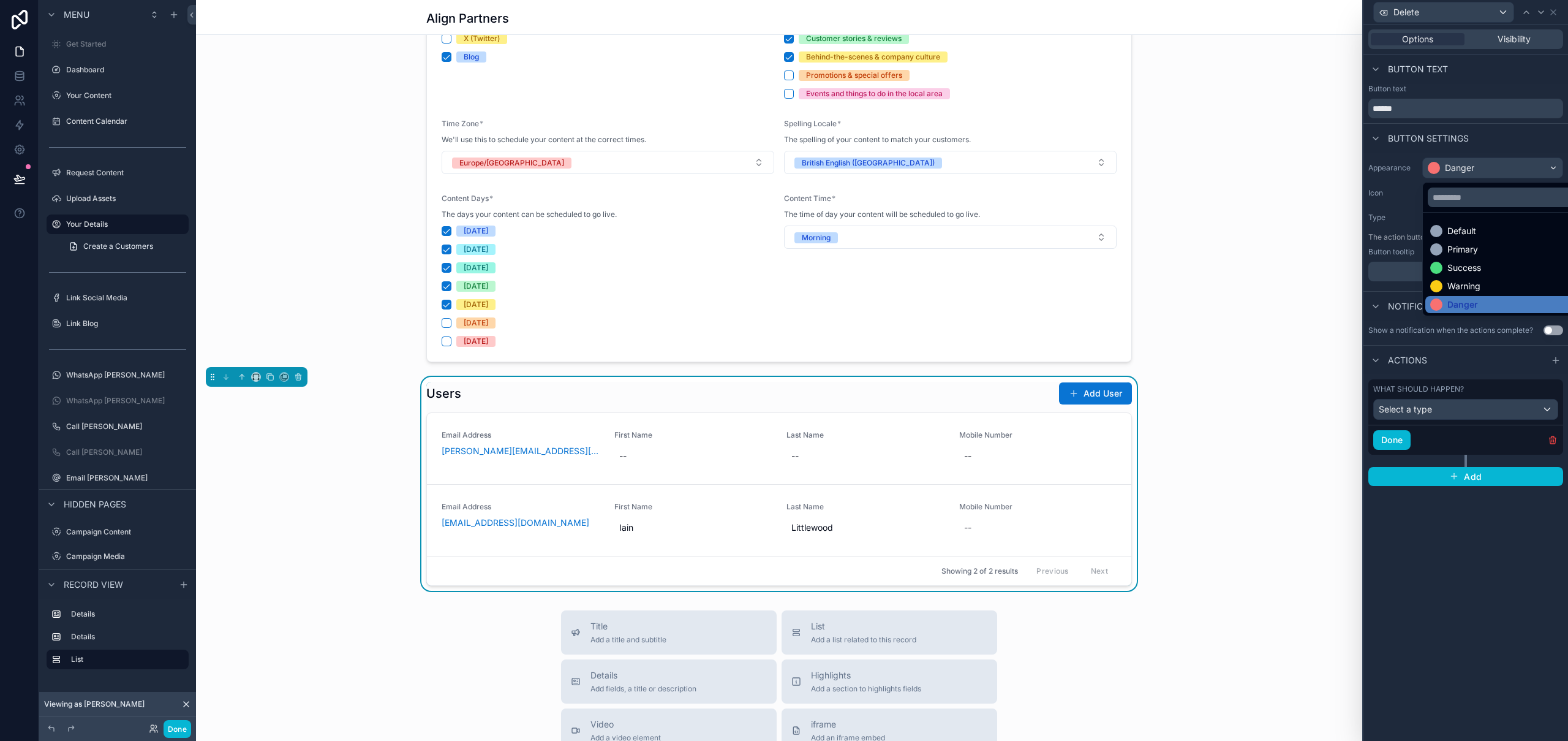
click at [1463, 166] on div at bounding box center [1465, 370] width 204 height 741
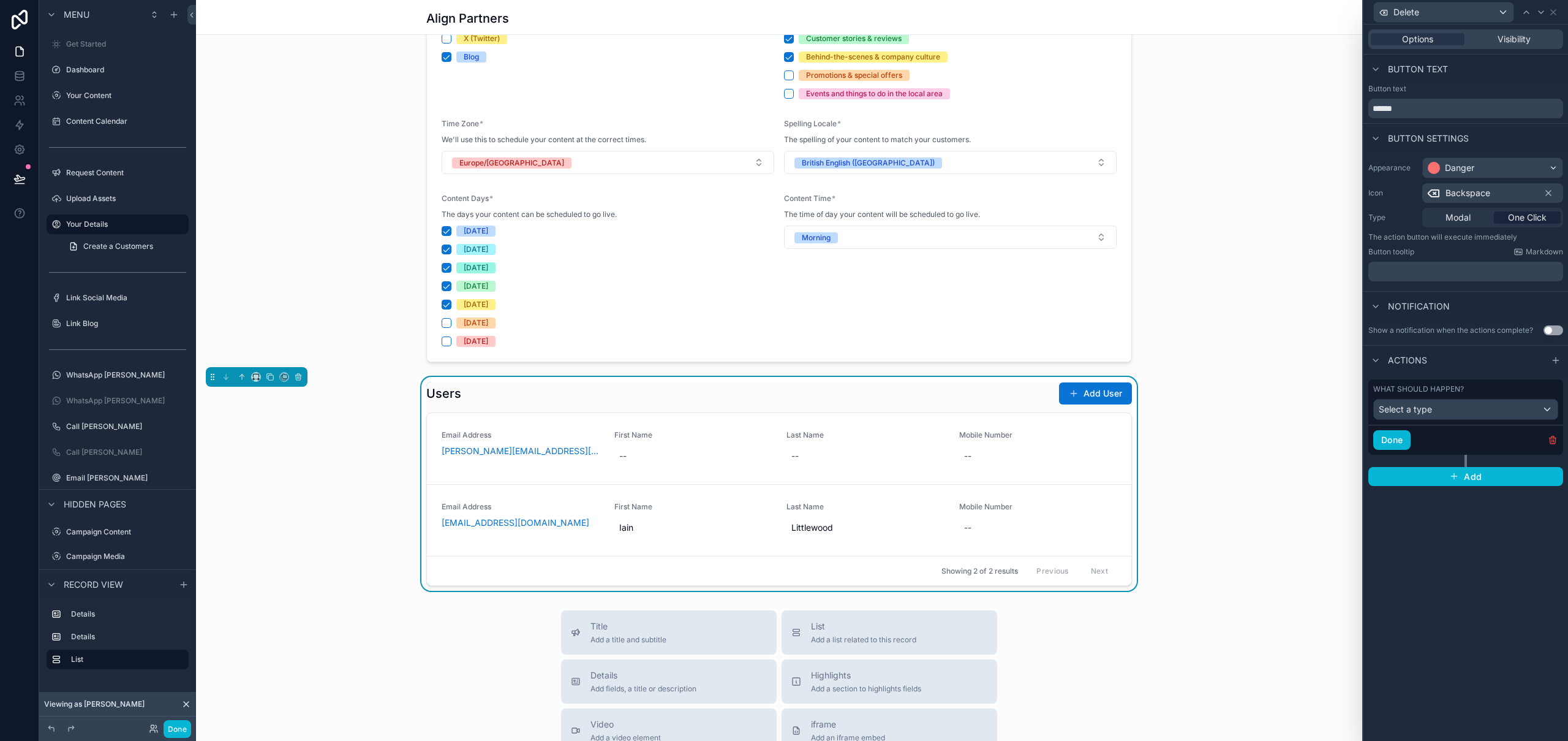
click at [1464, 195] on span "Backspace" at bounding box center [1468, 192] width 44 height 12
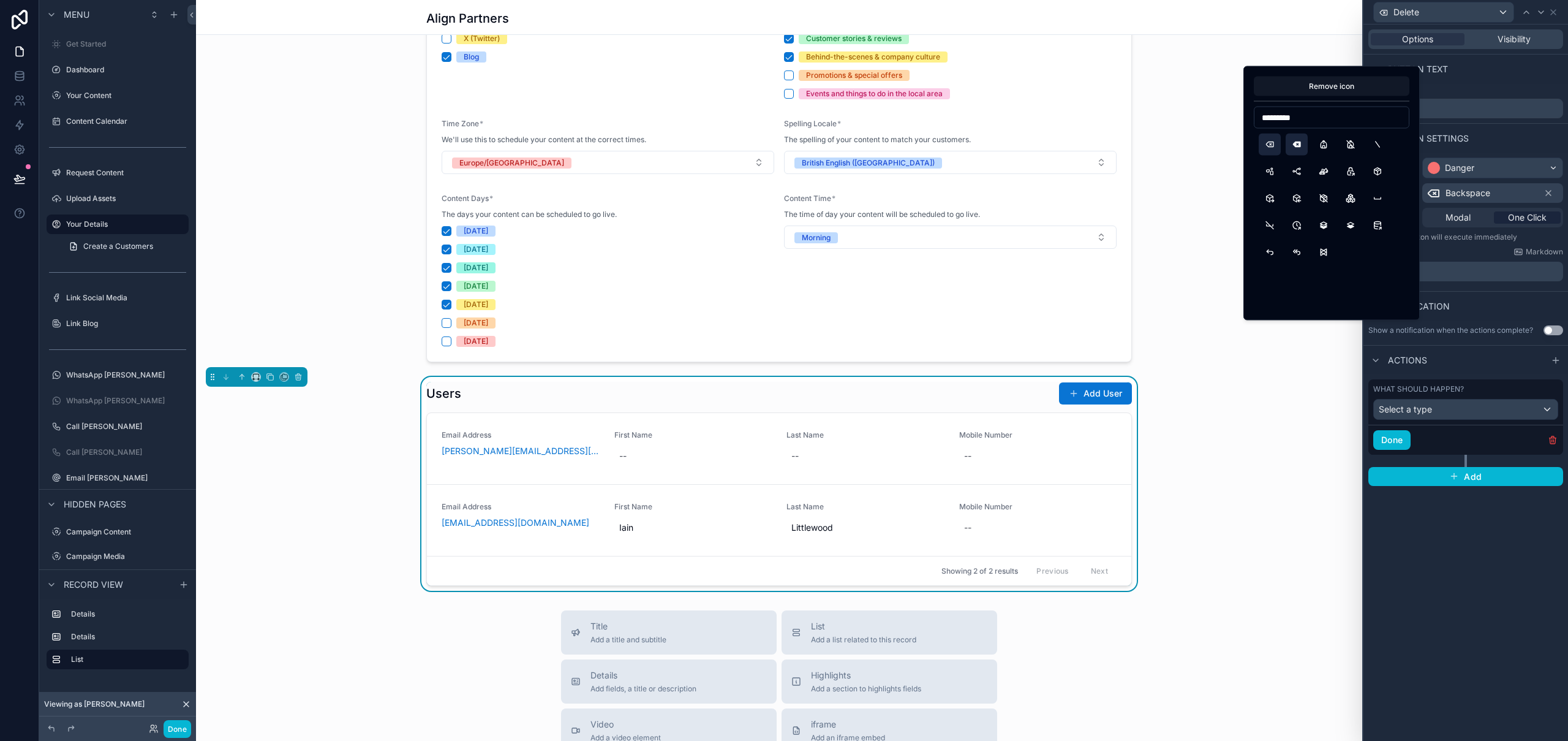
type input "*********"
drag, startPoint x: 1297, startPoint y: 146, endPoint x: 1317, endPoint y: 175, distance: 35.2
click at [1298, 145] on button "BackspaceFilled" at bounding box center [1297, 144] width 22 height 22
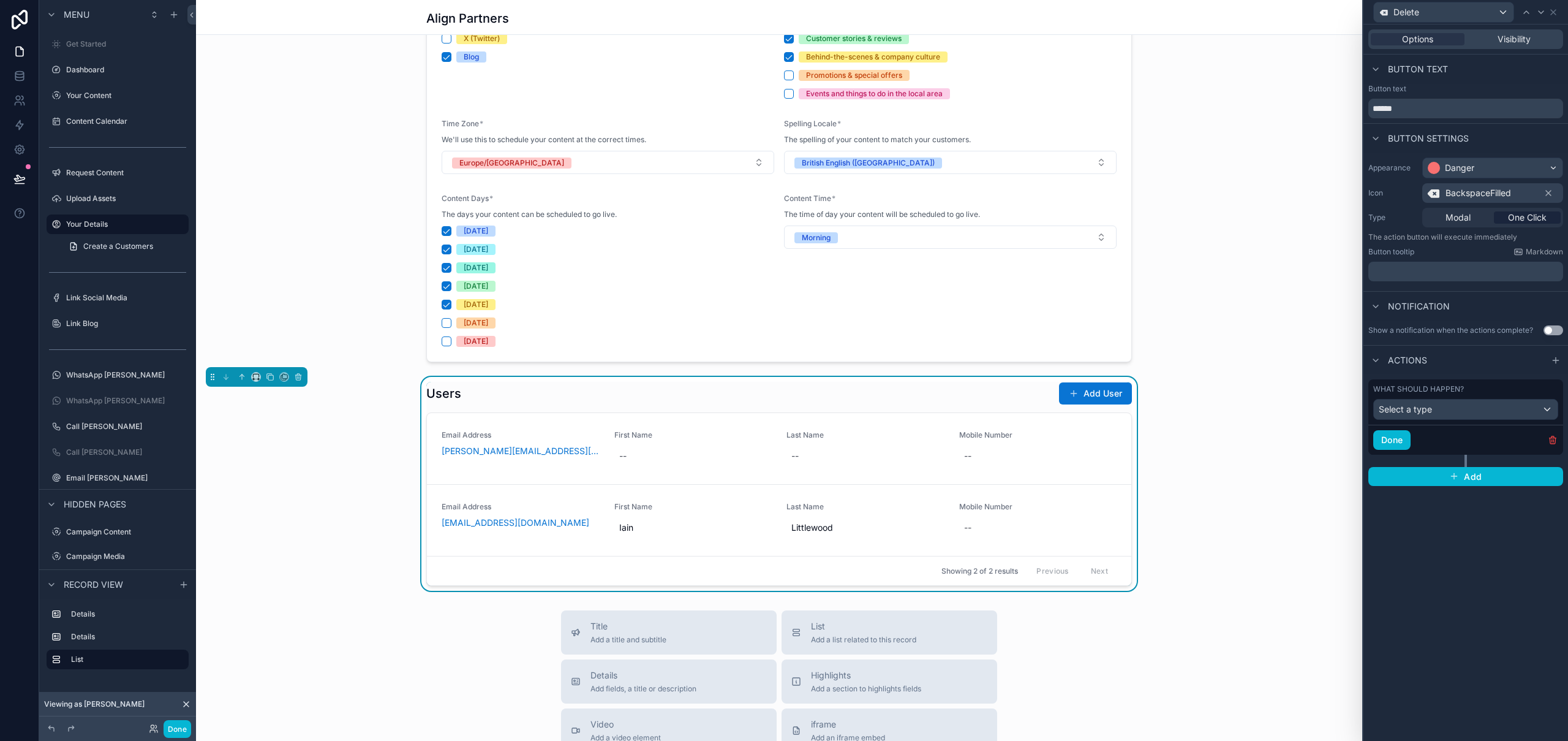
click at [1475, 198] on span "BackspaceFilled" at bounding box center [1478, 192] width 66 height 12
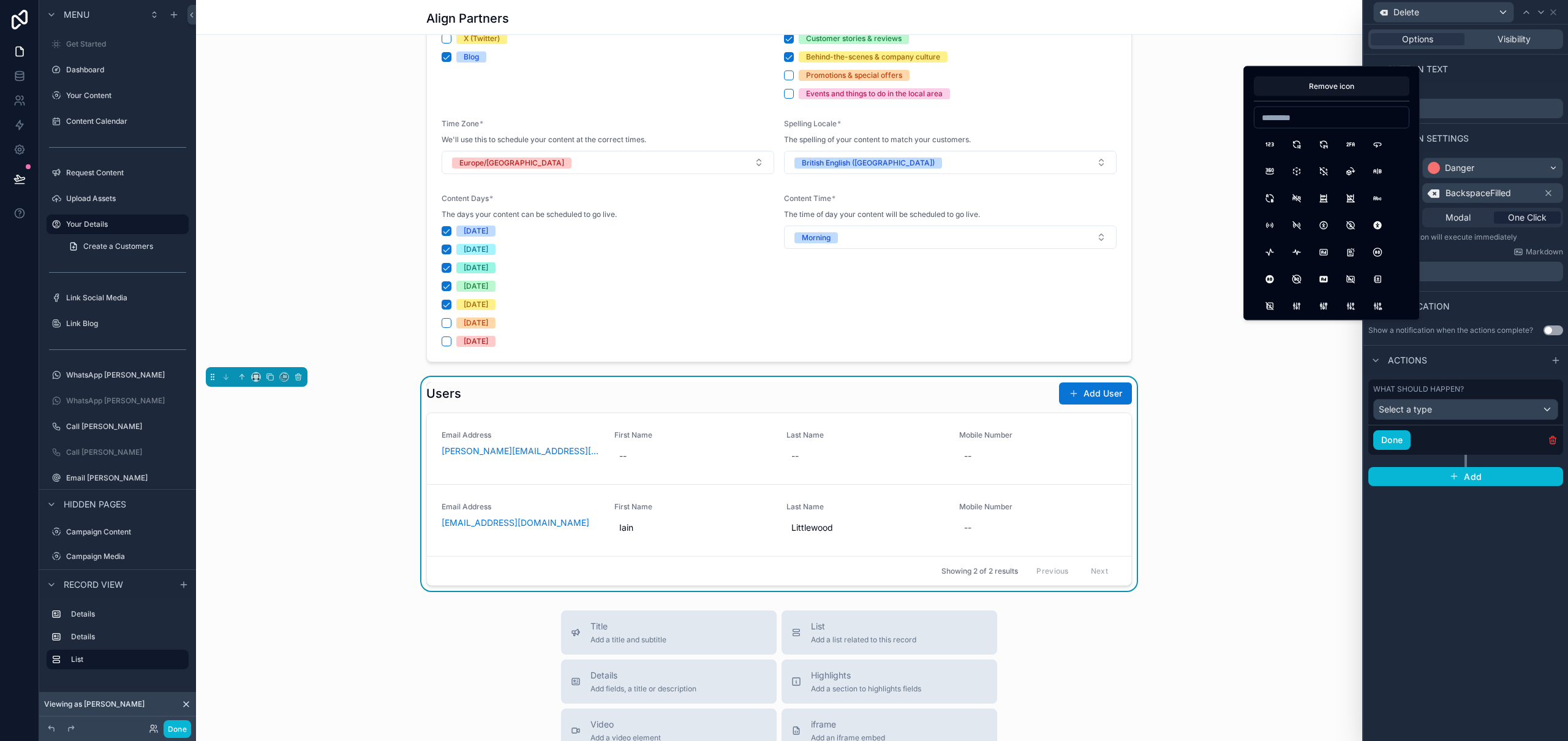
type input "*"
drag, startPoint x: 1330, startPoint y: 115, endPoint x: 1262, endPoint y: 114, distance: 68.0
click at [1262, 114] on input "*********" at bounding box center [1331, 117] width 154 height 18
type input "*"
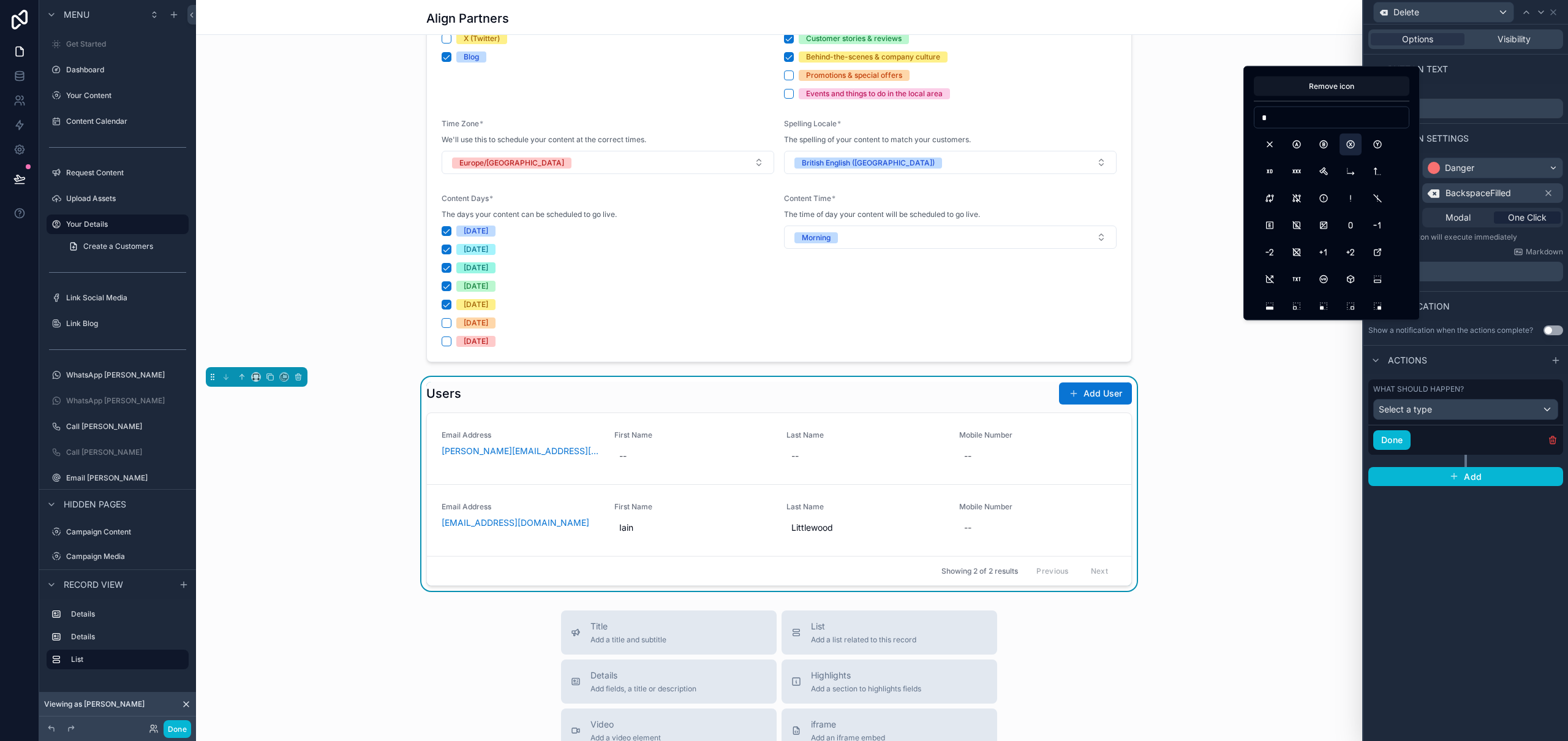
click at [1353, 147] on button "XboxX" at bounding box center [1351, 144] width 22 height 22
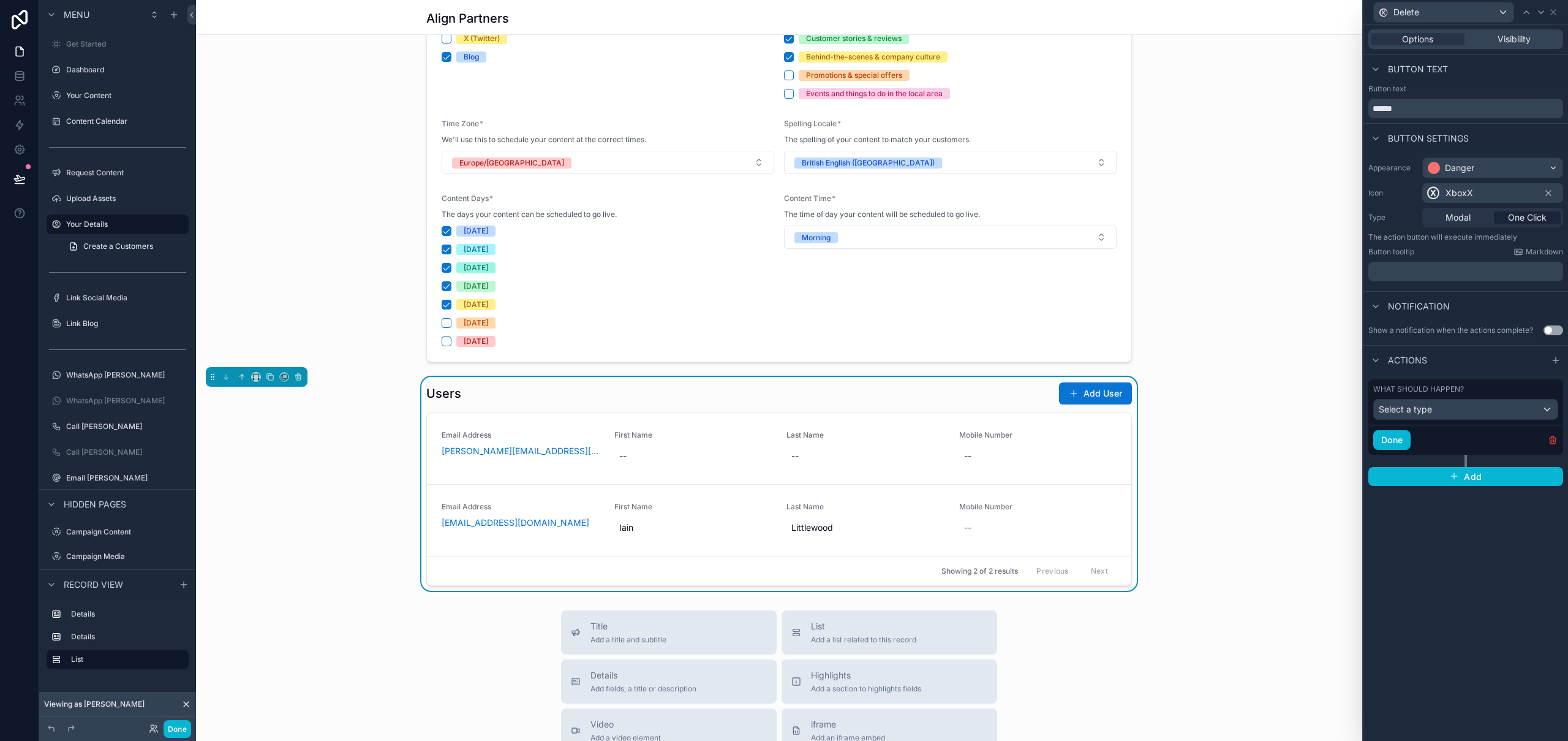
click at [1466, 188] on span "XboxX" at bounding box center [1460, 192] width 28 height 12
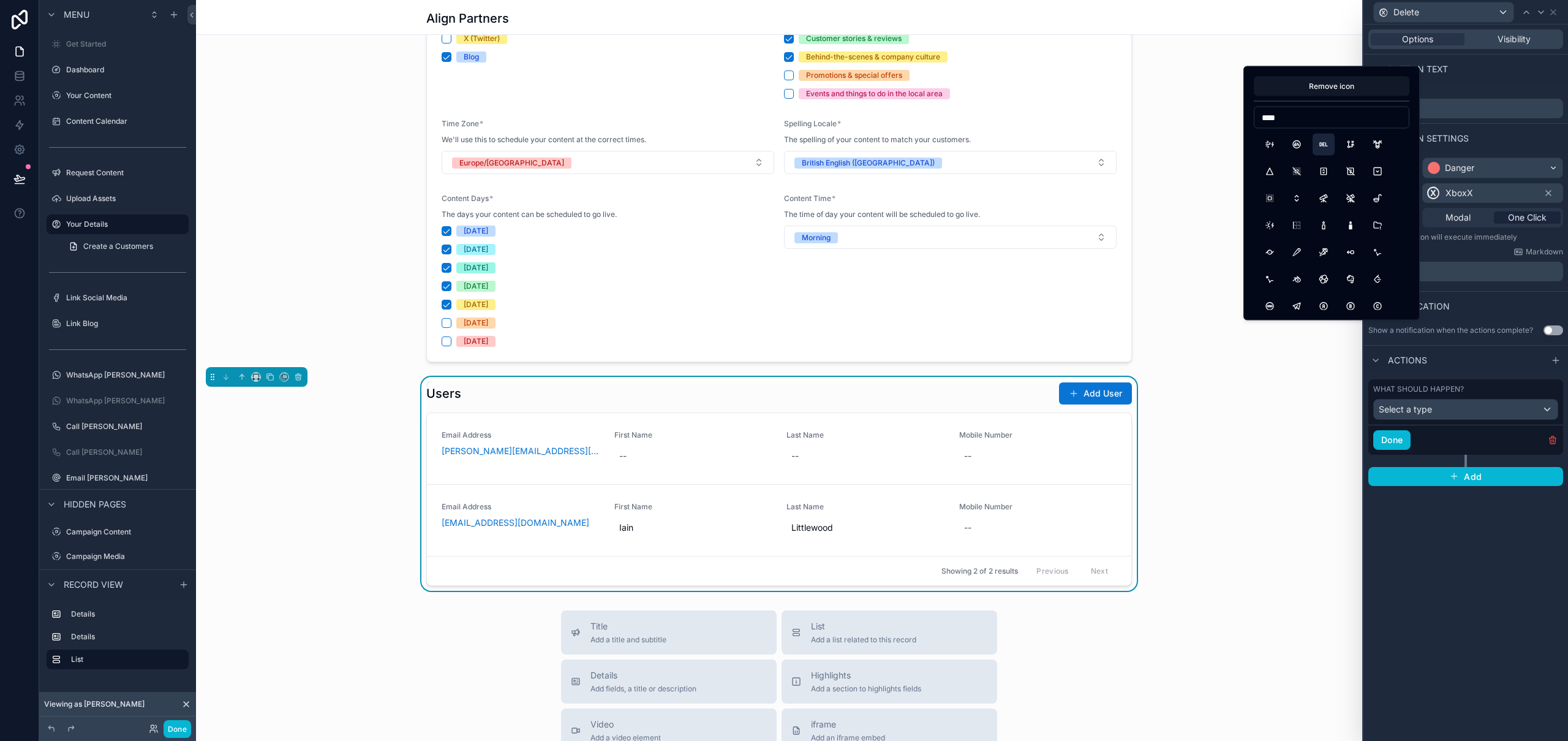
type input "****"
click at [1327, 146] on button "HttpDelete" at bounding box center [1324, 144] width 22 height 22
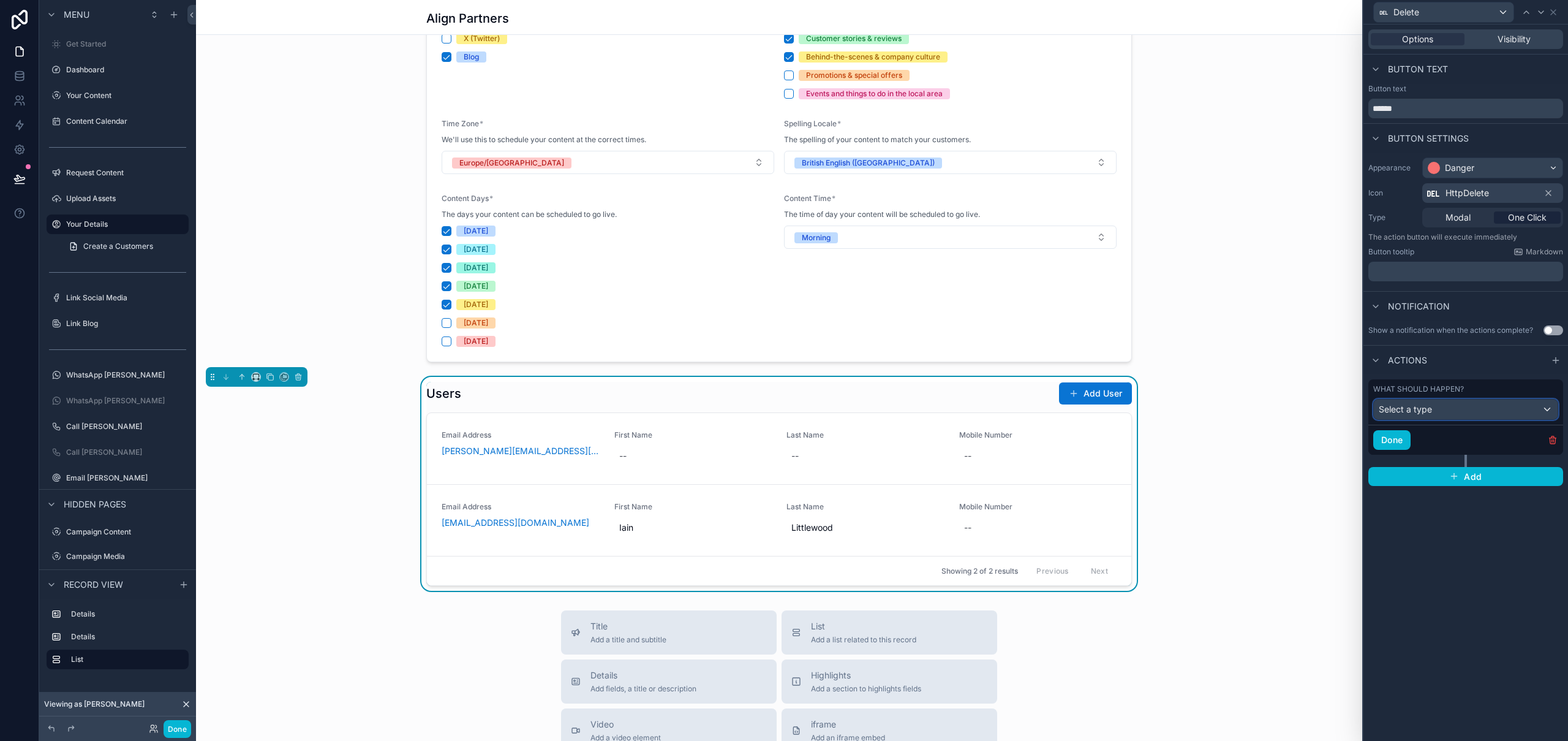
click at [1451, 409] on div "Select a type" at bounding box center [1465, 409] width 184 height 19
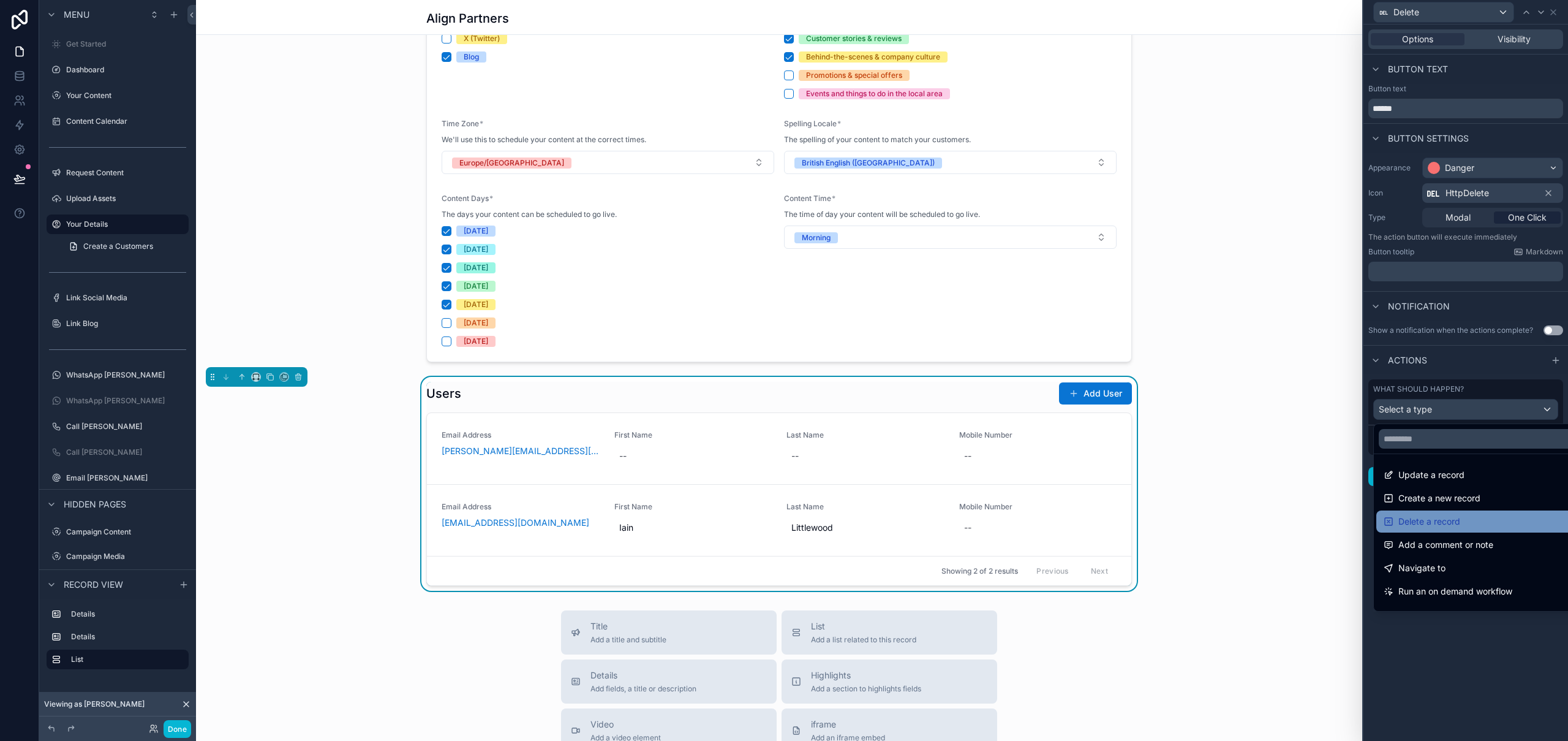
click at [1487, 512] on div "Delete a record" at bounding box center [1480, 522] width 207 height 22
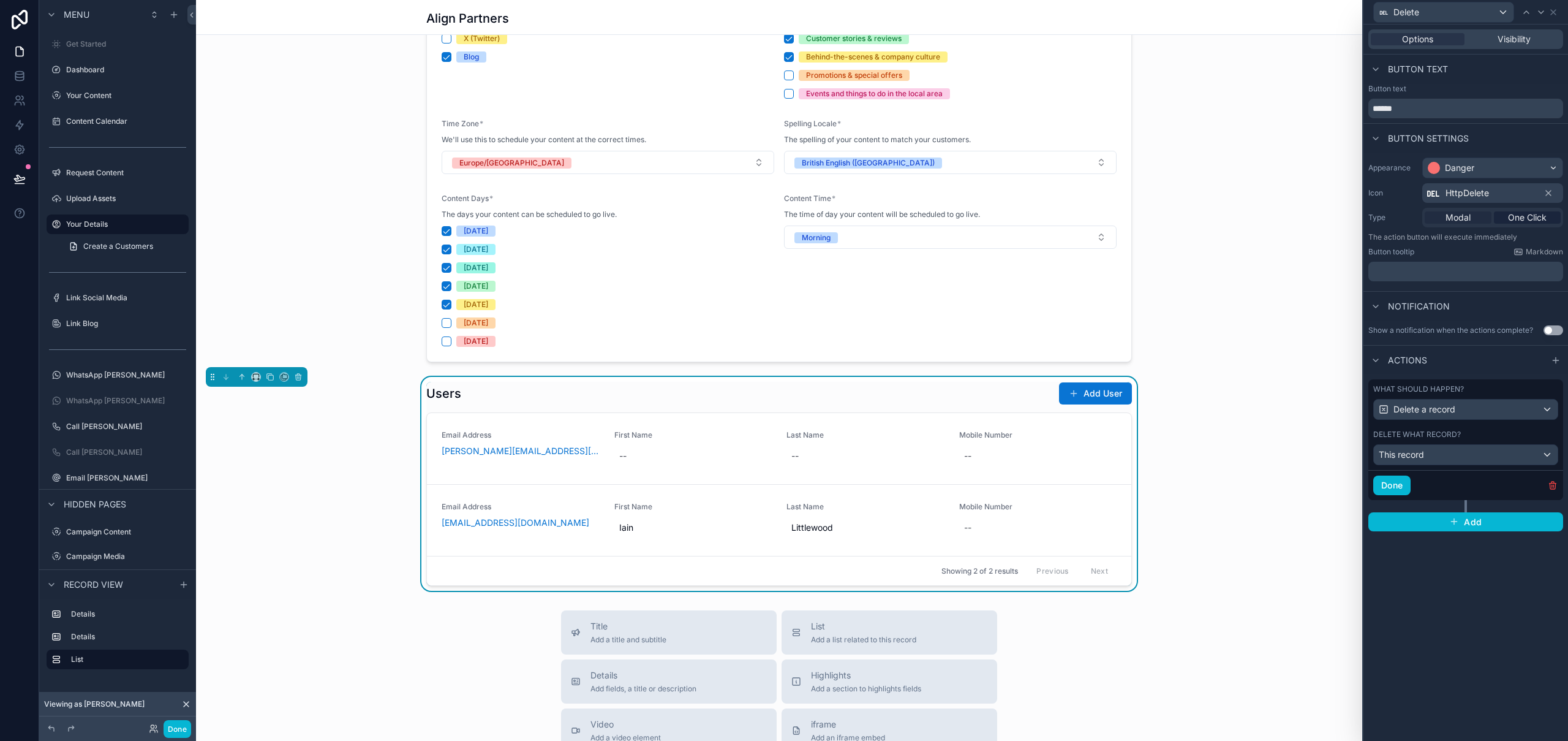
click at [1474, 215] on div "Modal" at bounding box center [1458, 216] width 67 height 12
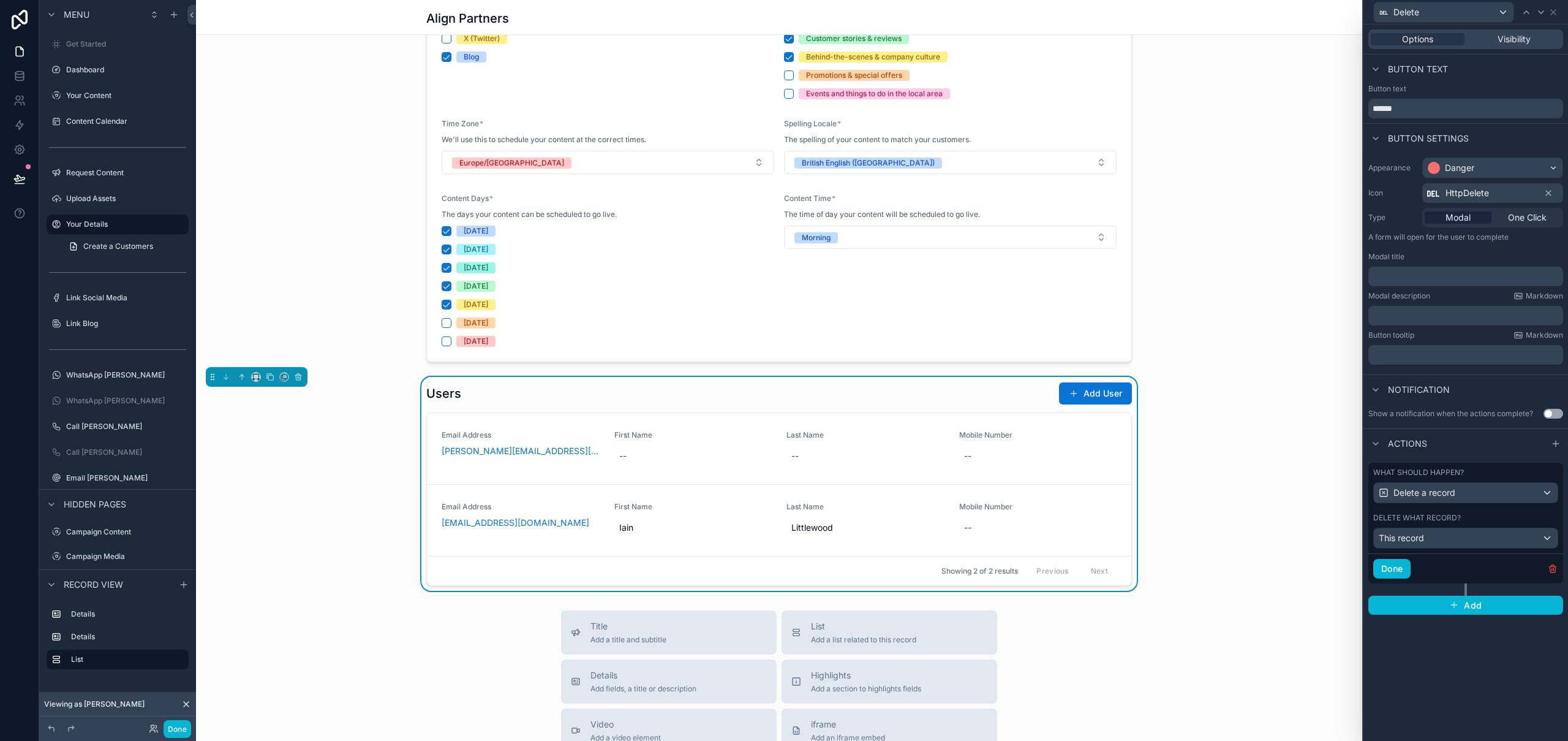
click at [1451, 279] on p "﻿" at bounding box center [1467, 276] width 188 height 12
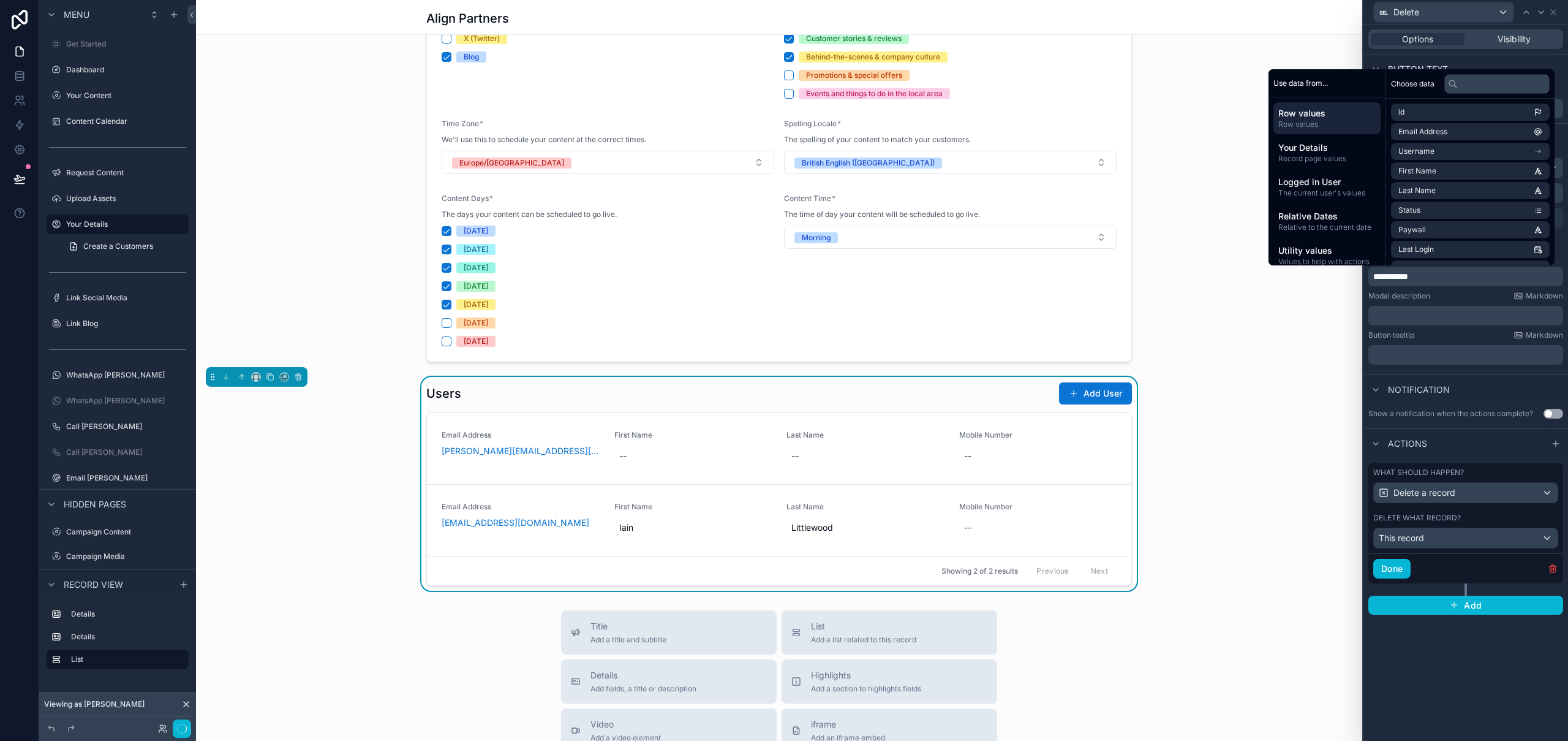
click at [1451, 319] on p "﻿" at bounding box center [1467, 315] width 188 height 12
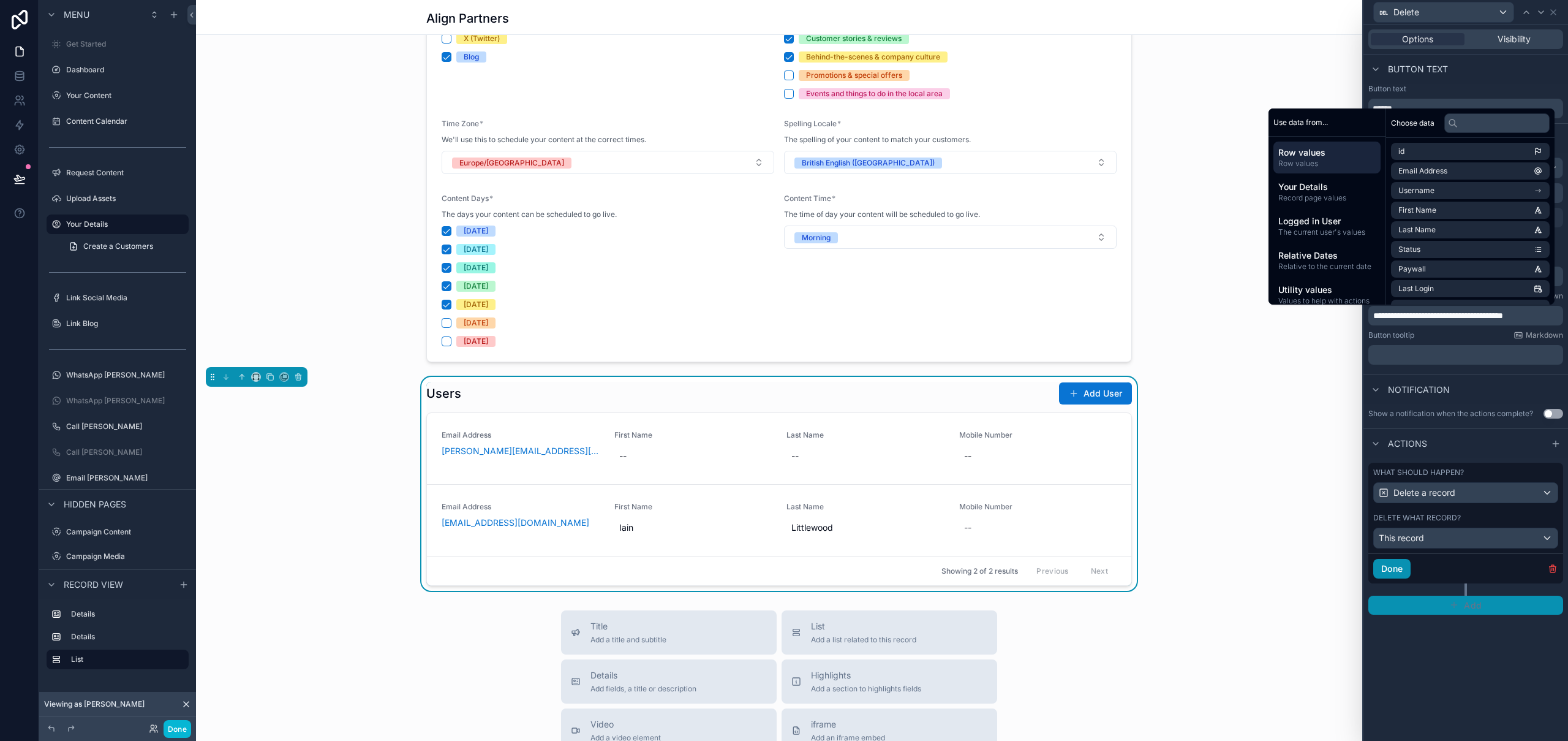
click at [1402, 569] on button "Done" at bounding box center [1392, 568] width 37 height 19
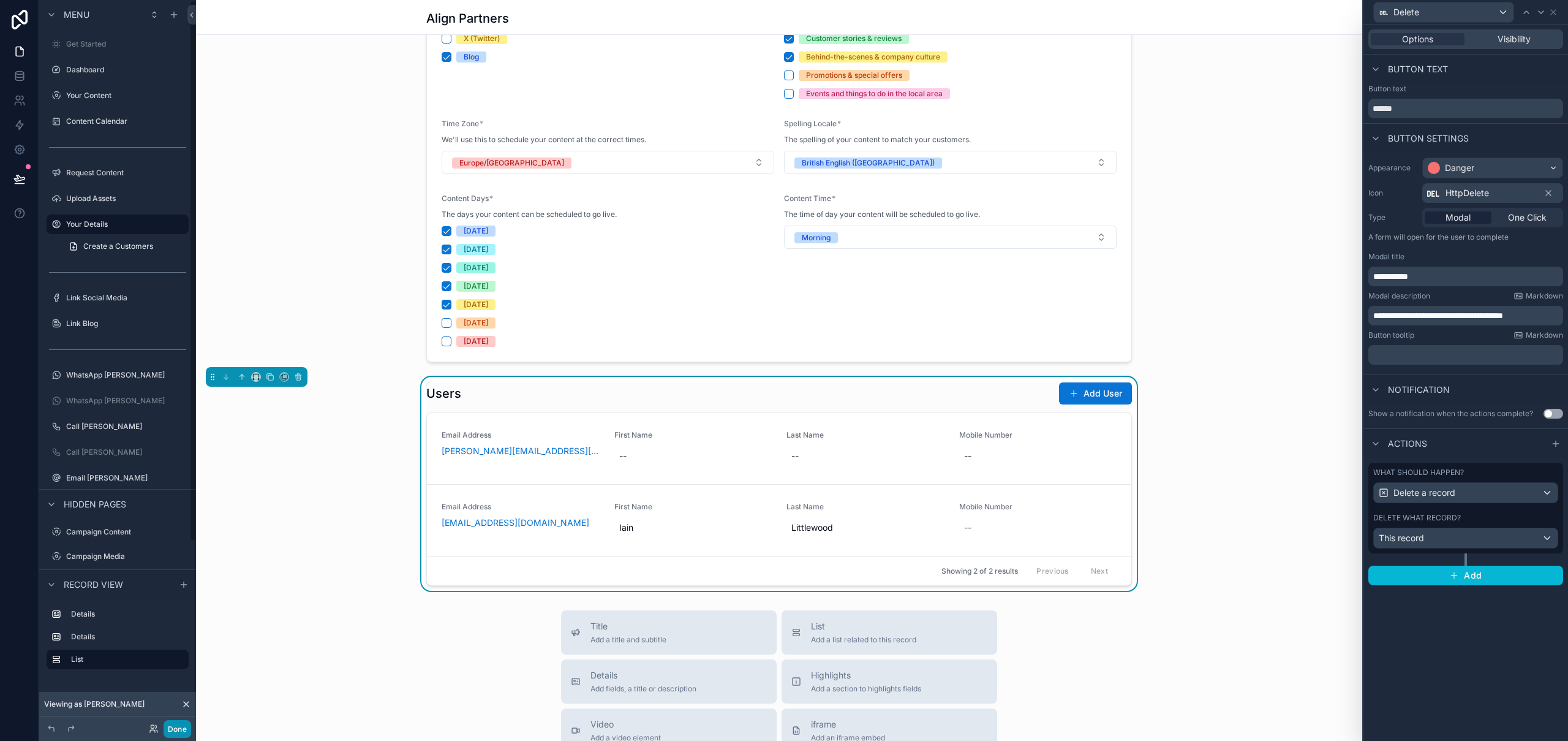
click at [179, 726] on button "Done" at bounding box center [178, 728] width 28 height 18
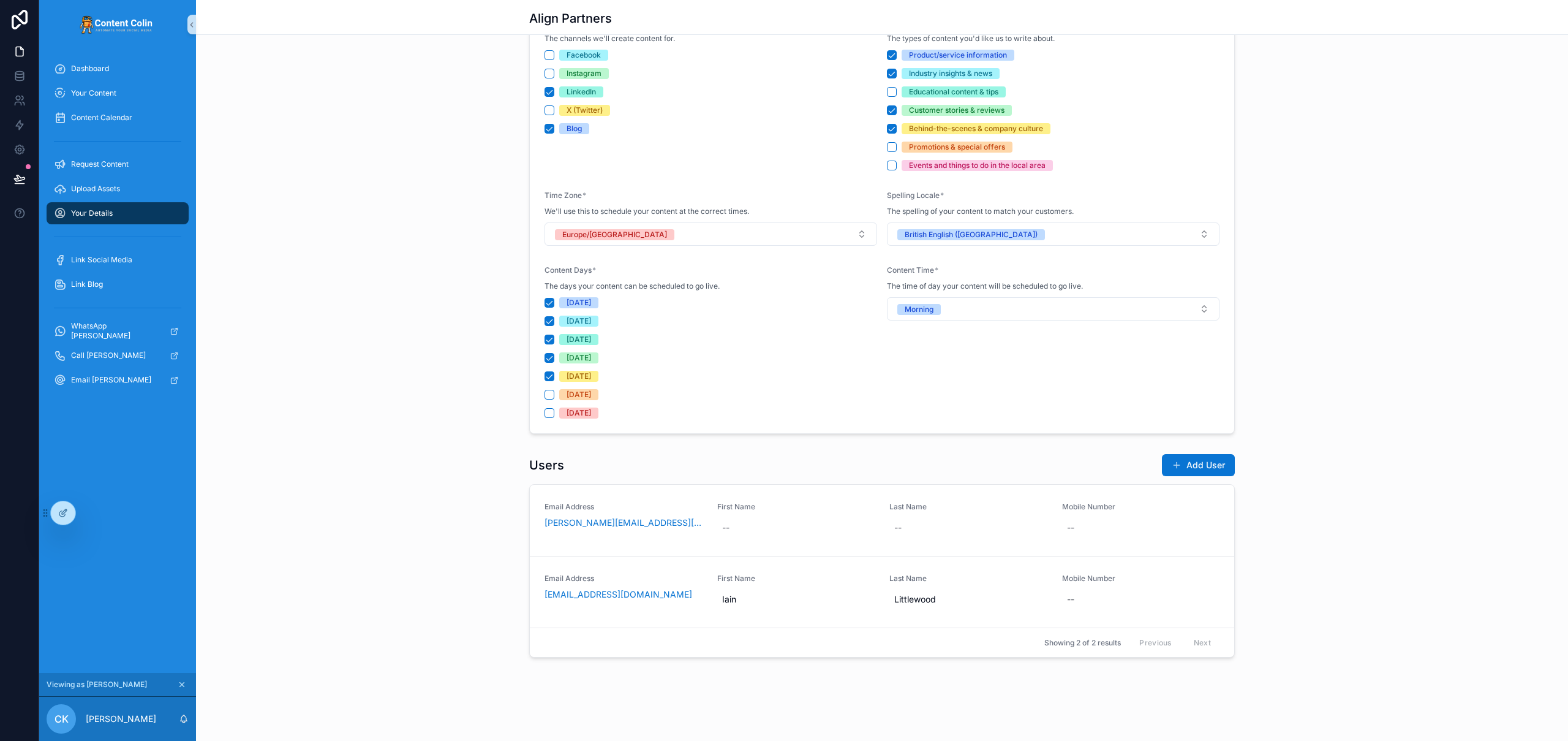
scroll to position [302, 0]
click at [1209, 465] on button "Add User" at bounding box center [1198, 465] width 73 height 22
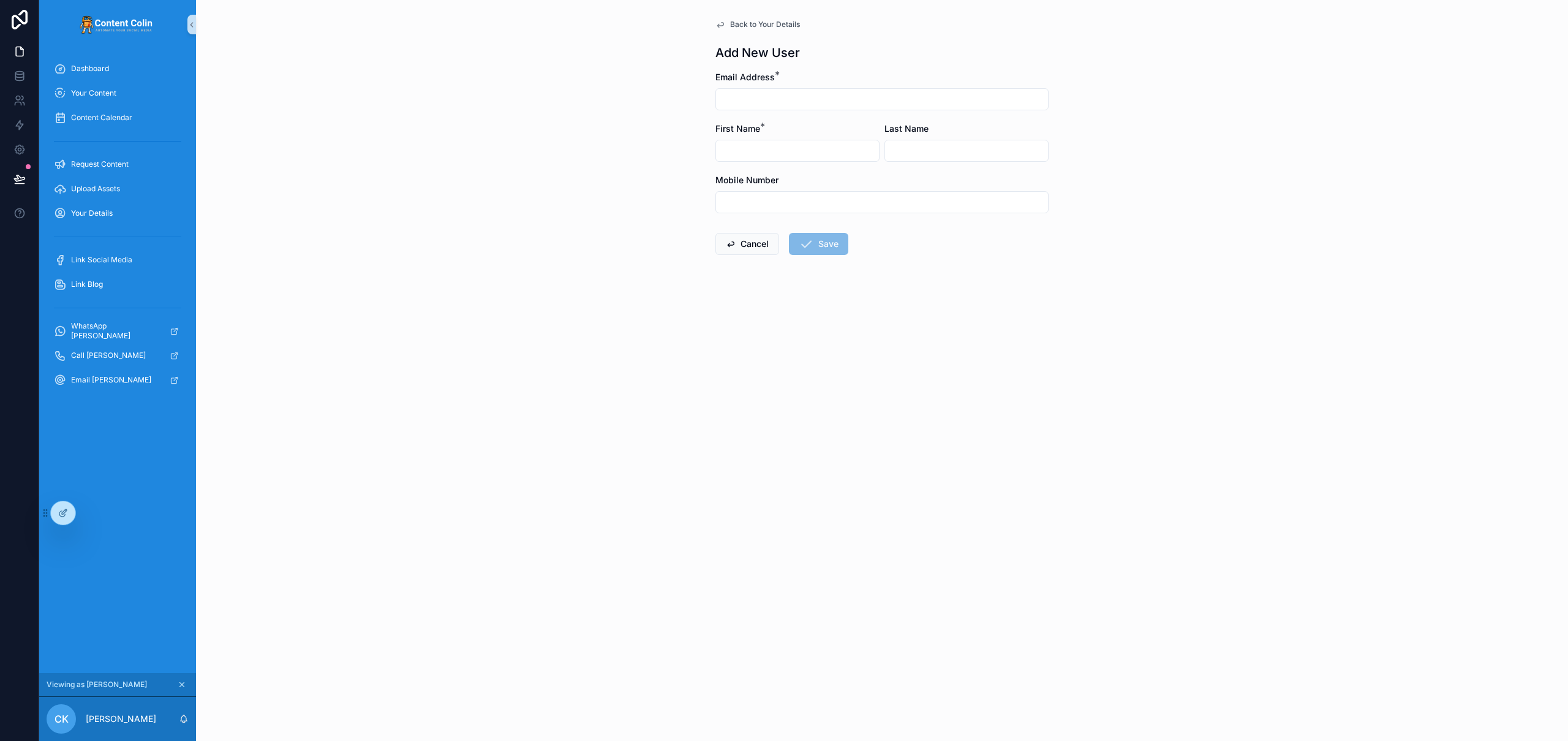
click at [814, 101] on input "scrollable content" at bounding box center [882, 99] width 332 height 18
type input "**********"
type input "****"
click at [827, 239] on button "Save" at bounding box center [819, 244] width 59 height 22
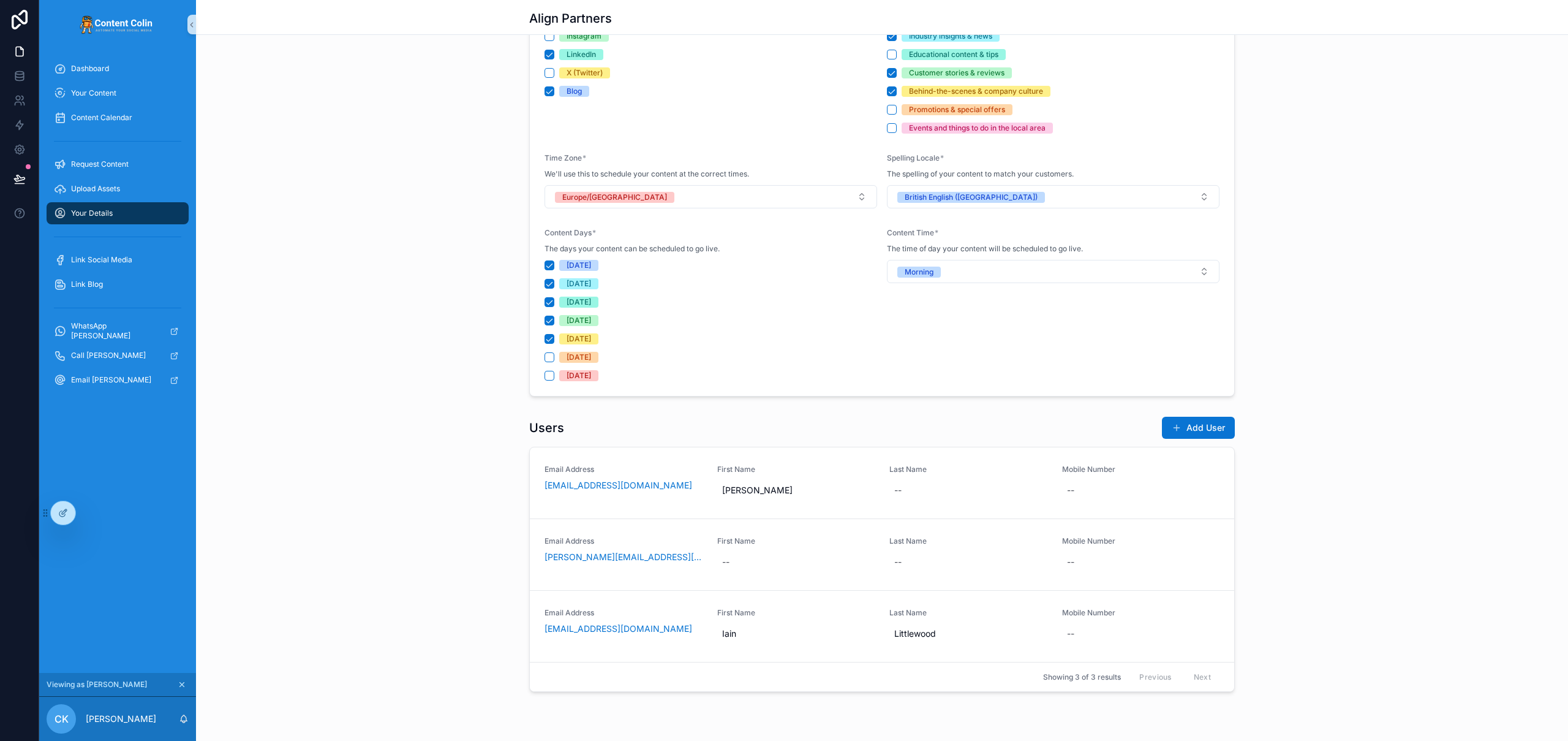
scroll to position [374, 0]
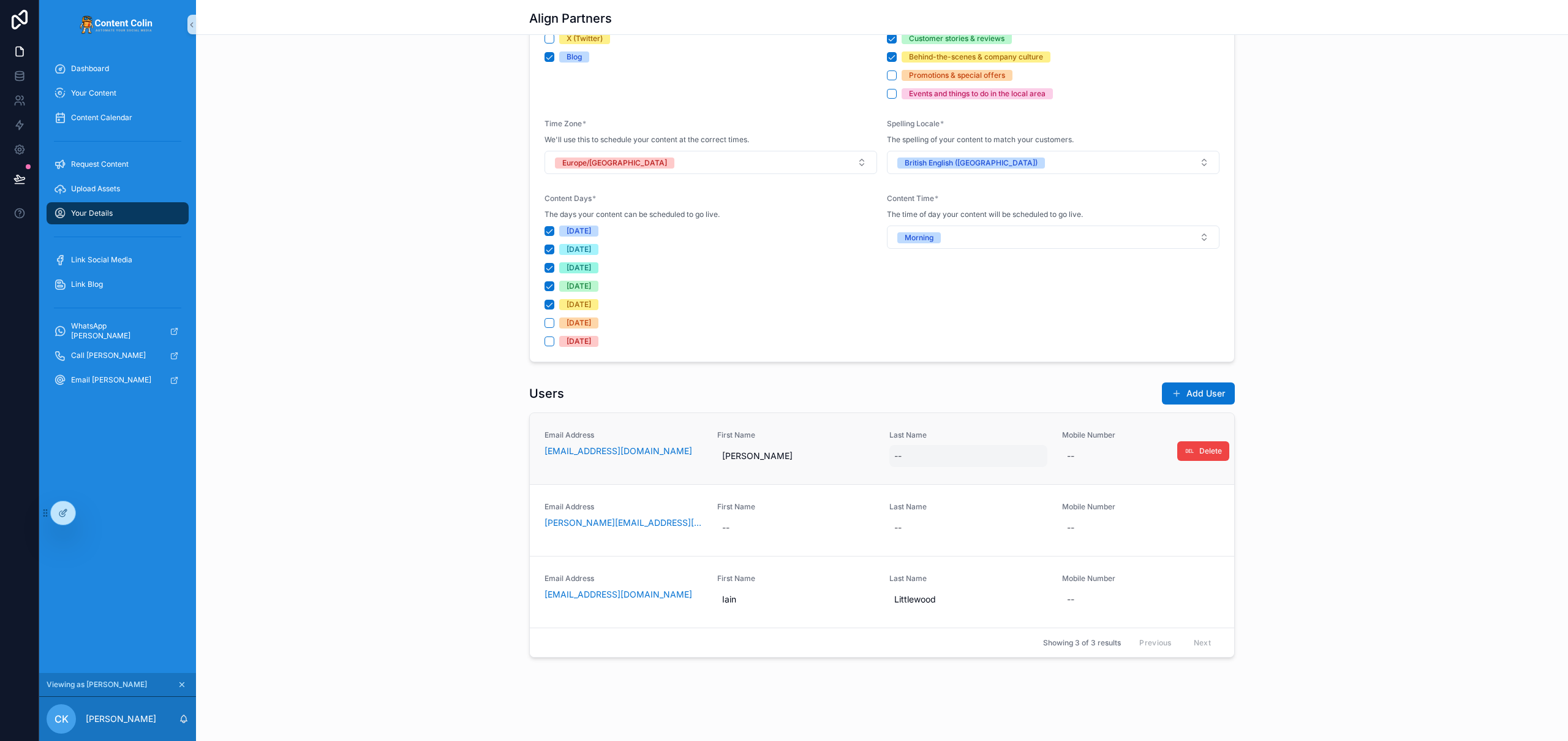
click at [942, 452] on div "--" at bounding box center [969, 456] width 158 height 22
click at [1380, 474] on div "Users Add User Email Address 11111@apox.uk First Name Nick Last Name -- Mobile …" at bounding box center [882, 519] width 1372 height 286
click at [1083, 457] on div "--" at bounding box center [1141, 456] width 158 height 22
click at [1358, 441] on div "Users Add User Email Address 11111@apox.uk First Name Nick Last Name -- Mobile …" at bounding box center [882, 519] width 1372 height 286
click at [1200, 448] on span "Delete" at bounding box center [1211, 451] width 23 height 10
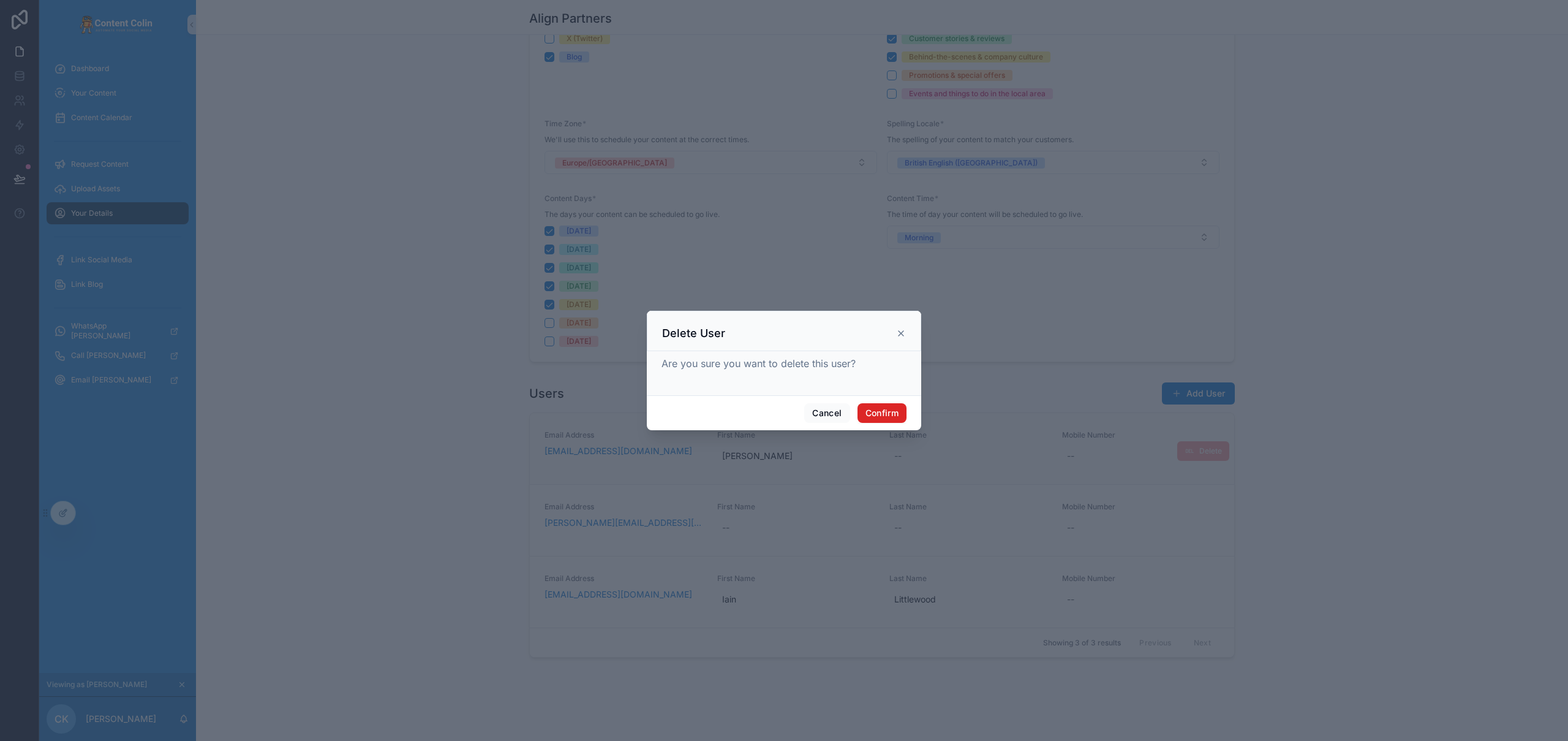
click at [883, 414] on button "Confirm" at bounding box center [882, 413] width 49 height 19
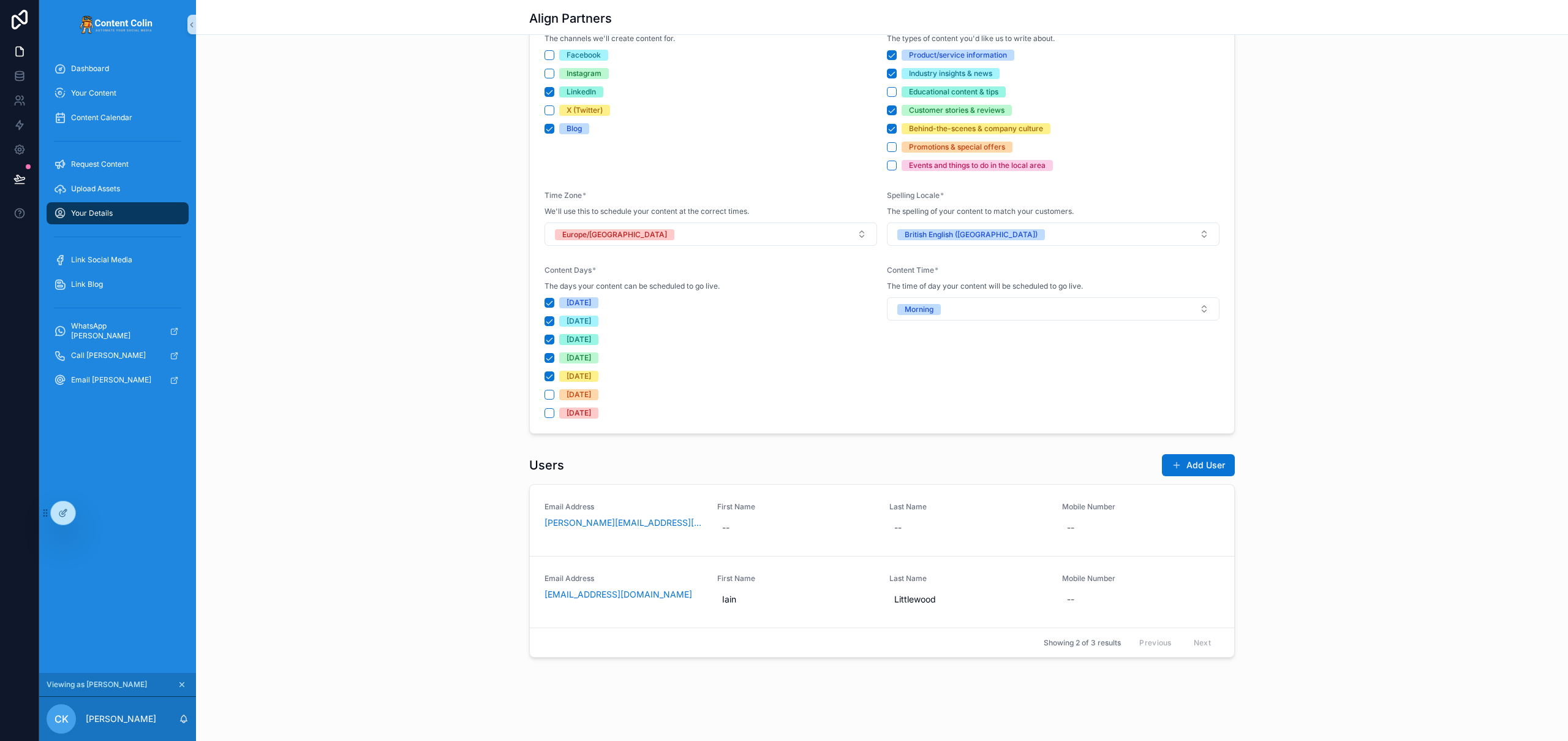
scroll to position [302, 0]
click at [1204, 467] on button "Add User" at bounding box center [1198, 465] width 73 height 22
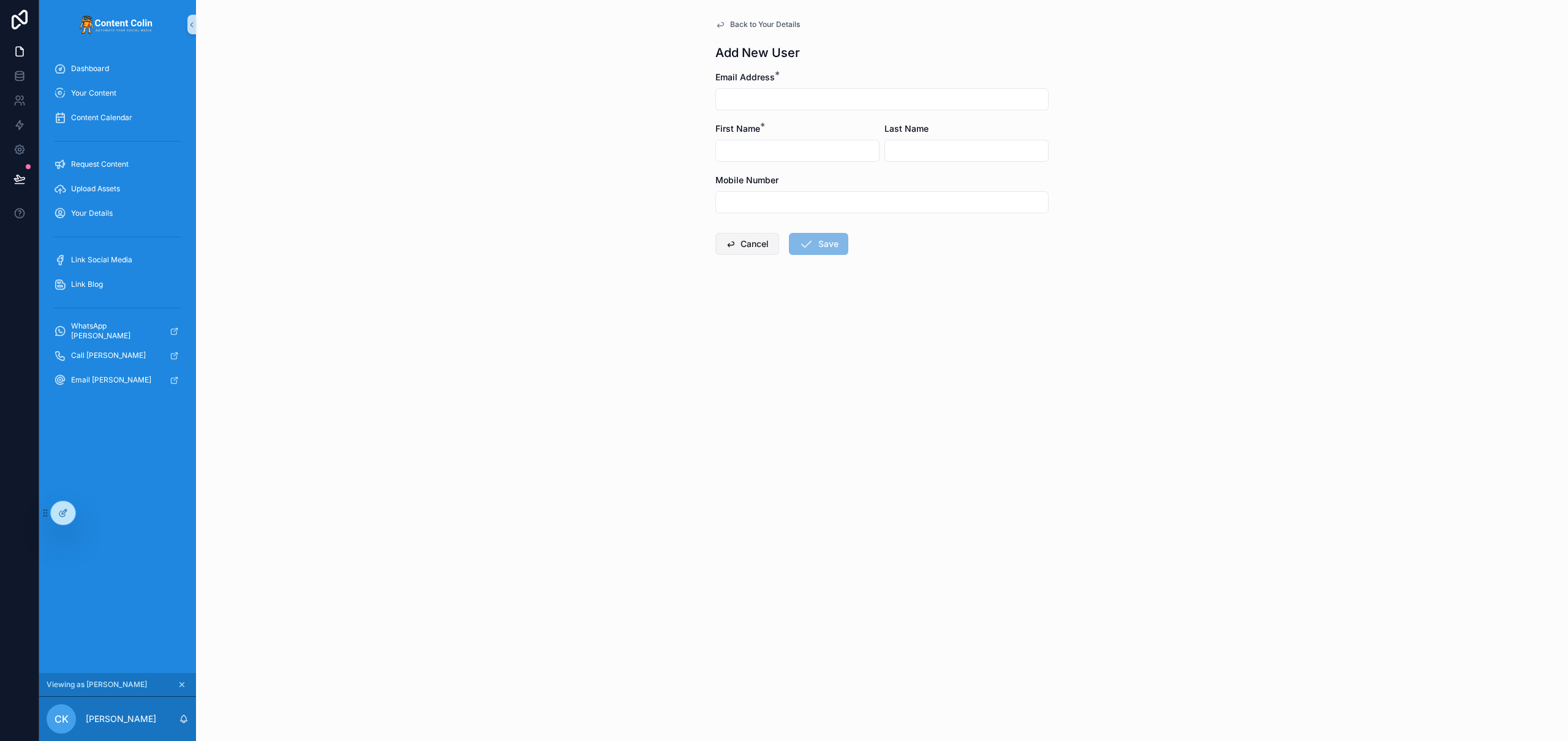
click at [737, 242] on button "Cancel" at bounding box center [747, 244] width 64 height 22
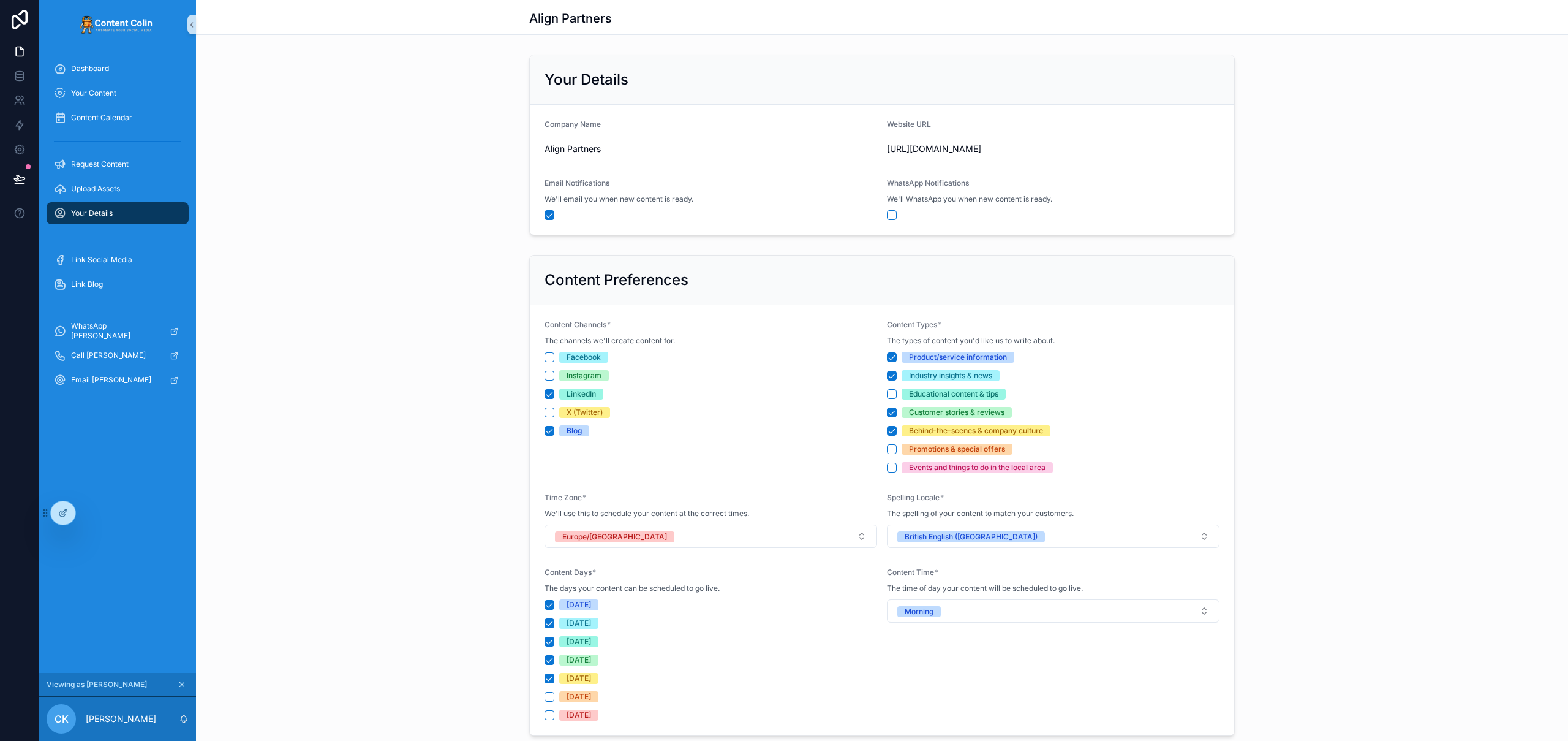
scroll to position [302, 0]
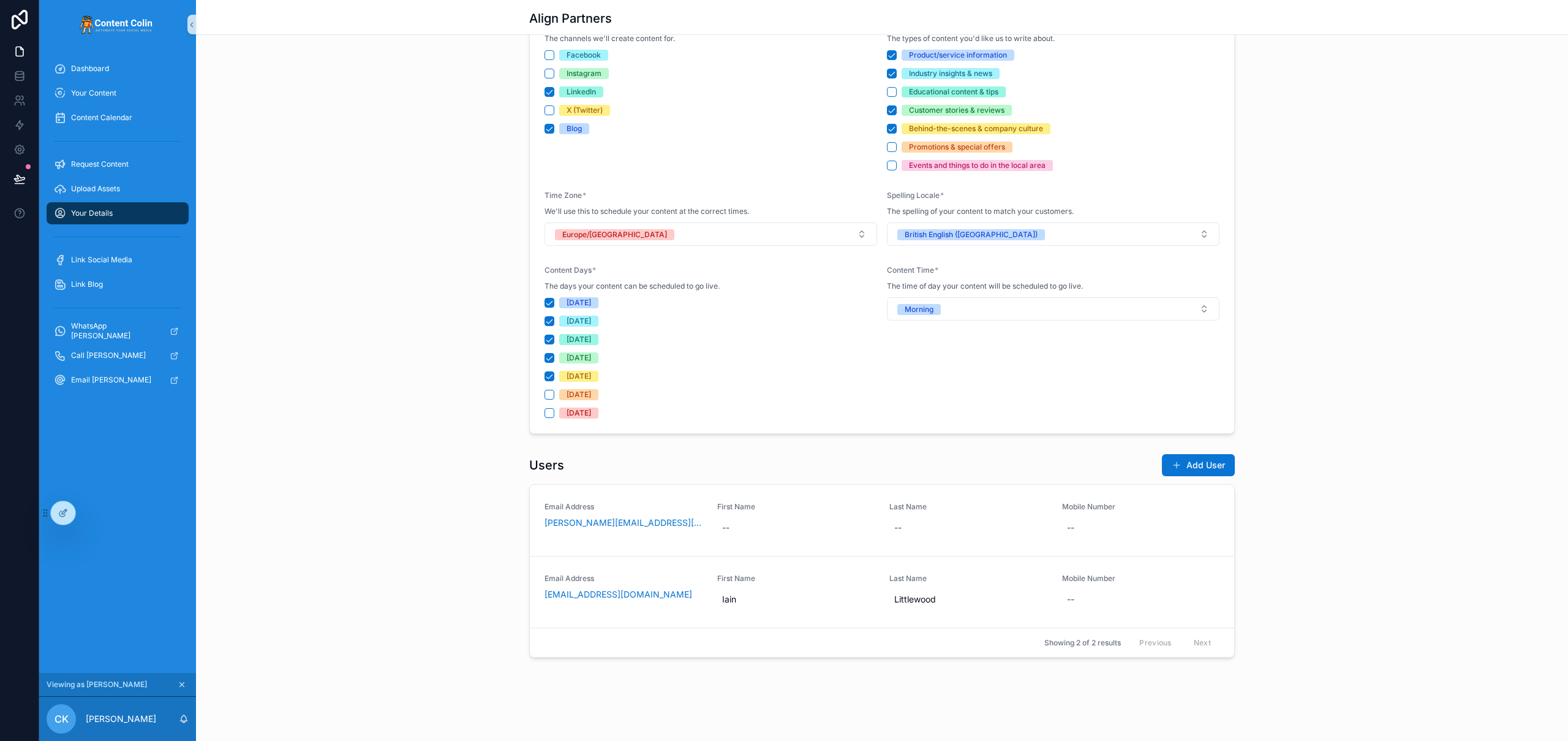
click at [1211, 463] on button "Add User" at bounding box center [1198, 465] width 73 height 22
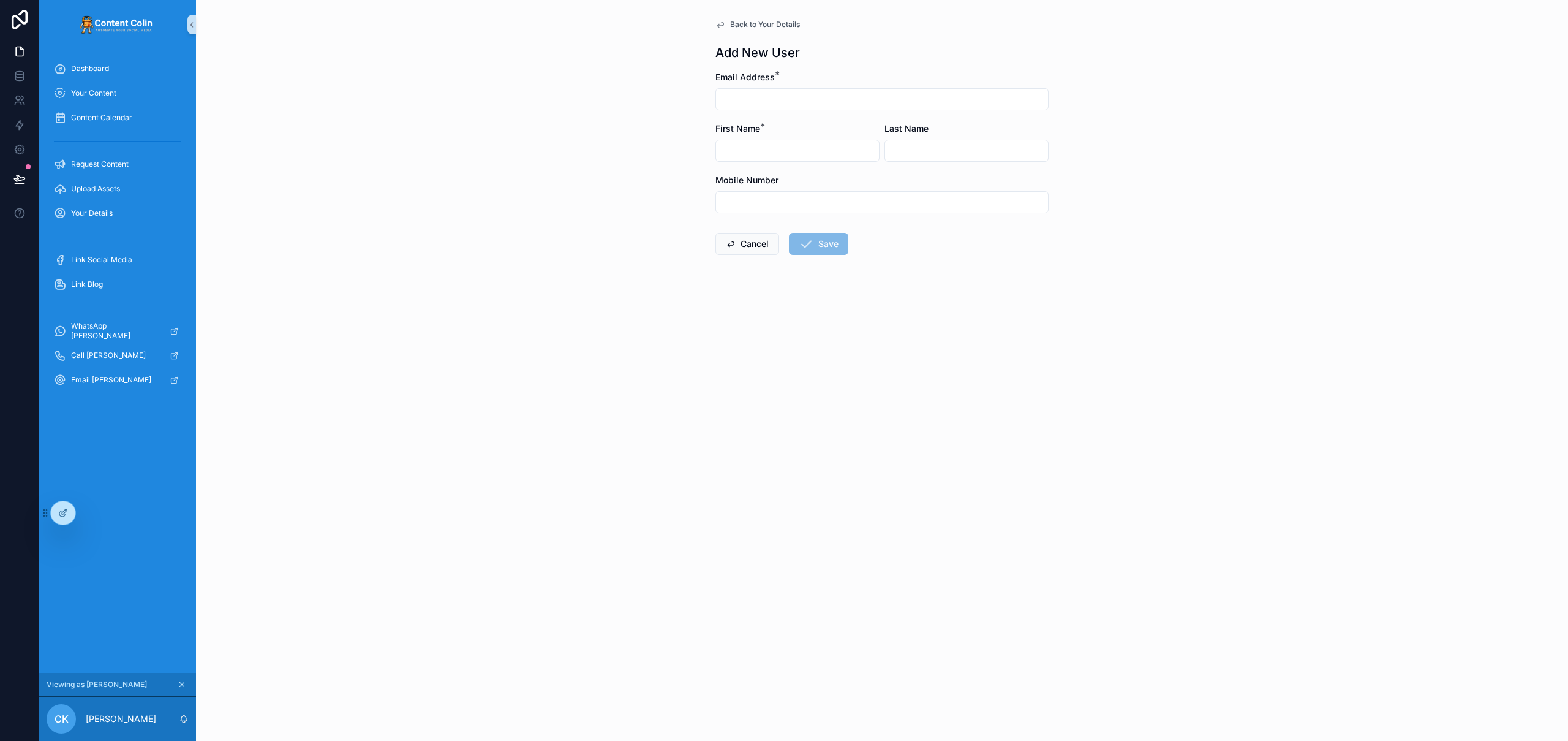
click at [770, 22] on span "Back to Your Details" at bounding box center [764, 24] width 69 height 10
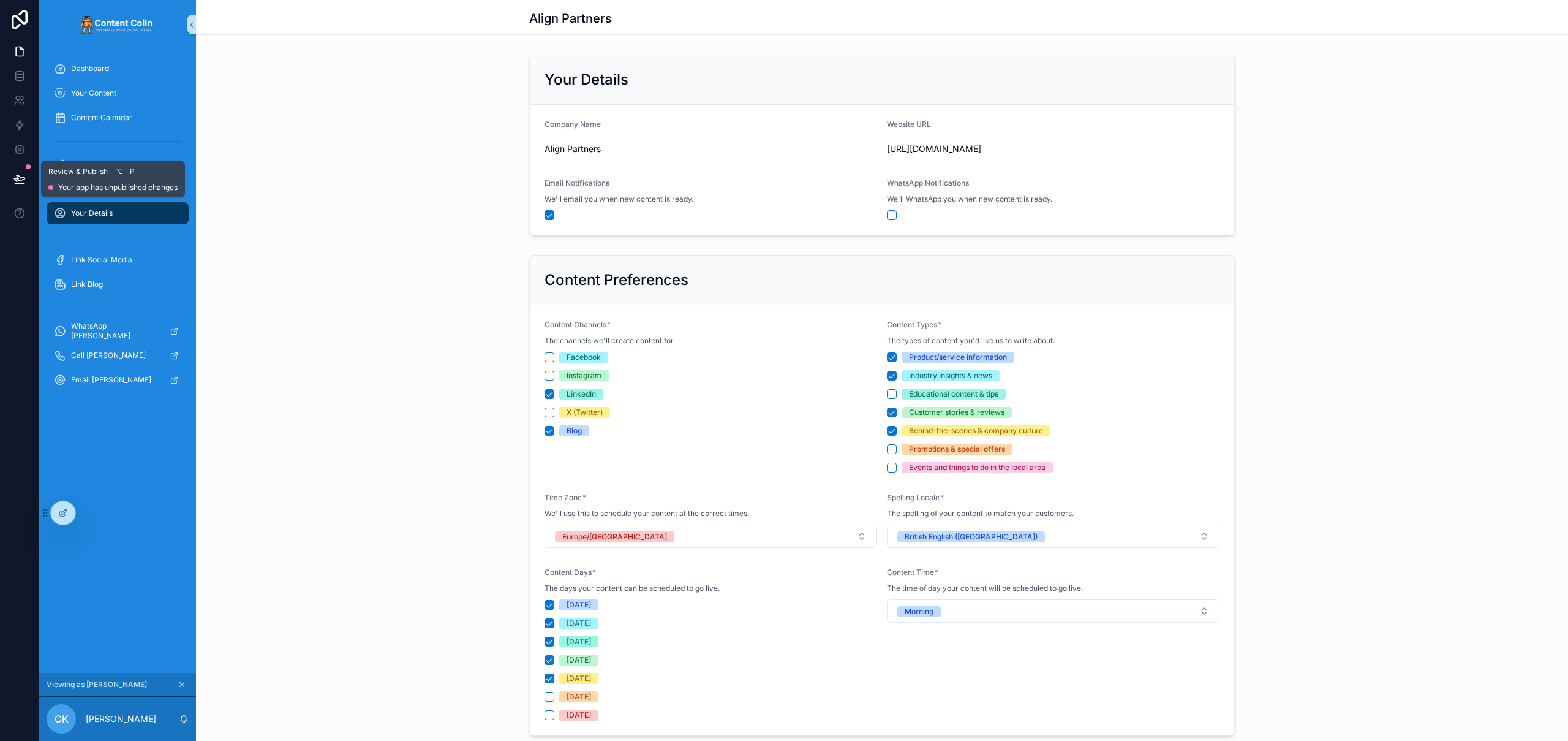
click at [21, 179] on icon at bounding box center [19, 179] width 12 height 12
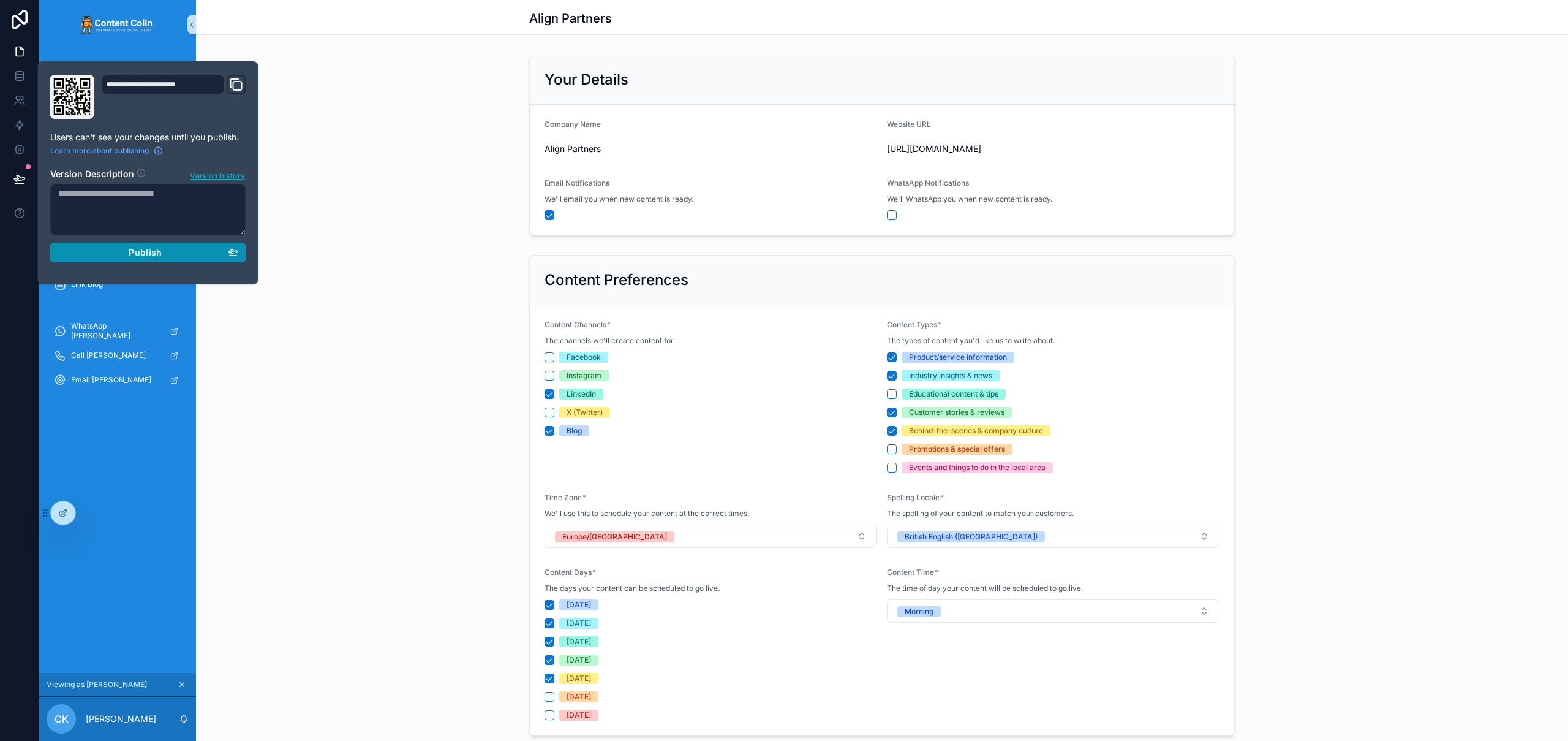
click at [146, 254] on span "Publish" at bounding box center [145, 253] width 33 height 11
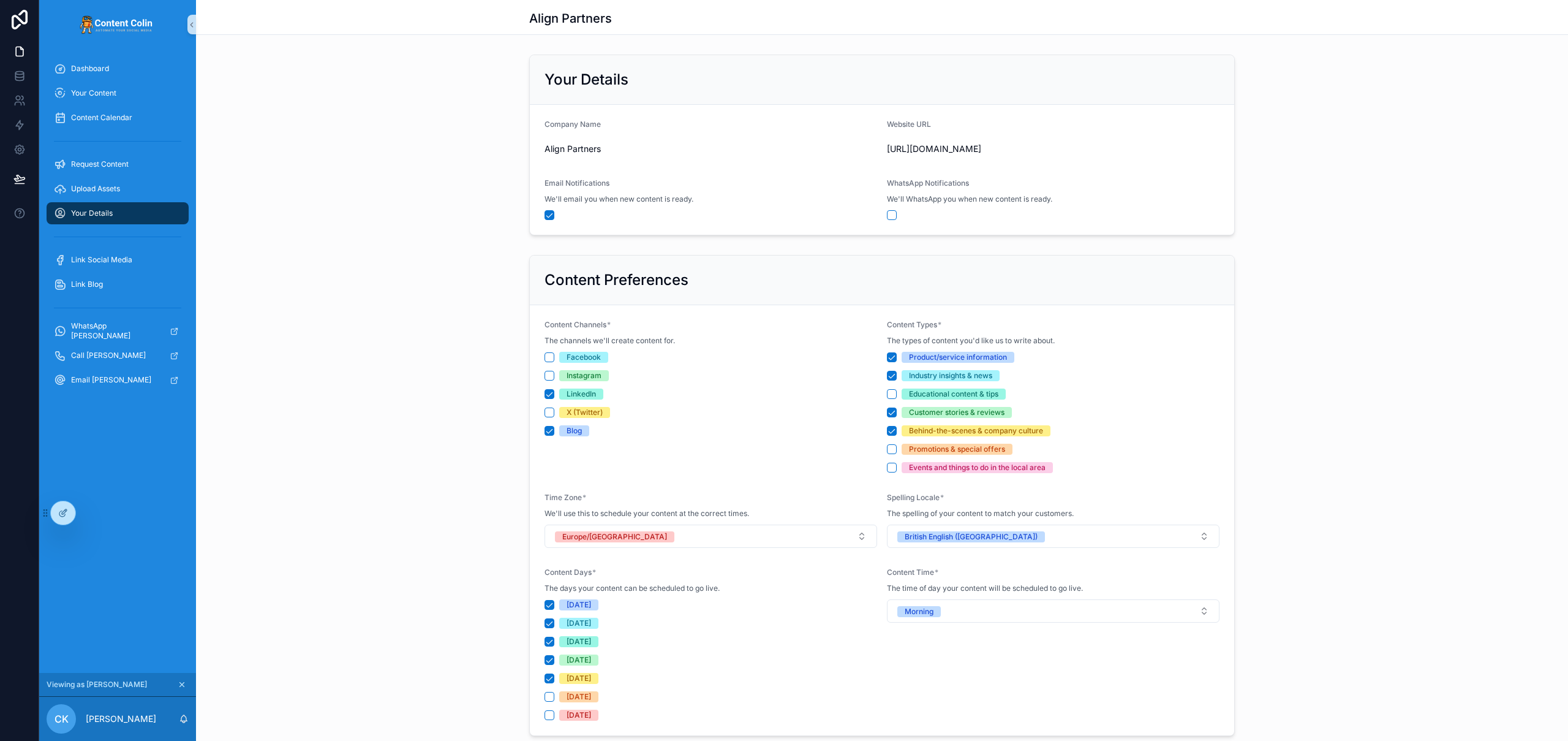
click at [308, 16] on div "Align Partners" at bounding box center [882, 18] width 1372 height 35
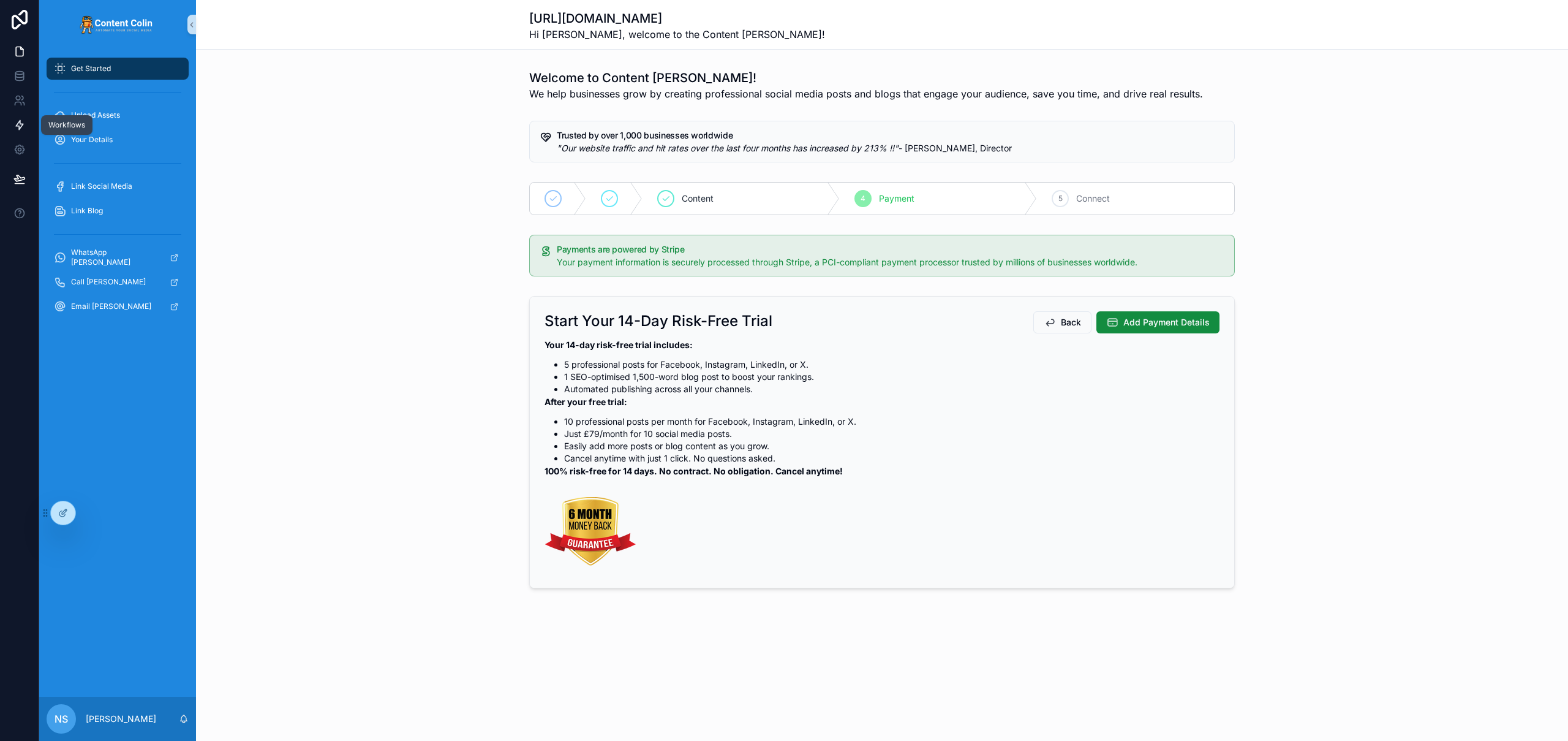
click at [18, 126] on icon at bounding box center [19, 124] width 12 height 12
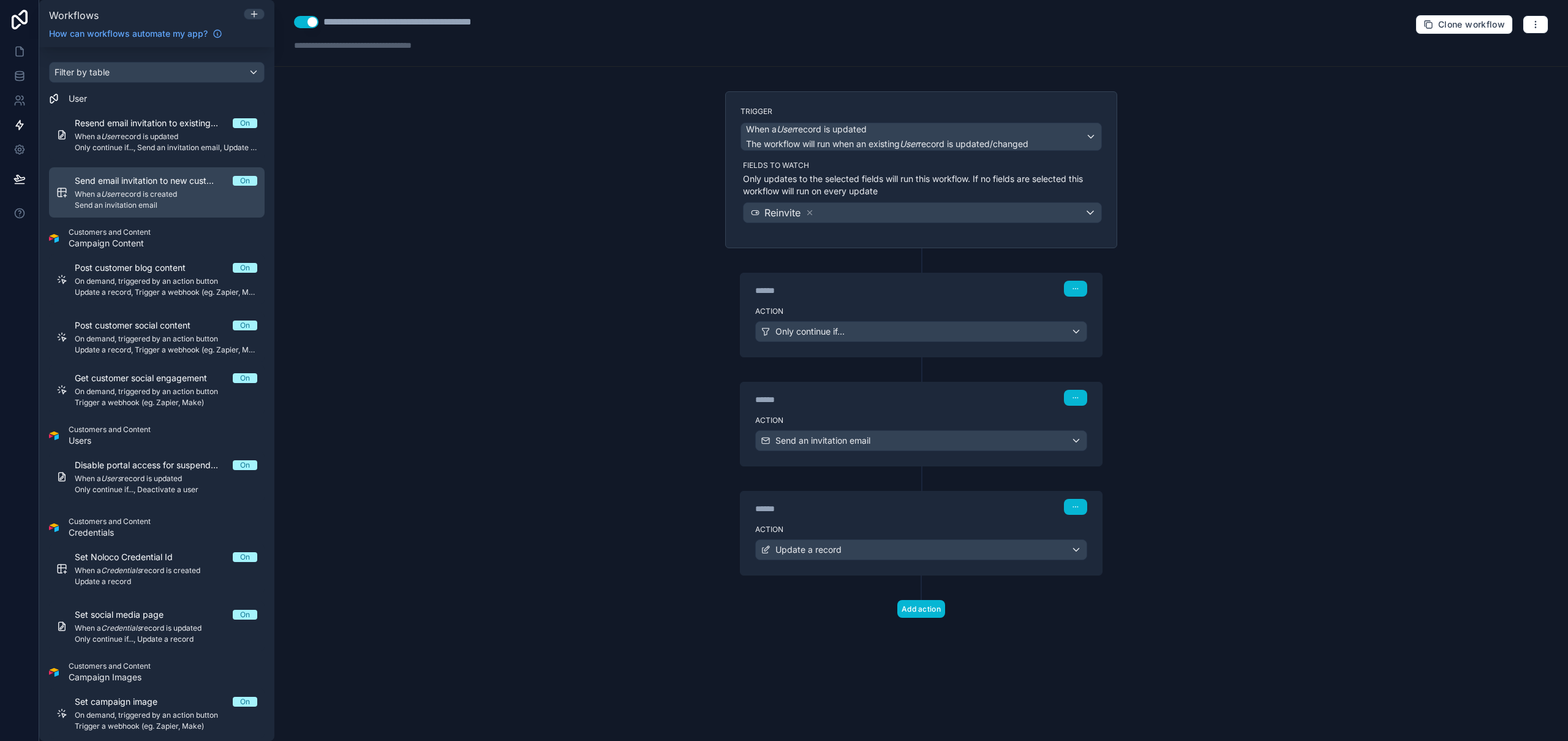
click at [154, 190] on span "When a User record is created" at bounding box center [166, 194] width 182 height 10
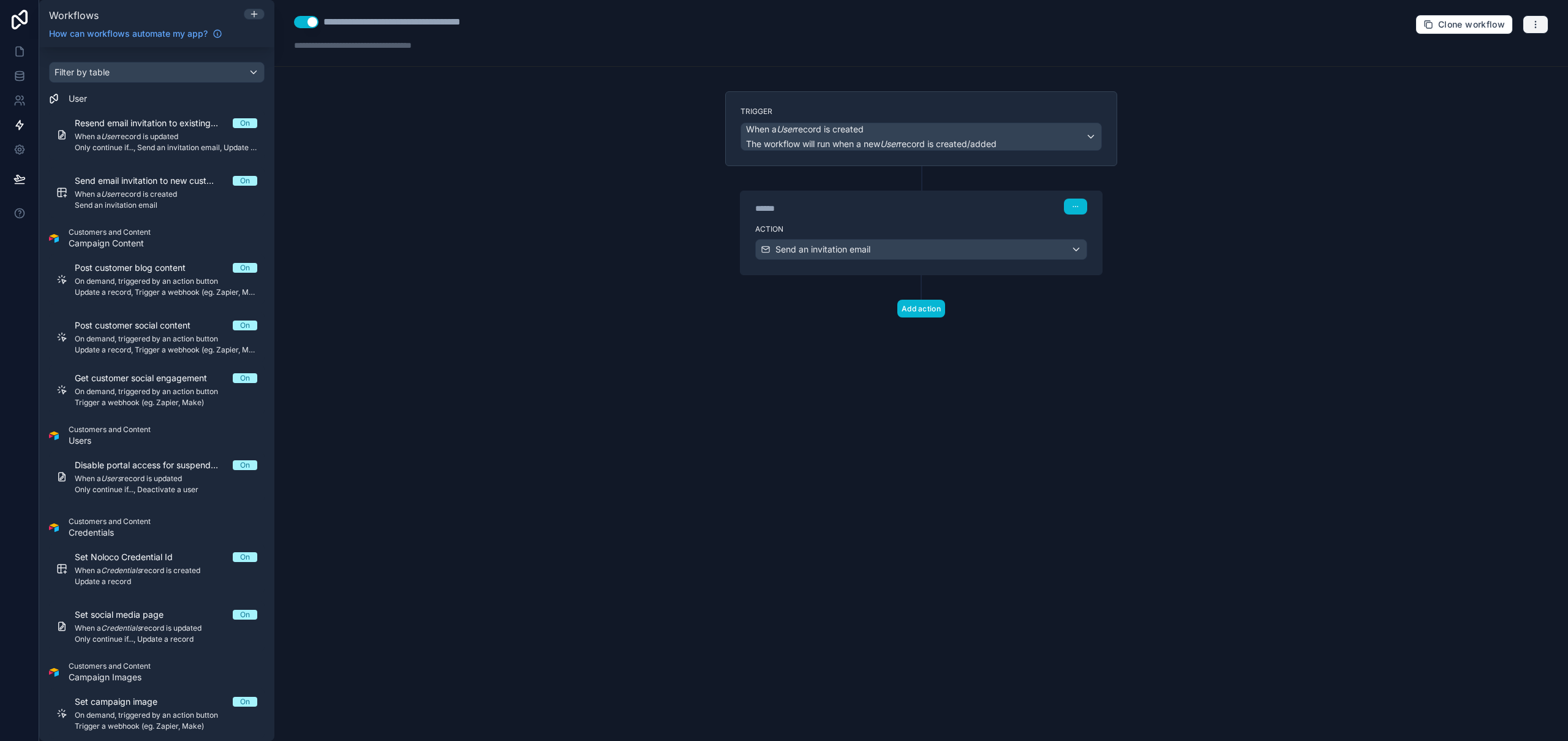
click at [1542, 29] on button "button" at bounding box center [1536, 25] width 26 height 19
click at [1512, 67] on button "Run history" at bounding box center [1493, 72] width 88 height 19
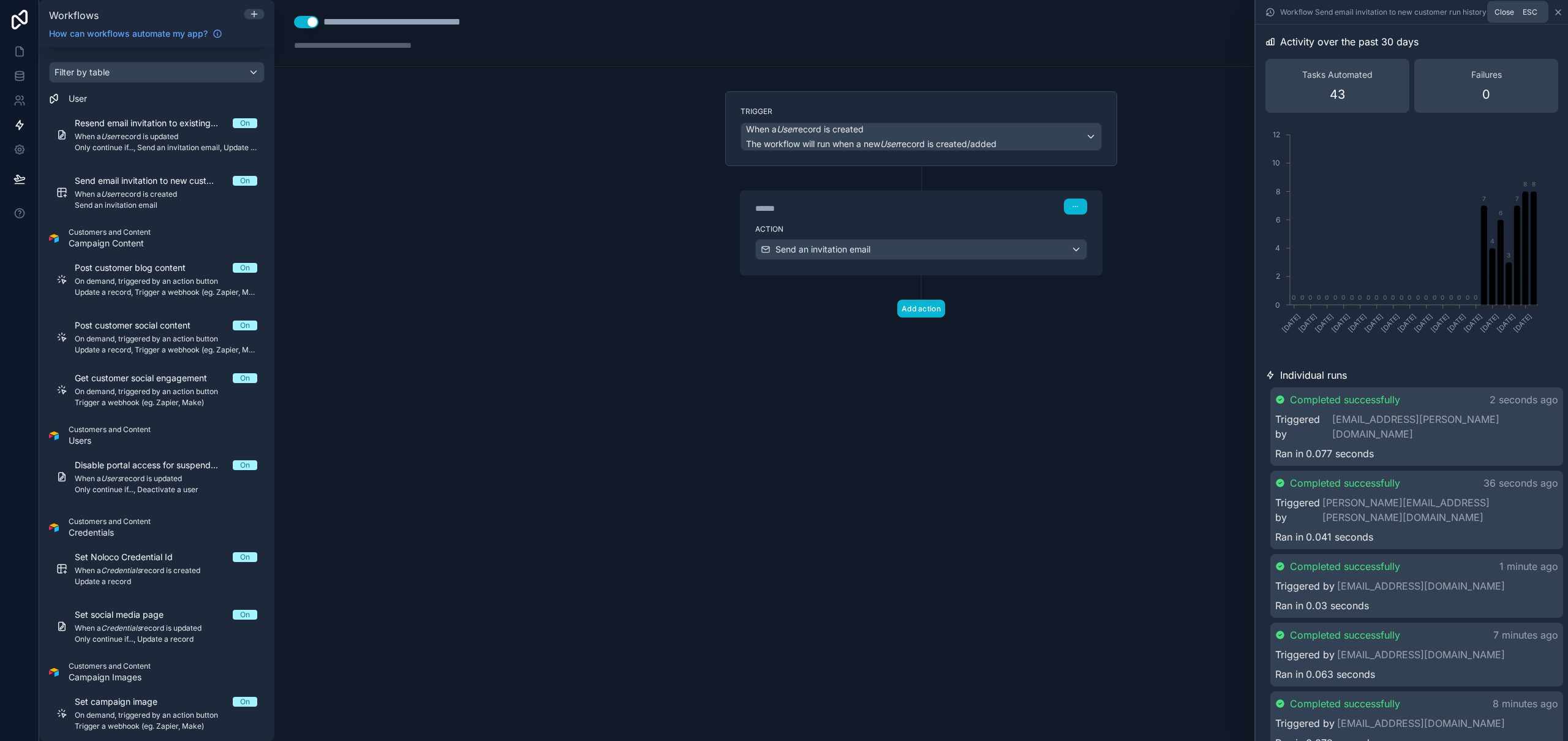
click at [1562, 14] on icon at bounding box center [1558, 12] width 10 height 10
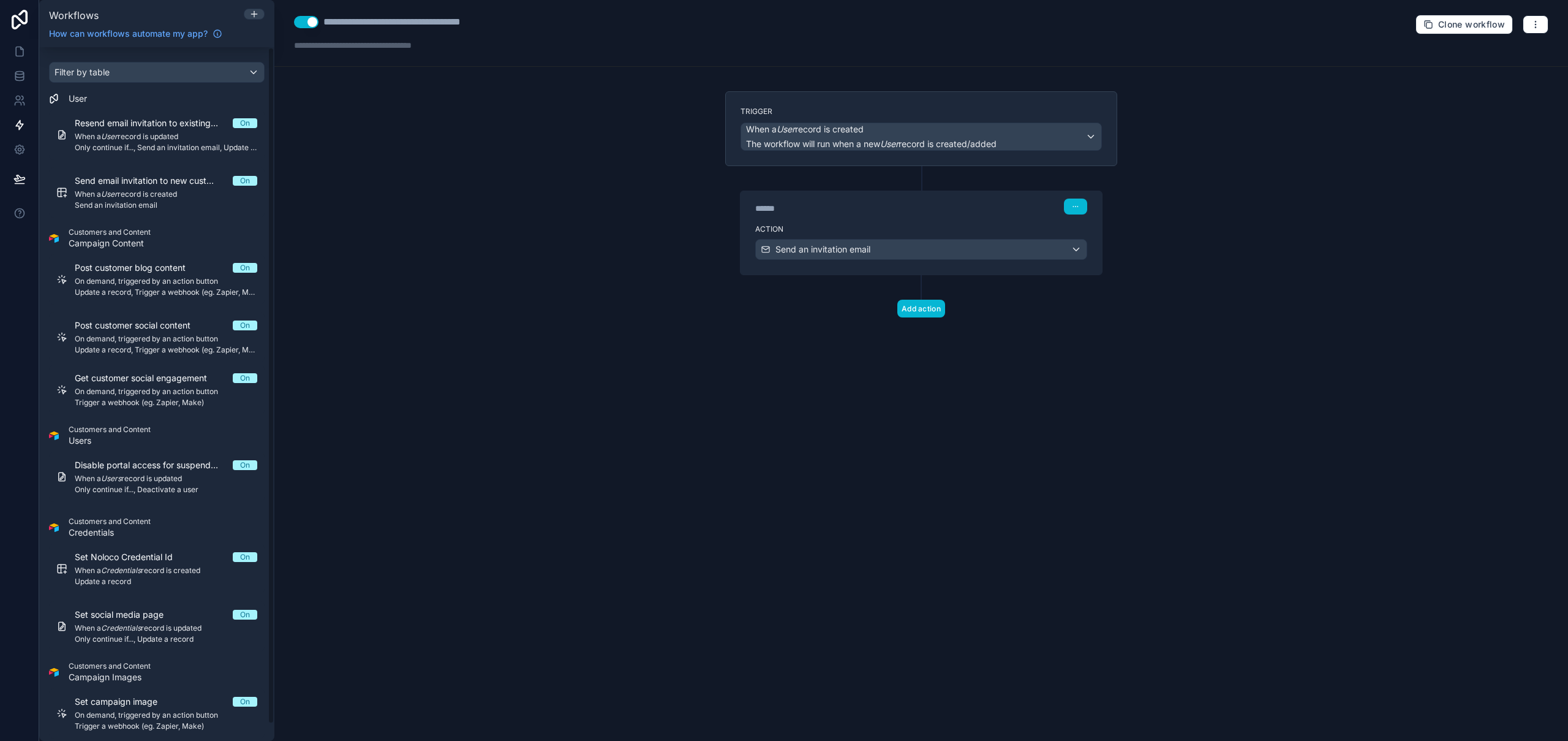
drag, startPoint x: 25, startPoint y: 30, endPoint x: 159, endPoint y: 6, distance: 136.1
click at [25, 30] on link at bounding box center [19, 19] width 39 height 39
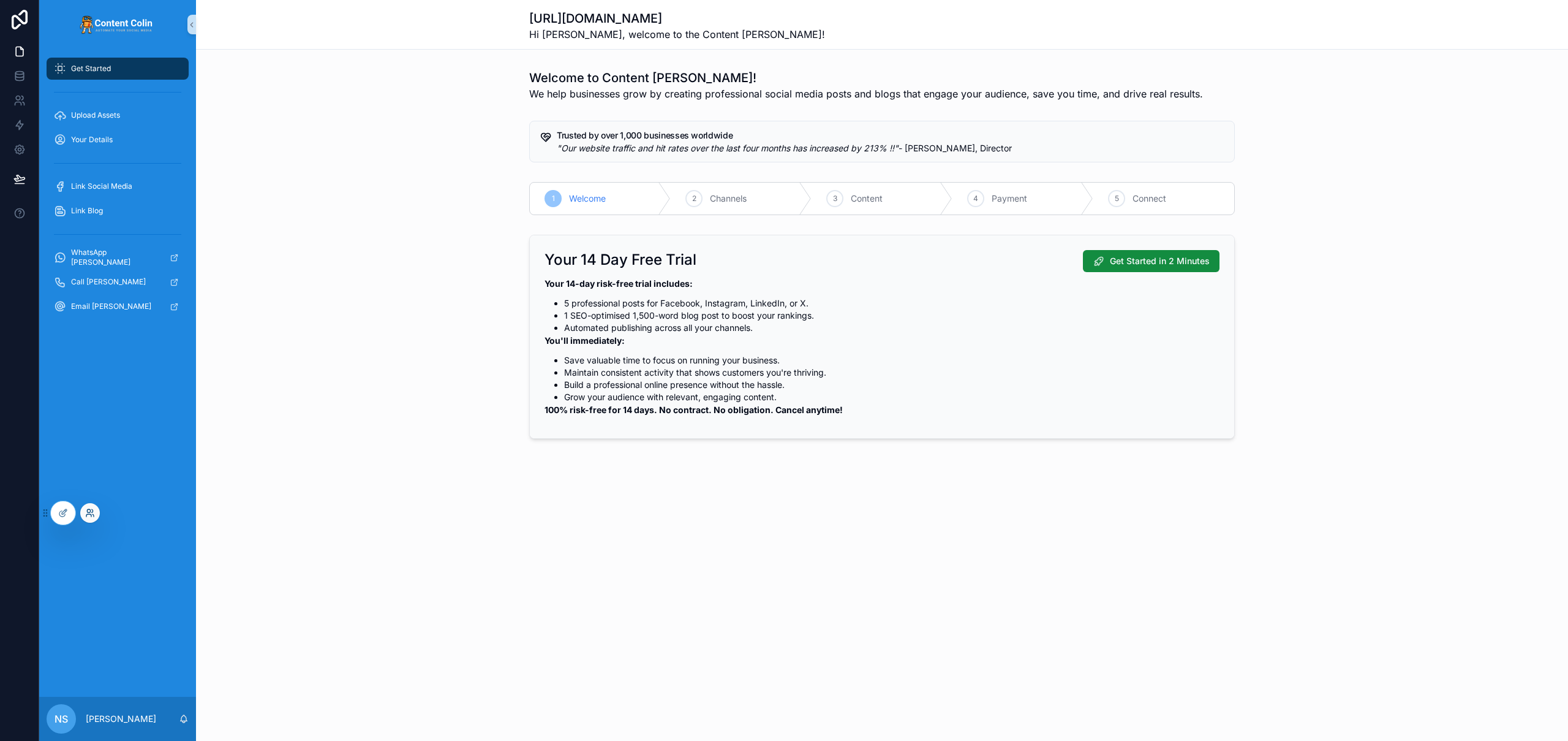
click at [92, 516] on icon at bounding box center [90, 513] width 10 height 10
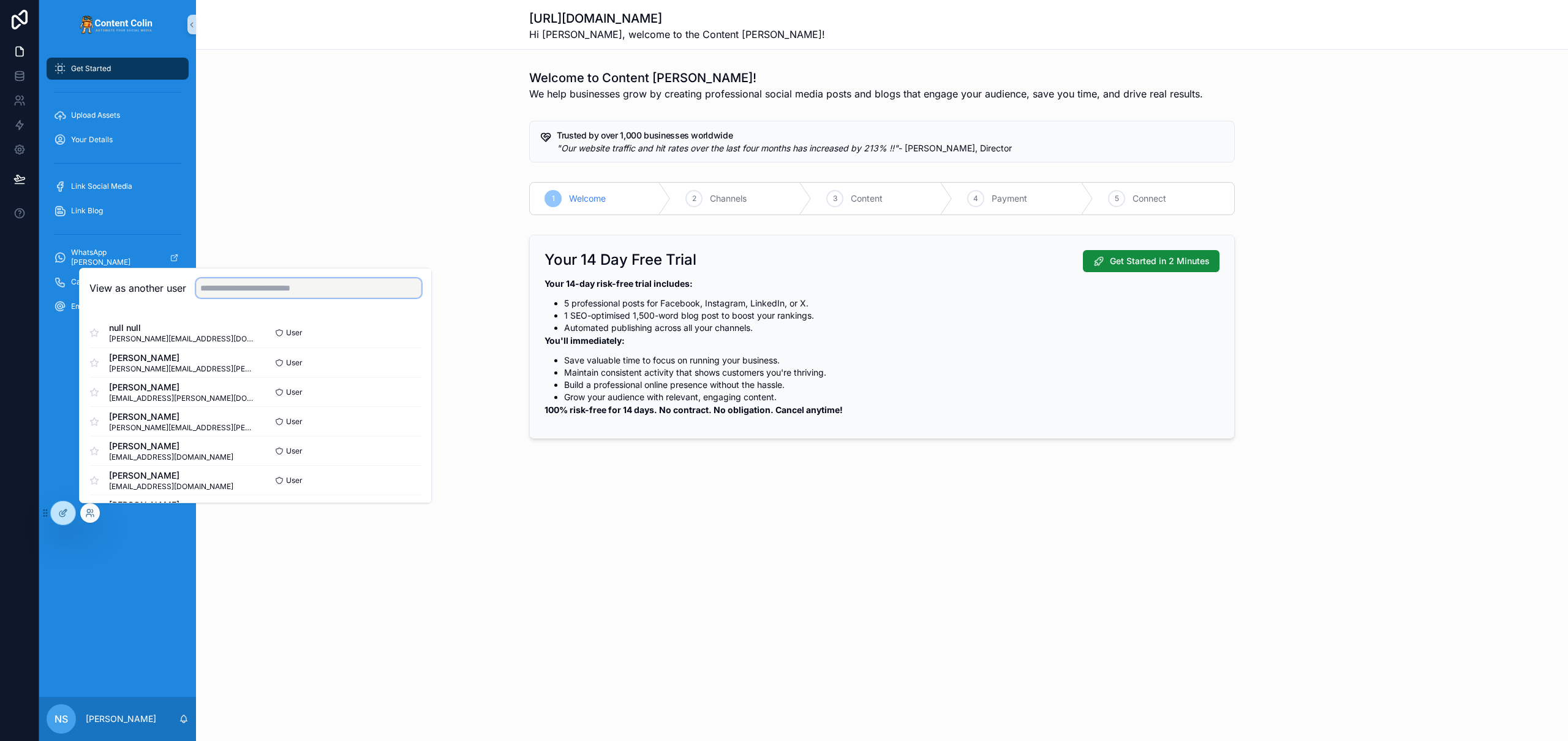
click at [254, 291] on input "text" at bounding box center [309, 288] width 226 height 19
drag, startPoint x: 238, startPoint y: 286, endPoint x: 193, endPoint y: 285, distance: 45.0
click at [193, 285] on div "**" at bounding box center [303, 288] width 235 height 19
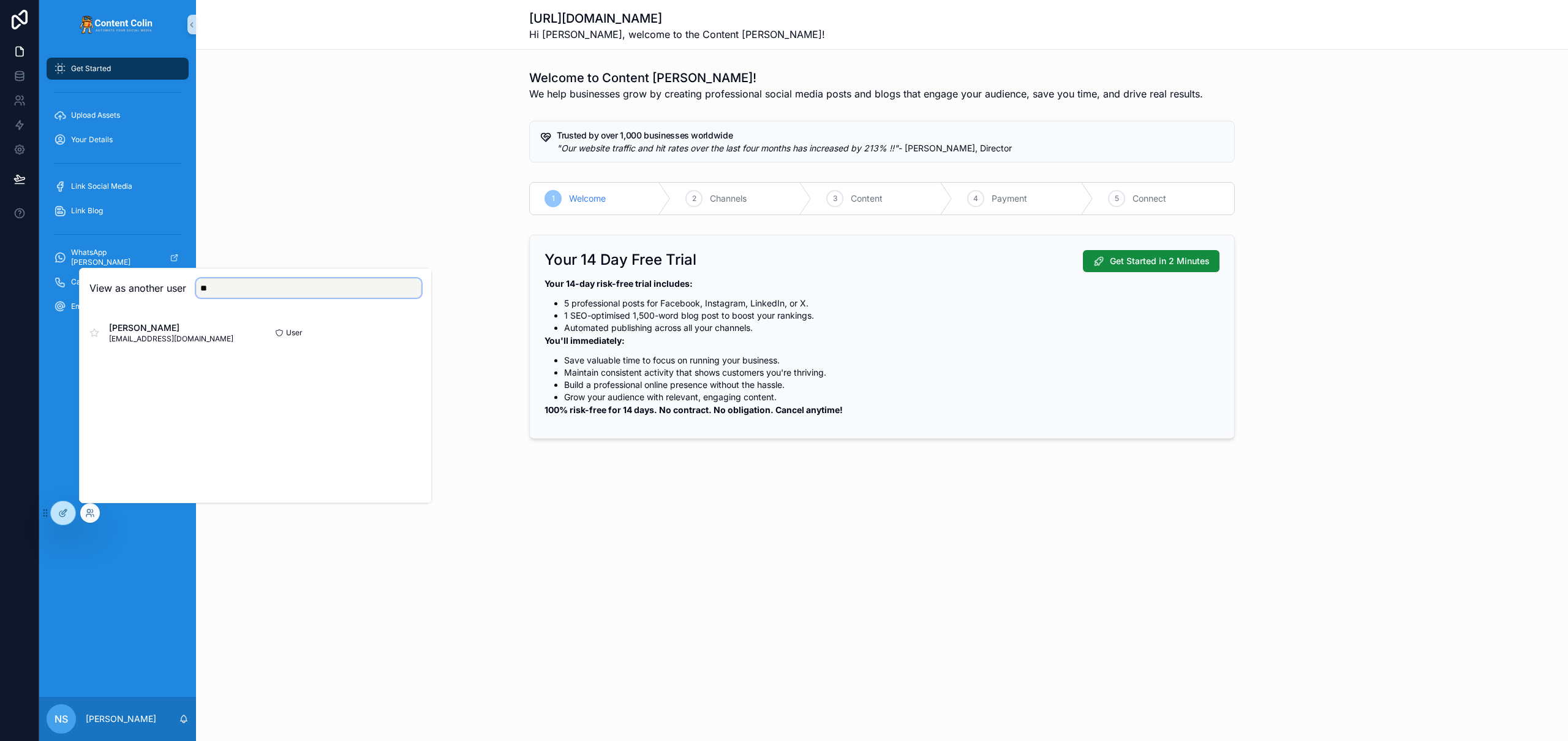
type input "*"
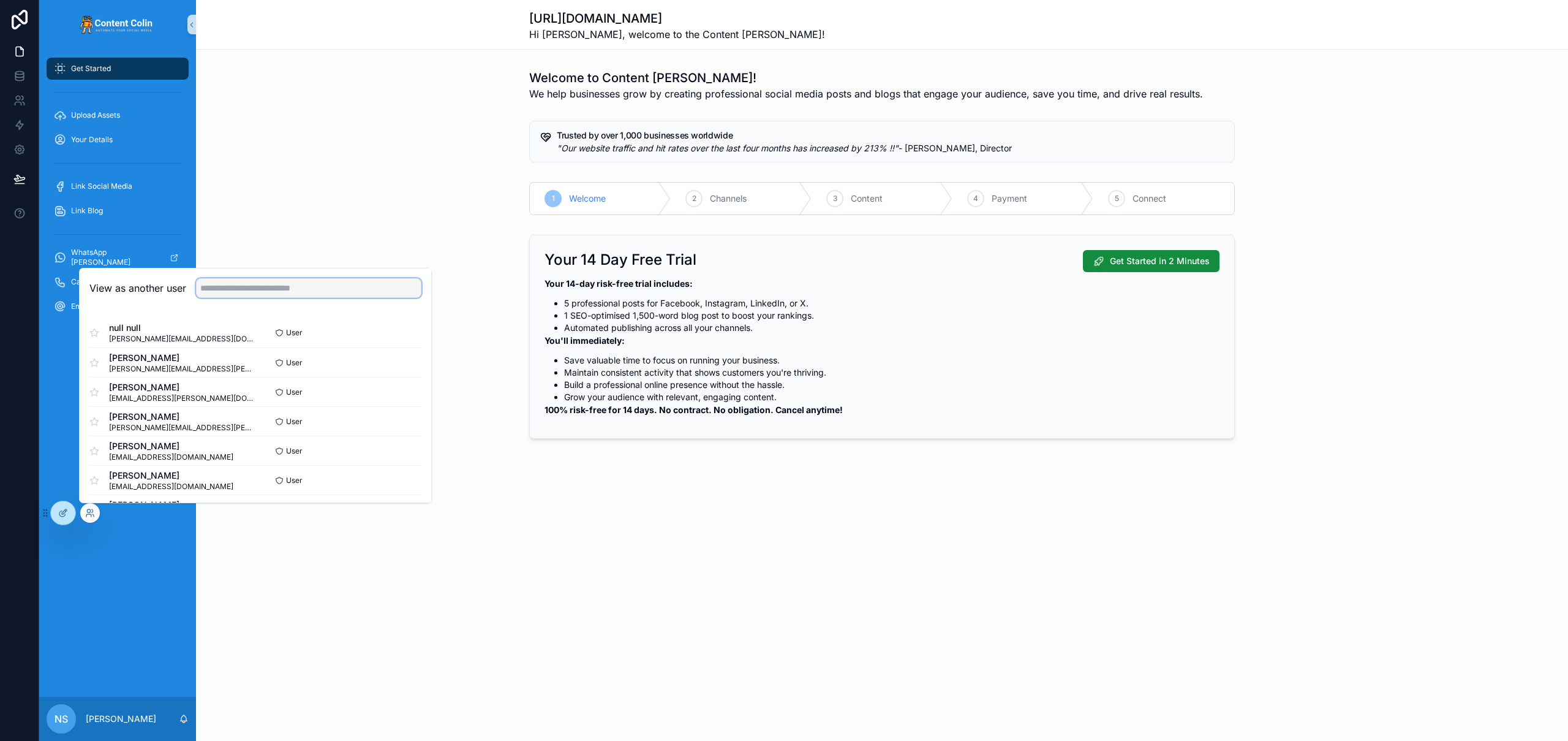
click at [229, 286] on input "text" at bounding box center [309, 288] width 226 height 19
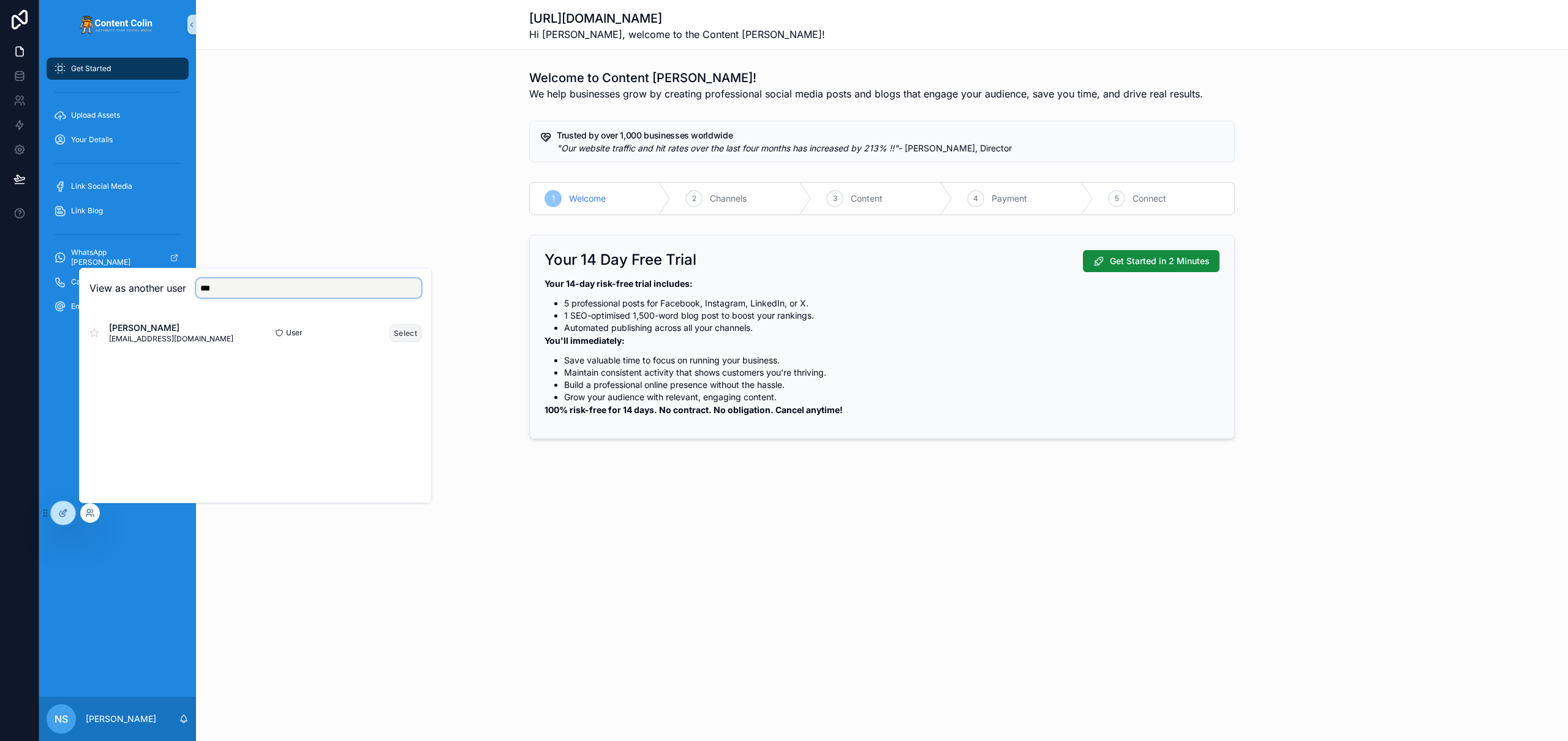
type input "***"
click at [396, 330] on button "Select" at bounding box center [405, 332] width 31 height 18
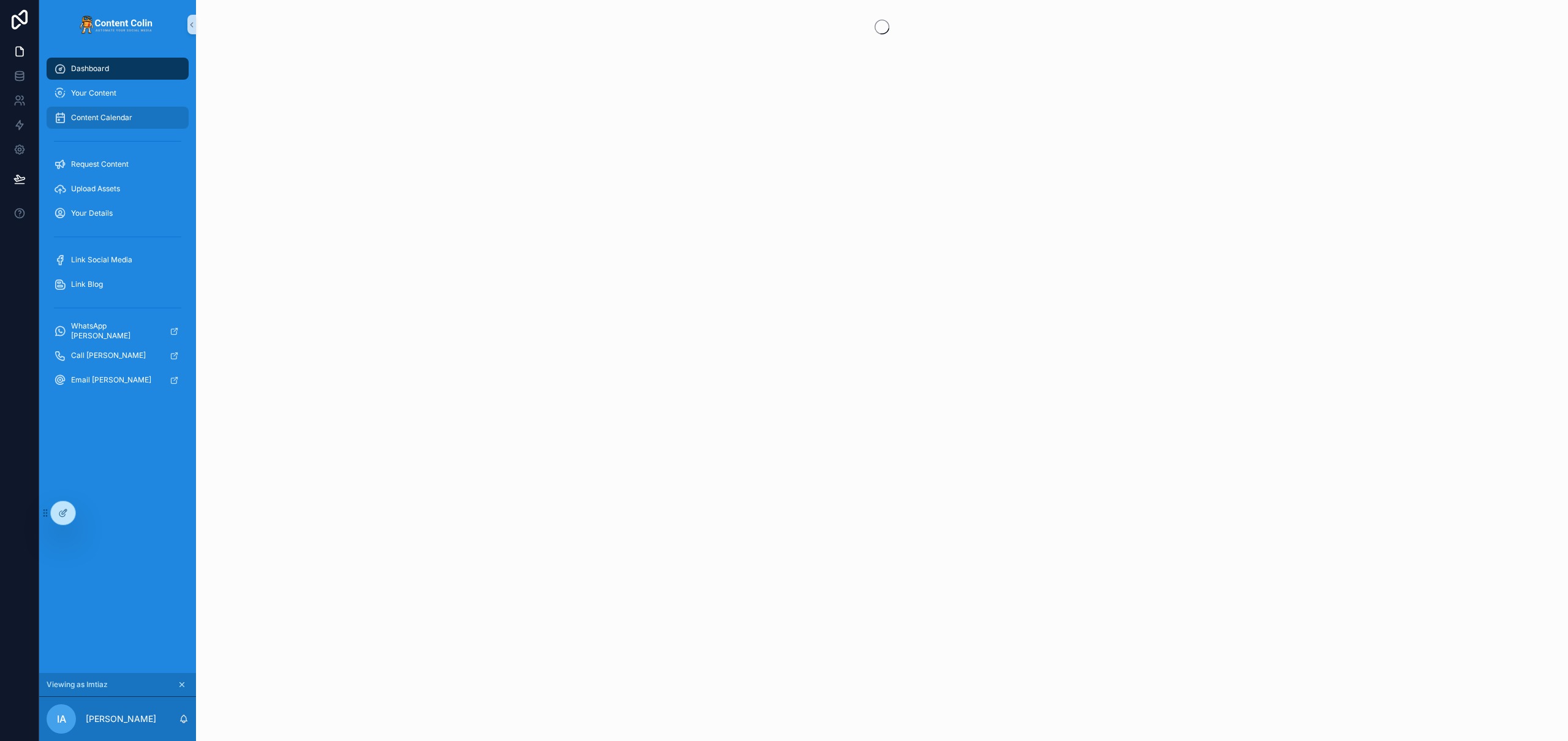
click at [95, 116] on span "Content Calendar" at bounding box center [102, 117] width 61 height 10
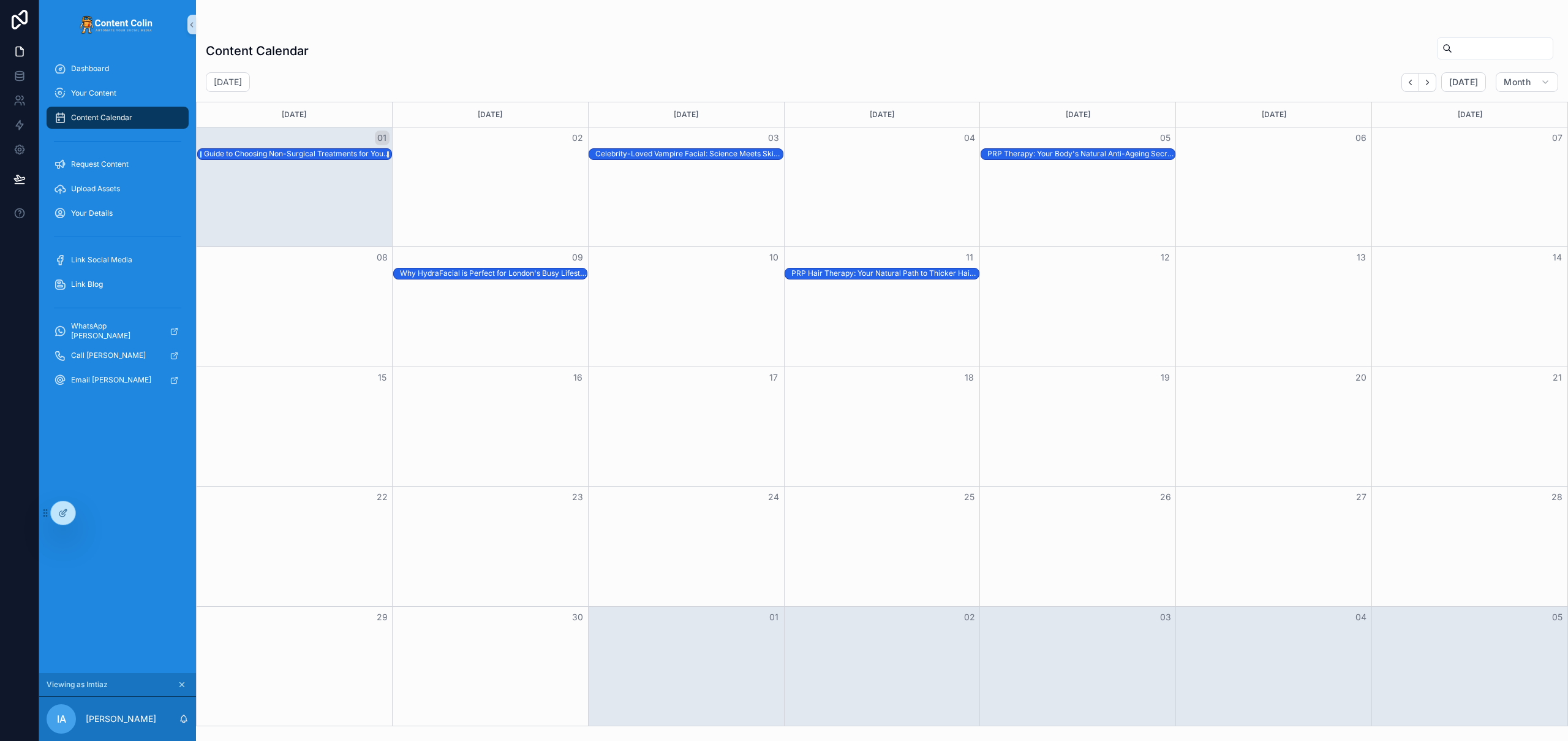
click at [322, 153] on div "Guide to Choosing Non-Surgical Treatments for Your Skin" at bounding box center [298, 154] width 188 height 10
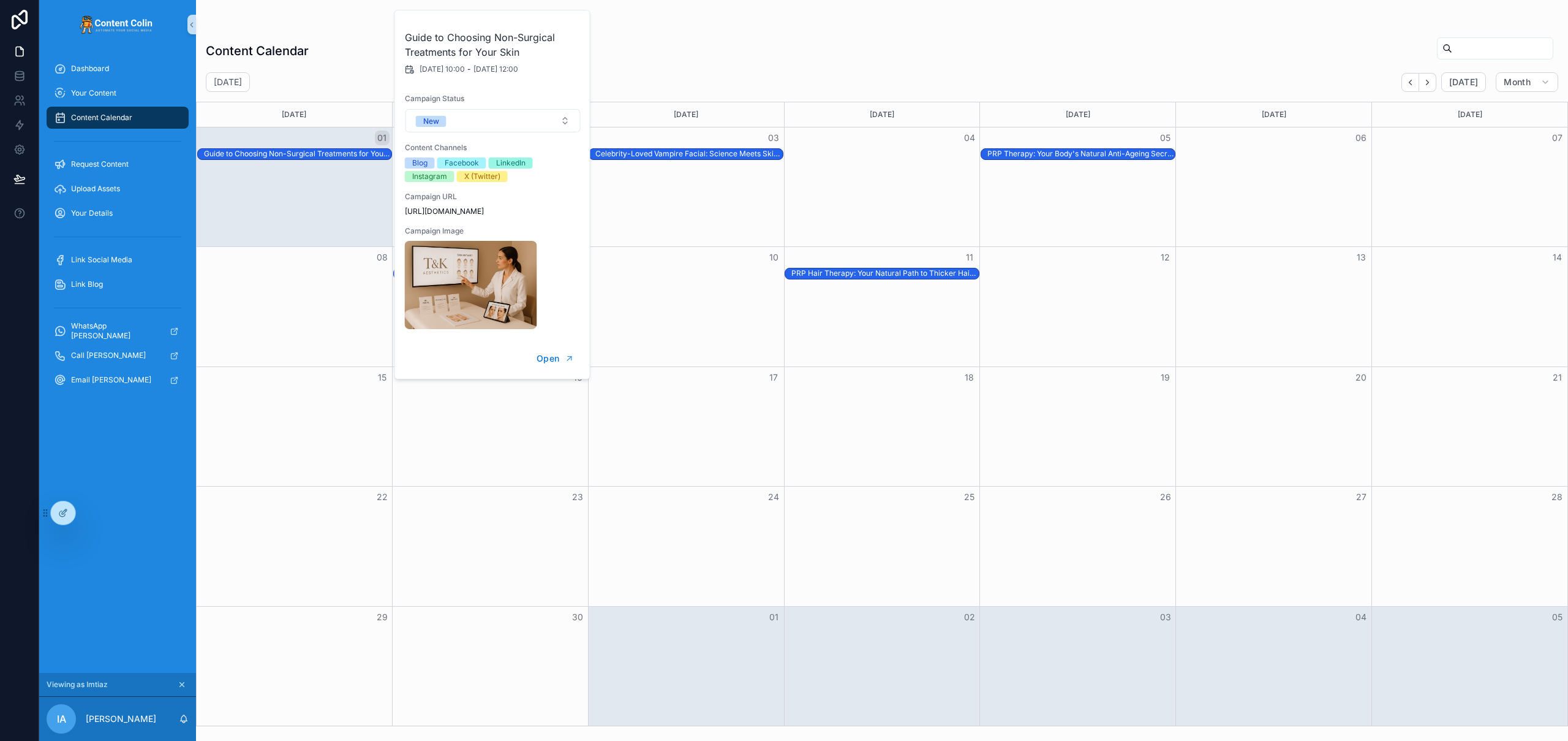
click at [749, 56] on div "Content Calendar" at bounding box center [883, 51] width 1352 height 28
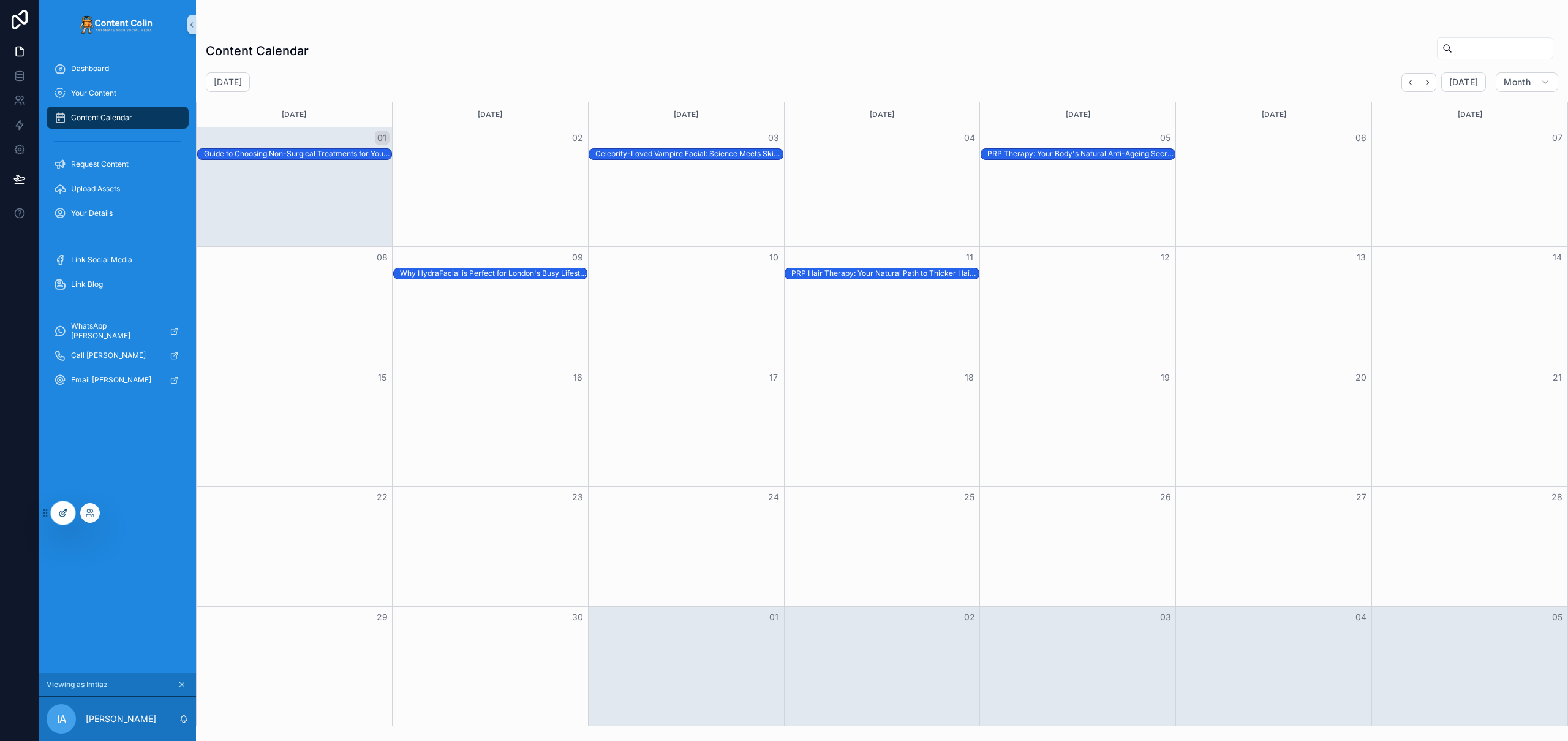
click at [67, 516] on icon at bounding box center [63, 513] width 10 height 10
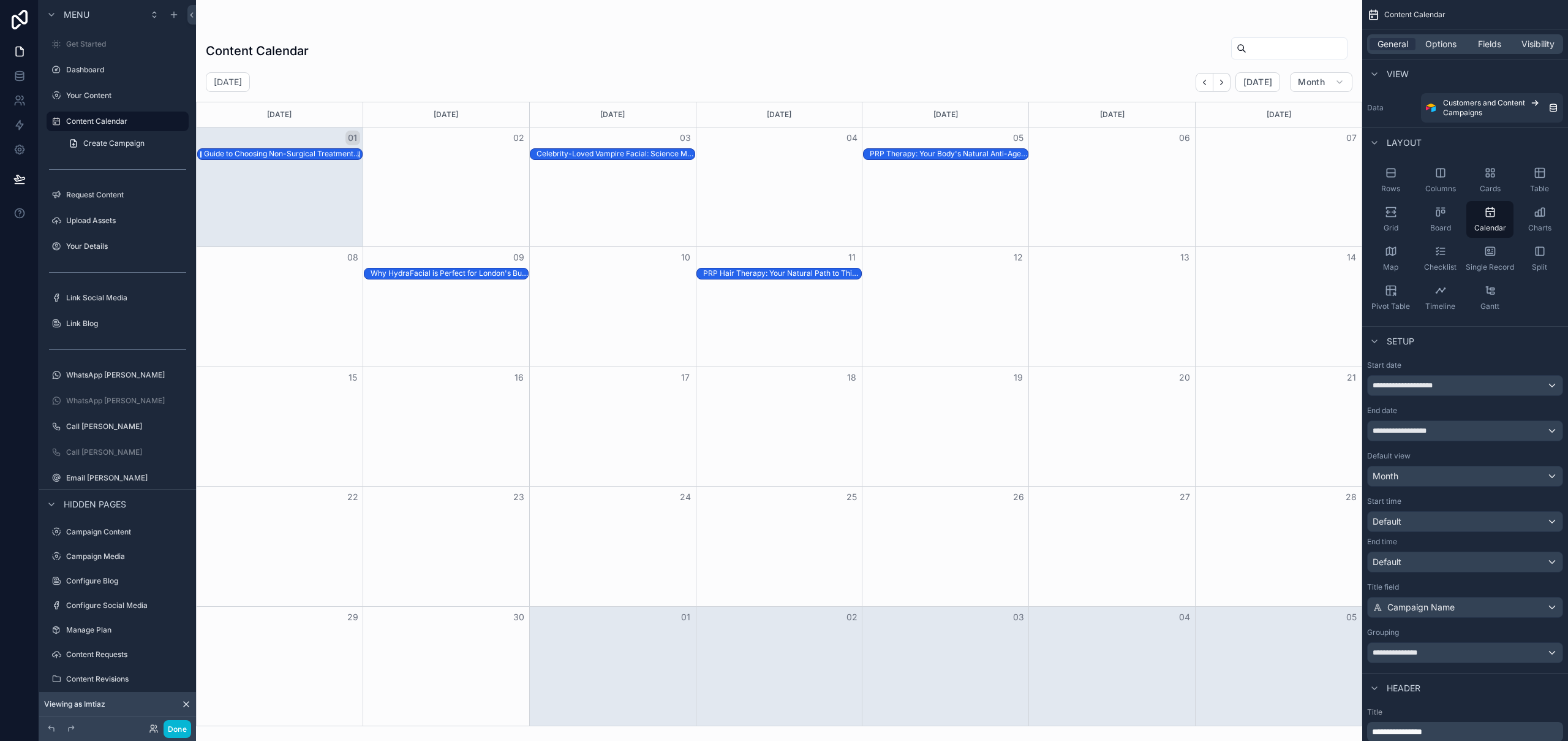
click at [309, 154] on div "Guide to Choosing Non-Surgical Treatments for Your Skin" at bounding box center [283, 154] width 158 height 10
click at [991, 24] on div "scrollable content" at bounding box center [780, 24] width 1147 height 10
click at [1438, 48] on span "Options" at bounding box center [1441, 43] width 31 height 12
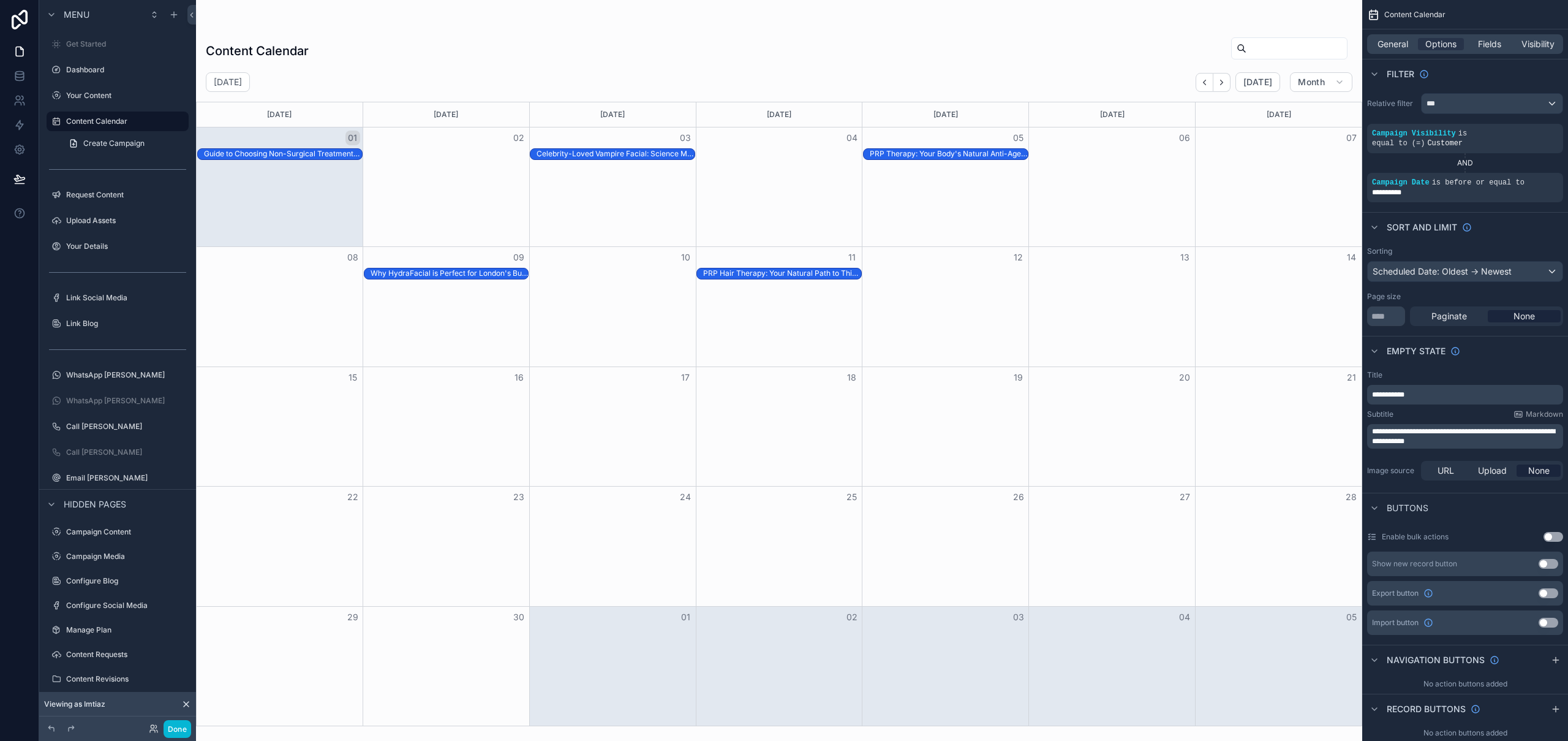
scroll to position [245, 0]
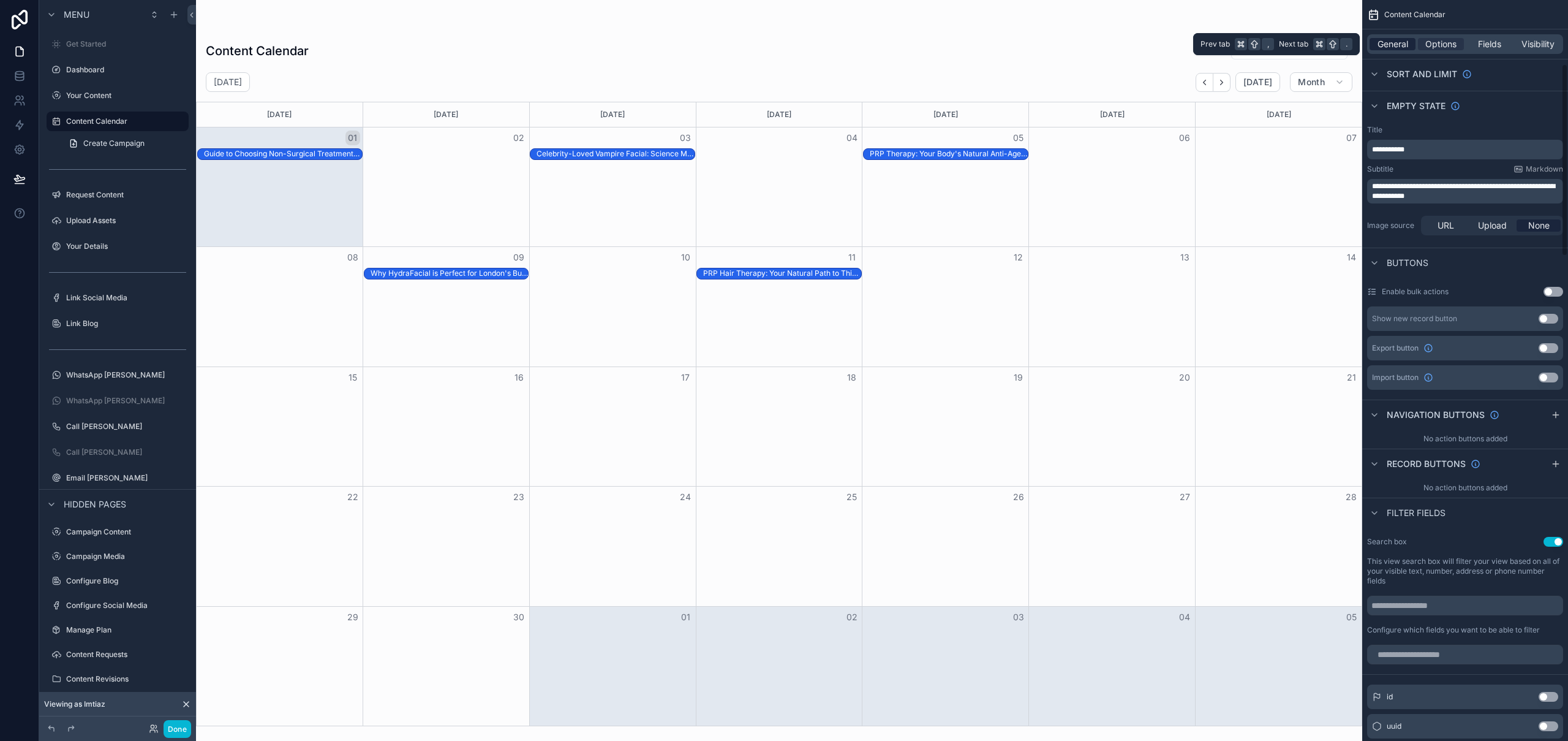
click at [1401, 43] on span "General" at bounding box center [1392, 43] width 31 height 12
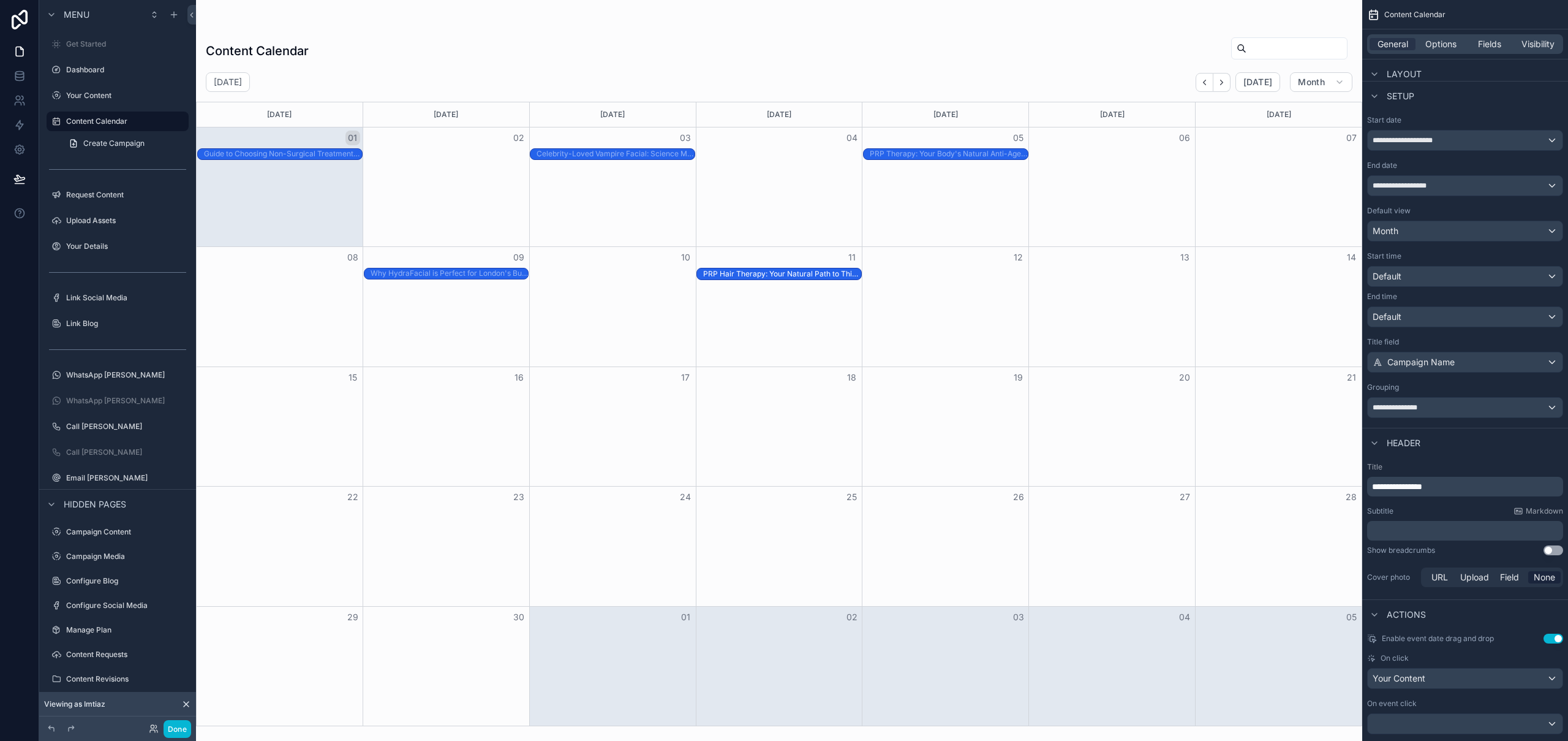
drag, startPoint x: 782, startPoint y: 275, endPoint x: 814, endPoint y: 274, distance: 32.0
click at [814, 274] on div "PRP Hair Therapy: Your Natural Path to Thicker Hair 💫" at bounding box center [782, 273] width 158 height 10
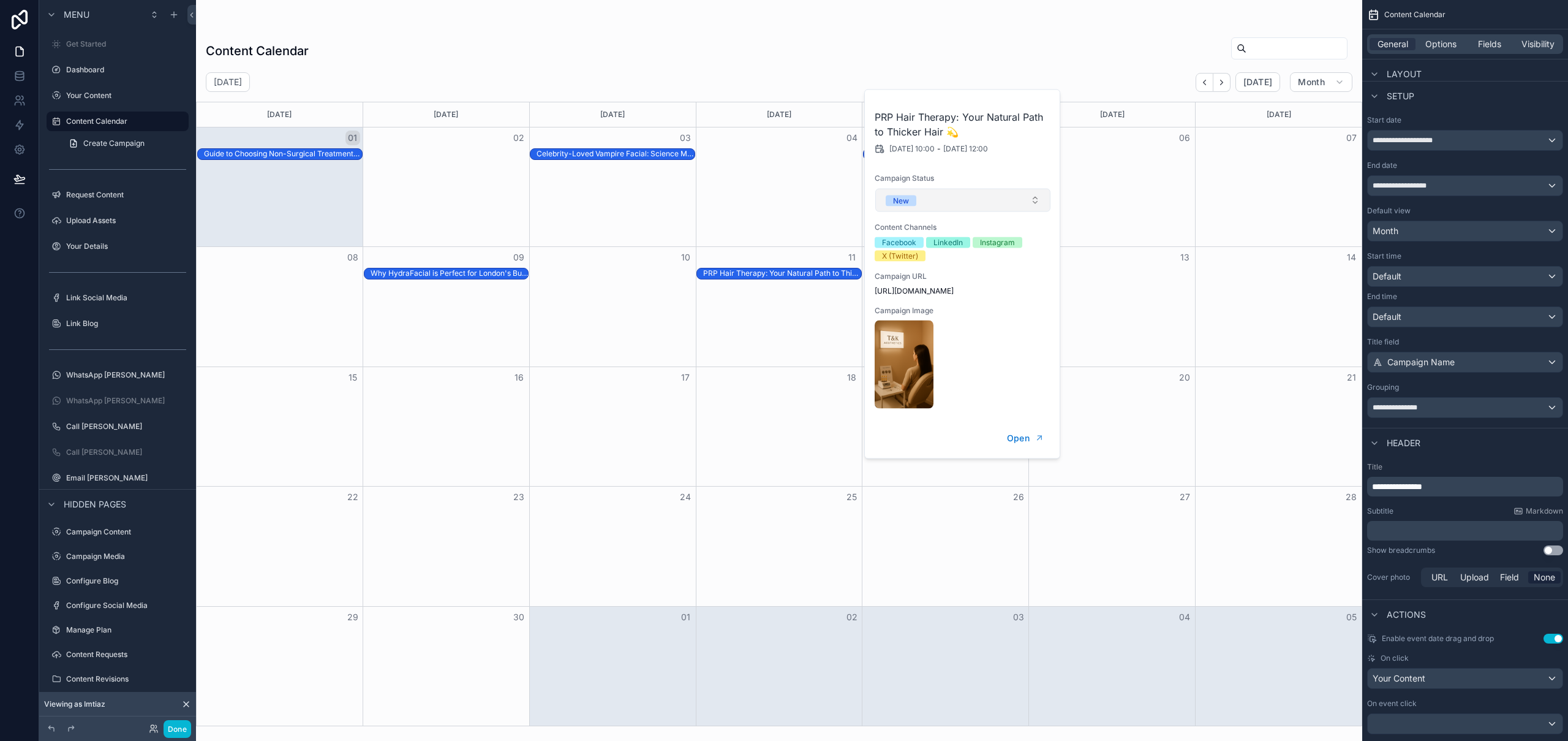
click at [999, 195] on button "New" at bounding box center [962, 200] width 175 height 23
click at [1007, 181] on span "Campaign Status" at bounding box center [963, 178] width 177 height 10
click at [751, 277] on div "PRP Hair Therapy: Your Natural Path to Thicker Hair 💫" at bounding box center [782, 273] width 158 height 10
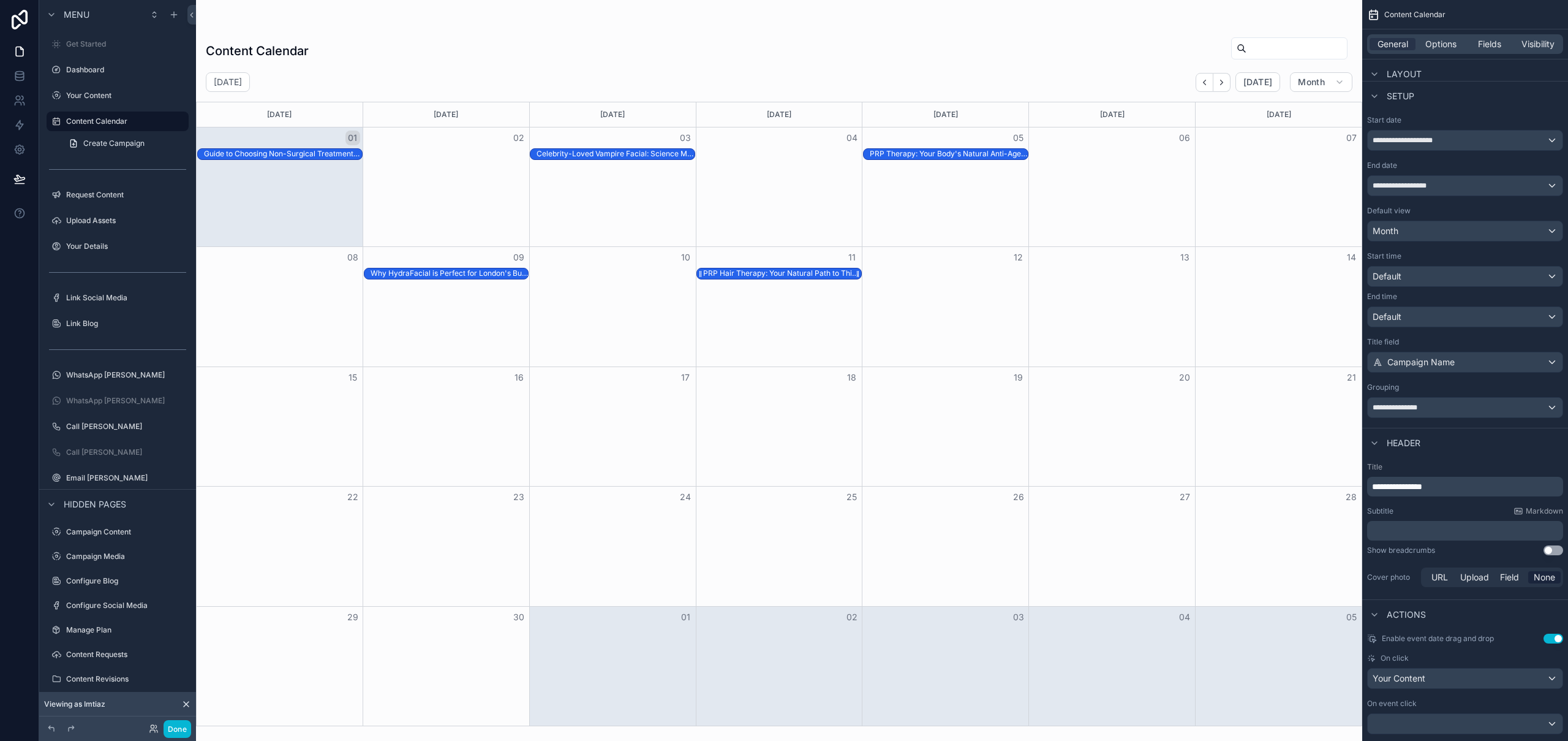
click at [755, 274] on div "PRP Hair Therapy: Your Natural Path to Thicker Hair 💫" at bounding box center [782, 273] width 158 height 10
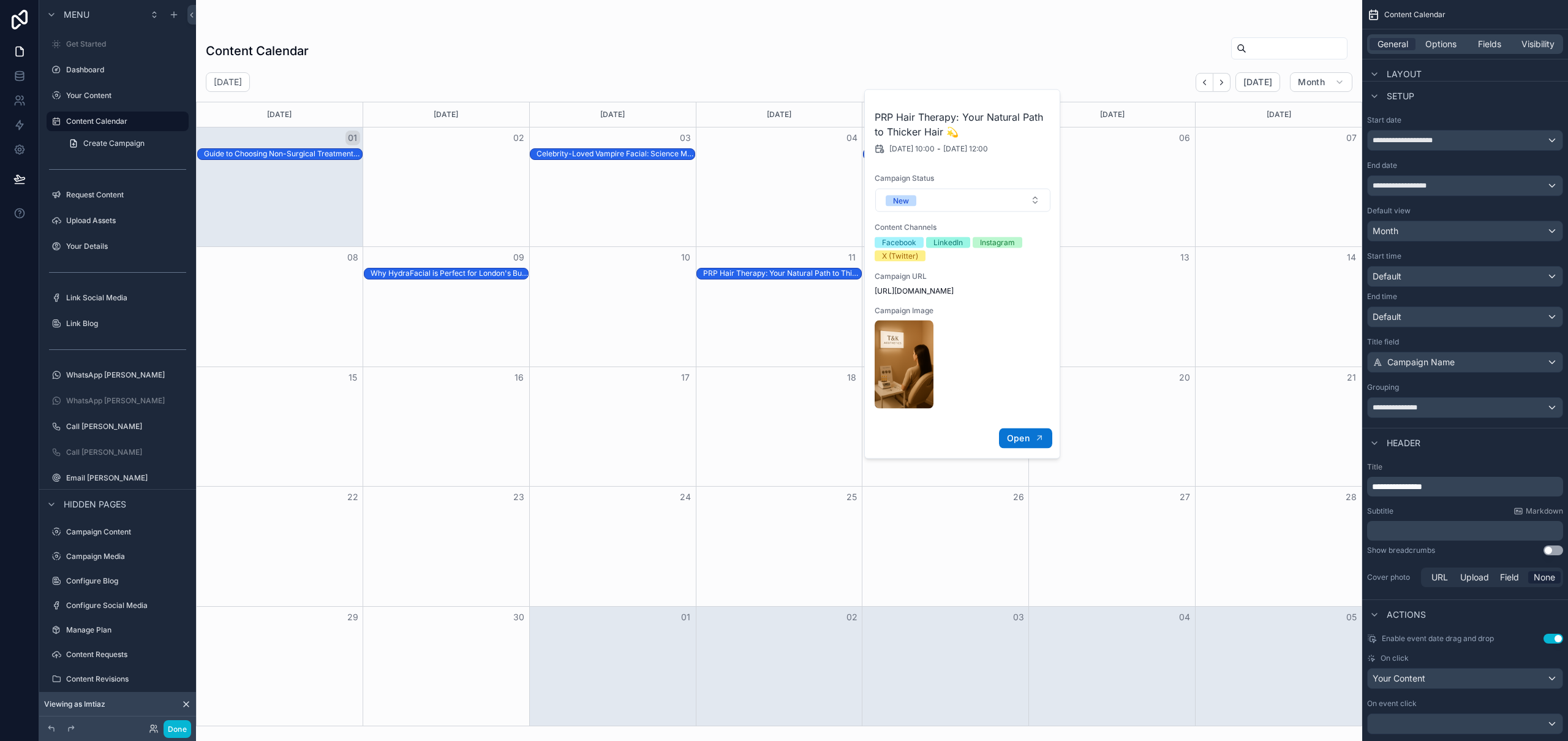
click at [1031, 433] on button "Open" at bounding box center [1026, 438] width 54 height 20
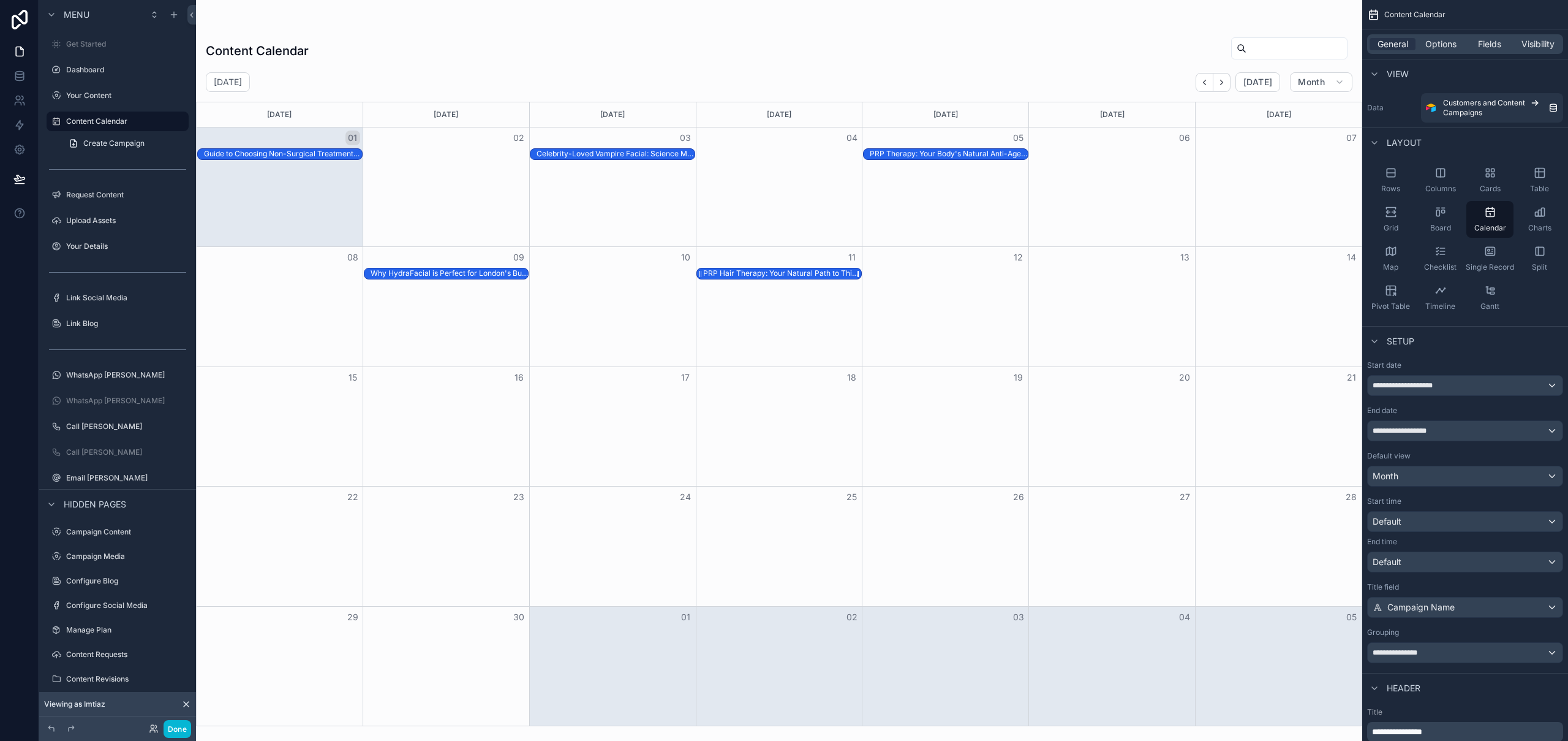
click at [803, 275] on div "PRP Hair Therapy: Your Natural Path to Thicker Hair 💫" at bounding box center [782, 273] width 158 height 10
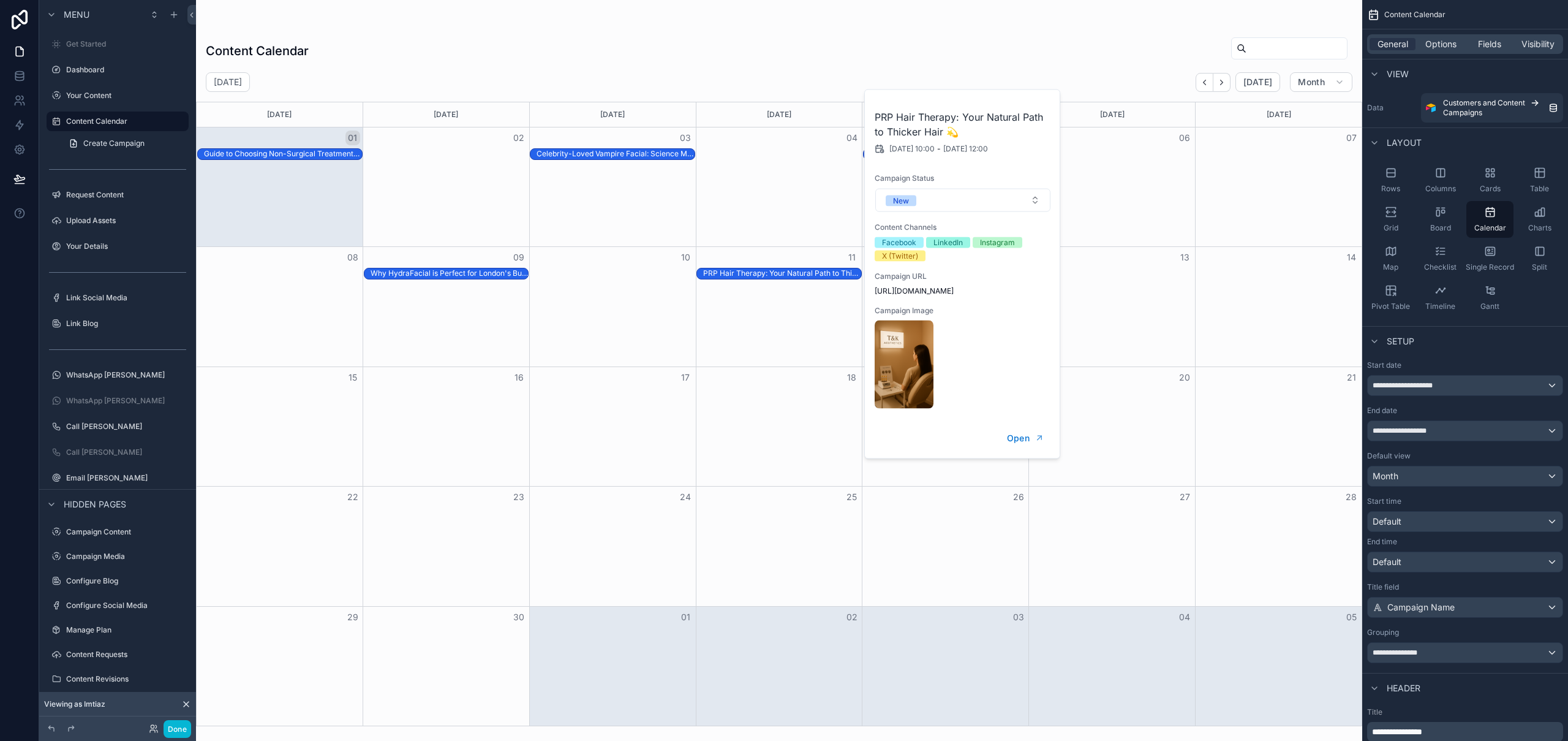
click at [785, 27] on div "scrollable content" at bounding box center [780, 24] width 1147 height 10
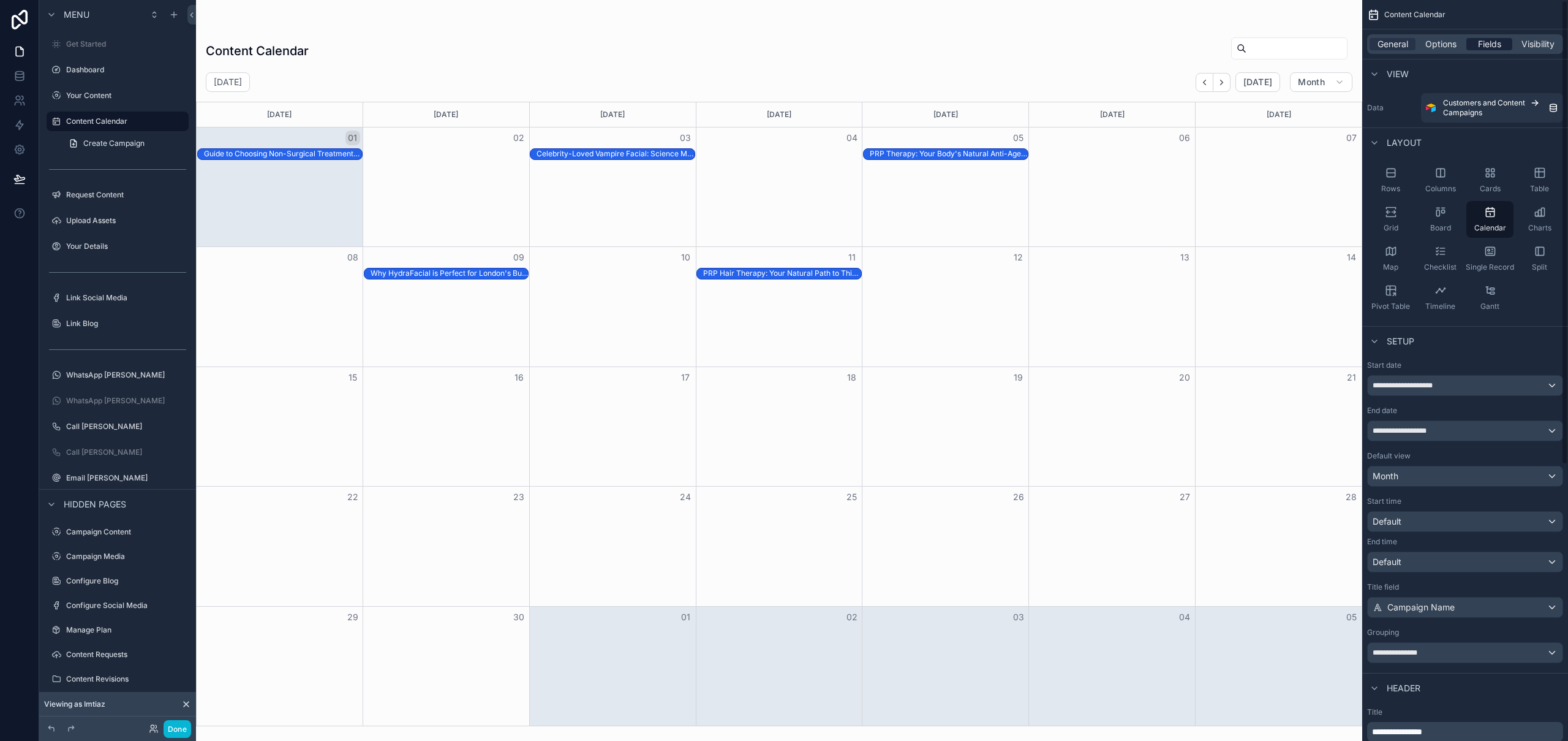
click at [1472, 47] on div "Fields" at bounding box center [1489, 43] width 46 height 12
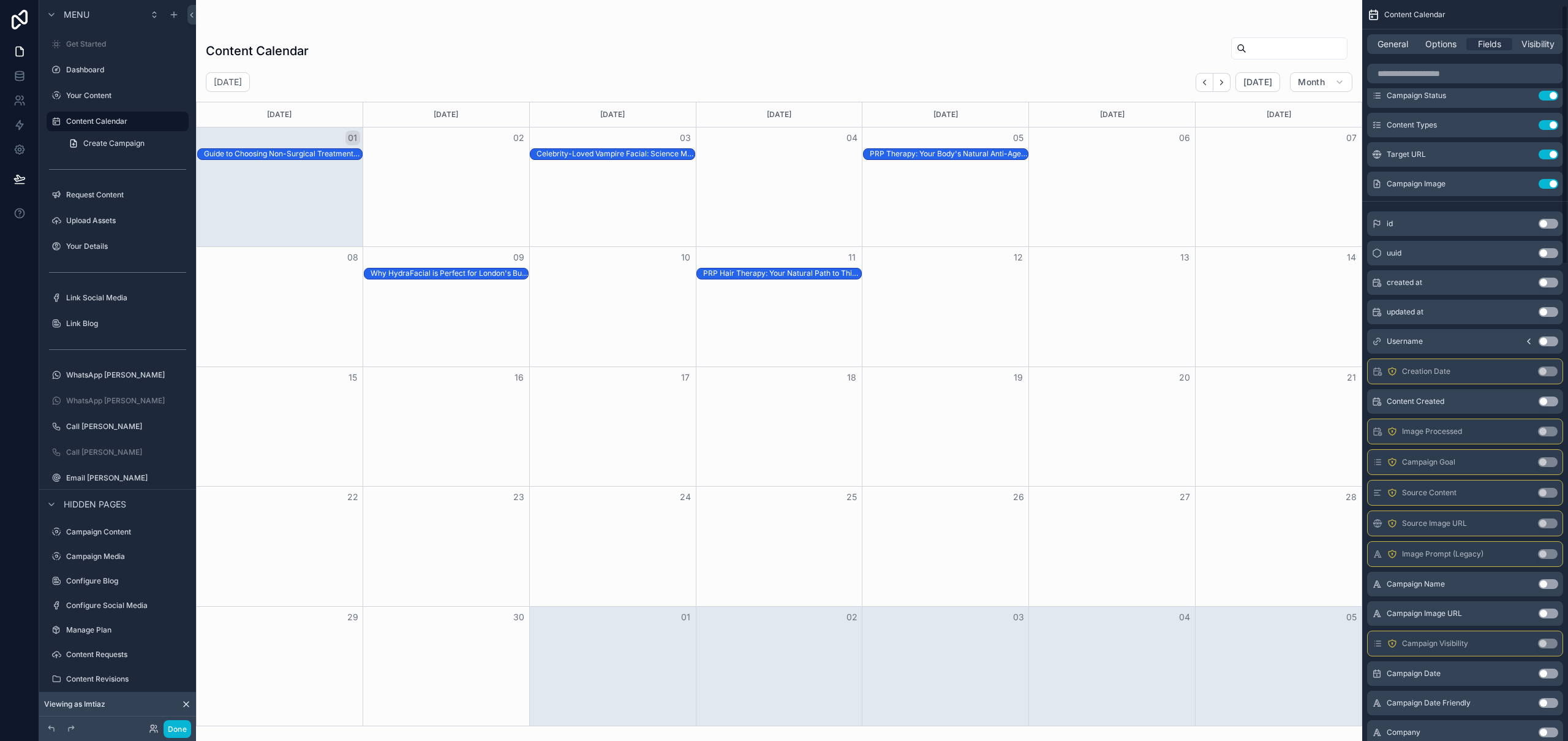
scroll to position [23, 0]
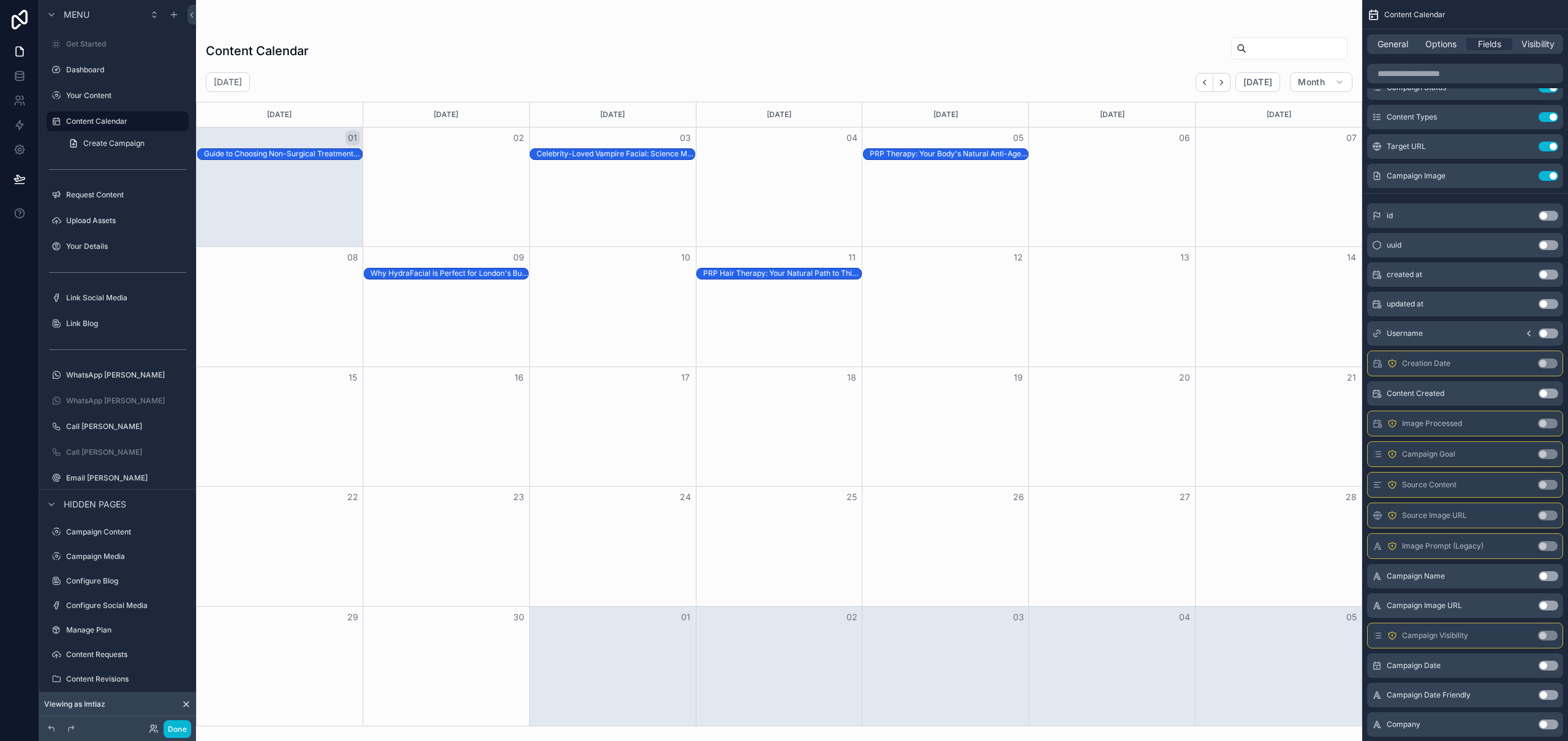
click at [1549, 667] on button "Use setting" at bounding box center [1549, 665] width 19 height 10
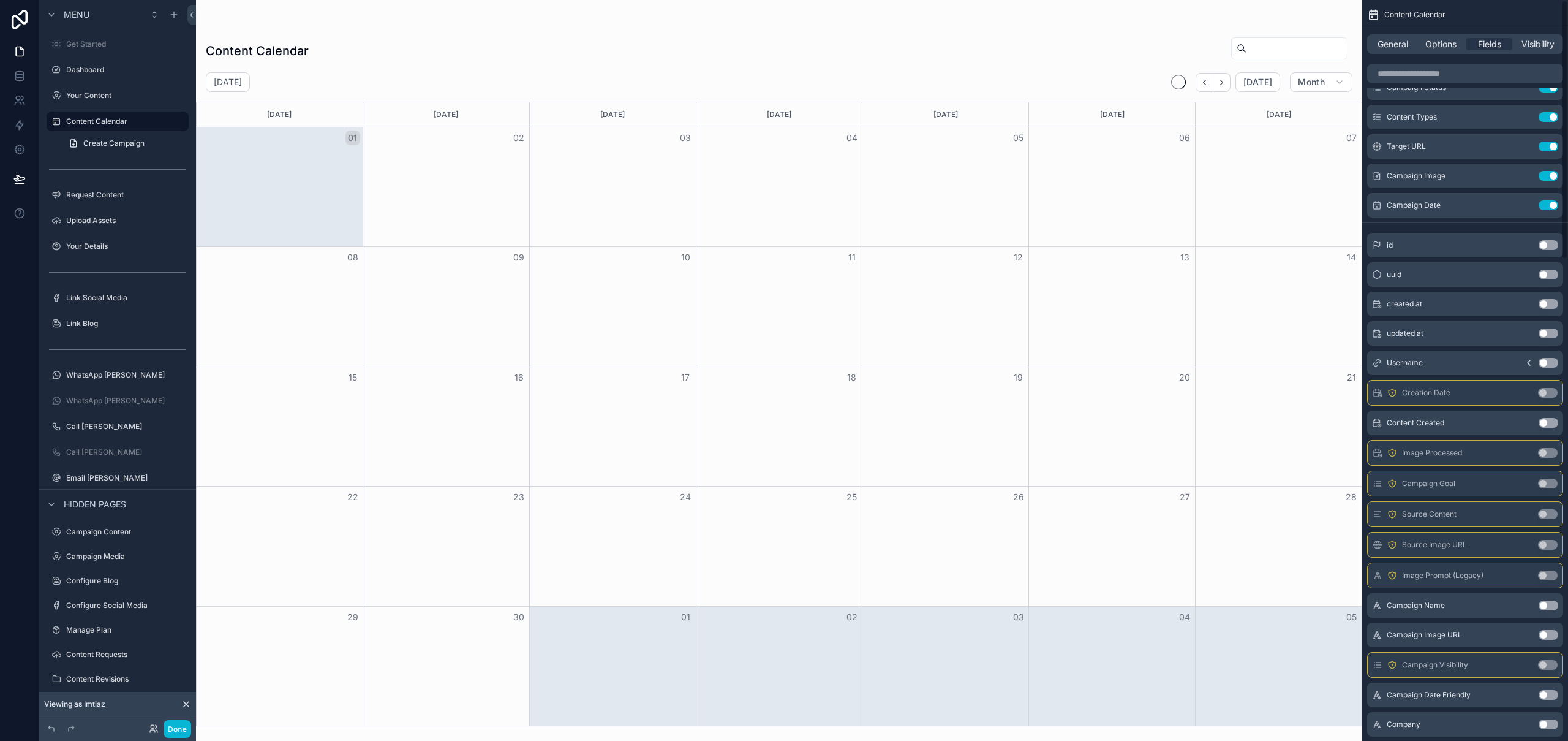
scroll to position [0, 0]
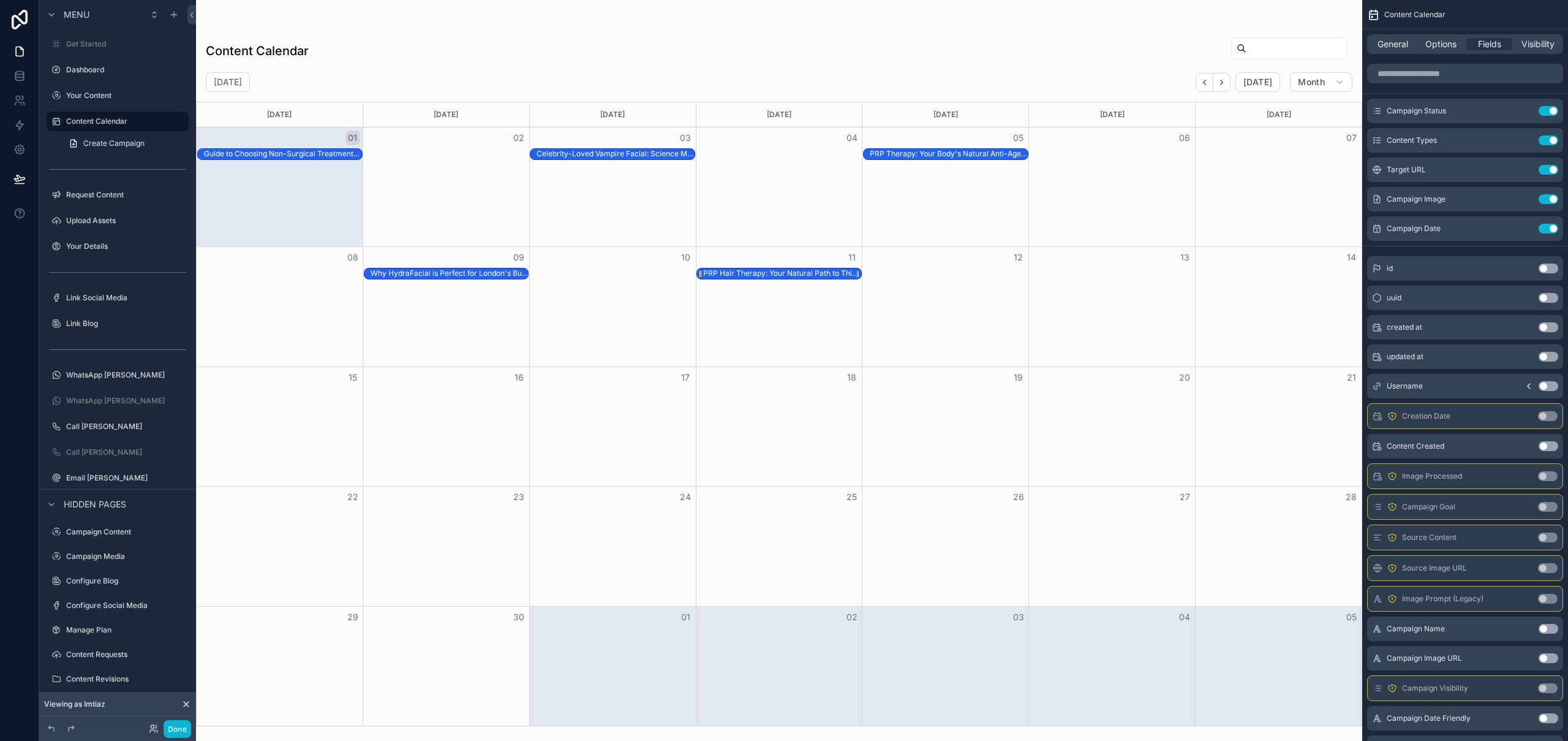
click at [788, 271] on div "PRP Hair Therapy: Your Natural Path to Thicker Hair 💫" at bounding box center [782, 273] width 158 height 10
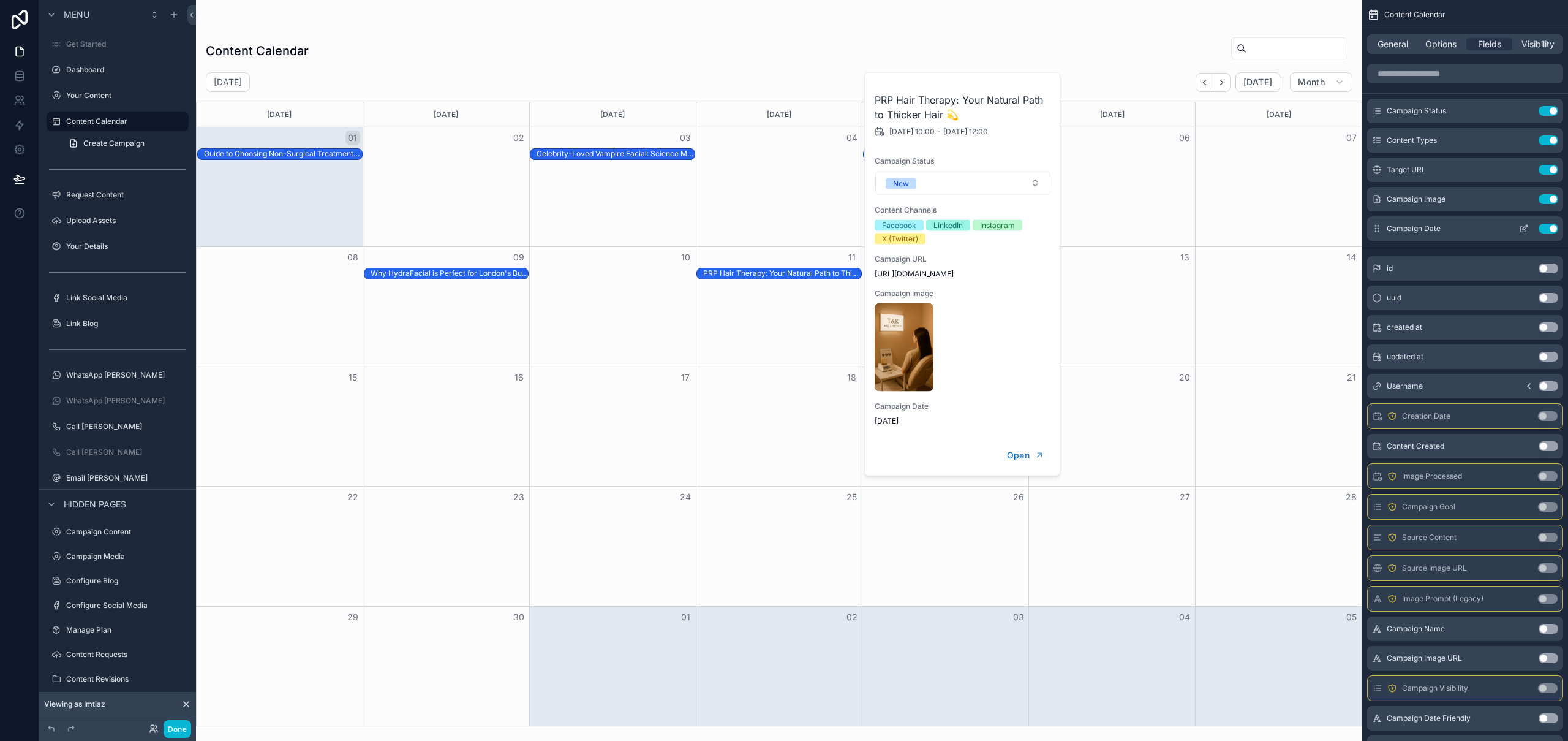
click at [1526, 230] on icon "scrollable content" at bounding box center [1524, 228] width 10 height 10
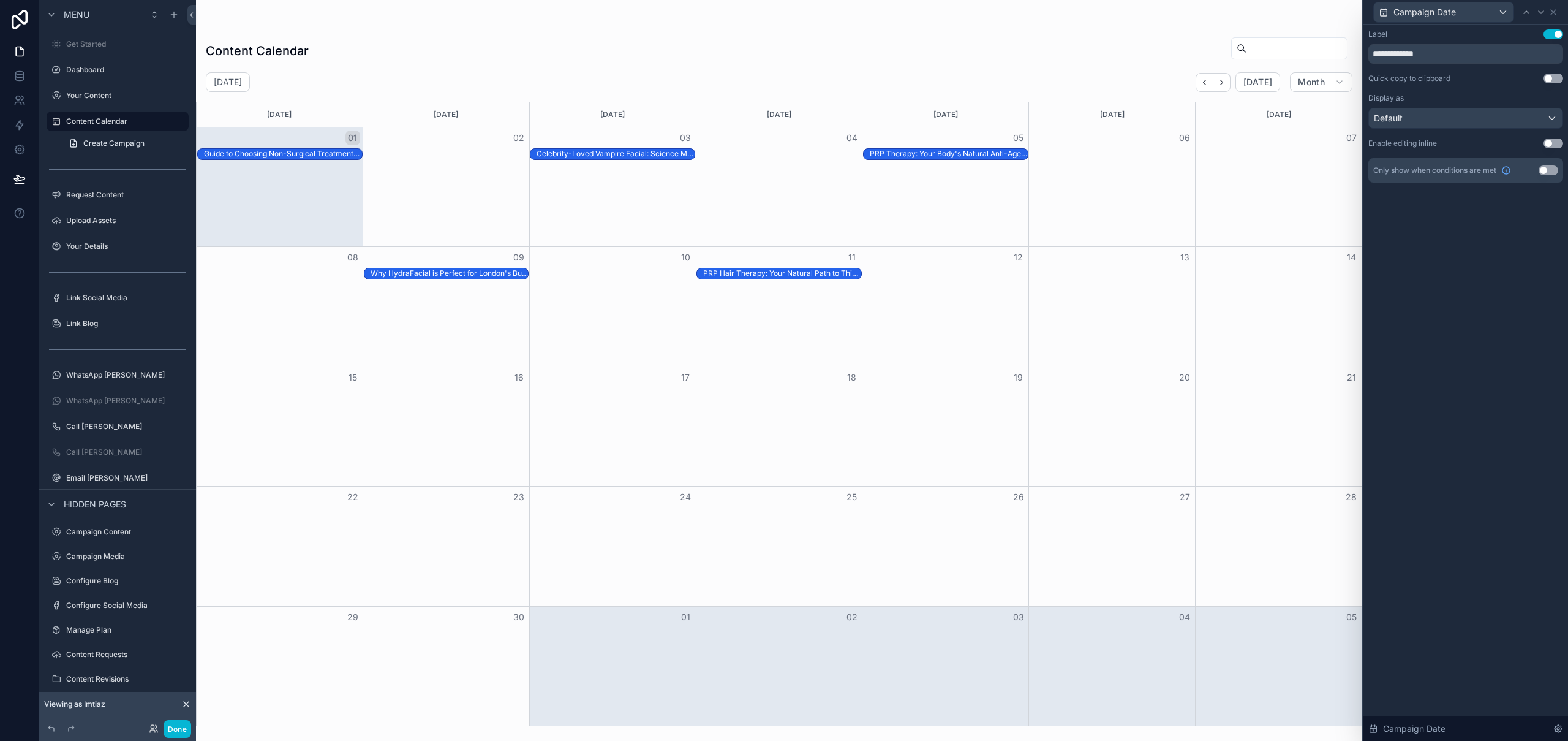
click at [1556, 142] on button "Use setting" at bounding box center [1553, 143] width 19 height 10
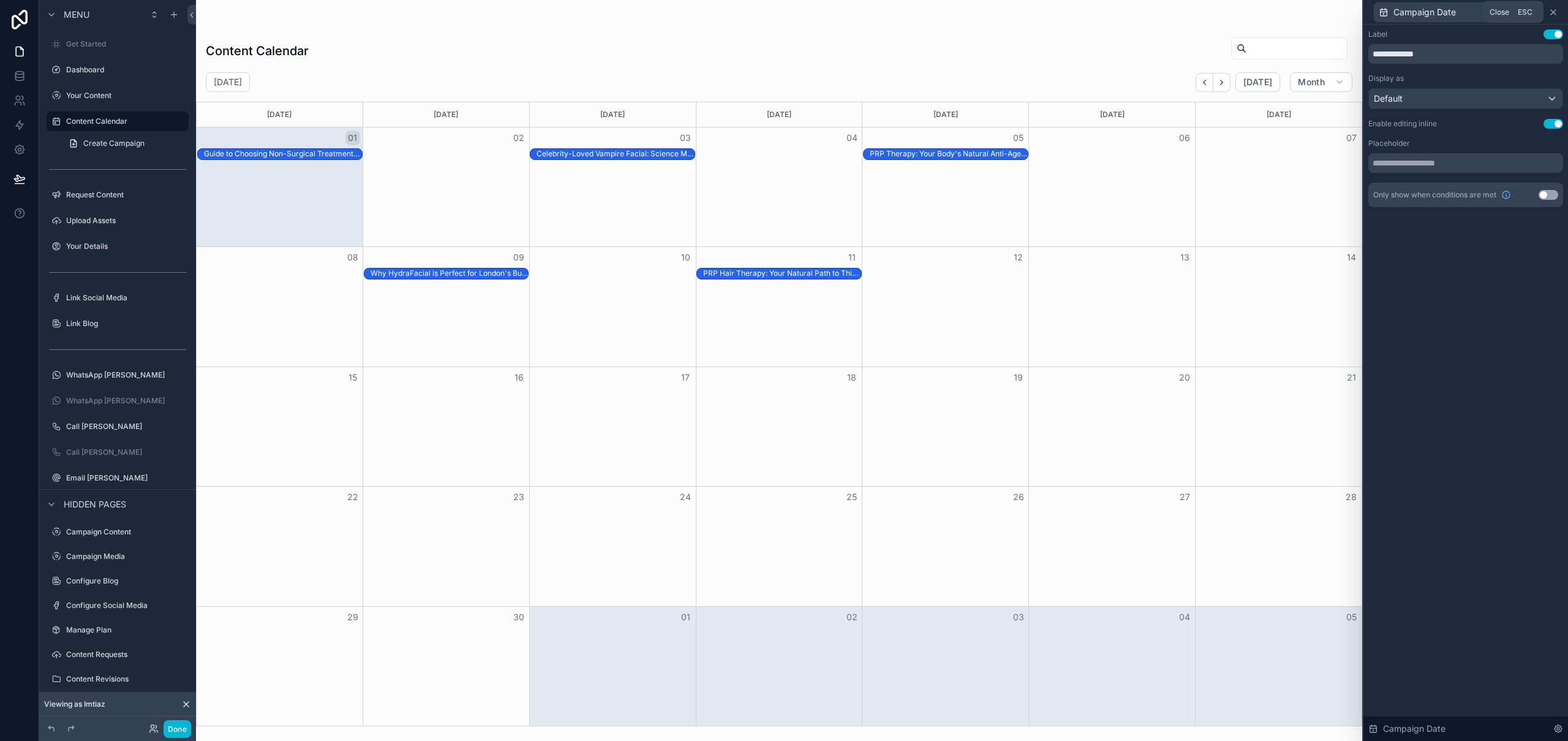
click at [1557, 13] on icon at bounding box center [1553, 12] width 10 height 10
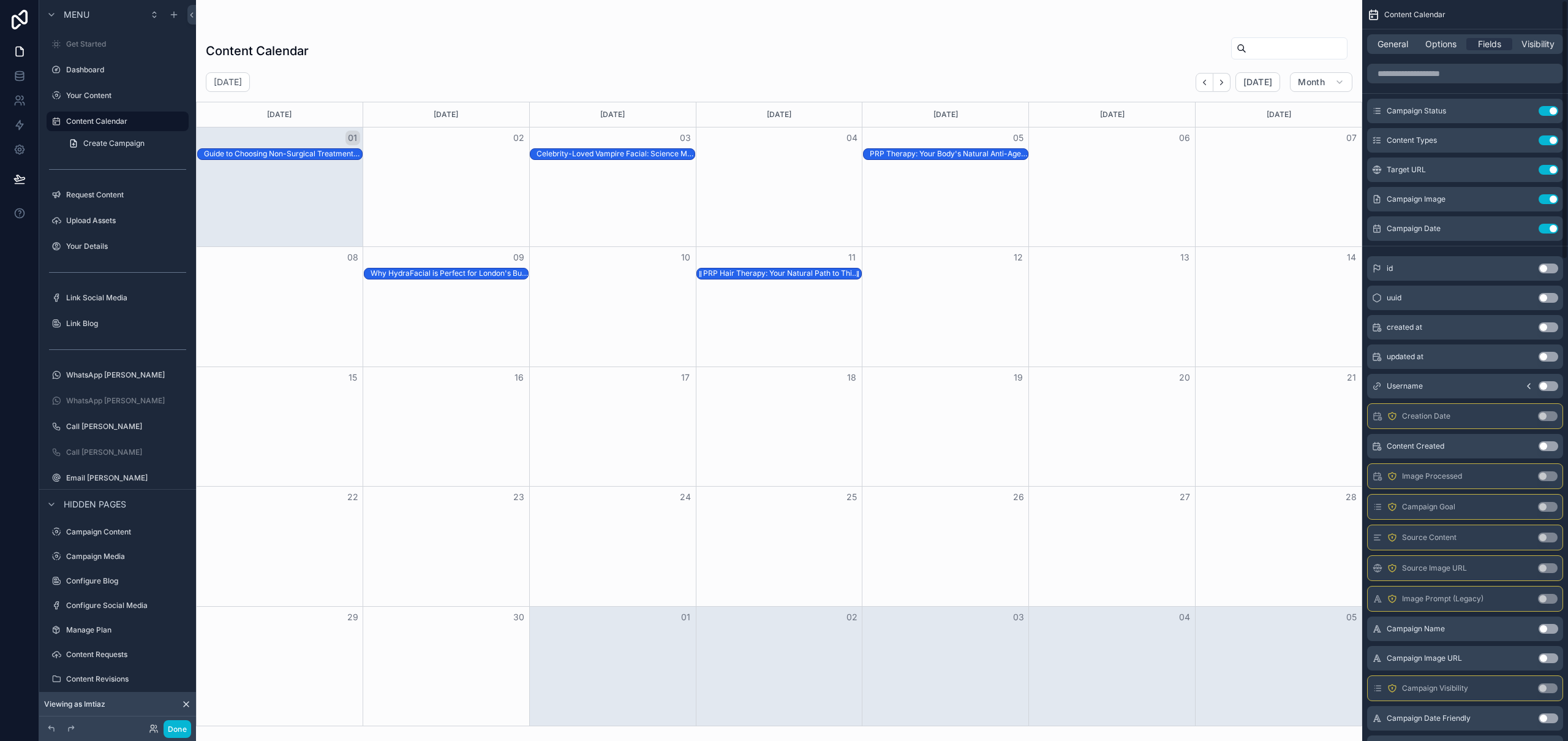
click at [793, 275] on div "PRP Hair Therapy: Your Natural Path to Thicker Hair 💫" at bounding box center [782, 273] width 158 height 10
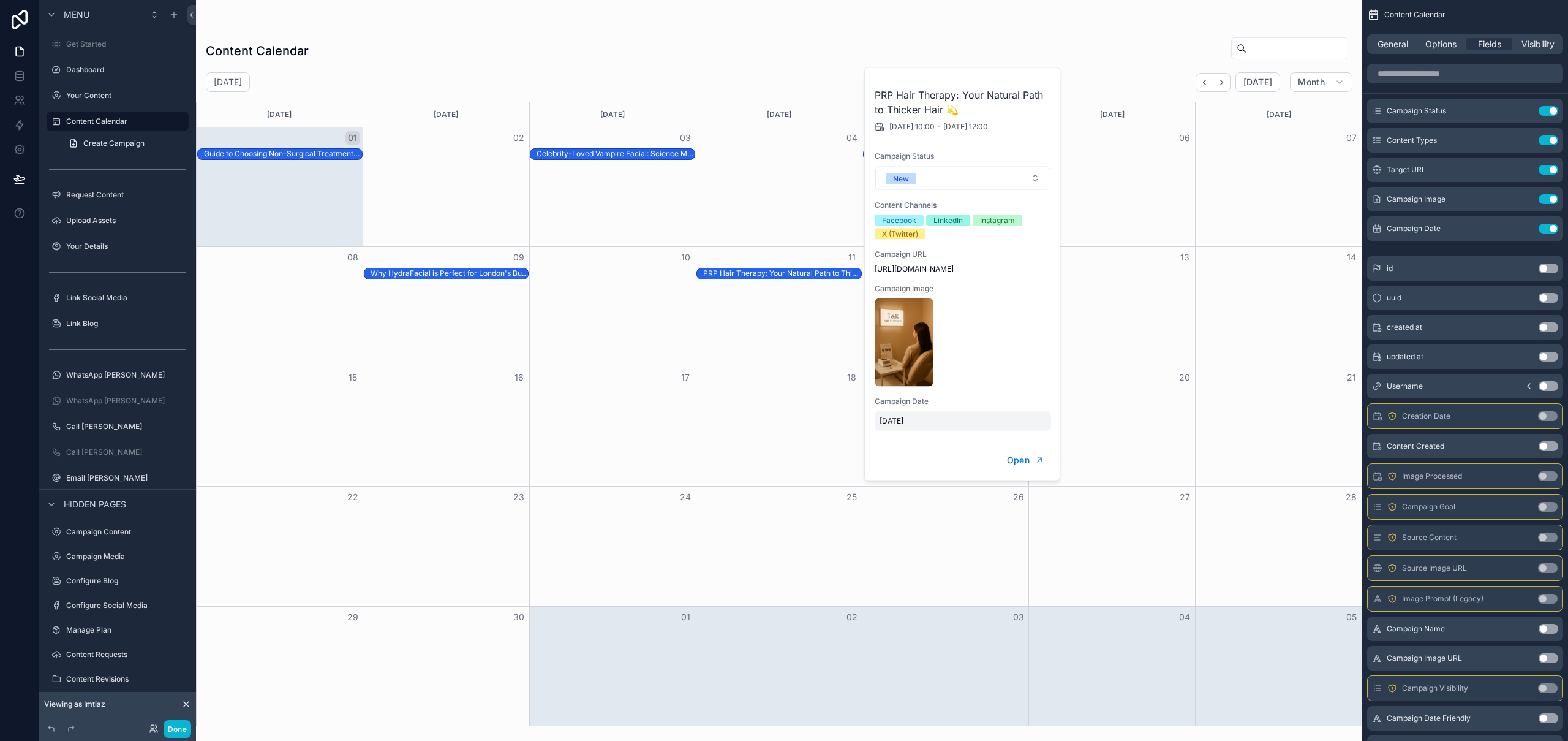
click at [908, 420] on span "[DATE]" at bounding box center [963, 421] width 167 height 10
click at [1015, 406] on div "Campaign Date [DATE]" at bounding box center [963, 413] width 177 height 34
click at [938, 421] on span "[DATE]" at bounding box center [963, 421] width 167 height 10
click at [956, 407] on div "Campaign Date [DATE]" at bounding box center [963, 413] width 177 height 34
click at [1527, 229] on icon "scrollable content" at bounding box center [1524, 228] width 10 height 10
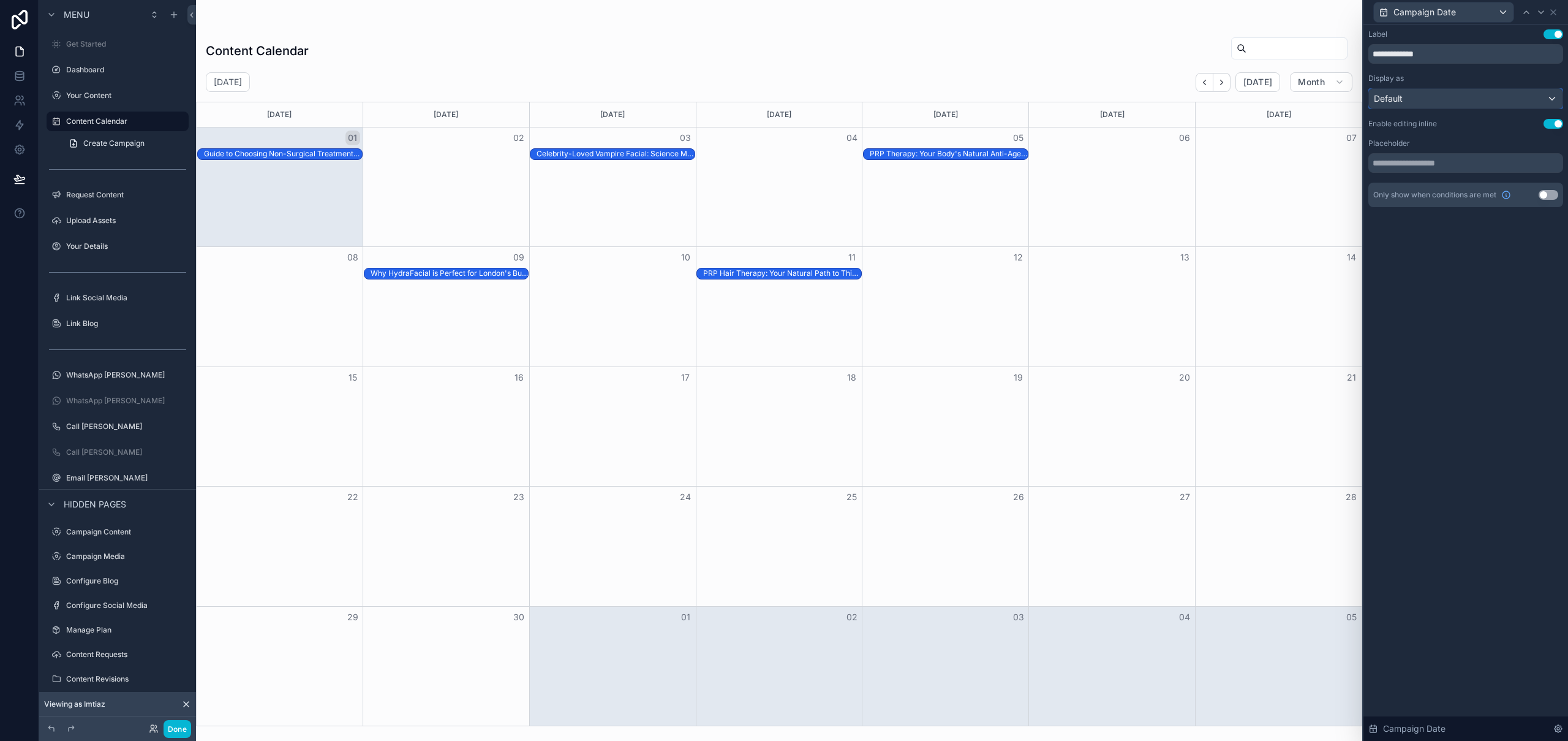
click at [1497, 93] on div "Default" at bounding box center [1465, 98] width 193 height 19
click at [1497, 93] on div at bounding box center [1465, 370] width 204 height 741
click at [1556, 10] on icon at bounding box center [1553, 12] width 5 height 5
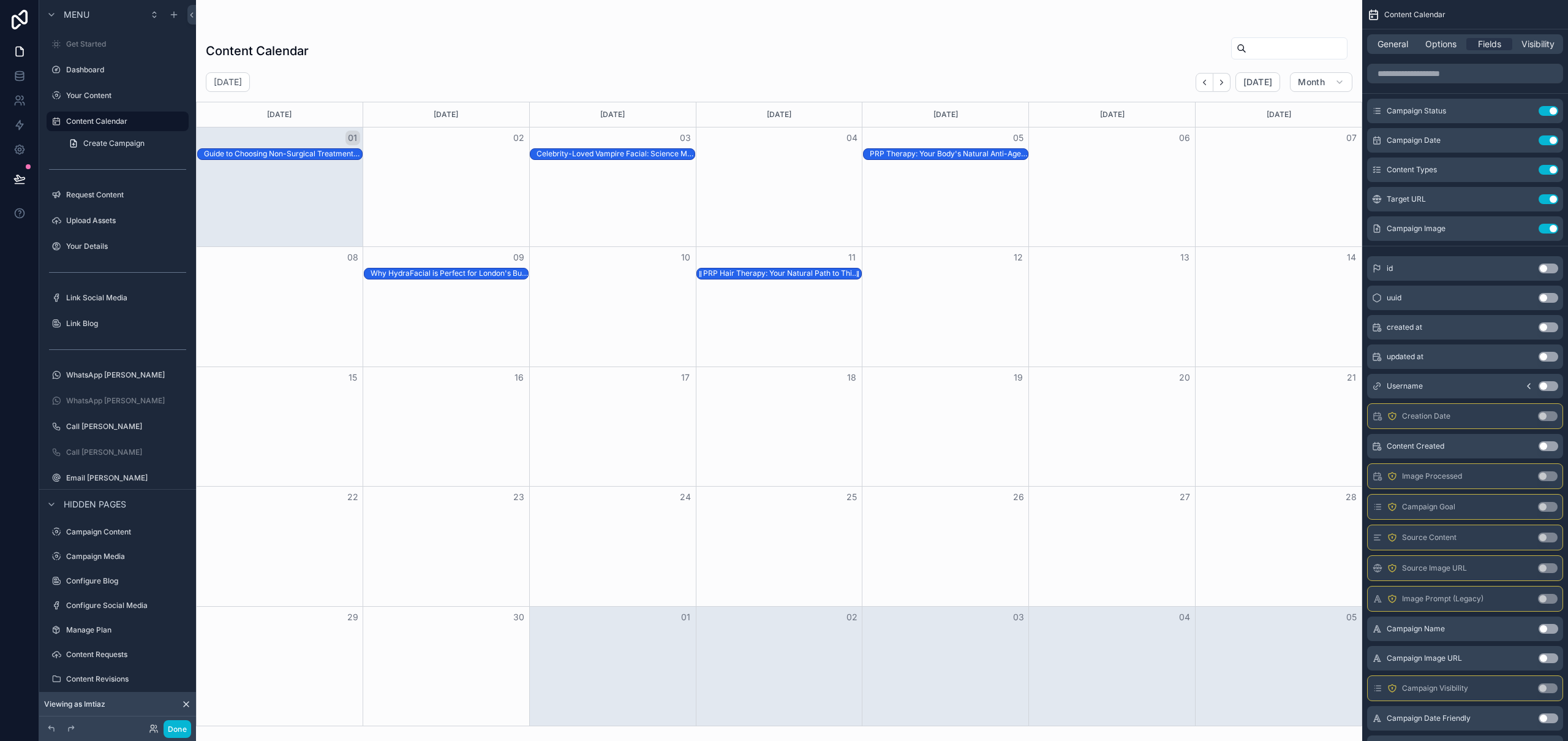
click at [788, 277] on div "PRP Hair Therapy: Your Natural Path to Thicker Hair 💫" at bounding box center [782, 273] width 158 height 10
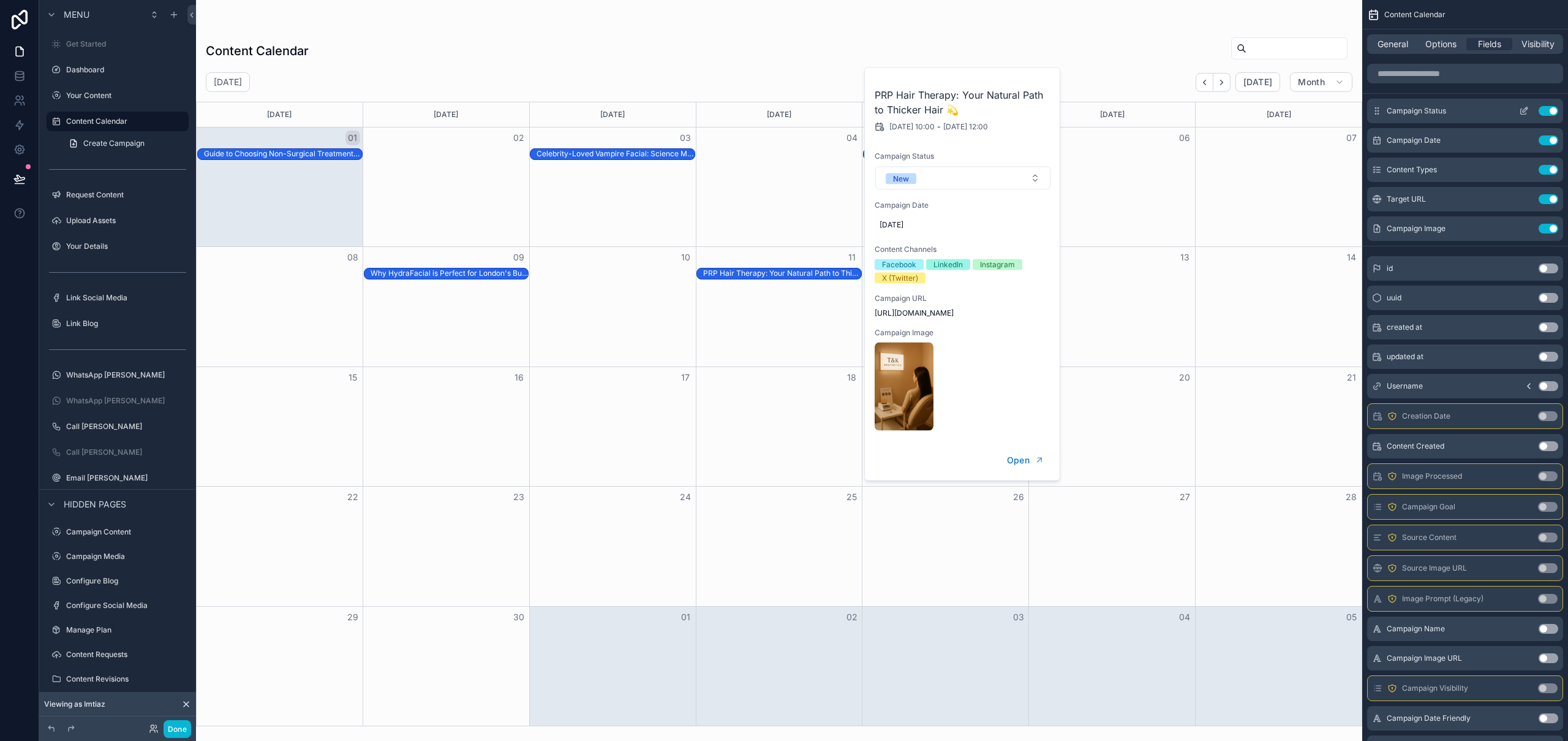
click at [1526, 110] on icon "scrollable content" at bounding box center [1524, 111] width 10 height 10
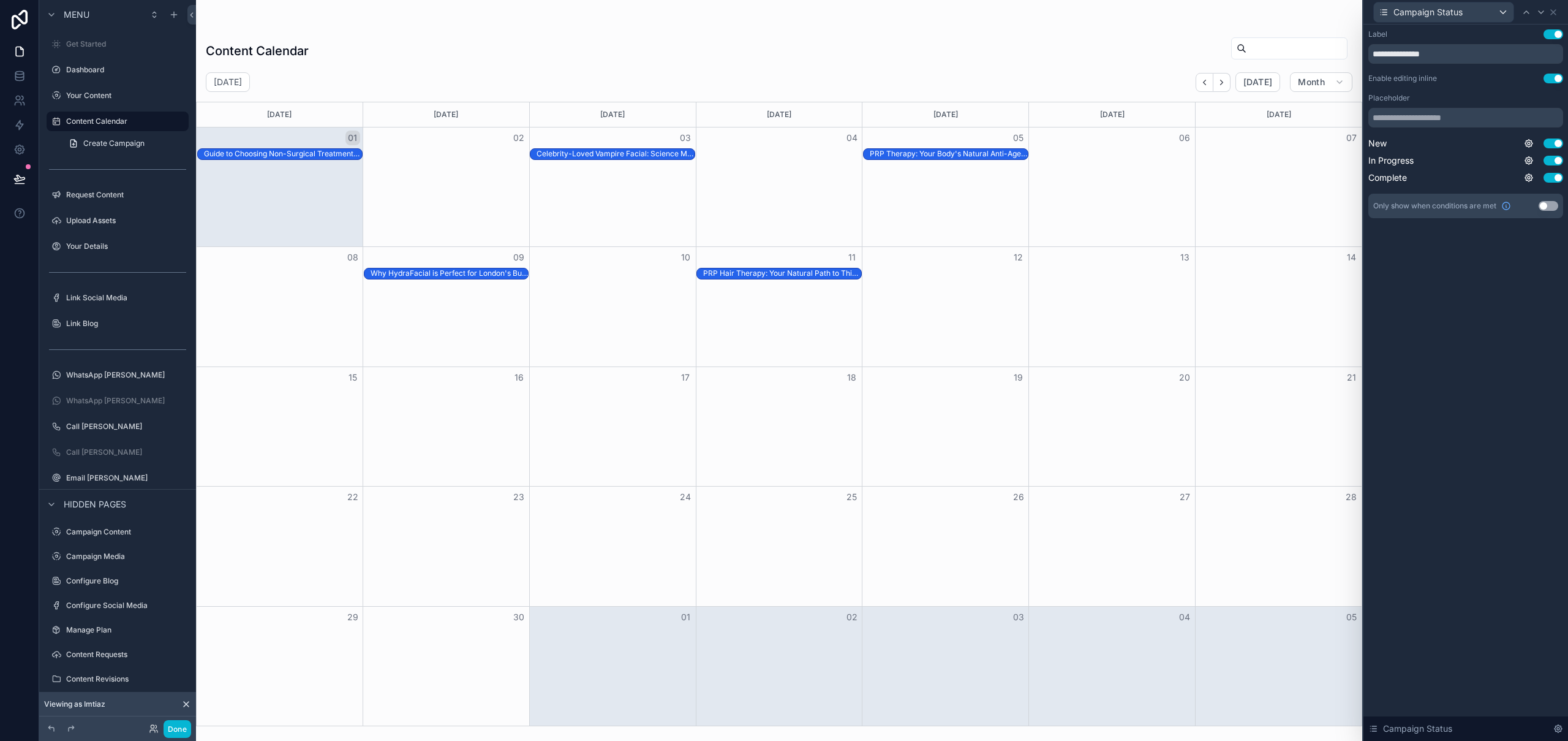
click at [1561, 77] on button "Use setting" at bounding box center [1553, 78] width 19 height 10
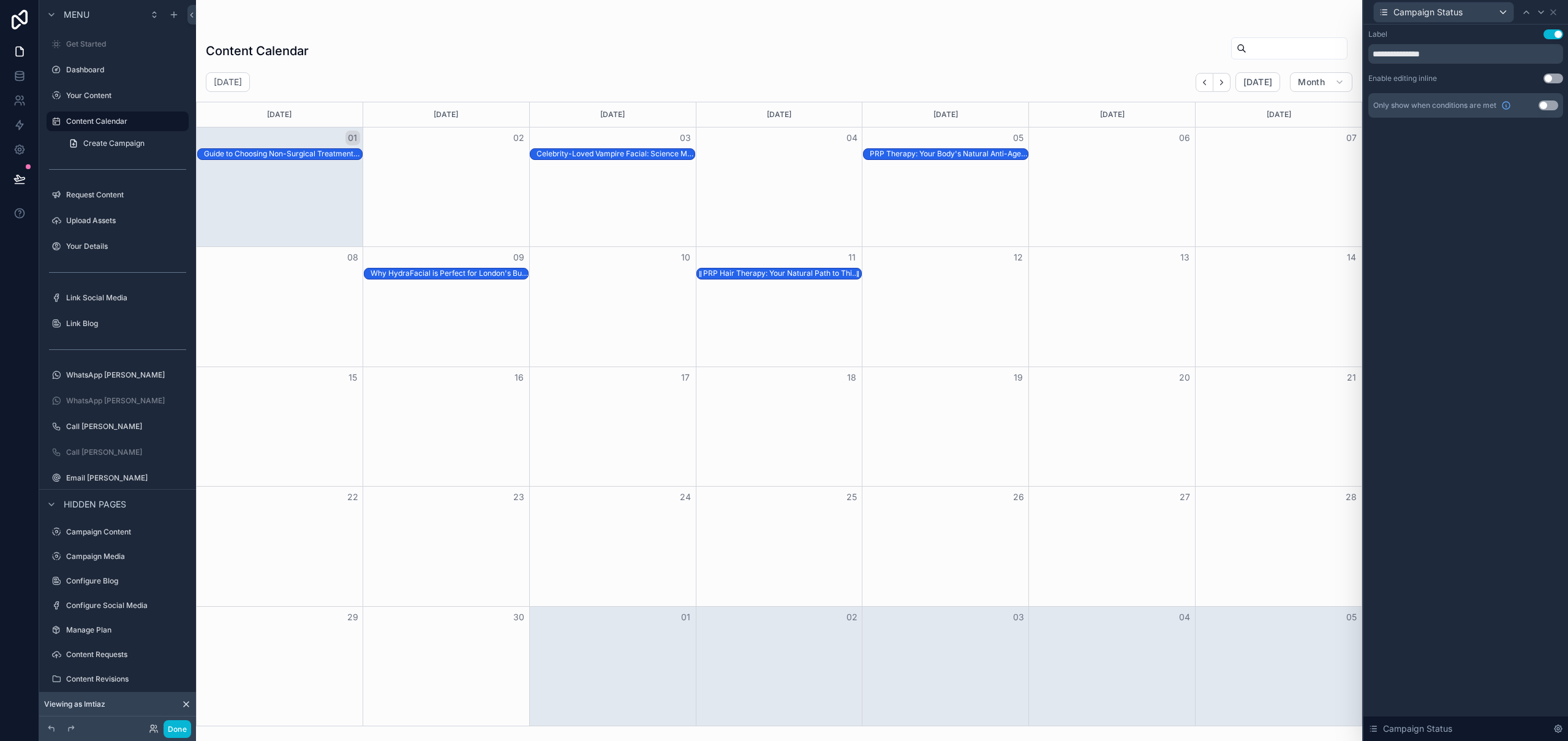
click at [815, 271] on div "PRP Hair Therapy: Your Natural Path to Thicker Hair 💫" at bounding box center [782, 273] width 158 height 10
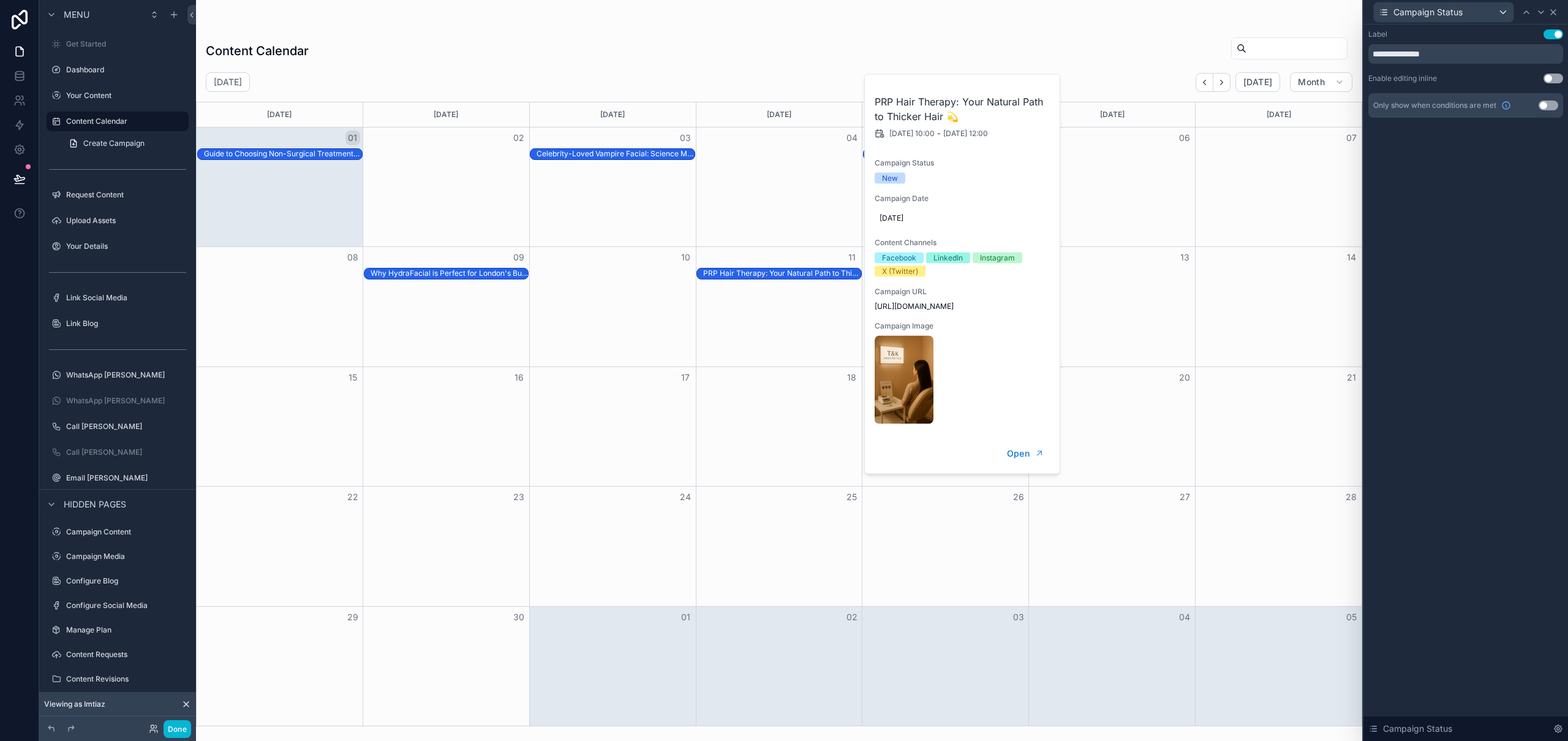
click at [1555, 11] on icon at bounding box center [1553, 12] width 10 height 10
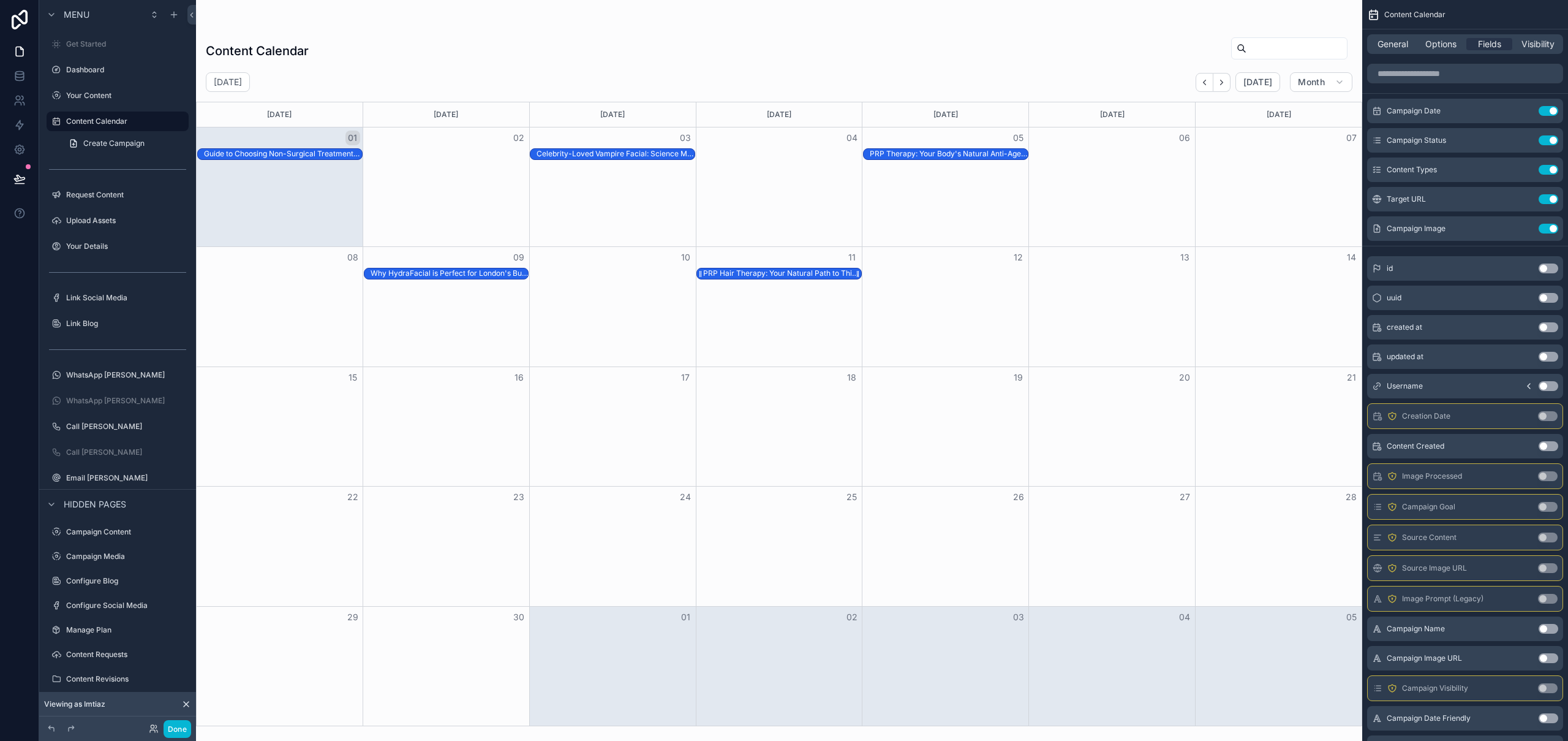
click at [797, 273] on div "PRP Hair Therapy: Your Natural Path to Thicker Hair 💫" at bounding box center [782, 273] width 158 height 10
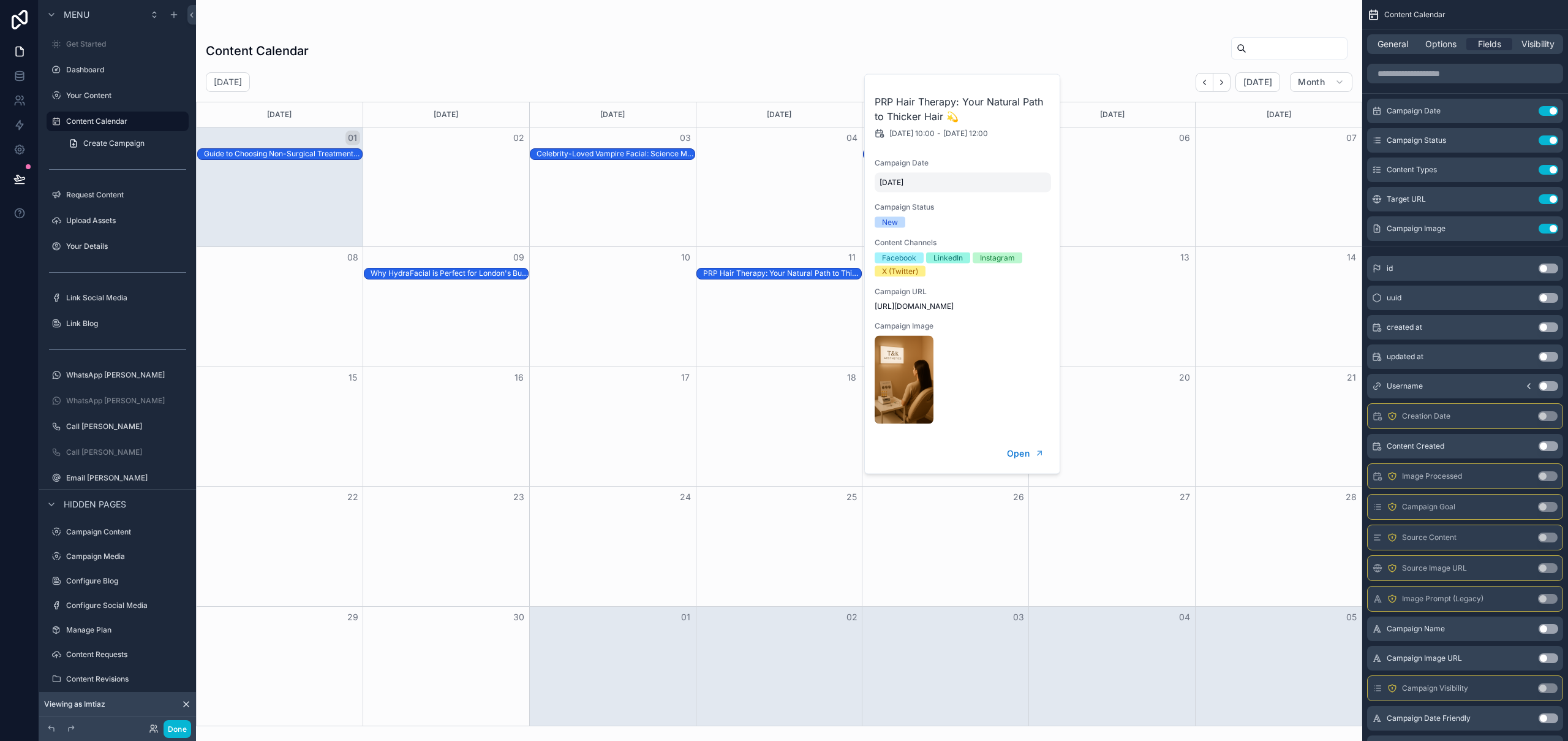
click at [955, 184] on span "[DATE]" at bounding box center [963, 182] width 167 height 10
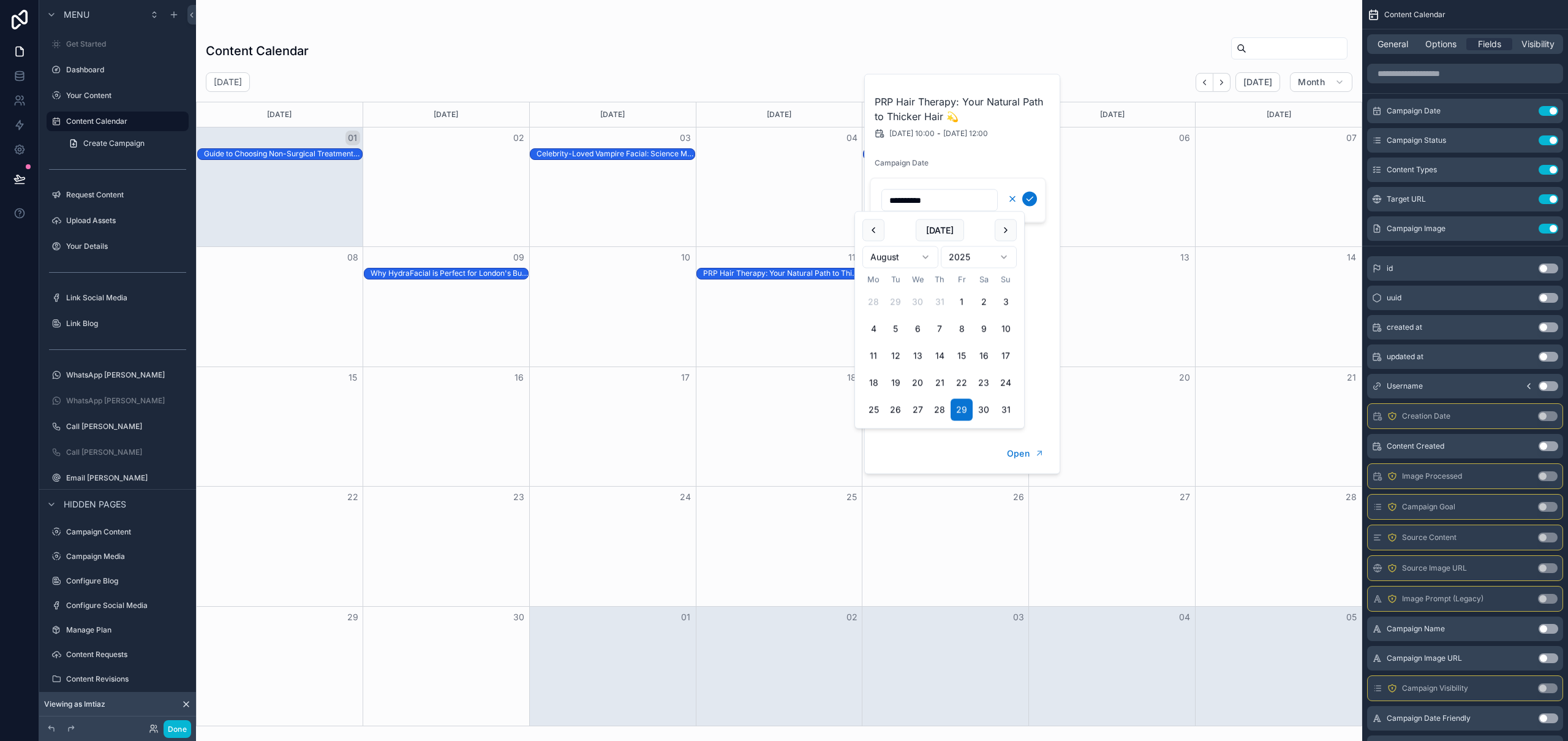
click at [1016, 199] on icon "scrollable content" at bounding box center [1012, 199] width 10 height 10
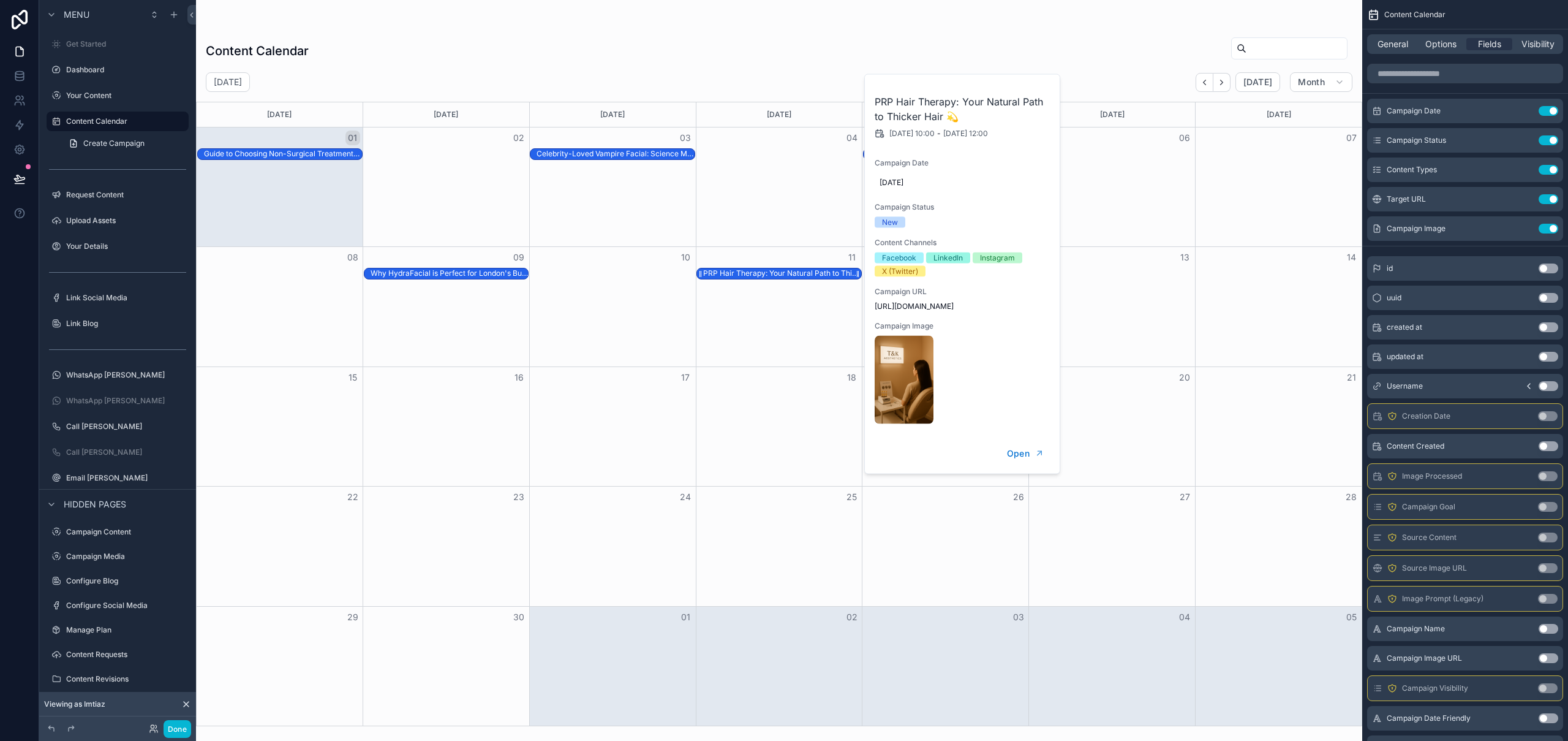
click at [792, 271] on div "PRP Hair Therapy: Your Natural Path to Thicker Hair 💫" at bounding box center [782, 273] width 158 height 10
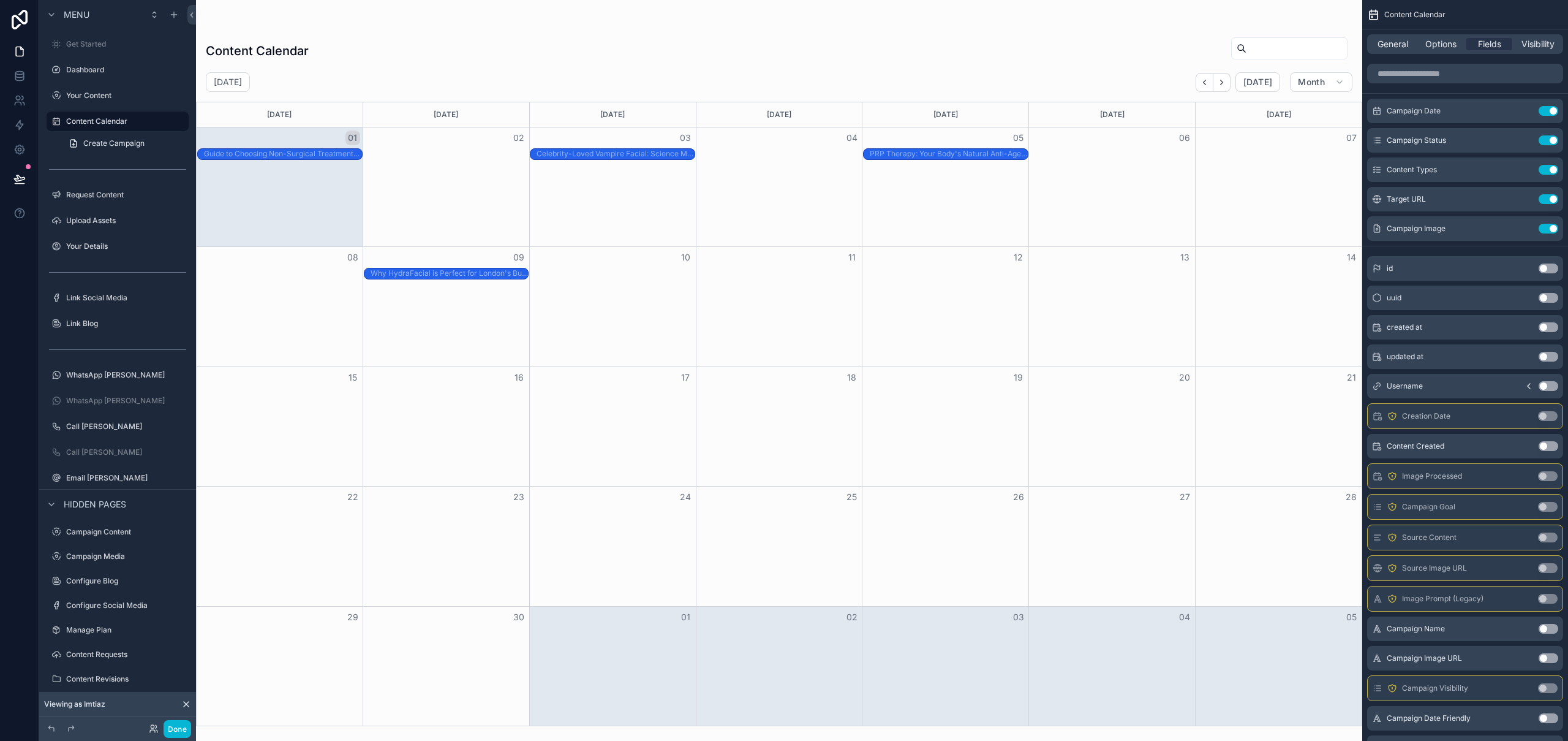
click at [792, 271] on div "PRP Hair Therapy: Your Natural Path to Thicker Hair 💫" at bounding box center [782, 273] width 158 height 10
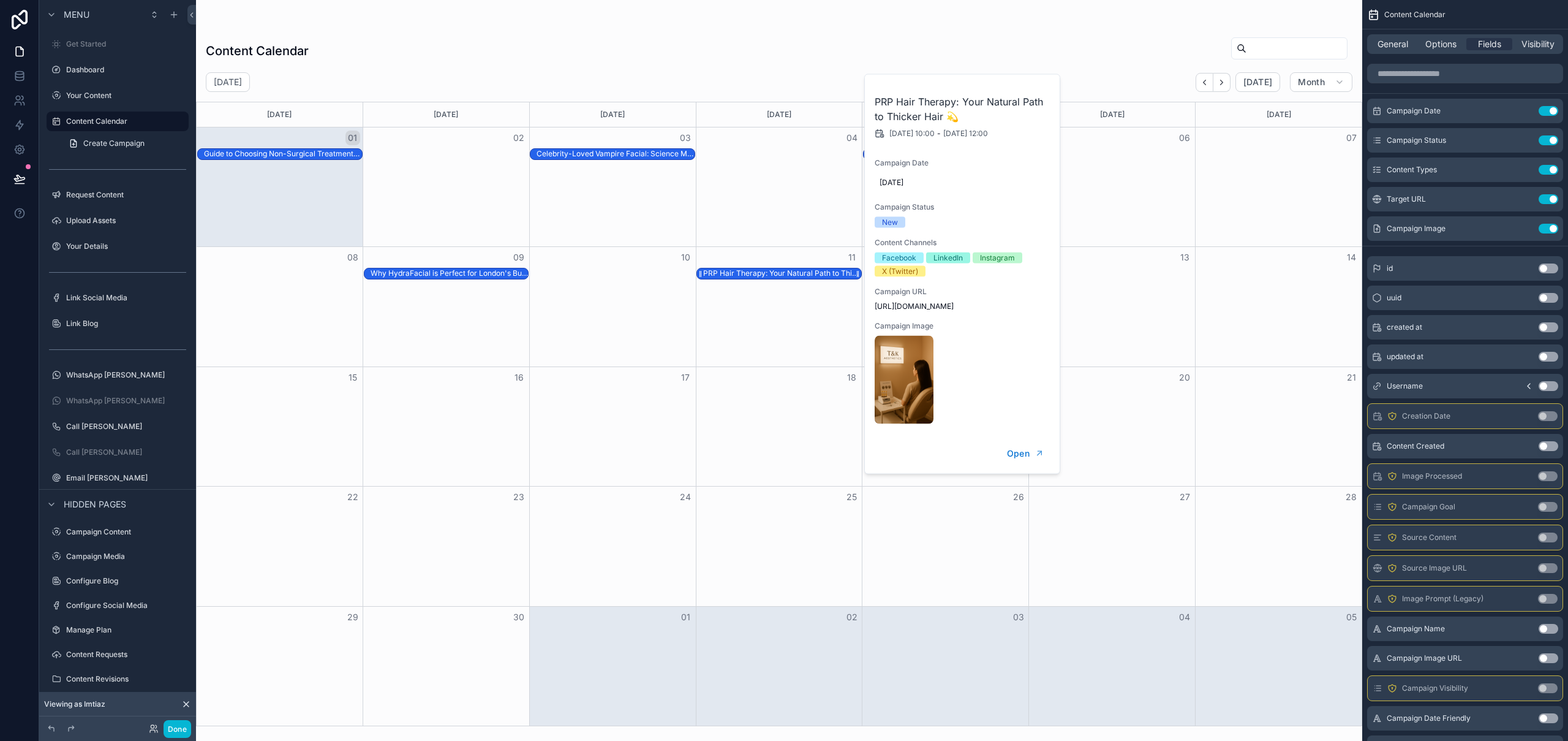
click at [792, 271] on div "PRP Hair Therapy: Your Natural Path to Thicker Hair 💫" at bounding box center [782, 273] width 158 height 10
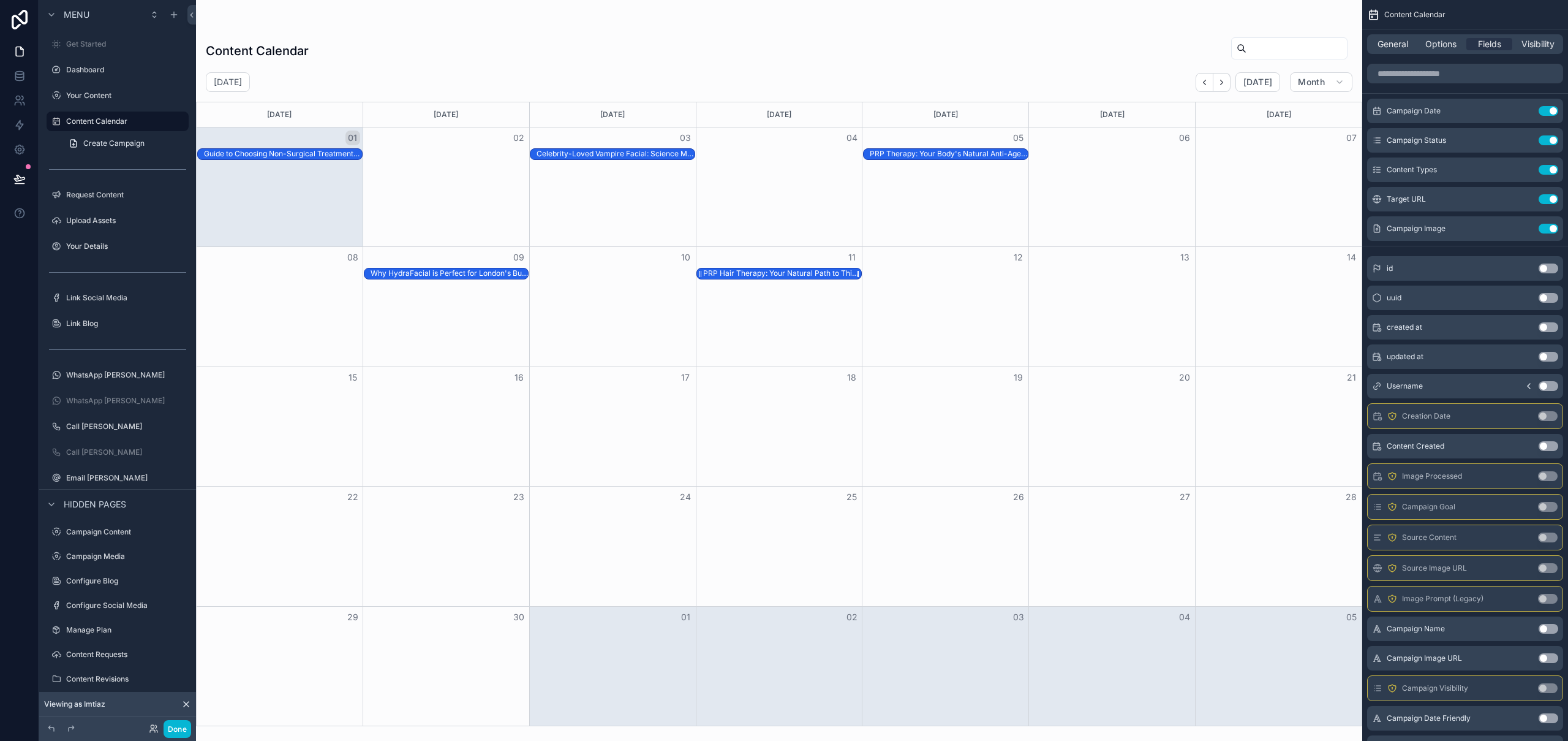
click at [794, 271] on div "PRP Hair Therapy: Your Natural Path to Thicker Hair 💫" at bounding box center [782, 273] width 158 height 10
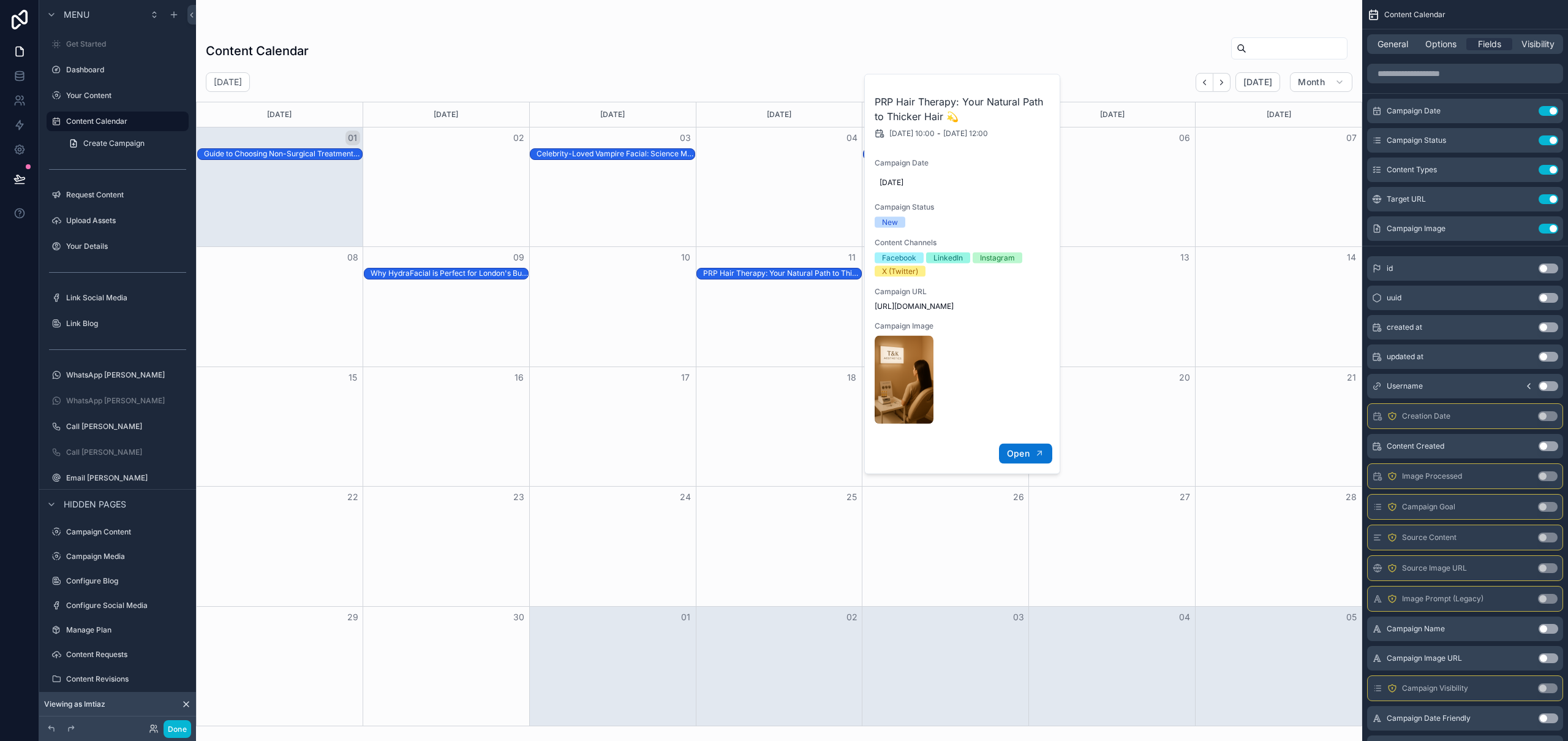
click at [1020, 453] on span "Open" at bounding box center [1019, 453] width 23 height 11
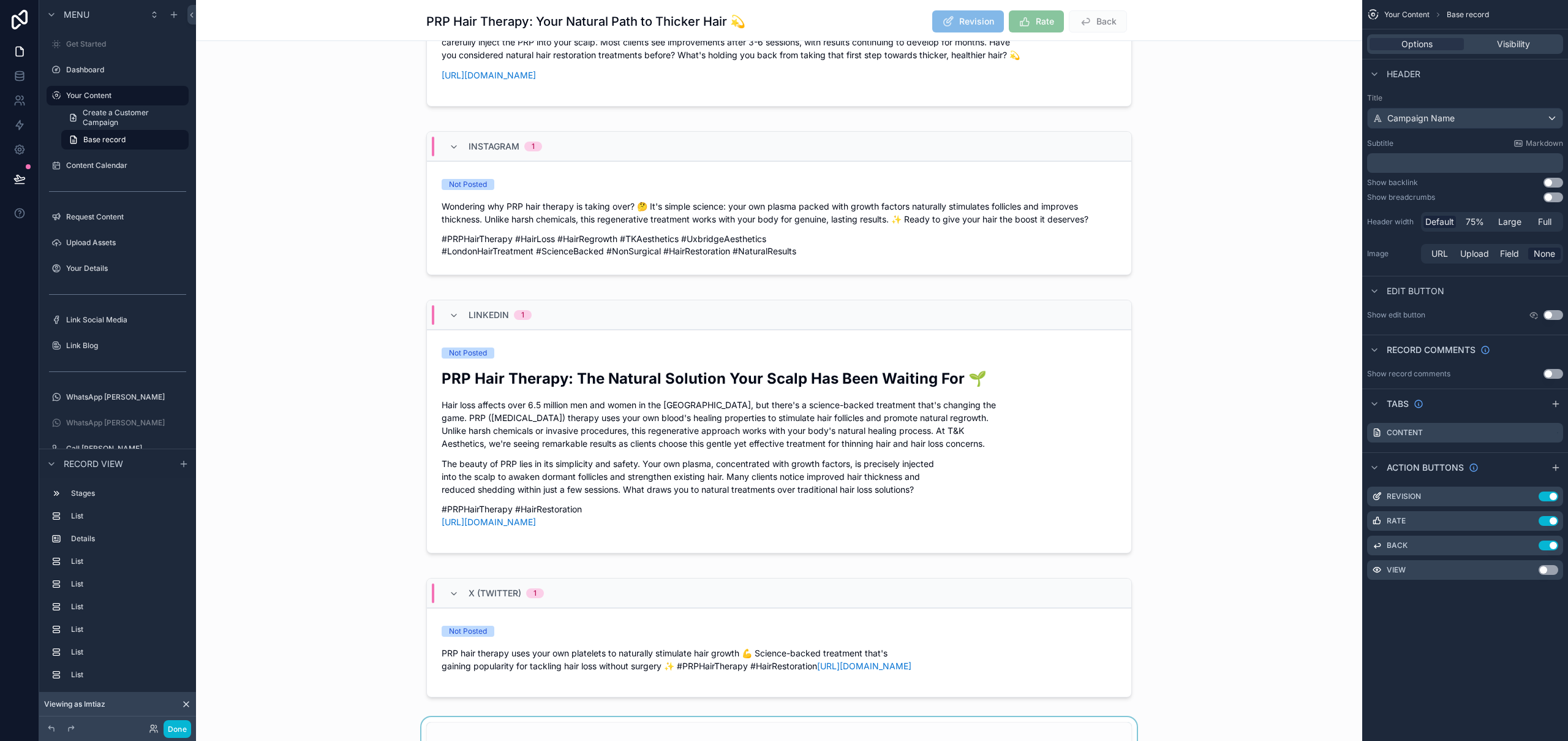
scroll to position [1089, 0]
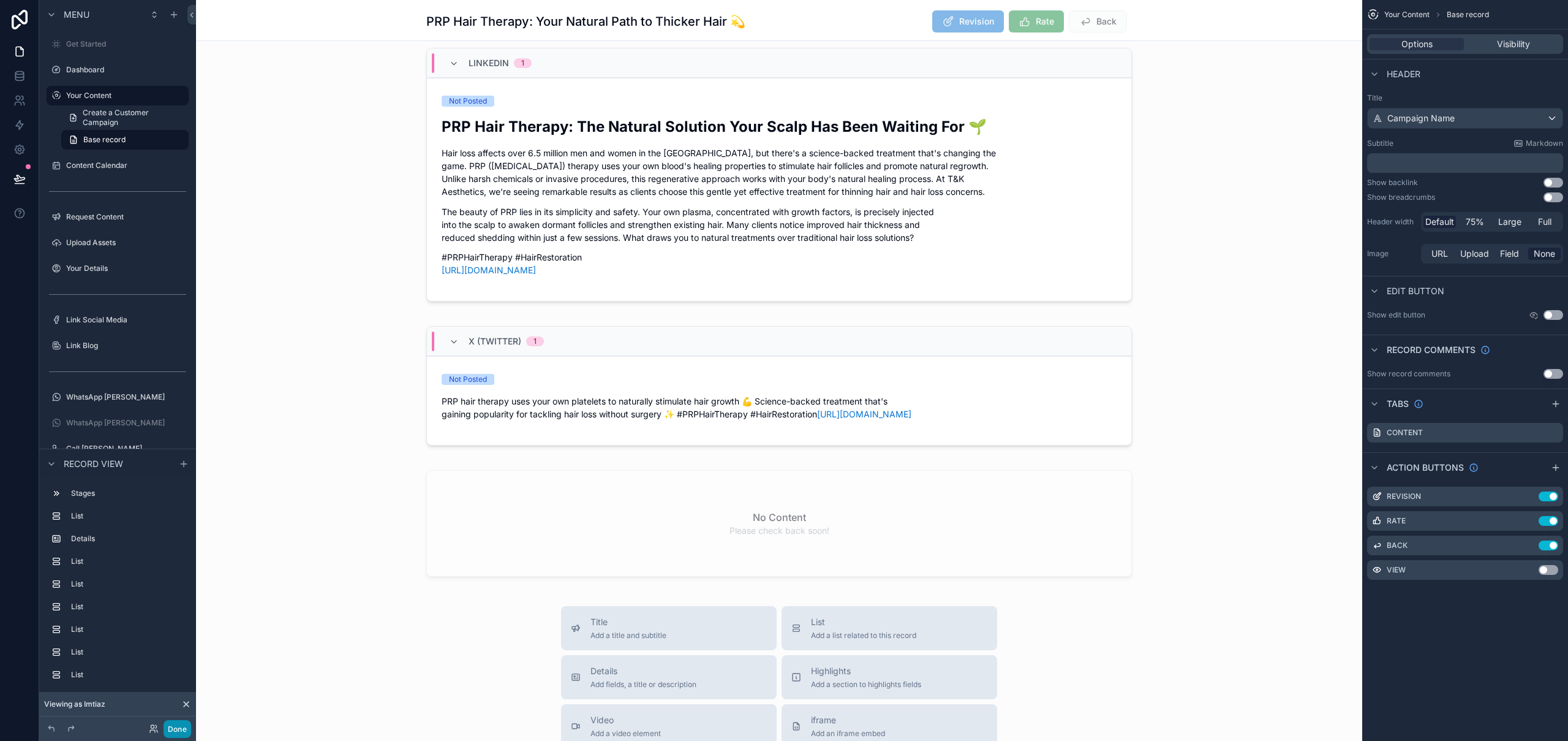
click at [187, 729] on button "Done" at bounding box center [178, 728] width 28 height 18
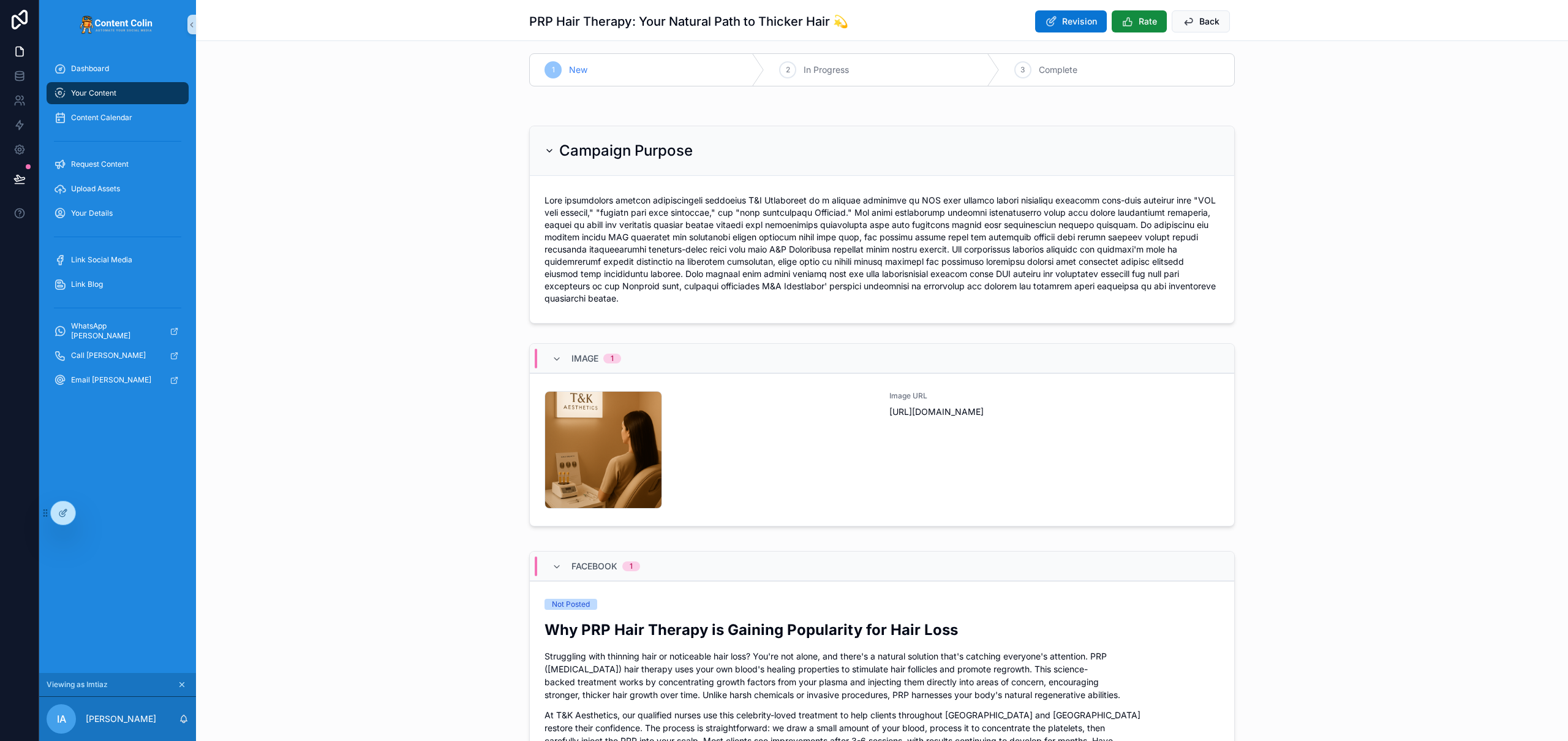
scroll to position [0, 0]
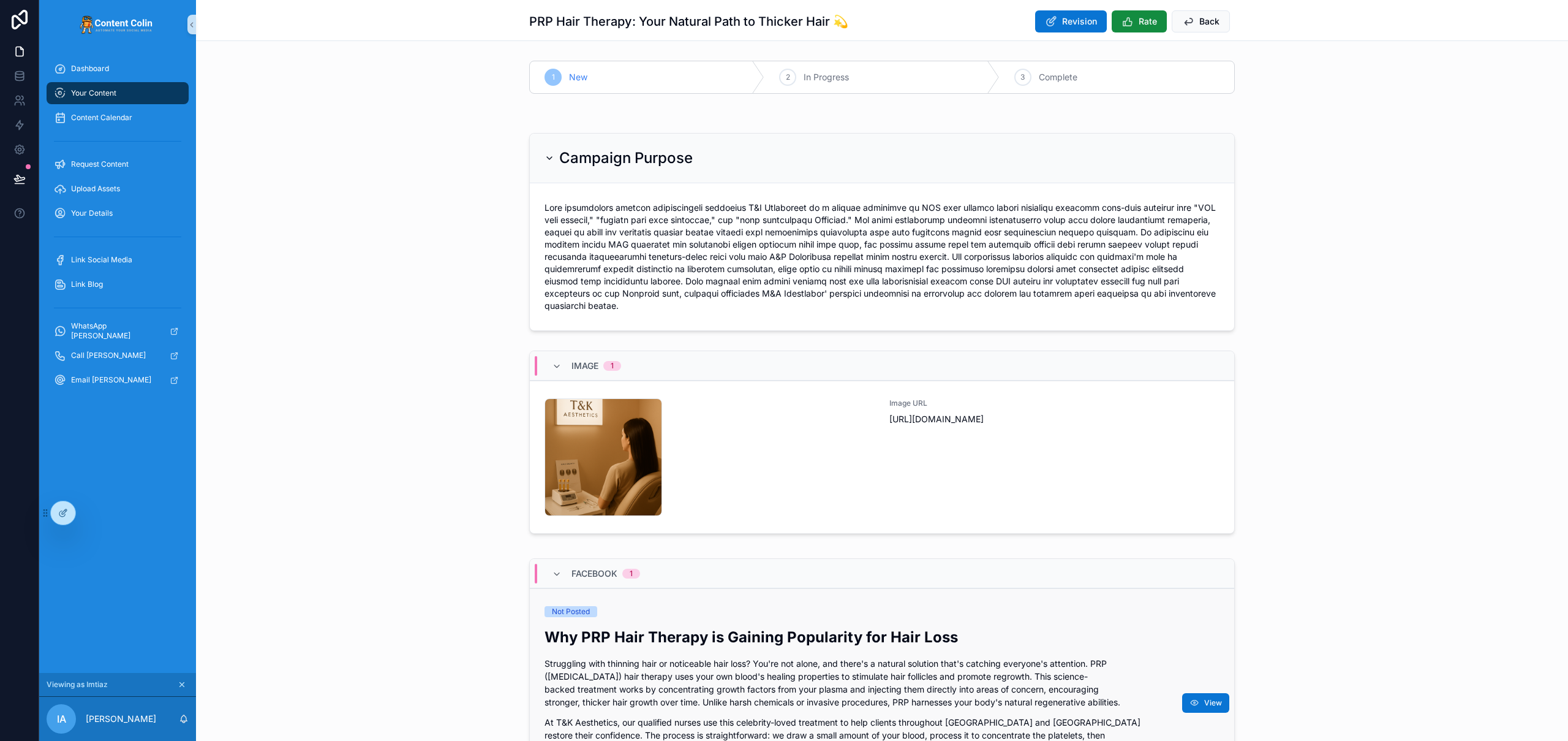
click at [707, 665] on p "Struggling with thinning hair or noticeable hair loss? You're not alone, and th…" at bounding box center [883, 683] width 675 height 52
